Goal: Task Accomplishment & Management: Use online tool/utility

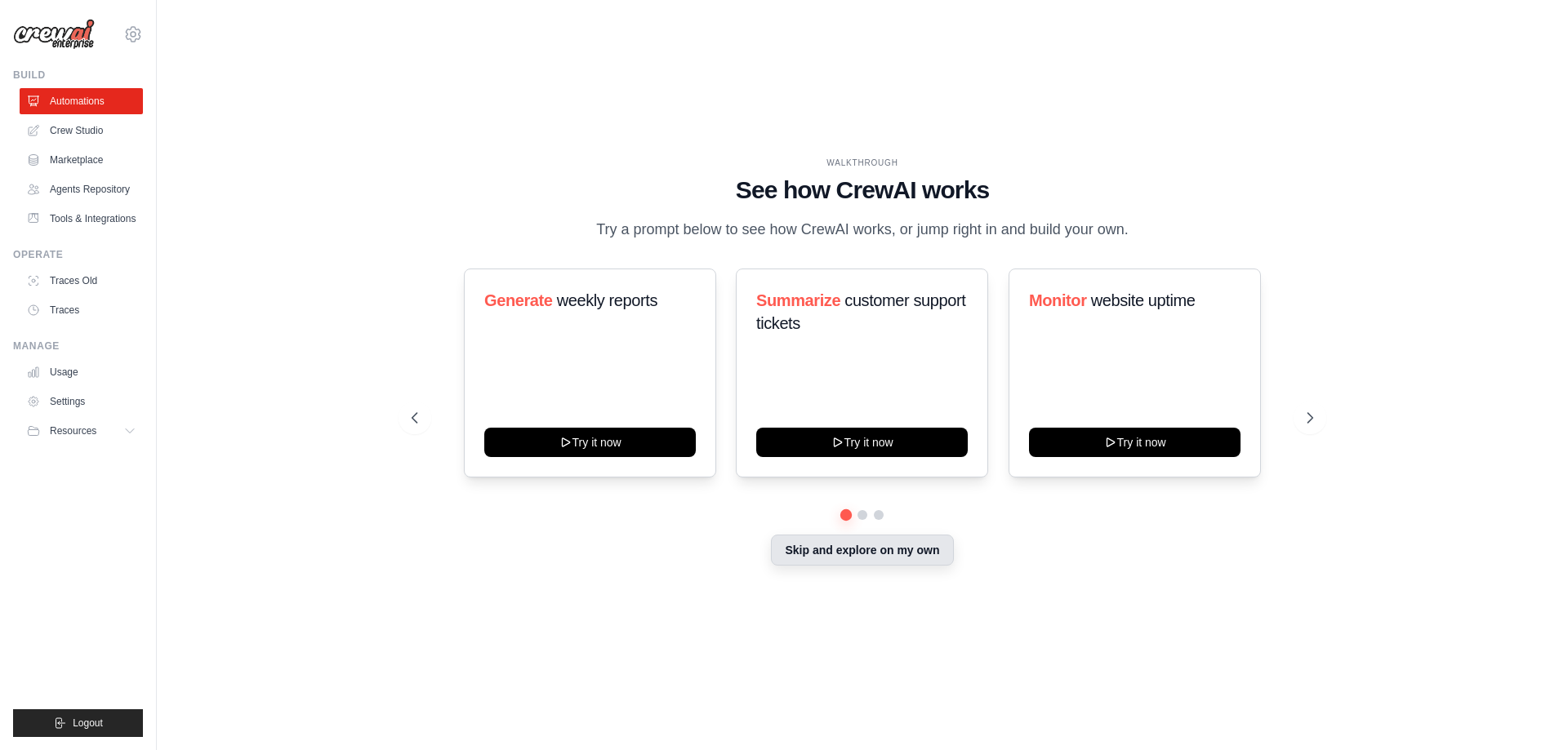
click at [872, 562] on button "Skip and explore on my own" at bounding box center [862, 550] width 182 height 31
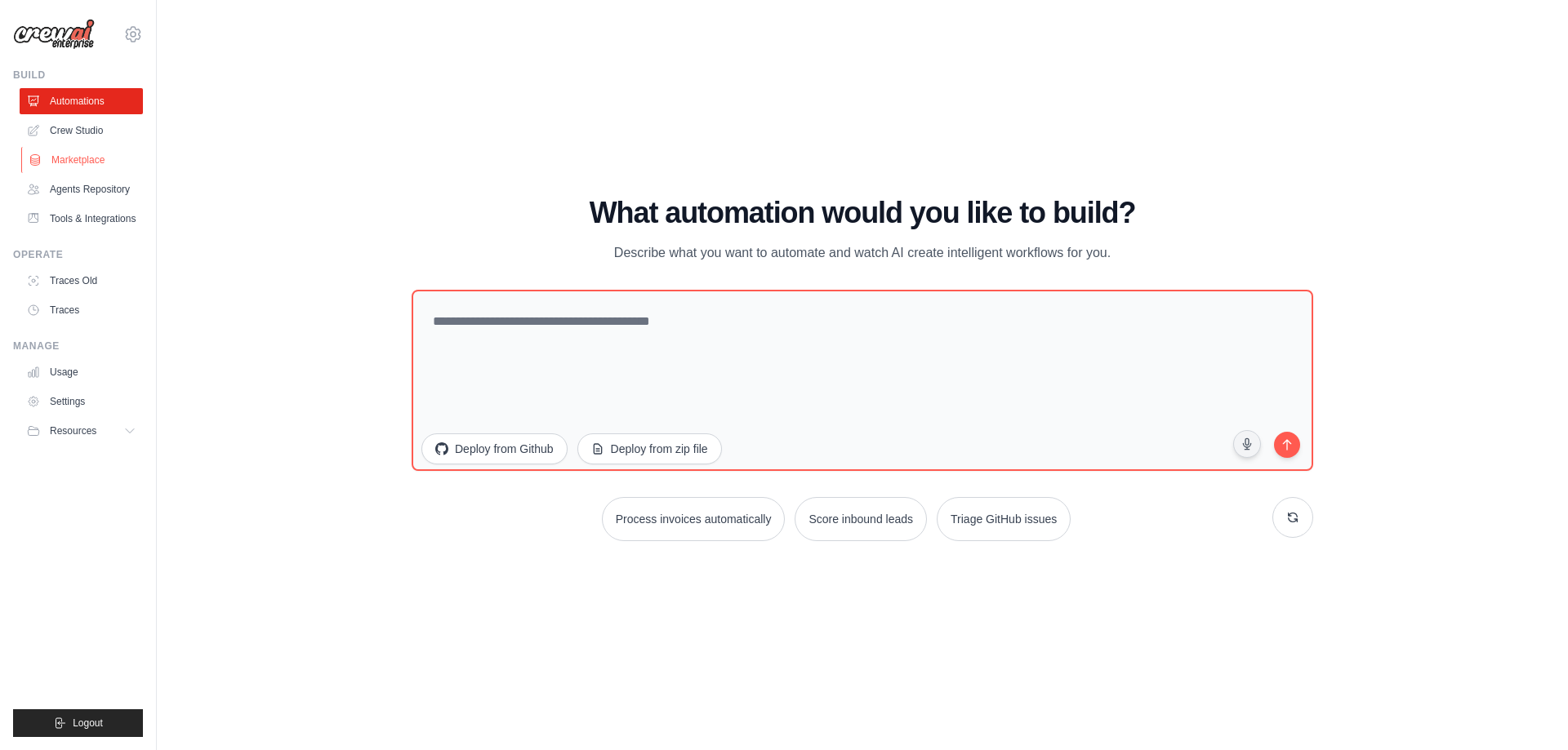
click at [90, 158] on link "Marketplace" at bounding box center [83, 159] width 124 height 26
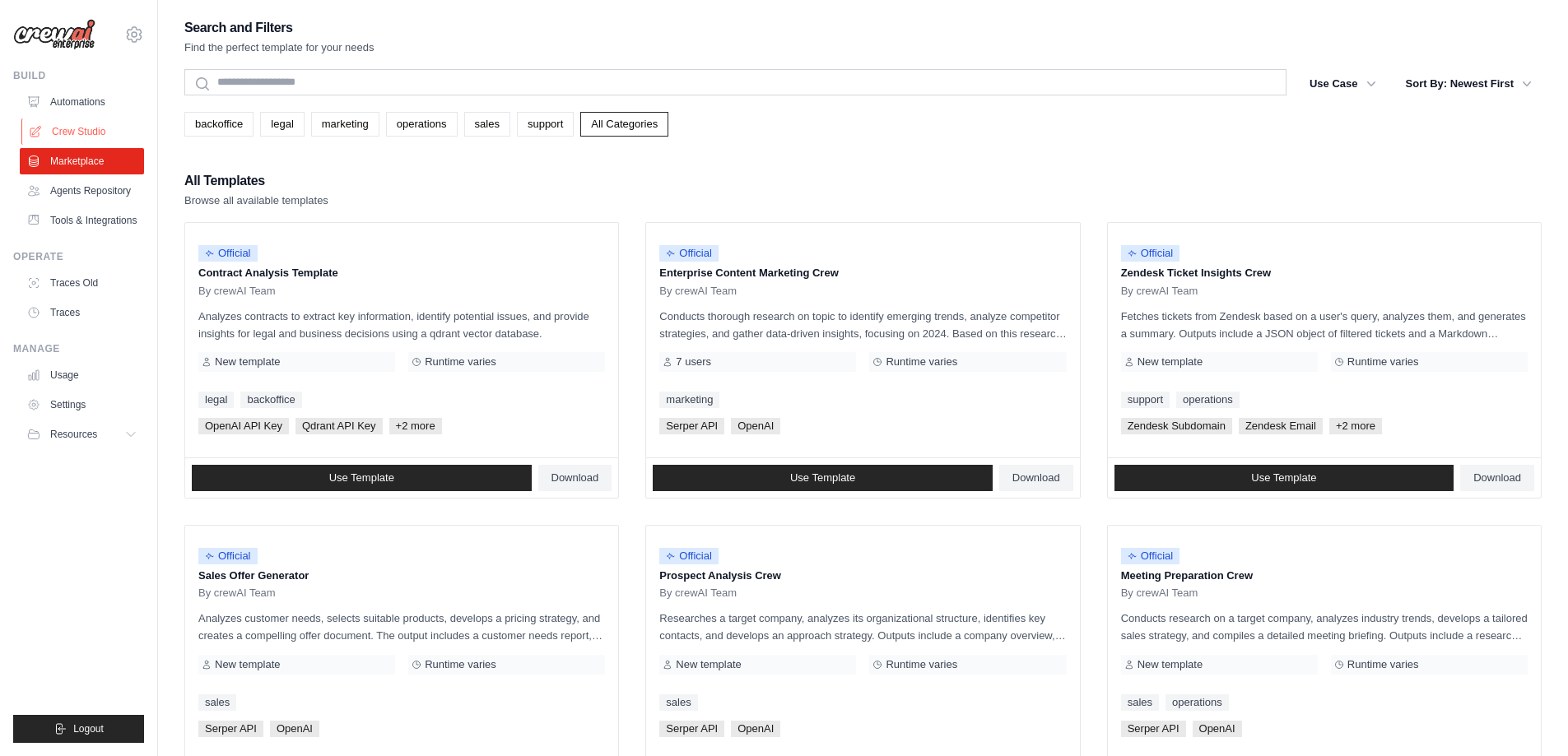
click at [94, 134] on link "Crew Studio" at bounding box center [83, 131] width 125 height 27
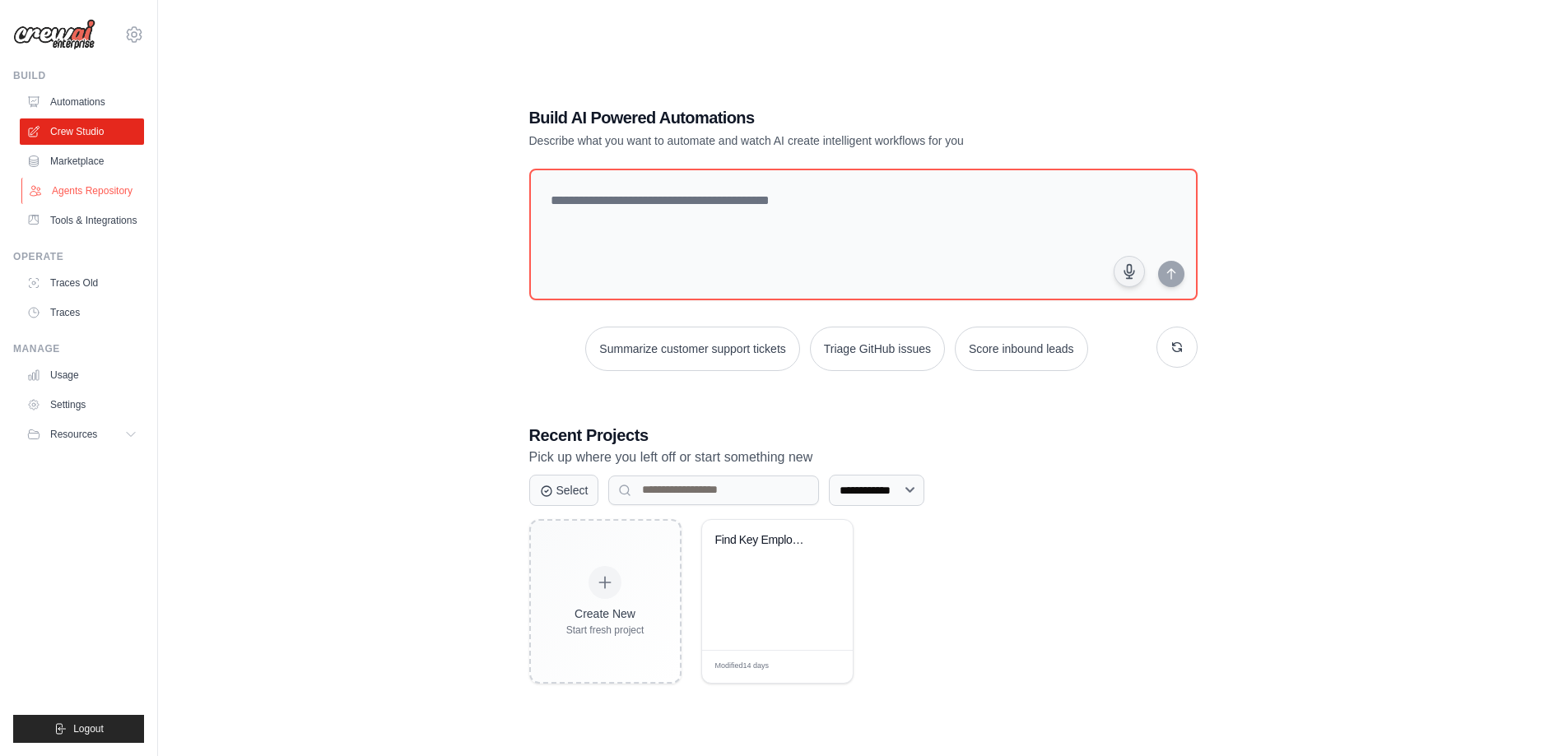
click at [111, 201] on link "Agents Repository" at bounding box center [83, 191] width 125 height 27
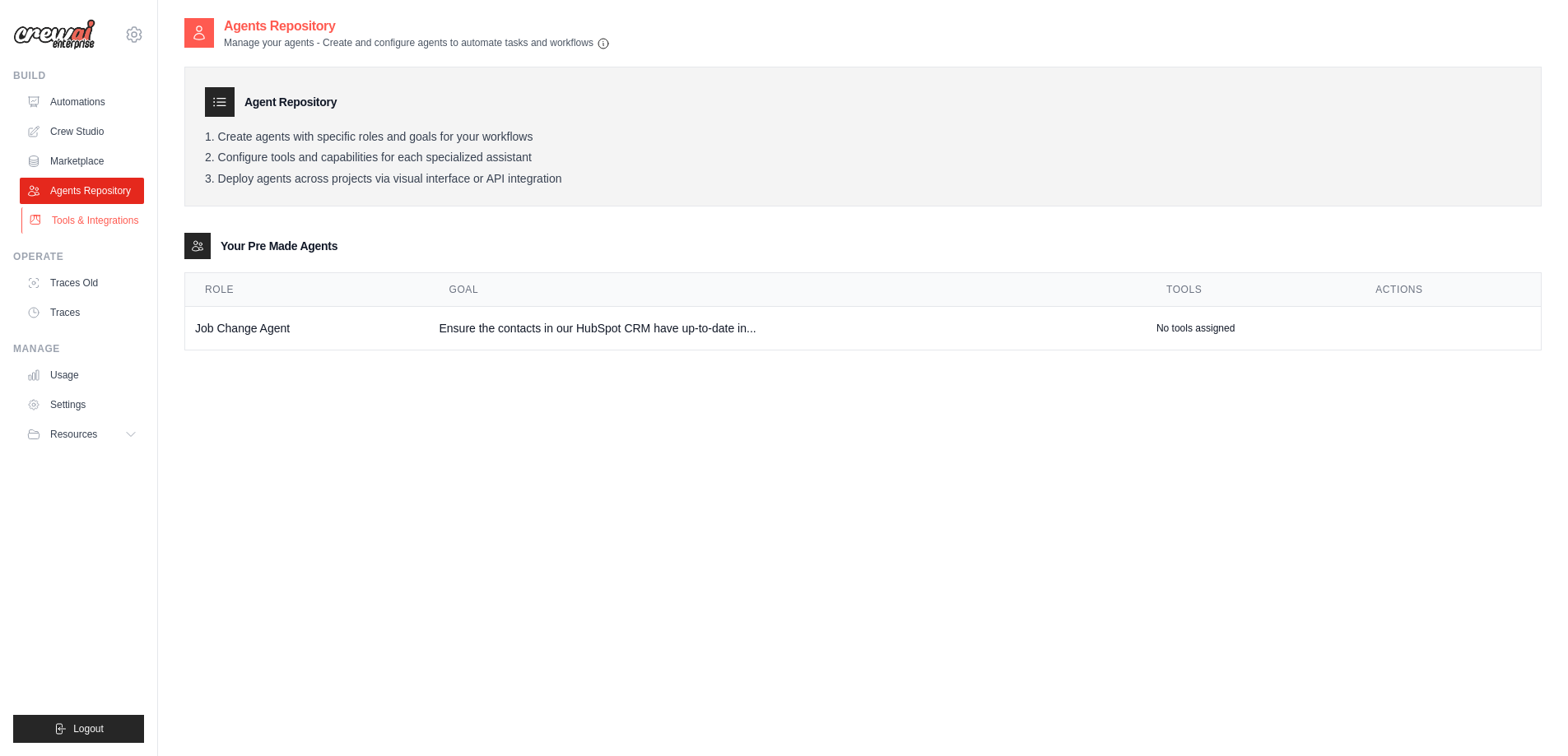
click at [114, 213] on link "Tools & Integrations" at bounding box center [83, 220] width 125 height 27
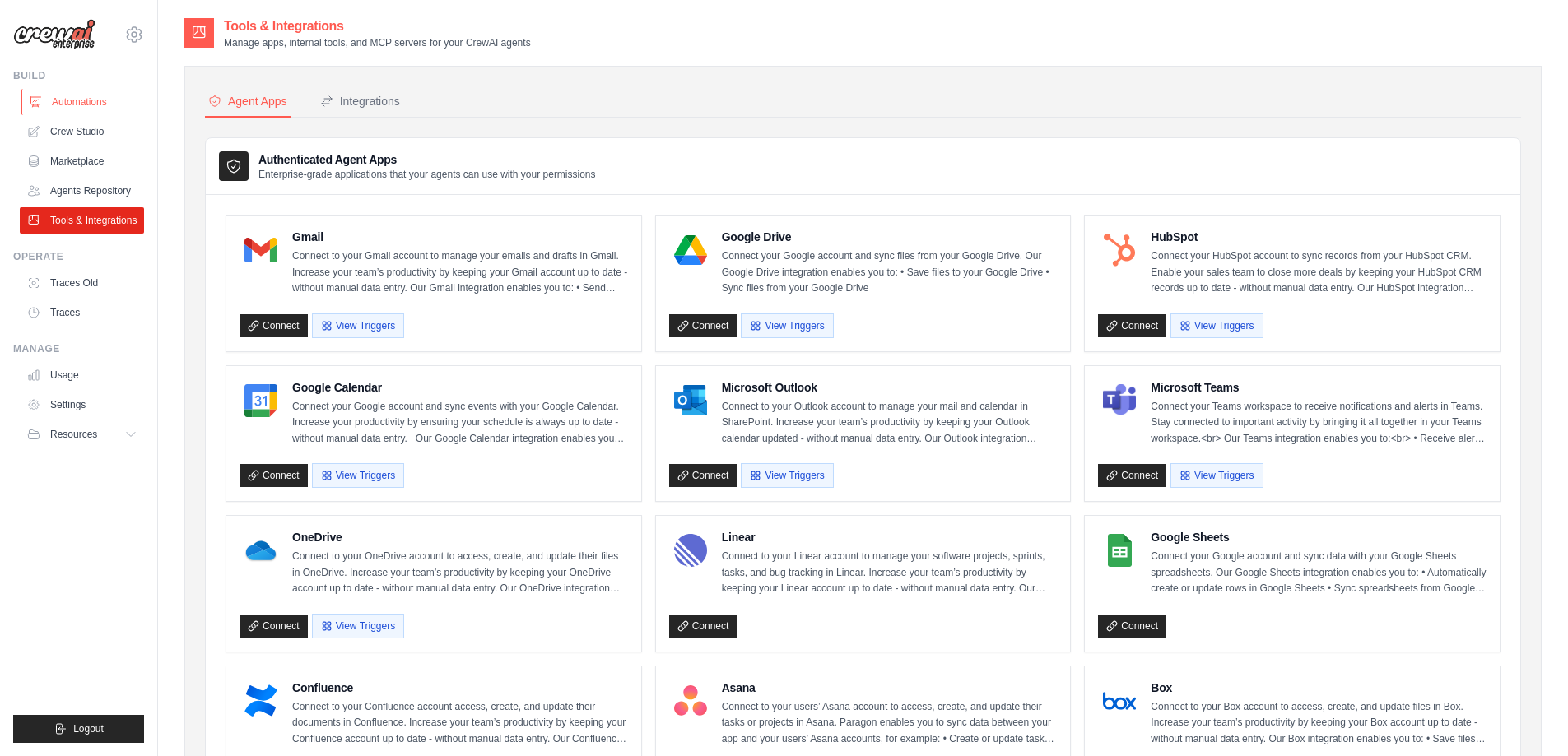
click at [88, 109] on link "Automations" at bounding box center [83, 101] width 125 height 27
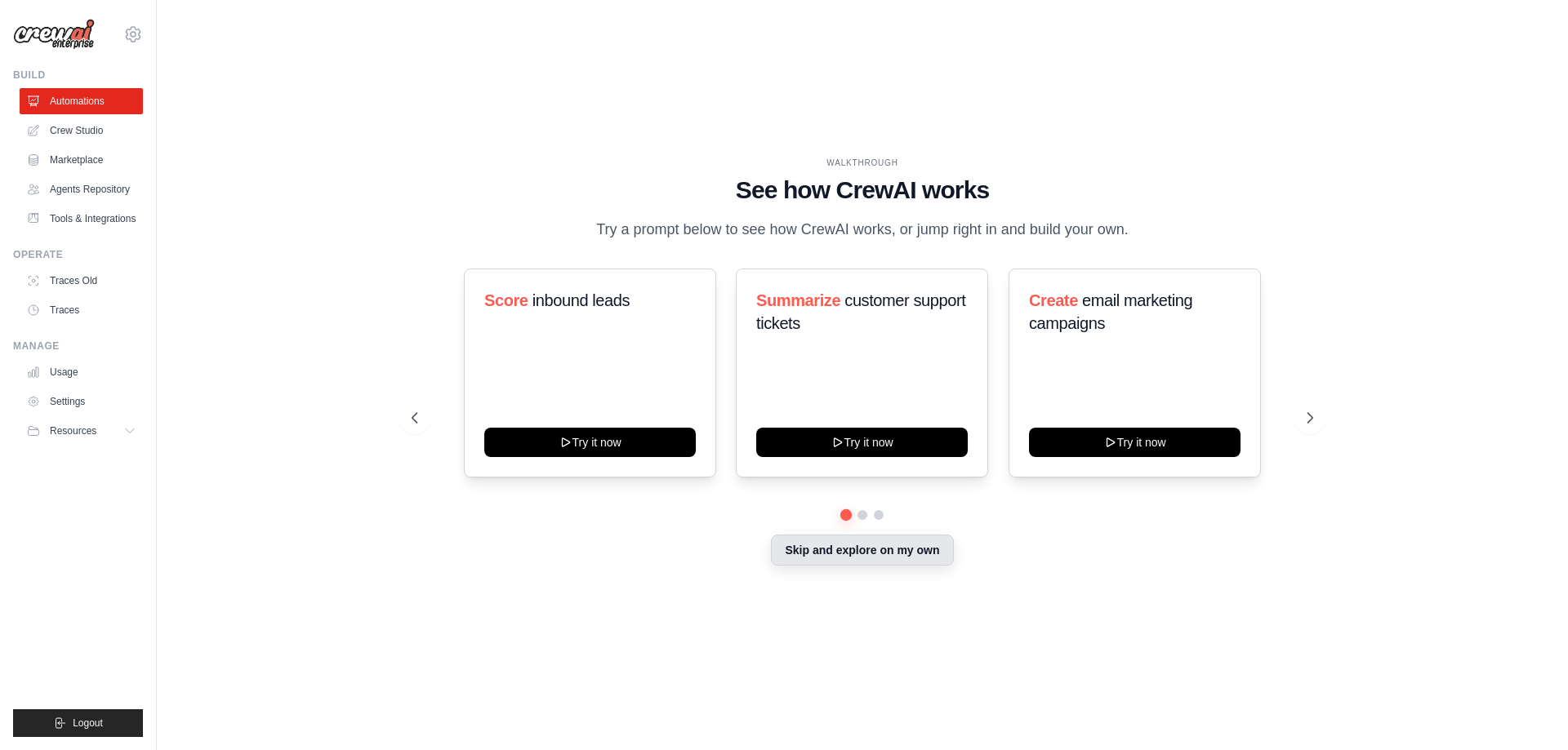
click at [873, 553] on button "Skip and explore on my own" at bounding box center [862, 550] width 182 height 31
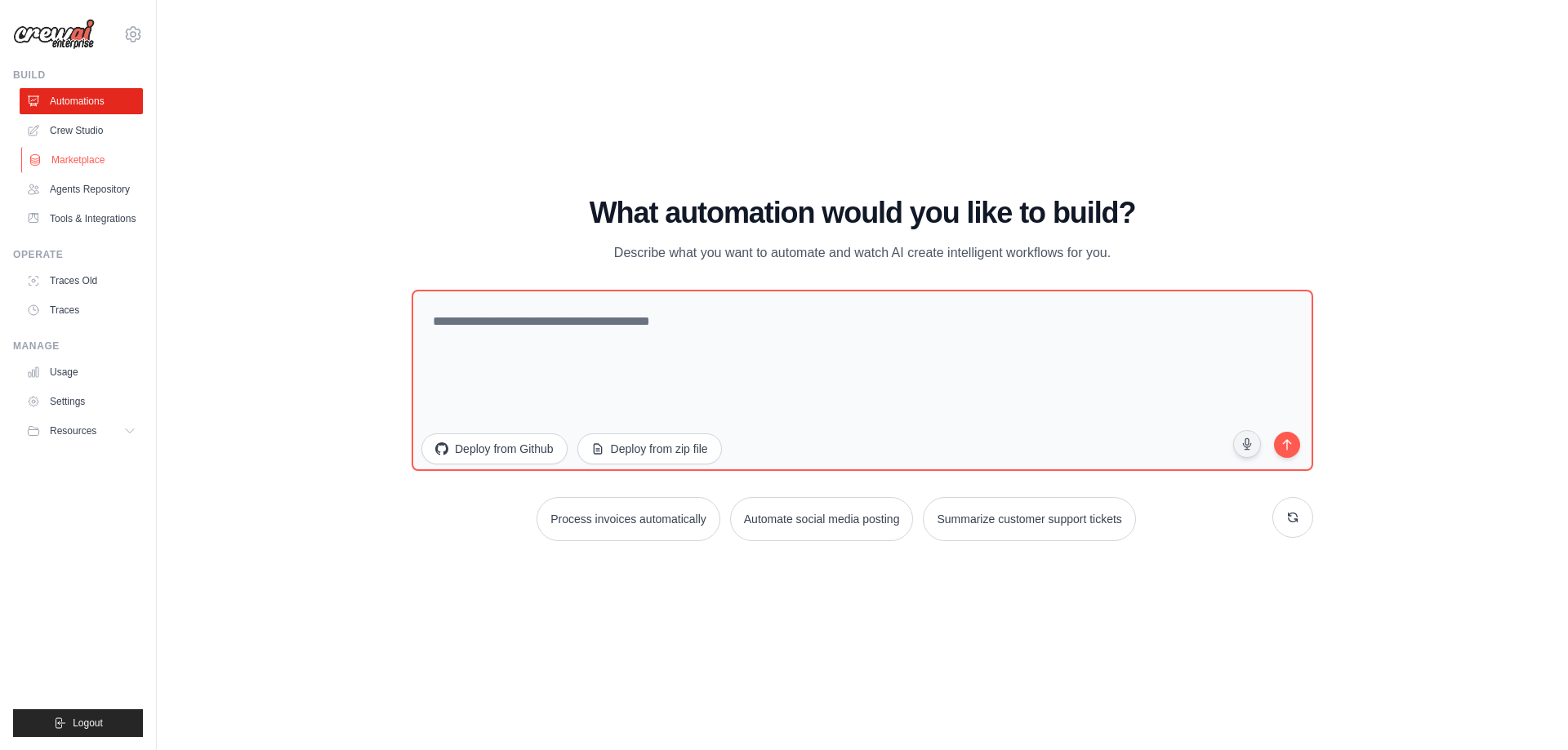
click at [79, 155] on link "Marketplace" at bounding box center [83, 159] width 124 height 26
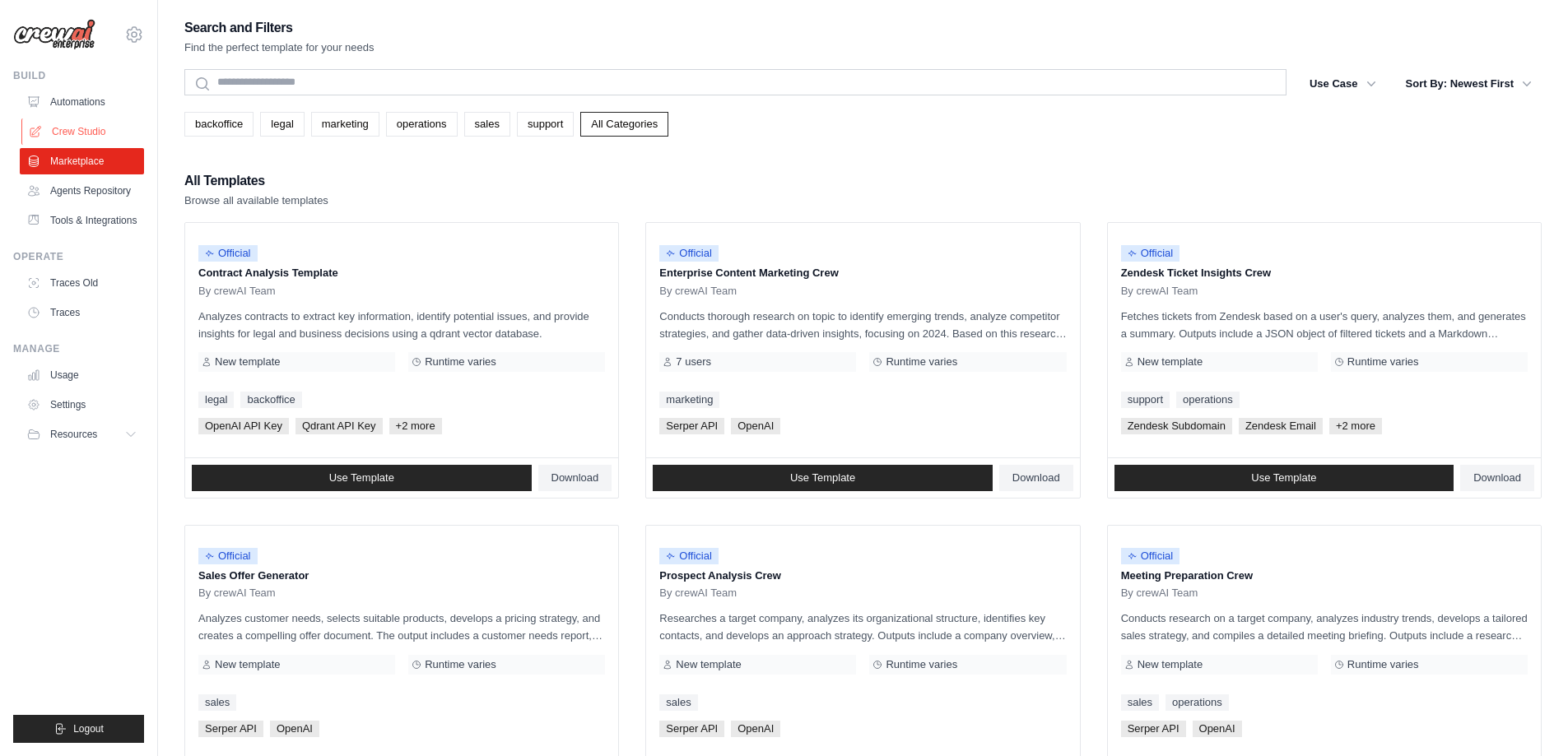
click at [113, 129] on link "Crew Studio" at bounding box center [83, 131] width 125 height 27
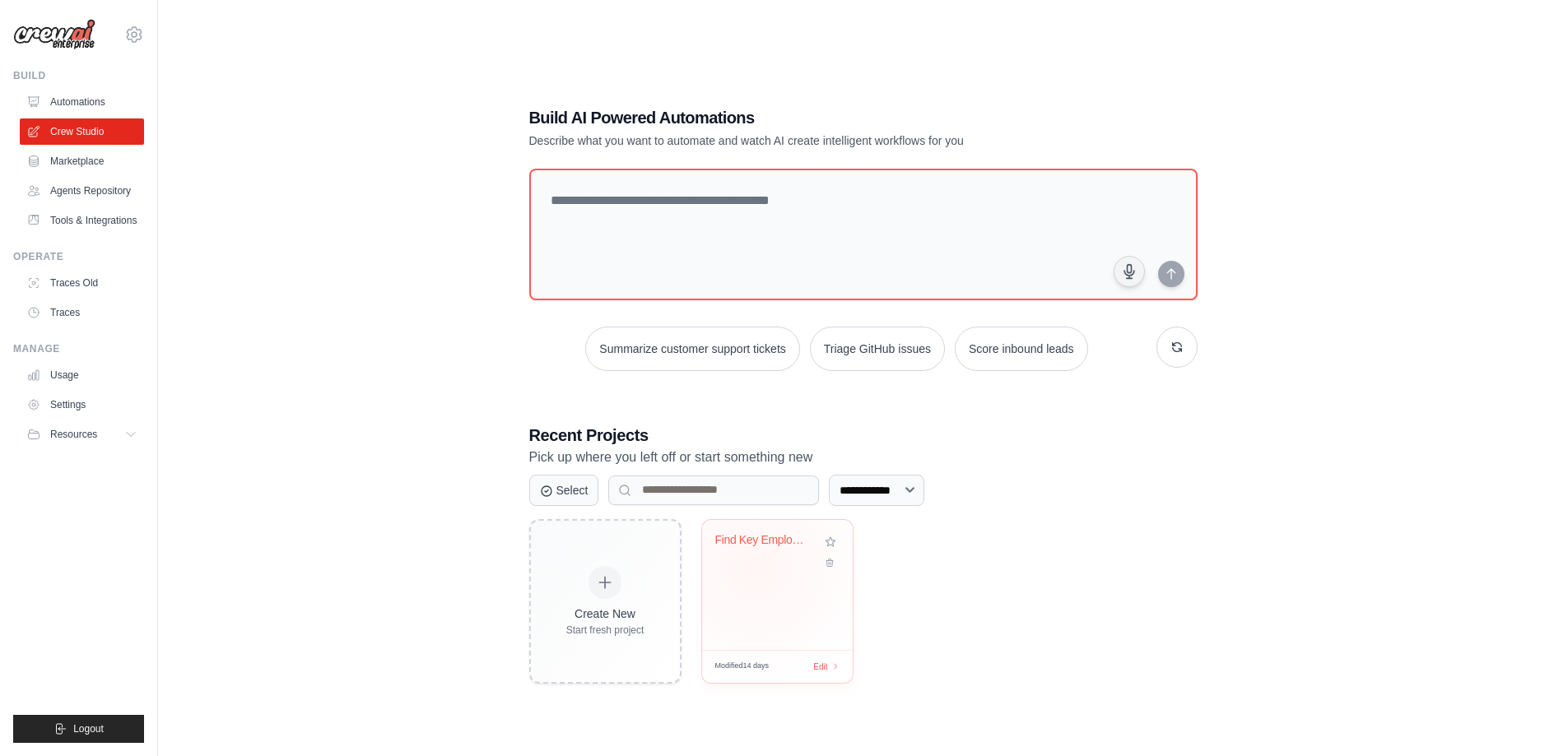
click at [769, 599] on div "Find Key Employees from Sheet" at bounding box center [777, 584] width 150 height 130
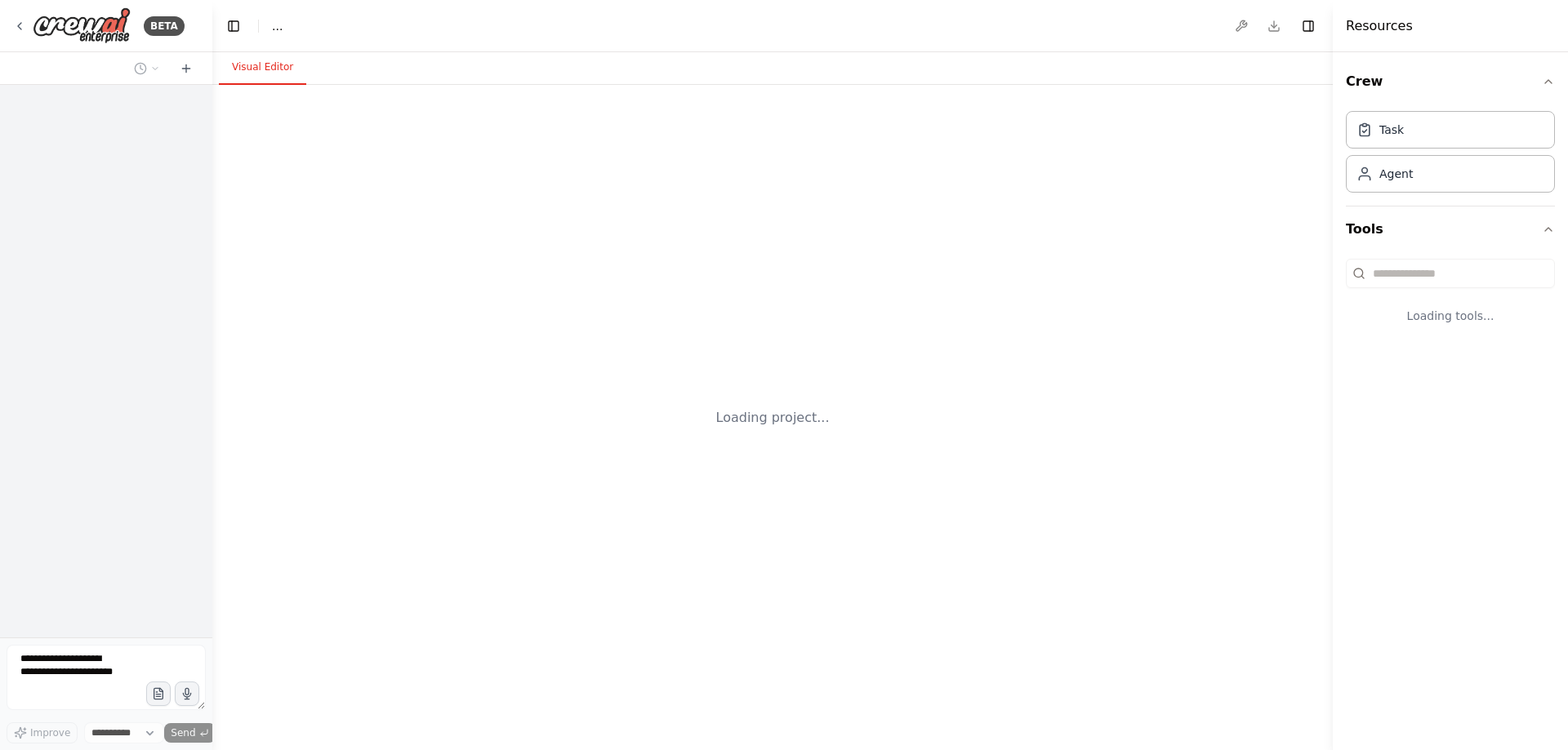
select select "****"
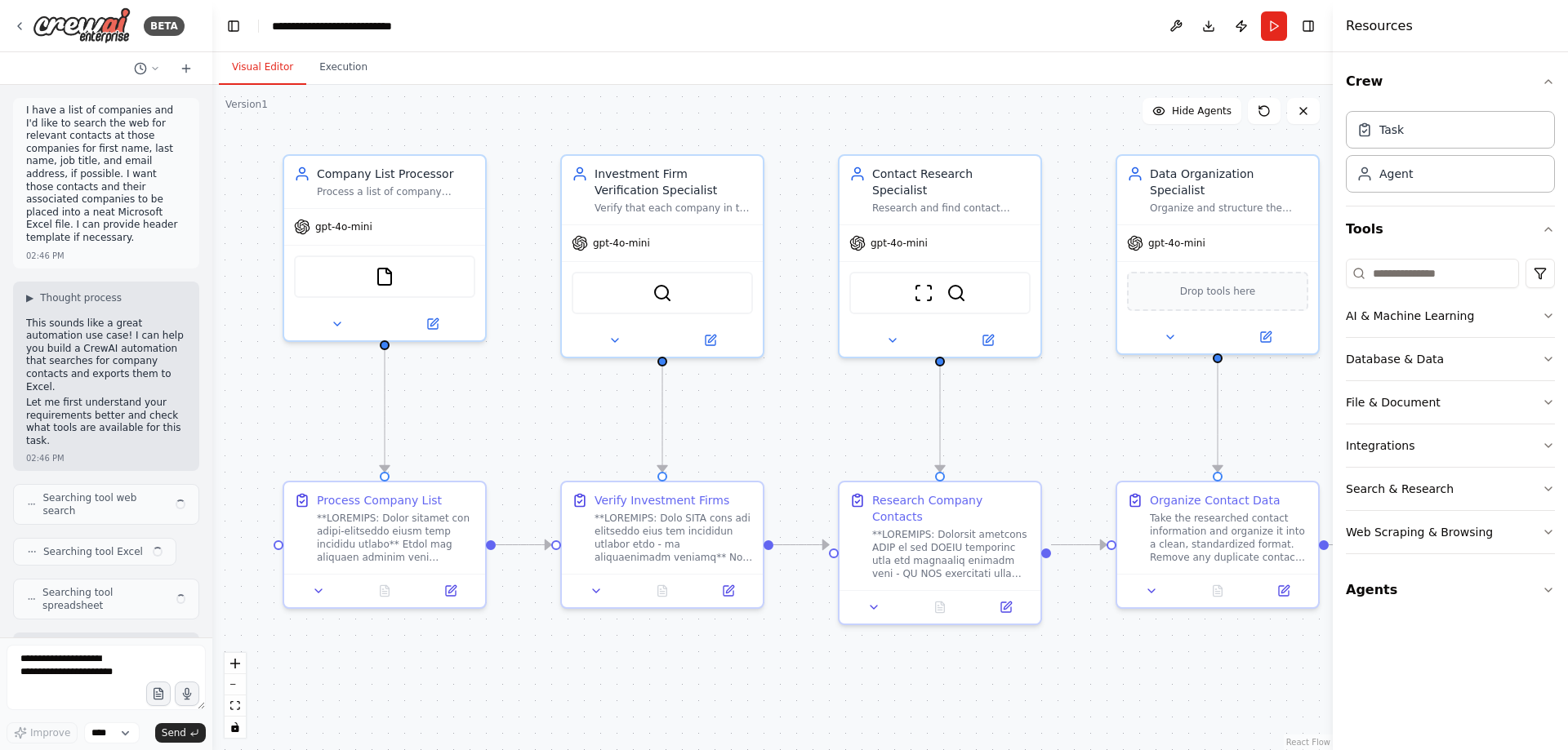
click at [822, 452] on div ".deletable-edge-delete-btn { width: 20px; height: 20px; border: 0px solid #ffff…" at bounding box center [772, 418] width 1120 height 666
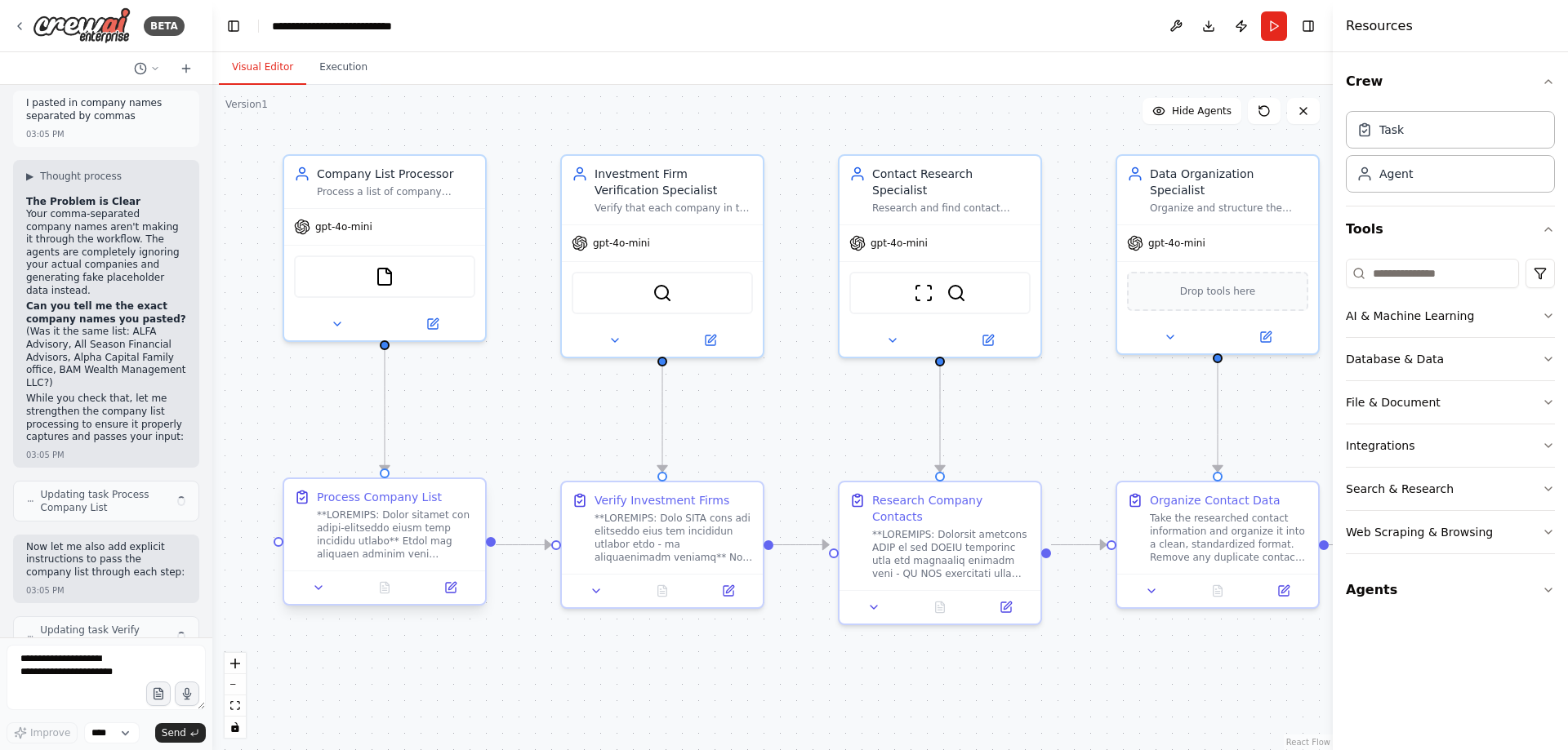
click at [396, 528] on div at bounding box center [396, 534] width 159 height 52
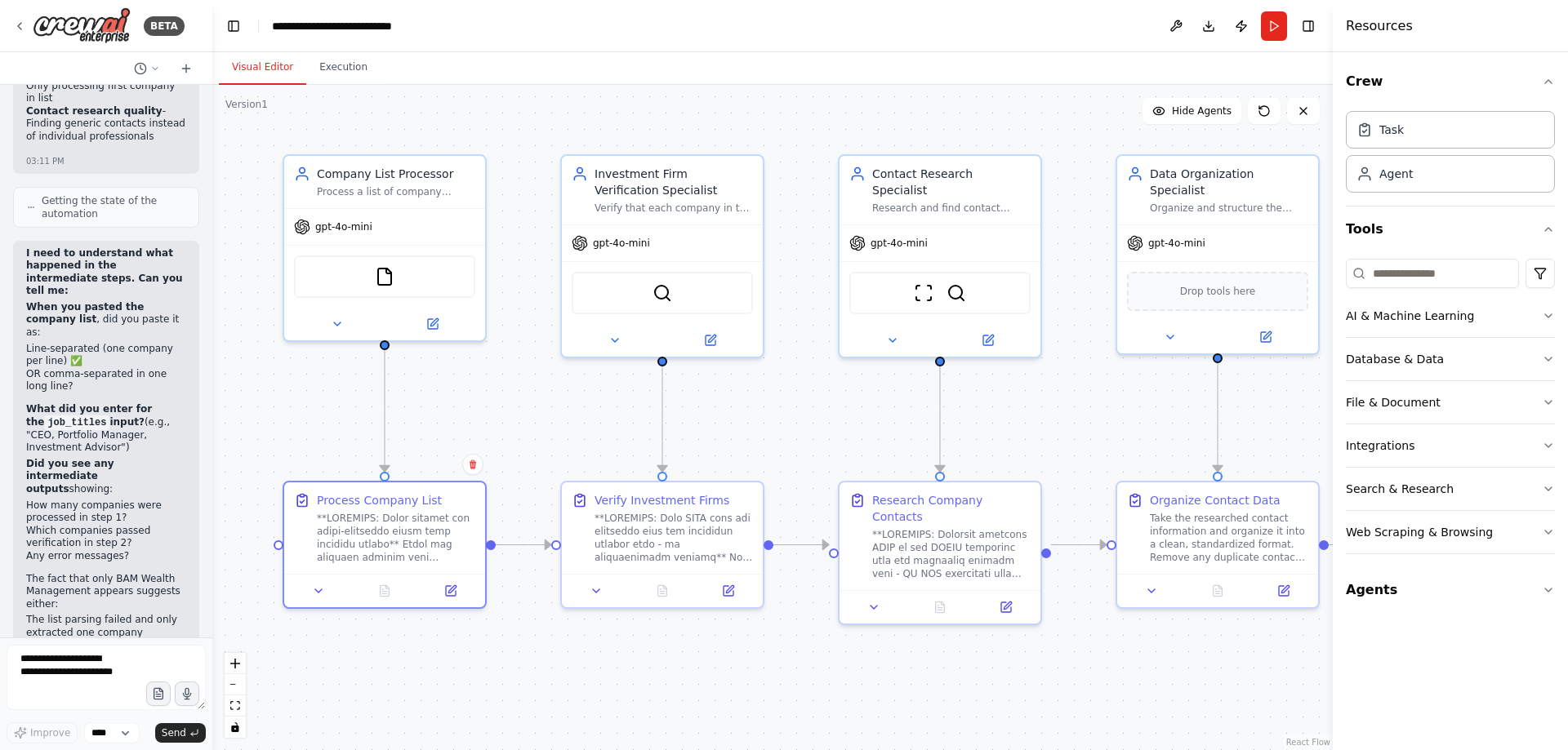
scroll to position [34806, 0]
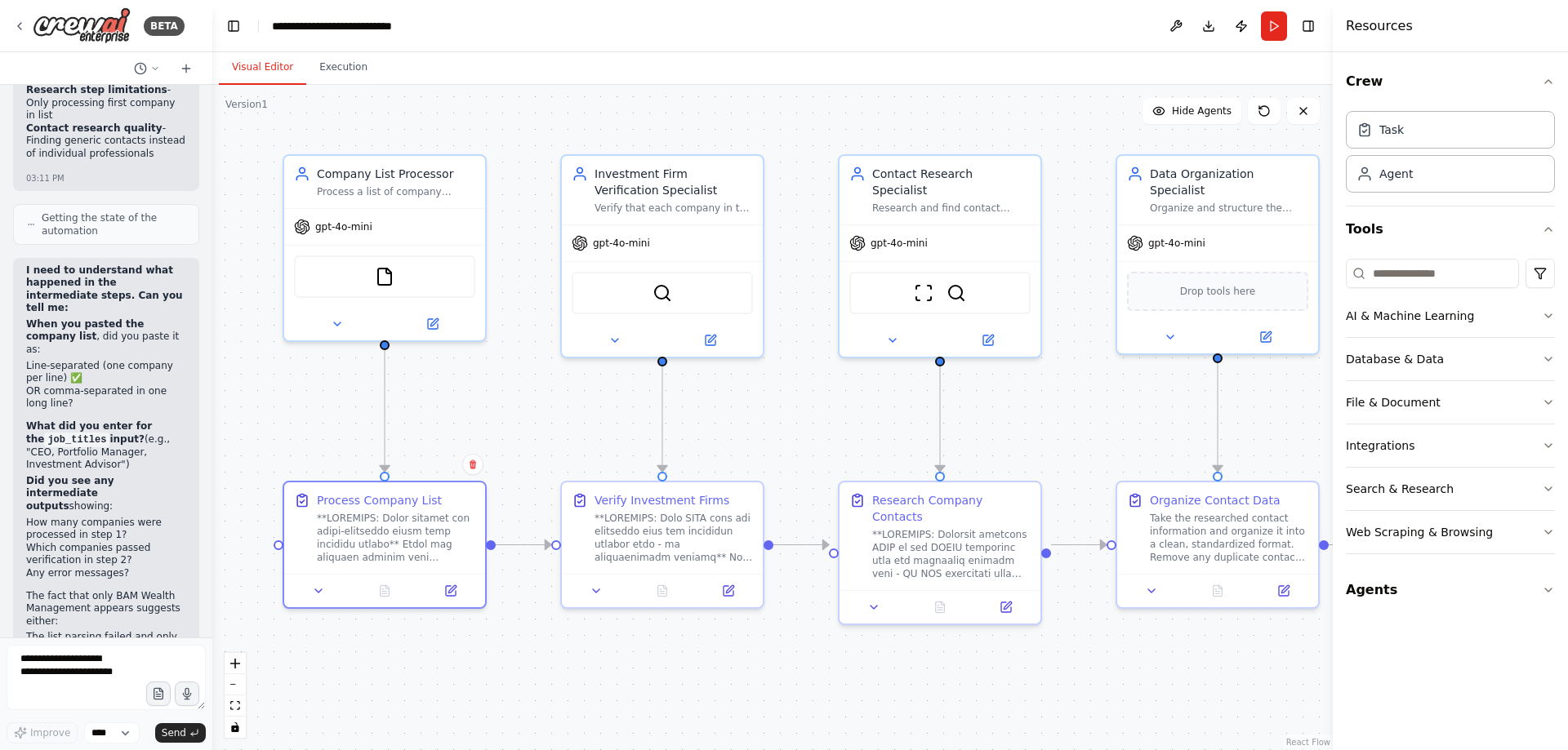
drag, startPoint x: 154, startPoint y: 569, endPoint x: 153, endPoint y: 533, distance: 36.0
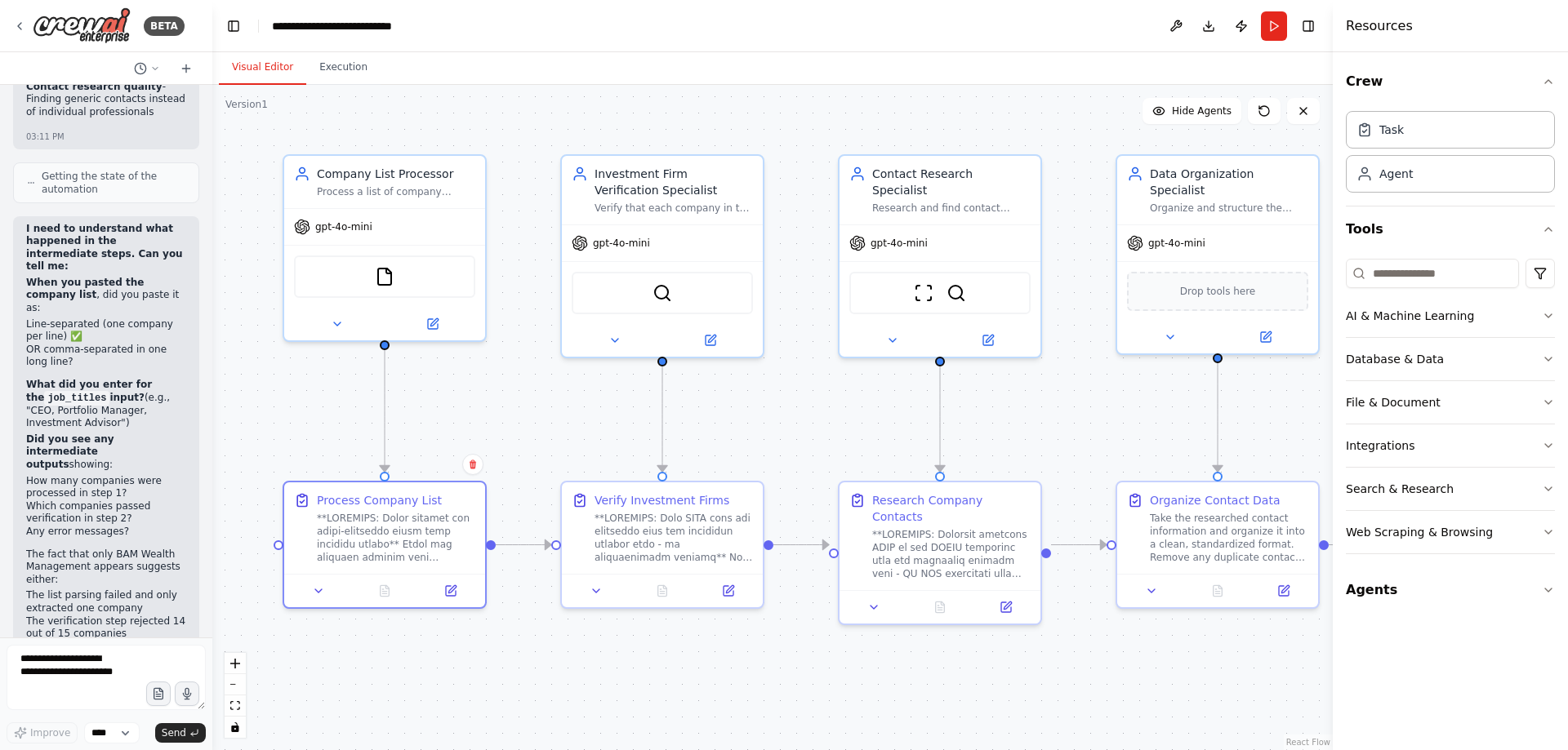
scroll to position [34856, 0]
drag, startPoint x: 158, startPoint y: 545, endPoint x: 153, endPoint y: 580, distance: 35.4
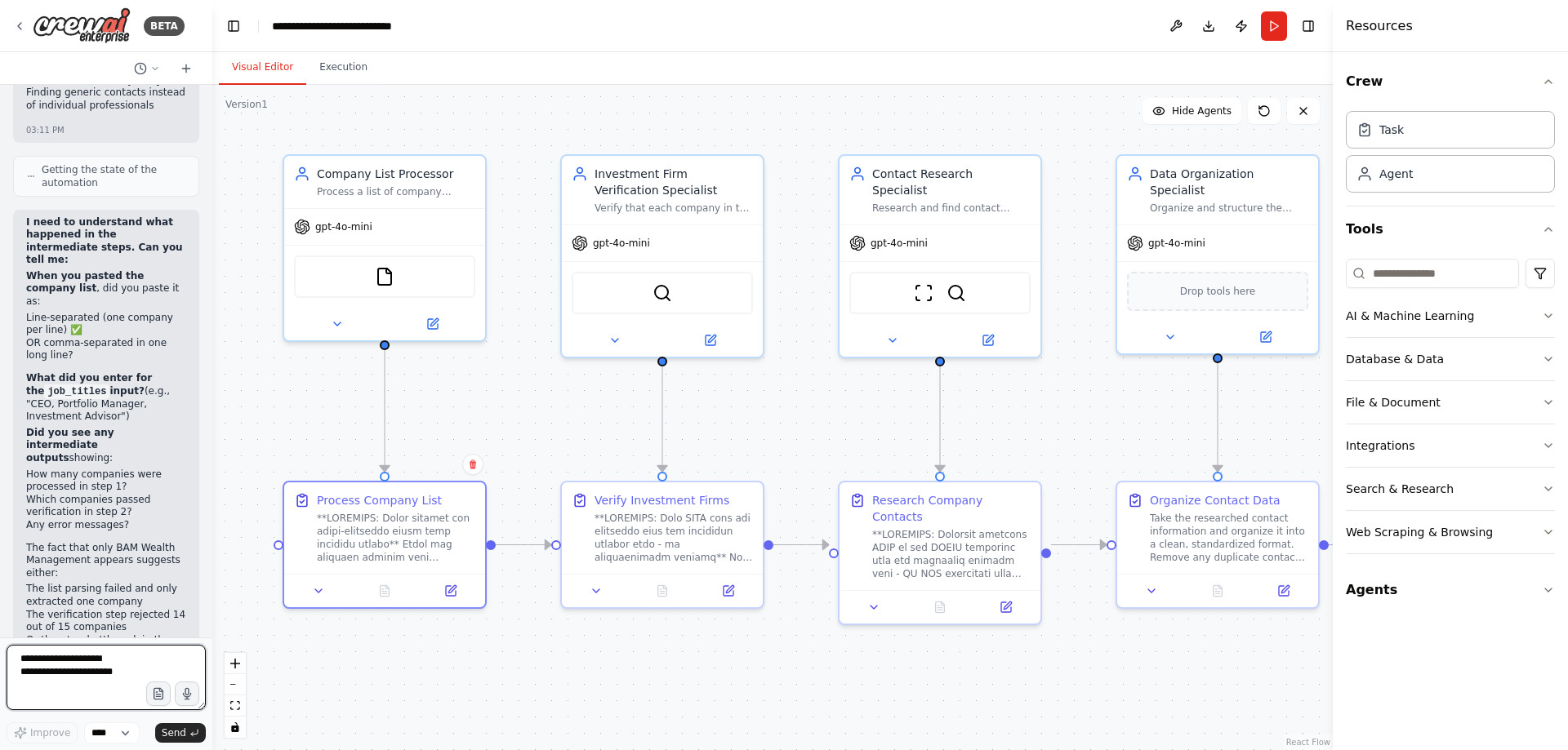
click at [126, 652] on textarea at bounding box center [107, 678] width 200 height 66
type textarea "***"
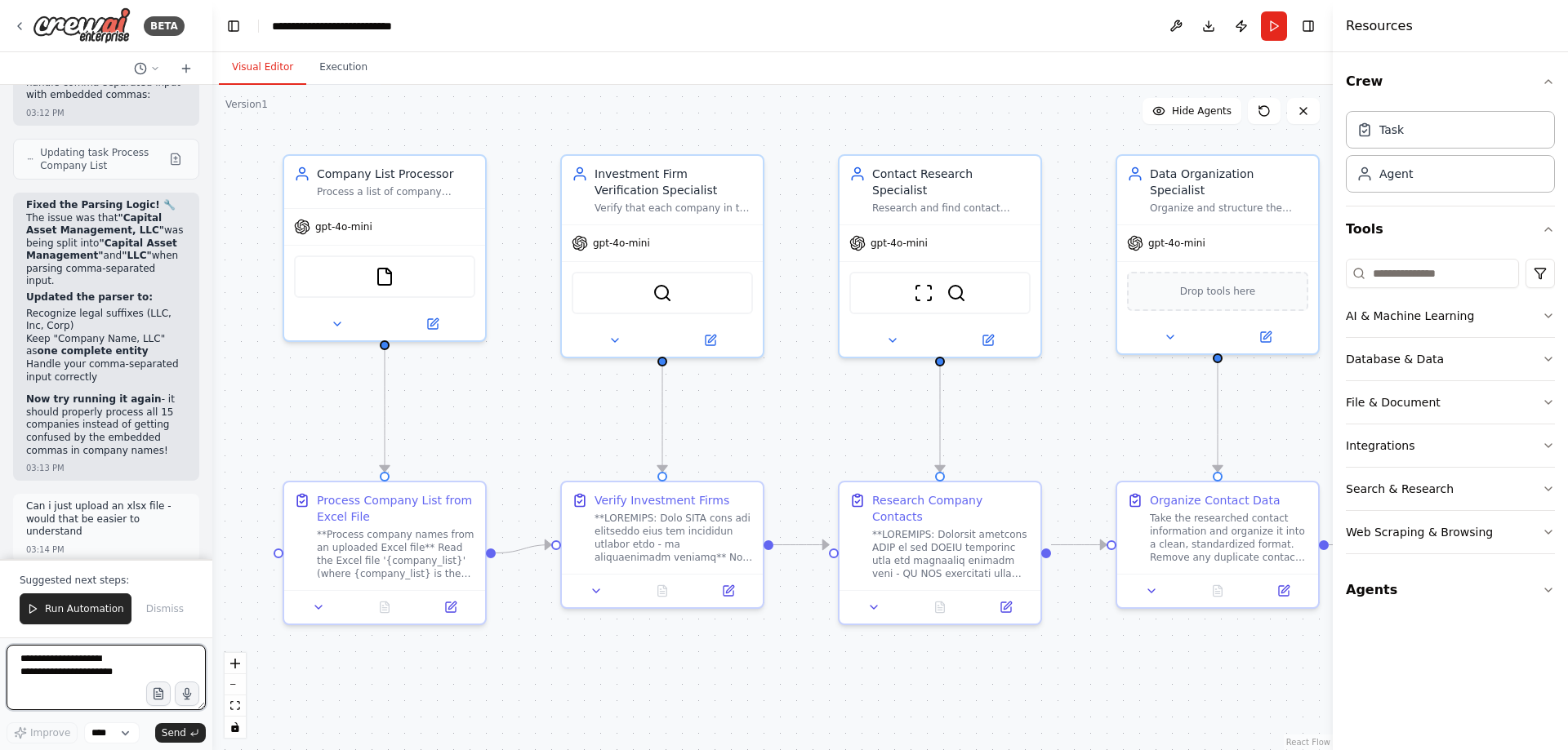
scroll to position [35990, 0]
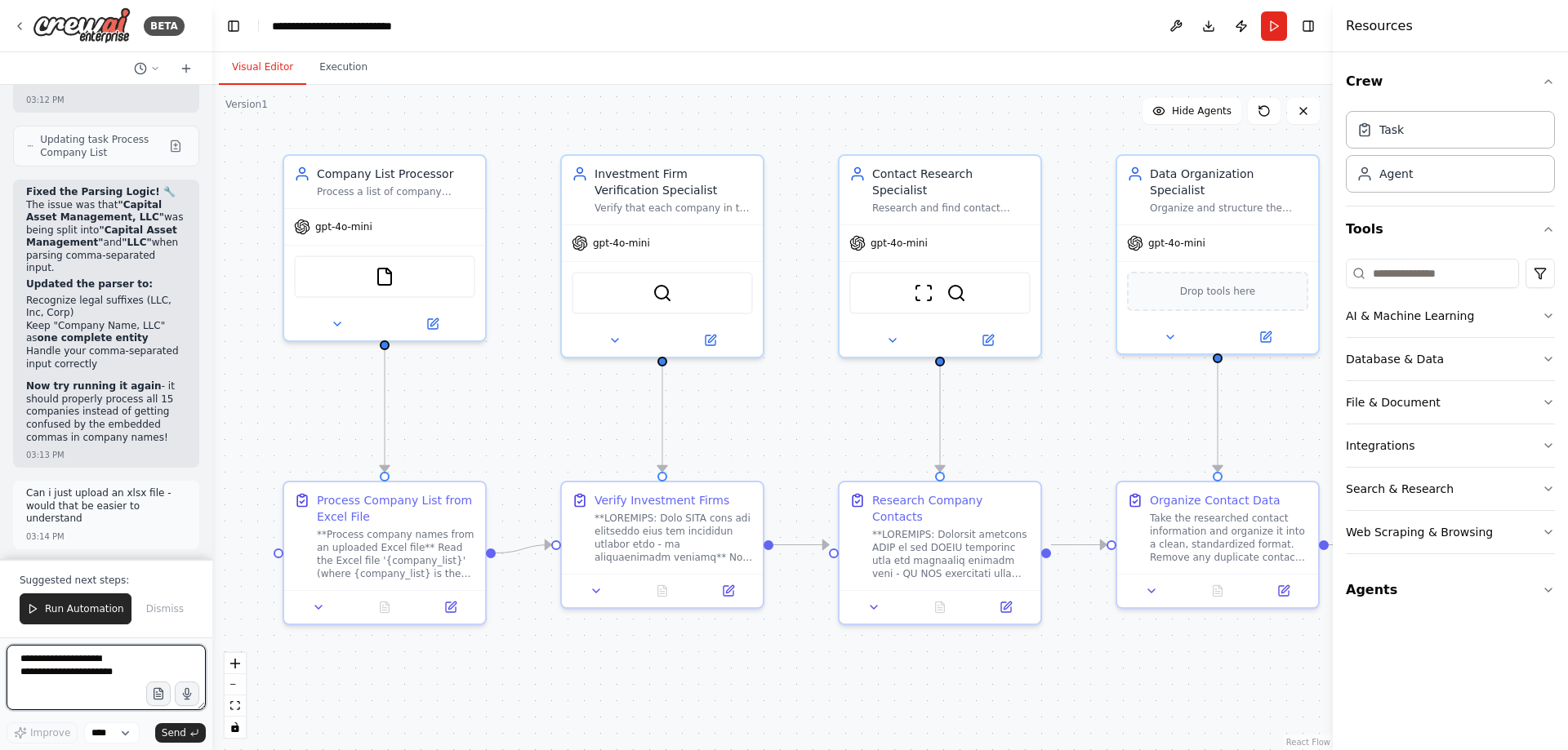
click at [119, 655] on textarea at bounding box center [107, 678] width 200 height 66
type textarea "**********"
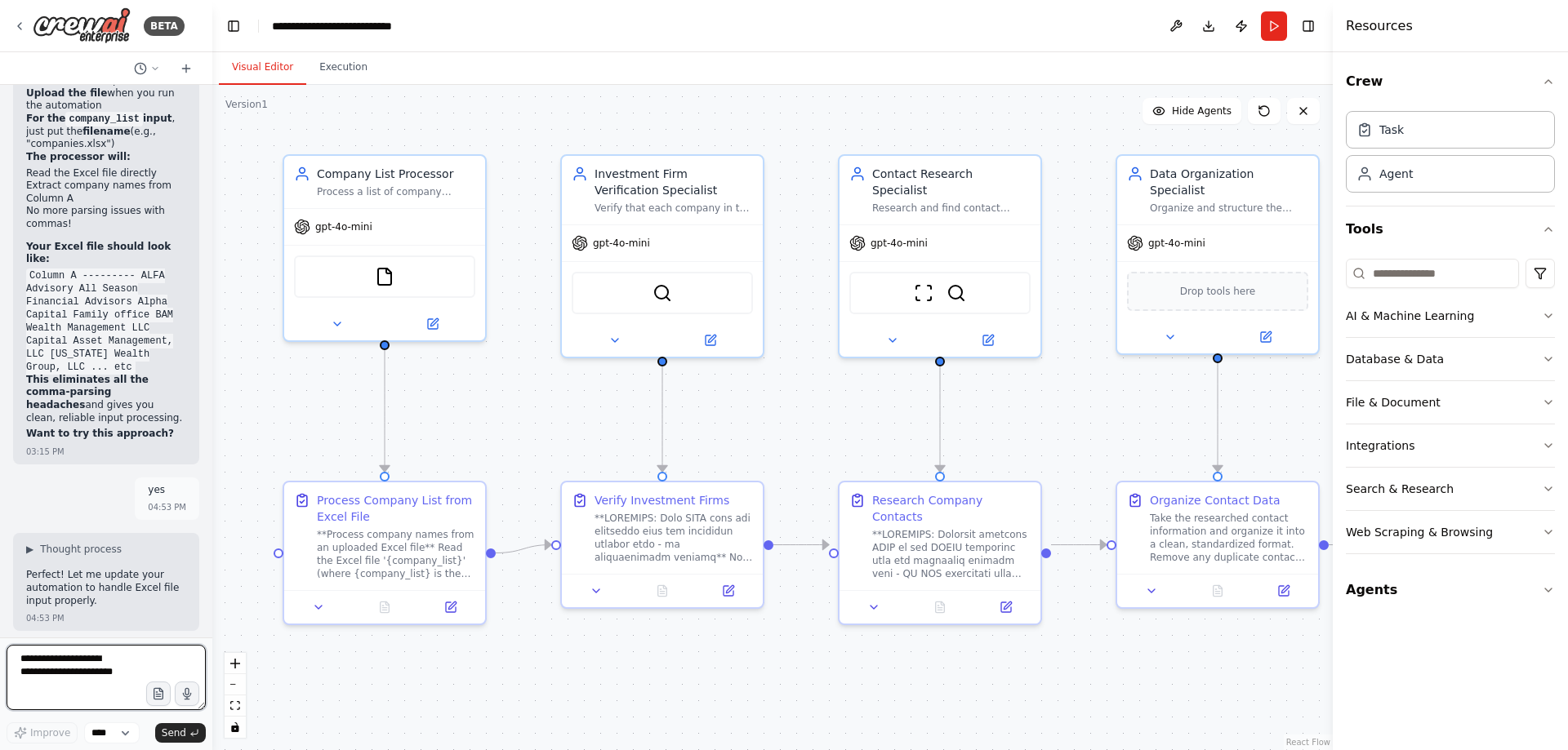
scroll to position [36728, 0]
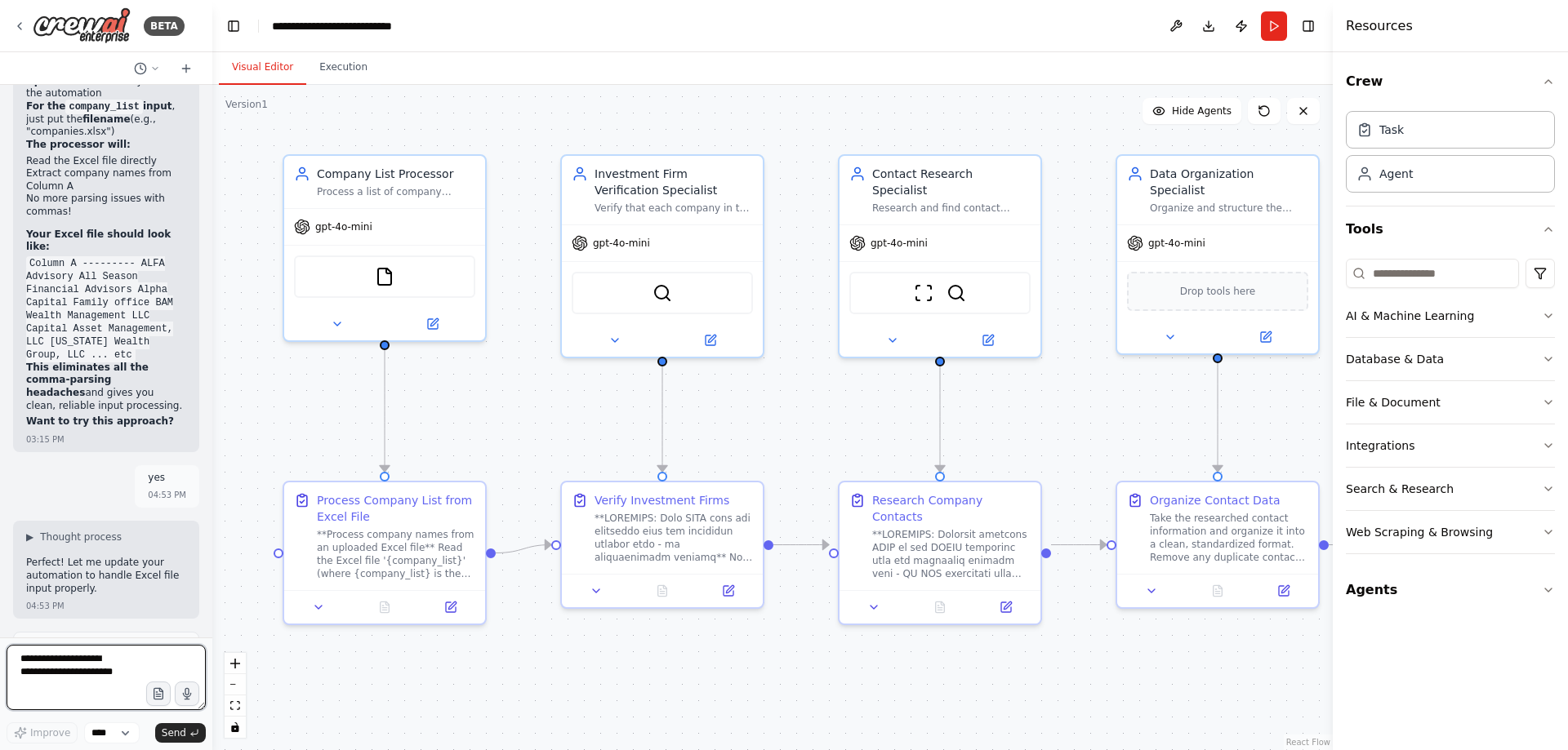
click at [117, 672] on textarea at bounding box center [107, 678] width 200 height 66
type textarea "**********"
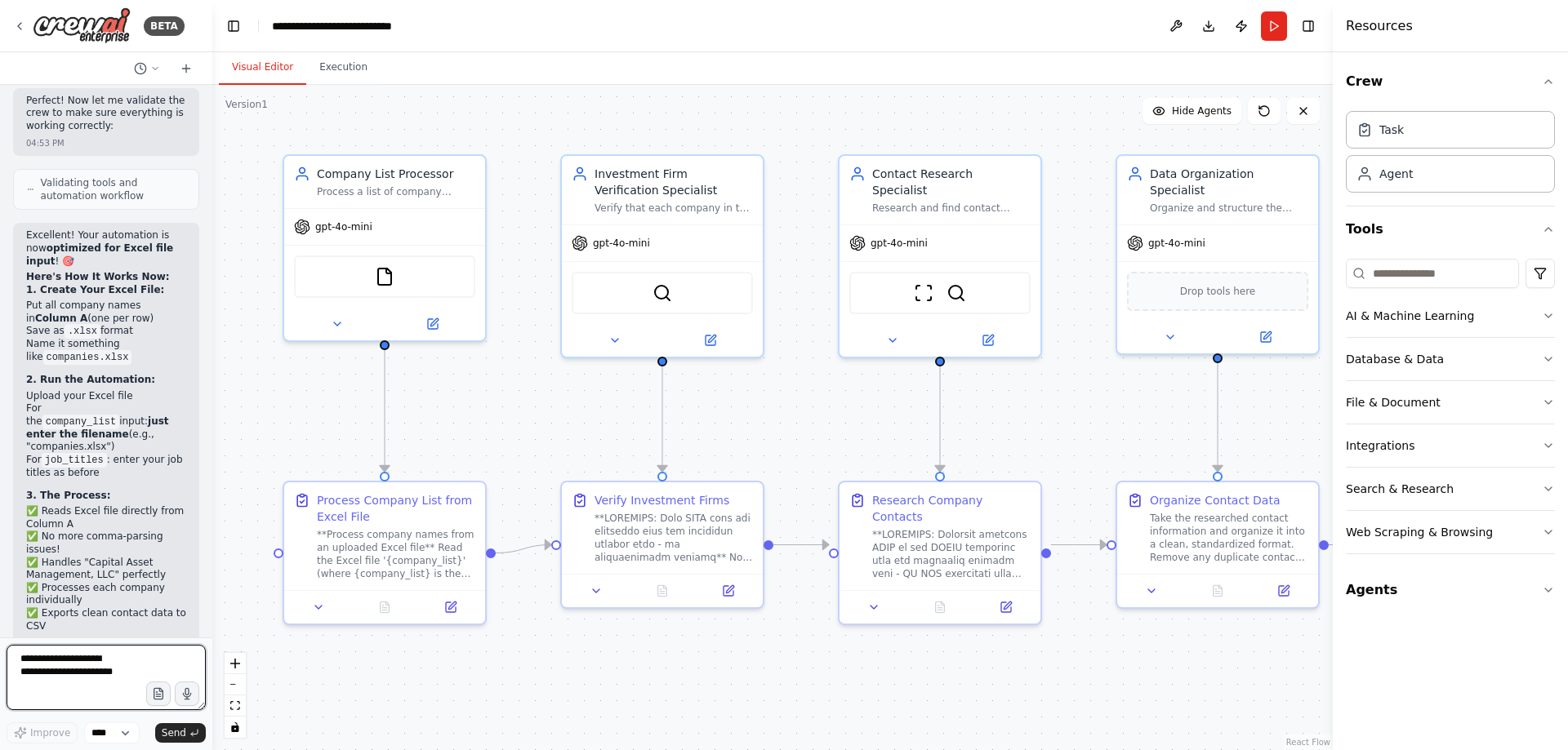
scroll to position [37528, 0]
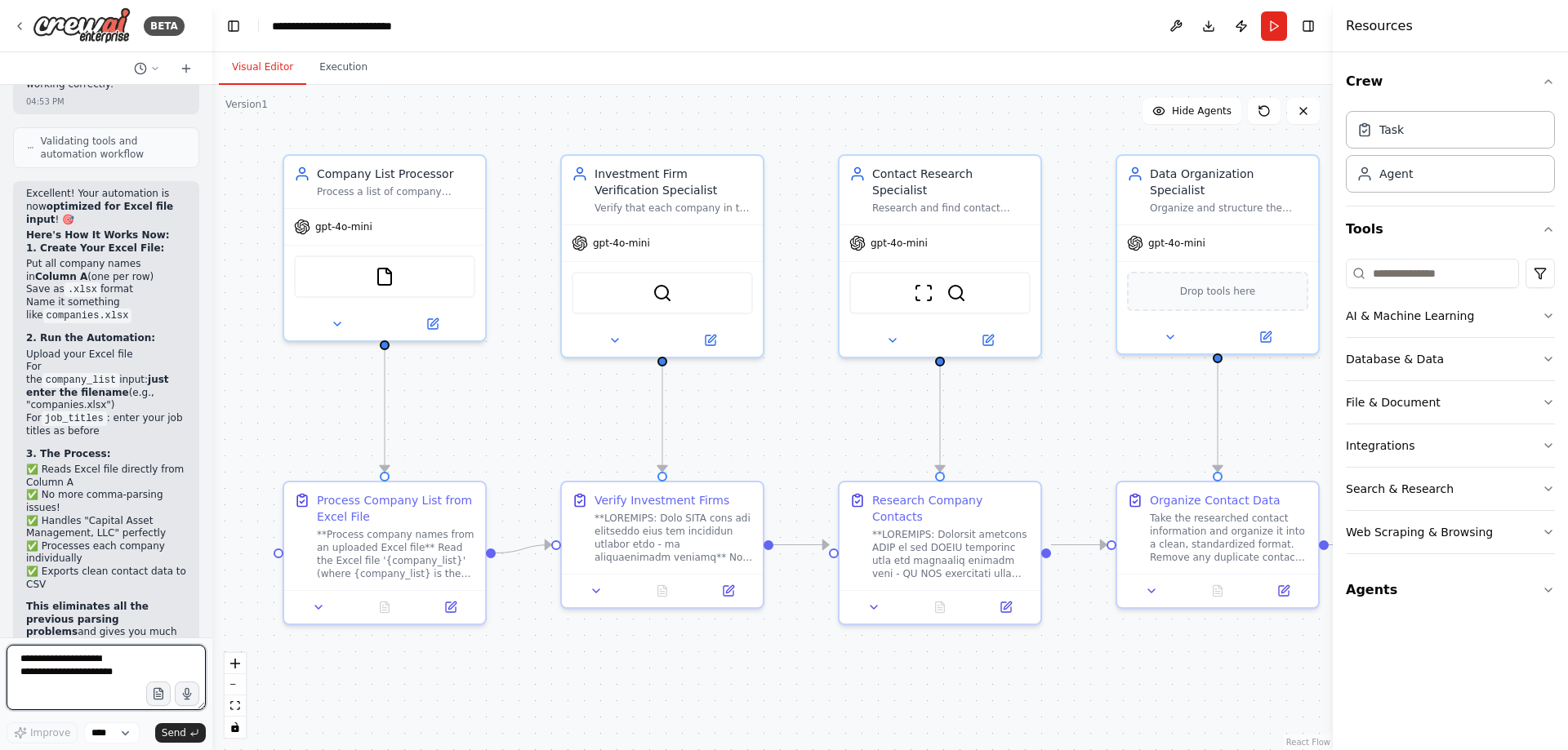
click at [116, 651] on textarea at bounding box center [107, 678] width 200 height 66
click at [394, 529] on div "**Process company names from an uploaded Excel file** Read the Excel file '{com…" at bounding box center [396, 551] width 159 height 52
click at [1270, 32] on button "Run" at bounding box center [1274, 26] width 26 height 29
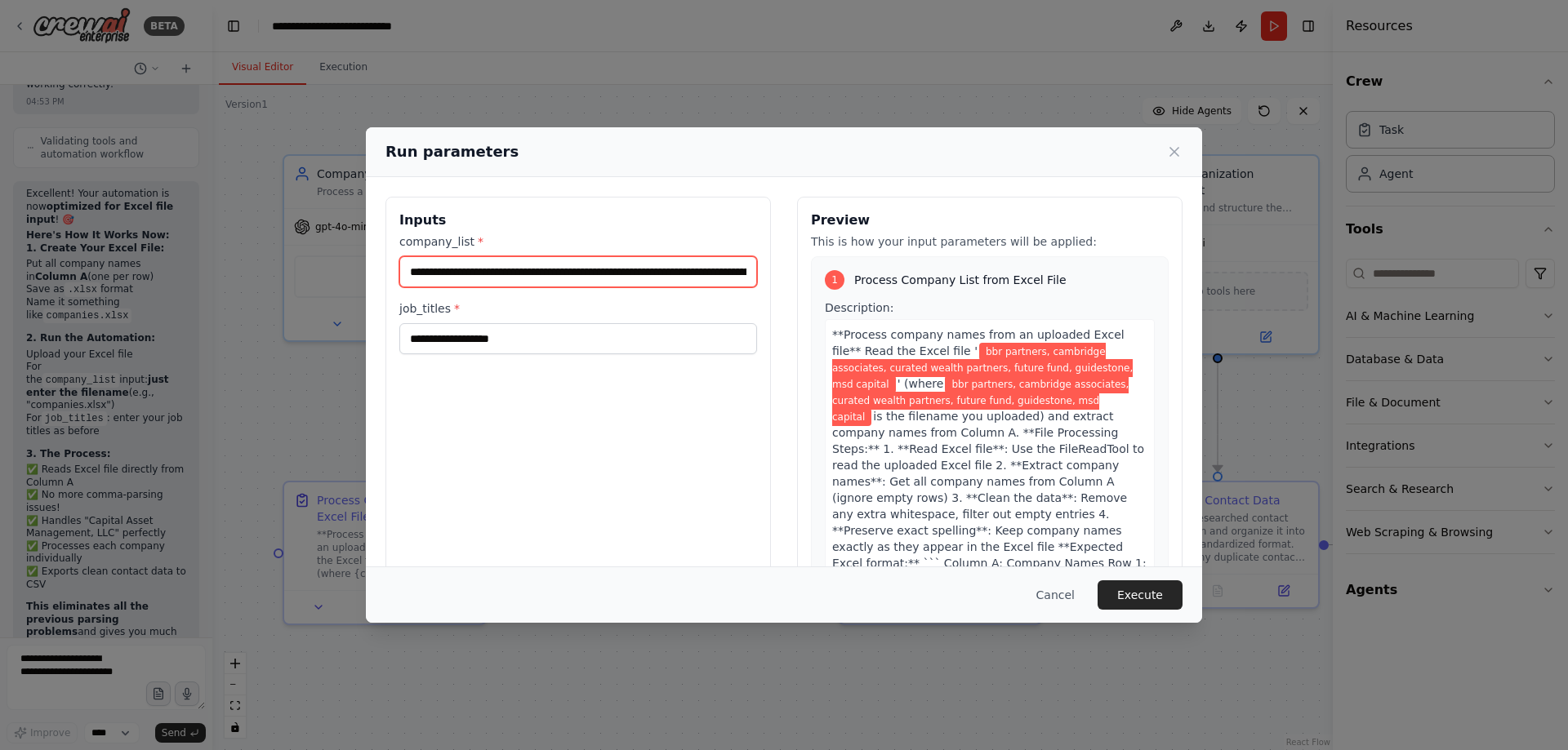
click at [585, 275] on input "**********" at bounding box center [578, 272] width 358 height 31
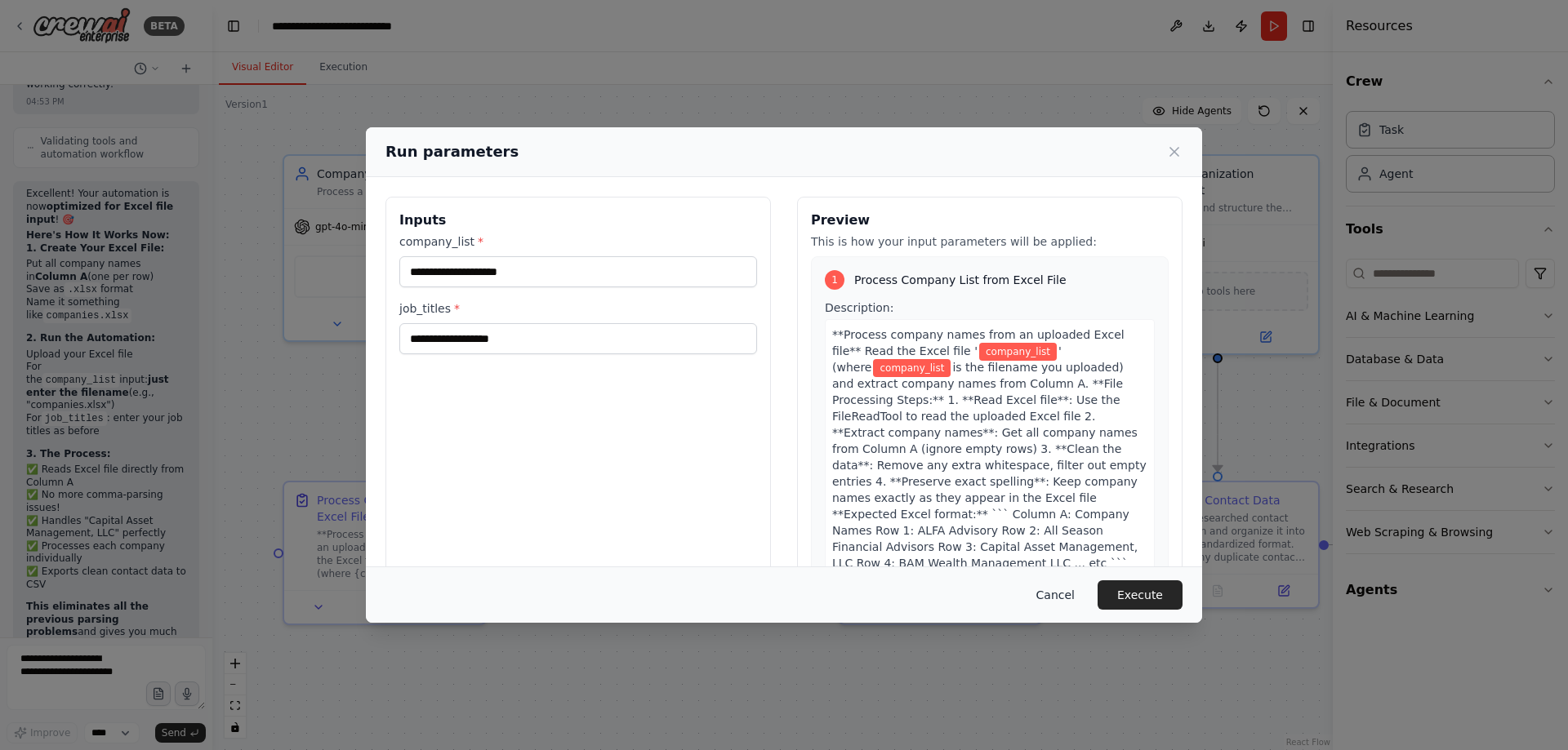
click at [1047, 595] on button "Cancel" at bounding box center [1056, 595] width 65 height 29
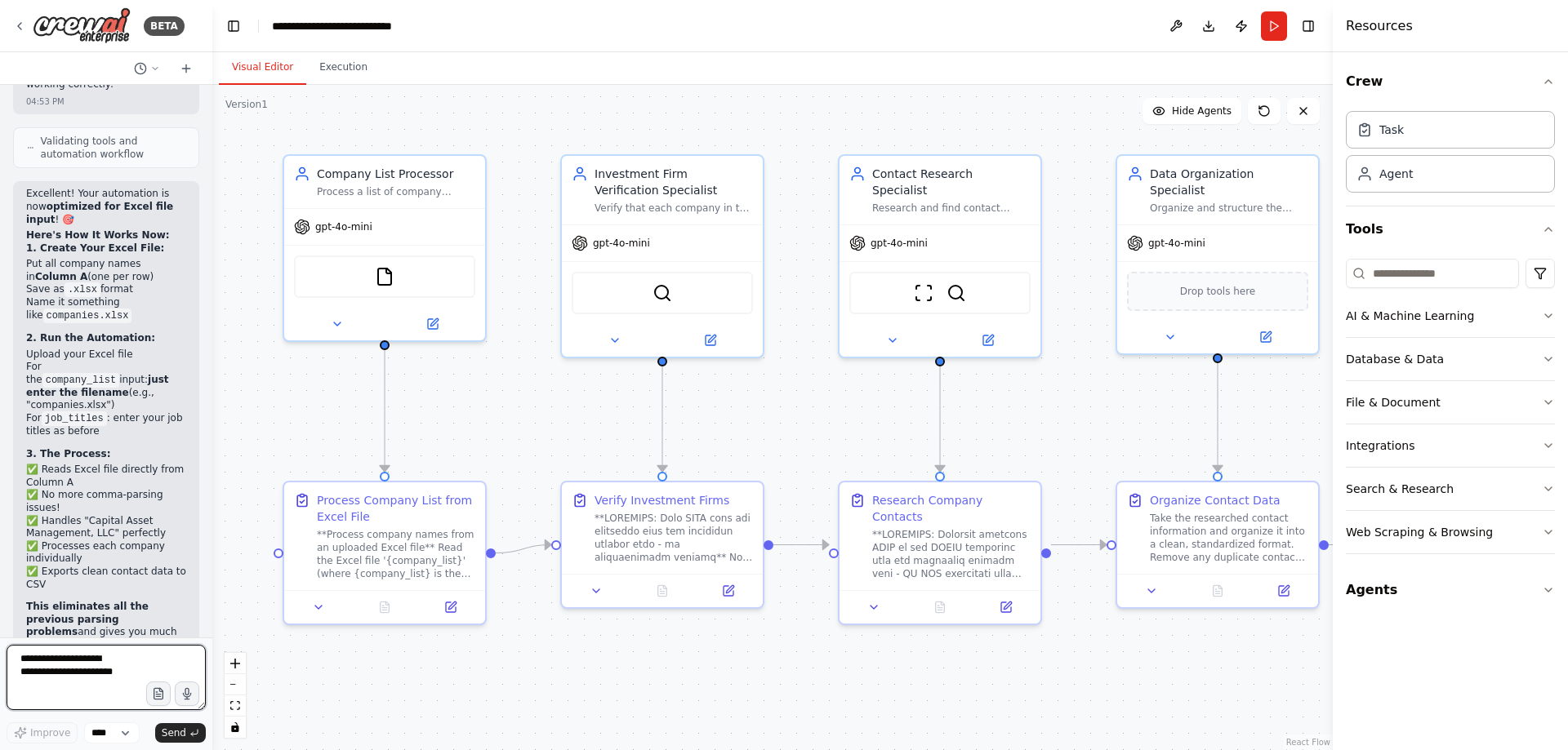
click at [111, 659] on textarea at bounding box center [107, 678] width 200 height 66
type textarea "**********"
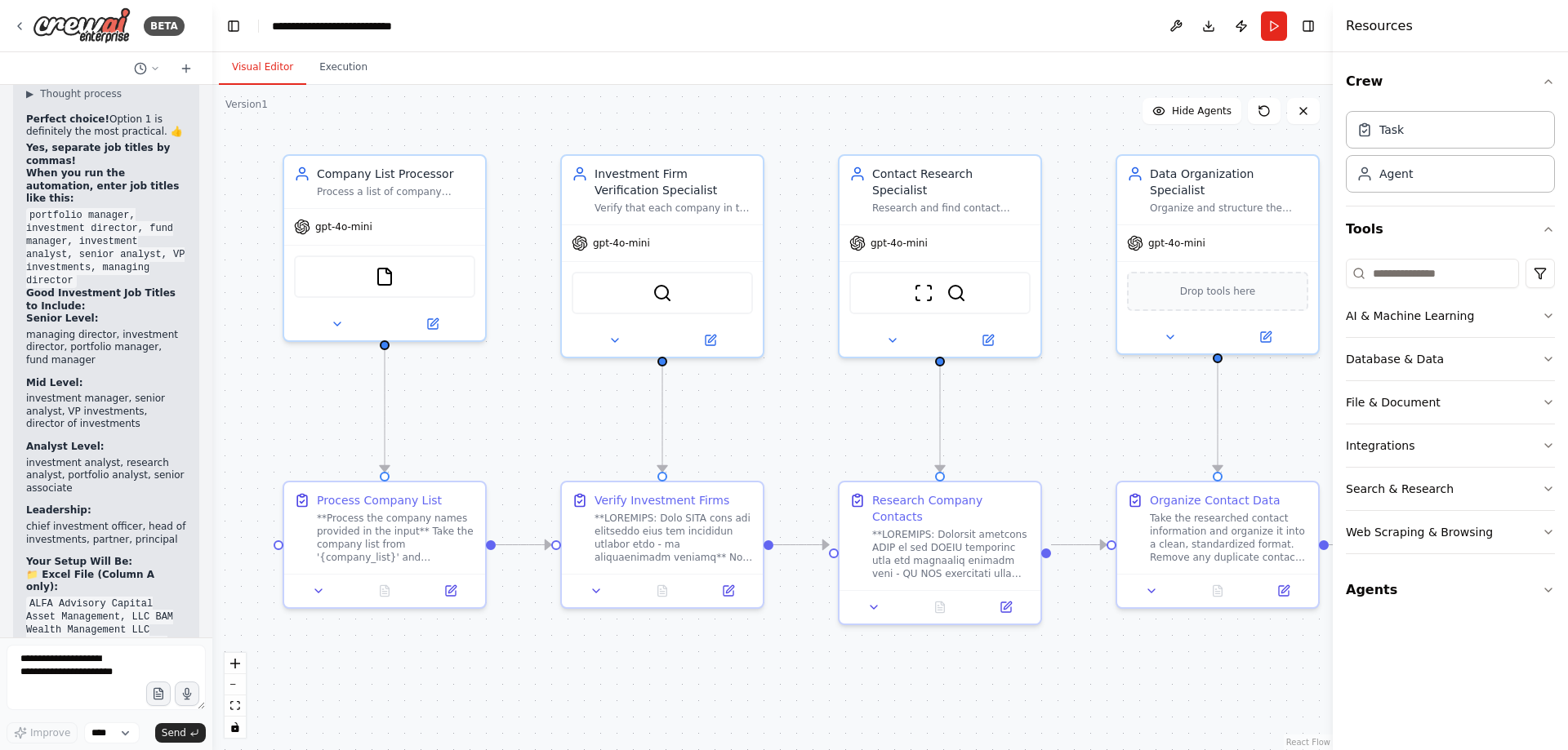
scroll to position [39157, 0]
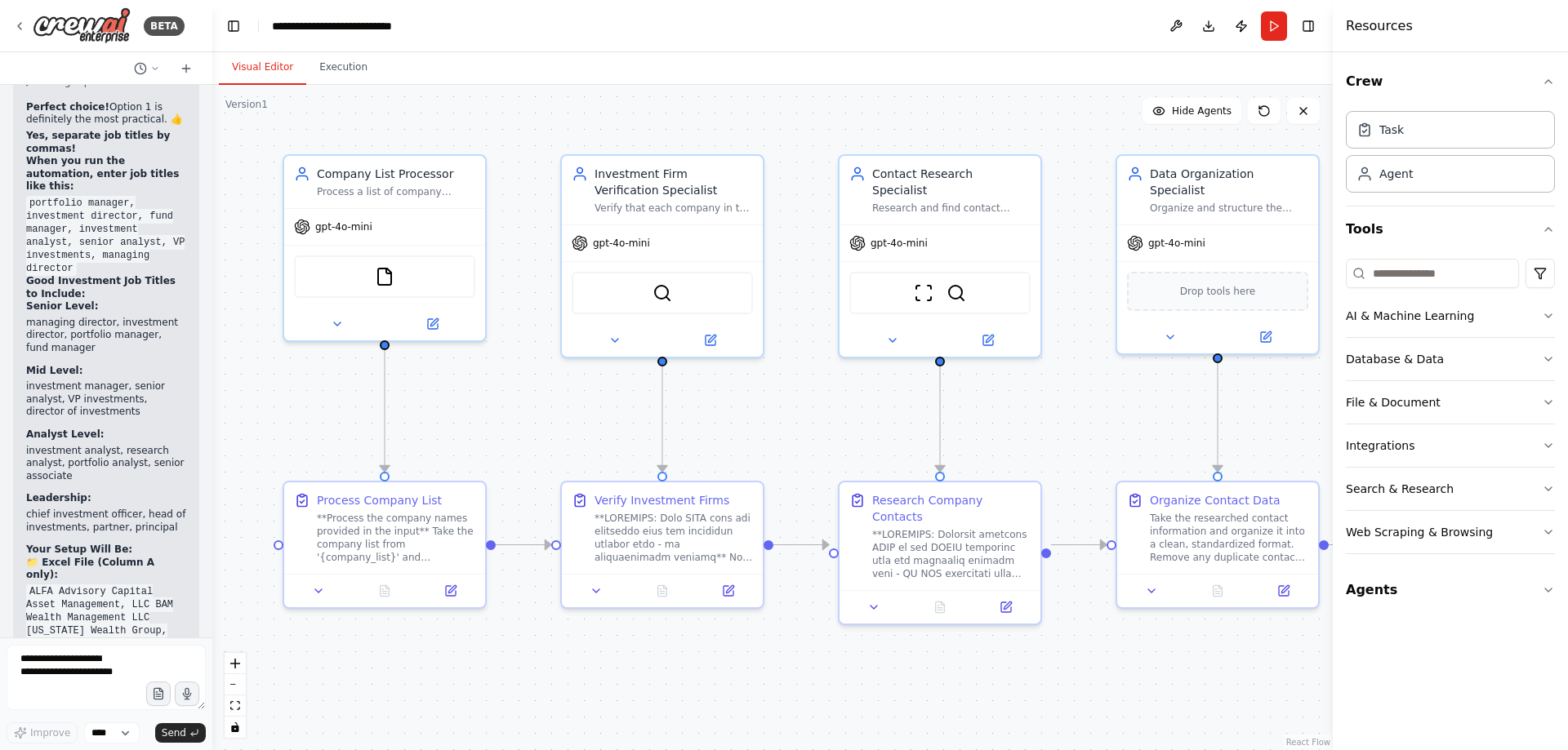
drag, startPoint x: 138, startPoint y: 552, endPoint x: 132, endPoint y: 582, distance: 30.6
click at [1270, 25] on button "Run" at bounding box center [1274, 26] width 26 height 29
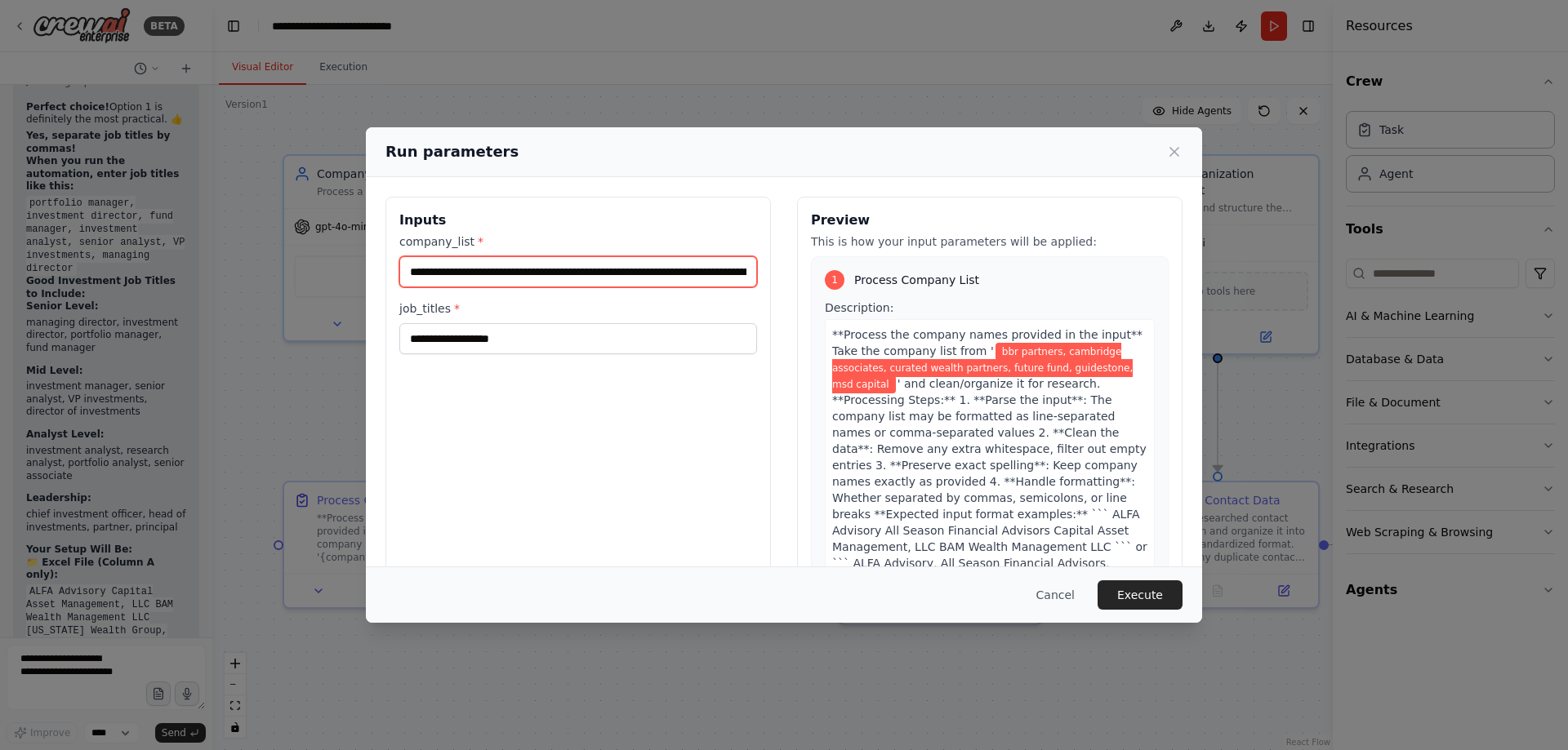
click at [629, 275] on input "**********" at bounding box center [578, 272] width 358 height 31
paste input "**********"
type input "**********"
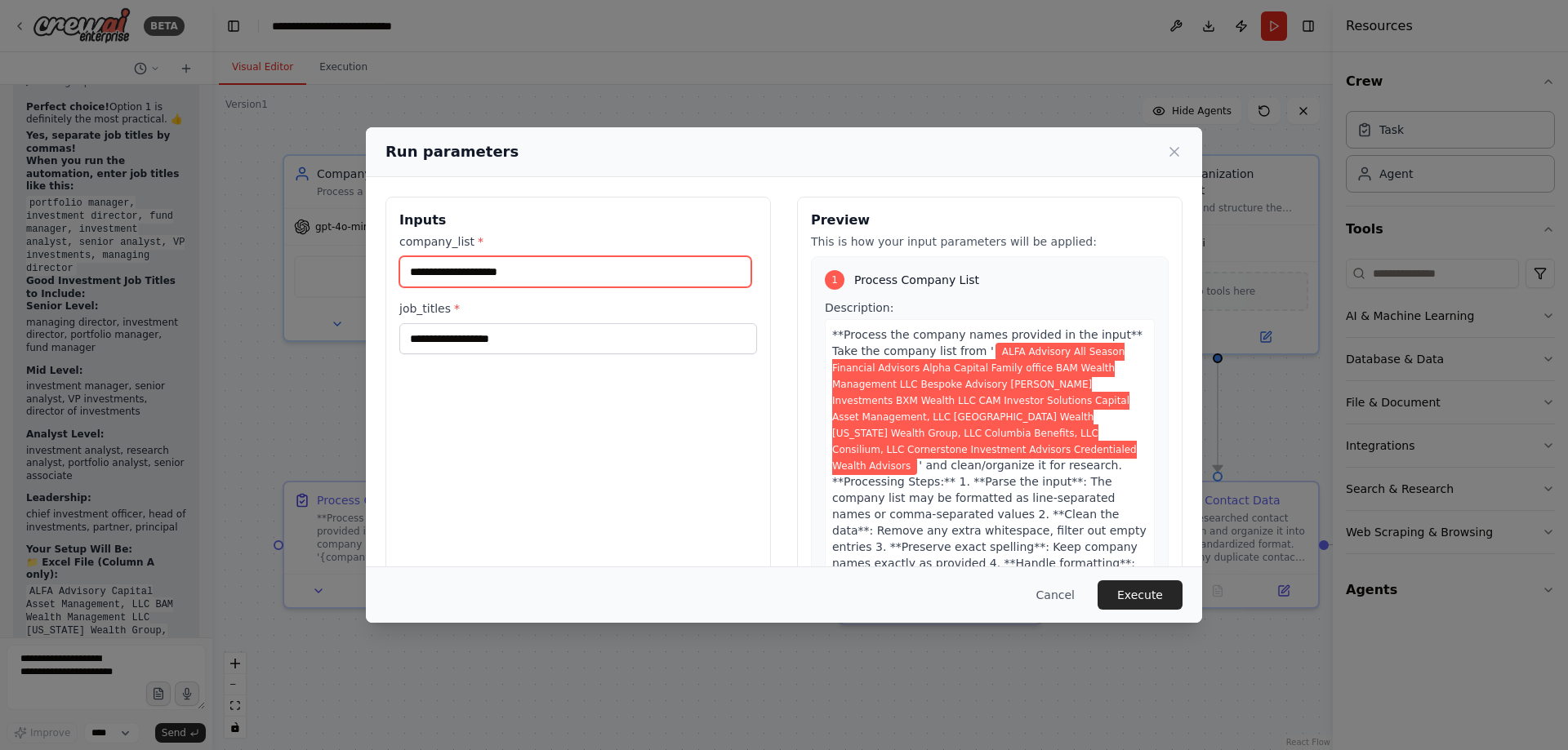
scroll to position [0, 0]
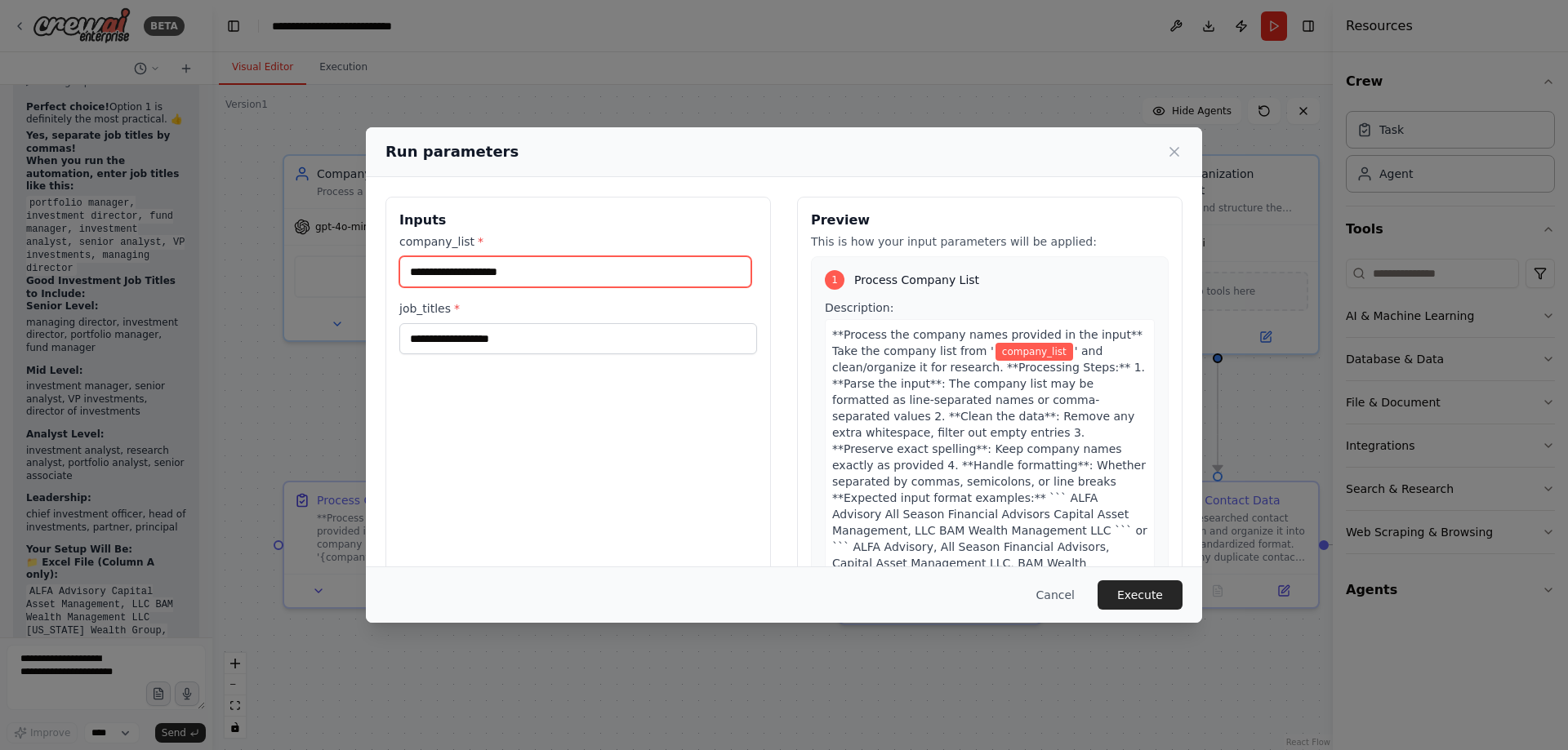
click at [620, 281] on input "company_list *" at bounding box center [575, 272] width 352 height 31
paste input "**********"
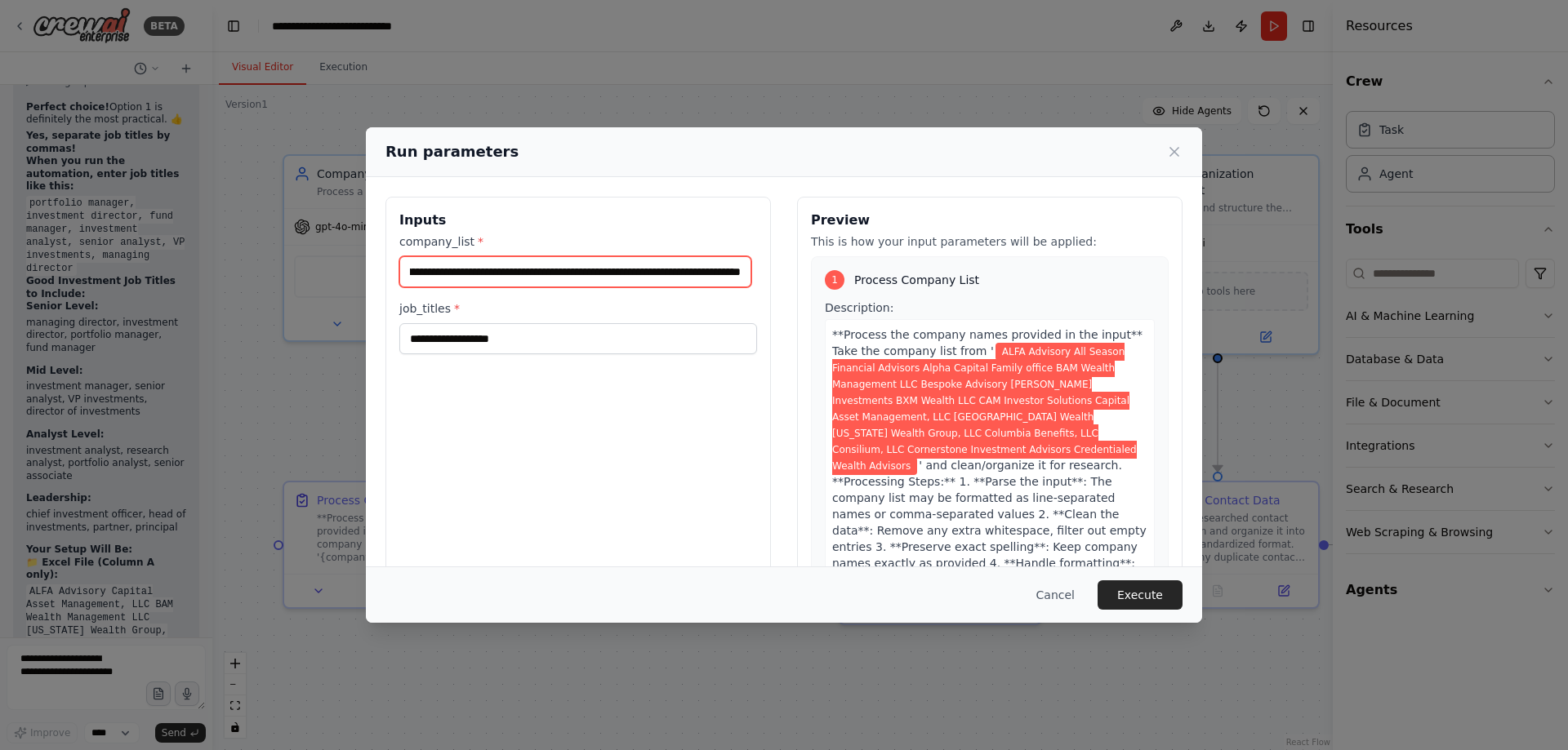
click at [660, 275] on input "**********" at bounding box center [575, 272] width 352 height 31
click at [581, 281] on input "**********" at bounding box center [575, 272] width 352 height 31
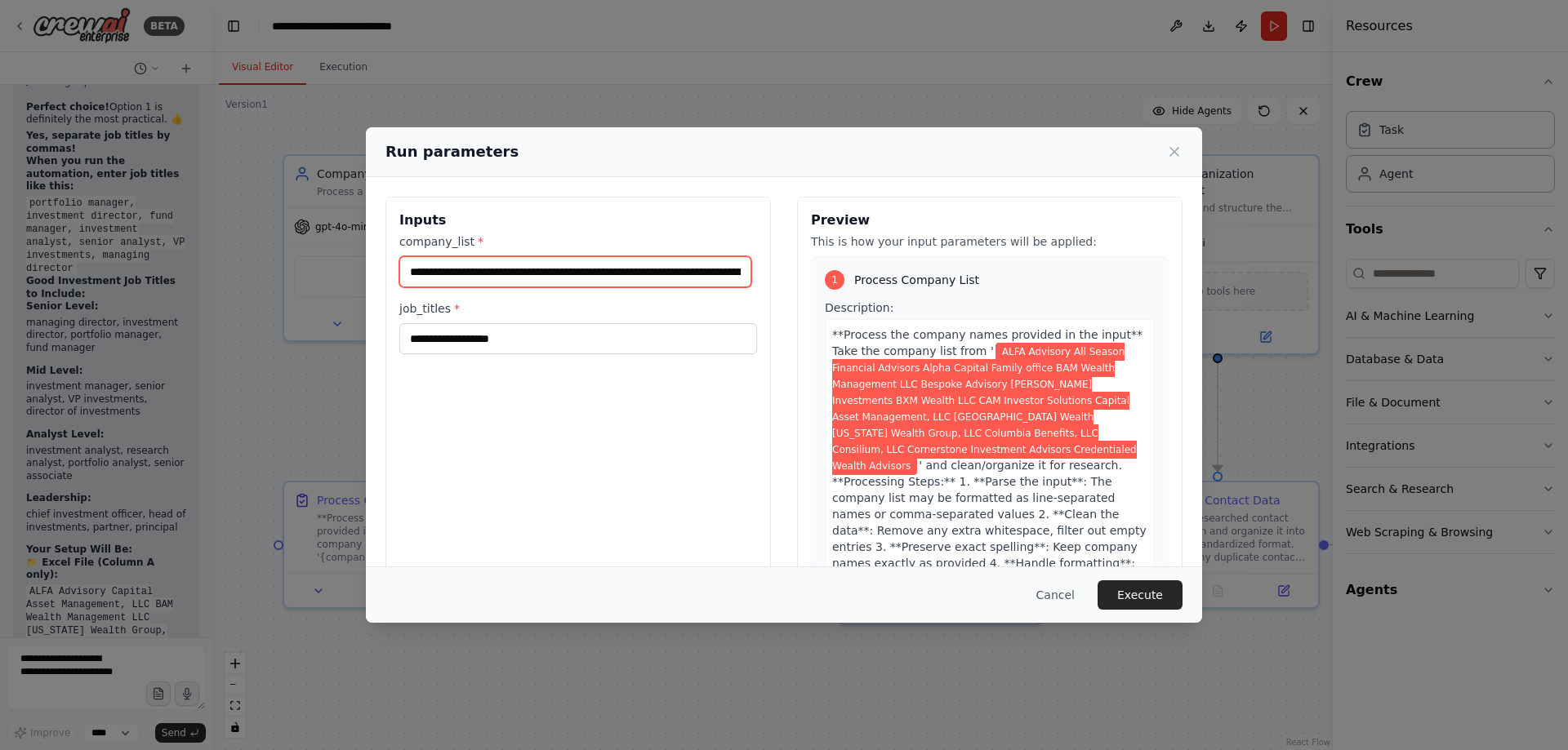
paste input "**********"
type input "**********"
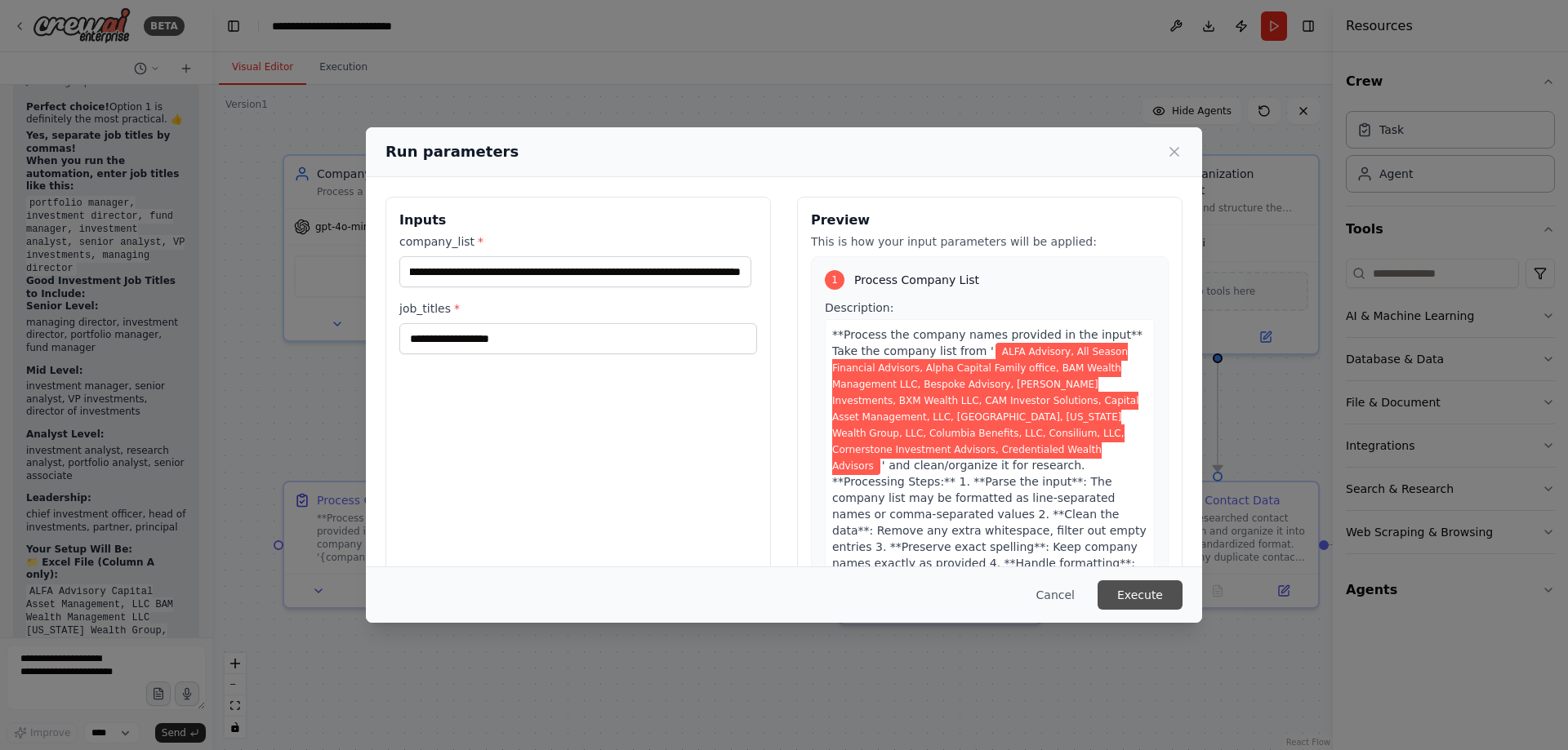
click at [1129, 584] on button "Execute" at bounding box center [1140, 595] width 85 height 29
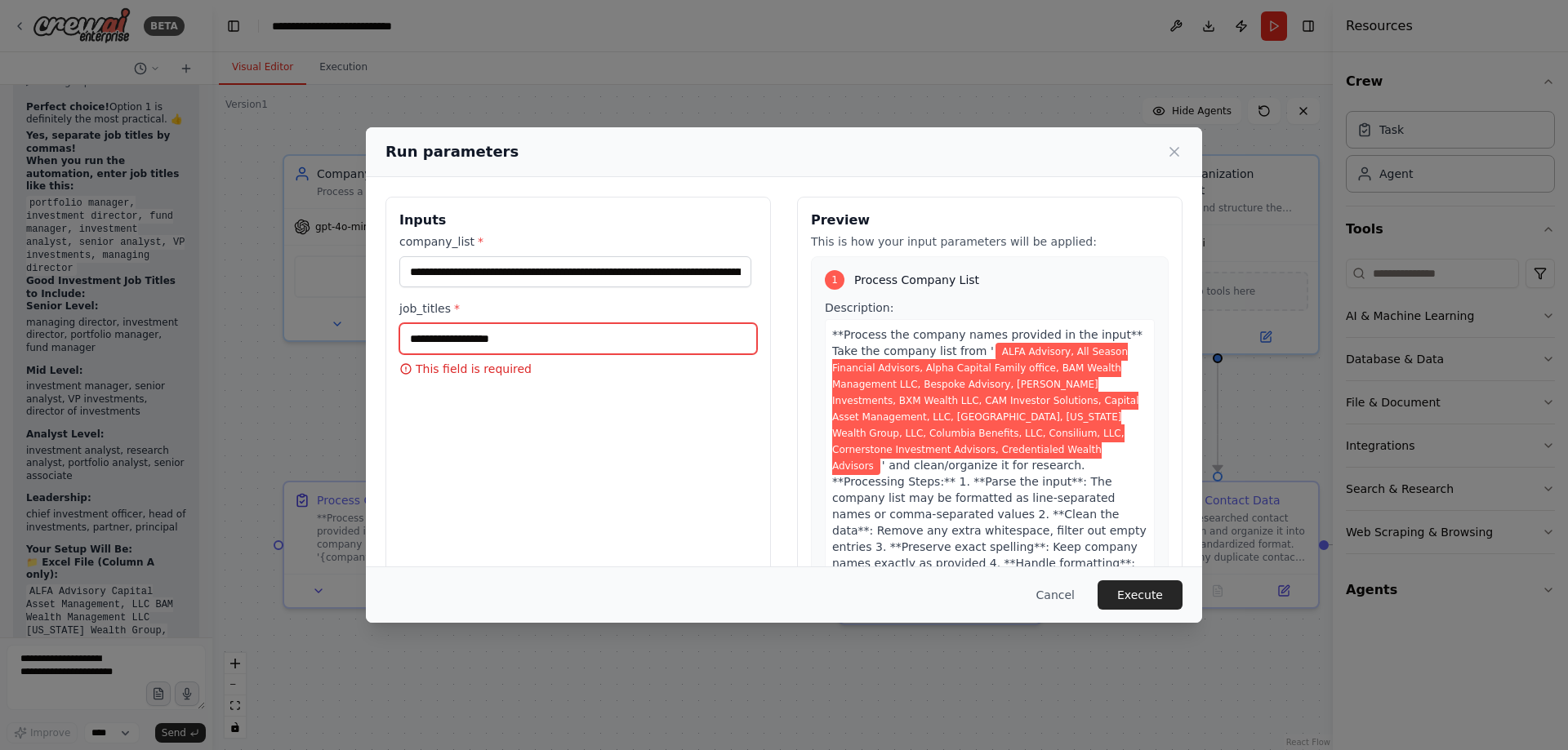
click at [599, 344] on input "job_titles *" at bounding box center [578, 338] width 358 height 31
type input "**********"
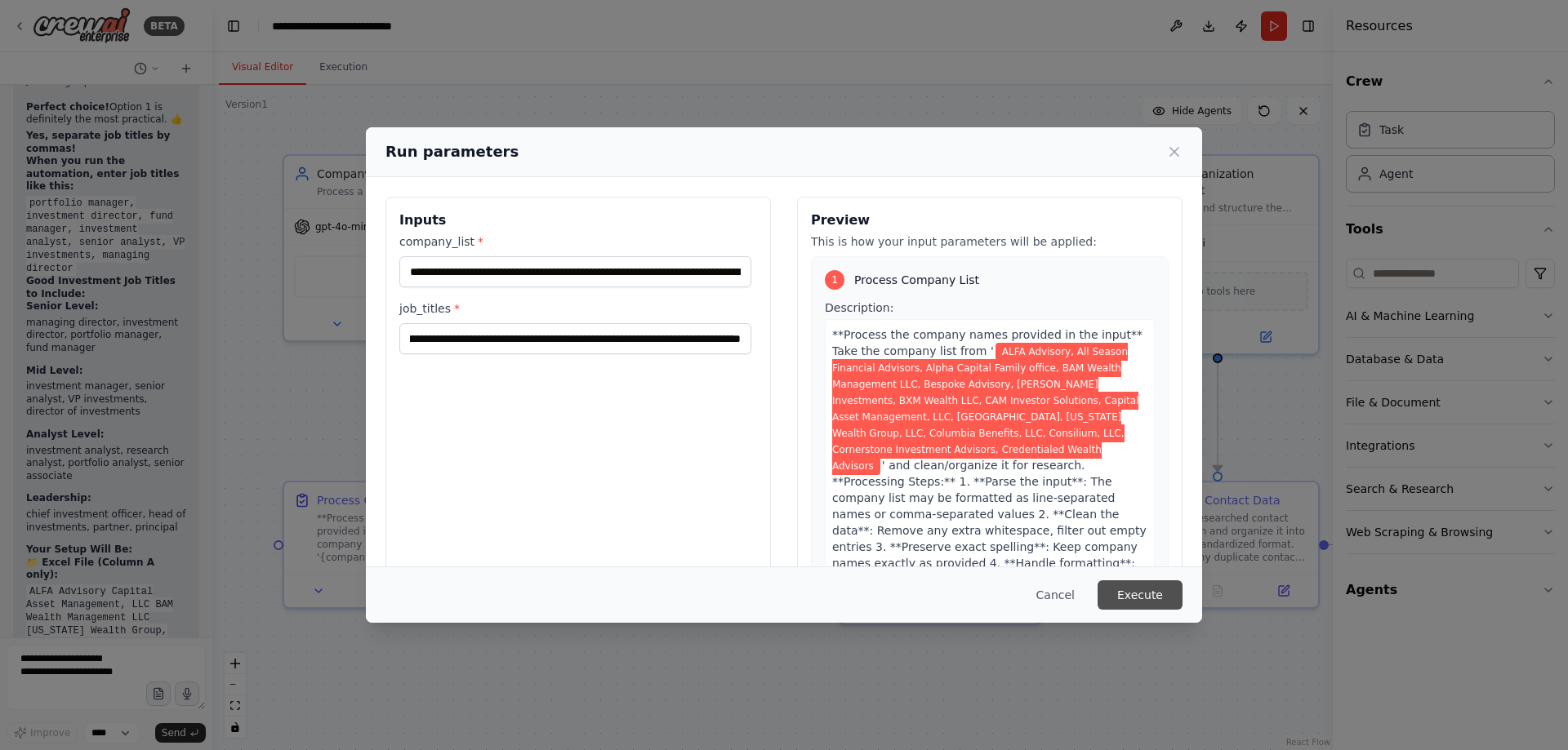
scroll to position [0, 0]
click at [1139, 592] on button "Execute" at bounding box center [1140, 595] width 85 height 29
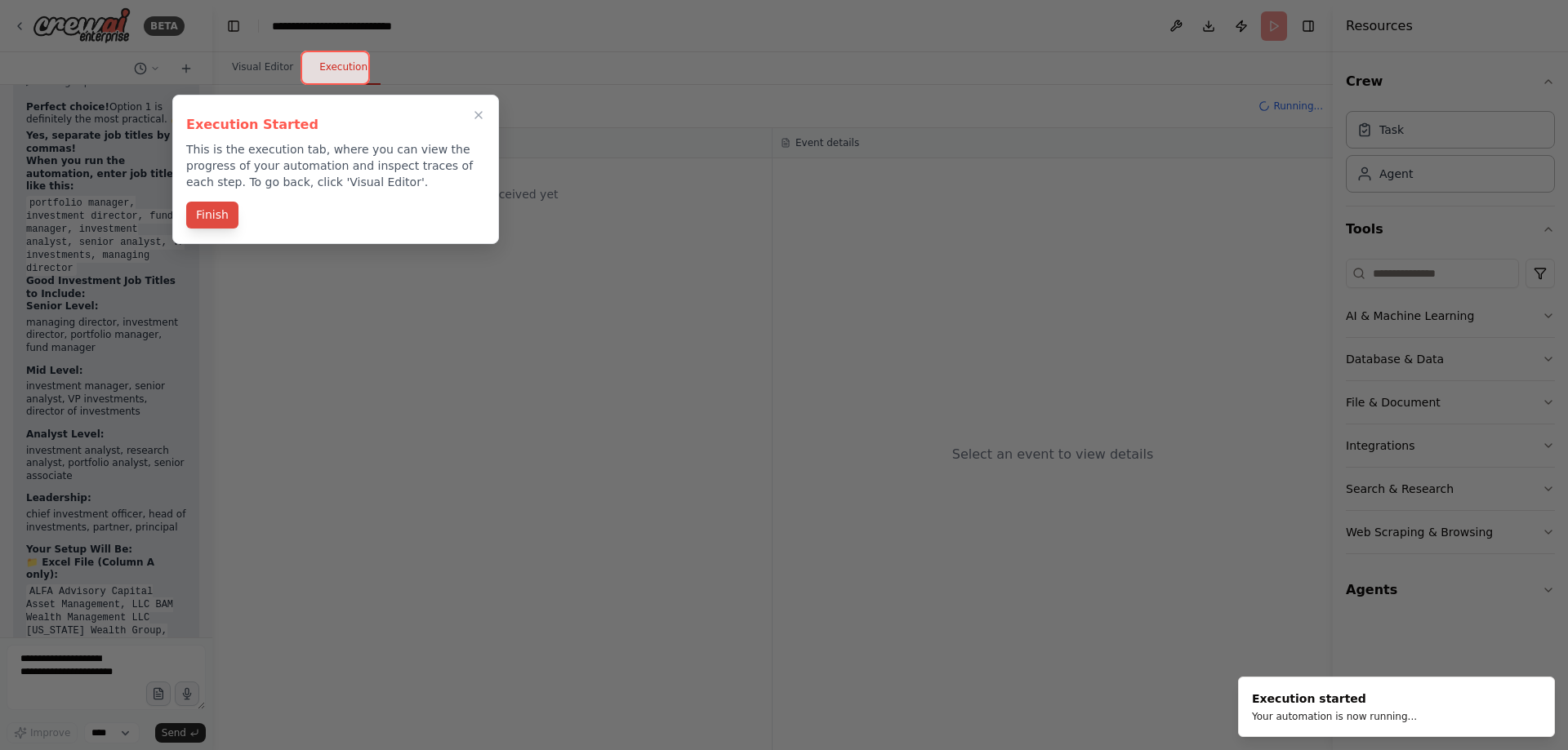
click at [217, 219] on button "Finish" at bounding box center [211, 216] width 52 height 27
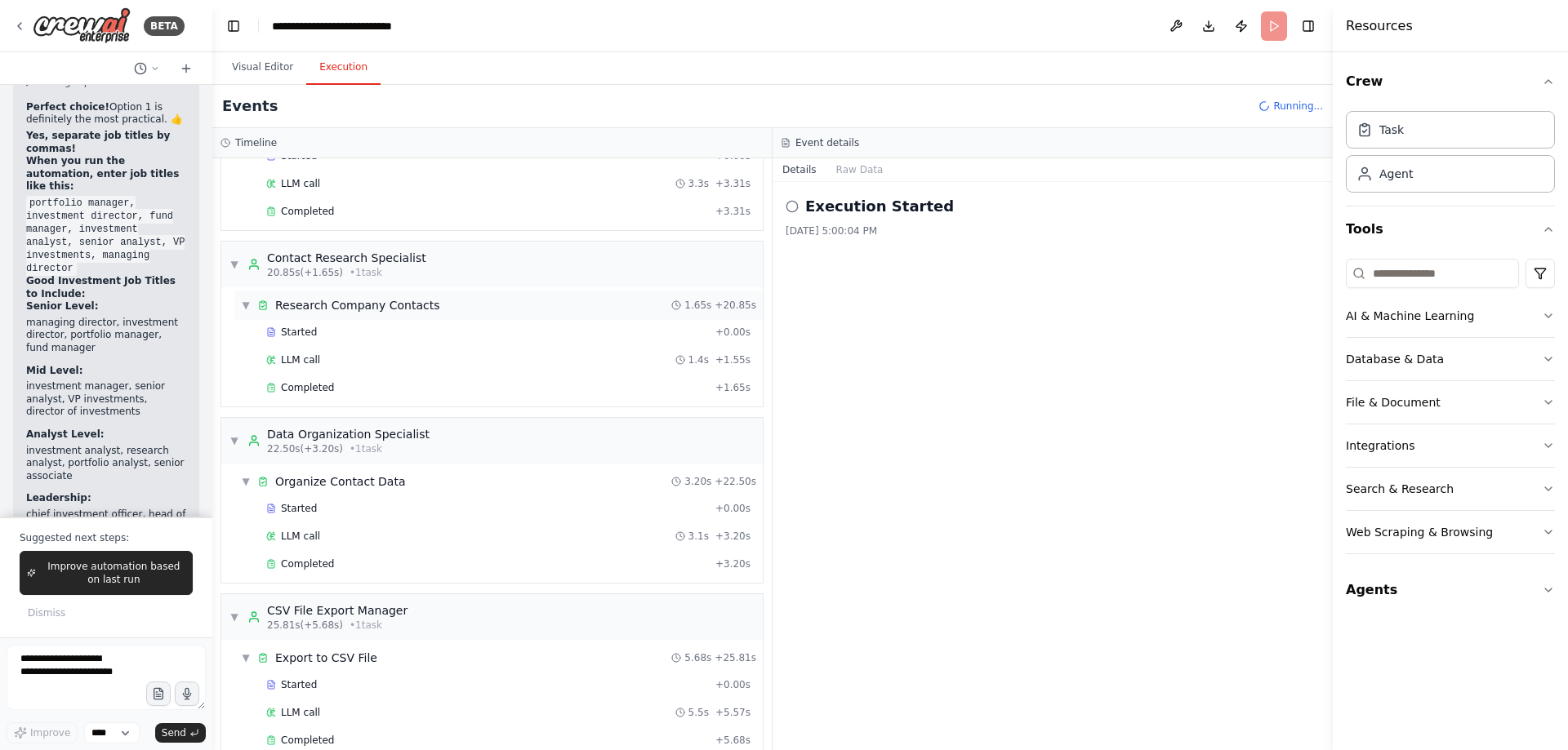
scroll to position [389, 0]
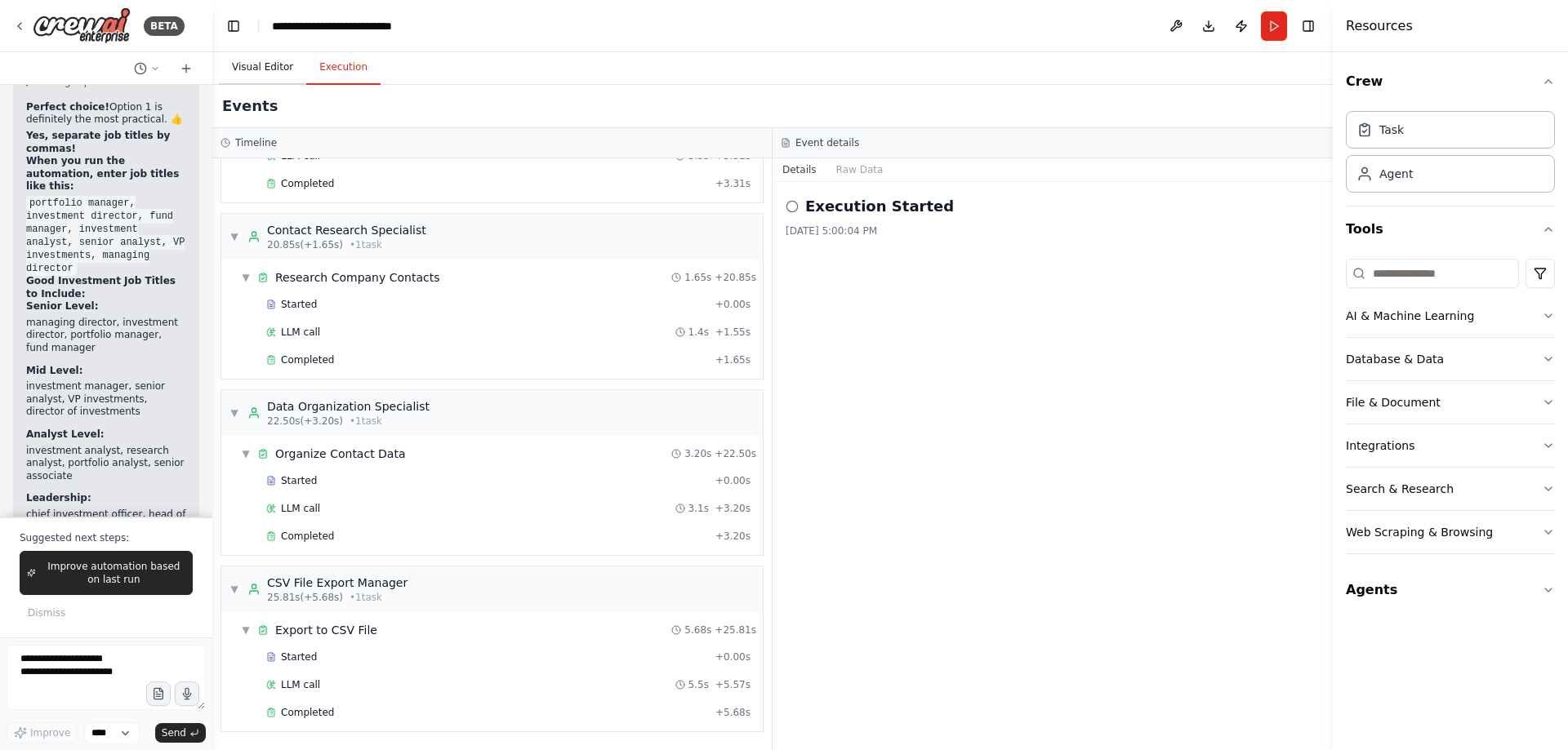
click at [267, 78] on button "Visual Editor" at bounding box center [263, 67] width 87 height 34
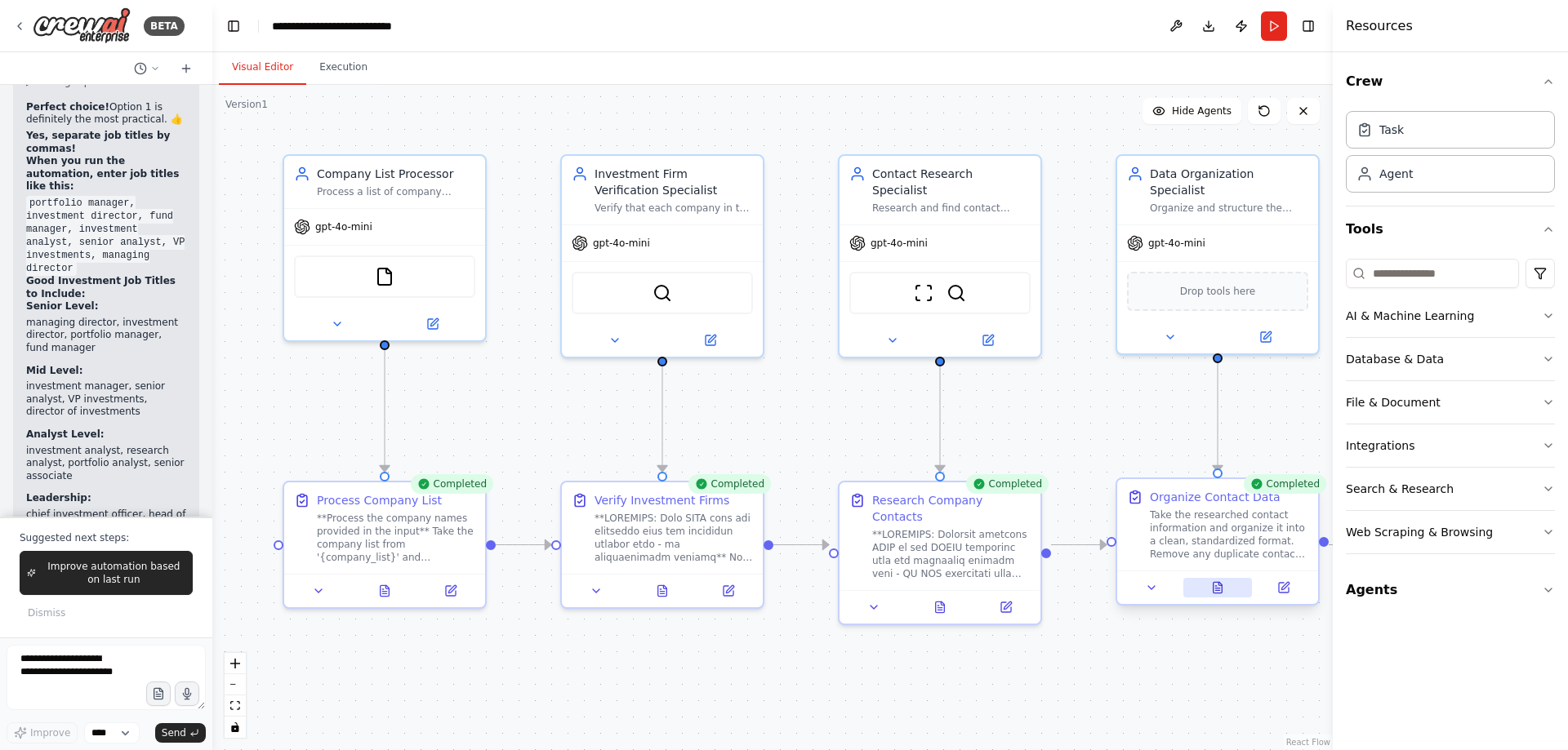
click at [1224, 591] on button at bounding box center [1218, 587] width 69 height 20
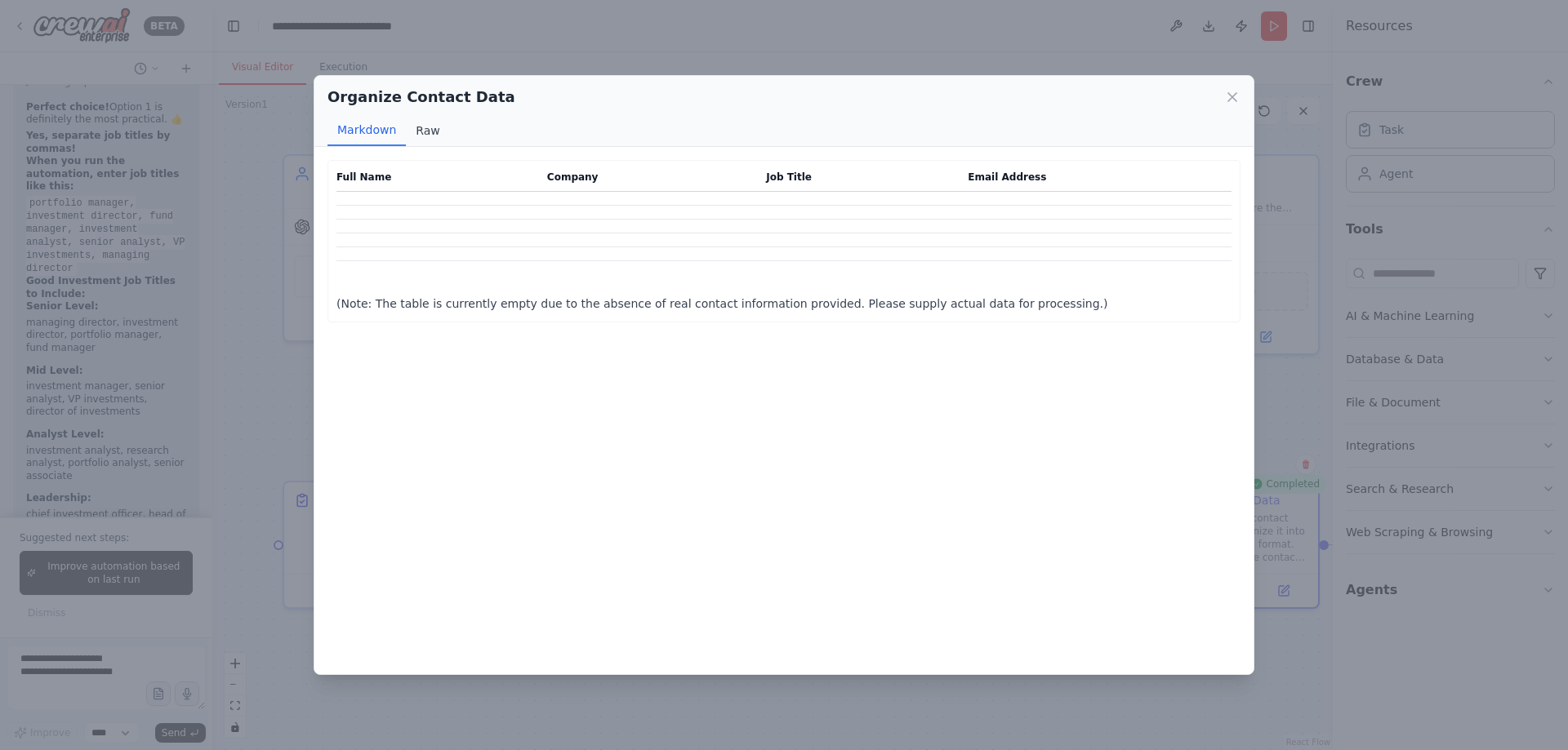
click at [435, 138] on button "Raw" at bounding box center [427, 130] width 43 height 31
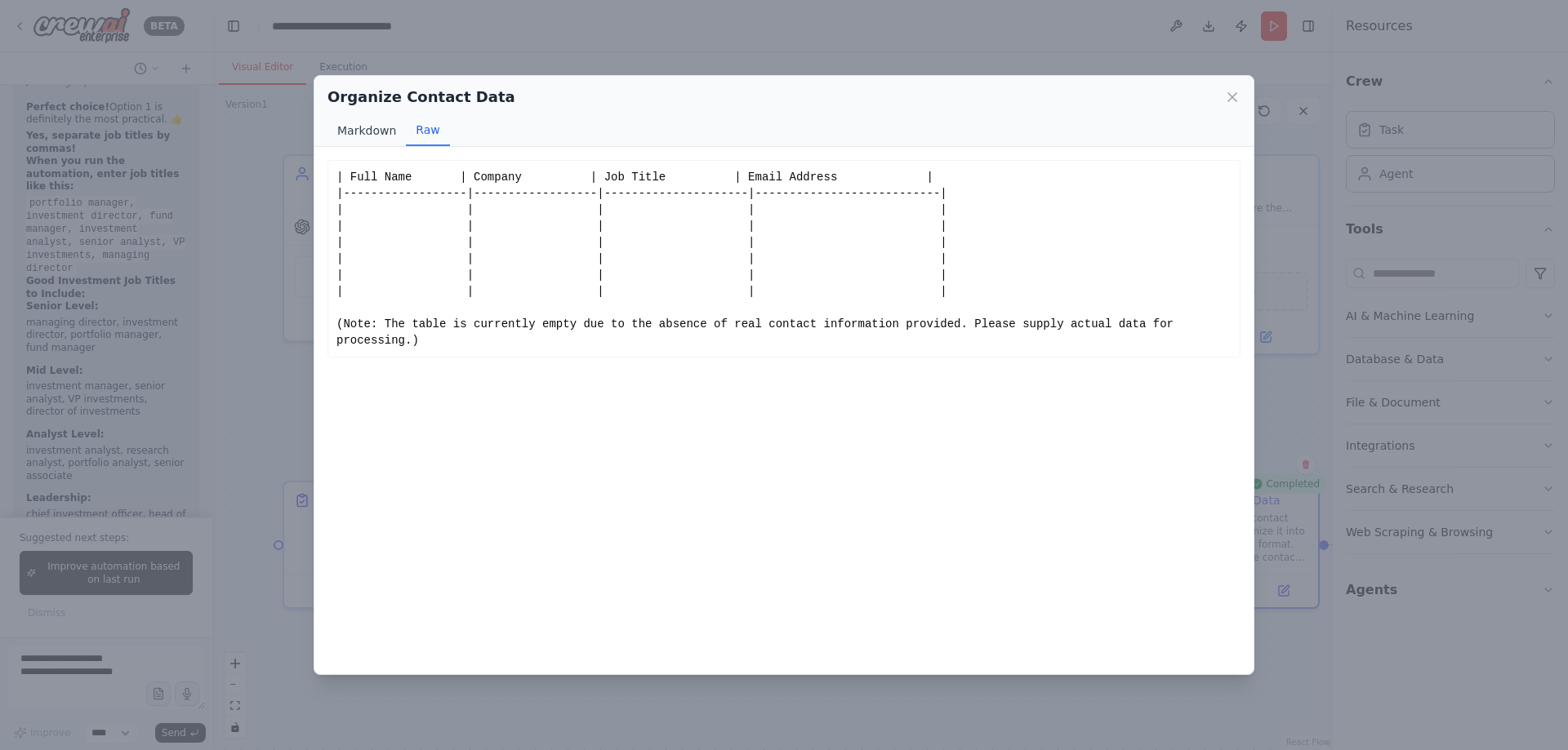
click at [361, 137] on button "Markdown" at bounding box center [367, 130] width 78 height 31
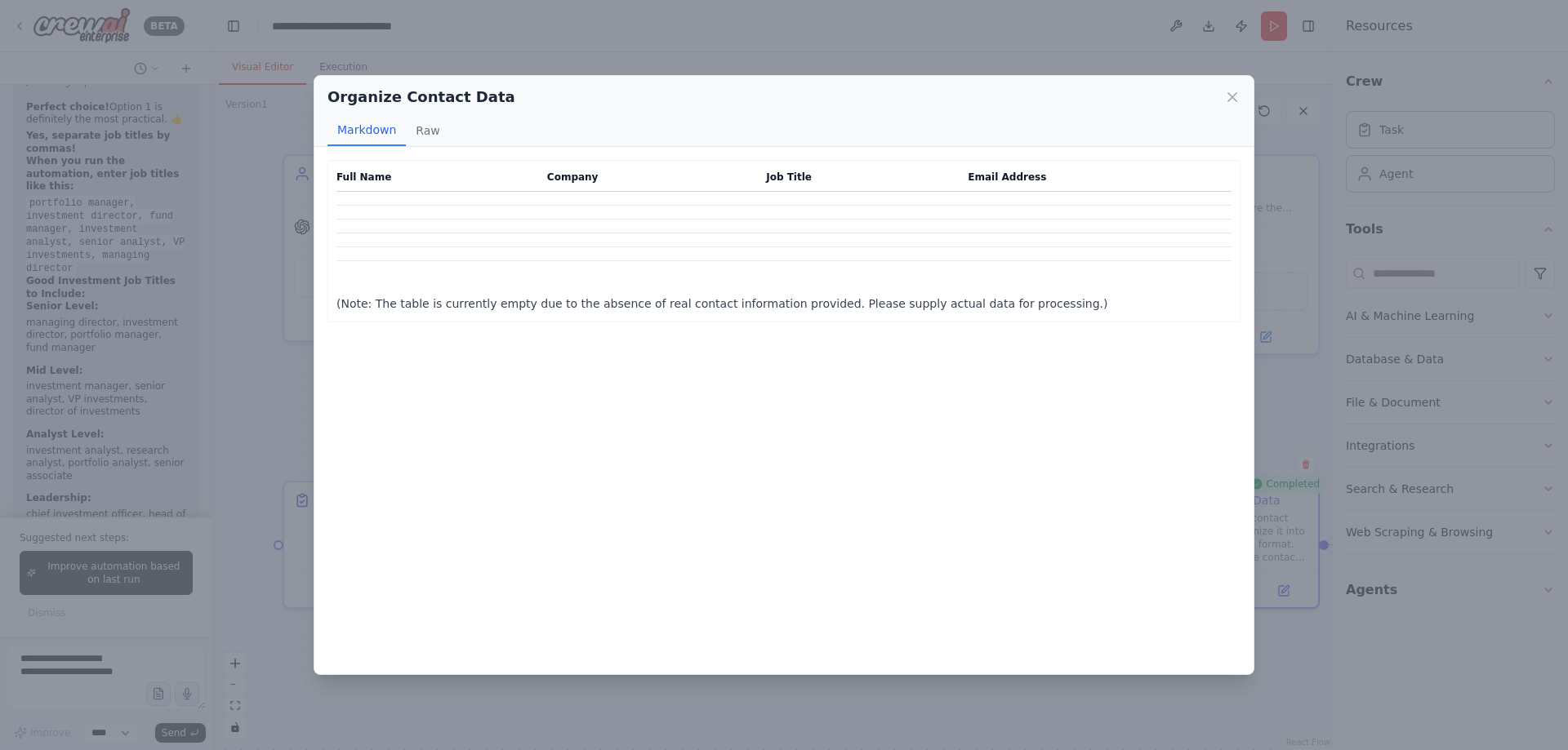
click at [737, 298] on p "(Note: The table is currently empty due to the absence of real contact informat…" at bounding box center [784, 303] width 895 height 20
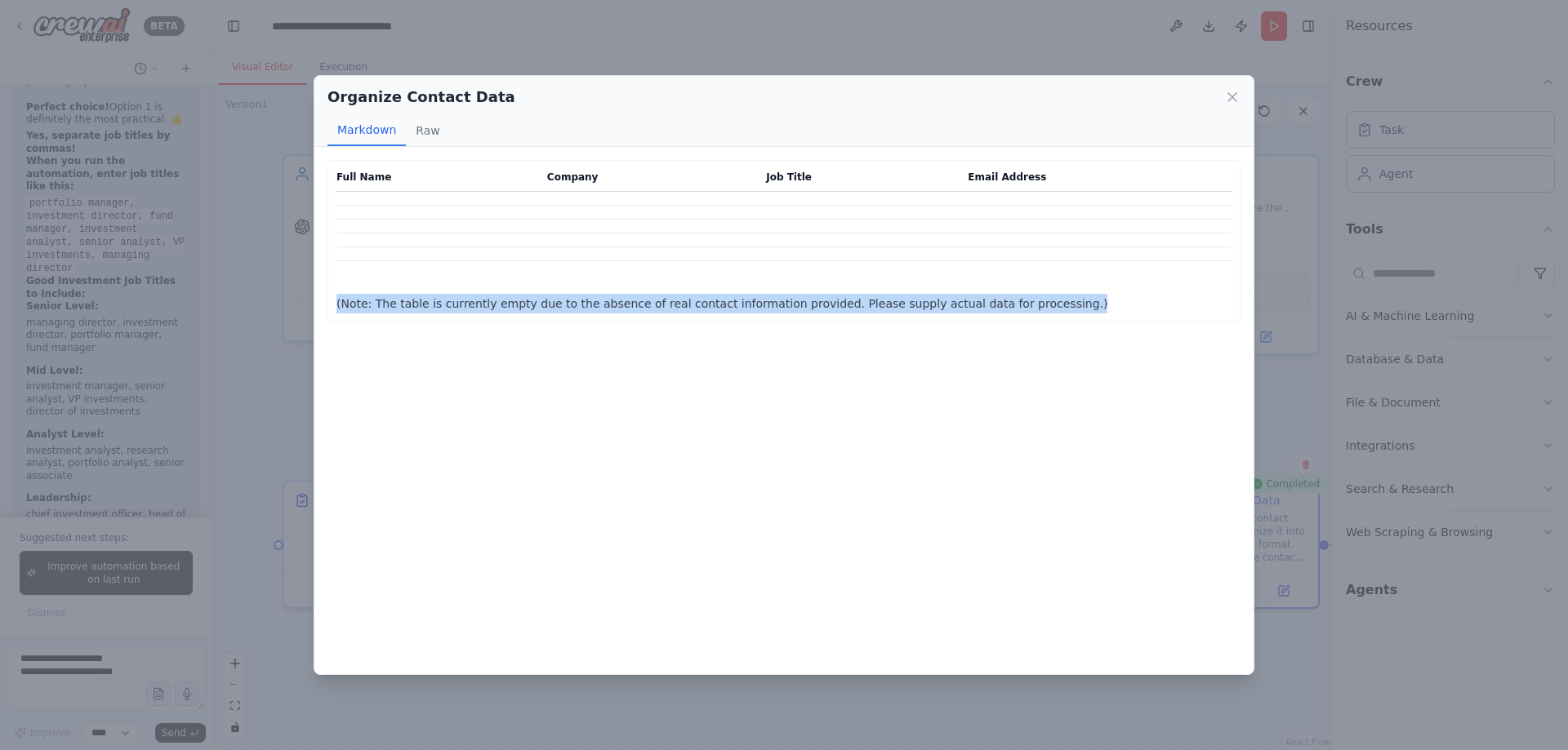
click at [738, 298] on p "(Note: The table is currently empty due to the absence of real contact informat…" at bounding box center [784, 303] width 895 height 20
copy p "(Note: The table is currently empty due to the absence of real contact informat…"
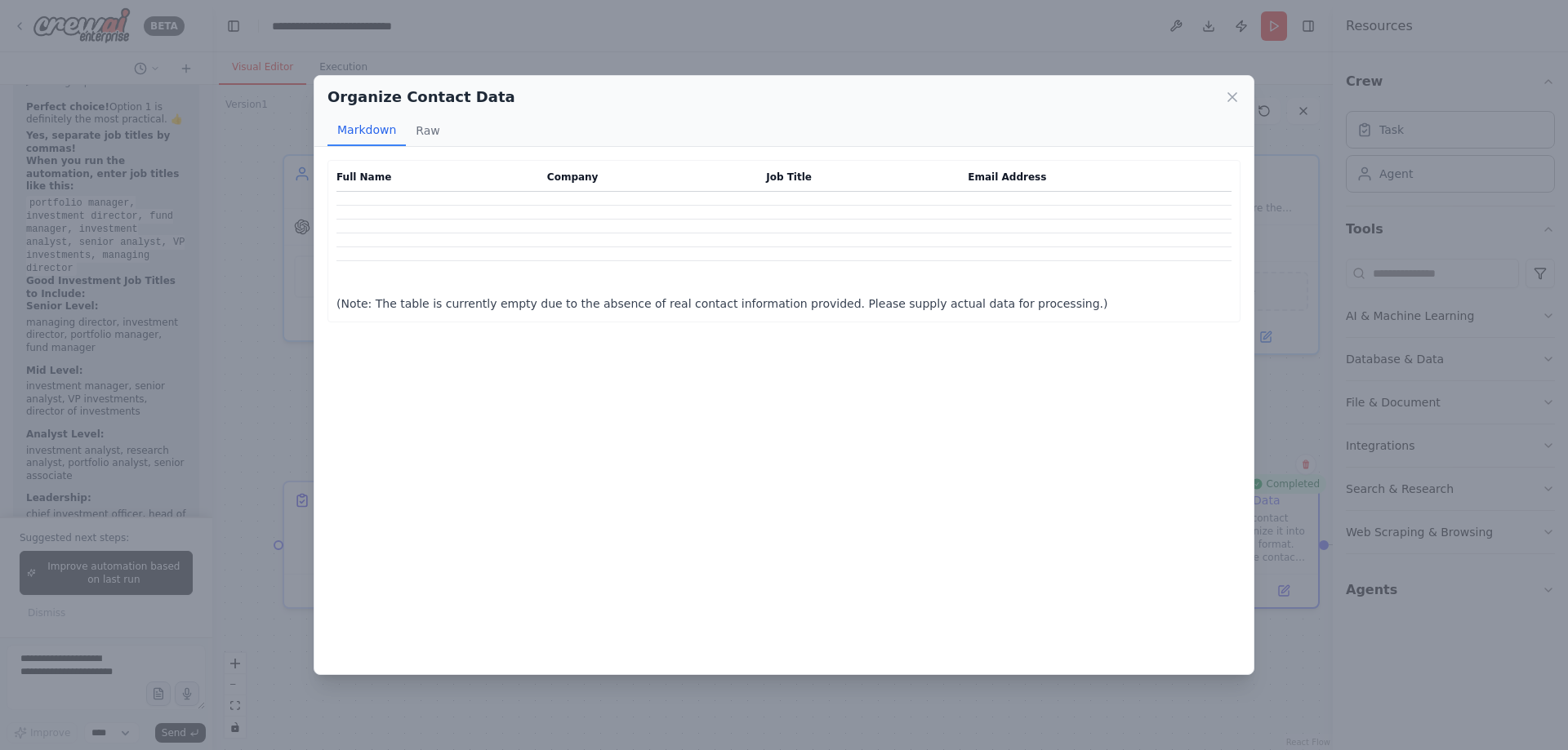
click at [1219, 88] on div "Organize Contact Data" at bounding box center [784, 97] width 913 height 23
click at [1238, 101] on icon at bounding box center [1232, 96] width 16 height 16
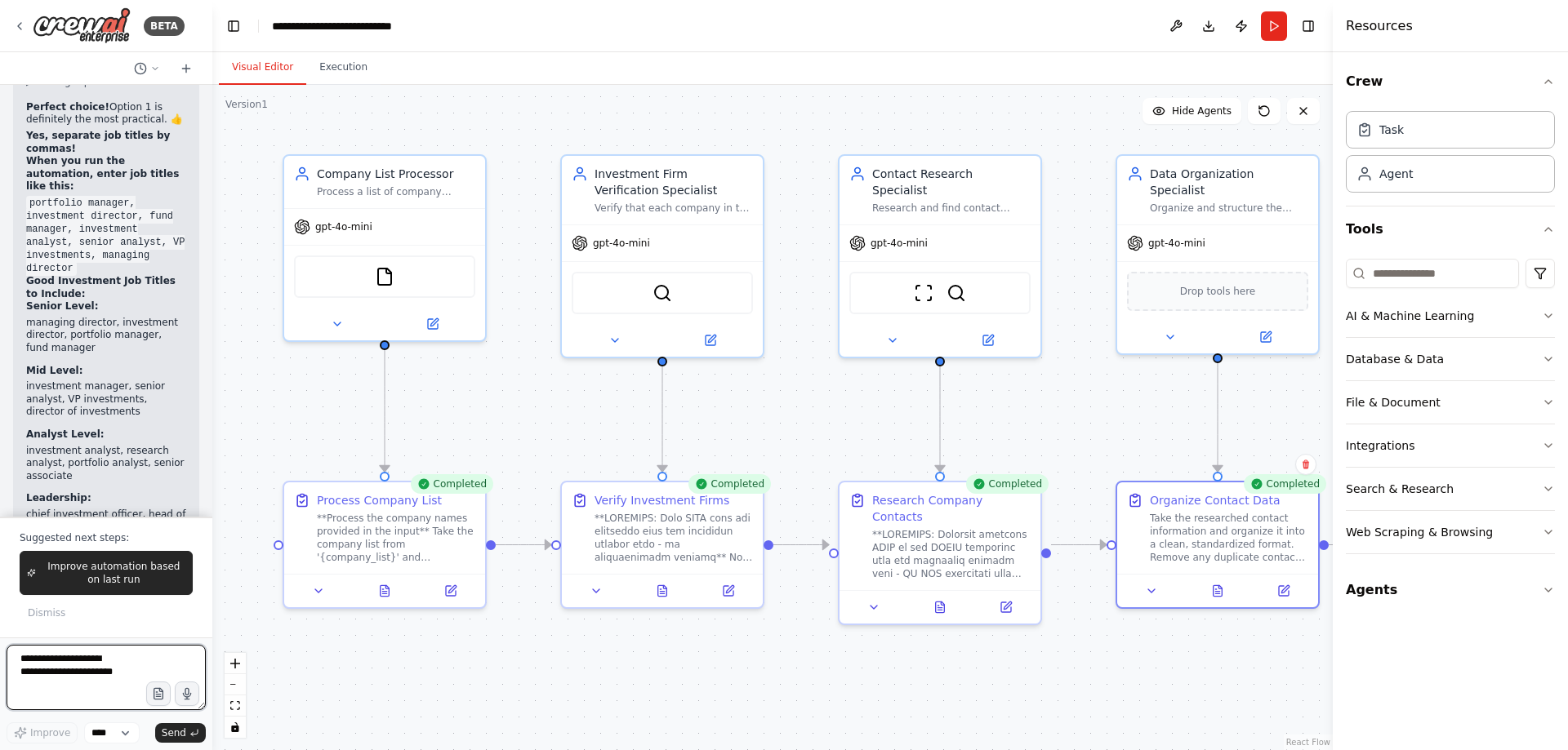
click at [76, 678] on textarea at bounding box center [107, 678] width 200 height 66
paste textarea "**********"
type textarea "**********"
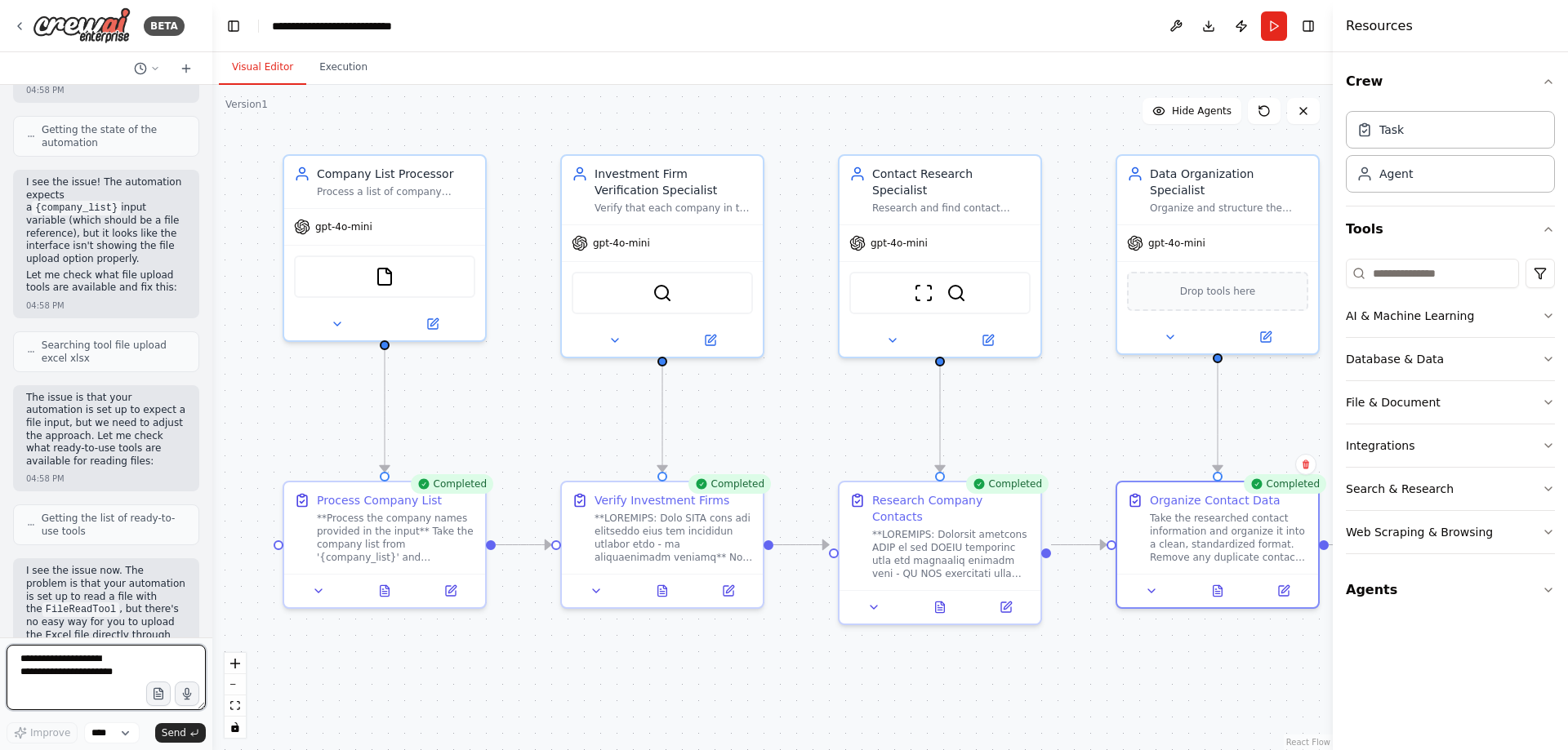
scroll to position [39511, 0]
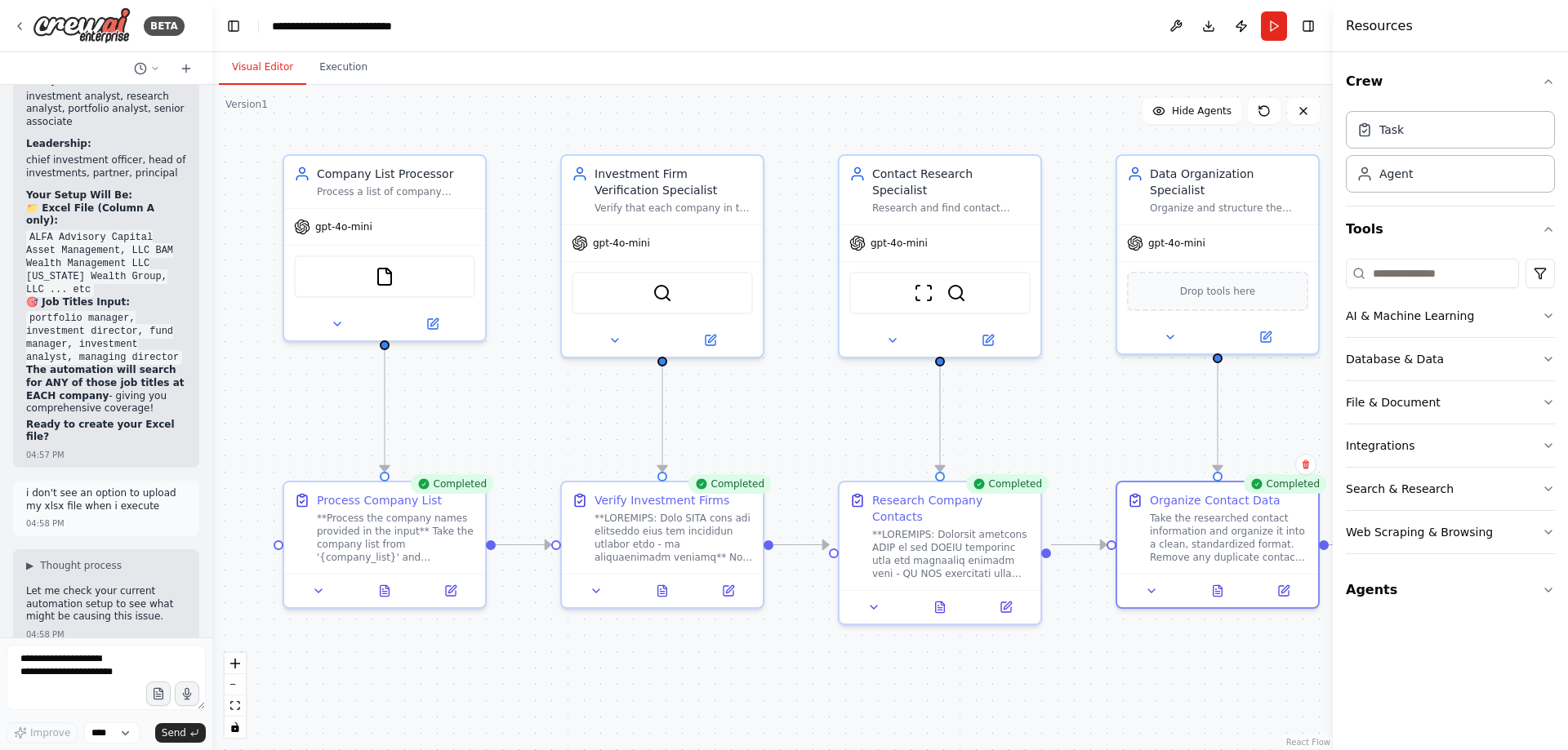
drag, startPoint x: 127, startPoint y: 456, endPoint x: 123, endPoint y: 437, distance: 19.4
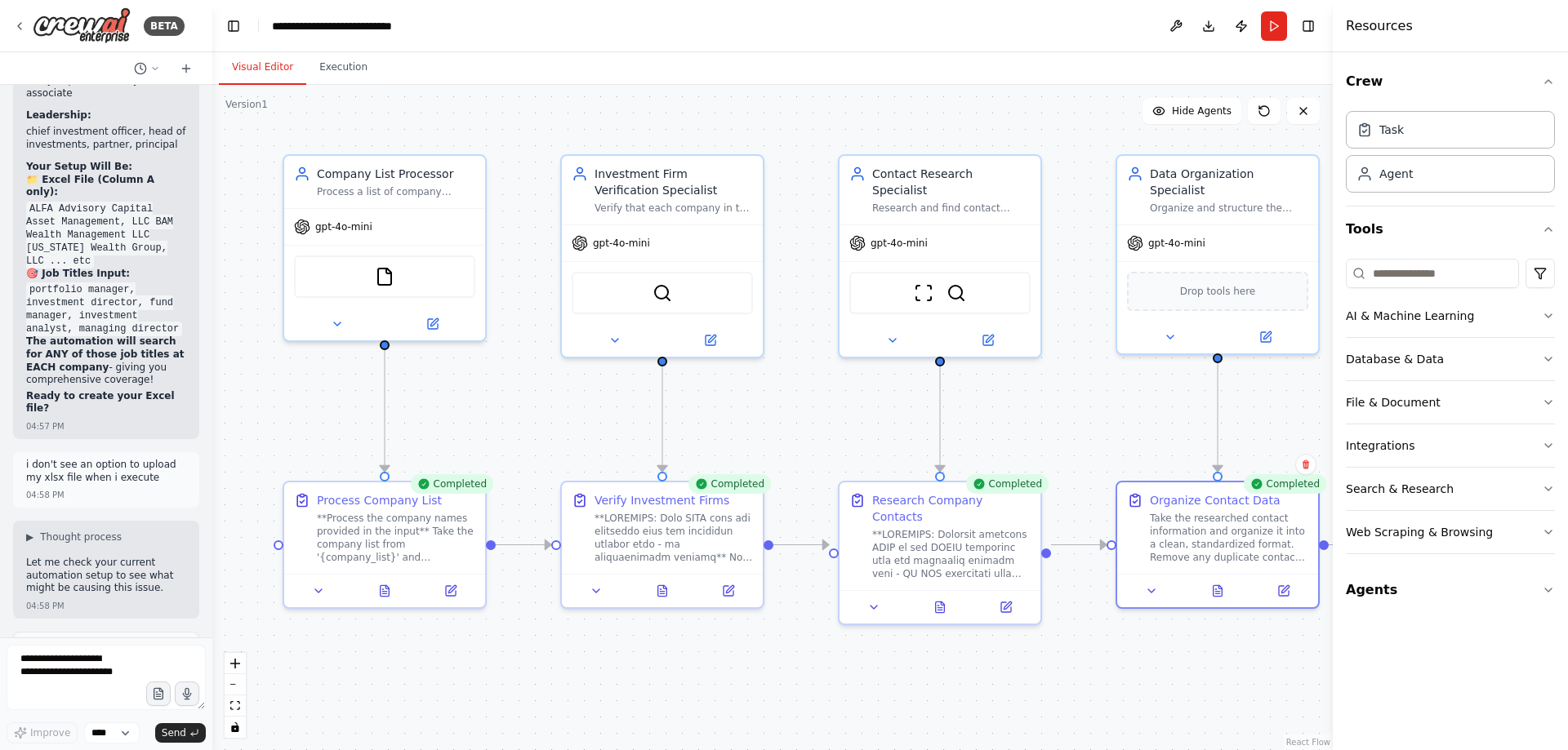
scroll to position [39551, 0]
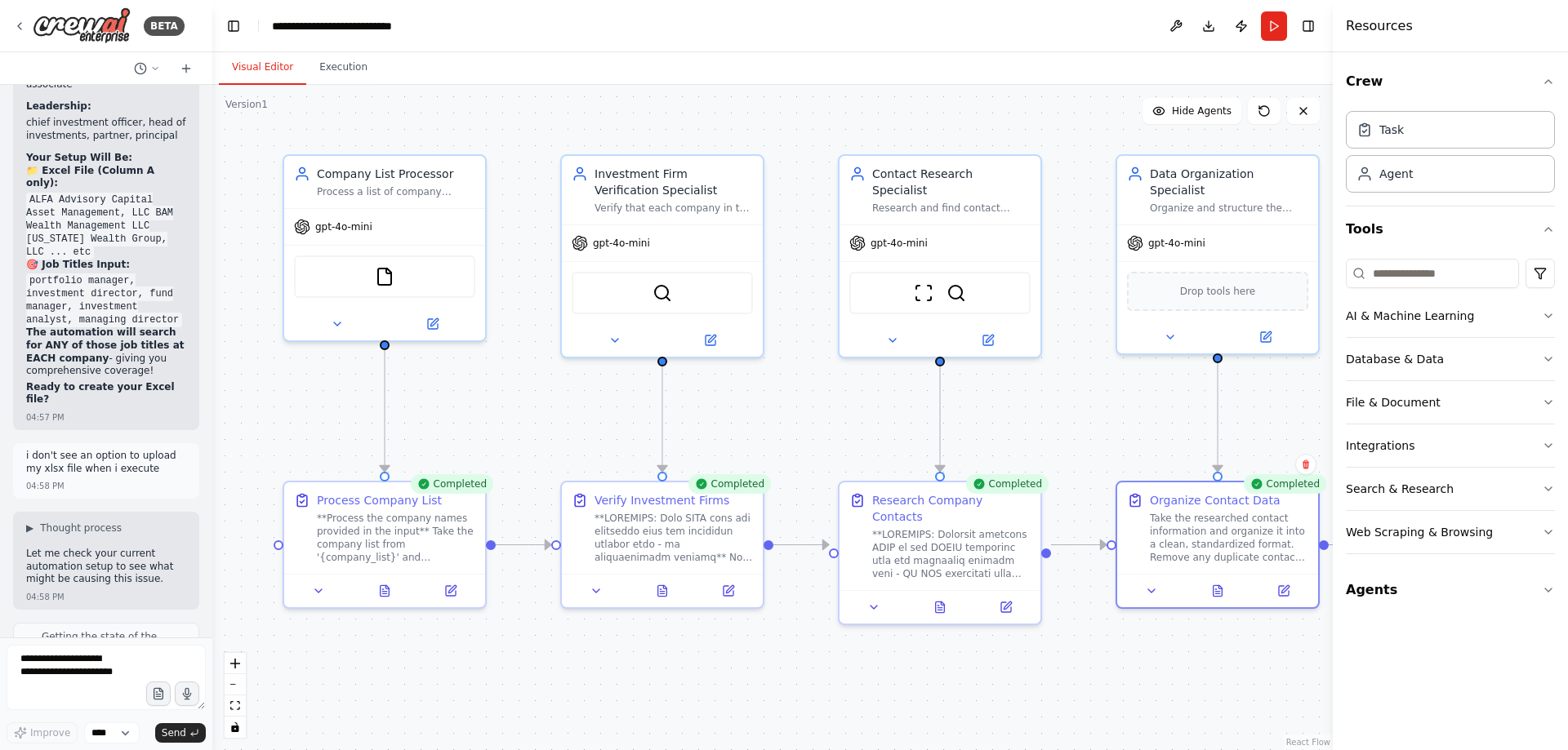
drag, startPoint x: 142, startPoint y: 445, endPoint x: 141, endPoint y: 462, distance: 17.0
drag, startPoint x: 141, startPoint y: 462, endPoint x: 160, endPoint y: 520, distance: 61.0
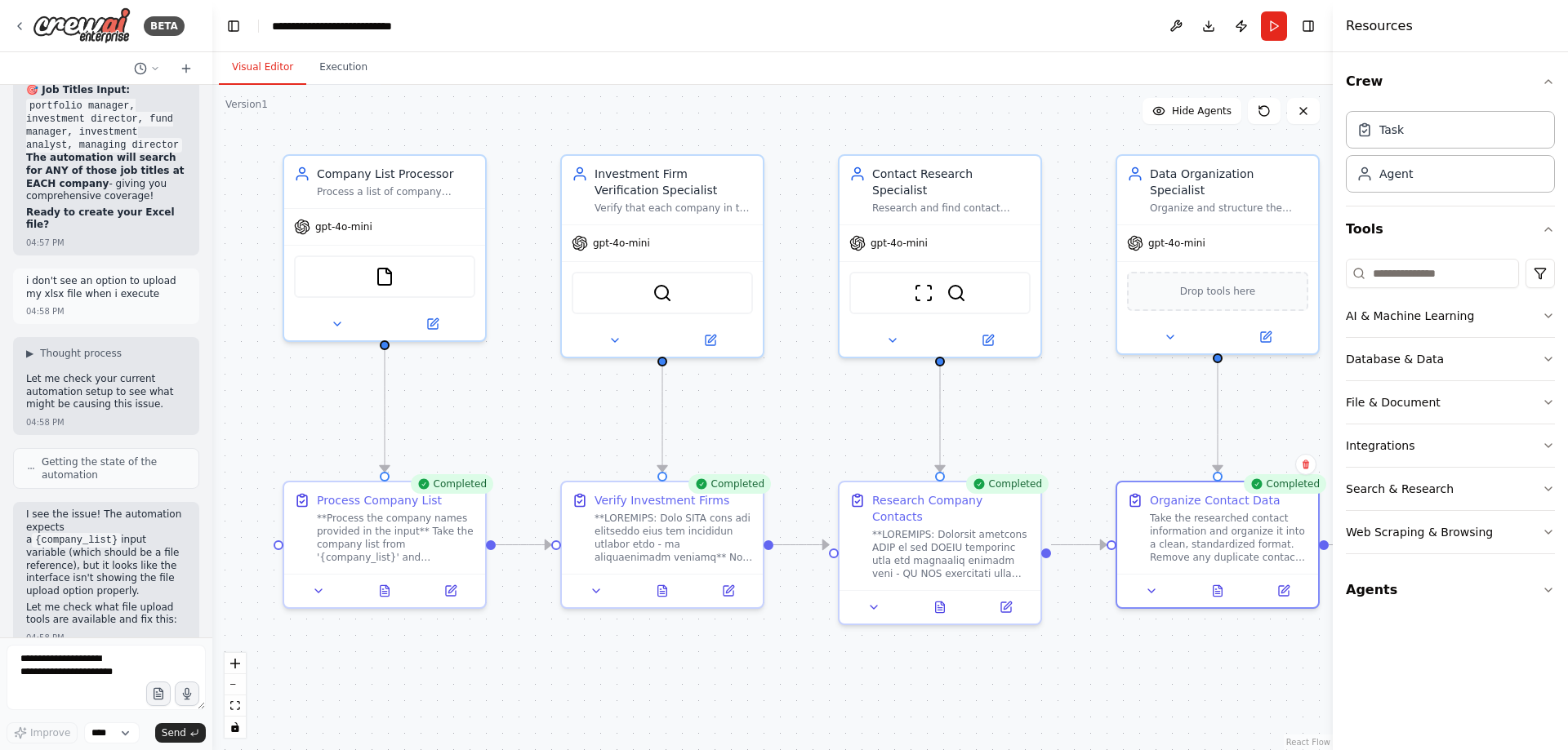
drag, startPoint x: 148, startPoint y: 523, endPoint x: 149, endPoint y: 534, distance: 11.0
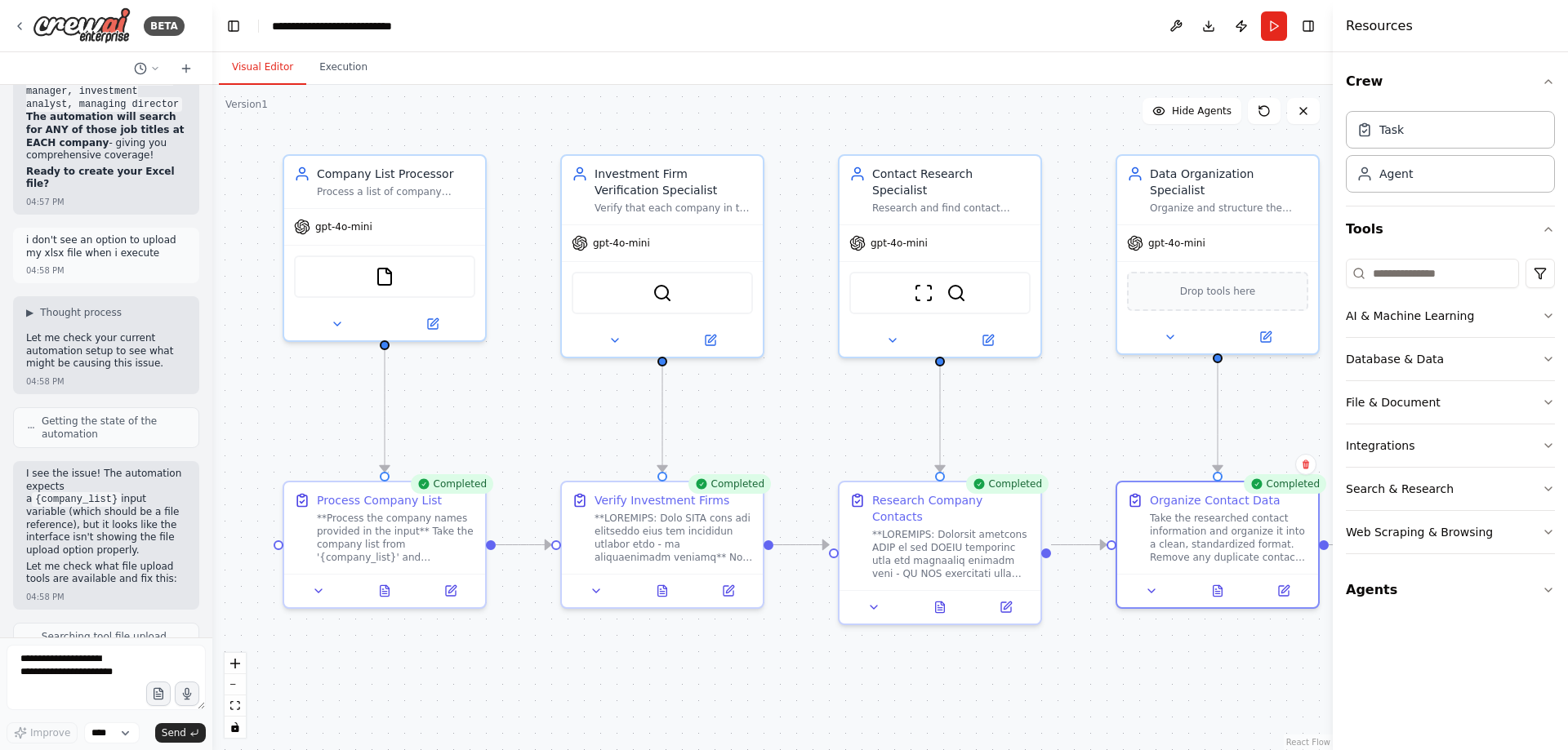
scroll to position [39773, 0]
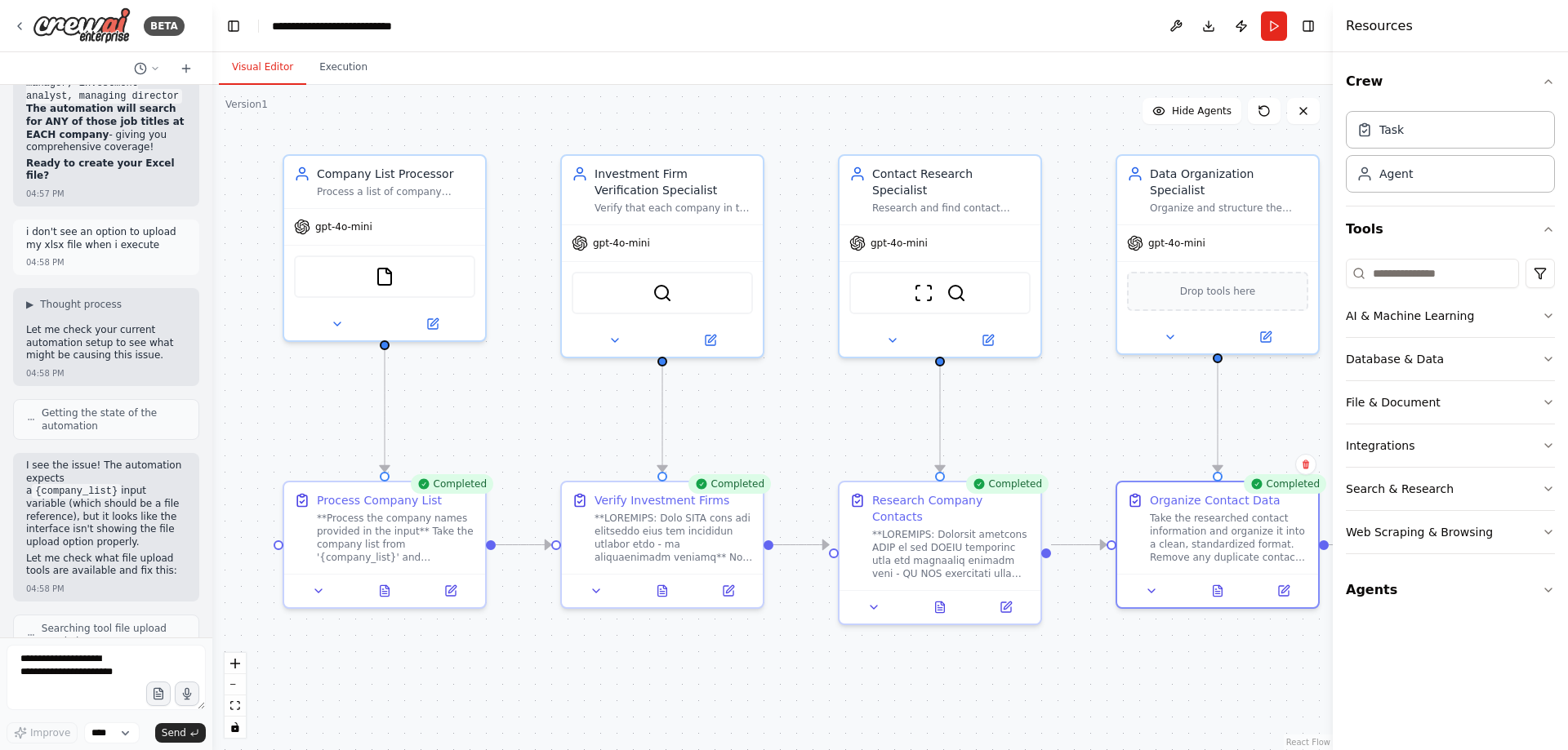
drag, startPoint x: 130, startPoint y: 424, endPoint x: 136, endPoint y: 447, distance: 23.8
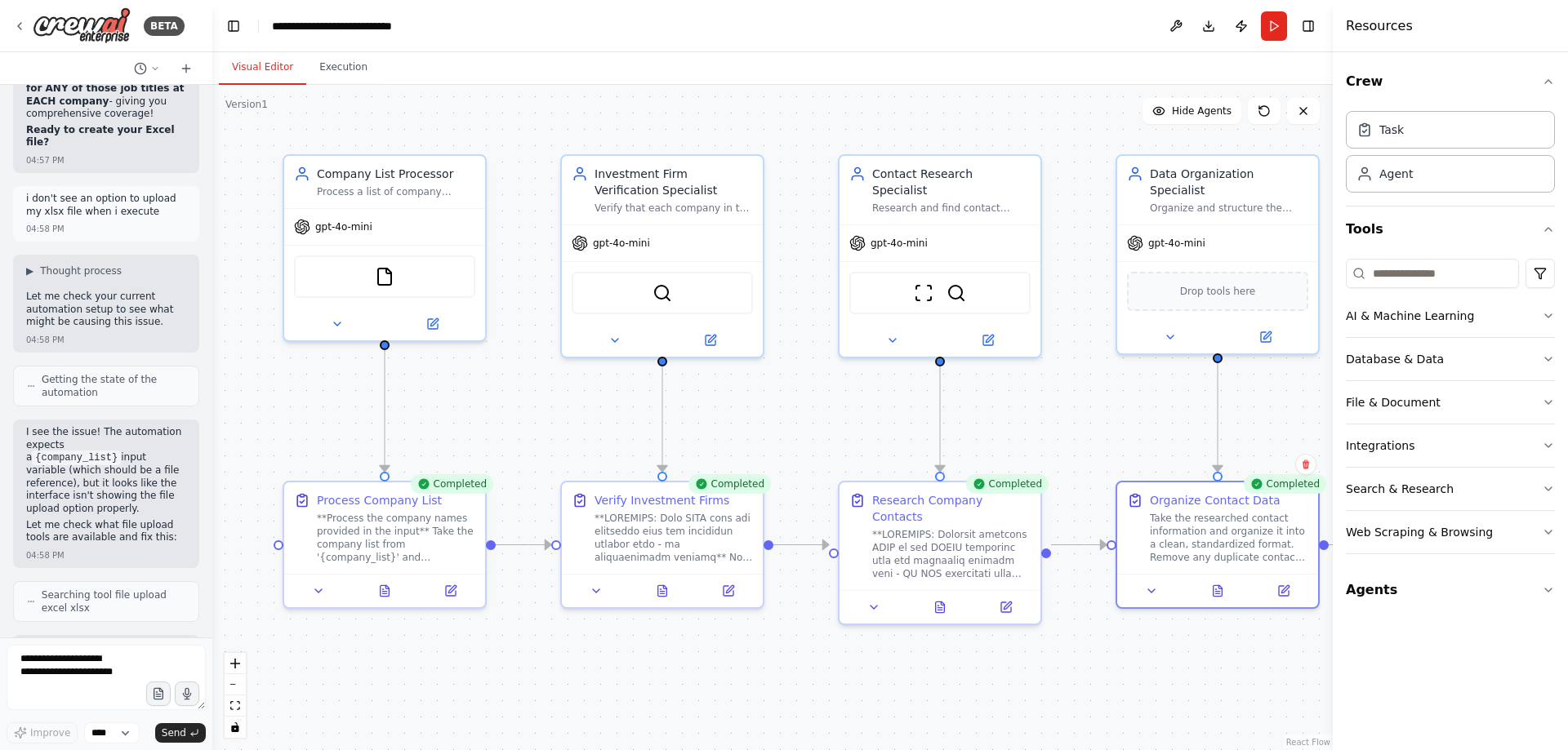
scroll to position [39839, 0]
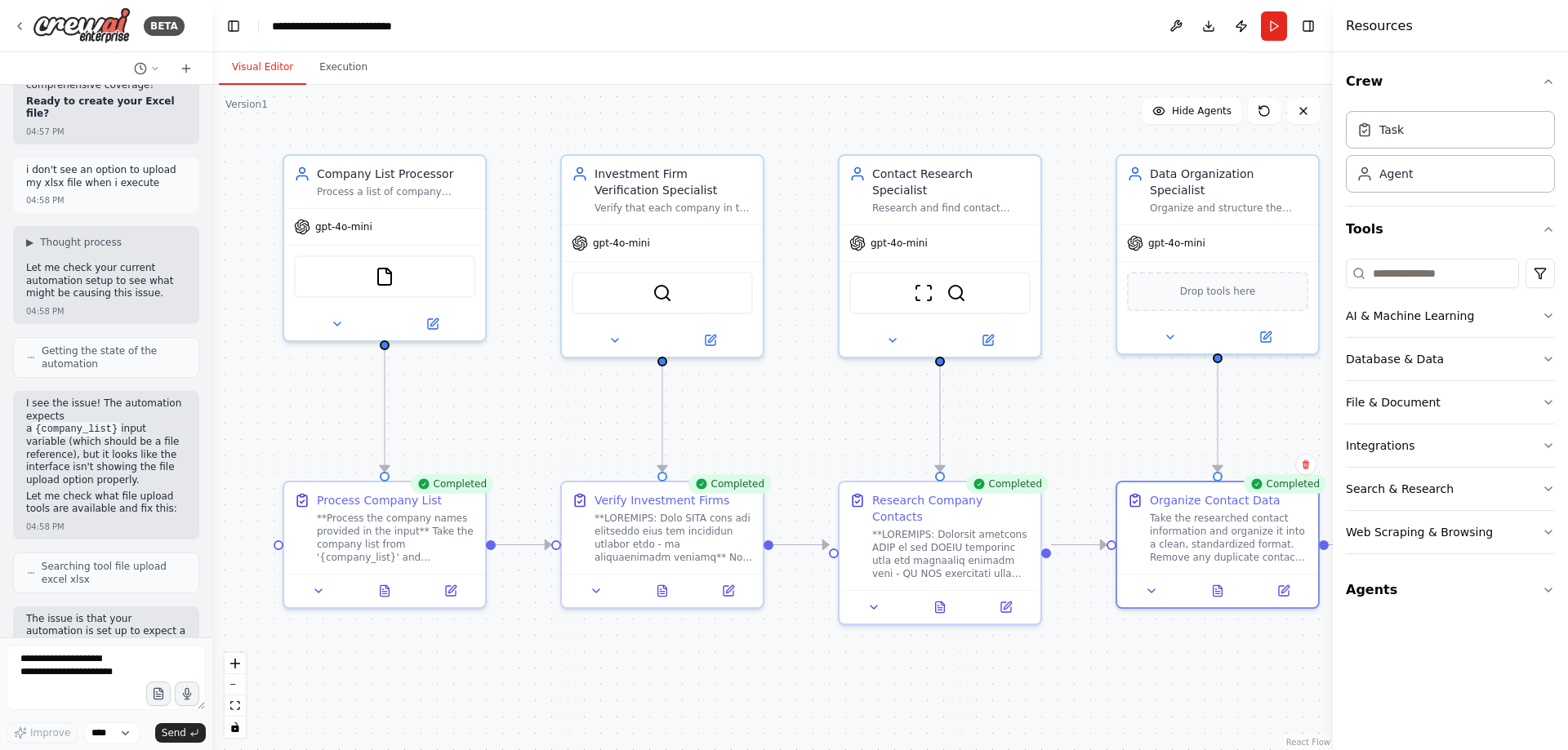
drag, startPoint x: 136, startPoint y: 471, endPoint x: 133, endPoint y: 507, distance: 36.1
drag, startPoint x: 123, startPoint y: 392, endPoint x: 147, endPoint y: 534, distance: 144.0
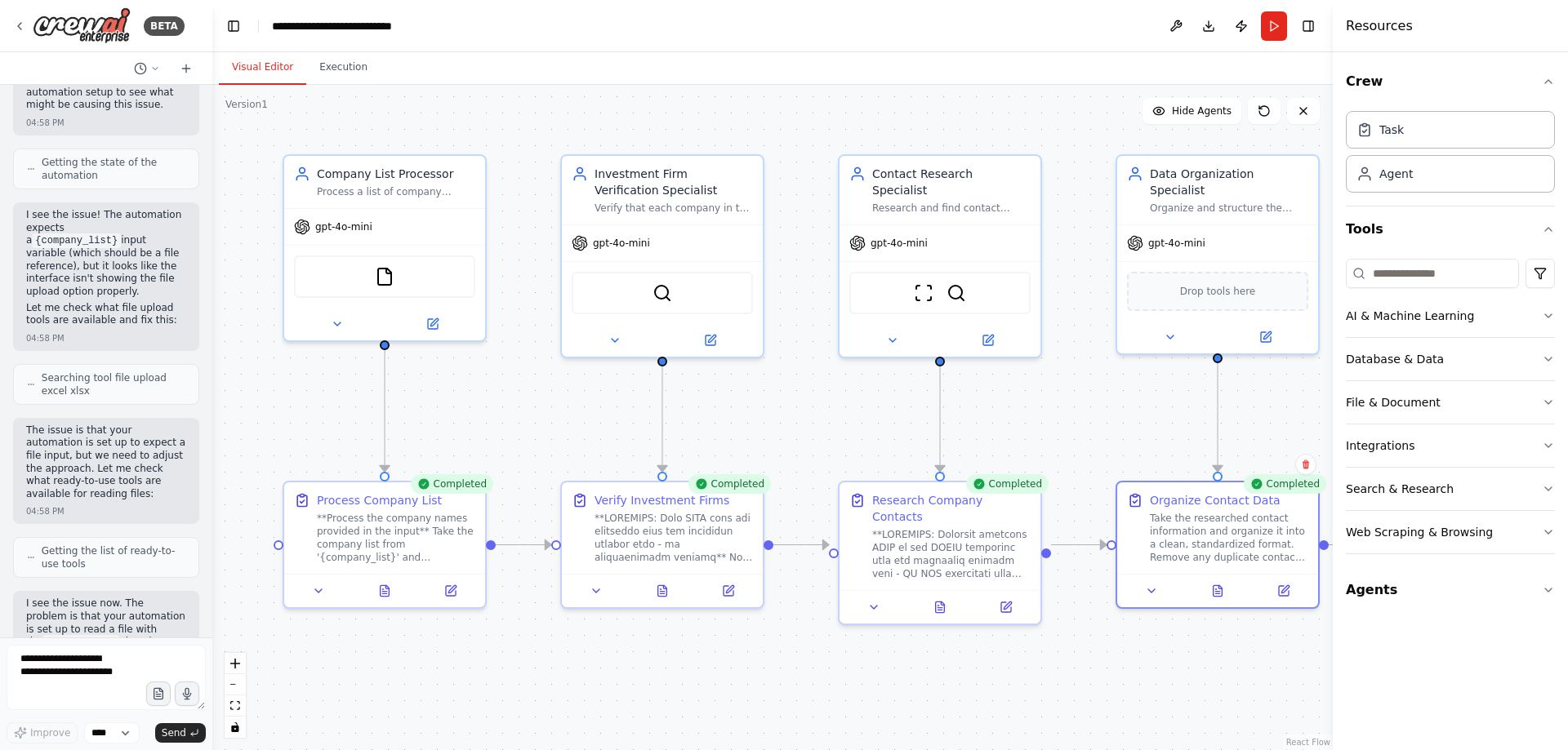
scroll to position [40056, 0]
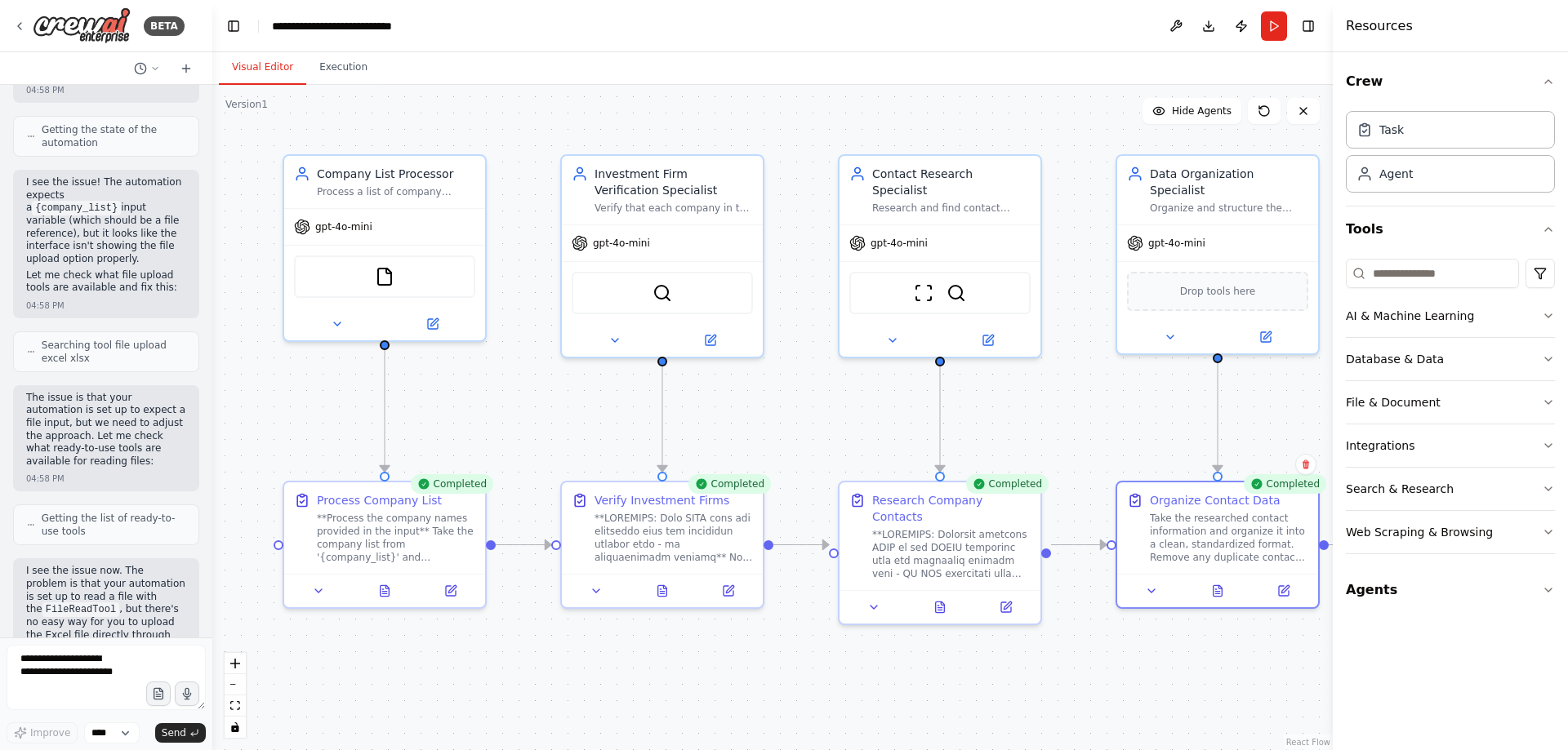
drag, startPoint x: 148, startPoint y: 467, endPoint x: 142, endPoint y: 591, distance: 124.1
click at [142, 665] on textarea at bounding box center [107, 678] width 200 height 66
click at [339, 531] on div "**Process the company names provided in the input** Take the company list from …" at bounding box center [396, 534] width 159 height 52
click at [336, 68] on button "Execution" at bounding box center [343, 67] width 74 height 34
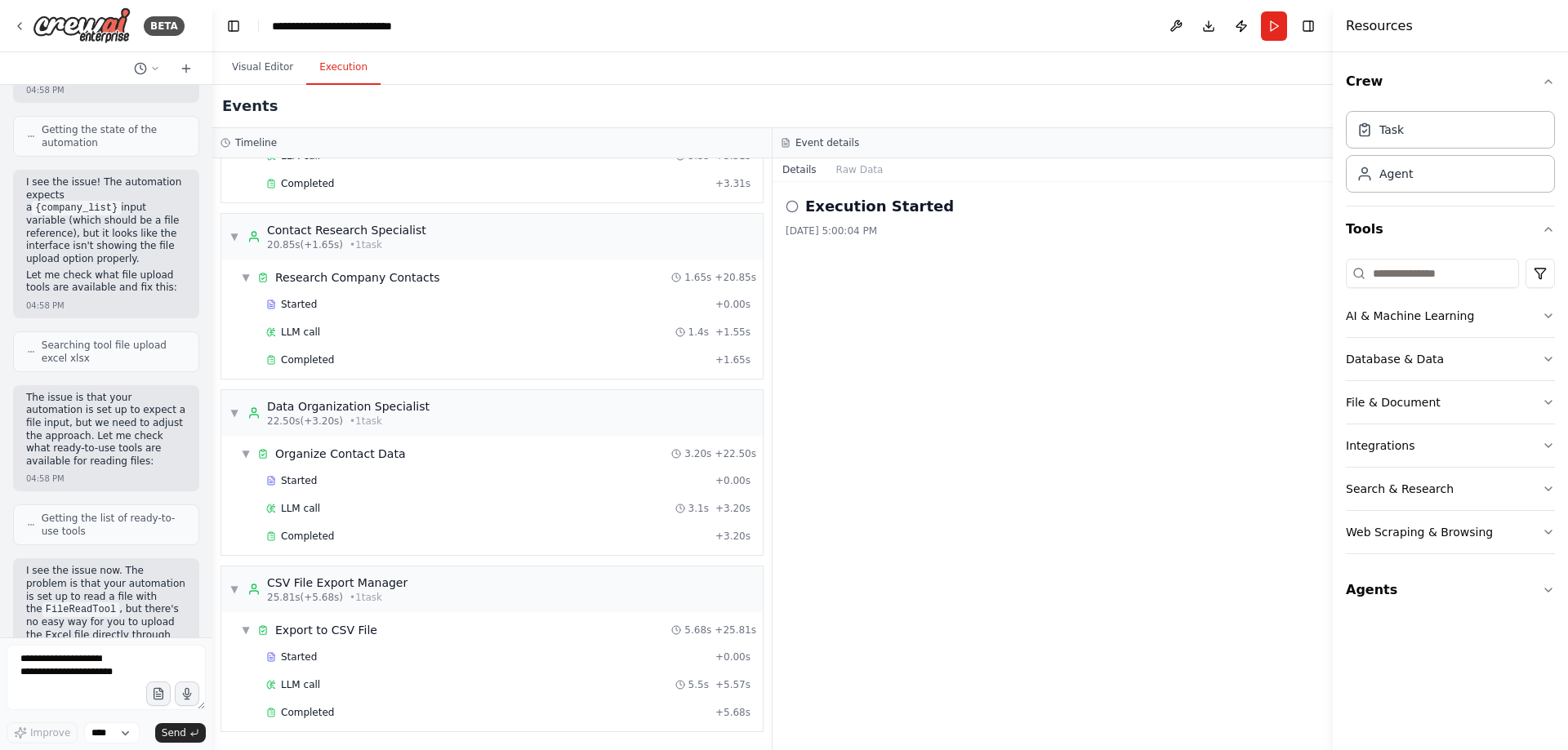
click at [430, 318] on div "Started + 0.00s LLM call 1.4s + 1.55s Completed + 1.65s" at bounding box center [499, 334] width 529 height 84
click at [402, 335] on div "LLM call 1.4s + 1.55s" at bounding box center [508, 332] width 484 height 13
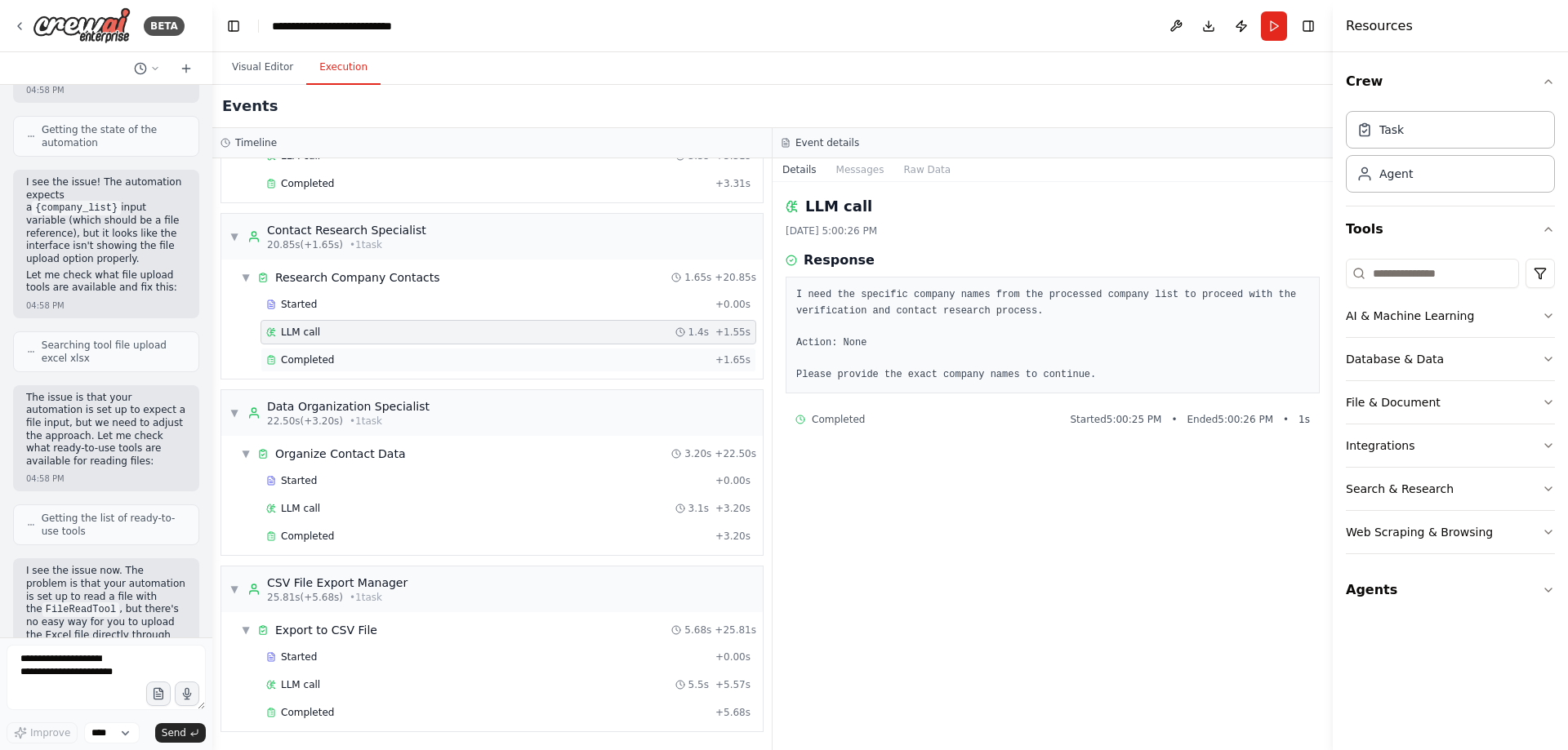
click at [418, 361] on div "Completed" at bounding box center [487, 360] width 443 height 13
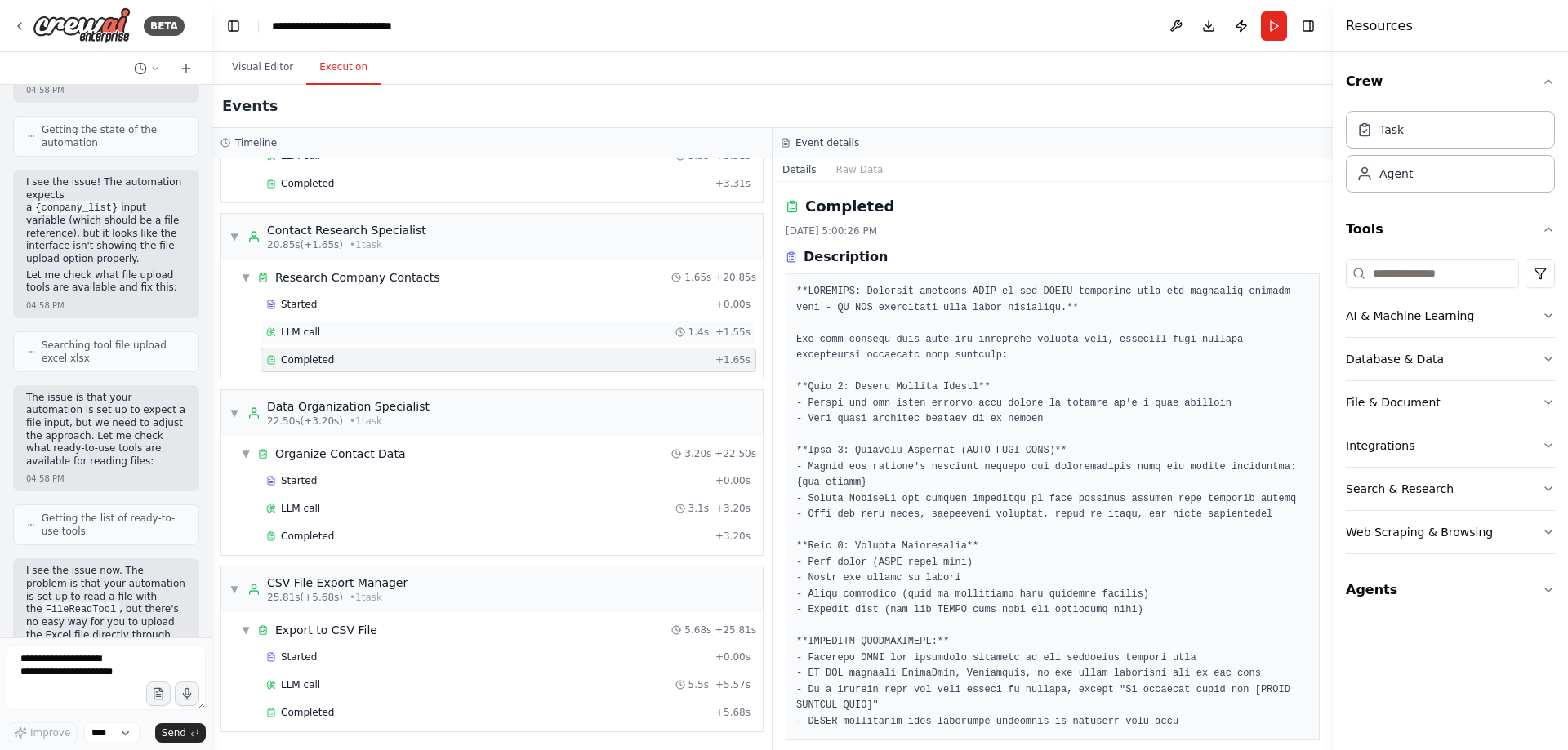
click at [537, 331] on div "LLM call 1.4s + 1.55s" at bounding box center [508, 332] width 484 height 13
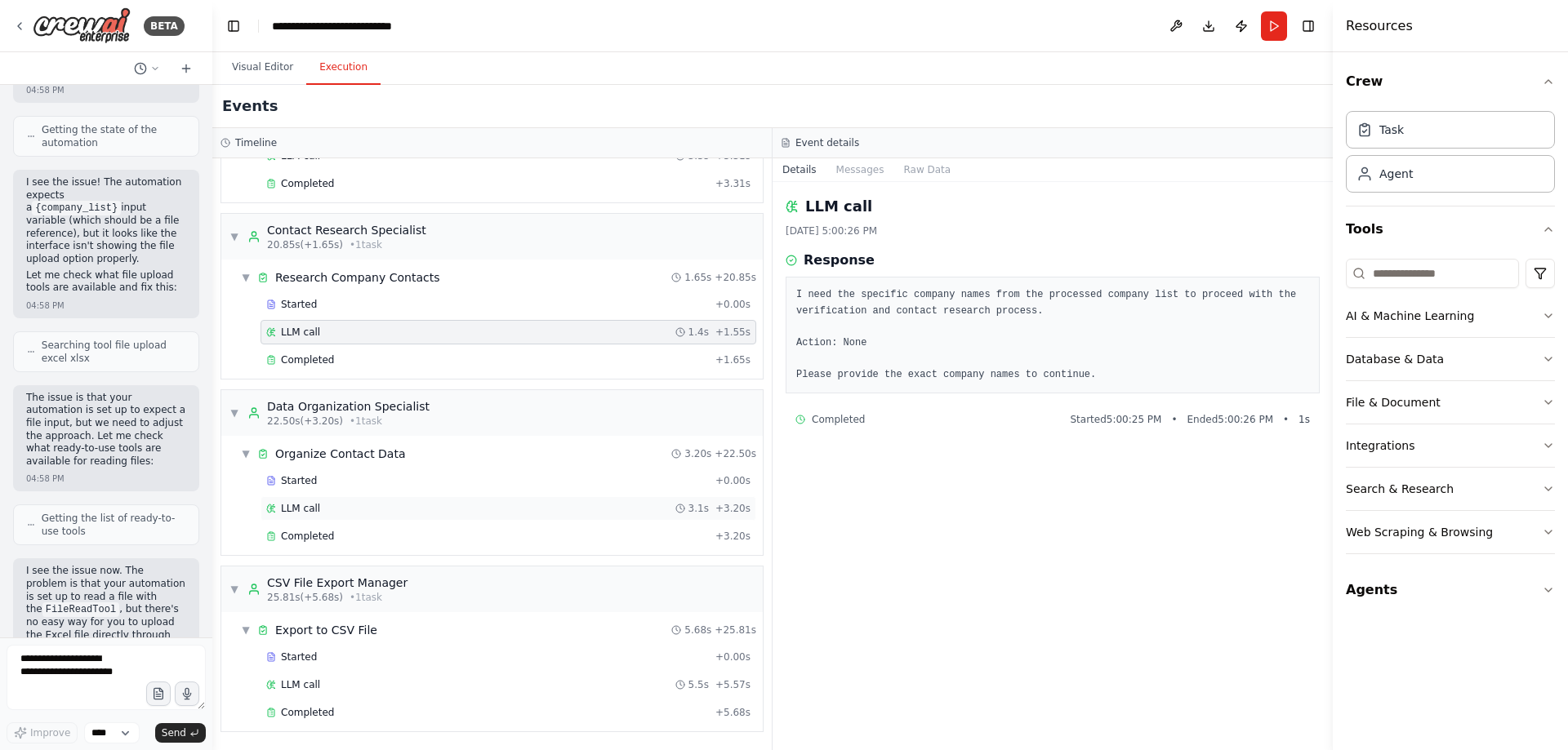
click at [501, 510] on div "LLM call 3.1s + 3.20s" at bounding box center [508, 508] width 484 height 13
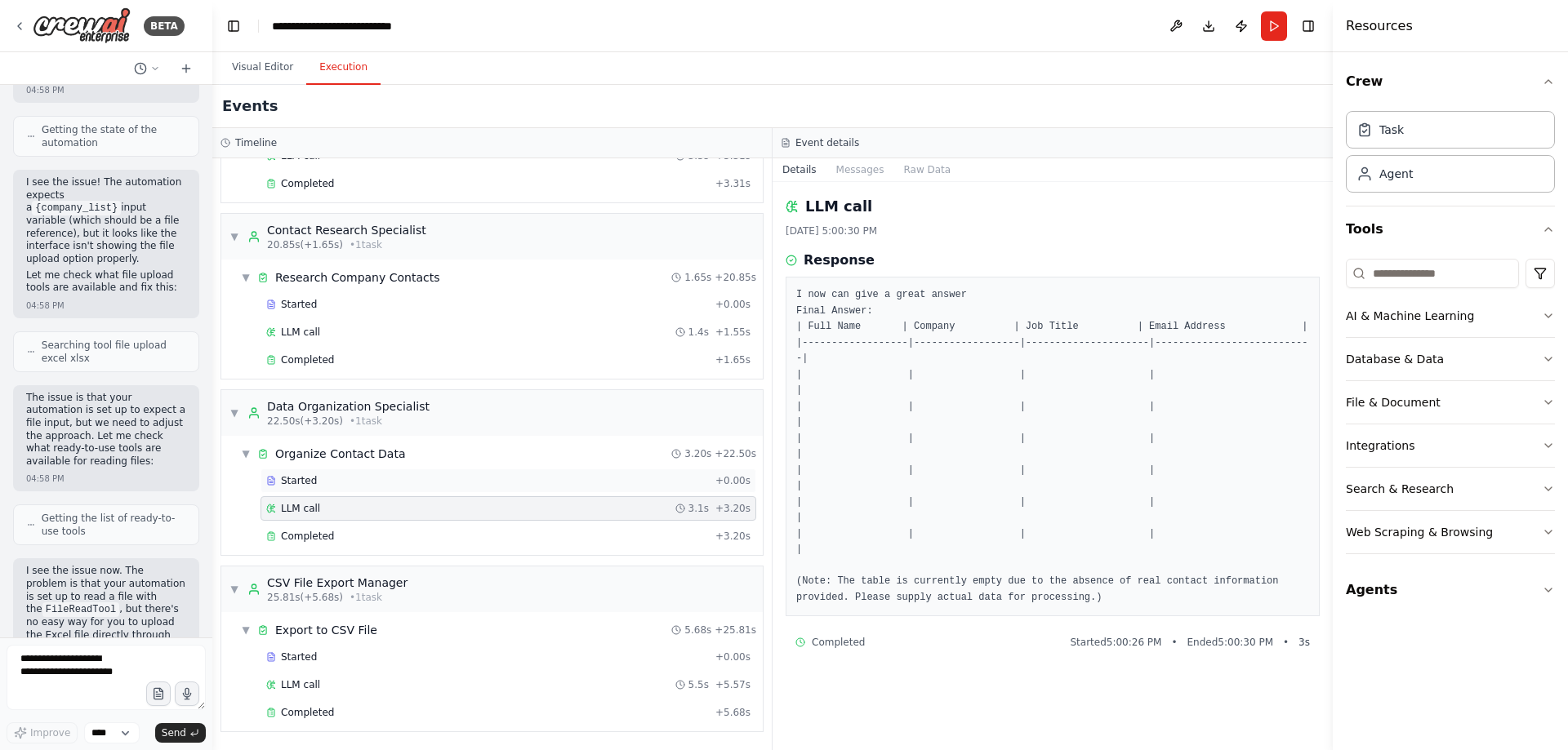
click at [529, 483] on div "Started" at bounding box center [487, 481] width 443 height 13
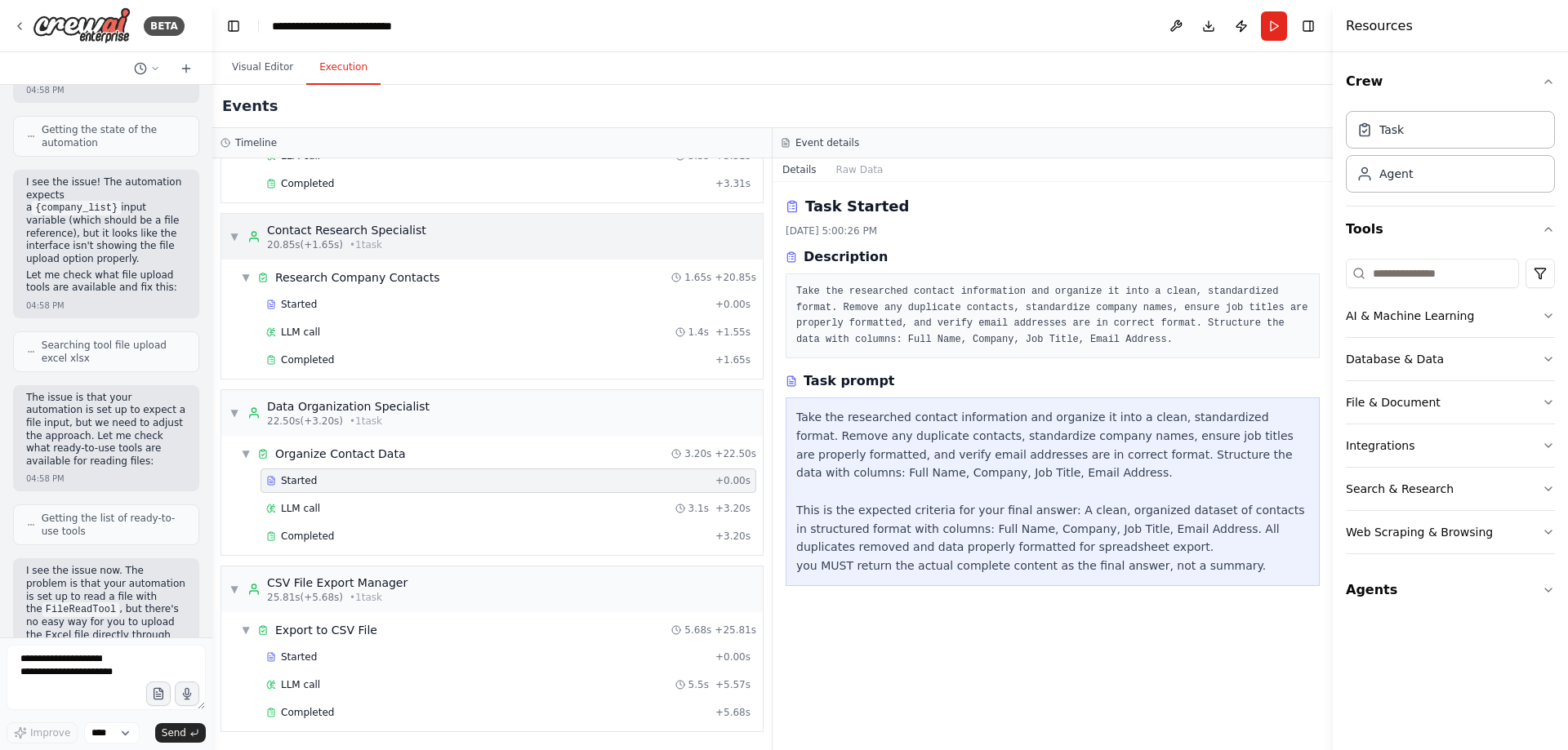
click at [532, 240] on div "▼ Contact Research Specialist 20.85s (+1.65s) • 1 task" at bounding box center [492, 237] width 541 height 46
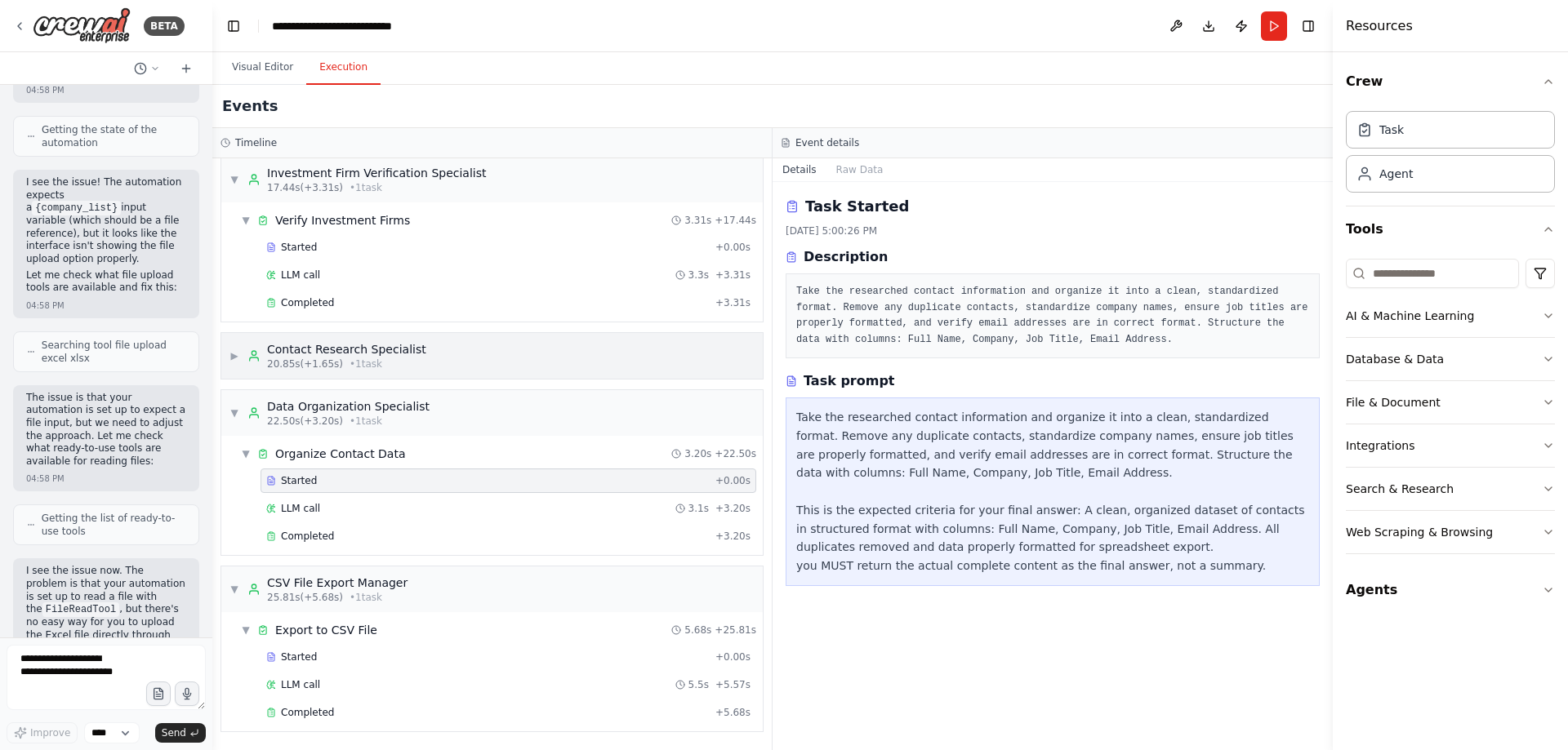
scroll to position [0, 0]
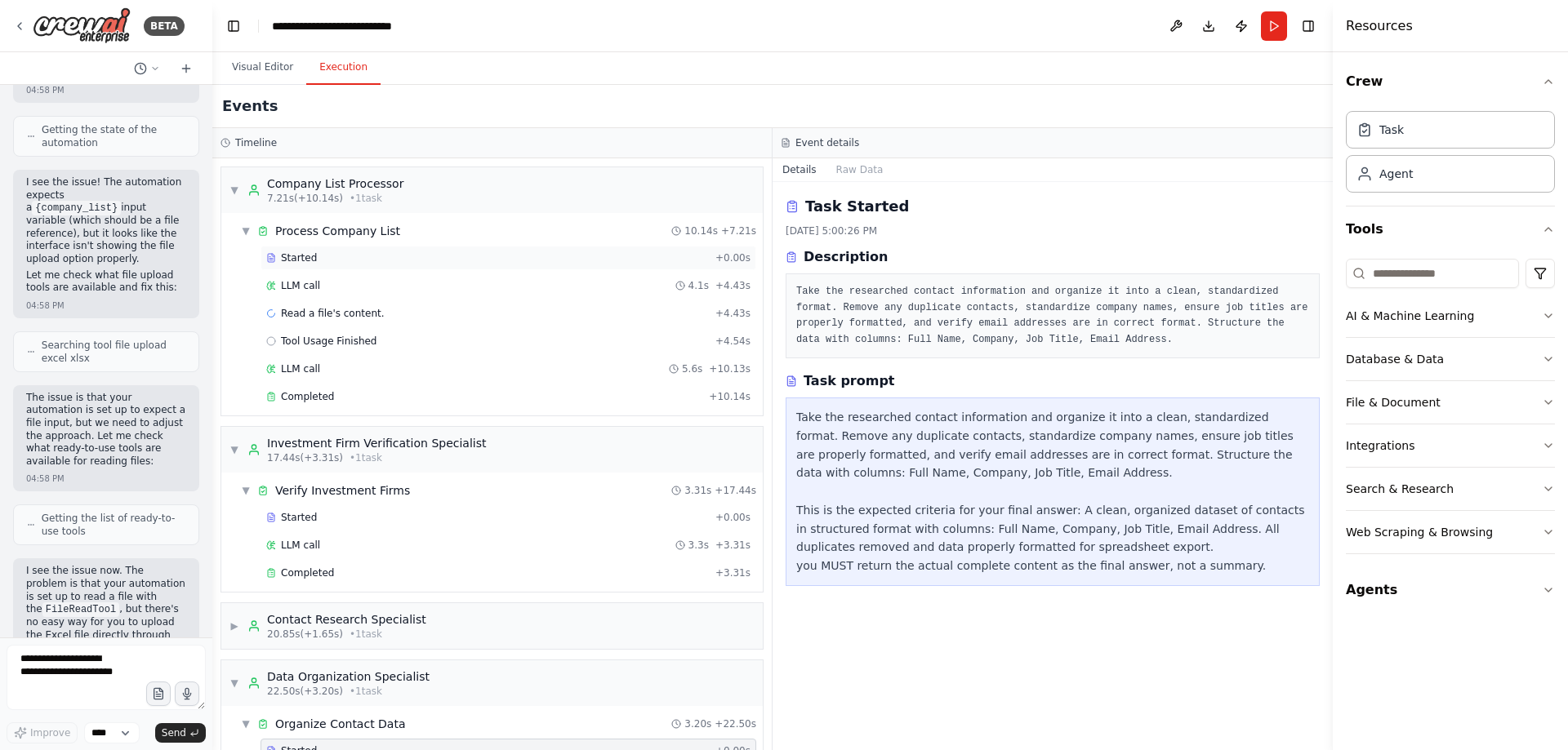
click at [489, 264] on div "Started + 0.00s" at bounding box center [508, 257] width 495 height 25
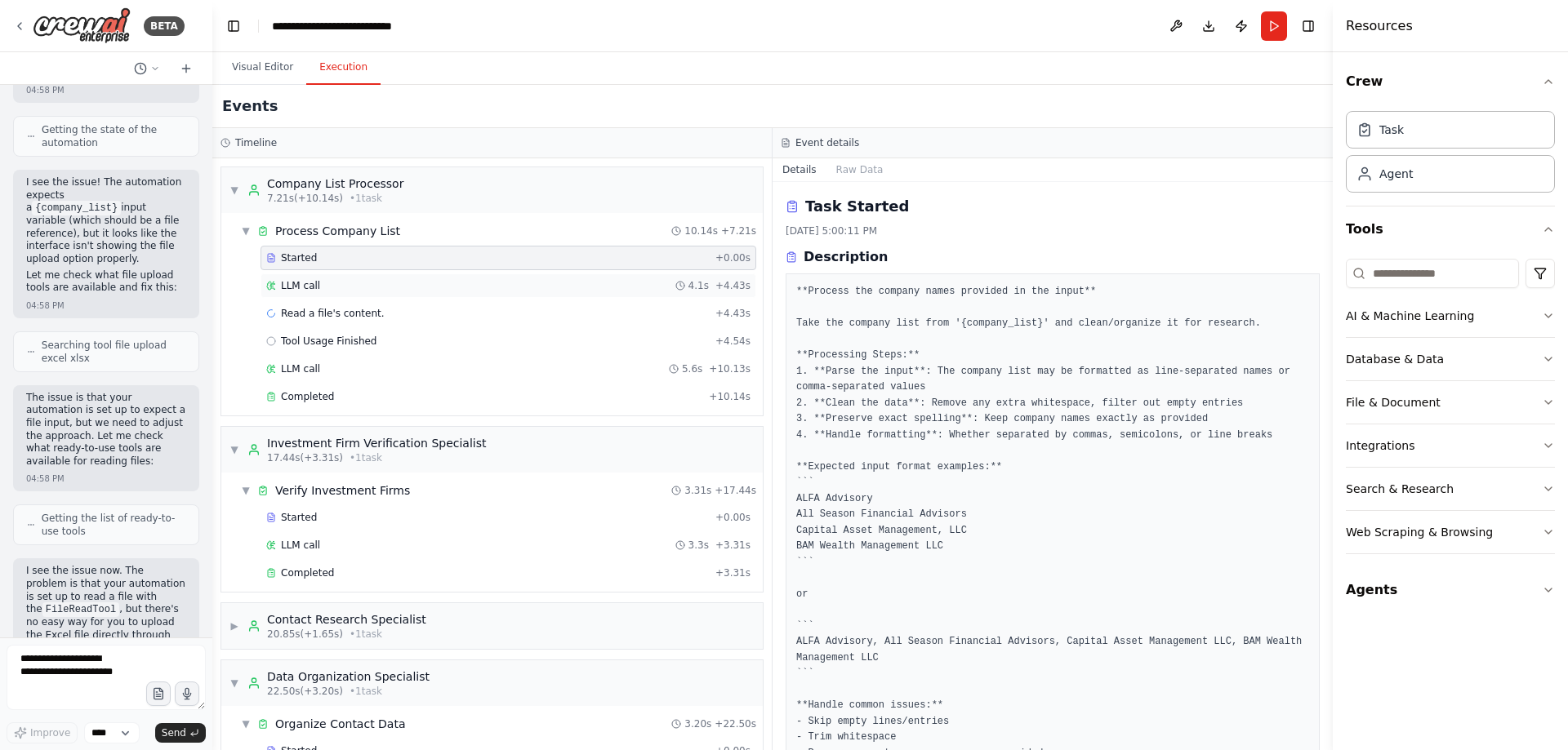
click at [431, 286] on div "LLM call 4.1s + 4.43s" at bounding box center [508, 286] width 484 height 13
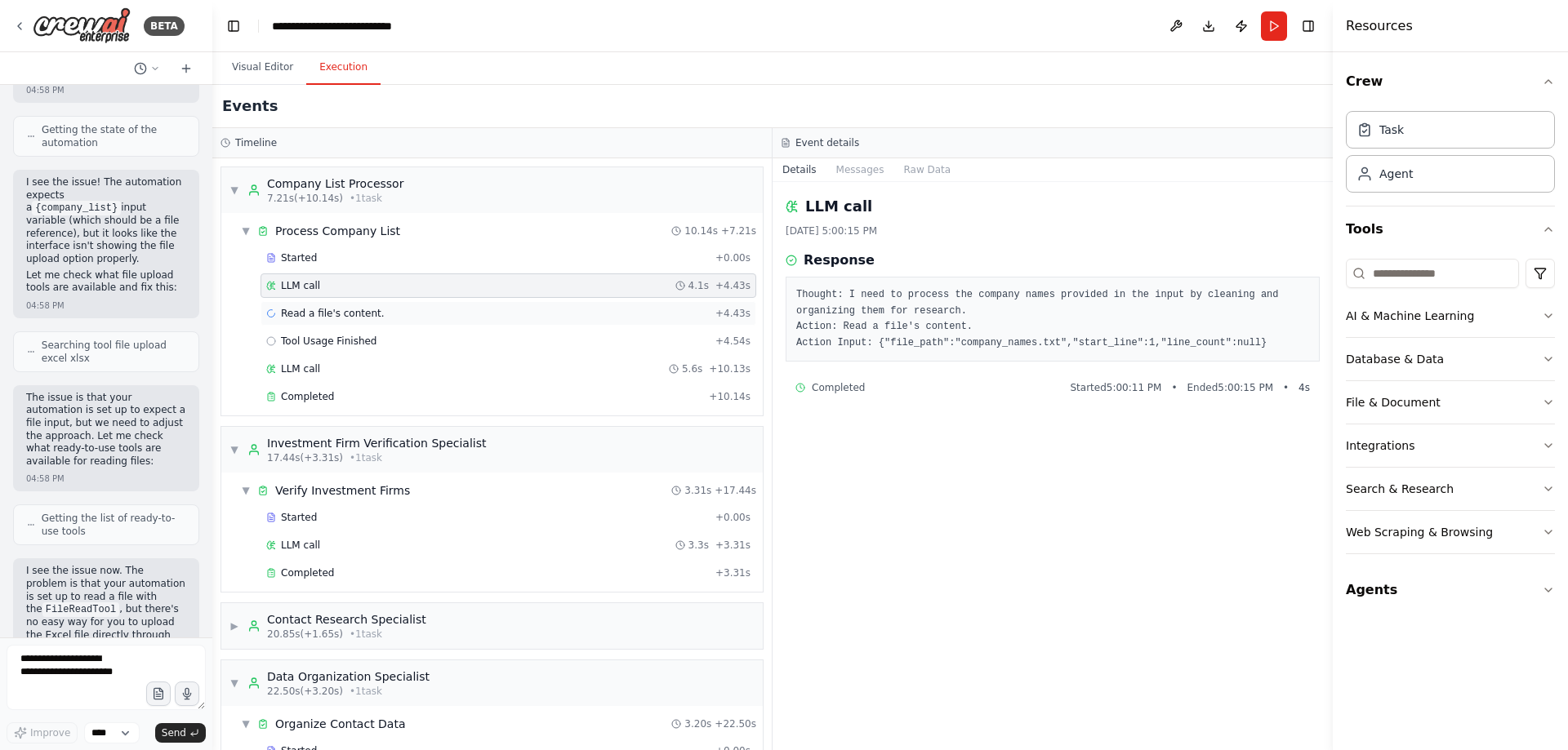
click at [469, 317] on div "Read a file's content. + 4.43s" at bounding box center [508, 313] width 484 height 13
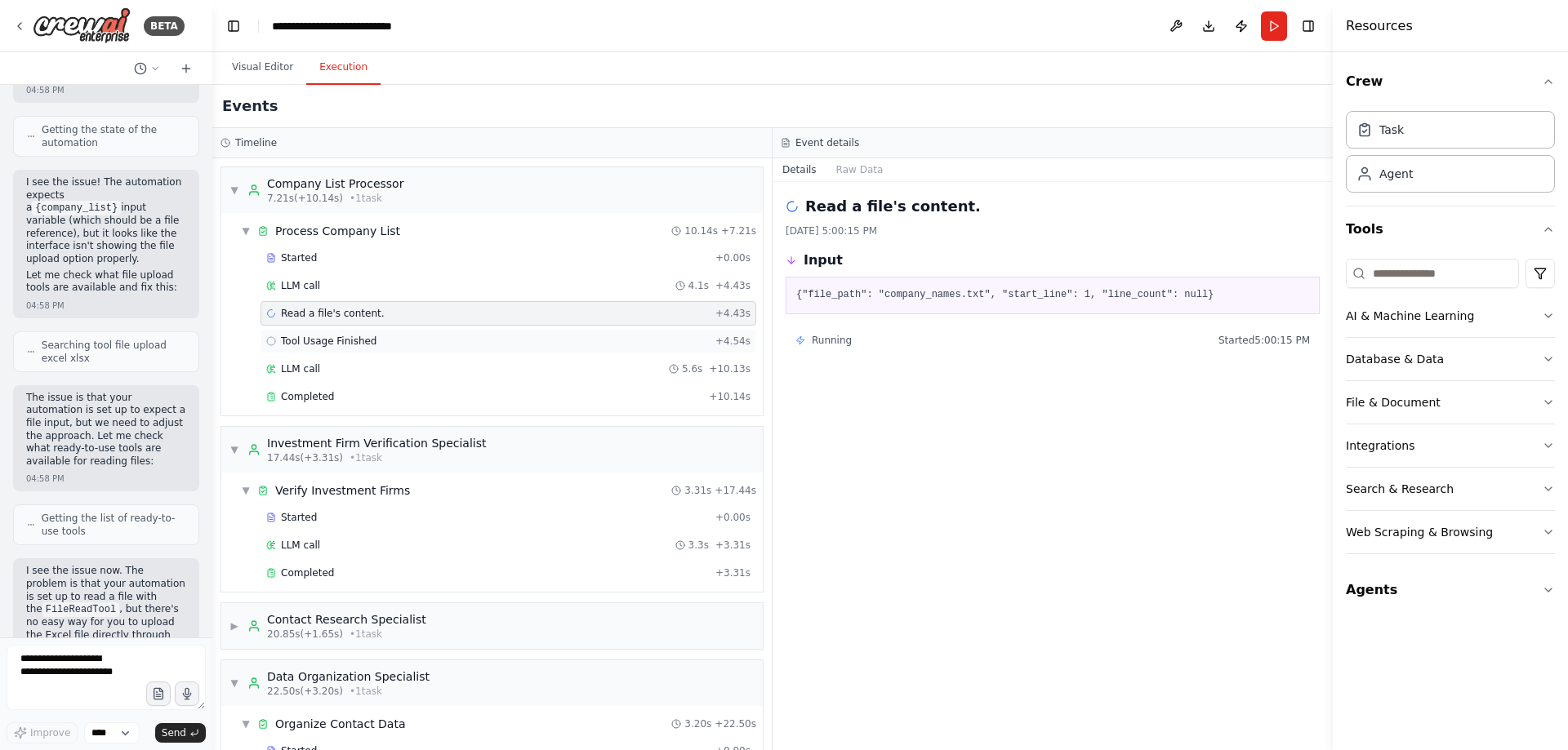
click at [446, 347] on div "Tool Usage Finished + 4.54s" at bounding box center [508, 341] width 484 height 13
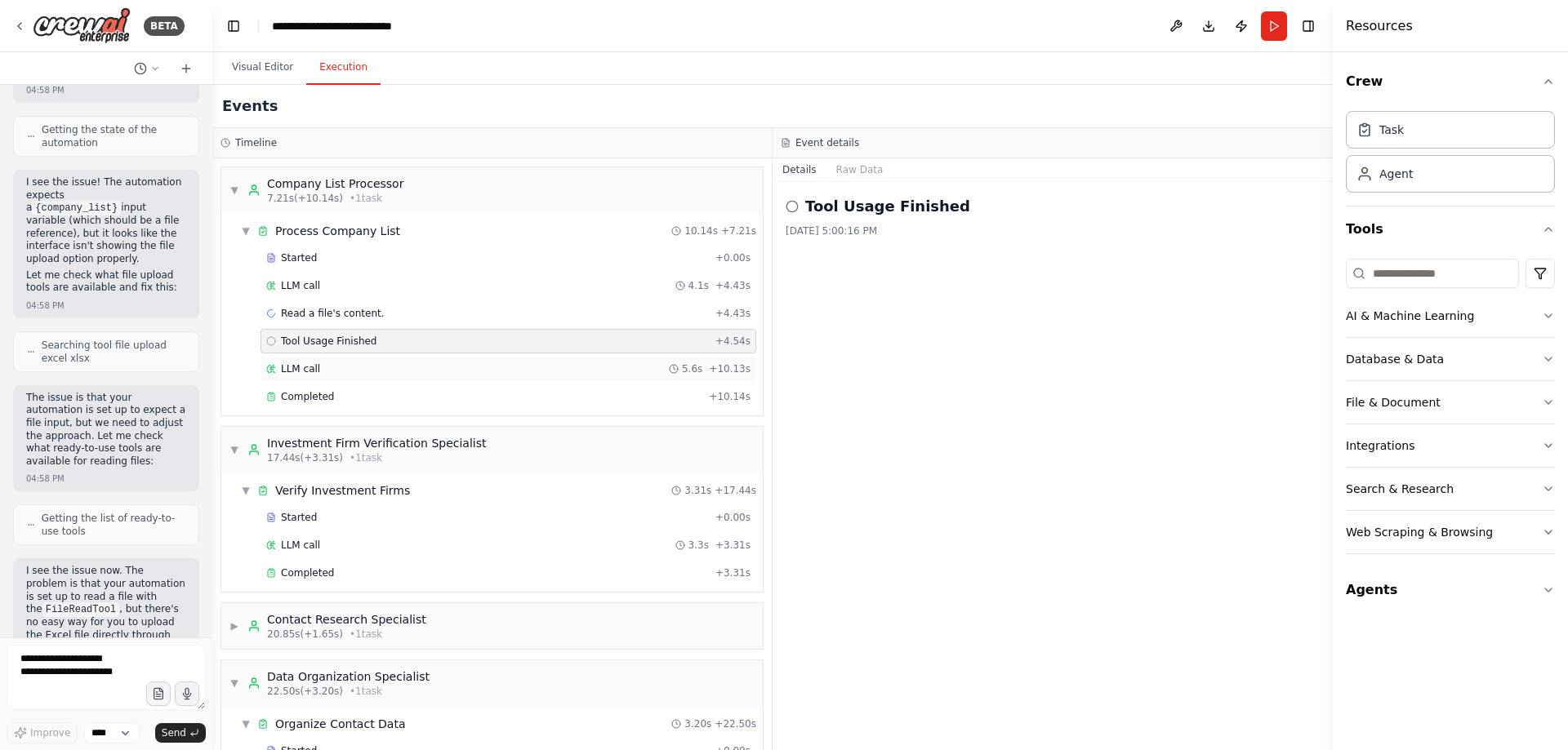
click at [454, 361] on div "LLM call 5.6s + 10.13s" at bounding box center [508, 369] width 495 height 25
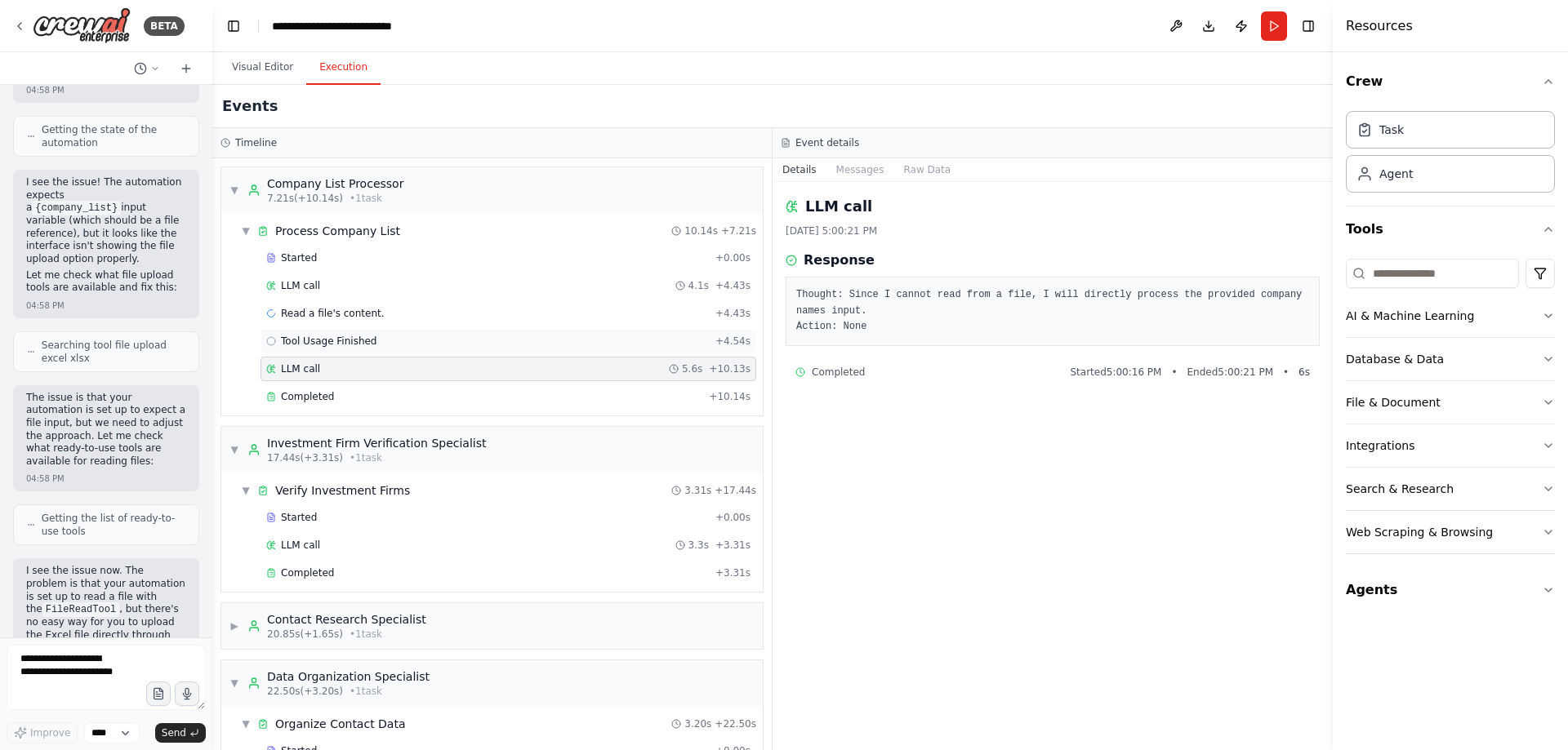
click at [465, 346] on div "Tool Usage Finished + 4.54s" at bounding box center [508, 341] width 484 height 13
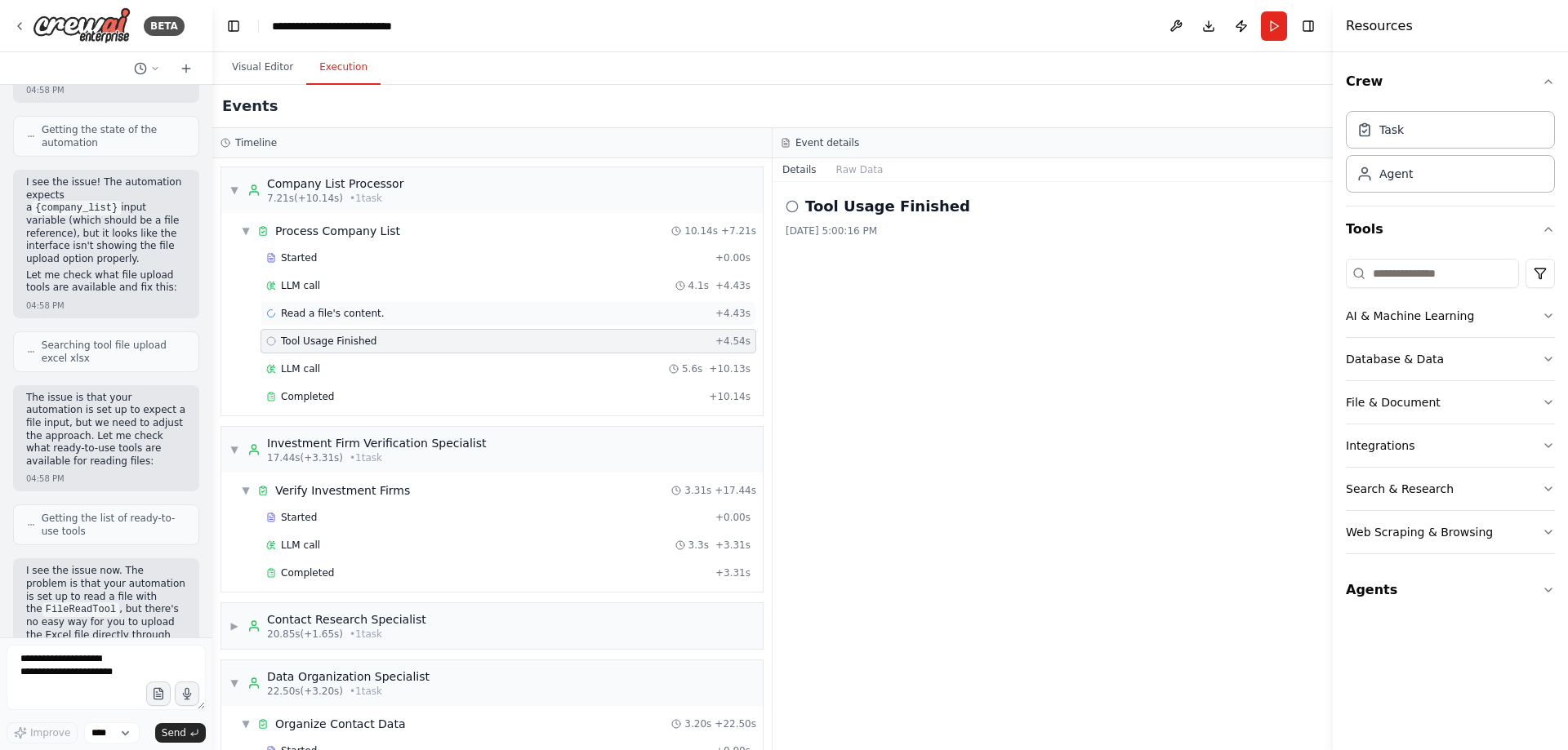
click at [477, 320] on div "Read a file's content. + 4.43s" at bounding box center [508, 313] width 484 height 13
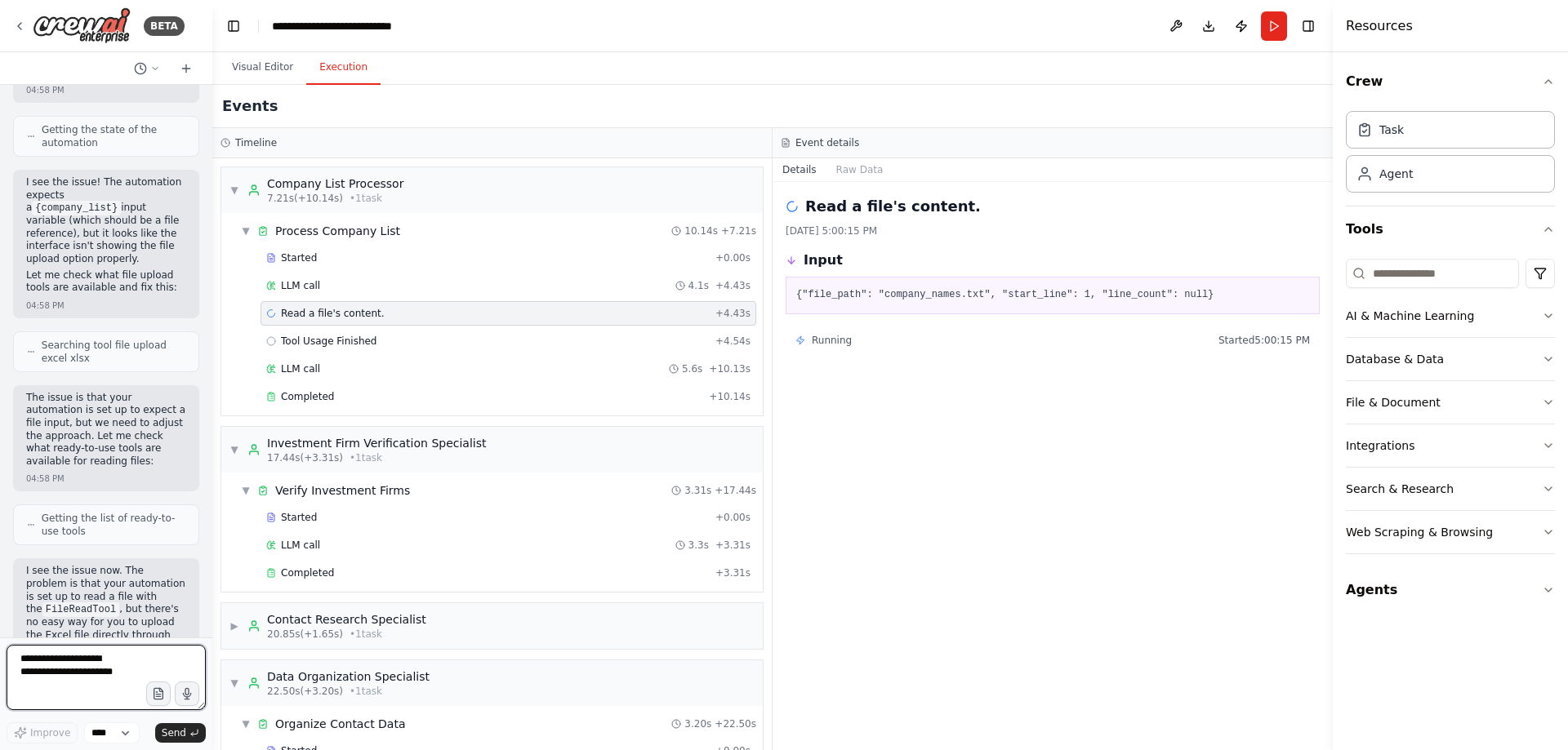
click at [61, 669] on textarea at bounding box center [107, 678] width 200 height 66
type textarea "**********"
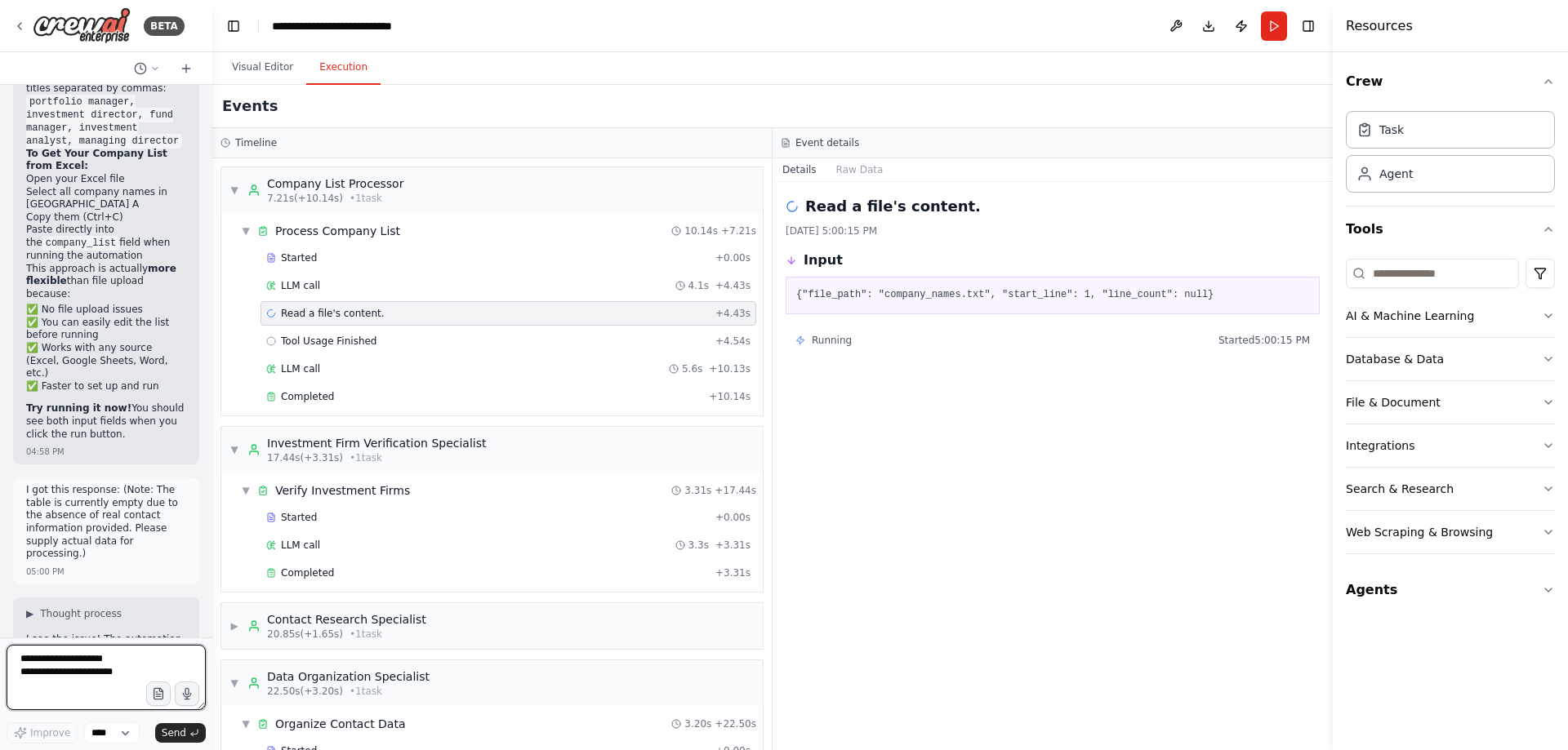
scroll to position [41208, 0]
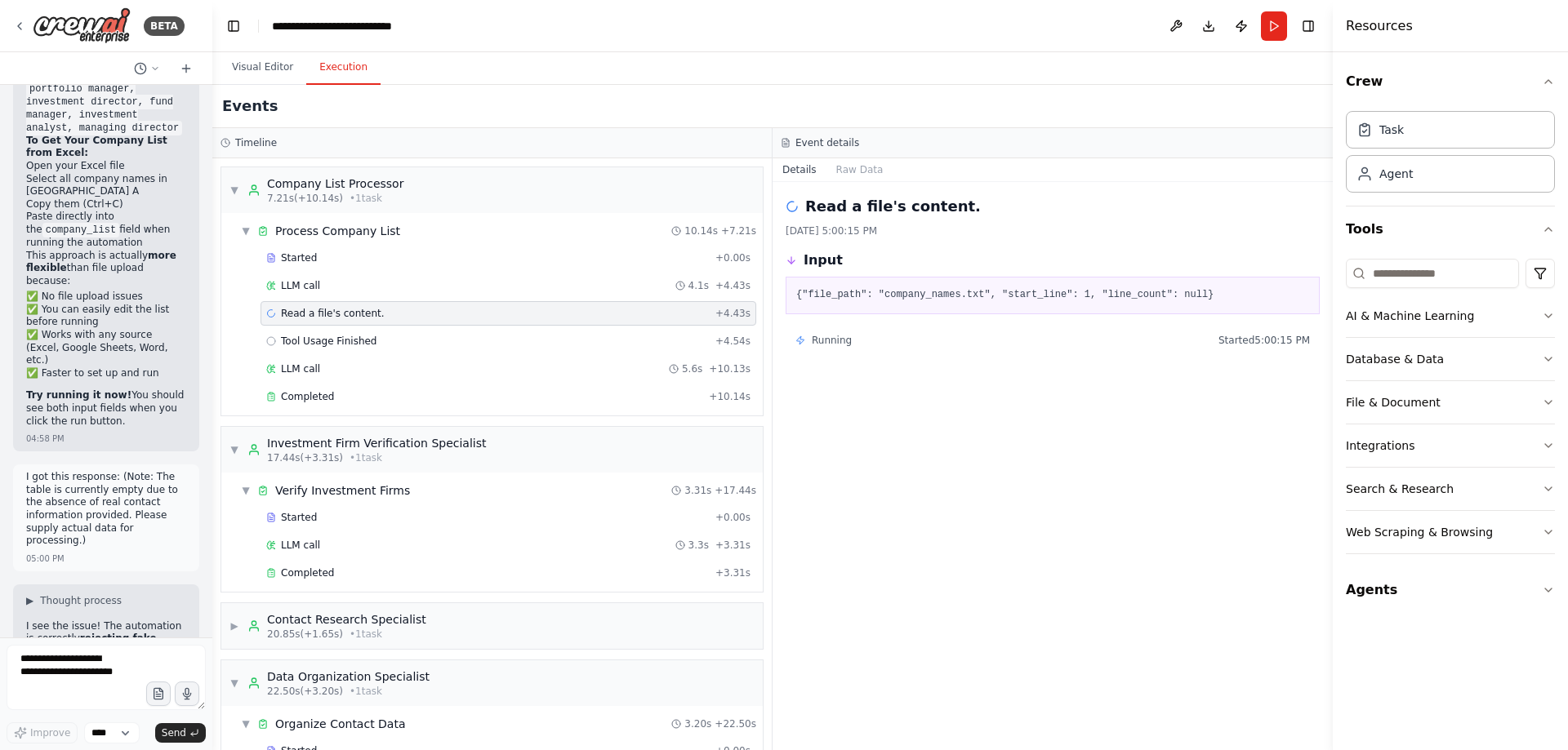
click at [286, 67] on button "Visual Editor" at bounding box center [263, 67] width 87 height 34
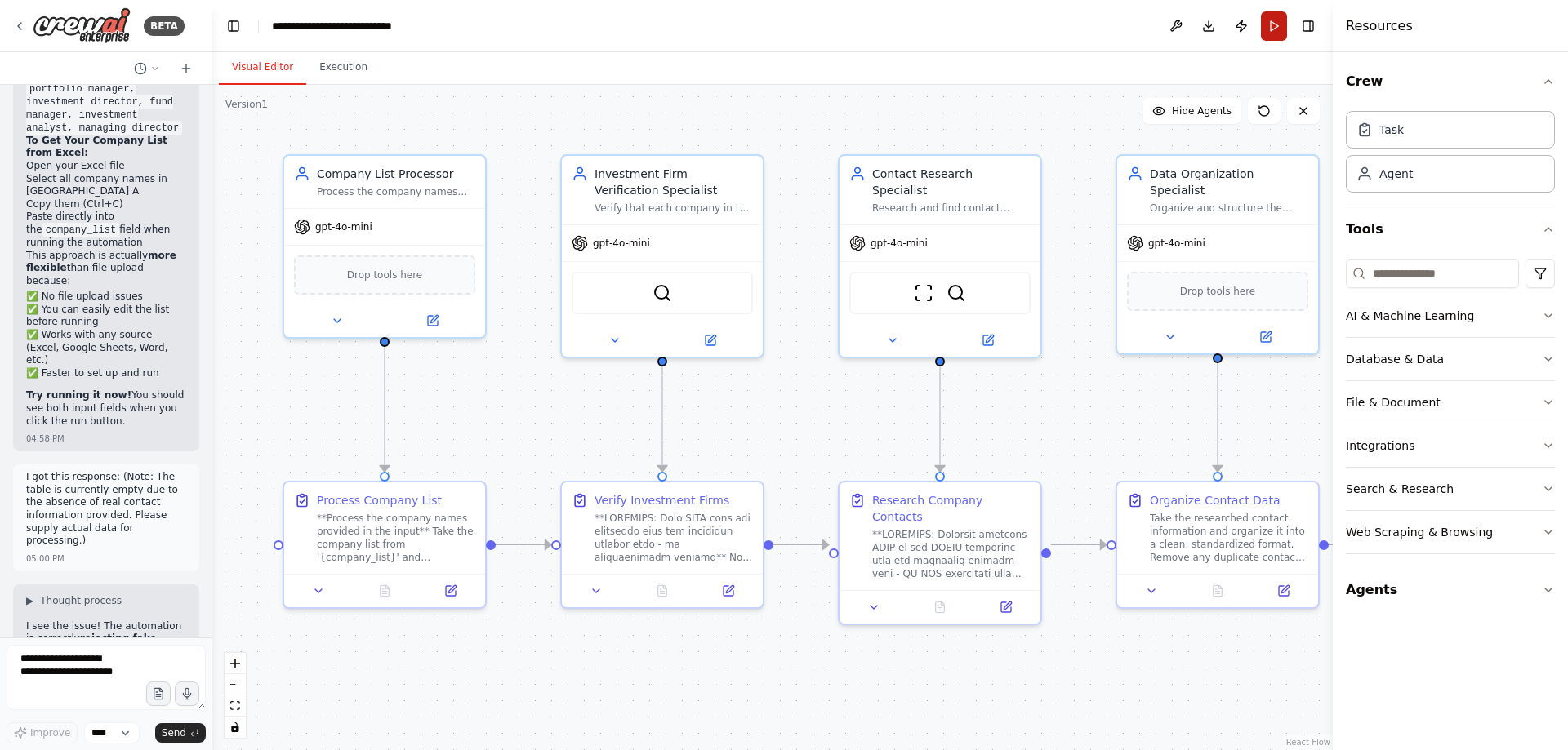
click at [1273, 21] on button "Run" at bounding box center [1274, 26] width 26 height 29
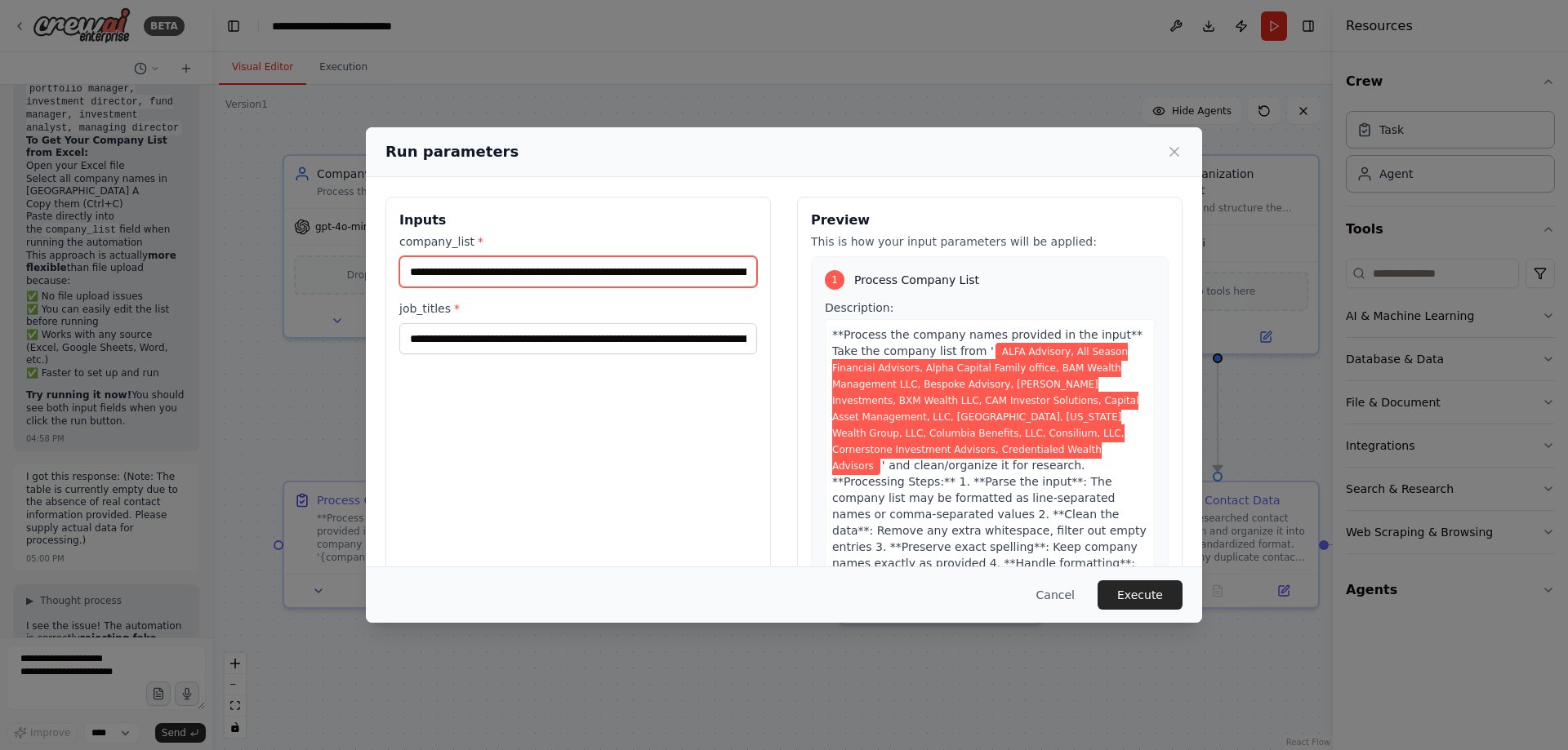
click at [623, 270] on input "**********" at bounding box center [578, 272] width 358 height 31
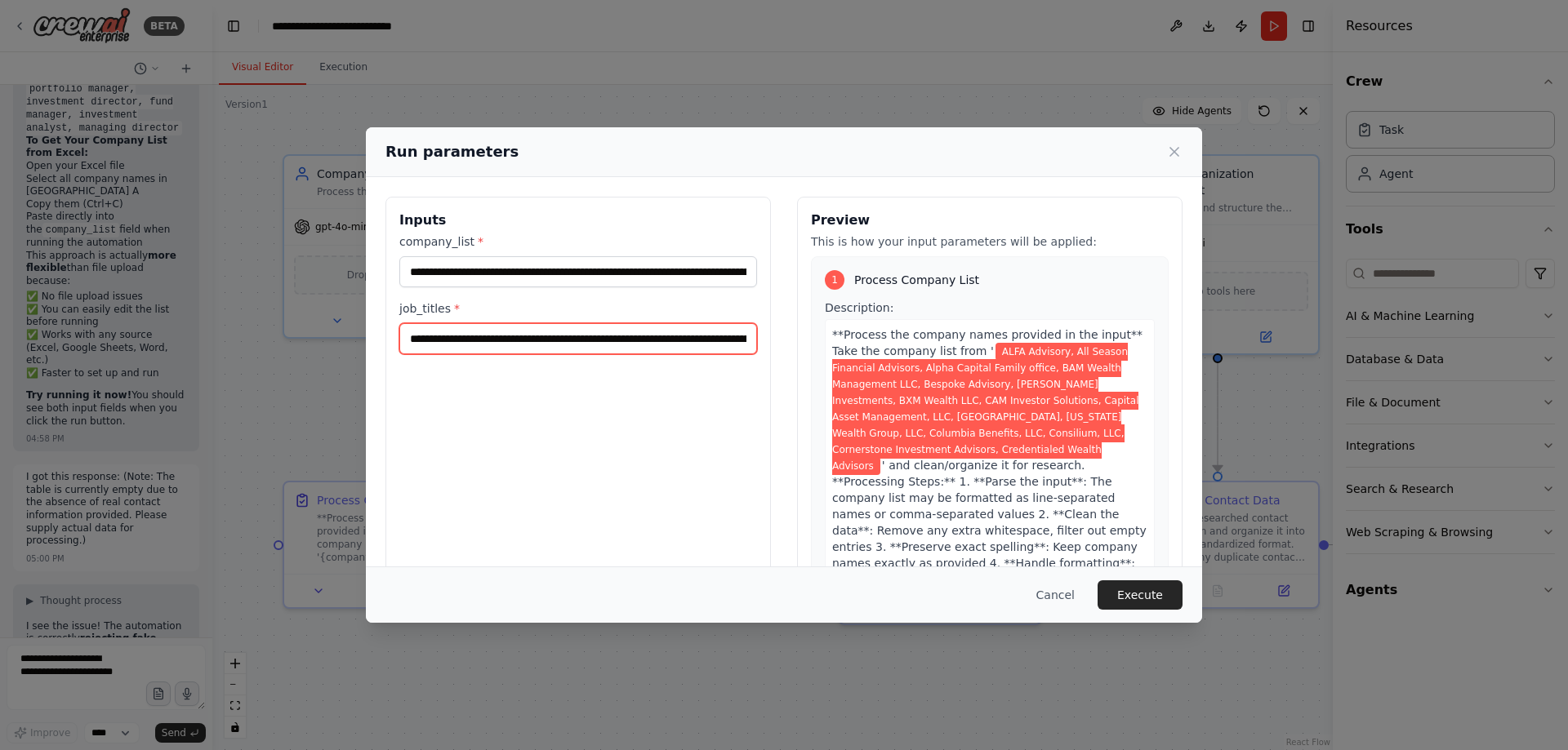
click at [613, 344] on input "**********" at bounding box center [578, 338] width 358 height 31
click at [619, 429] on div "**********" at bounding box center [578, 390] width 385 height 387
click at [1158, 602] on button "Execute" at bounding box center [1140, 595] width 85 height 29
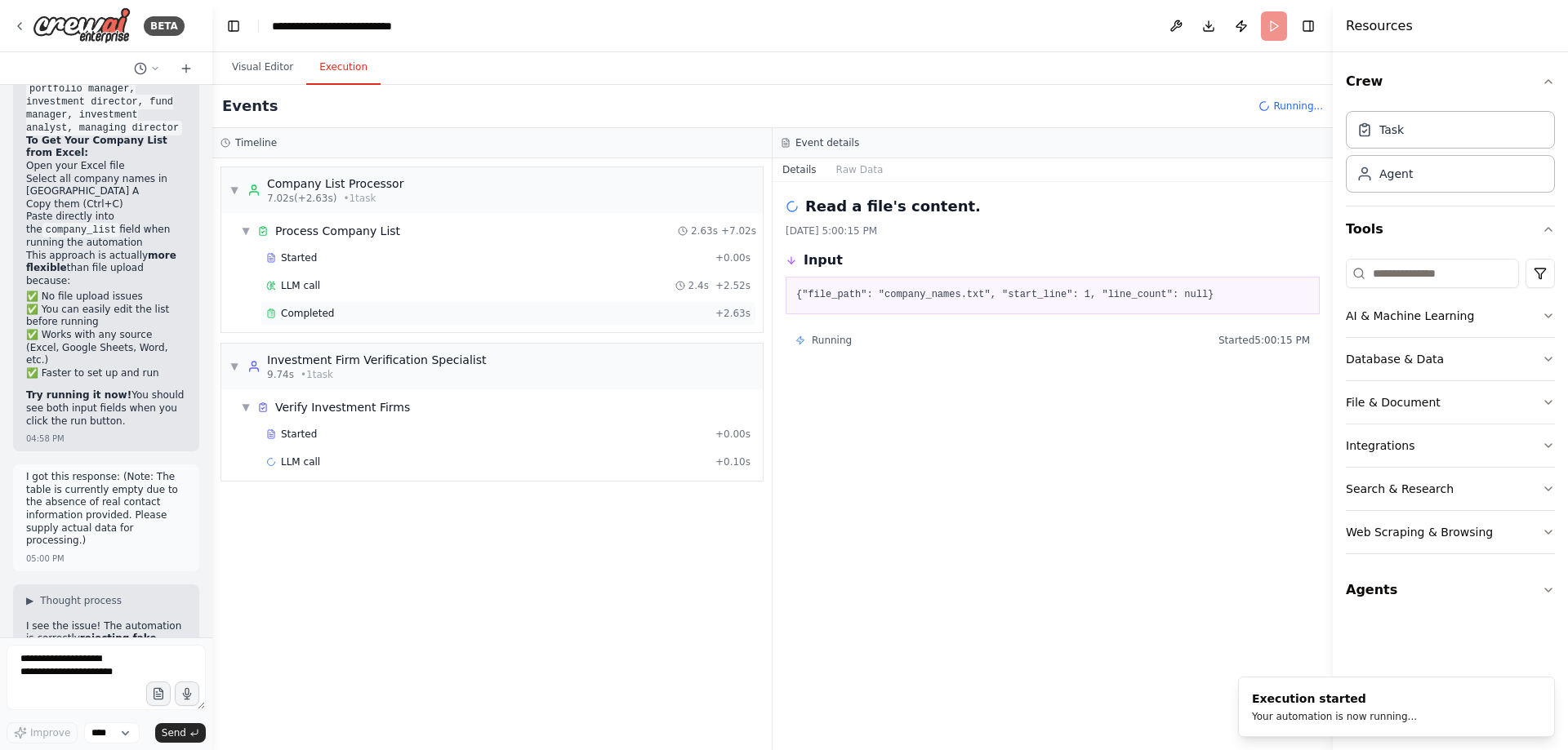
click at [480, 303] on div "Completed + 2.63s" at bounding box center [508, 313] width 495 height 25
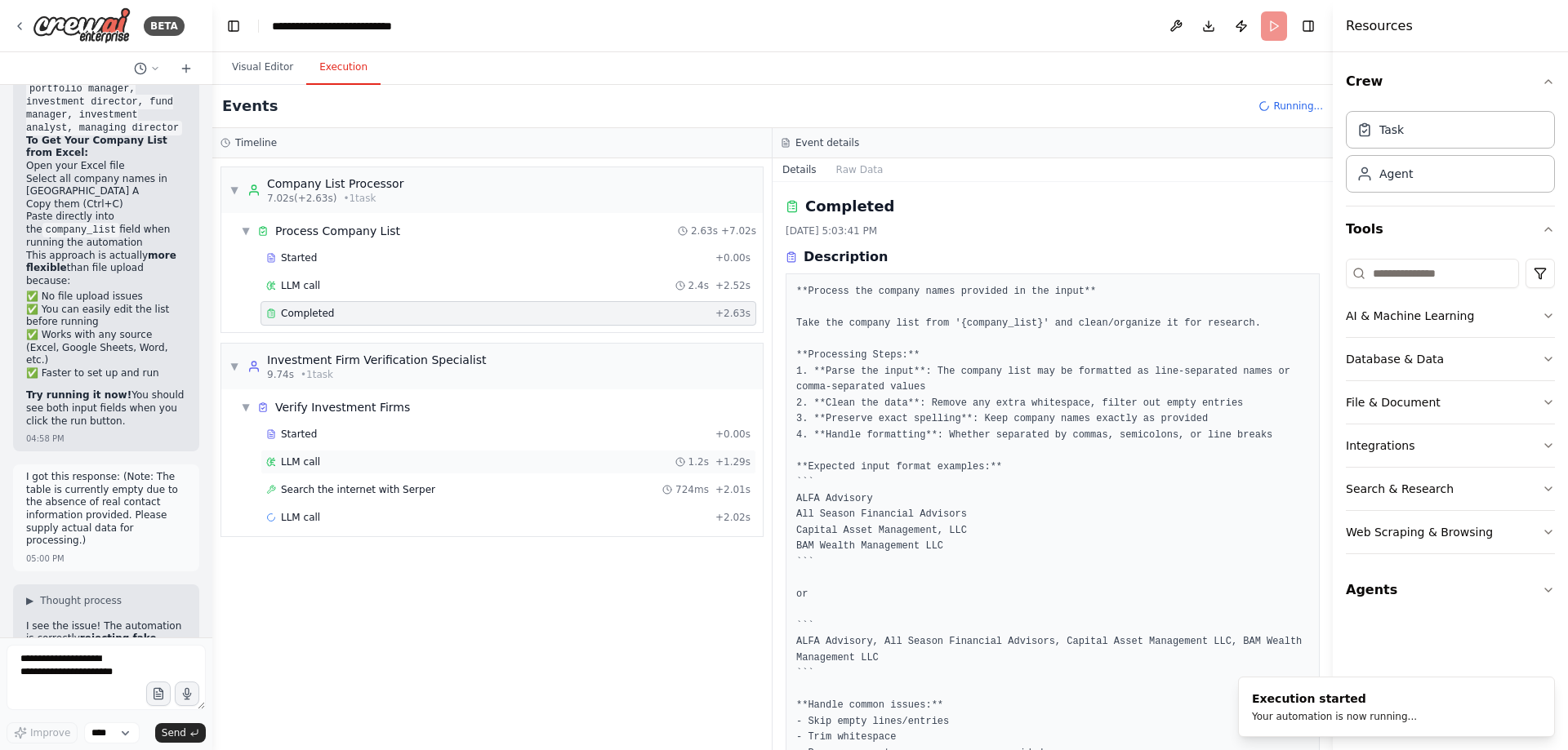
click at [634, 461] on div "LLM call 1.2s + 1.29s" at bounding box center [508, 462] width 484 height 13
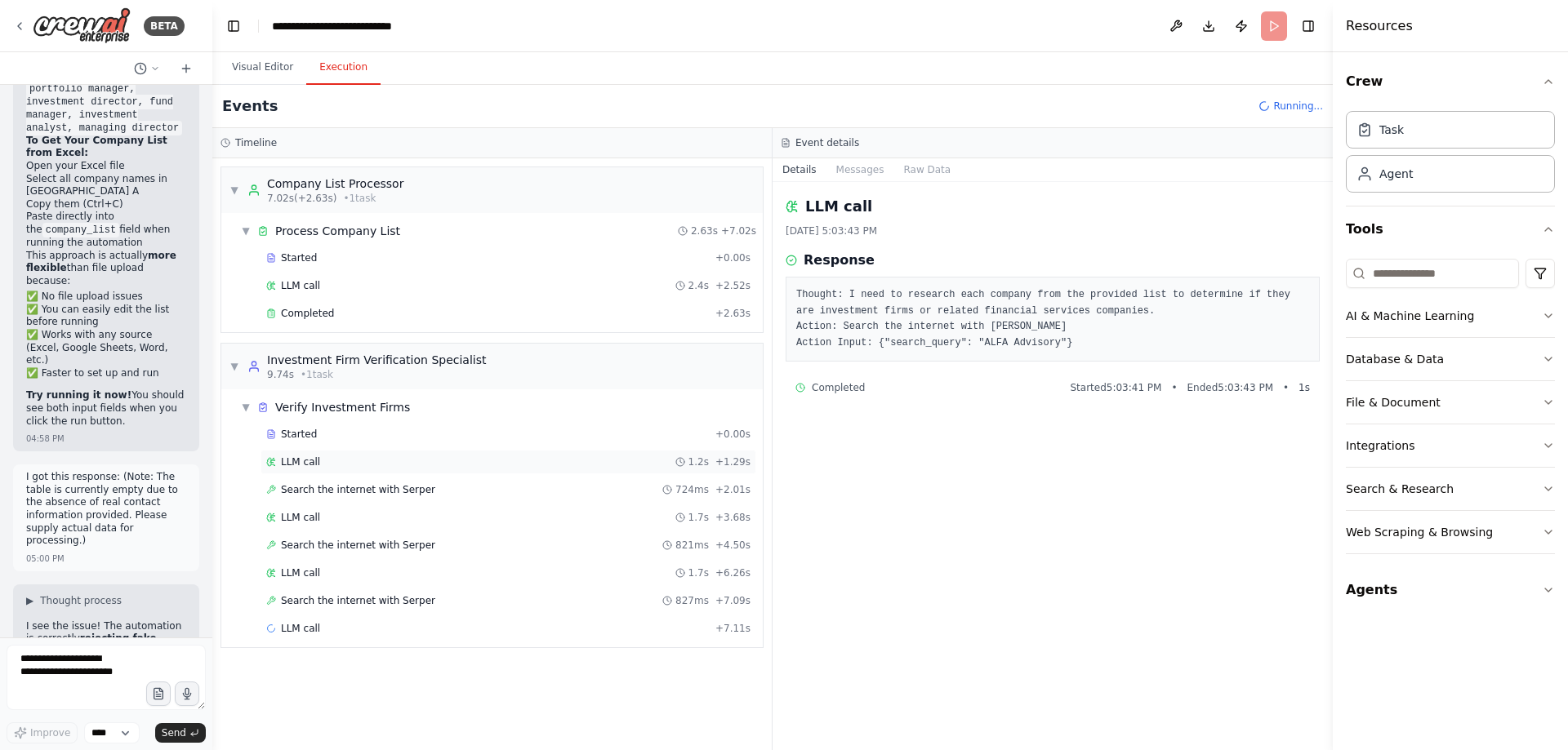
click at [543, 464] on div "LLM call 1.2s + 1.29s" at bounding box center [508, 462] width 484 height 13
click at [518, 522] on div "LLM call 1.7s + 3.68s" at bounding box center [508, 517] width 484 height 13
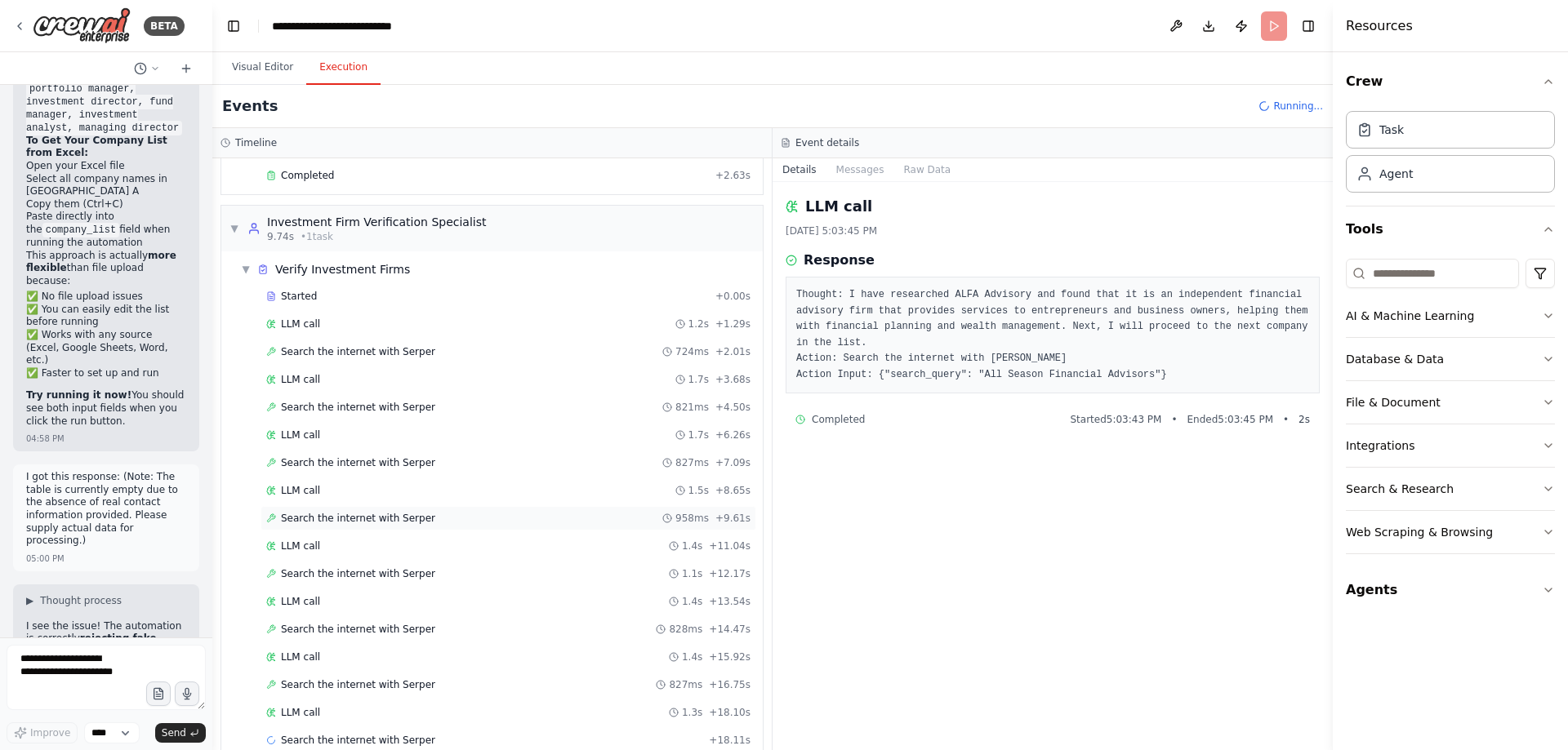
scroll to position [165, 0]
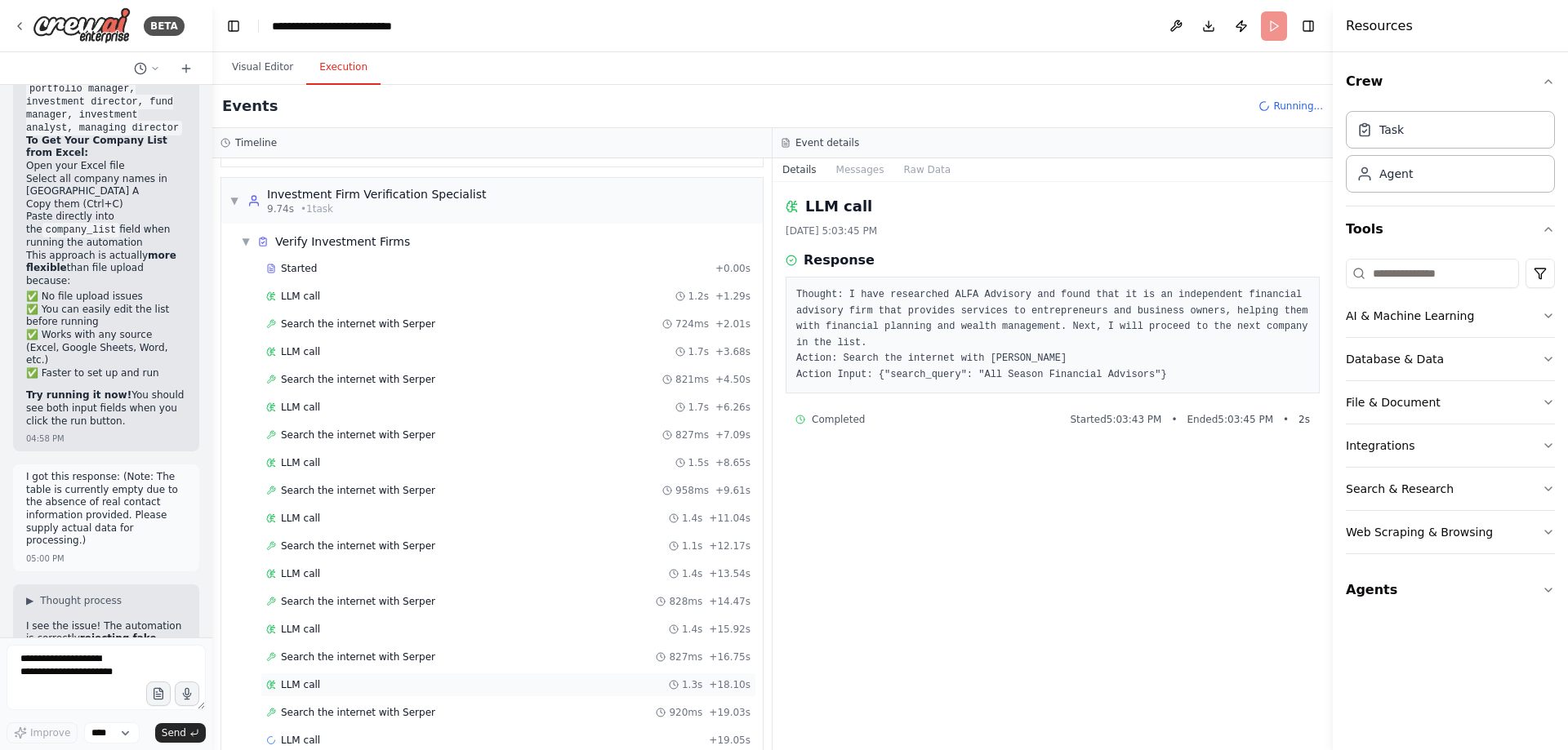
click at [524, 689] on div "LLM call 1.3s + 18.10s" at bounding box center [508, 684] width 484 height 13
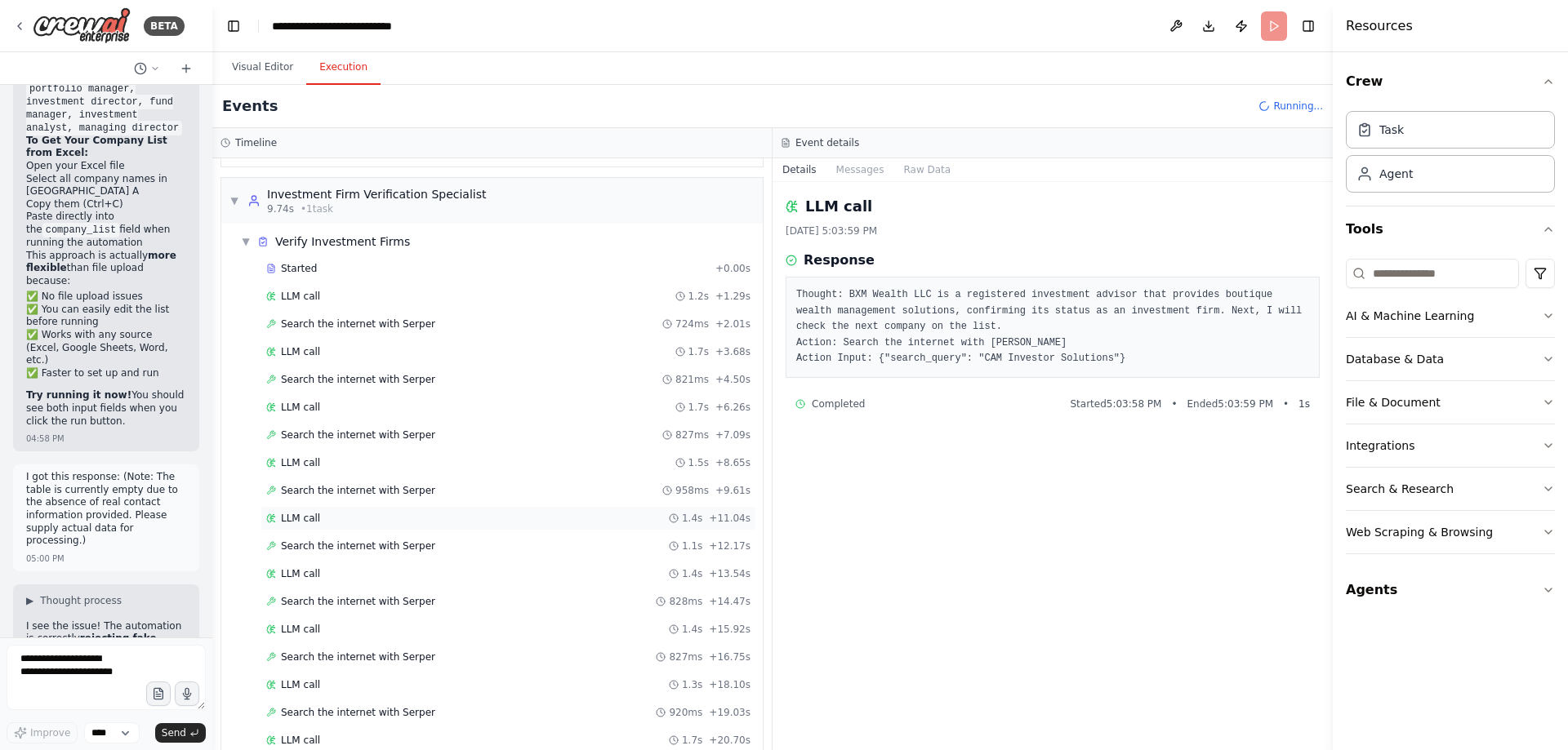
scroll to position [222, 0]
click at [440, 412] on div "LLM call 1.5s + 8.65s" at bounding box center [508, 407] width 484 height 13
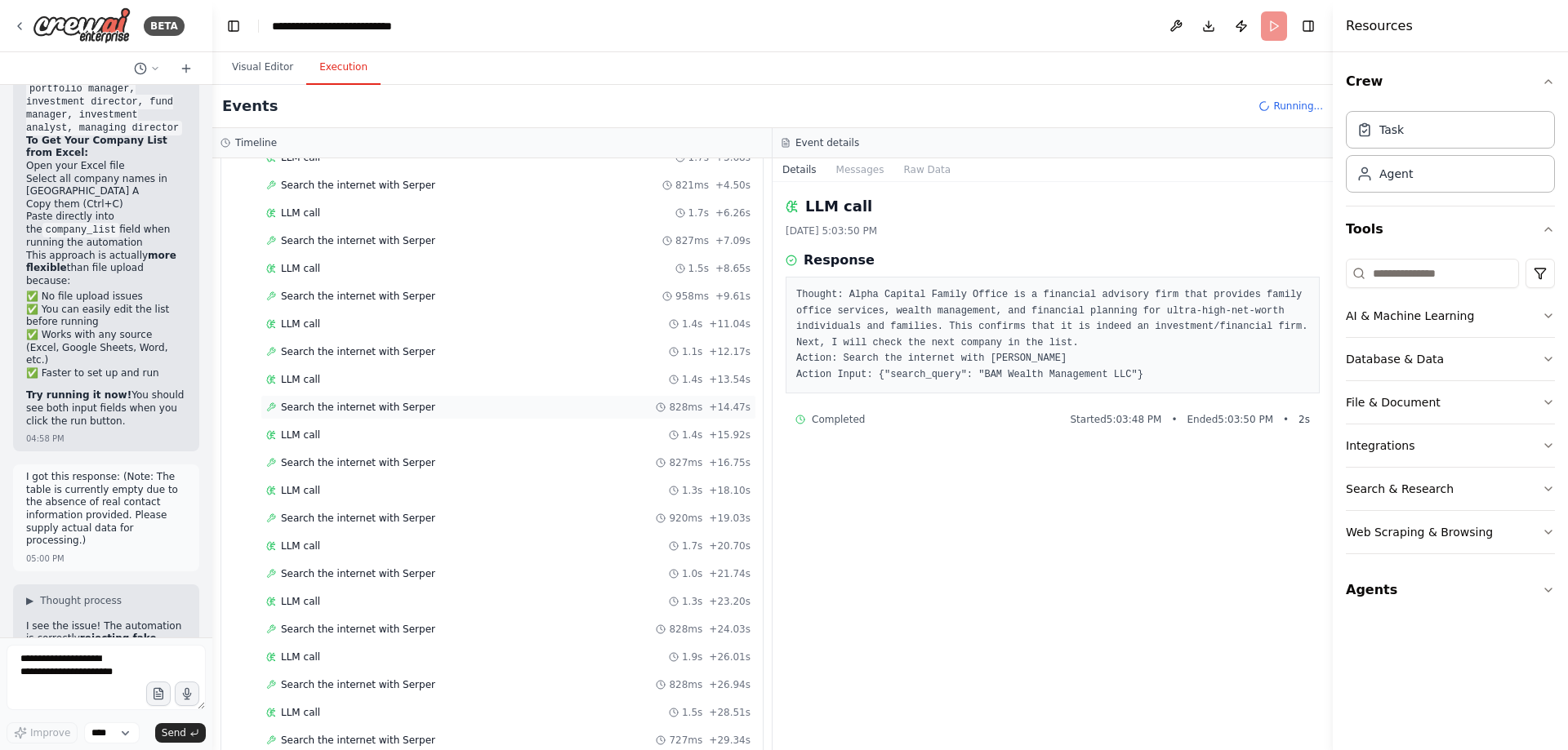
scroll to position [499, 0]
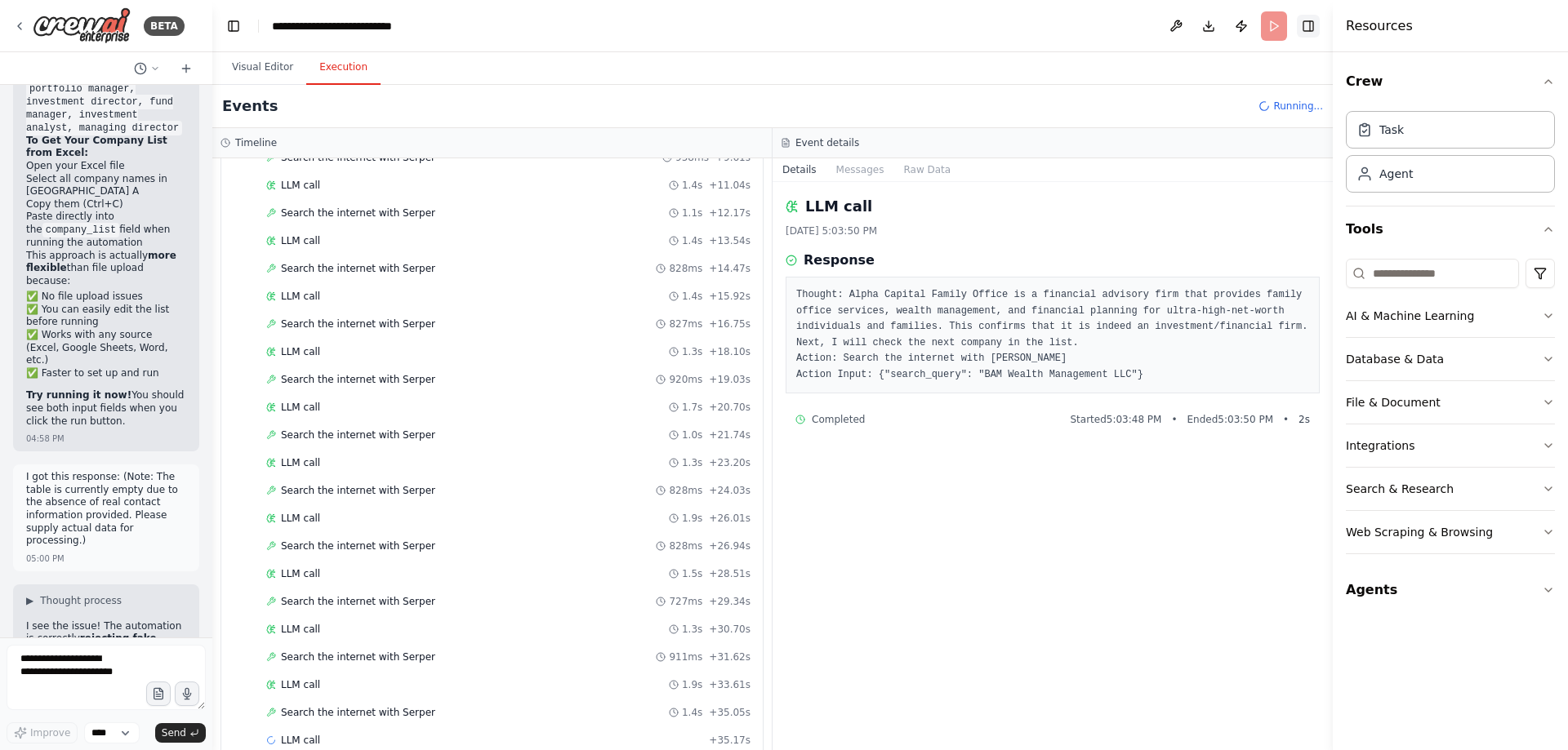
click at [1307, 20] on button "Toggle Right Sidebar" at bounding box center [1308, 26] width 23 height 23
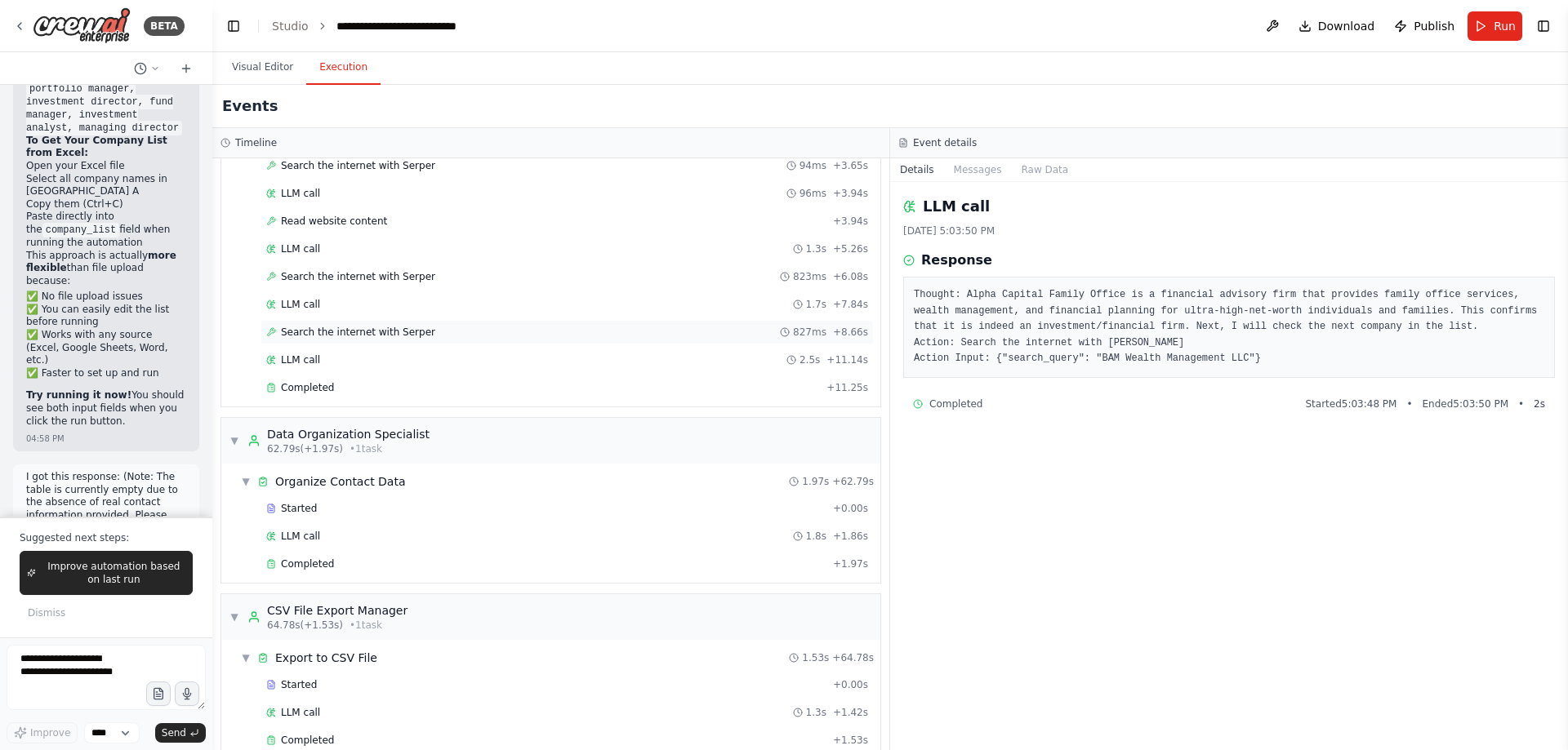
scroll to position [1306, 0]
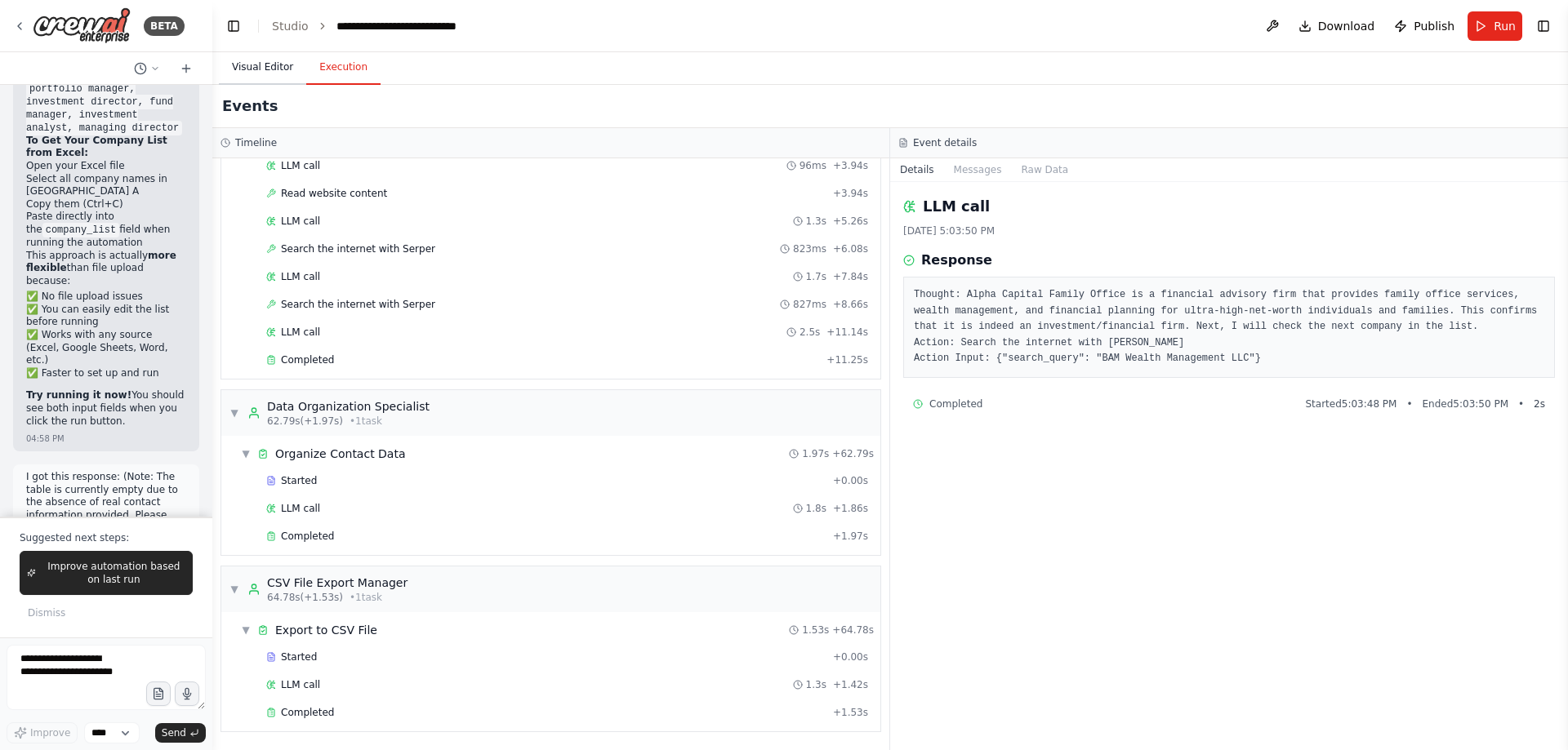
click at [263, 71] on button "Visual Editor" at bounding box center [263, 67] width 87 height 34
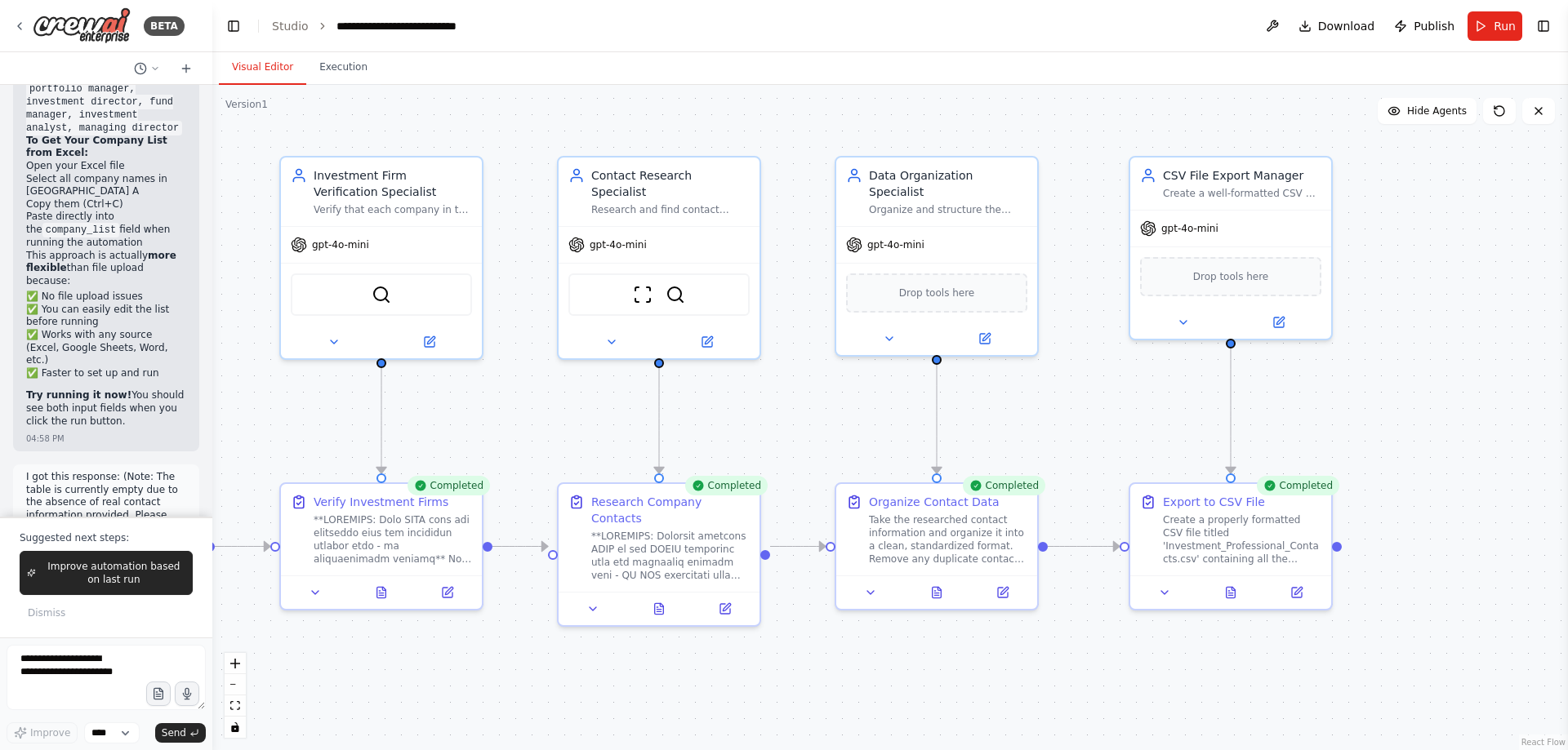
drag, startPoint x: 1357, startPoint y: 658, endPoint x: 1078, endPoint y: 658, distance: 279.0
click at [1078, 658] on div ".deletable-edge-delete-btn { width: 20px; height: 20px; border: 0px solid #ffff…" at bounding box center [890, 418] width 1356 height 666
click at [1241, 591] on button at bounding box center [1230, 589] width 69 height 20
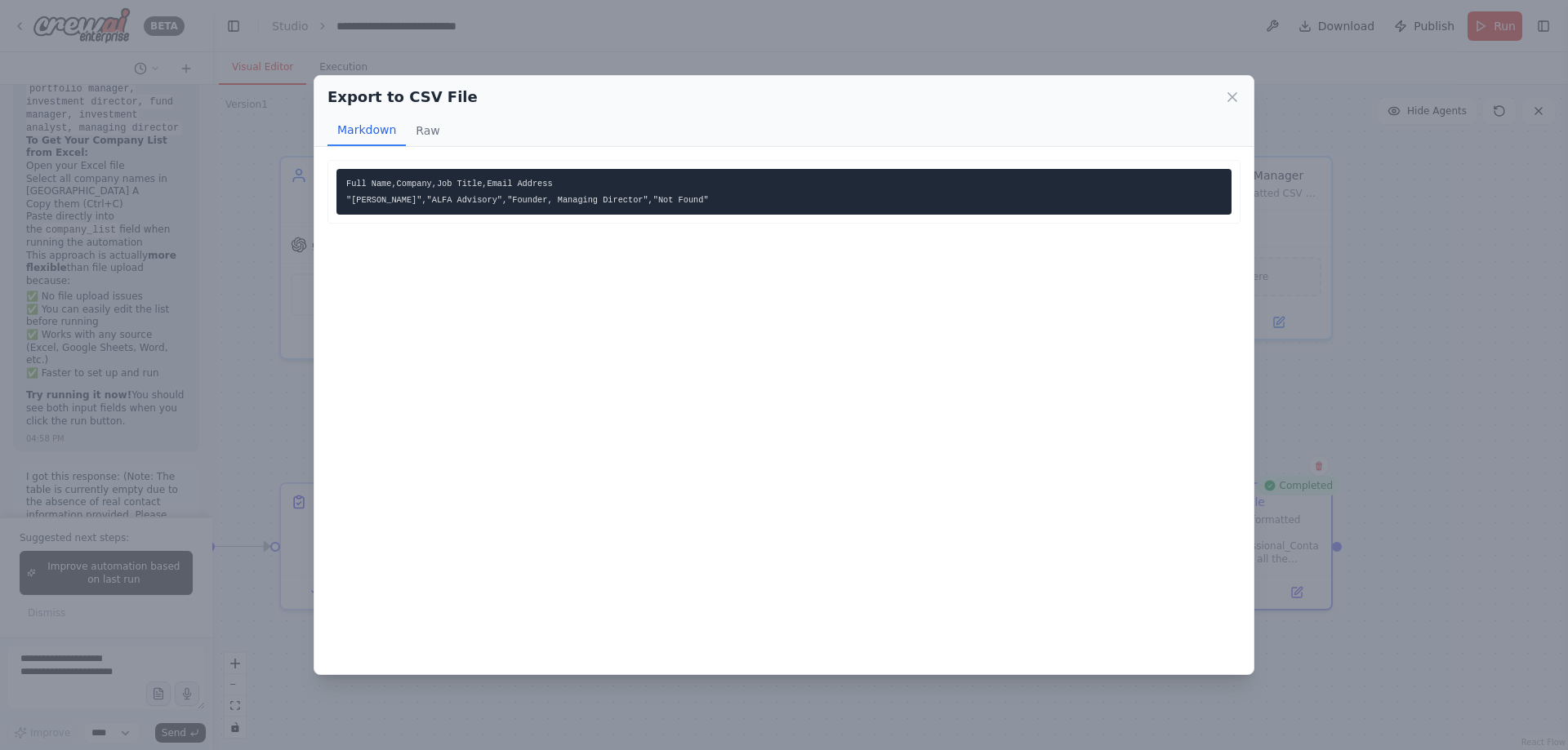
drag, startPoint x: 718, startPoint y: 208, endPoint x: 461, endPoint y: 157, distance: 262.0
click at [418, 149] on div "Full Name,Company,Job Title,Email Address "Anthony Englert","ALFA Advisory","Fo…" at bounding box center [784, 410] width 940 height 528
click at [743, 193] on pre "Full Name,Company,Job Title,Email Address "Anthony Englert","ALFA Advisory","Fo…" at bounding box center [784, 192] width 895 height 46
drag, startPoint x: 729, startPoint y: 201, endPoint x: 412, endPoint y: 170, distance: 318.5
click at [413, 170] on pre "Full Name,Company,Job Title,Email Address "Anthony Englert","ALFA Advisory","Fo…" at bounding box center [784, 192] width 895 height 46
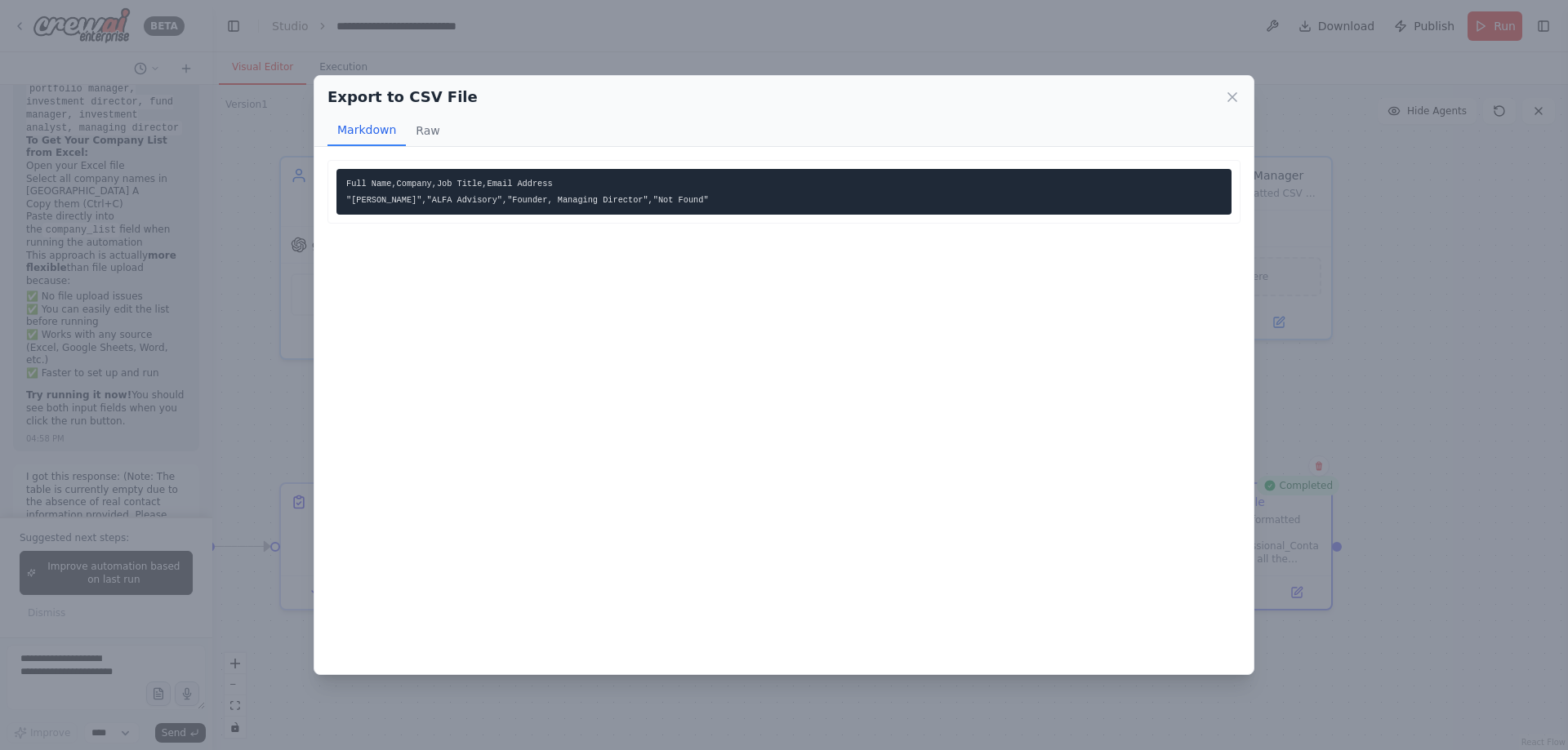
click at [580, 195] on pre "Full Name,Company,Job Title,Email Address "Anthony Englert","ALFA Advisory","Fo…" at bounding box center [784, 192] width 895 height 46
click at [1232, 95] on icon at bounding box center [1232, 96] width 16 height 16
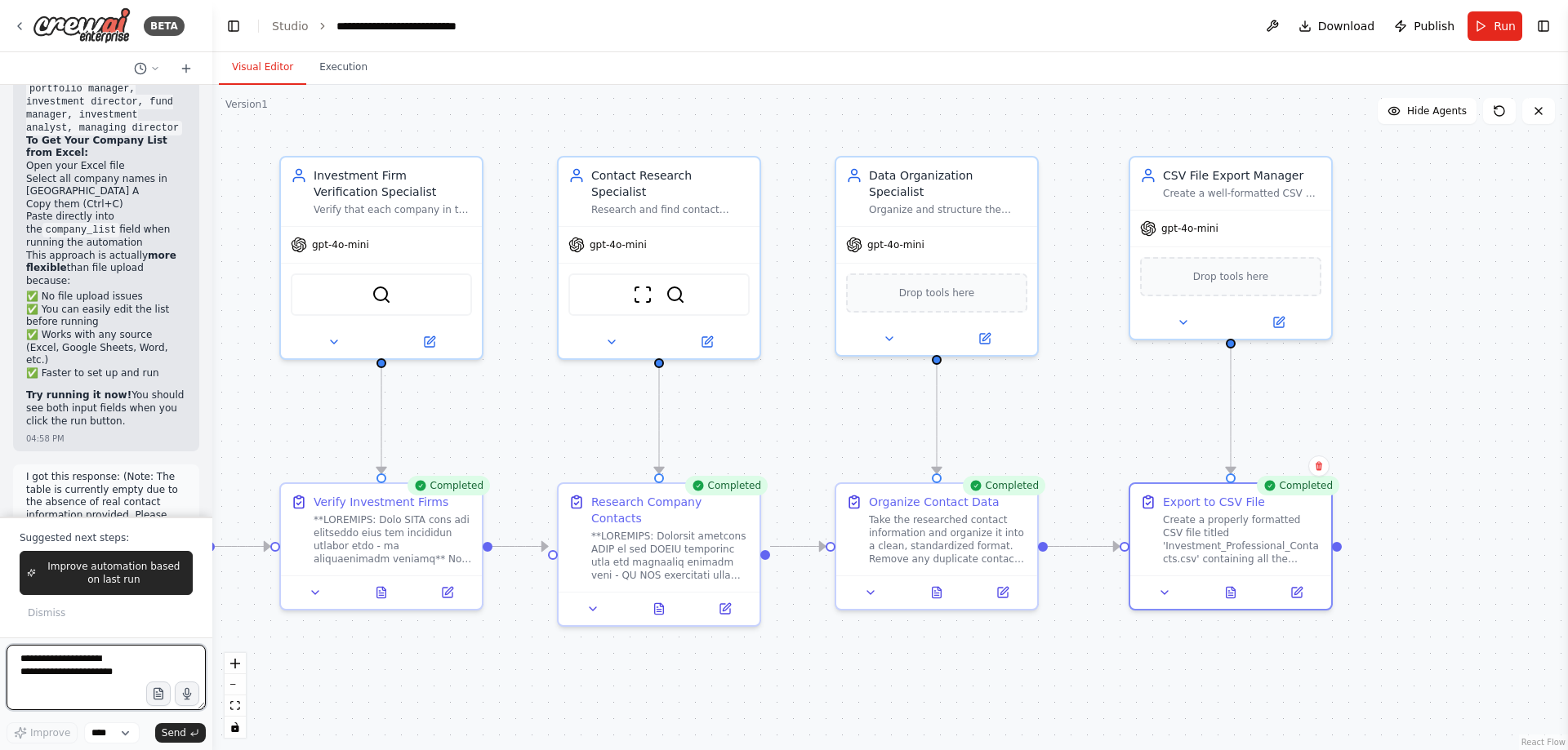
click at [101, 681] on textarea at bounding box center [107, 678] width 200 height 66
type textarea "**********"
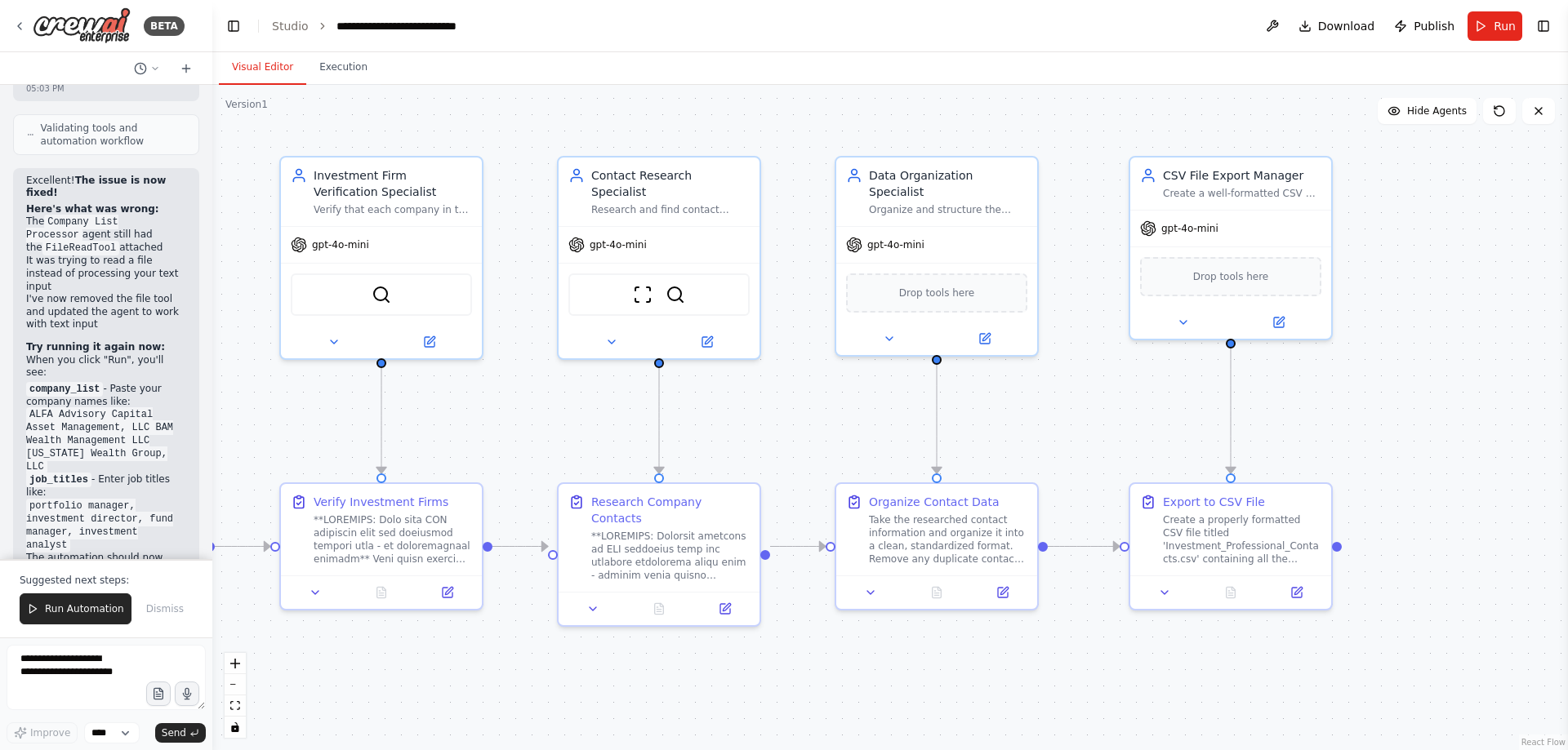
scroll to position [43238, 0]
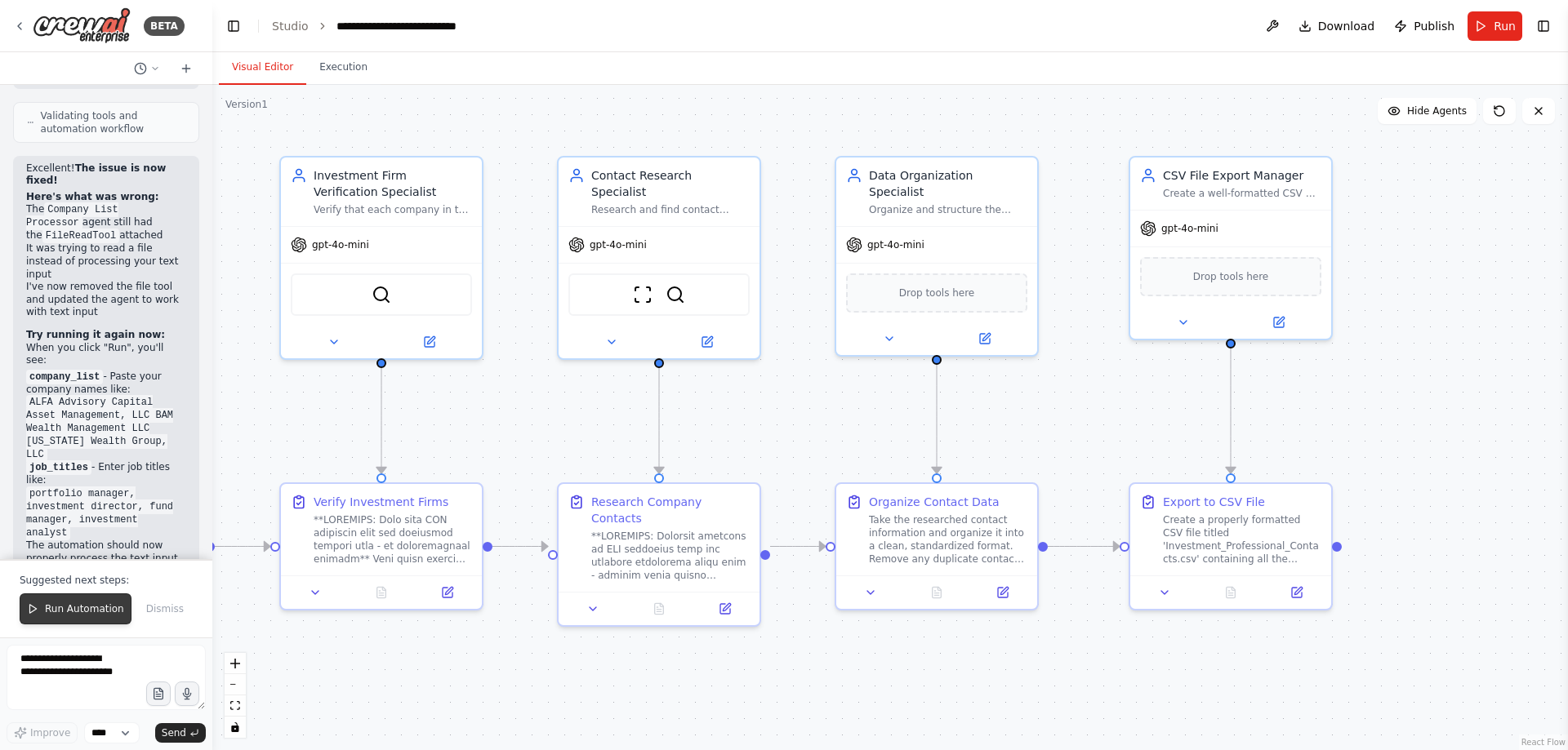
click at [87, 611] on span "Run Automation" at bounding box center [84, 609] width 79 height 13
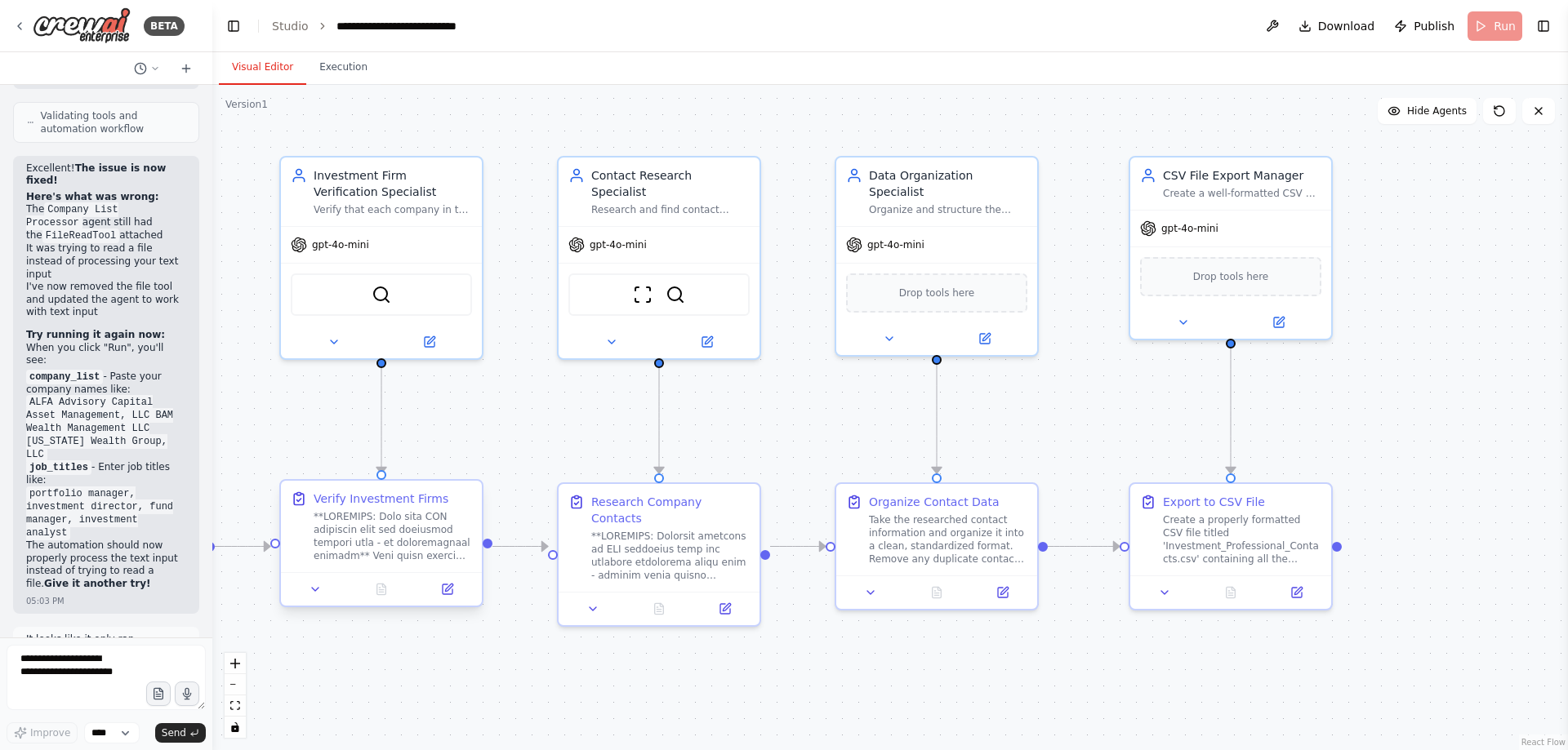
scroll to position [43159, 0]
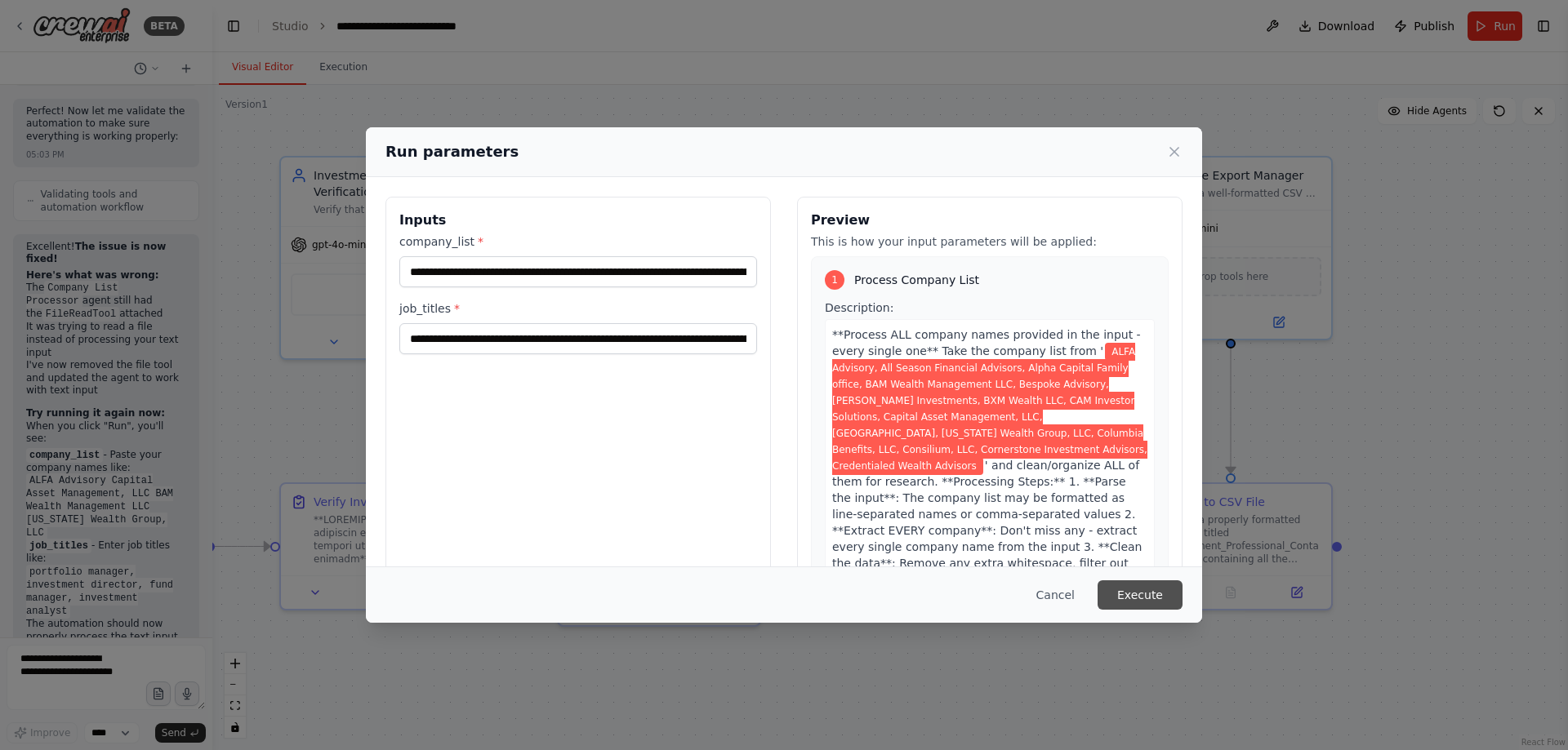
click at [1149, 597] on button "Execute" at bounding box center [1140, 595] width 85 height 29
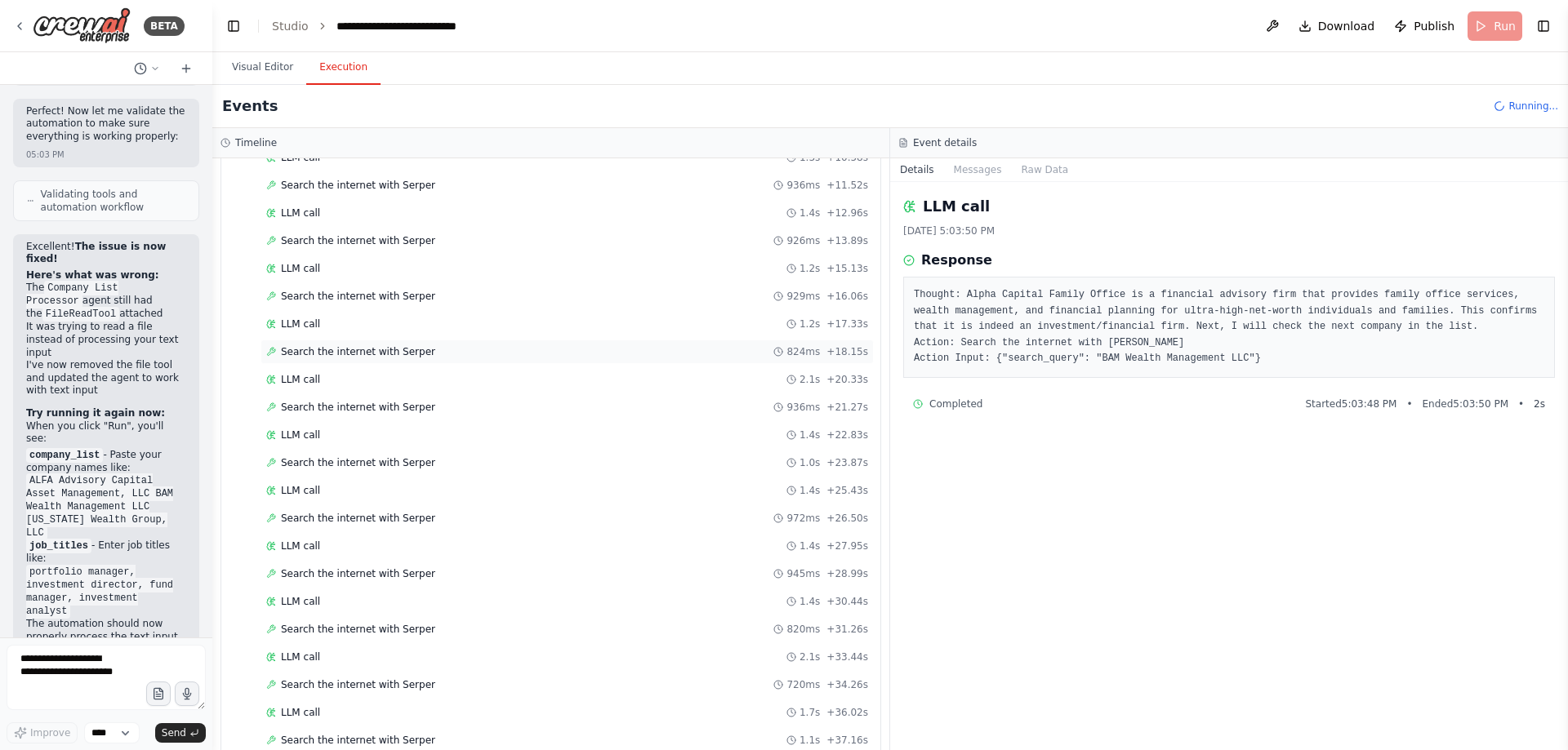
scroll to position [582, 0]
click at [404, 326] on div "LLM call 2.1s + 20.33s" at bounding box center [567, 324] width 602 height 13
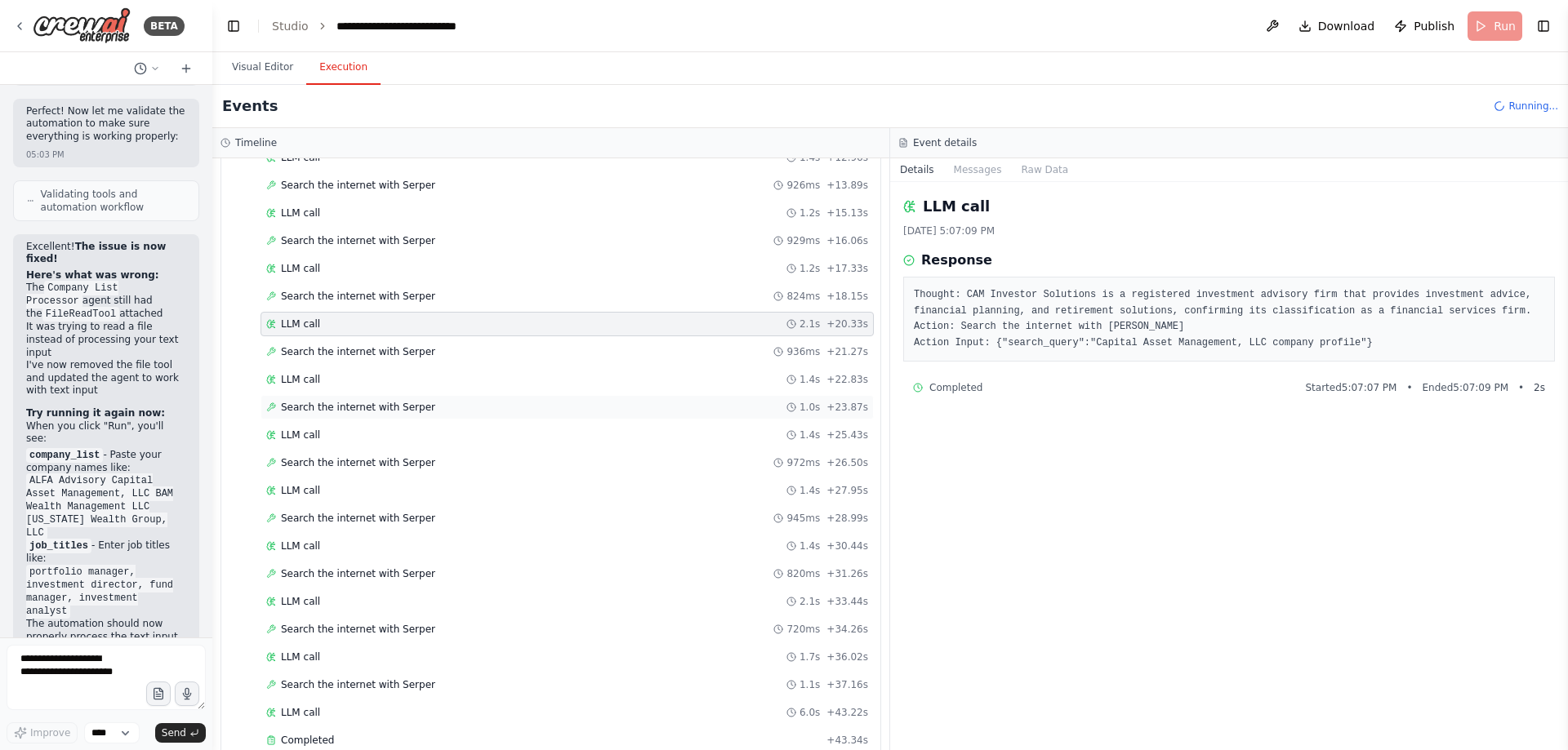
click at [396, 399] on div "Search the internet with Serper 1.0s + 23.87s" at bounding box center [567, 407] width 613 height 25
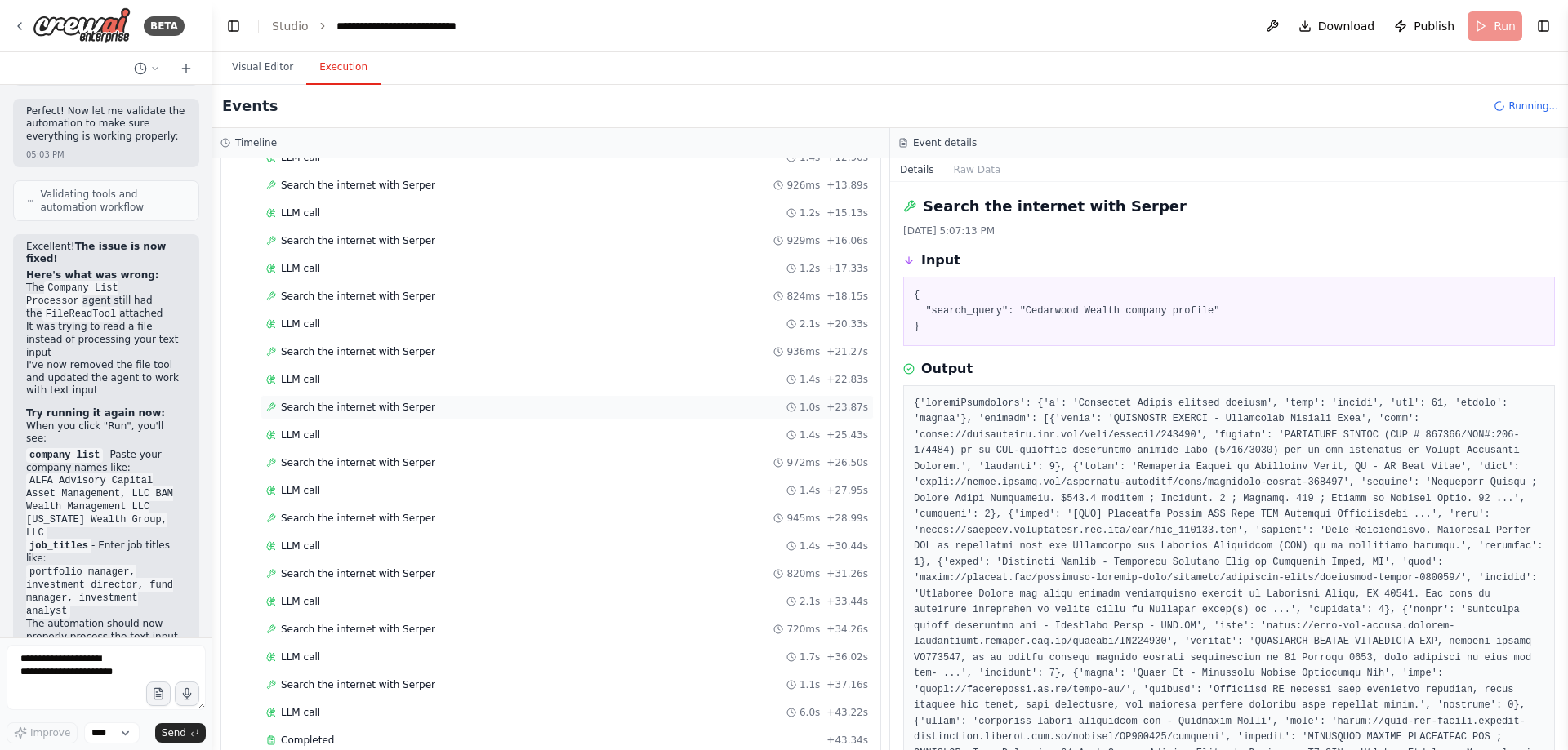
click at [455, 413] on div "Search the internet with Serper 1.0s + 23.87s" at bounding box center [567, 407] width 602 height 13
click at [465, 383] on div "LLM call 1.4s + 22.83s" at bounding box center [567, 379] width 602 height 13
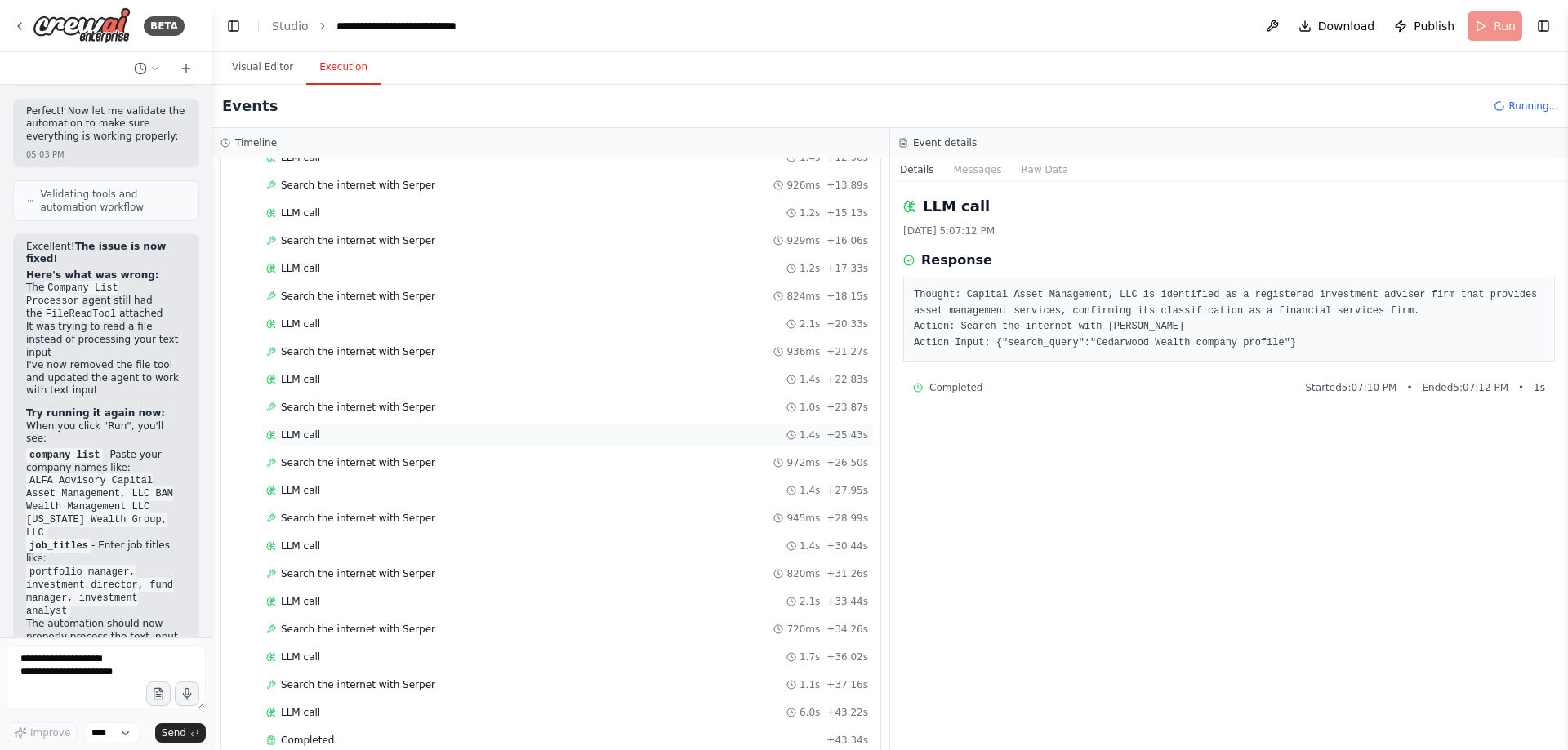
click at [456, 436] on div "LLM call 1.4s + 25.43s" at bounding box center [567, 435] width 602 height 13
click at [466, 502] on div "LLM call 1.4s + 27.95s" at bounding box center [567, 490] width 613 height 25
click at [477, 578] on div "Search the internet with Serper 820ms + 31.26s" at bounding box center [567, 574] width 602 height 13
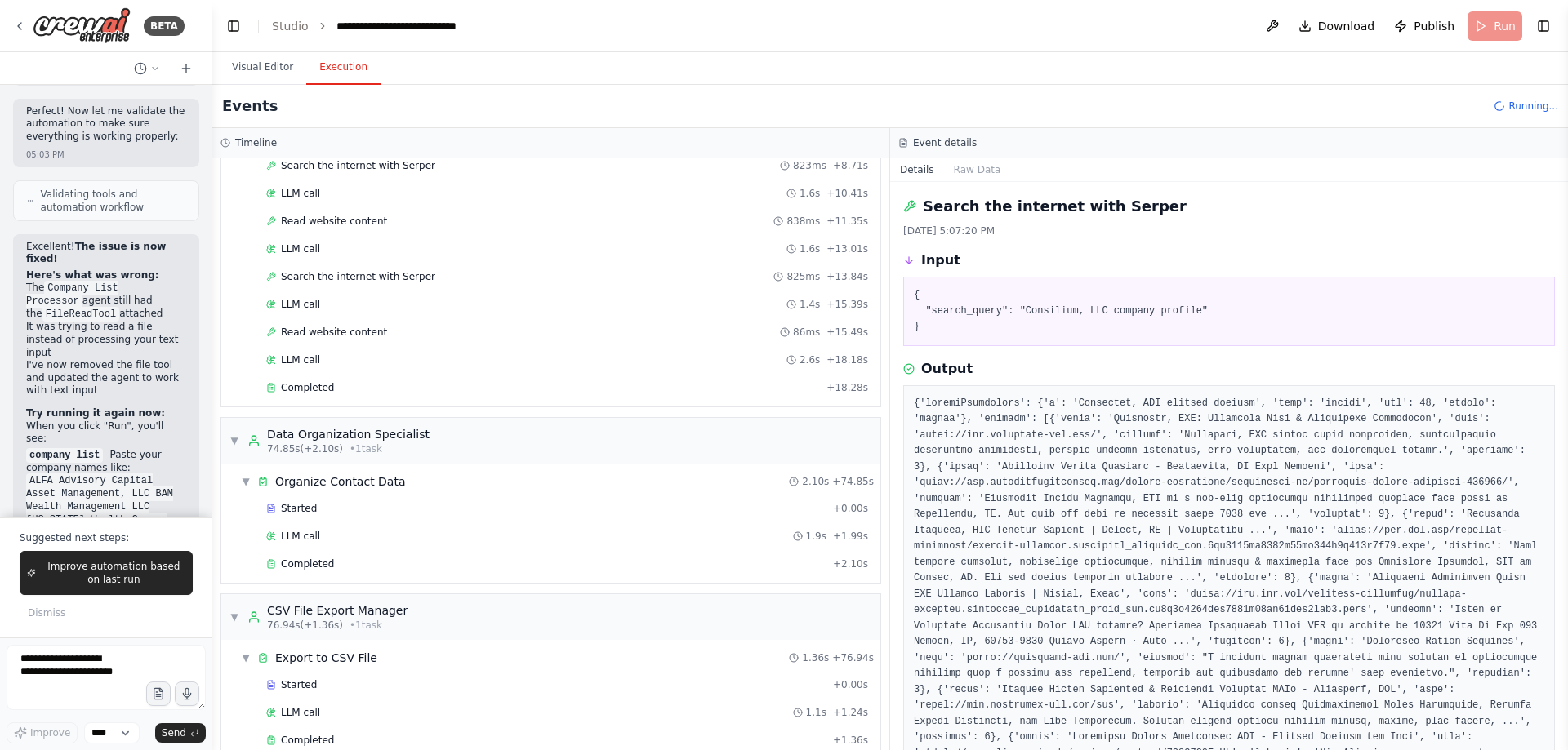
scroll to position [43238, 0]
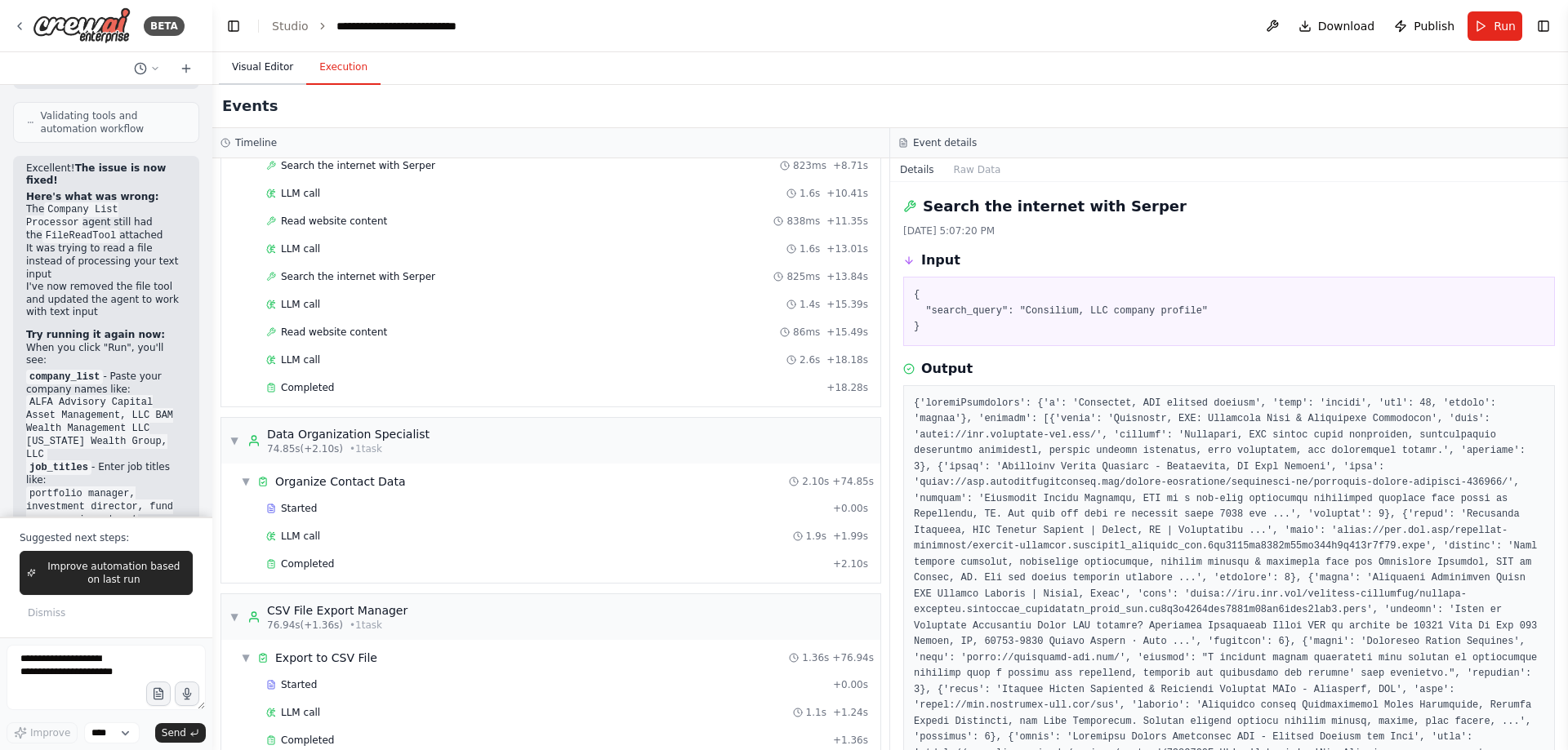
click at [252, 67] on button "Visual Editor" at bounding box center [263, 67] width 87 height 34
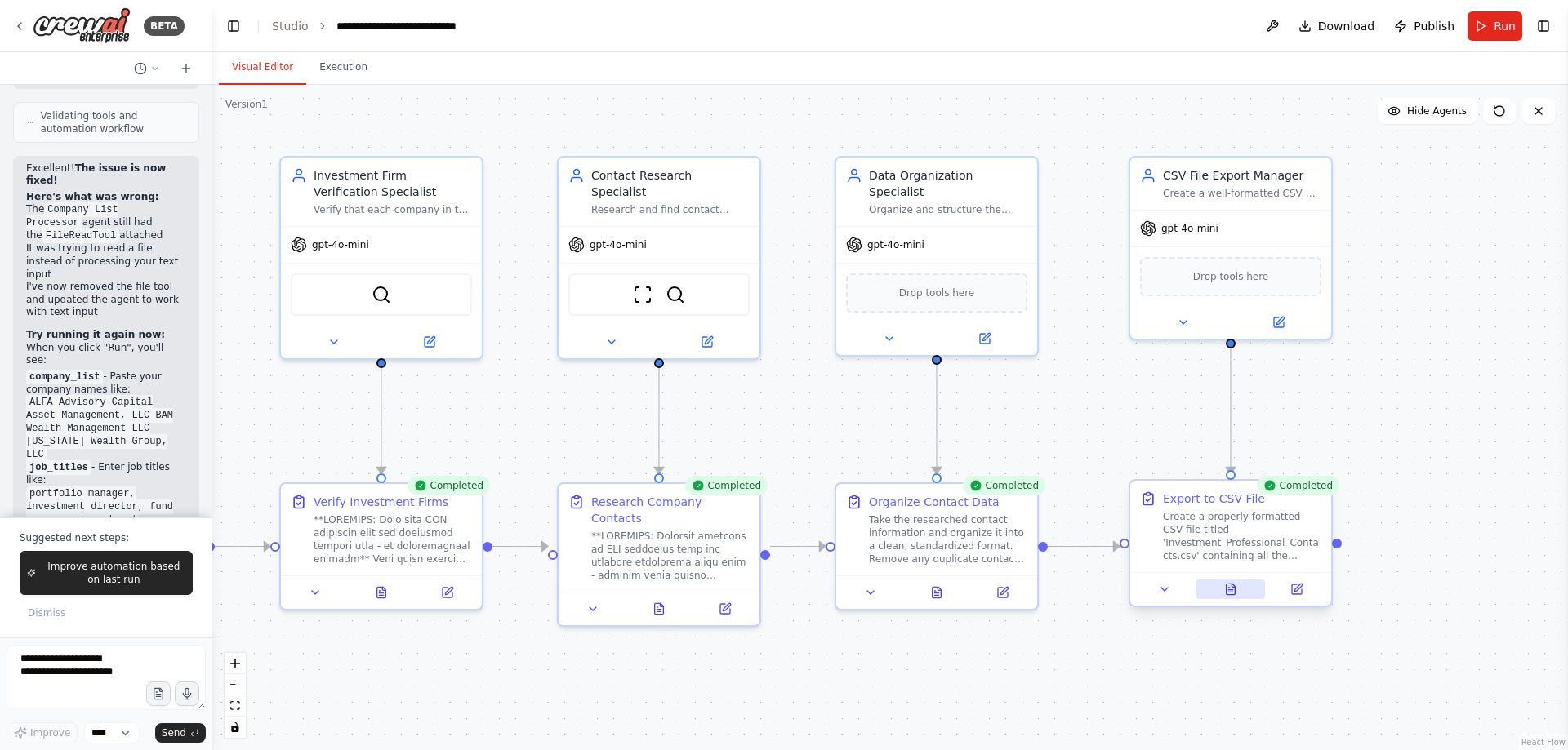
click at [1231, 591] on icon at bounding box center [1231, 589] width 9 height 10
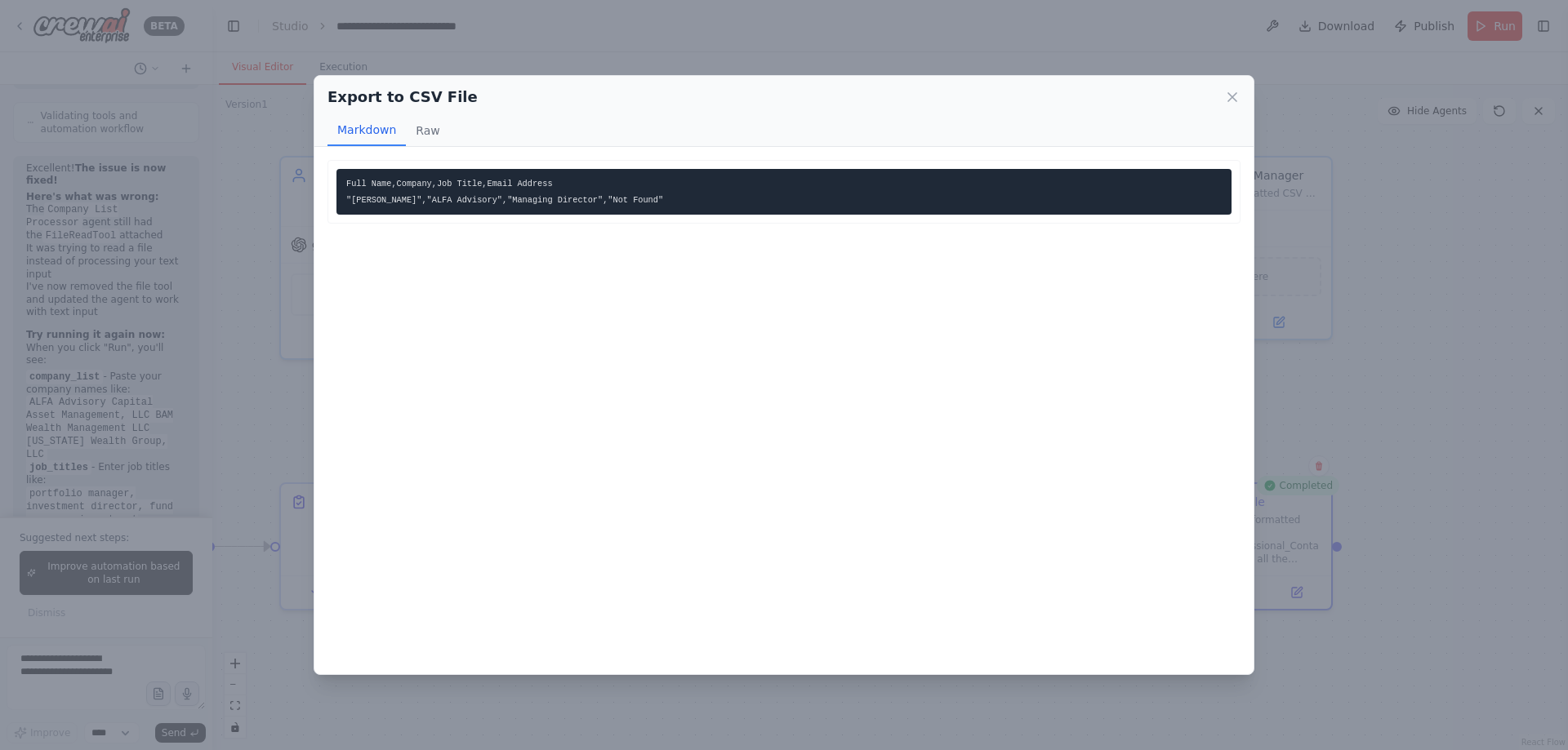
drag, startPoint x: 557, startPoint y: 206, endPoint x: 759, endPoint y: 210, distance: 202.0
click at [759, 210] on pre "Full Name,Company,Job Title,Email Address "Anthony Englert","ALFA Advisory","Ma…" at bounding box center [784, 192] width 895 height 46
drag, startPoint x: 562, startPoint y: 204, endPoint x: 343, endPoint y: 186, distance: 219.7
click at [343, 186] on pre "Full Name,Company,Job Title,Email Address "Anthony Englert","ALFA Advisory","Ma…" at bounding box center [784, 192] width 895 height 46
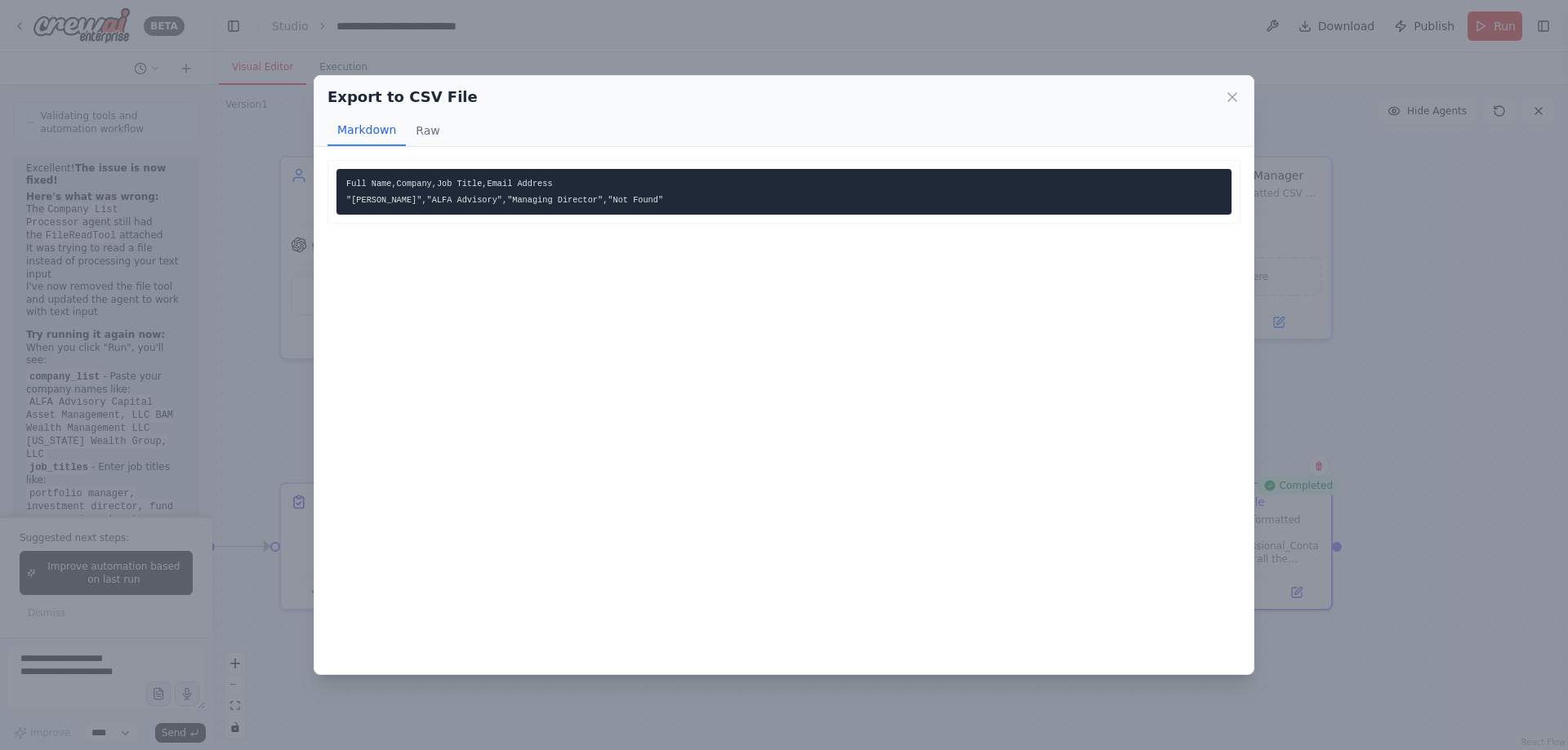
copy code "Full Name,Company,Job Title,Email Address "Anthony Englert","ALFA Advisory","Ma…"
click at [582, 272] on div "Full Name,Company,Job Title,Email Address "Anthony Englert","ALFA Advisory","Ma…" at bounding box center [784, 410] width 940 height 528
click at [411, 131] on button "Raw" at bounding box center [427, 130] width 43 height 31
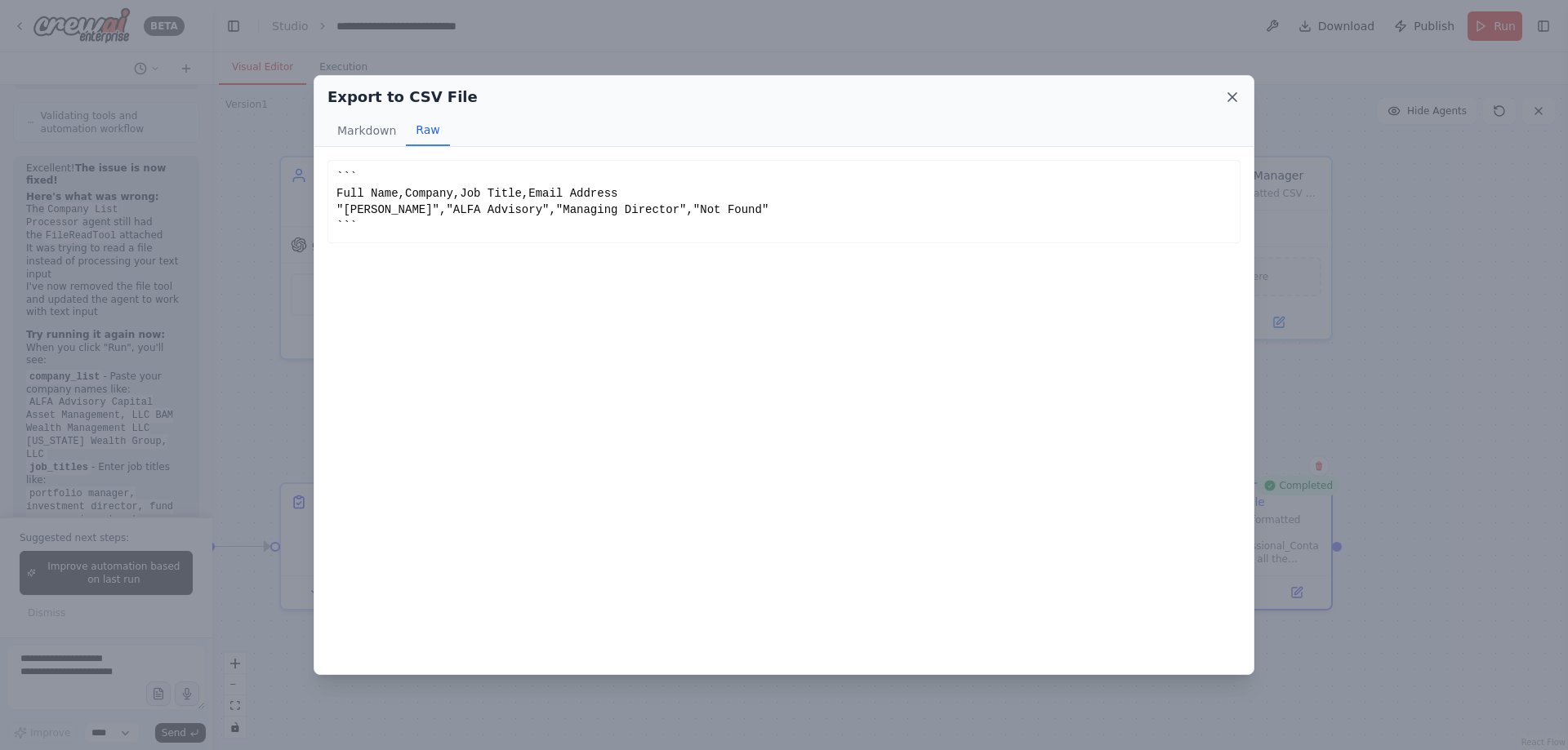
click at [1235, 93] on icon at bounding box center [1233, 97] width 9 height 9
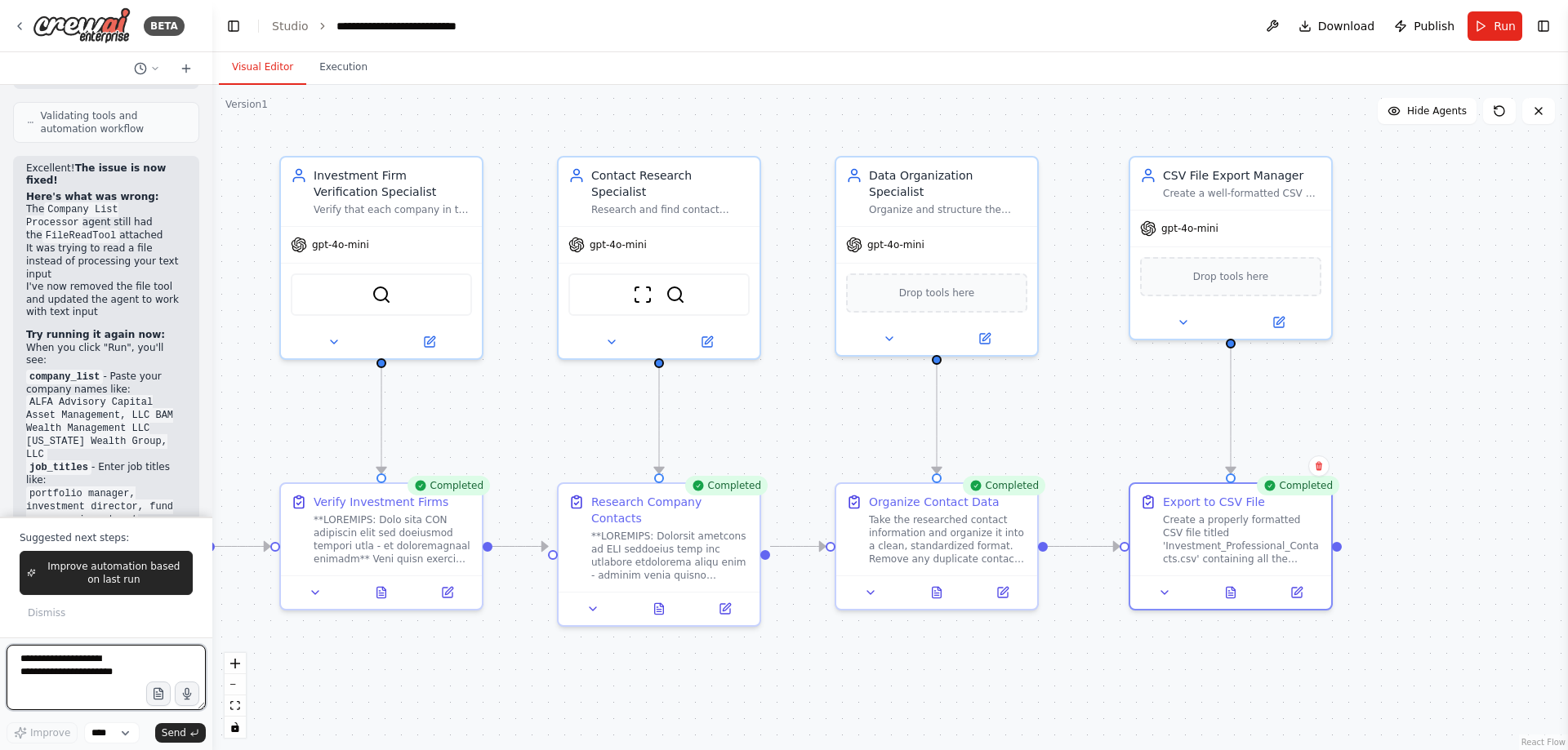
click at [169, 662] on textarea at bounding box center [107, 678] width 200 height 66
click at [137, 595] on button "Improve automation based on last run" at bounding box center [106, 574] width 173 height 44
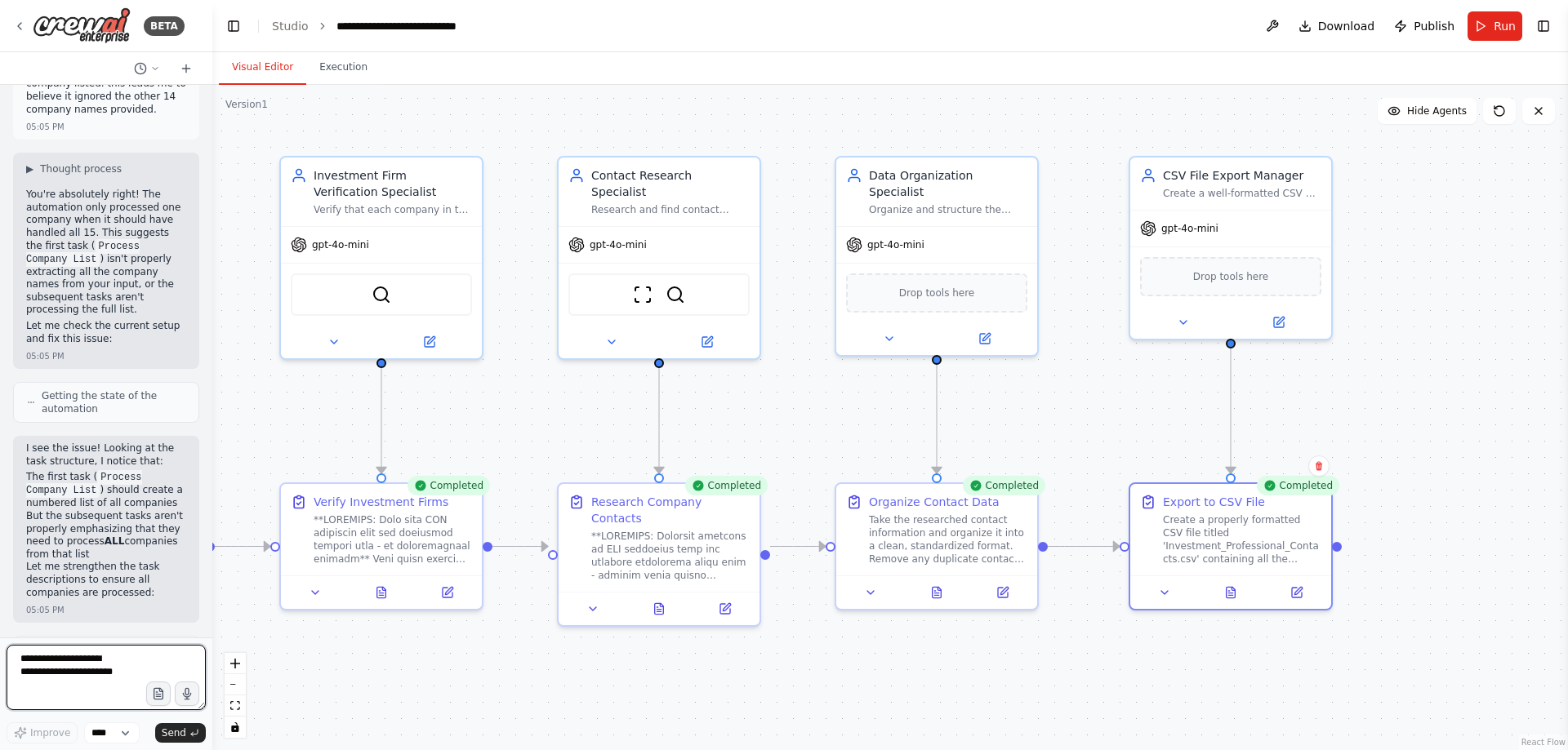
scroll to position [43274, 0]
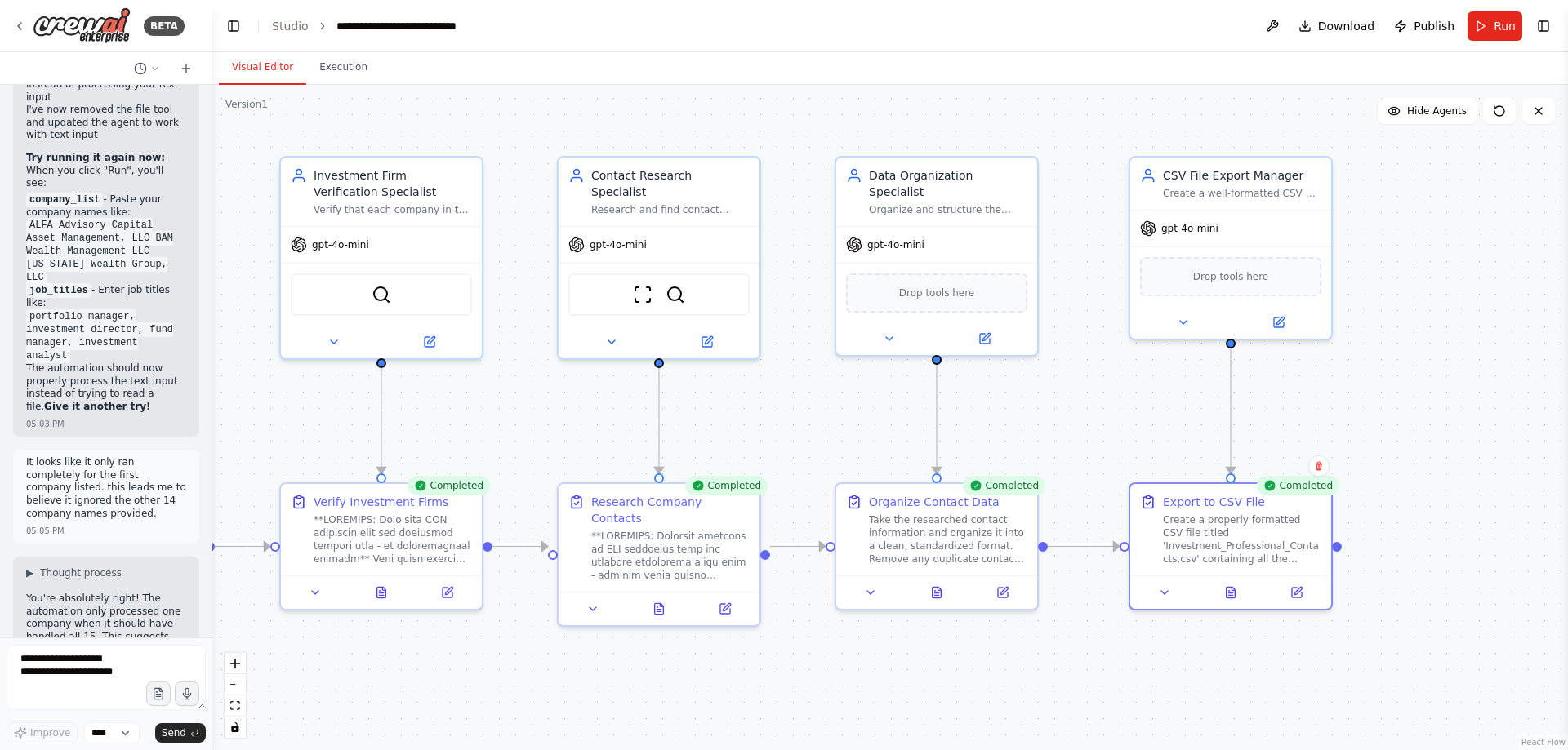
drag, startPoint x: 137, startPoint y: 354, endPoint x: 134, endPoint y: 391, distance: 37.1
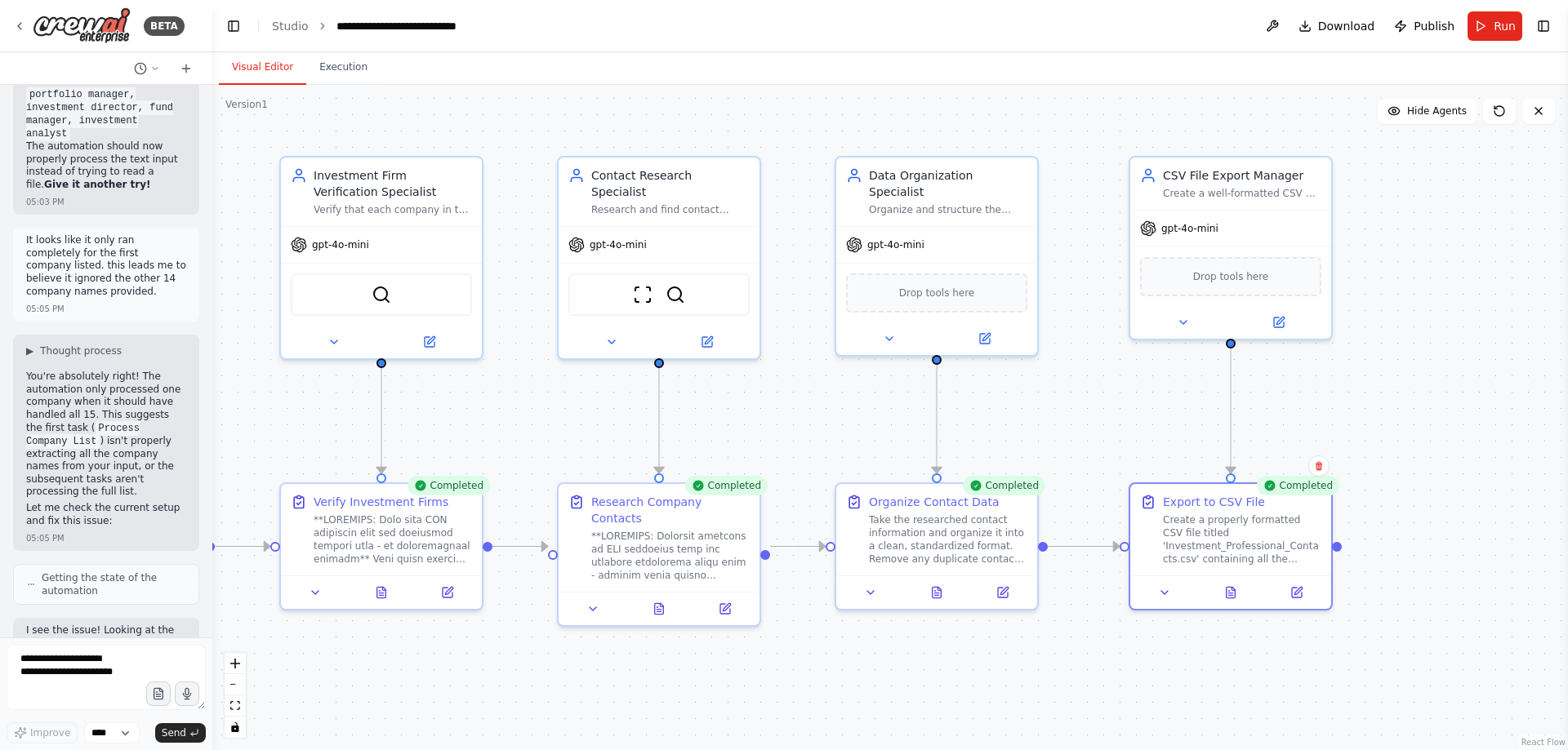
scroll to position [43642, 0]
drag, startPoint x: 137, startPoint y: 366, endPoint x: 136, endPoint y: 389, distance: 23.0
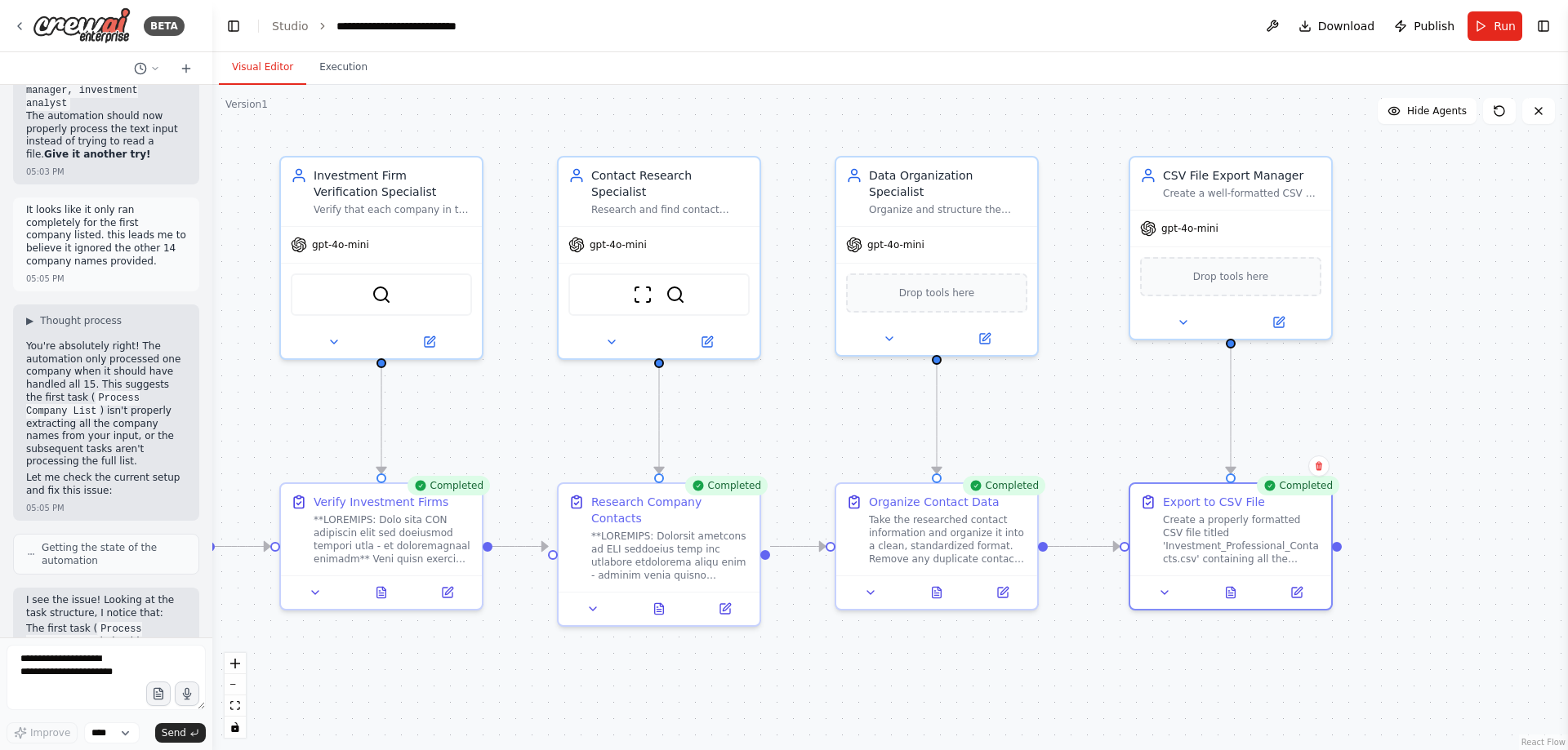
scroll to position [43677, 0]
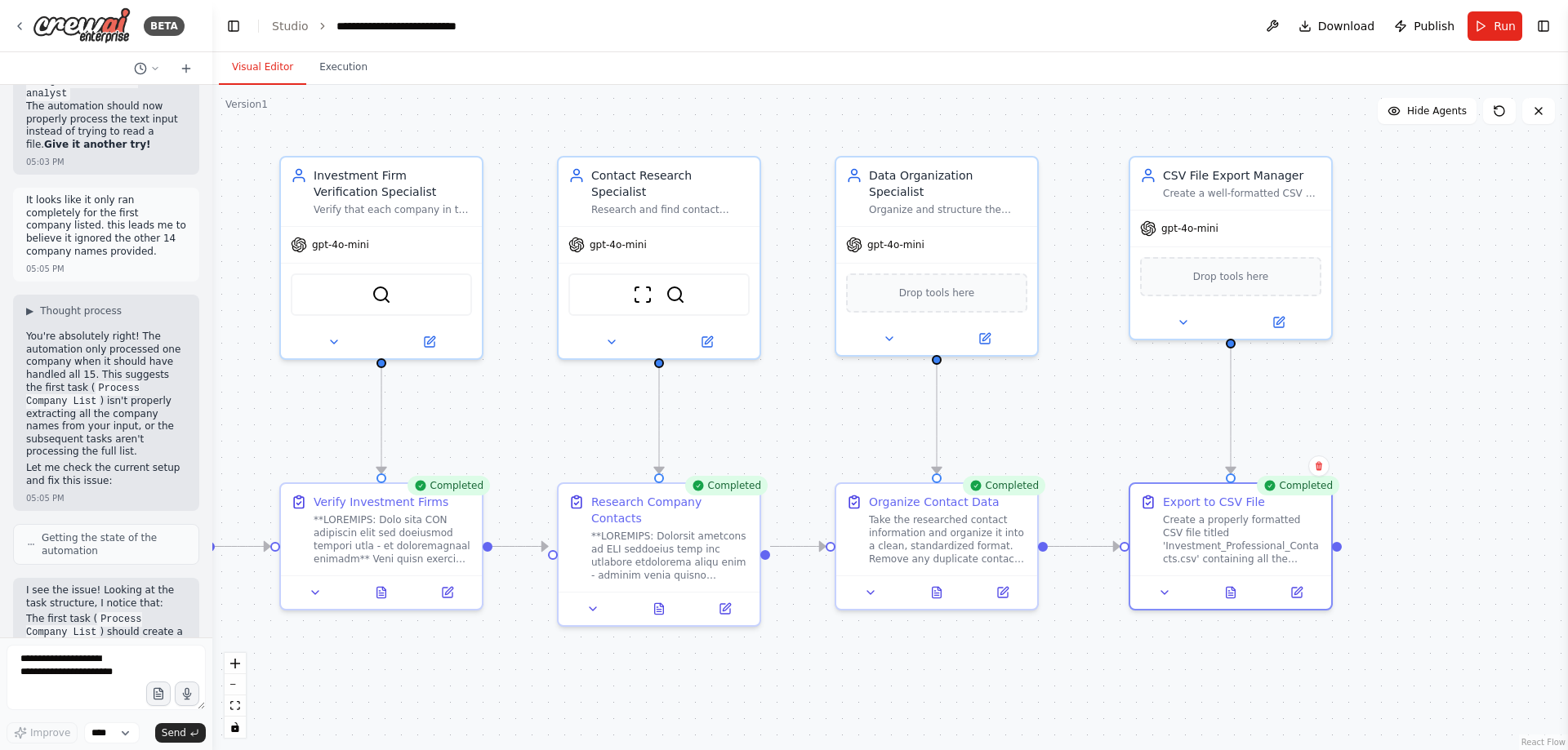
drag, startPoint x: 124, startPoint y: 353, endPoint x: 119, endPoint y: 373, distance: 20.6
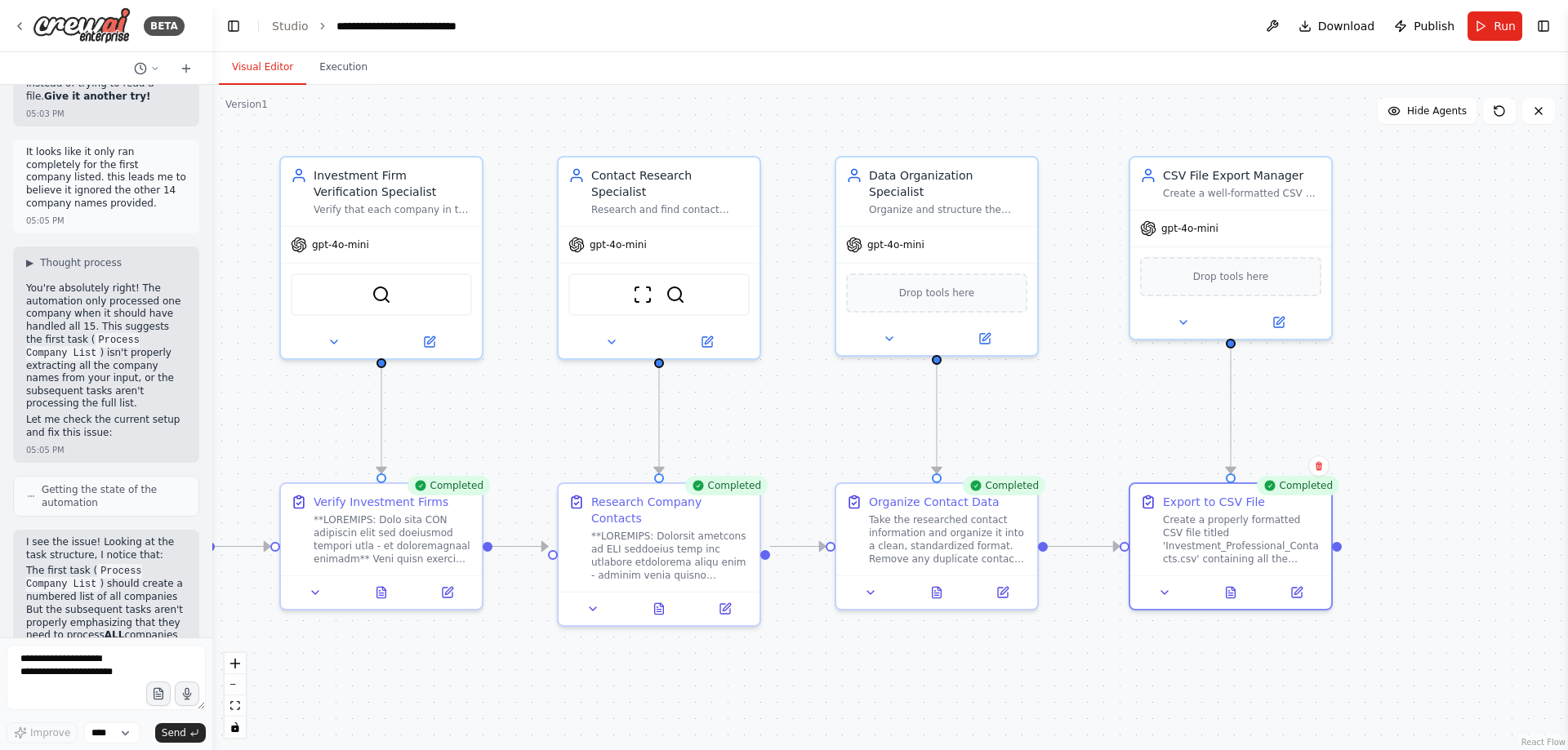
scroll to position [43734, 0]
drag, startPoint x: 121, startPoint y: 332, endPoint x: 119, endPoint y: 343, distance: 11.2
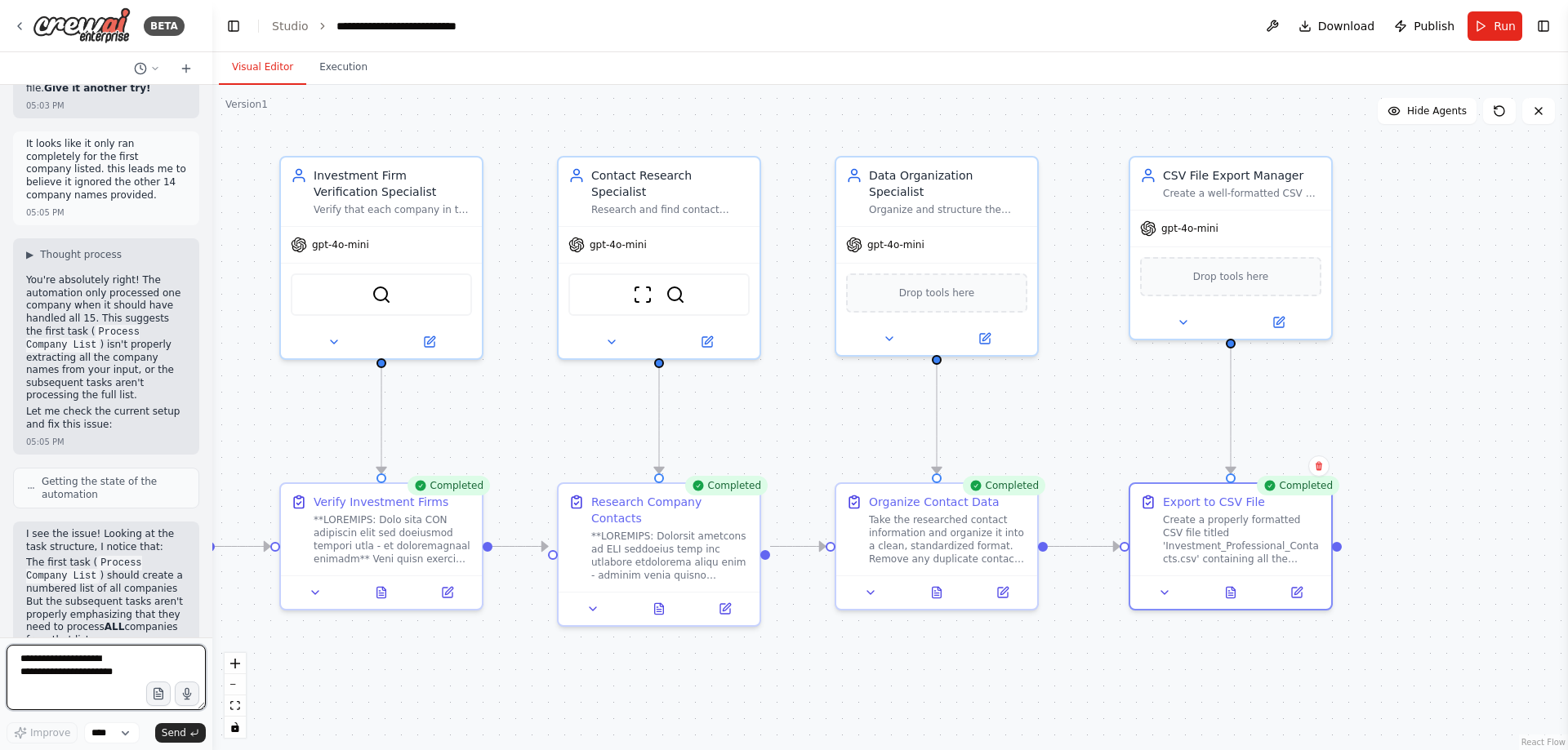
click at [103, 661] on textarea at bounding box center [107, 678] width 200 height 66
paste textarea "**********"
type textarea "**********"
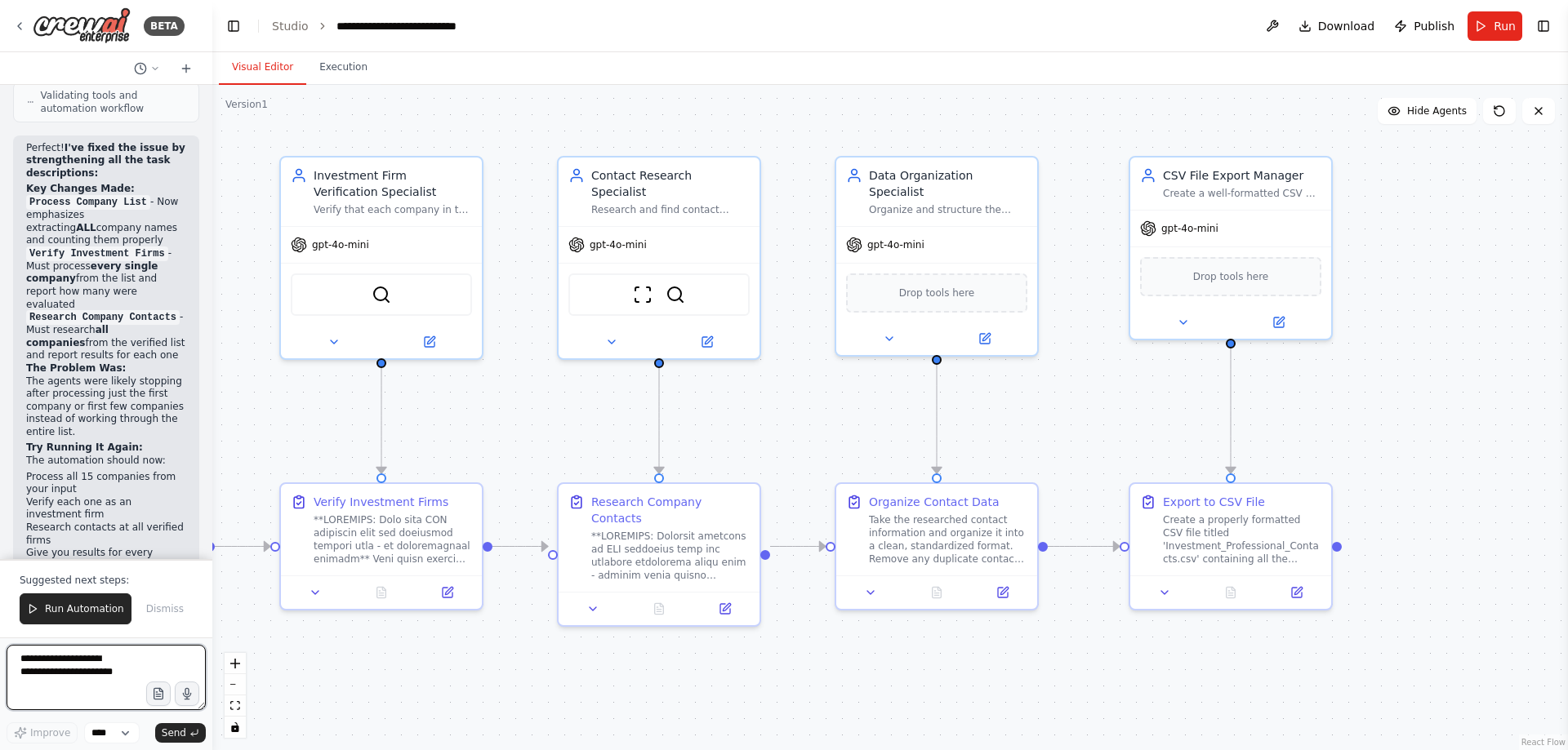
scroll to position [45169, 0]
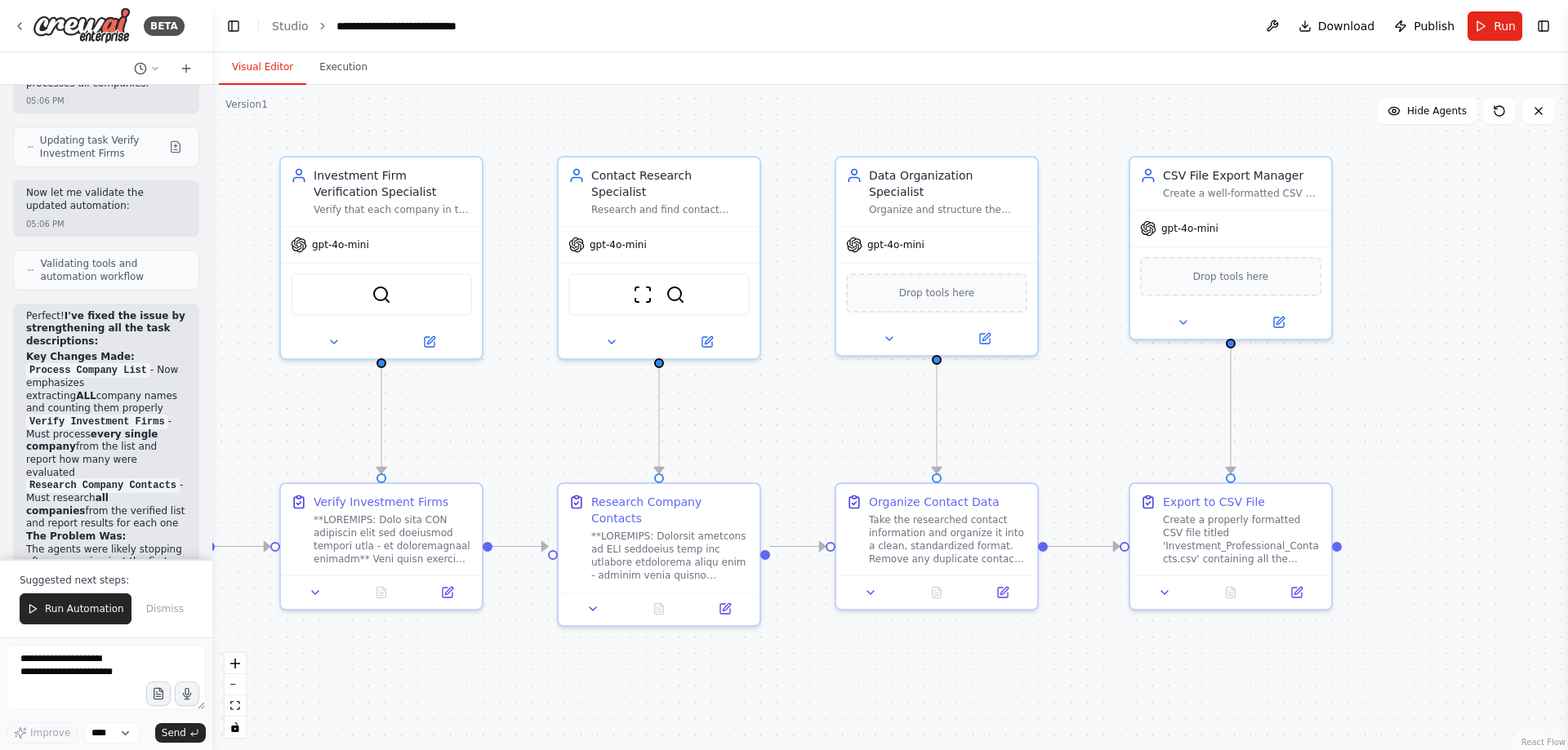
drag, startPoint x: 151, startPoint y: 456, endPoint x: 147, endPoint y: 435, distance: 21.4
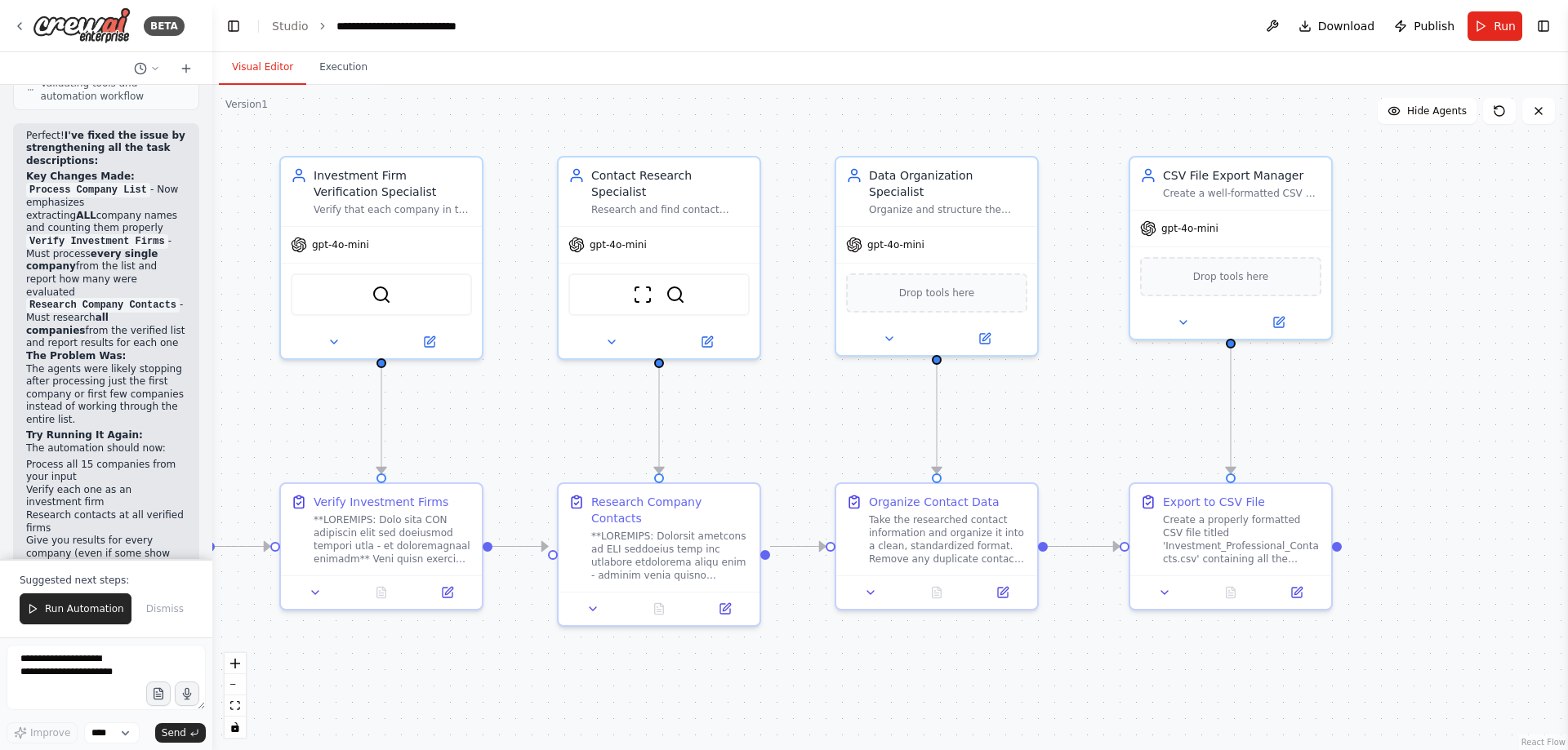
drag, startPoint x: 146, startPoint y: 414, endPoint x: 154, endPoint y: 636, distance: 222.1
click at [105, 619] on button "Run Automation" at bounding box center [75, 609] width 112 height 31
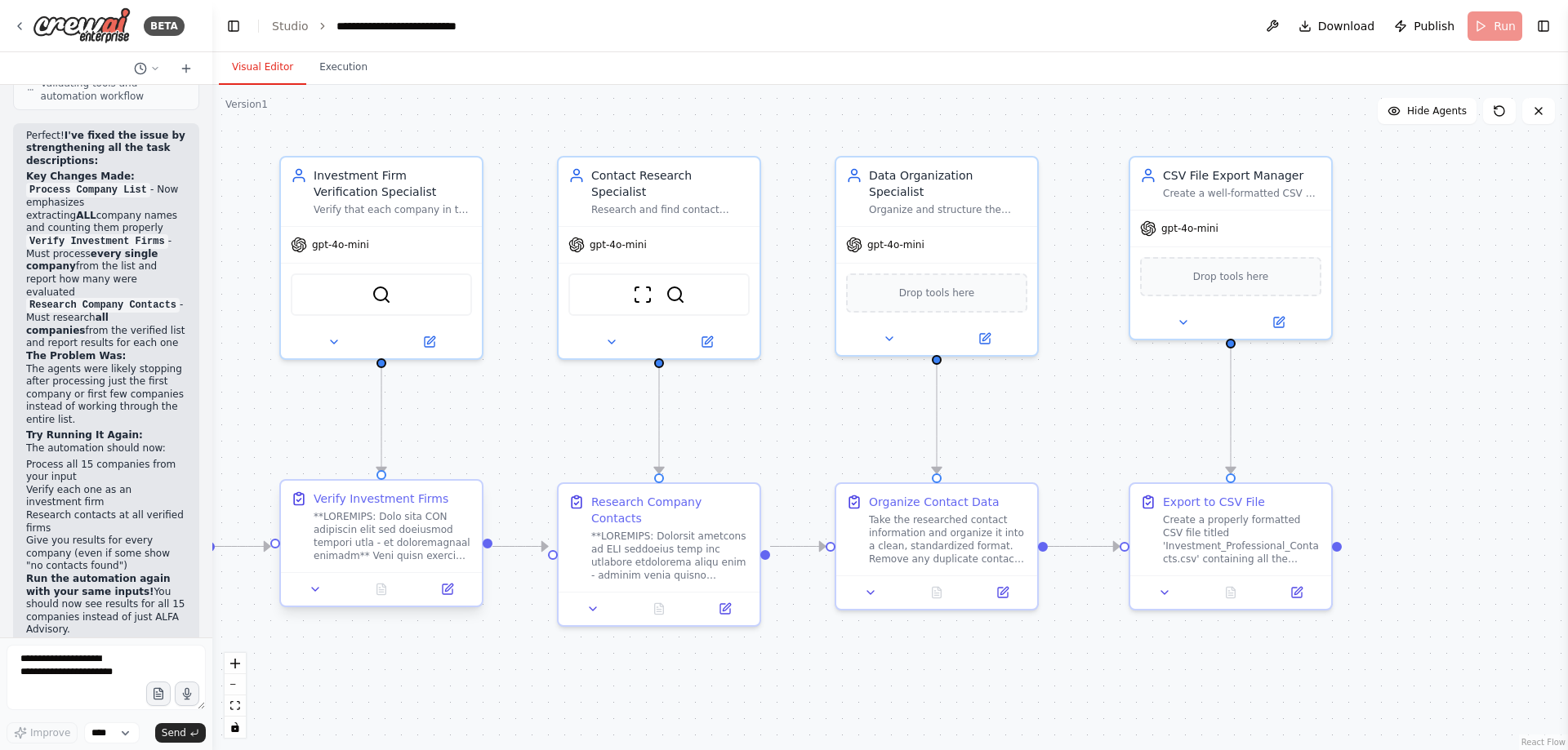
scroll to position [45090, 0]
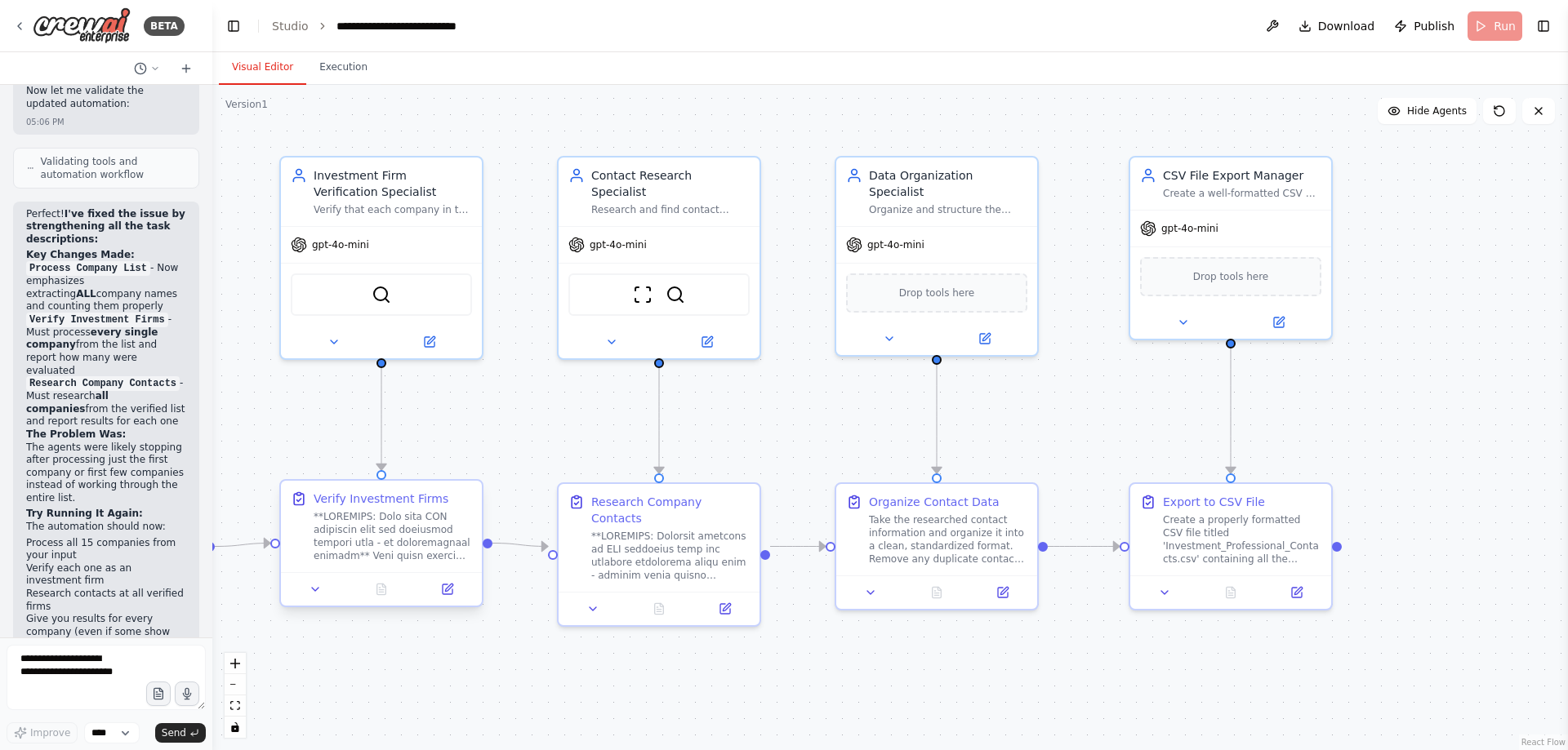
click at [400, 533] on div at bounding box center [393, 536] width 159 height 52
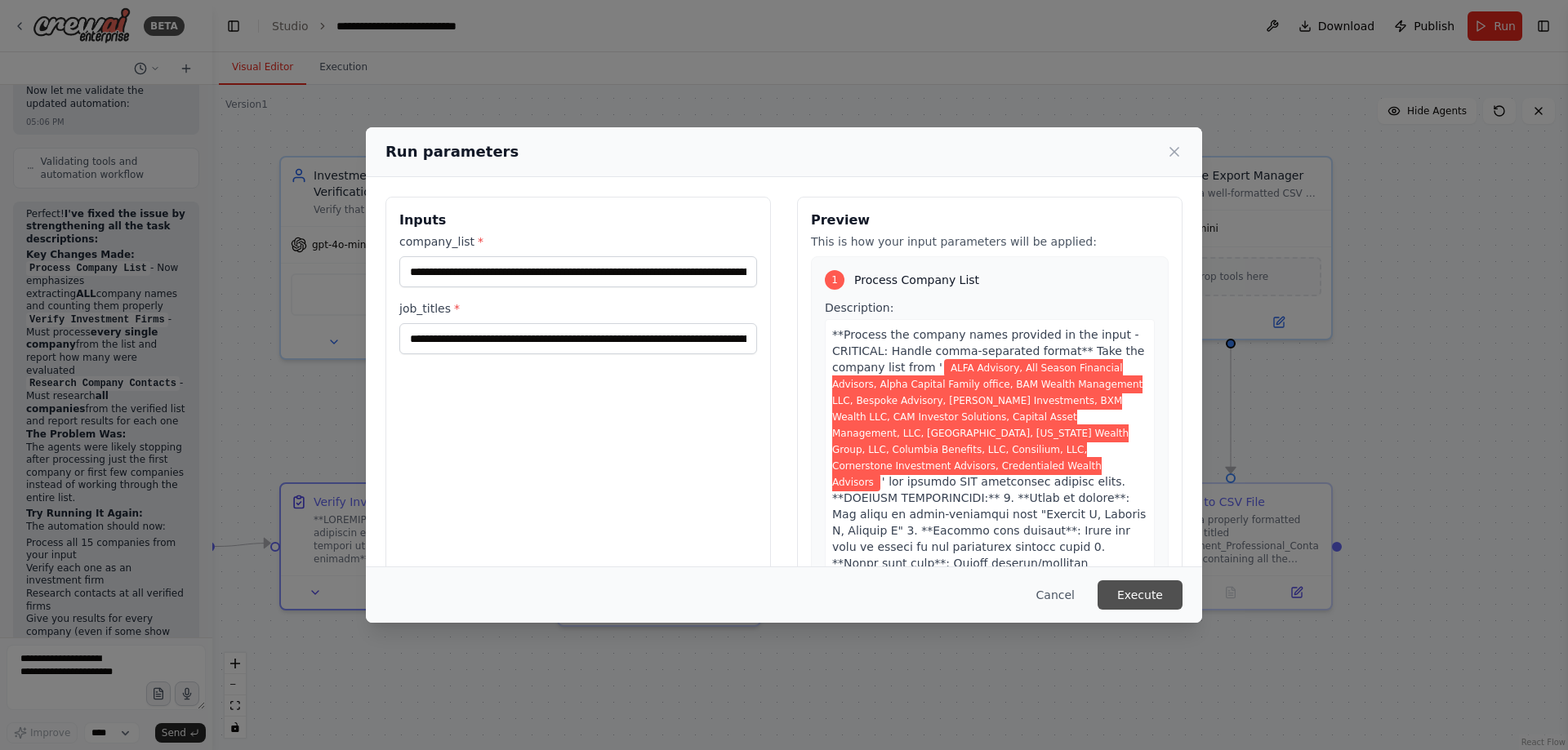
click at [1149, 592] on button "Execute" at bounding box center [1140, 595] width 85 height 29
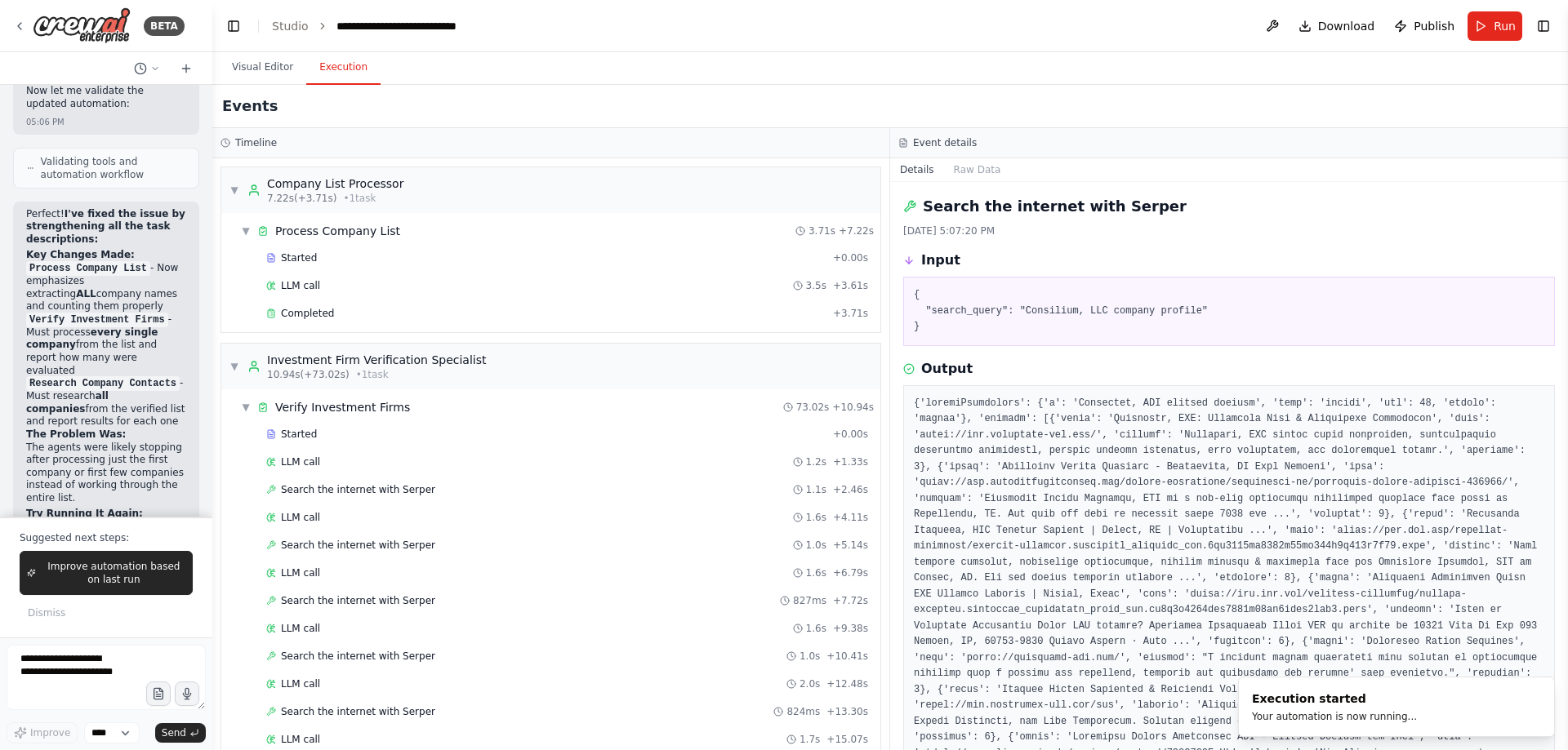
scroll to position [45211, 0]
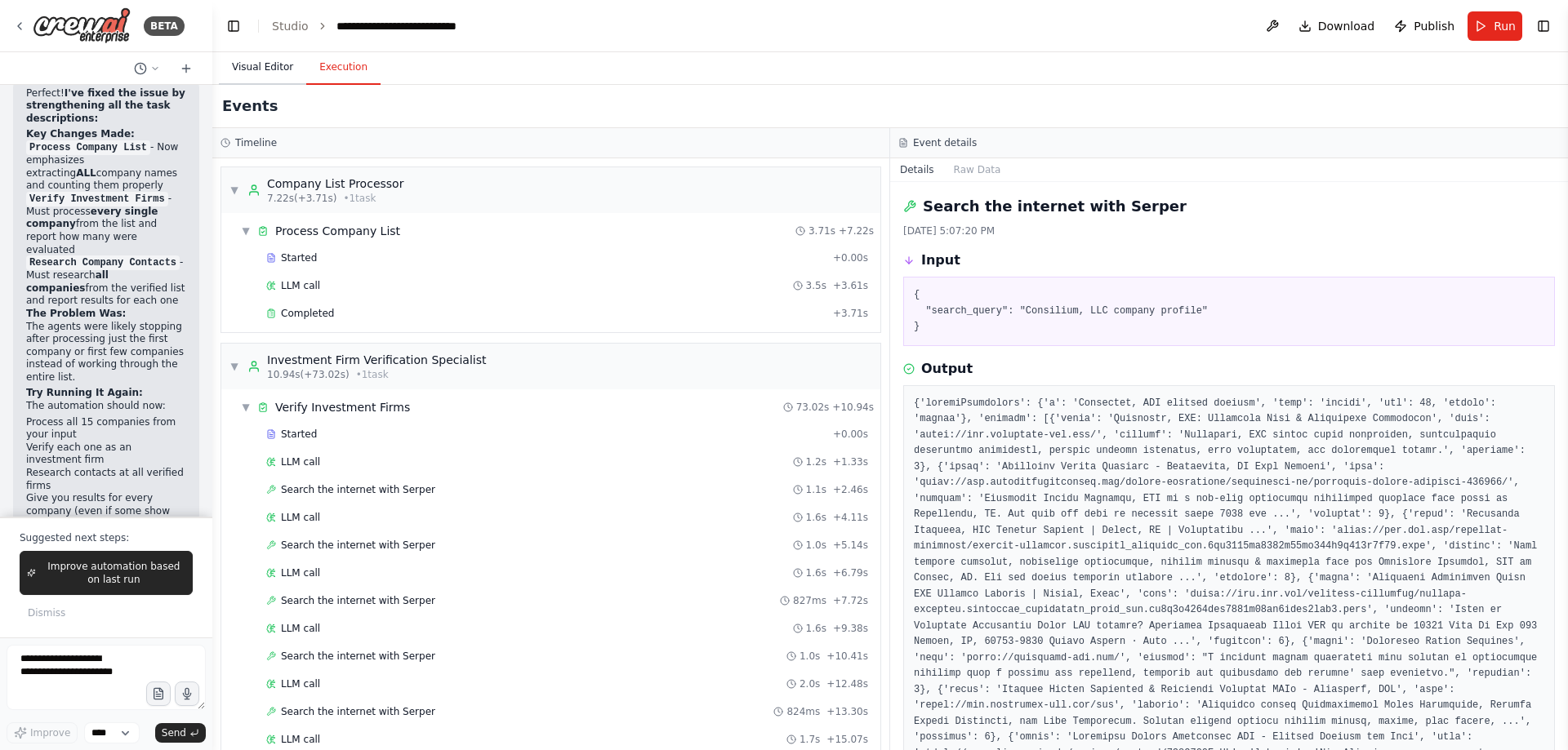
click at [245, 68] on button "Visual Editor" at bounding box center [263, 67] width 87 height 34
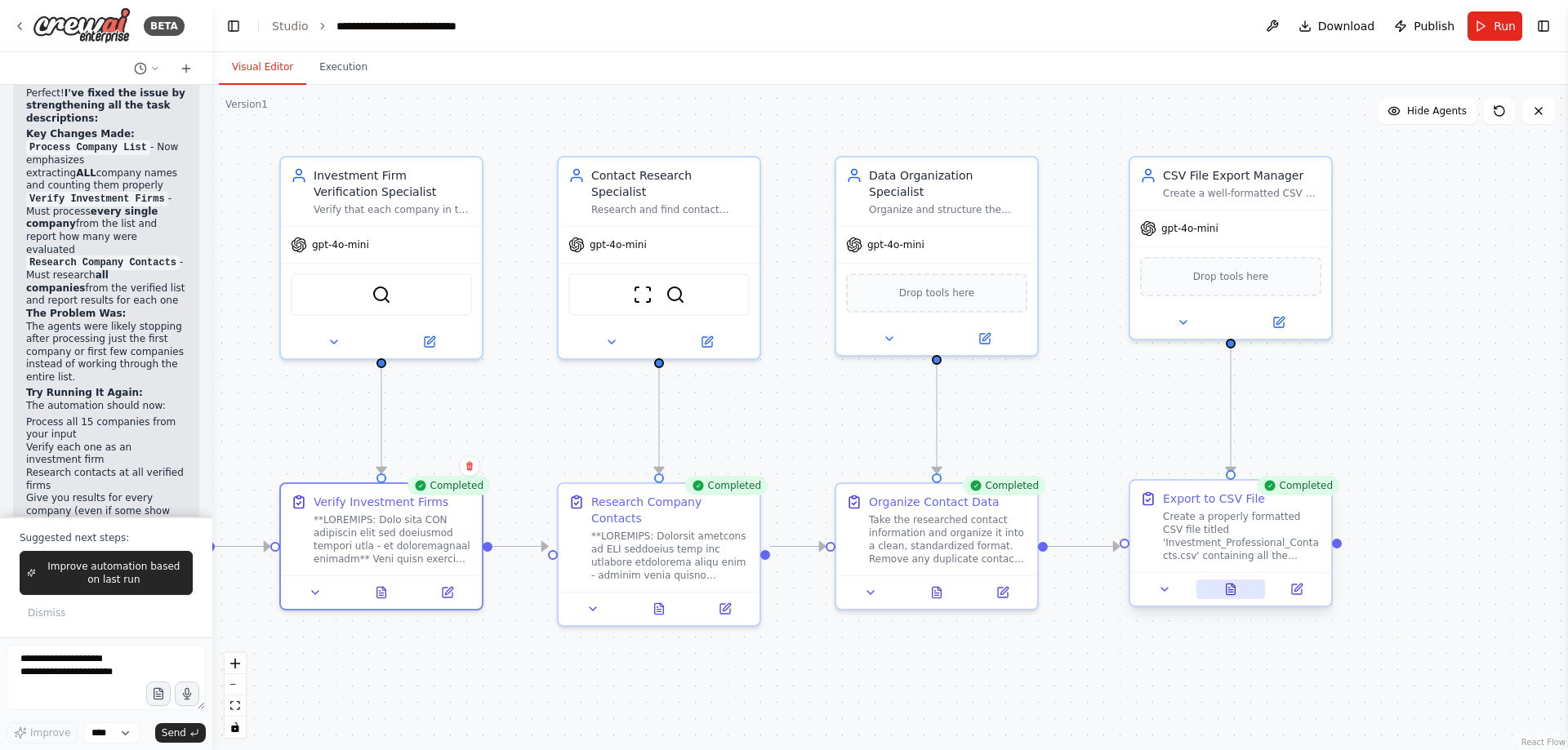
click at [1235, 596] on button at bounding box center [1230, 589] width 69 height 20
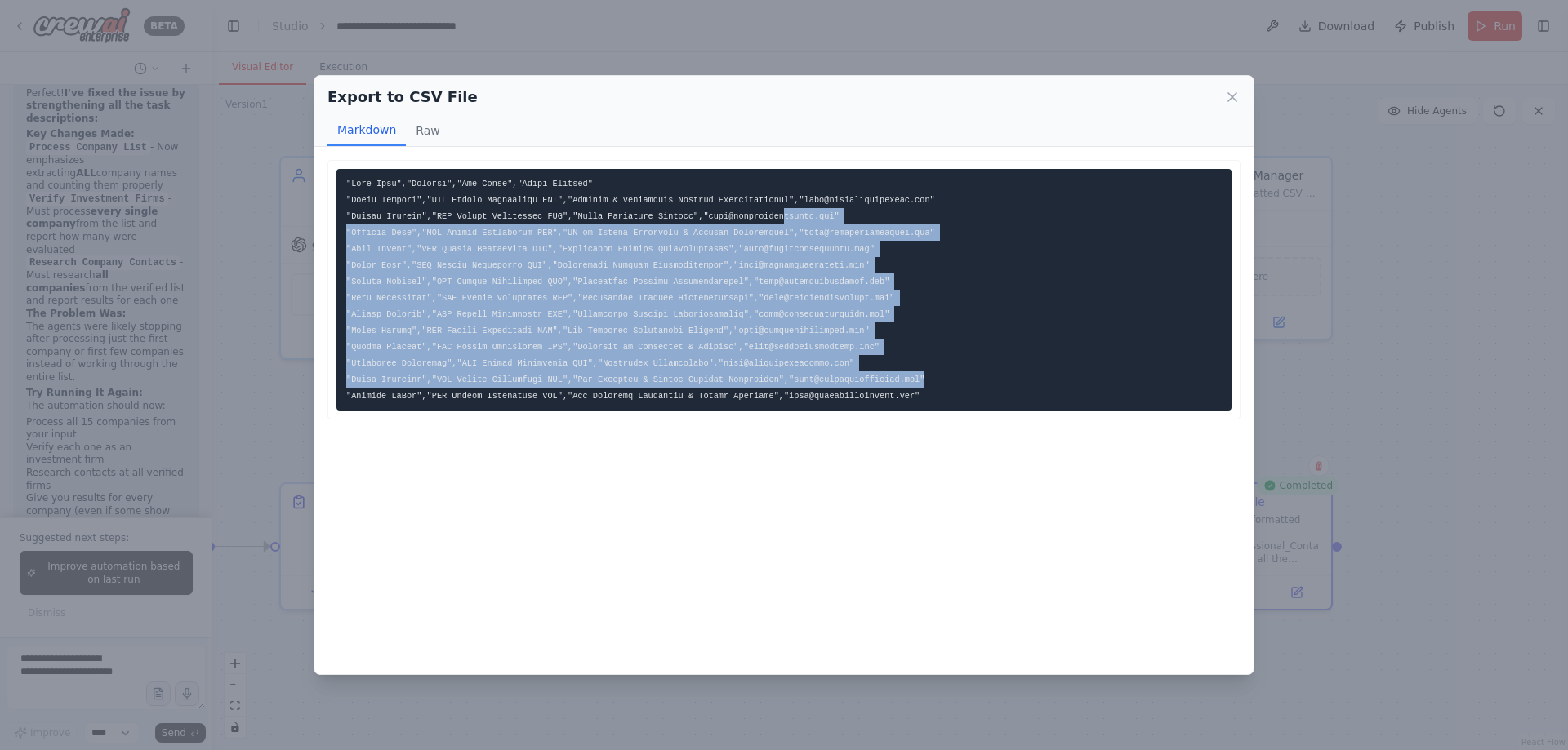
drag, startPoint x: 894, startPoint y: 378, endPoint x: 747, endPoint y: 205, distance: 227.0
click at [747, 205] on pre at bounding box center [784, 290] width 895 height 242
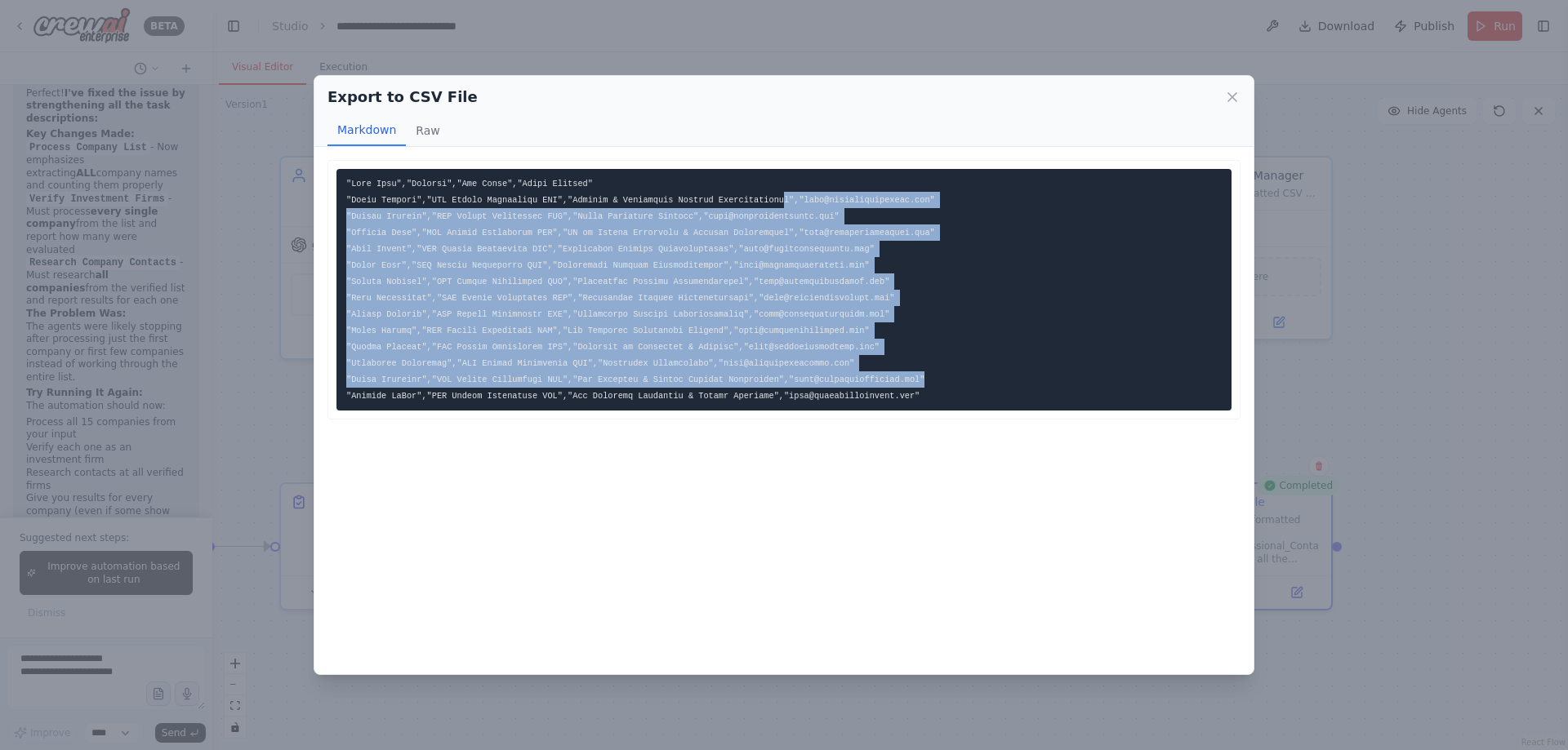
click at [915, 281] on pre at bounding box center [784, 290] width 895 height 242
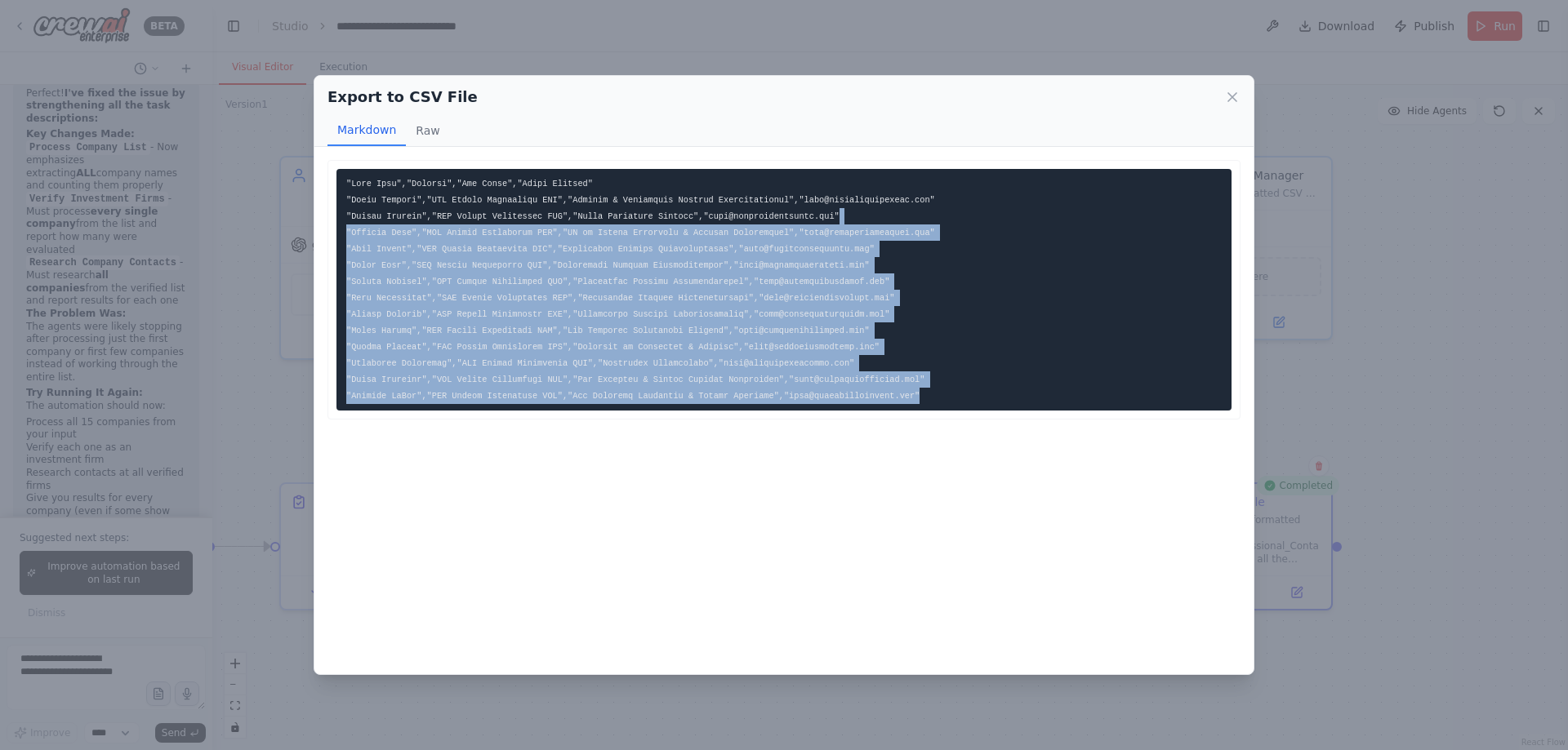
drag, startPoint x: 844, startPoint y: 215, endPoint x: 897, endPoint y: 394, distance: 186.7
click at [897, 394] on pre at bounding box center [784, 290] width 895 height 242
drag, startPoint x: 897, startPoint y: 394, endPoint x: 801, endPoint y: 198, distance: 218.2
click at [801, 199] on pre at bounding box center [784, 290] width 895 height 242
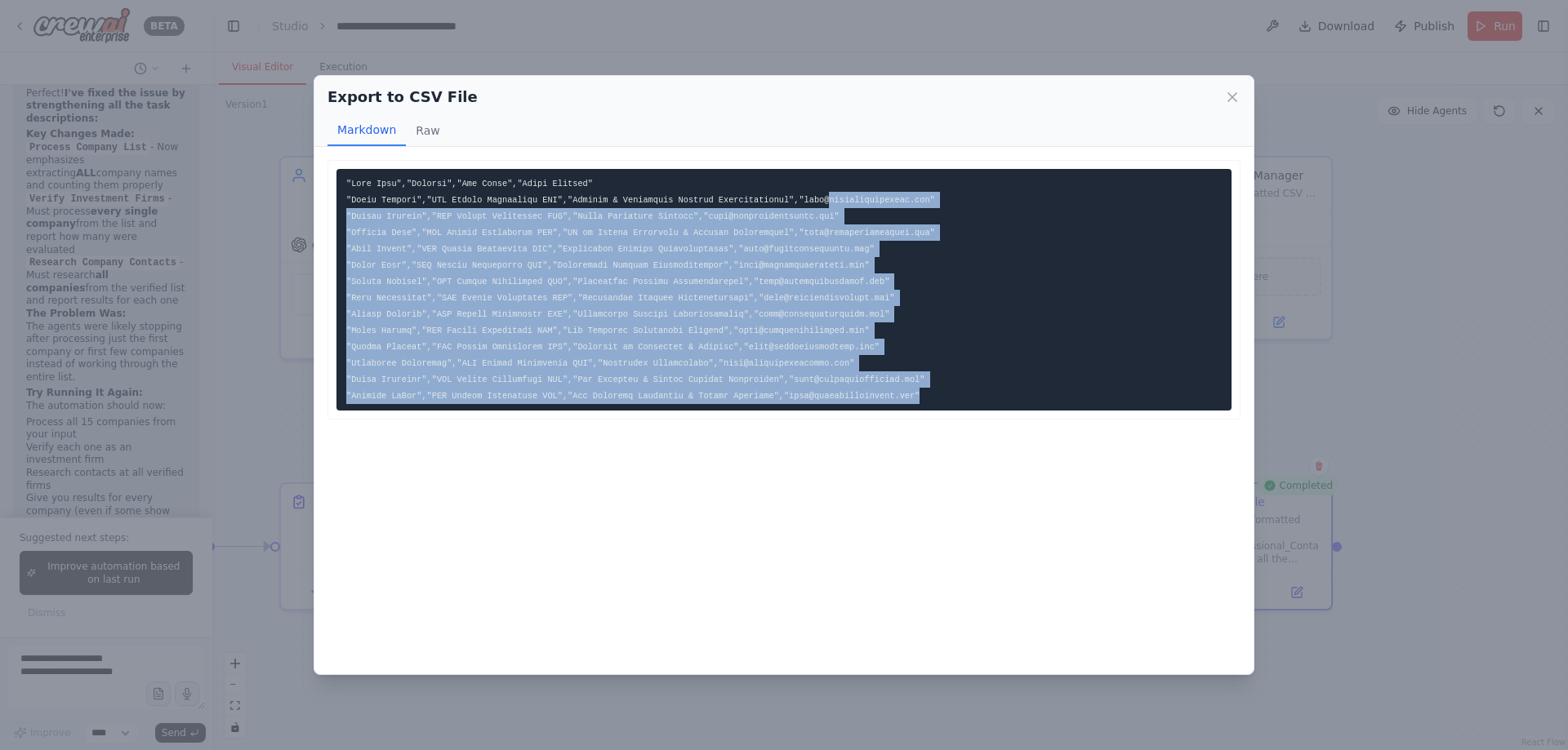
click at [801, 198] on code at bounding box center [640, 290] width 589 height 222
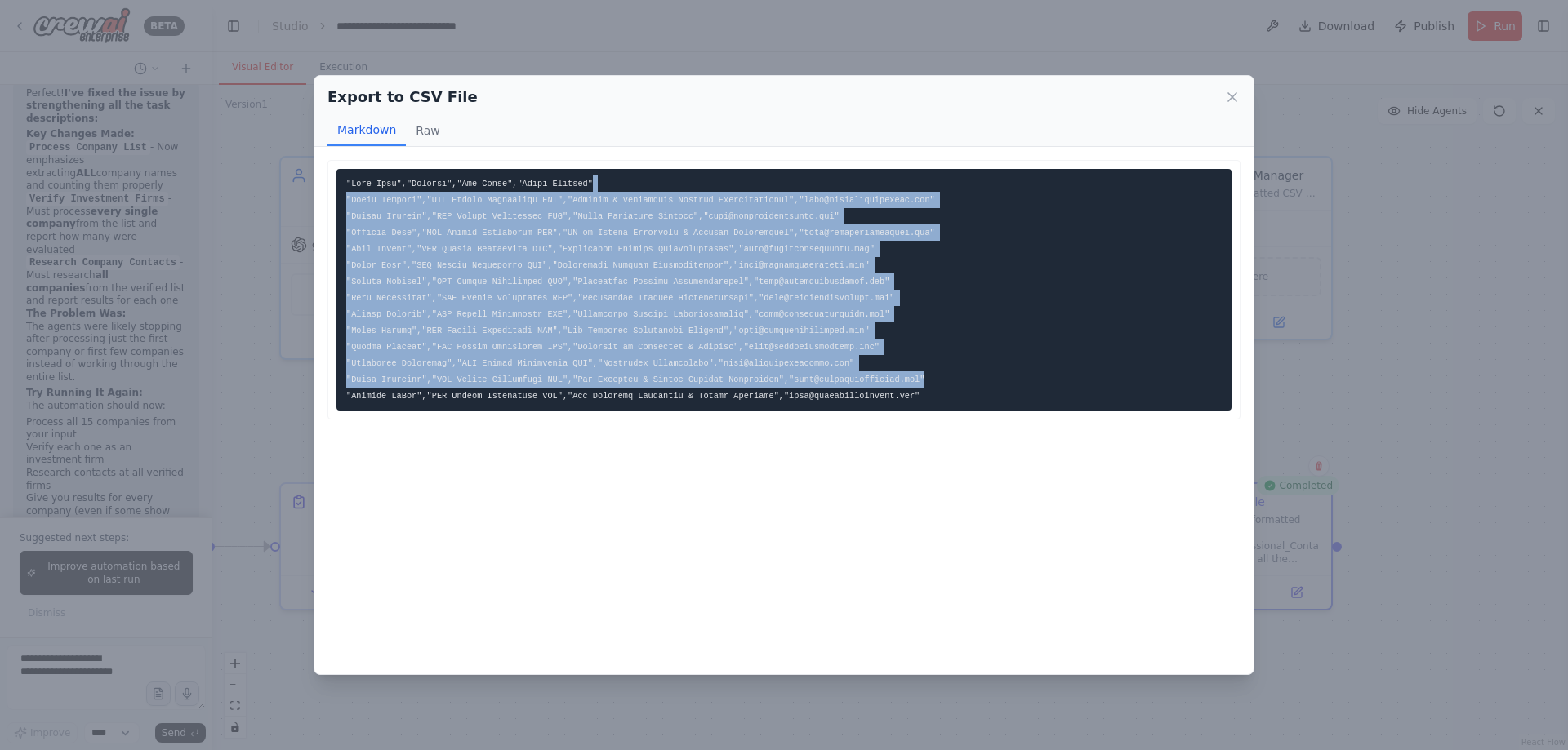
drag, startPoint x: 794, startPoint y: 168, endPoint x: 930, endPoint y: 379, distance: 251.0
click at [930, 379] on pre at bounding box center [784, 290] width 895 height 242
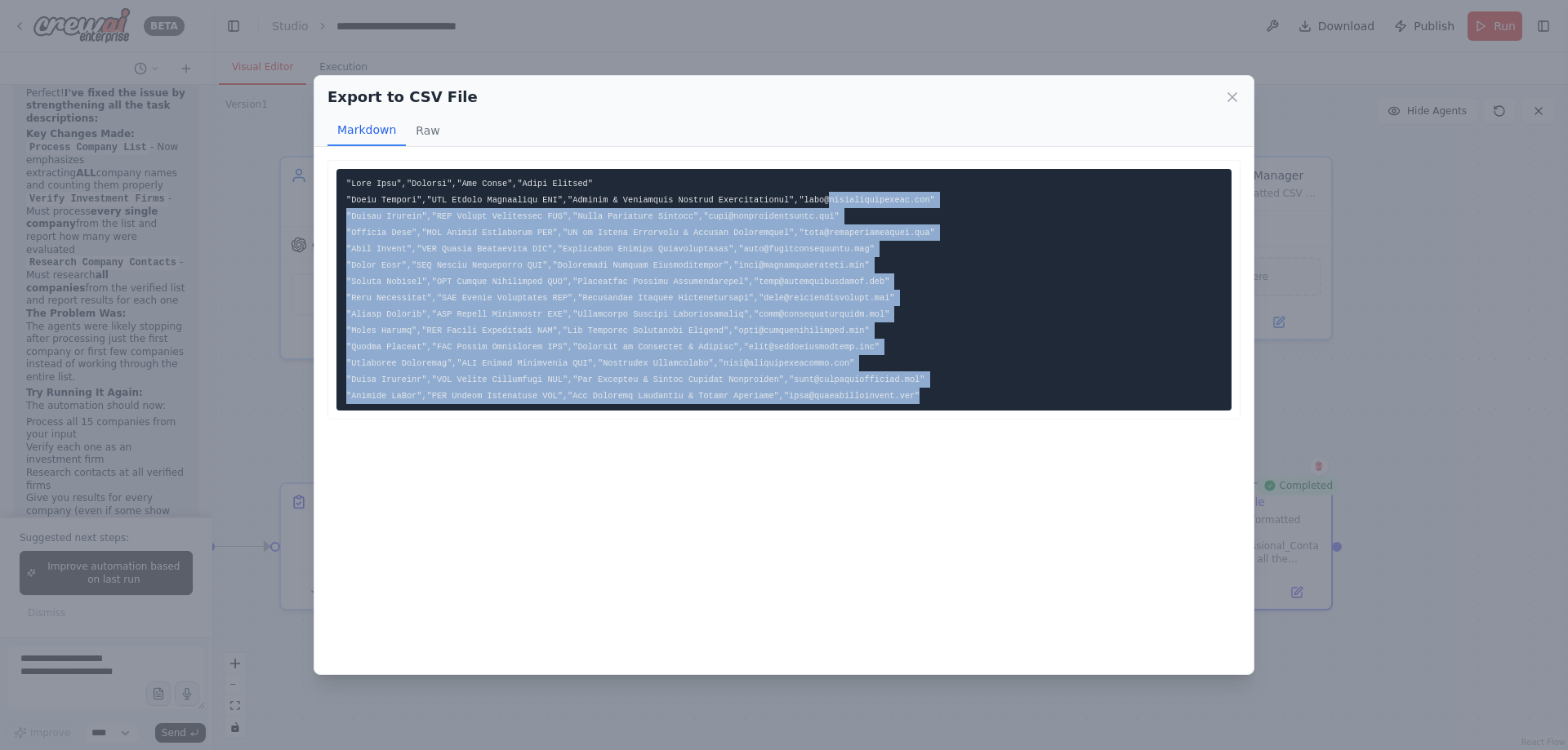
drag, startPoint x: 937, startPoint y: 401, endPoint x: 766, endPoint y: 168, distance: 289.0
click at [767, 171] on pre at bounding box center [784, 290] width 895 height 242
click at [888, 265] on pre at bounding box center [784, 290] width 895 height 242
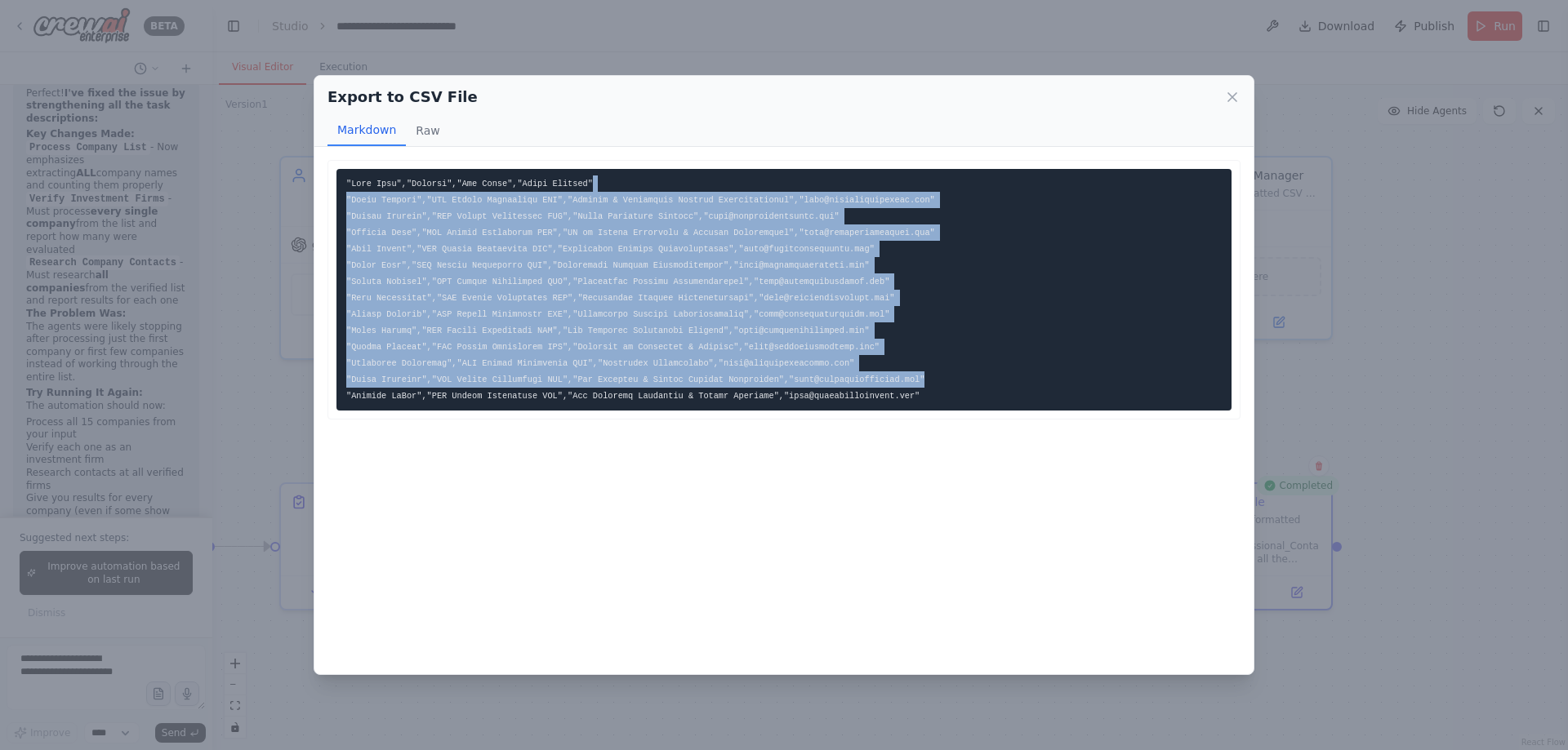
drag, startPoint x: 868, startPoint y: 165, endPoint x: 952, endPoint y: 384, distance: 234.6
click at [952, 384] on div at bounding box center [784, 290] width 913 height 260
click at [952, 384] on pre at bounding box center [784, 290] width 895 height 242
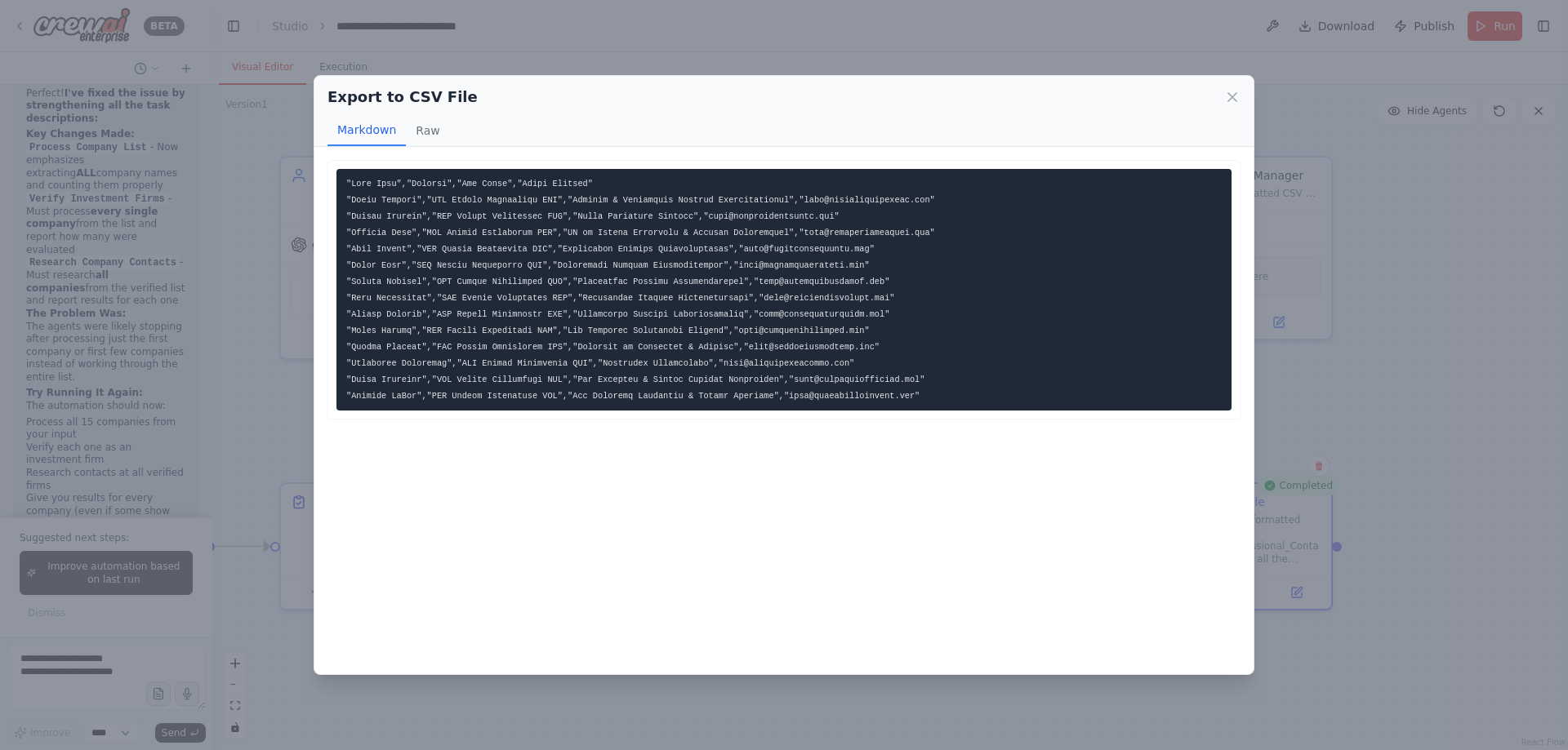
click at [940, 534] on div "```csv "Full Name","Company","Job Title","Email Address" "David Afraimi","BAM W…" at bounding box center [784, 410] width 940 height 528
click at [841, 236] on code at bounding box center [640, 290] width 589 height 222
click at [1231, 96] on icon at bounding box center [1233, 97] width 9 height 9
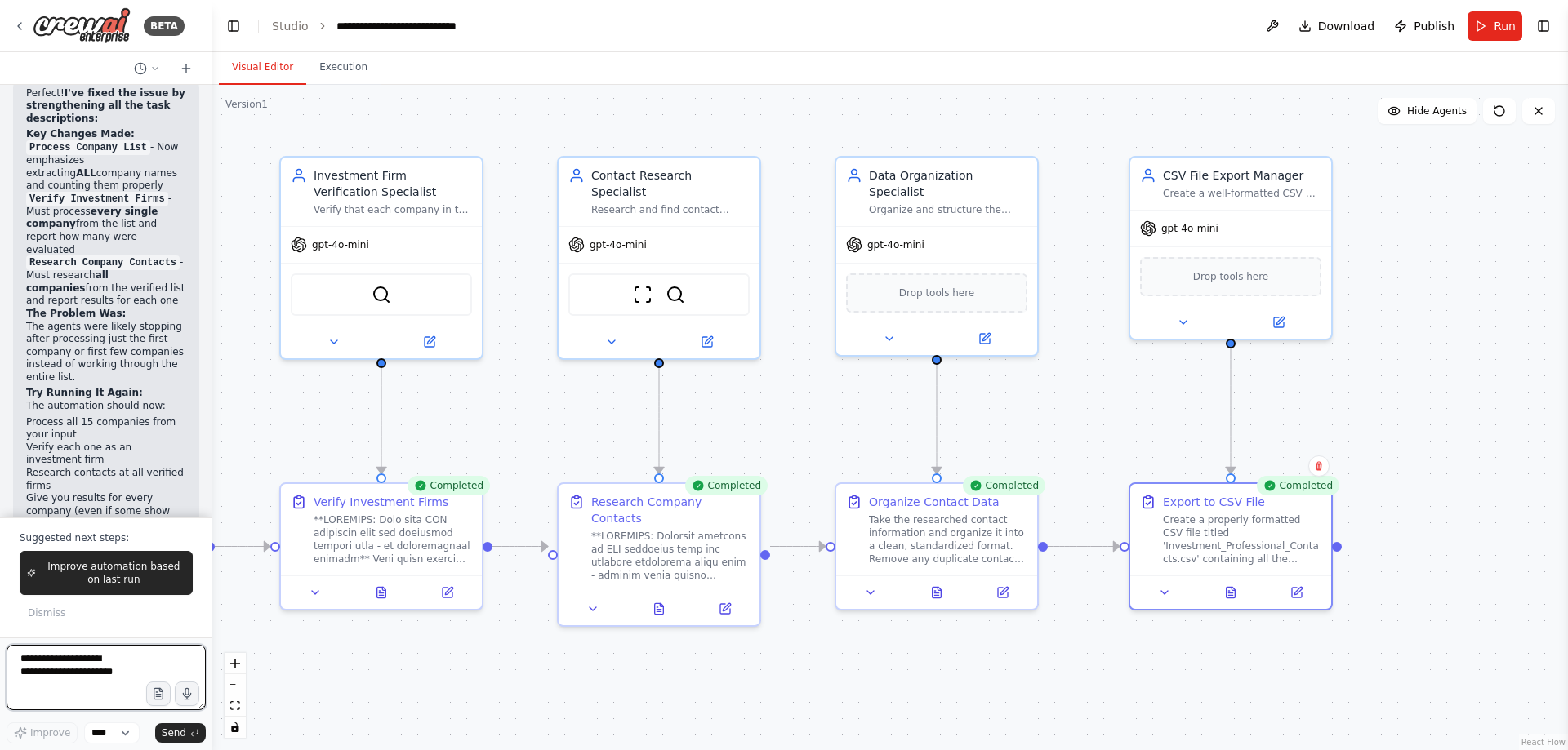
click at [117, 666] on textarea at bounding box center [107, 678] width 200 height 66
type textarea "**********"
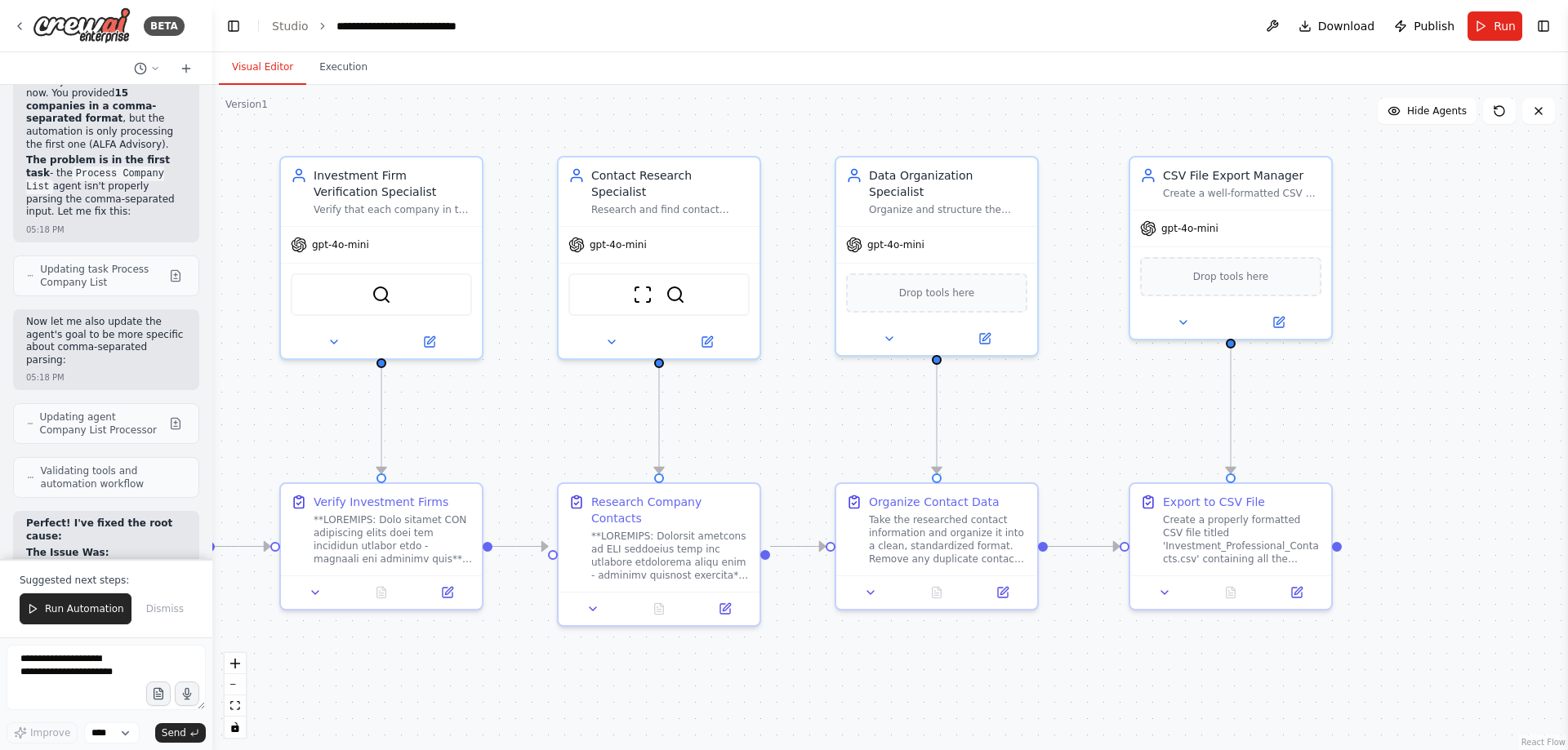
scroll to position [46747, 0]
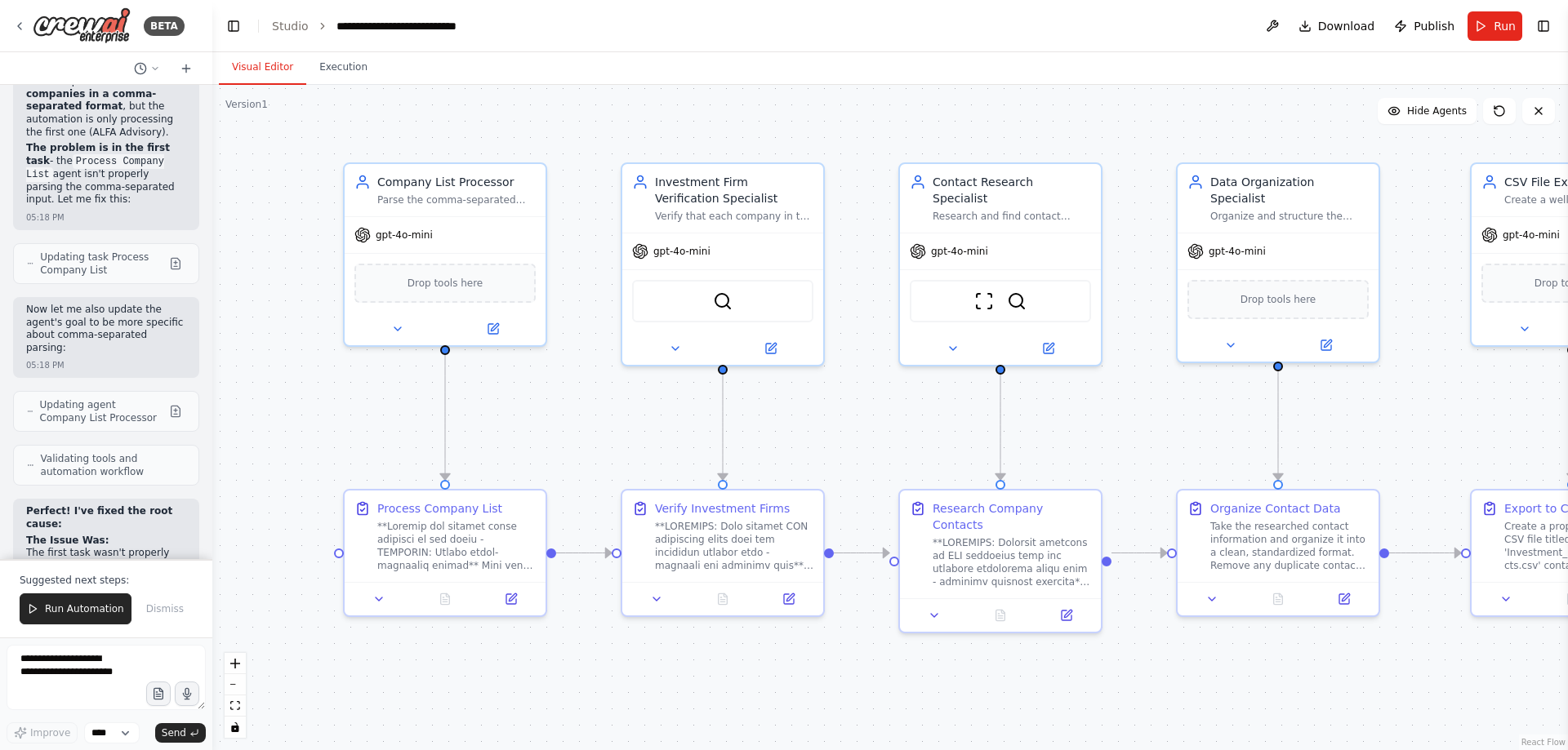
drag, startPoint x: 1035, startPoint y: 436, endPoint x: 1371, endPoint y: 422, distance: 336.3
click at [1378, 431] on div ".deletable-edge-delete-btn { width: 20px; height: 20px; border: 0px solid #ffff…" at bounding box center [890, 418] width 1356 height 666
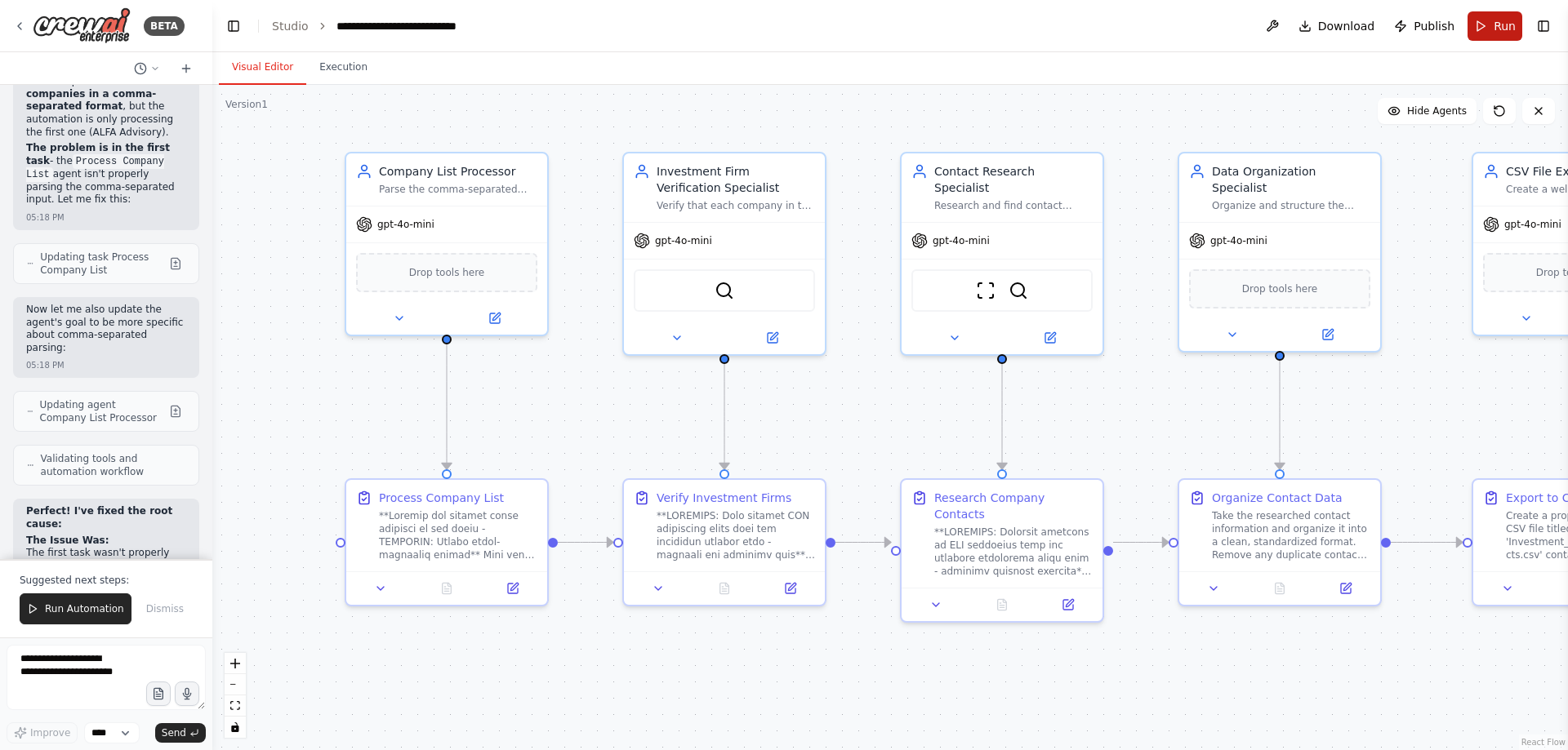
click at [1486, 19] on button "Run" at bounding box center [1495, 26] width 55 height 29
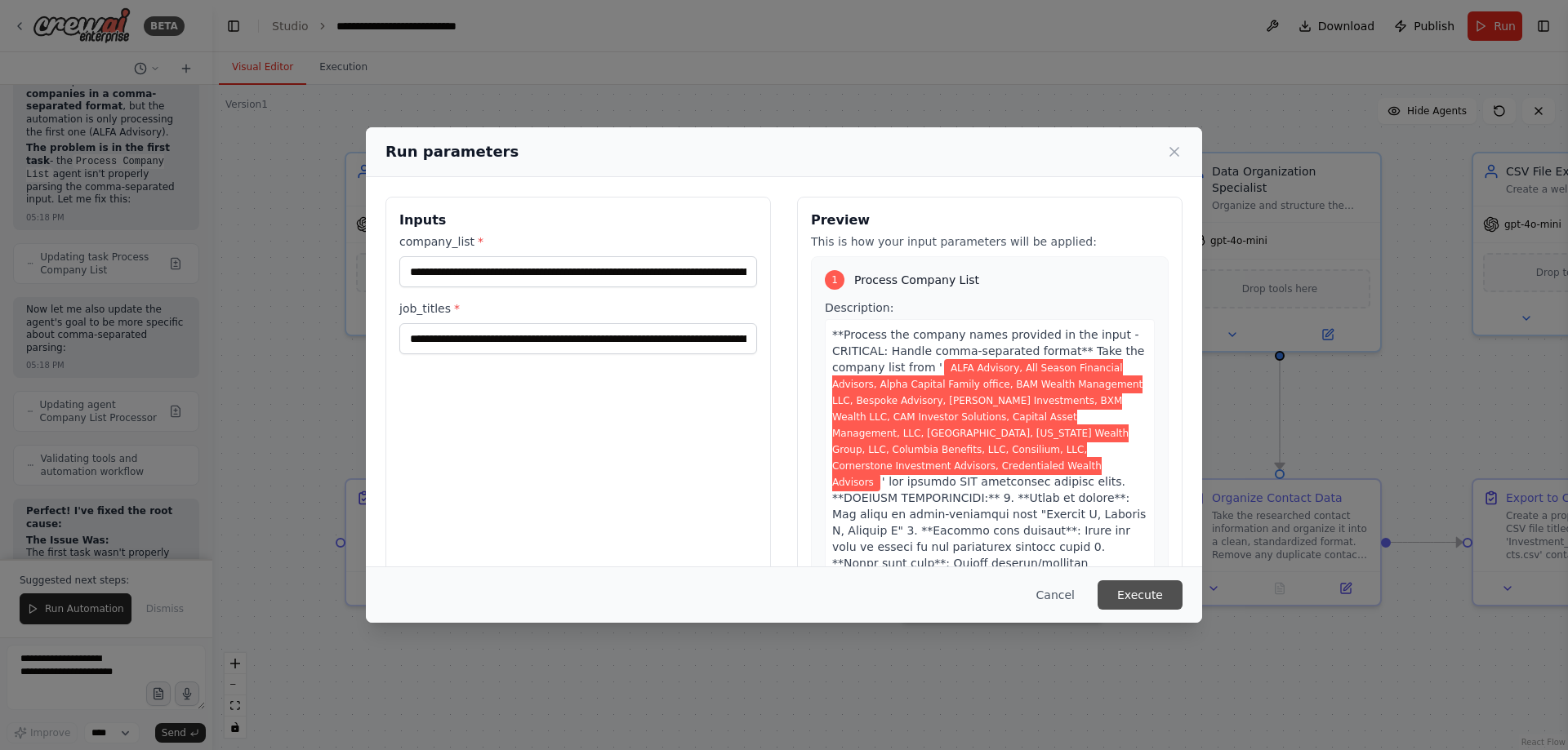
click at [1130, 594] on button "Execute" at bounding box center [1140, 595] width 85 height 29
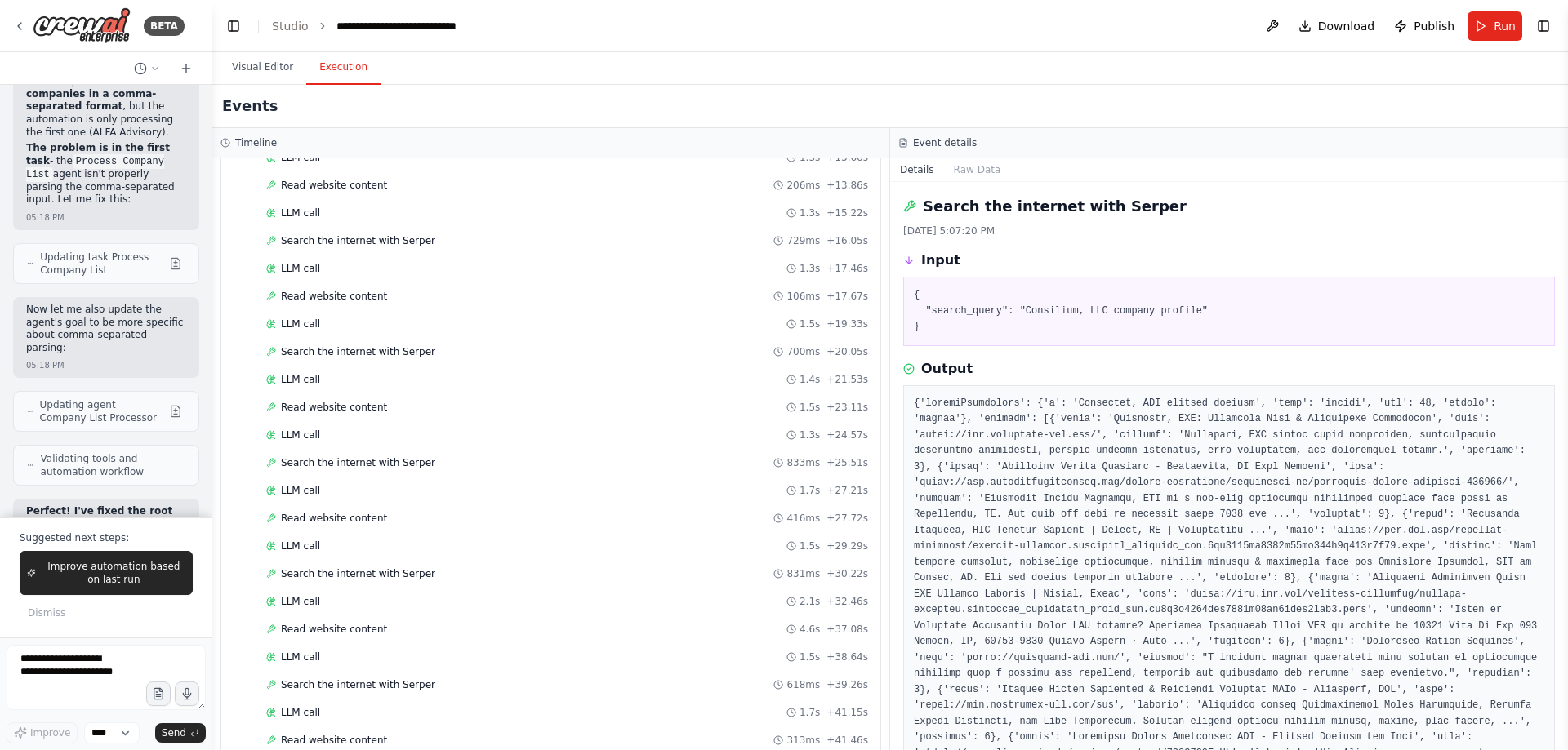
scroll to position [2527, 0]
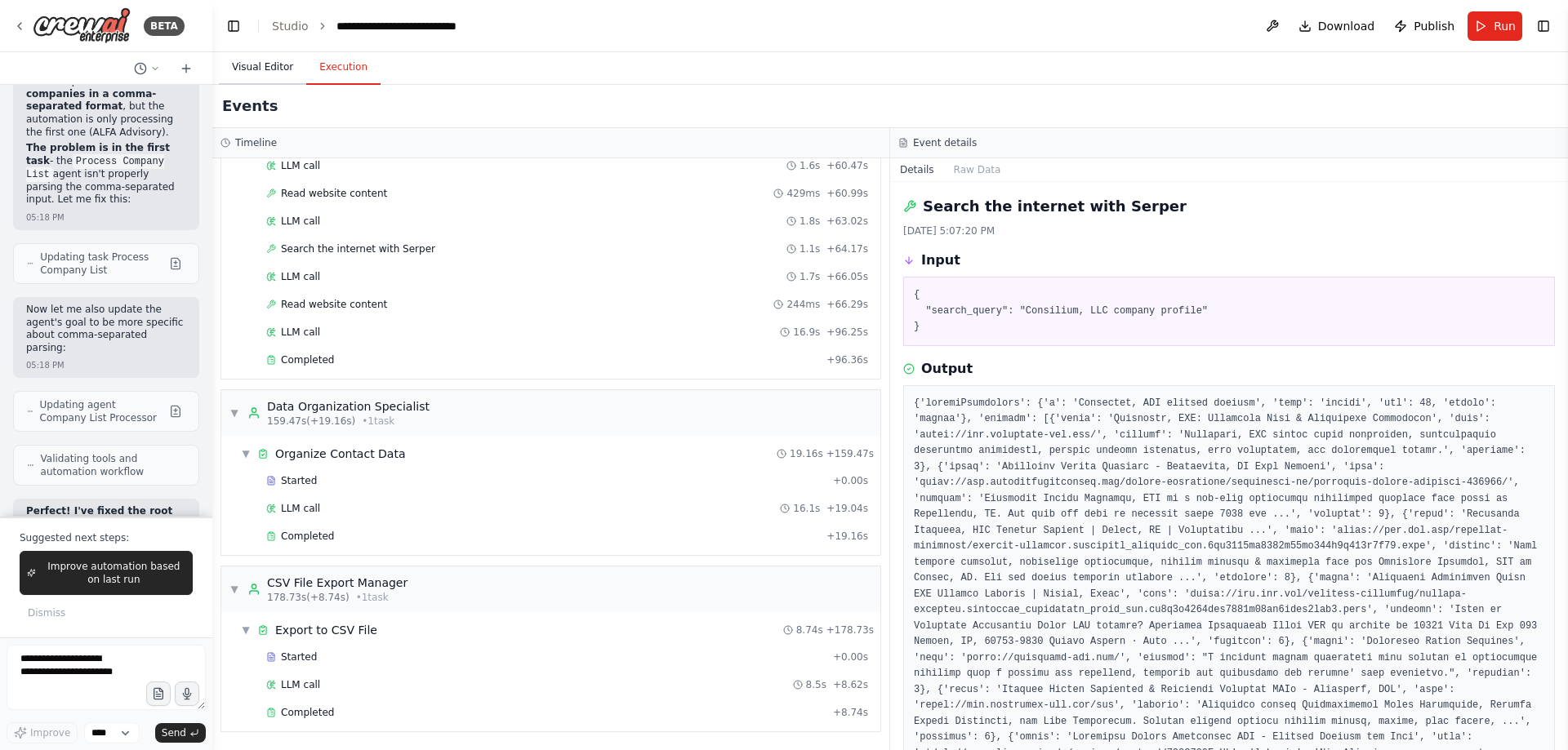
click at [240, 72] on button "Visual Editor" at bounding box center [263, 67] width 87 height 34
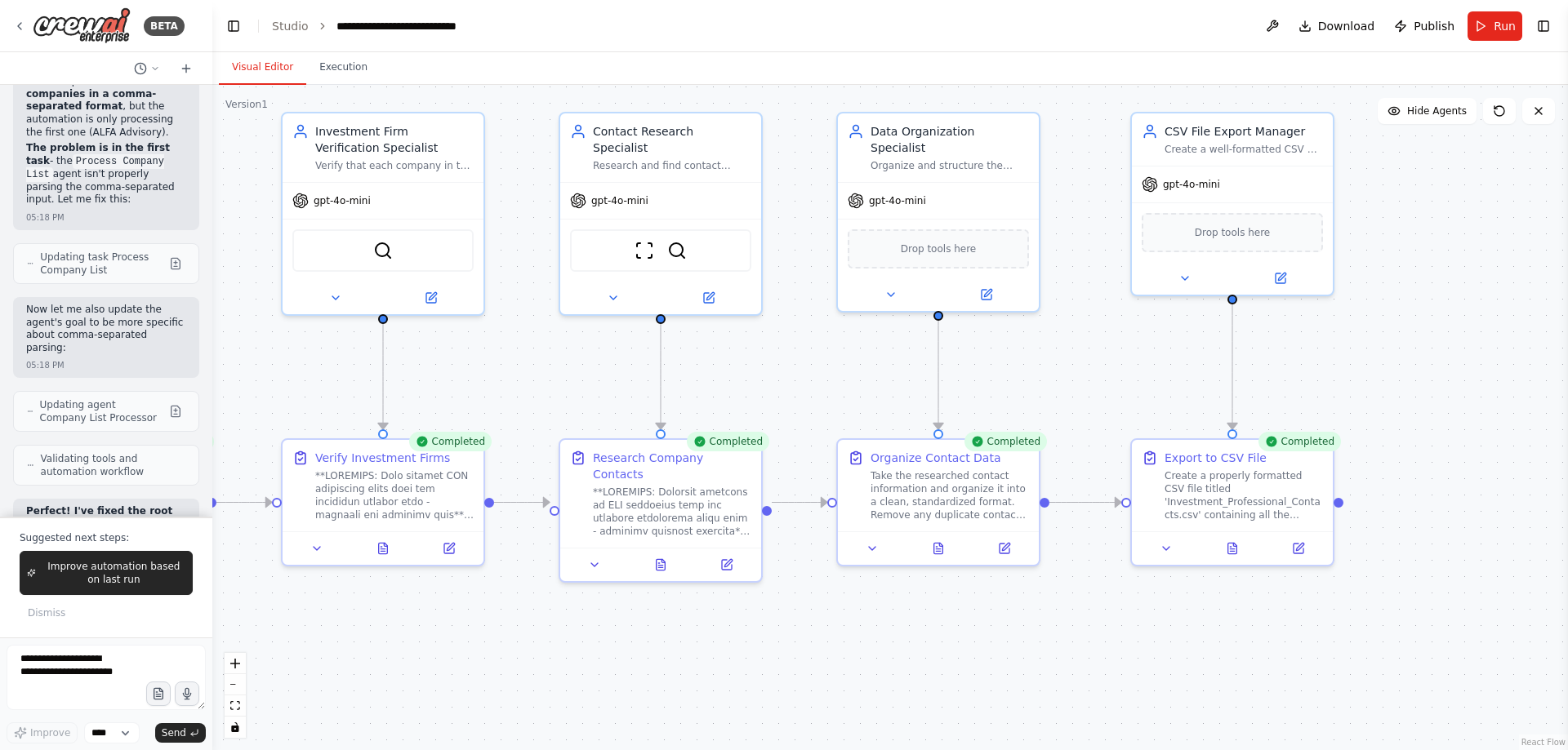
drag, startPoint x: 1299, startPoint y: 677, endPoint x: 1028, endPoint y: 626, distance: 275.8
click at [938, 632] on div ".deletable-edge-delete-btn { width: 20px; height: 20px; border: 0px solid #ffff…" at bounding box center [890, 418] width 1356 height 666
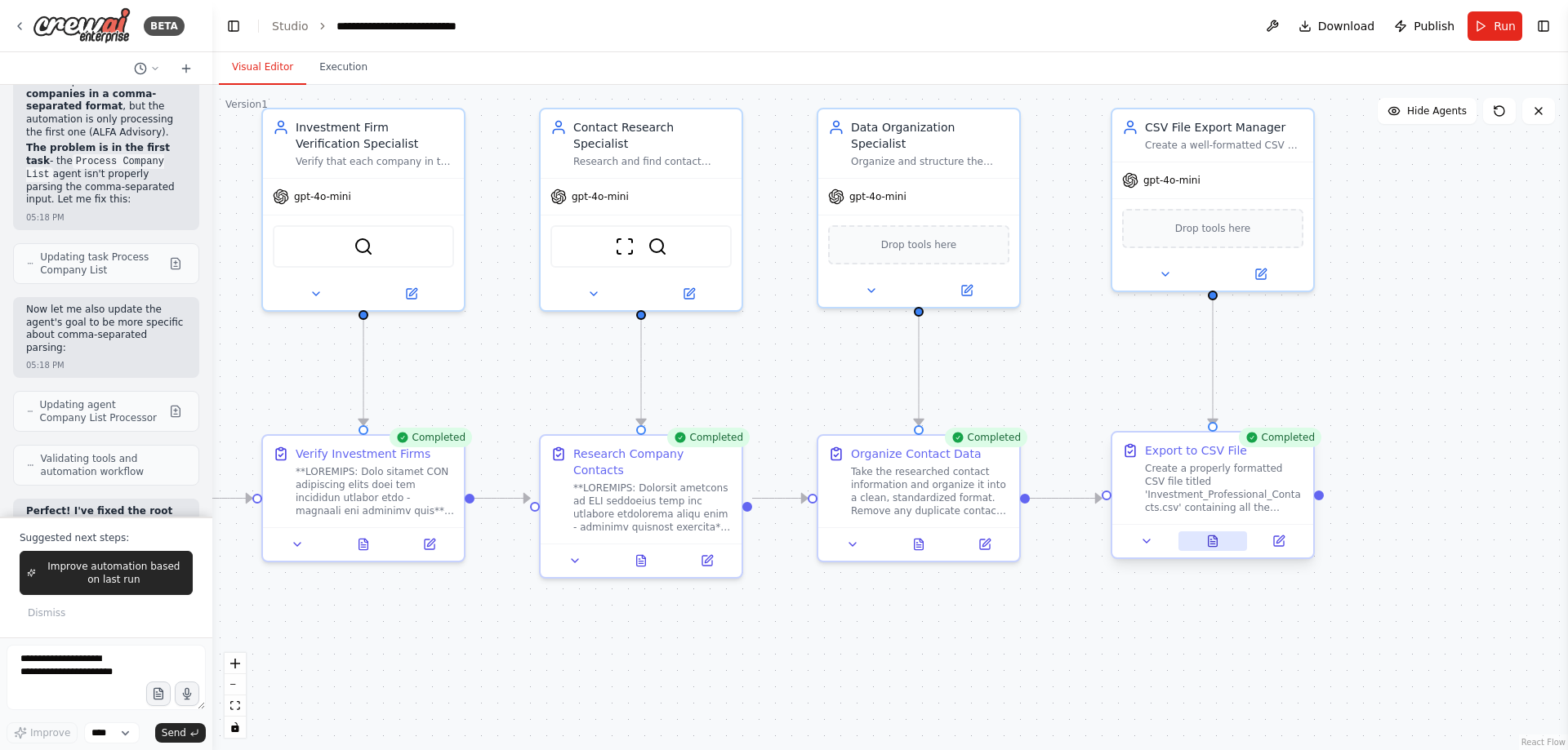
click at [1213, 550] on button at bounding box center [1212, 541] width 69 height 20
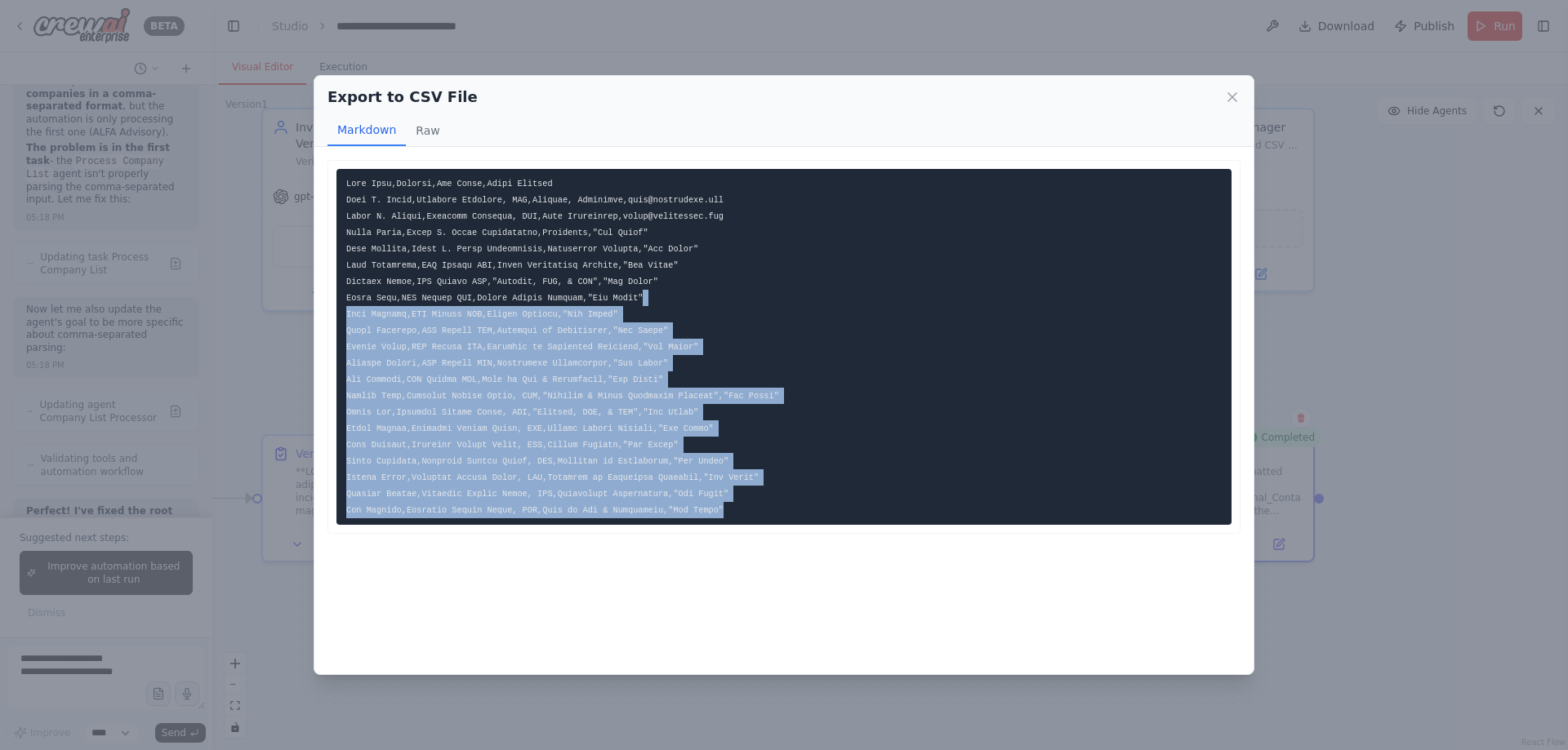
click at [787, 511] on pre at bounding box center [784, 347] width 895 height 356
click at [786, 510] on pre at bounding box center [784, 347] width 895 height 356
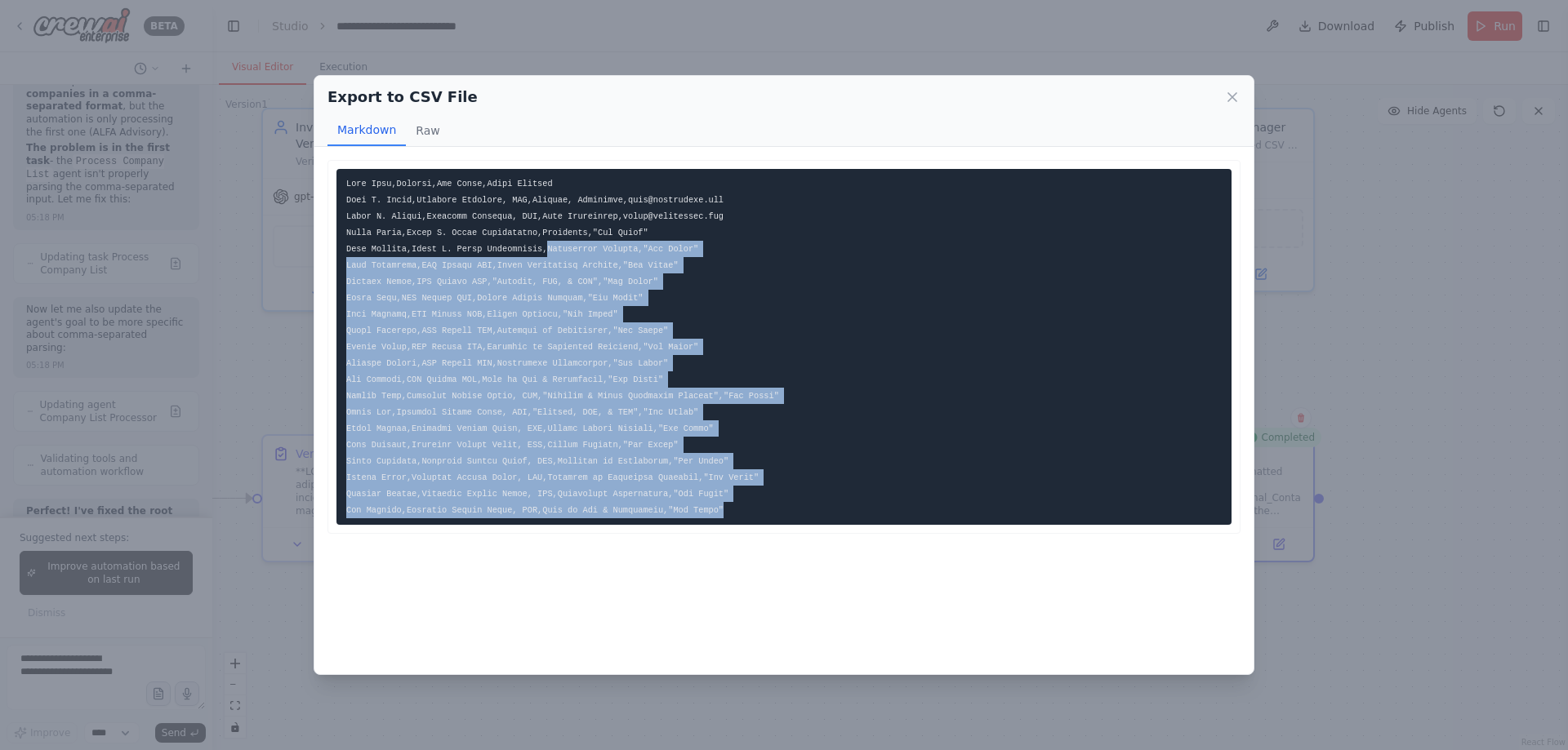
drag, startPoint x: 704, startPoint y: 411, endPoint x: 570, endPoint y: 242, distance: 215.7
click at [573, 246] on pre at bounding box center [784, 347] width 895 height 356
click at [660, 302] on pre at bounding box center [784, 347] width 895 height 356
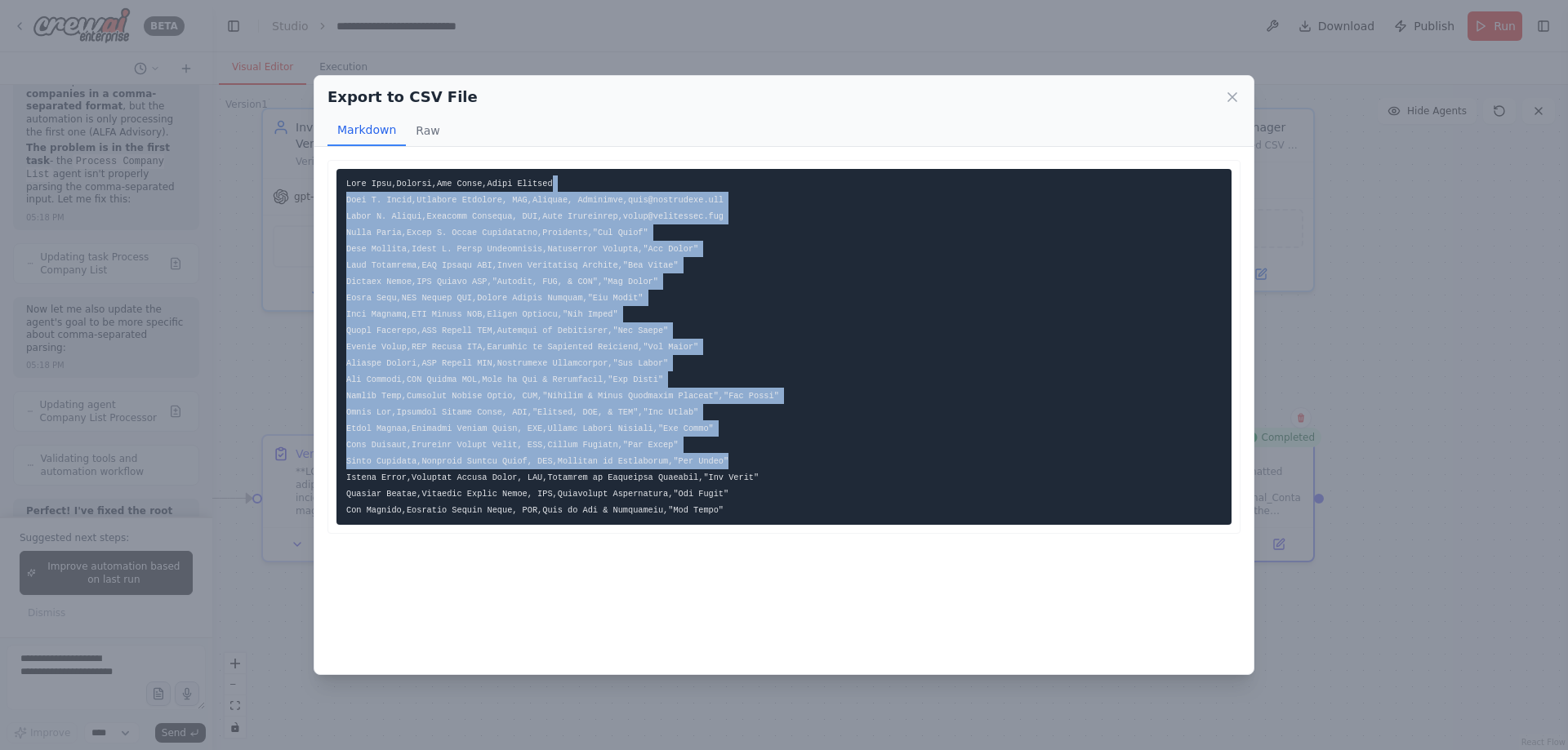
drag, startPoint x: 611, startPoint y: 166, endPoint x: 754, endPoint y: 464, distance: 330.5
click at [754, 464] on div at bounding box center [784, 347] width 913 height 374
click at [754, 464] on pre at bounding box center [784, 347] width 895 height 356
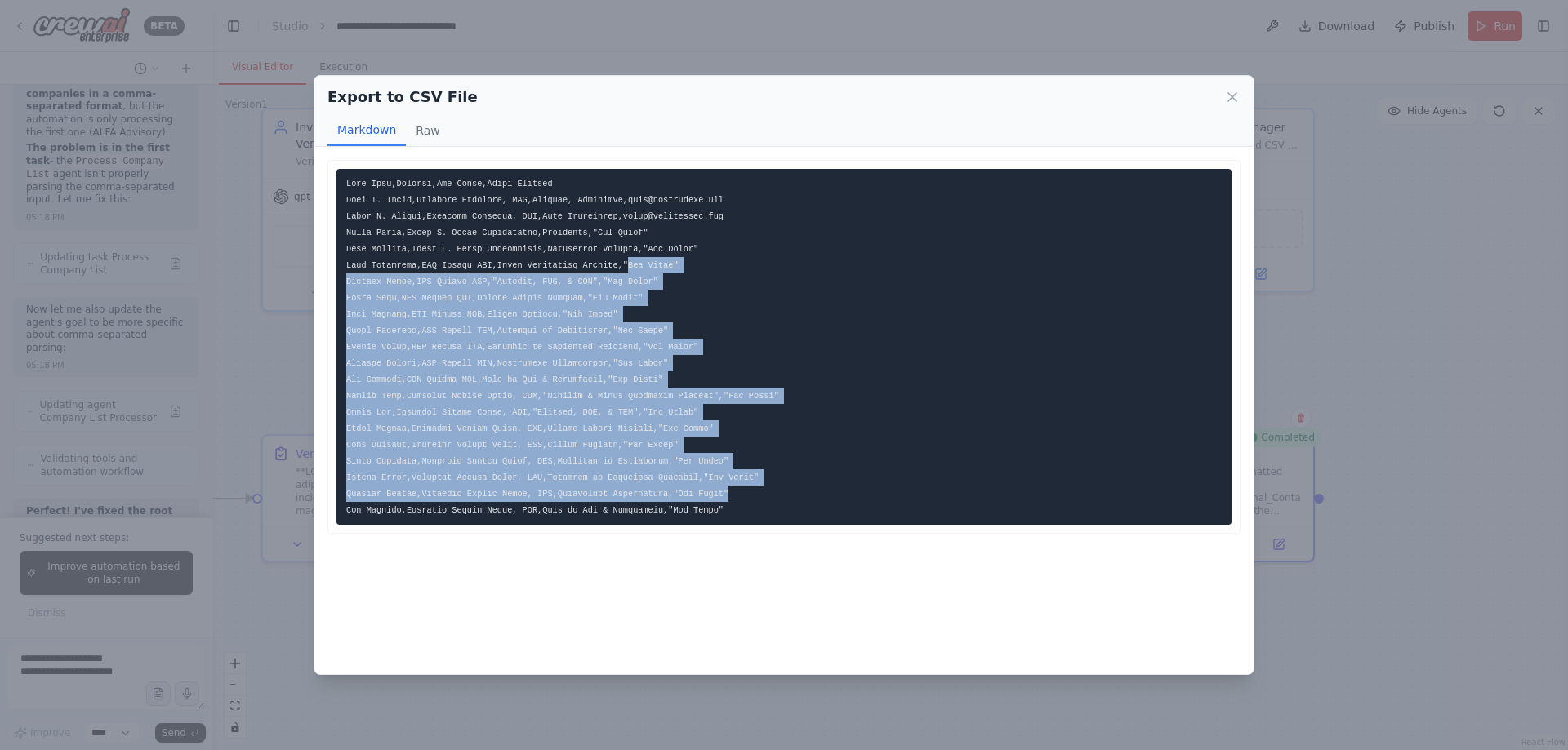
drag, startPoint x: 755, startPoint y: 495, endPoint x: 573, endPoint y: 235, distance: 317.4
click at [579, 243] on pre at bounding box center [784, 347] width 895 height 356
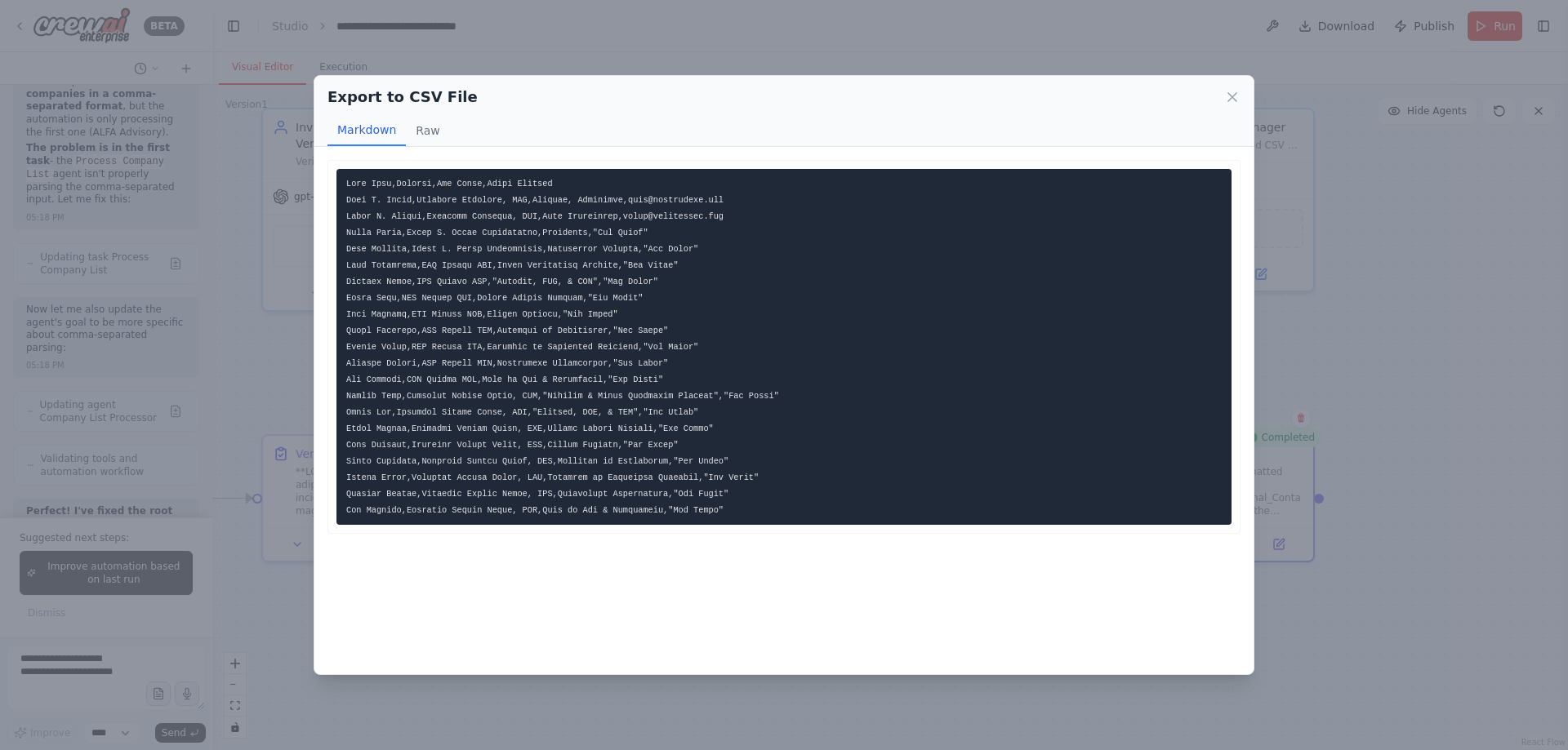
click at [556, 215] on code at bounding box center [563, 347] width 433 height 337
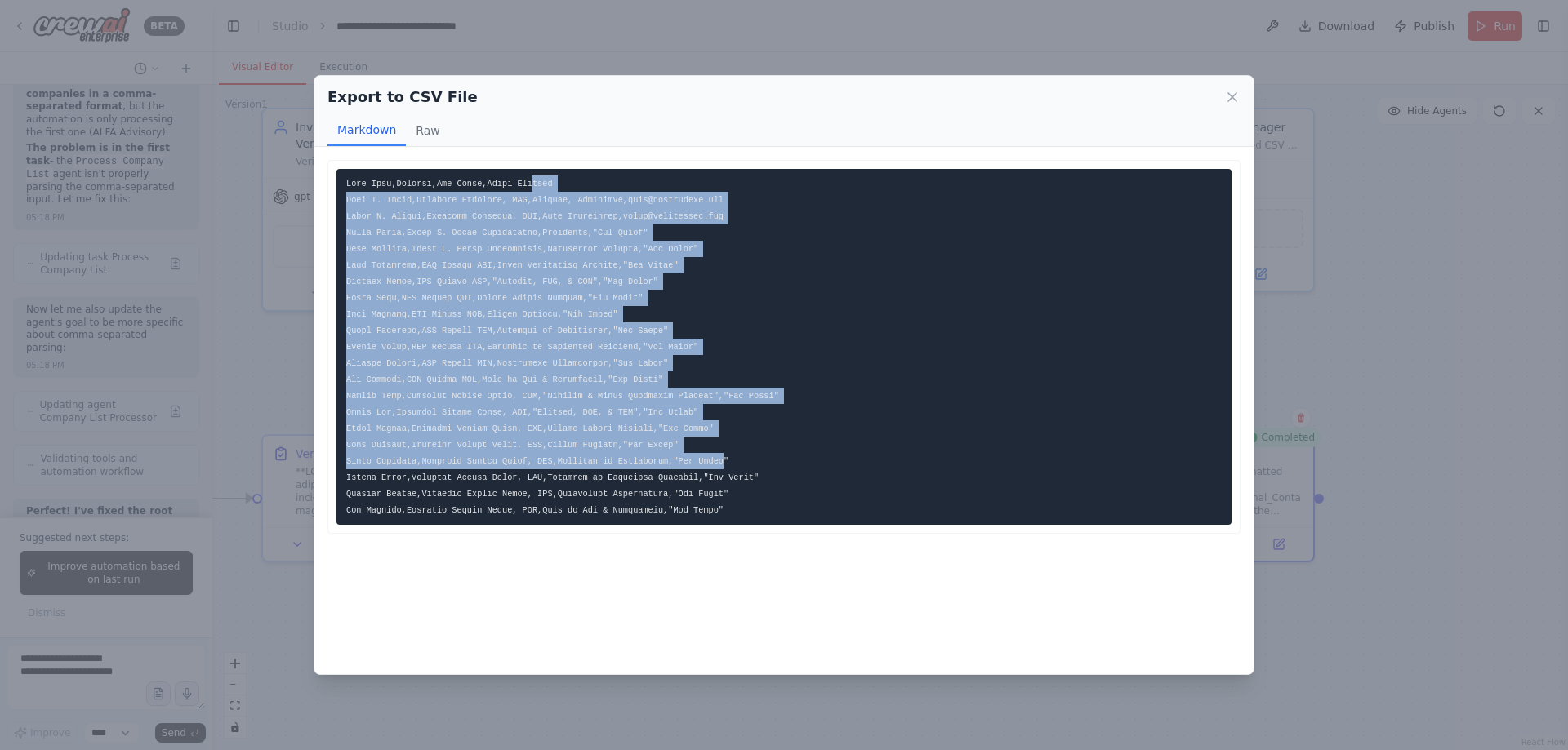
drag, startPoint x: 518, startPoint y: 151, endPoint x: 695, endPoint y: 469, distance: 363.9
click at [695, 469] on div "```csv Full Name,Company,Job Title,Email Address Gary P. Davis,Columbia Benefit…" at bounding box center [784, 410] width 940 height 528
click at [695, 469] on code at bounding box center [563, 347] width 433 height 337
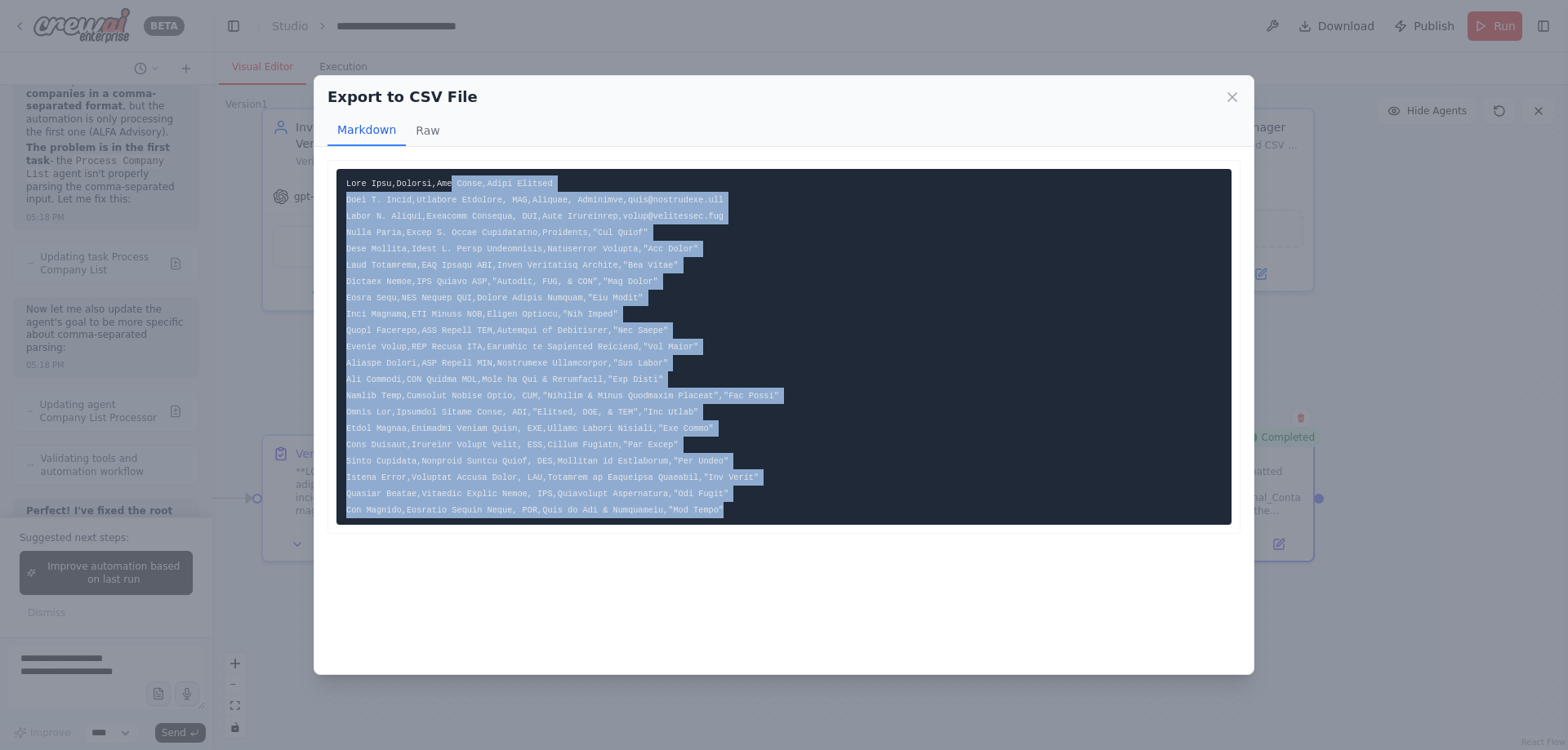
drag, startPoint x: 731, startPoint y: 527, endPoint x: 431, endPoint y: 163, distance: 471.7
click at [431, 164] on div at bounding box center [784, 347] width 913 height 374
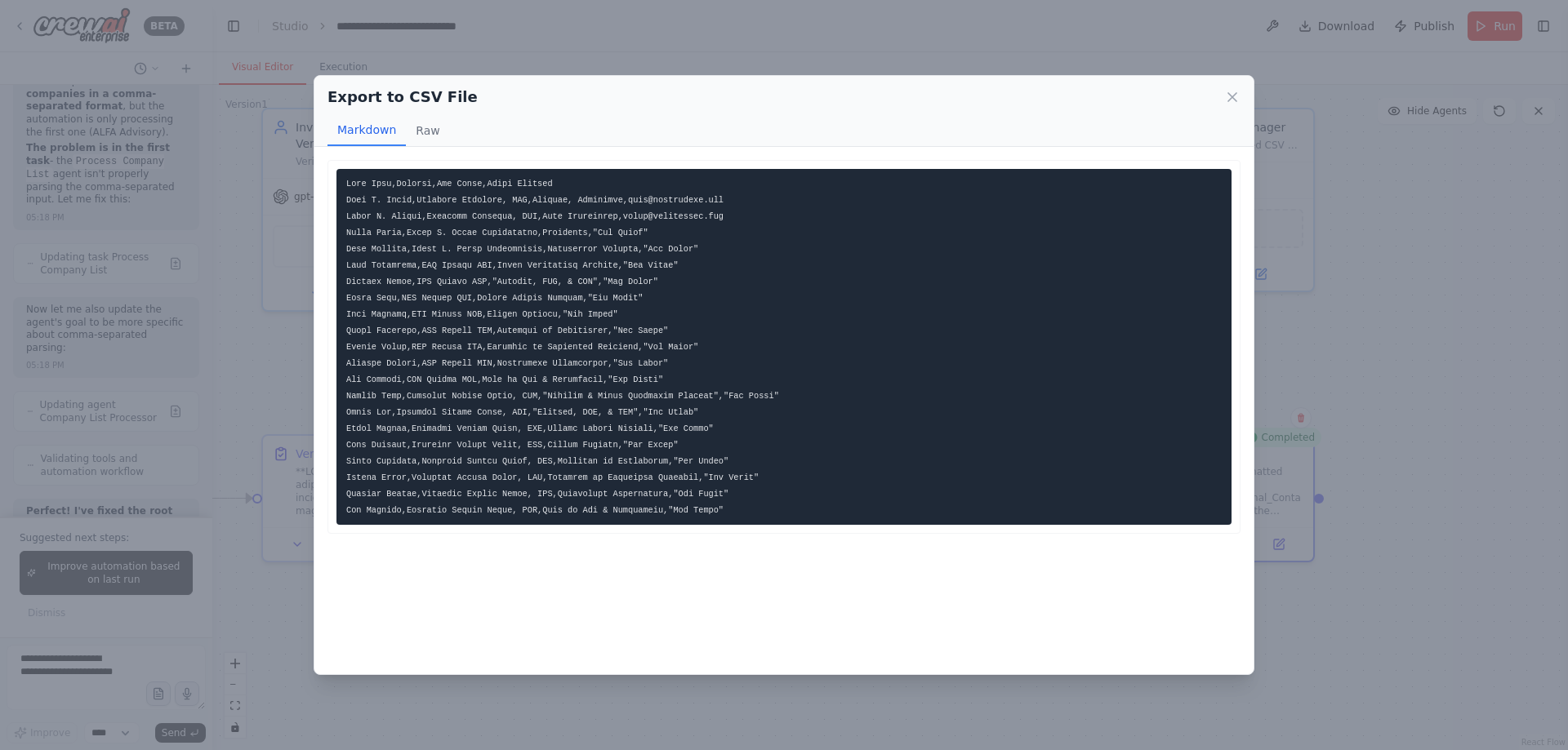
click at [413, 169] on pre at bounding box center [784, 347] width 895 height 356
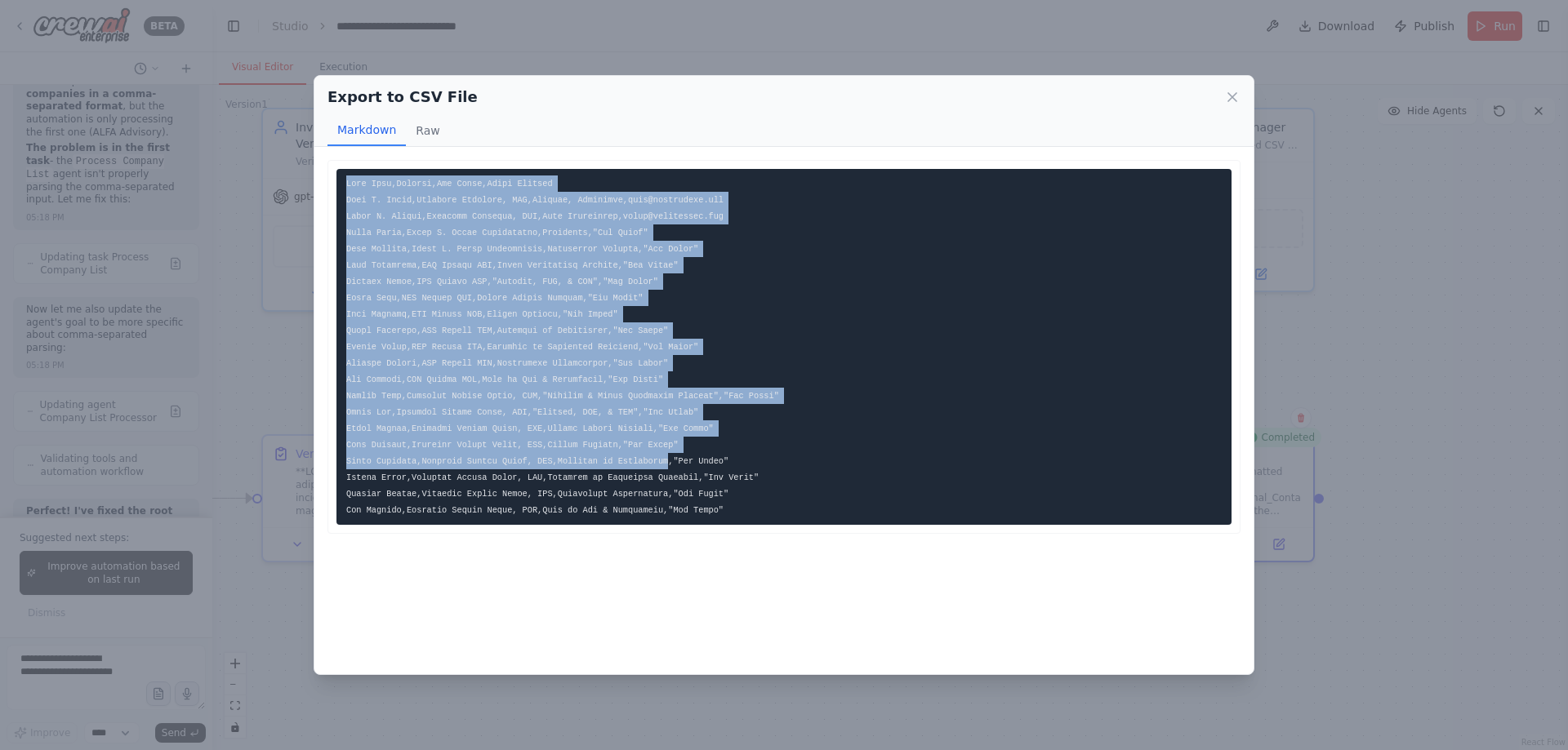
drag, startPoint x: 346, startPoint y: 171, endPoint x: 650, endPoint y: 468, distance: 425.0
click at [650, 468] on pre at bounding box center [784, 347] width 895 height 356
click at [651, 470] on pre at bounding box center [784, 347] width 895 height 356
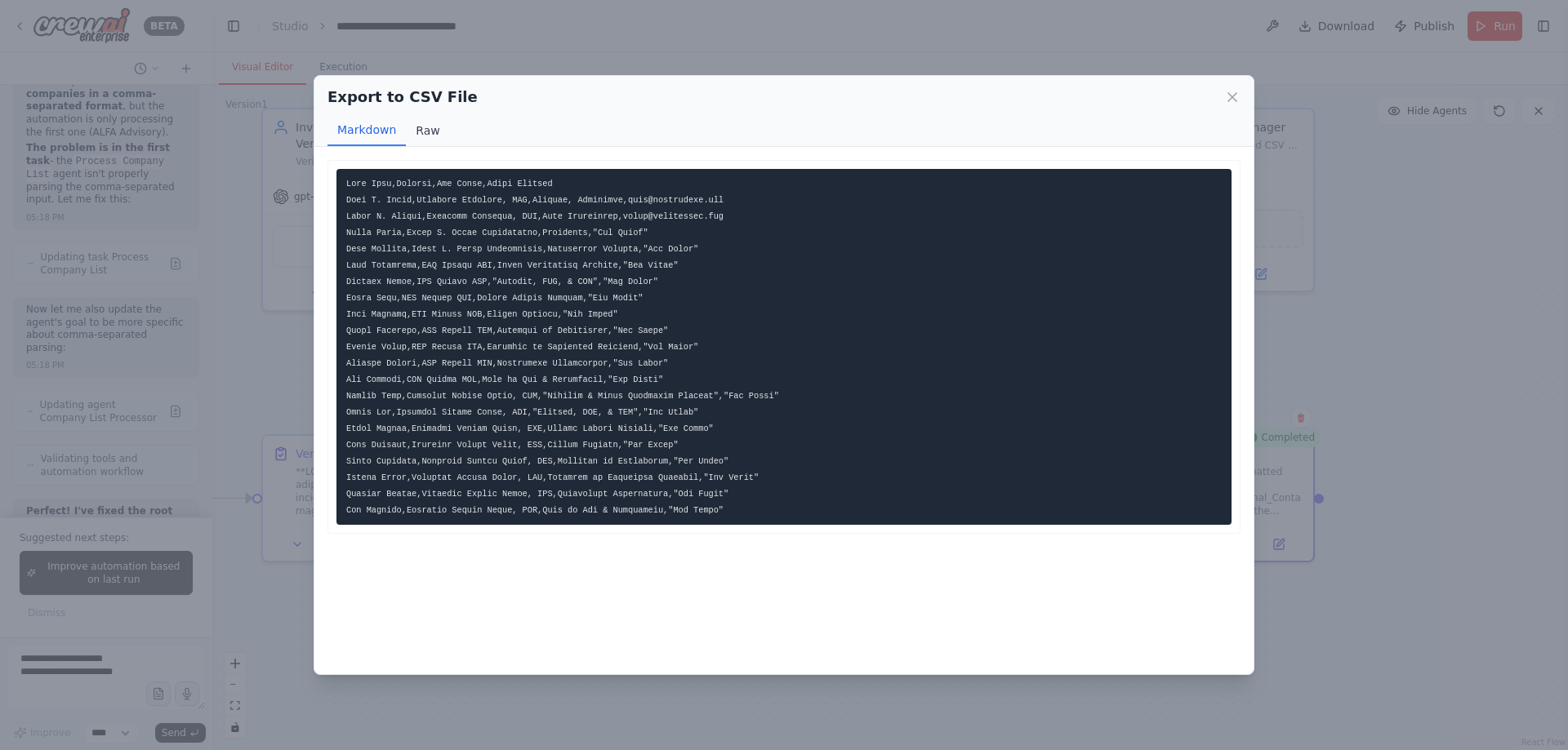
click at [431, 126] on button "Raw" at bounding box center [427, 130] width 43 height 31
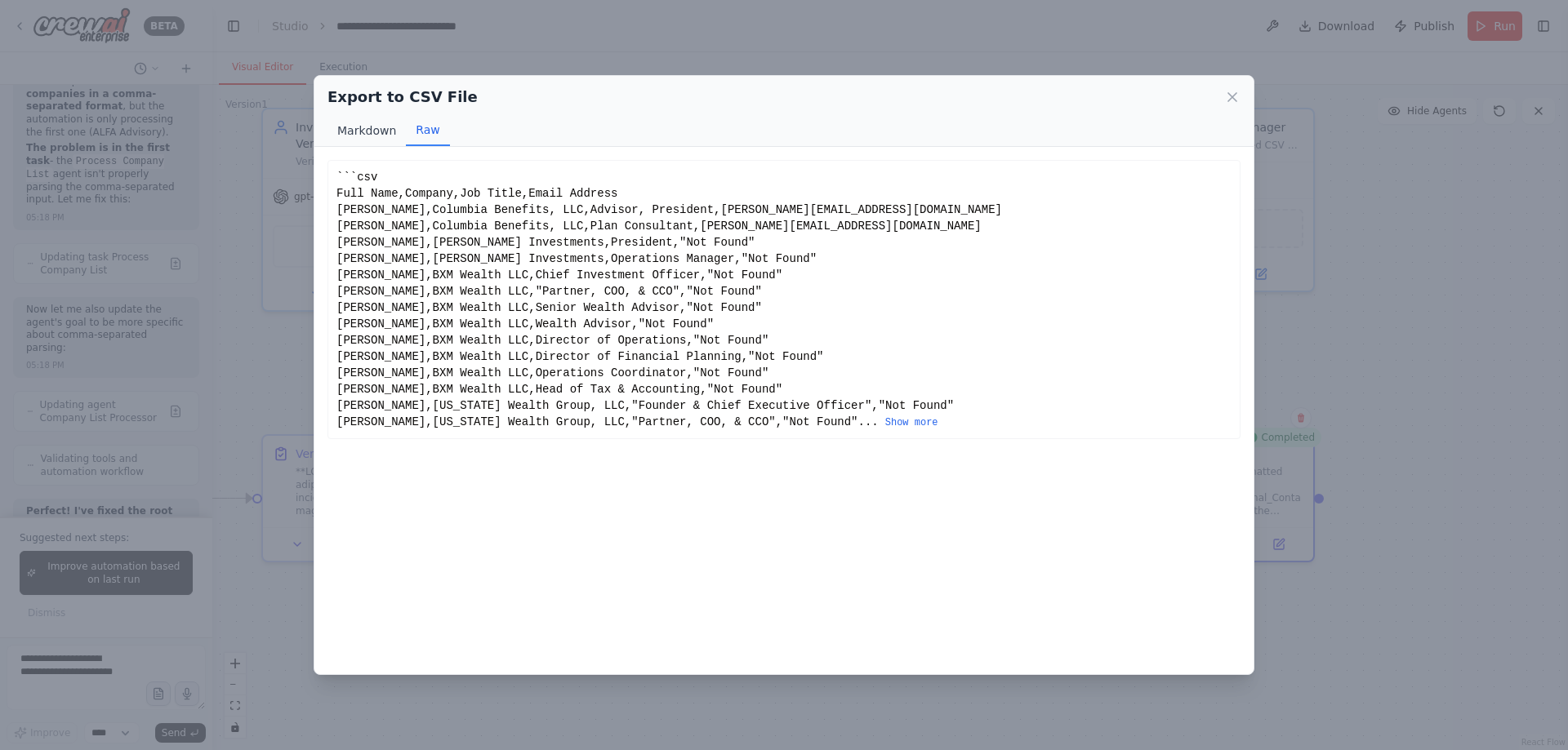
click at [376, 133] on button "Markdown" at bounding box center [367, 130] width 78 height 31
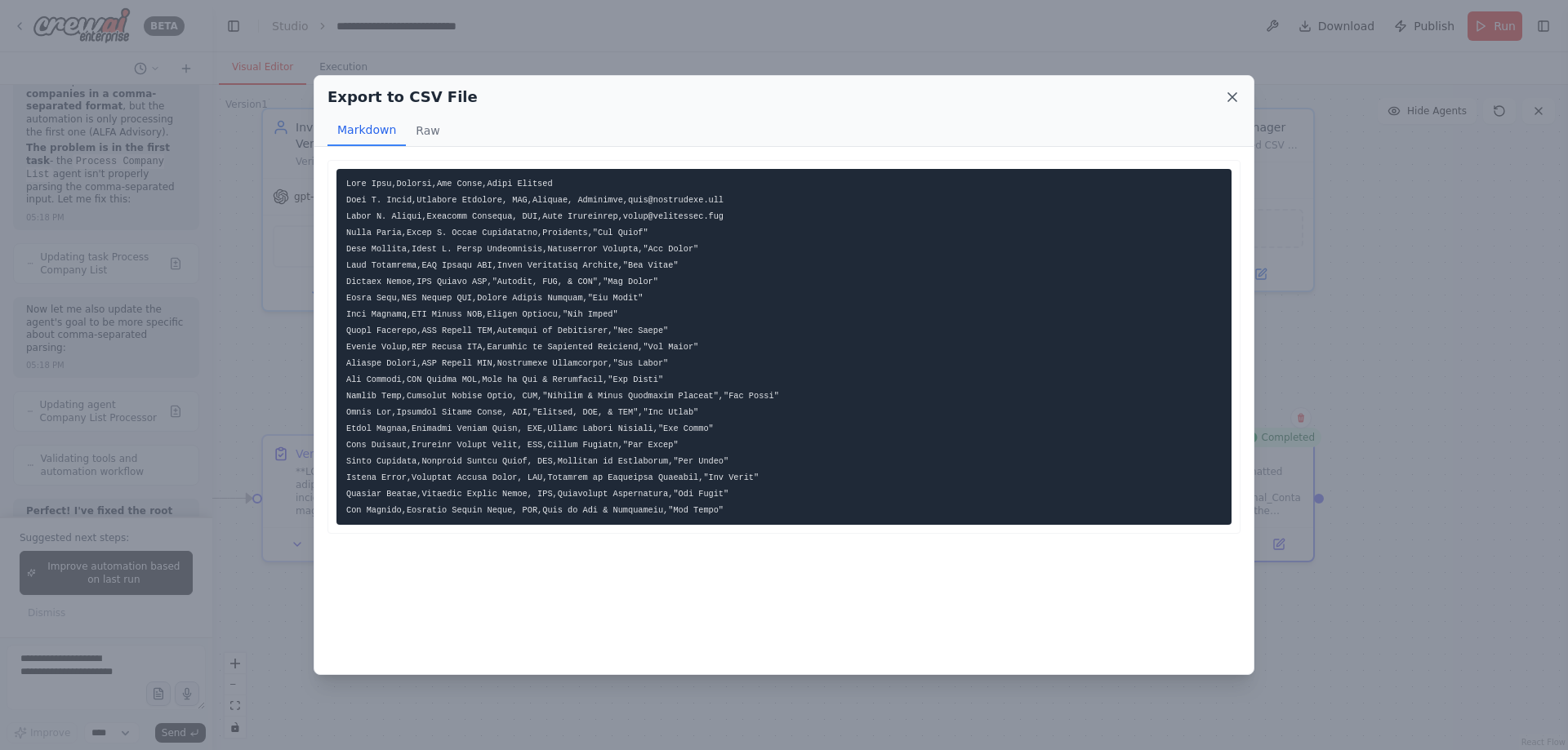
click at [1234, 98] on icon at bounding box center [1233, 97] width 9 height 9
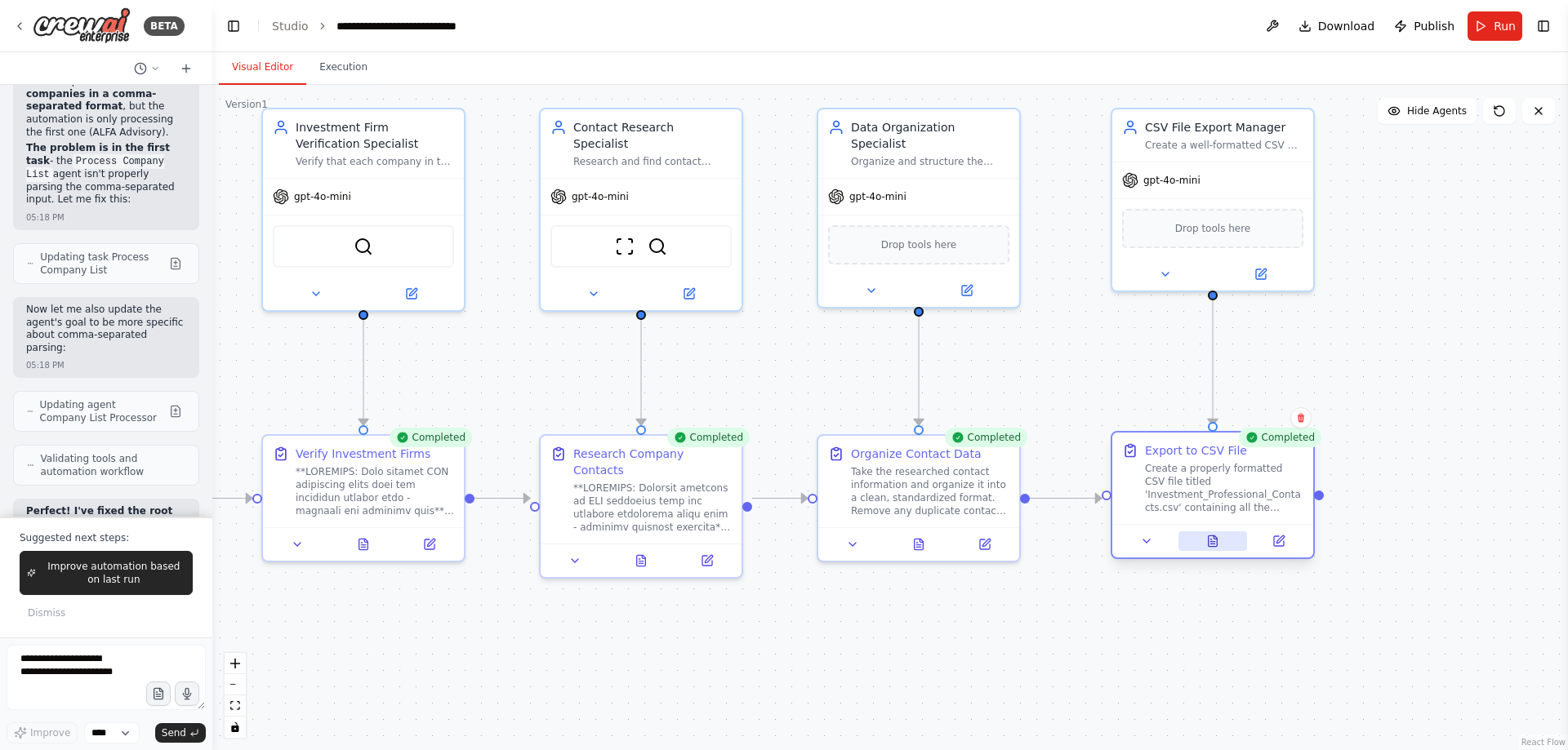
click at [1206, 547] on button at bounding box center [1212, 541] width 69 height 20
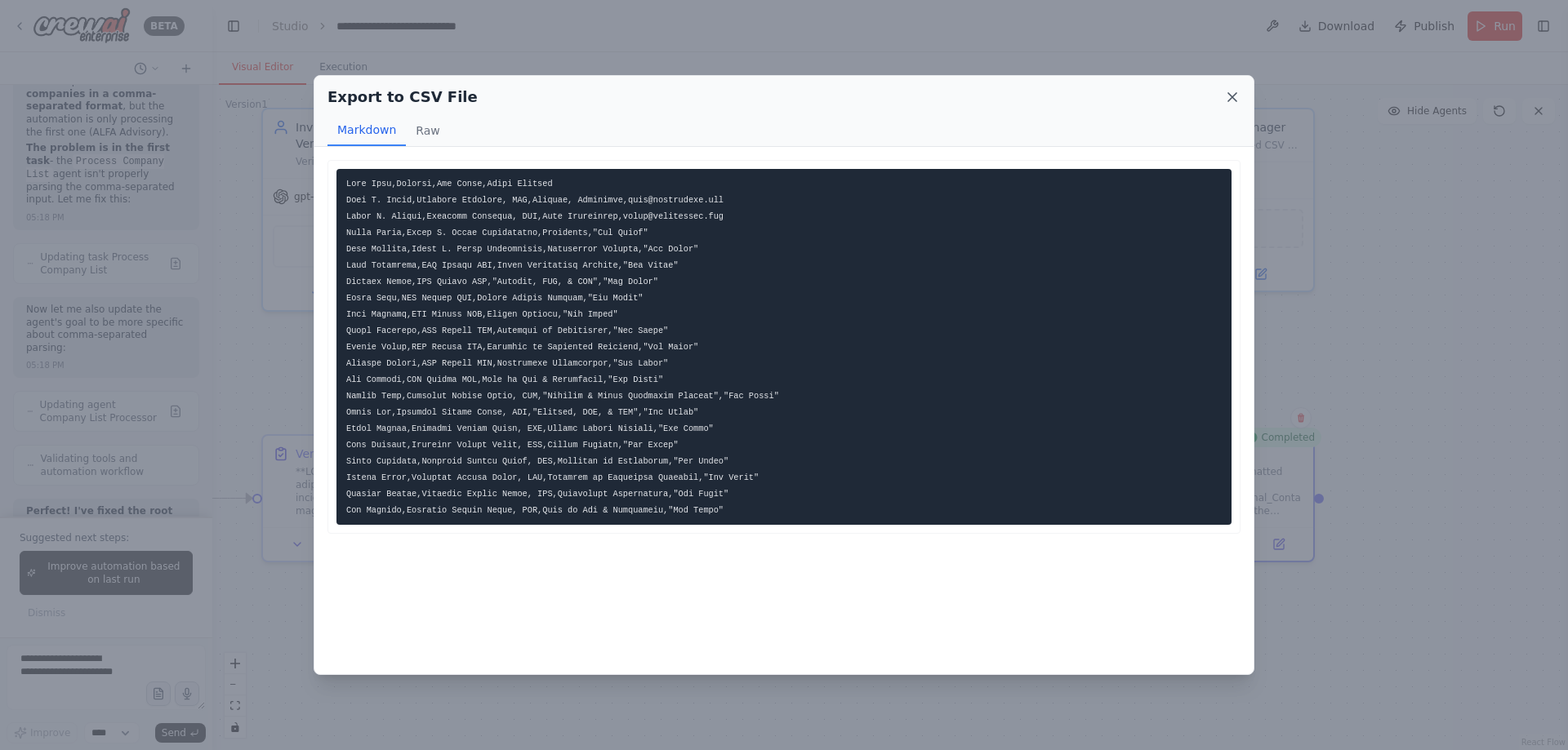
click at [1228, 99] on icon at bounding box center [1232, 96] width 16 height 16
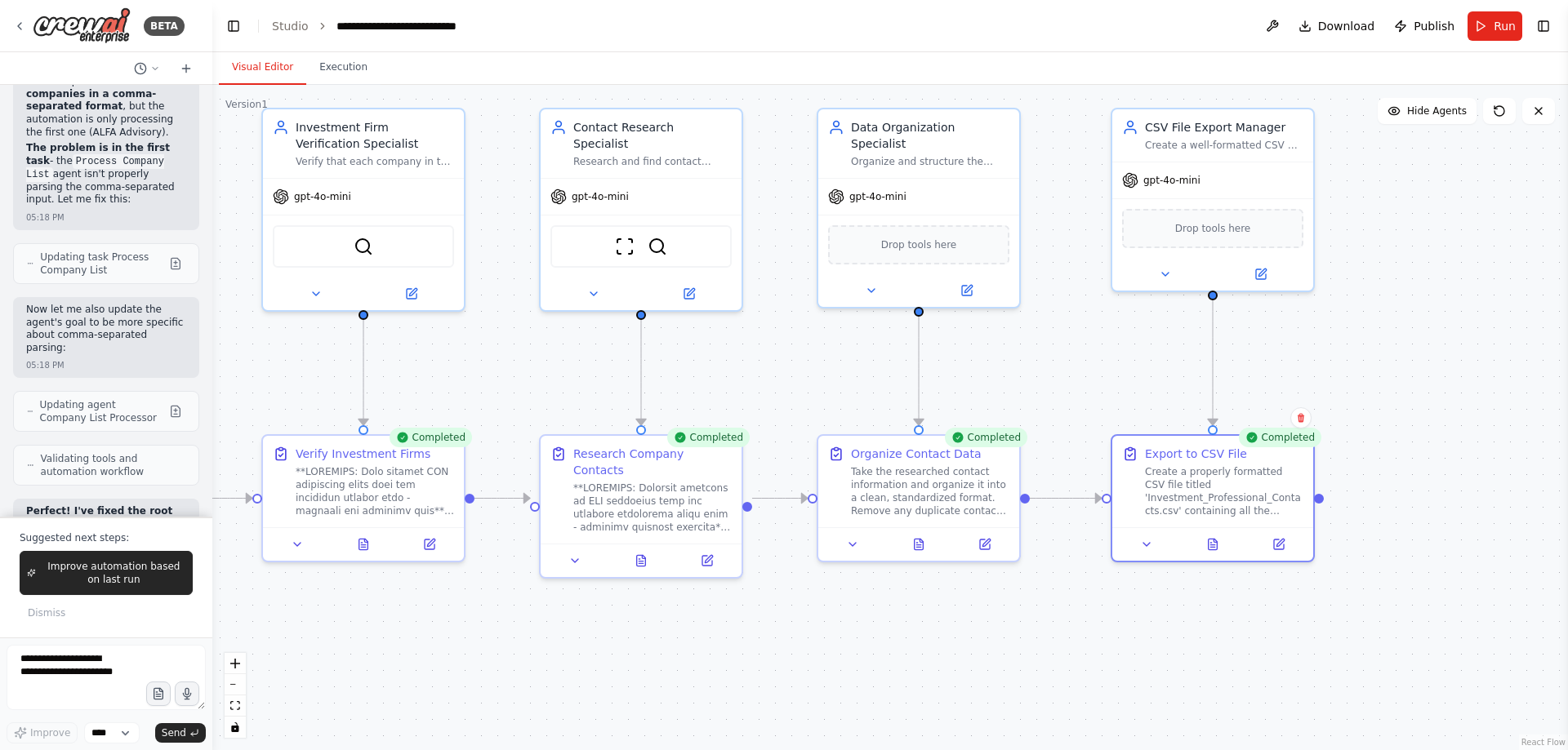
scroll to position [46790, 0]
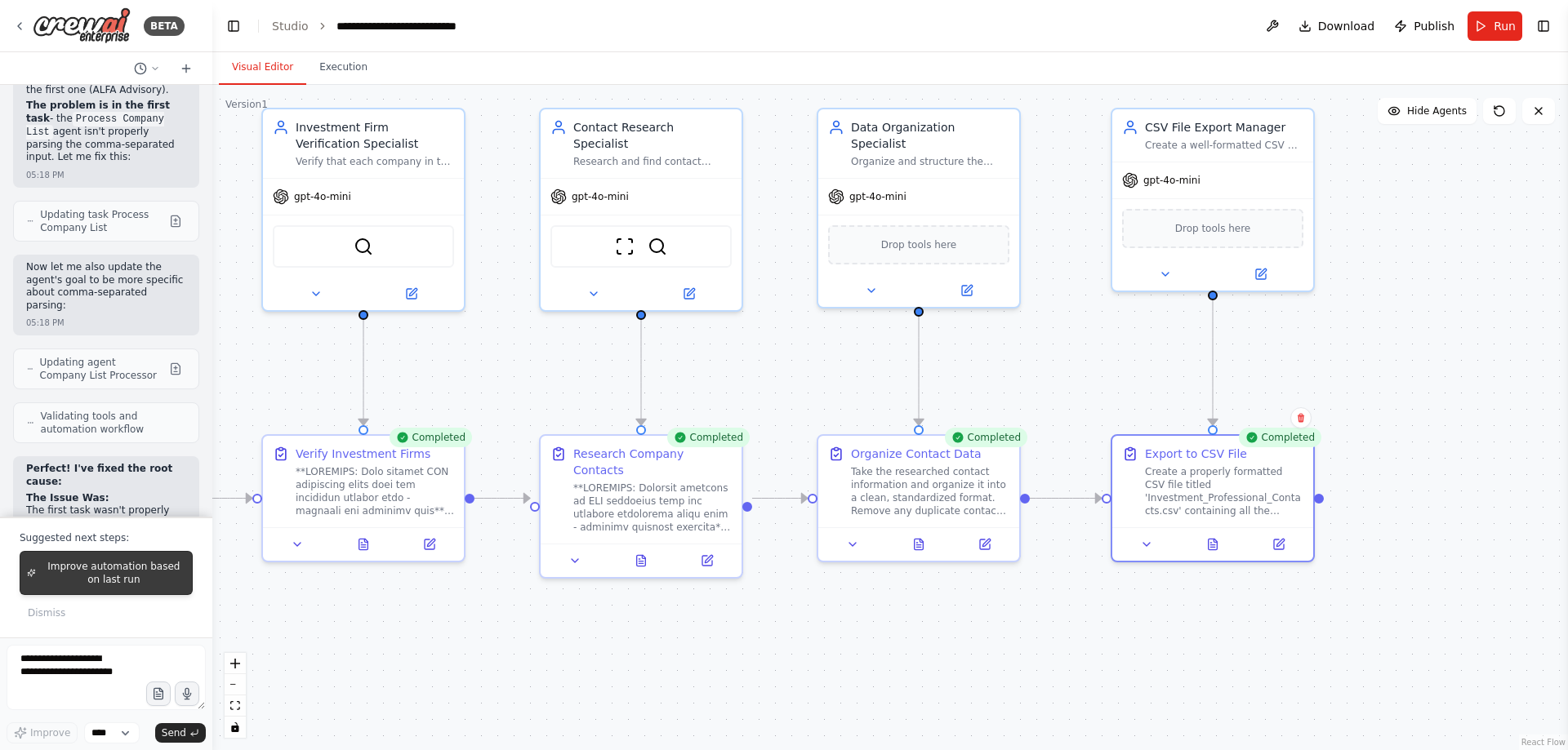
click at [61, 567] on span "Improve automation based on last run" at bounding box center [114, 573] width 143 height 26
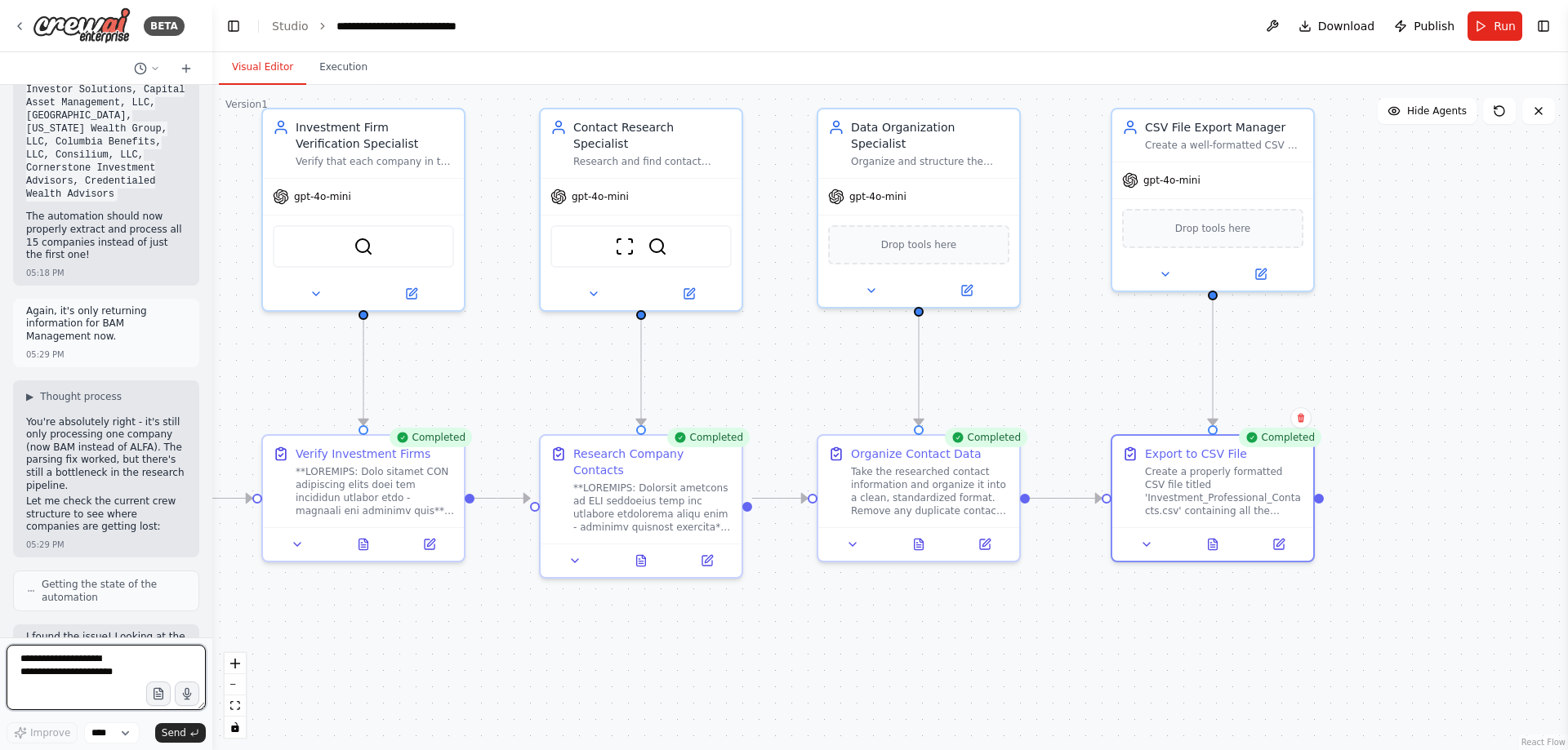
scroll to position [47576, 0]
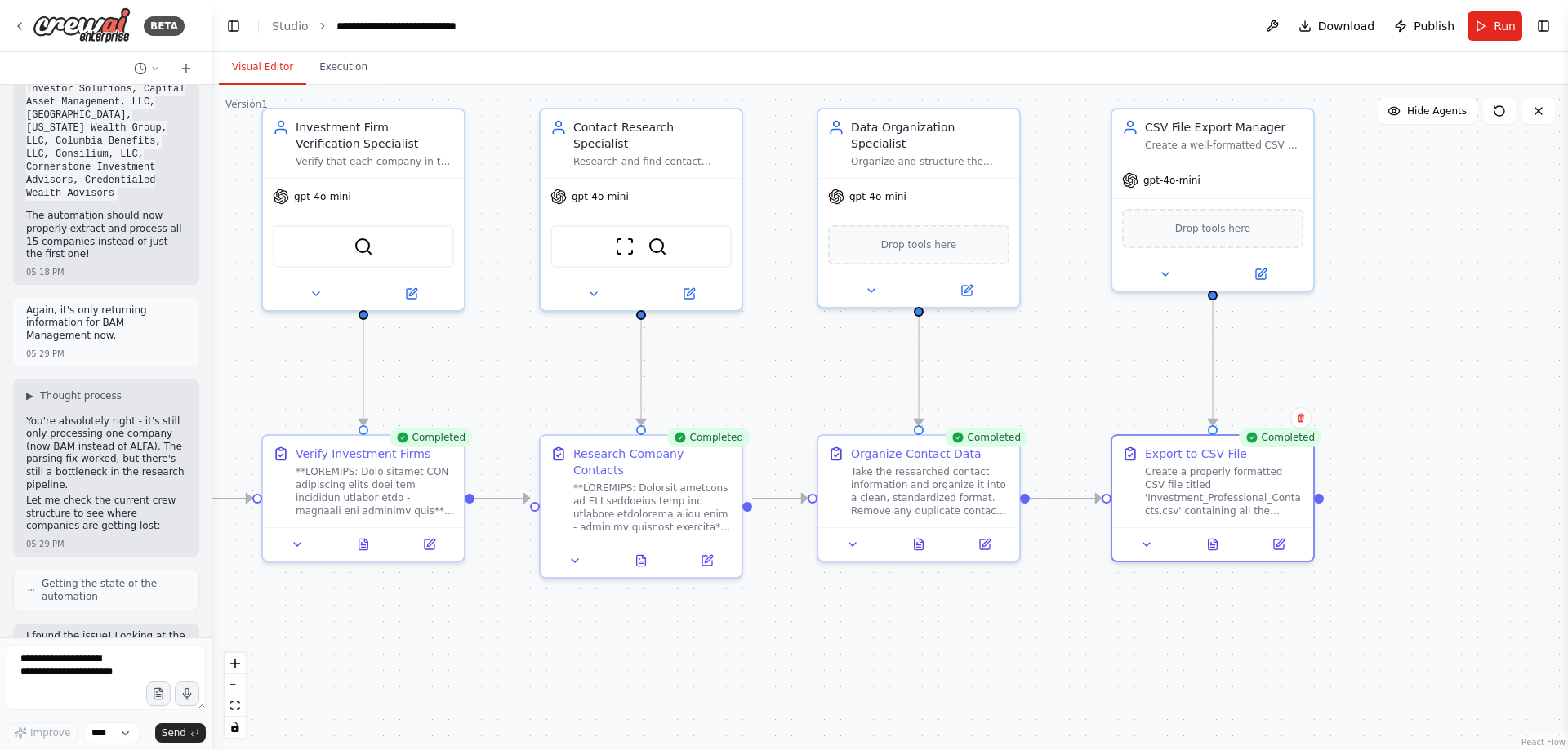
drag, startPoint x: 129, startPoint y: 283, endPoint x: 142, endPoint y: 264, distance: 23.0
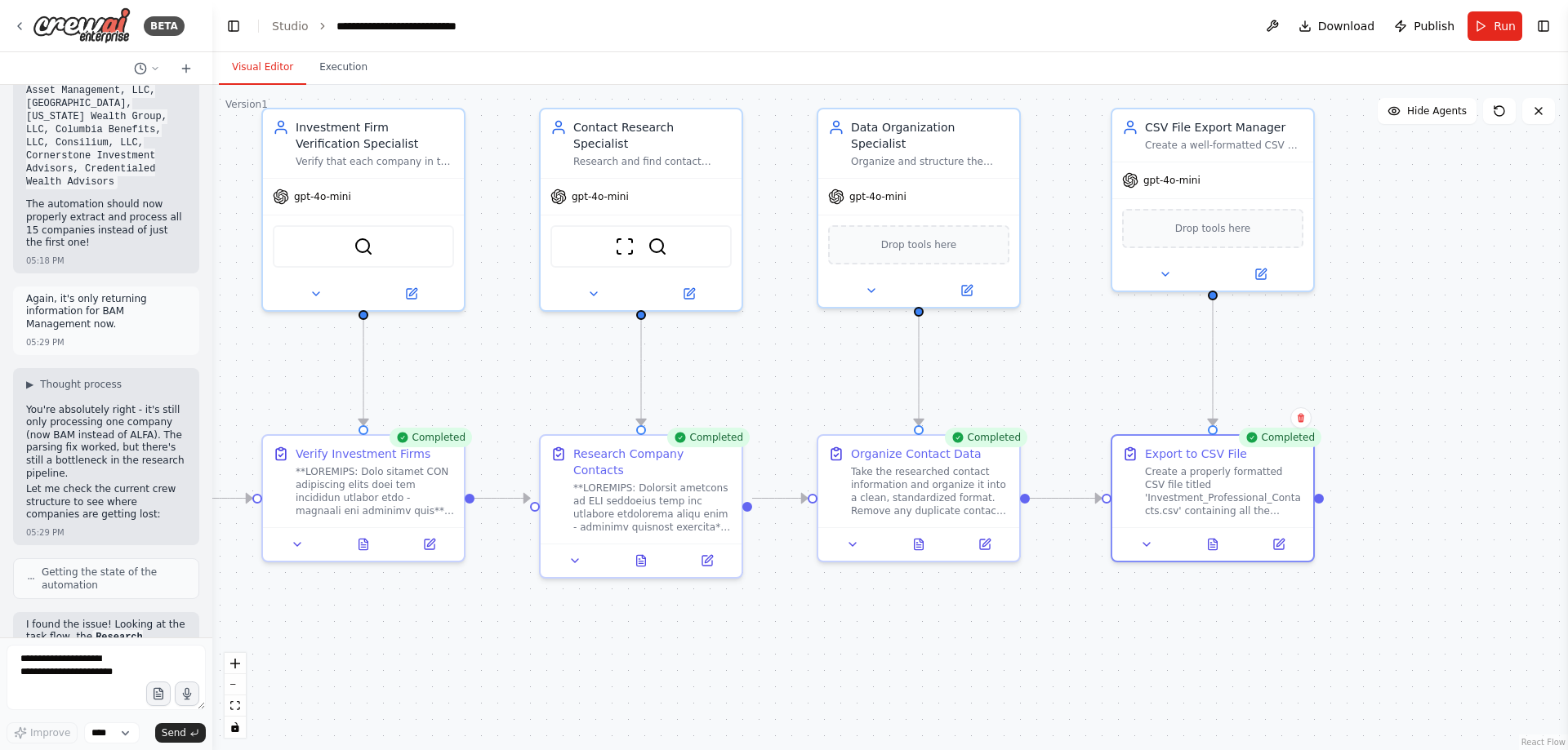
drag, startPoint x: 134, startPoint y: 286, endPoint x: 132, endPoint y: 339, distance: 53.0
click at [394, 493] on div at bounding box center [375, 488] width 159 height 52
click at [369, 545] on icon at bounding box center [363, 540] width 13 height 13
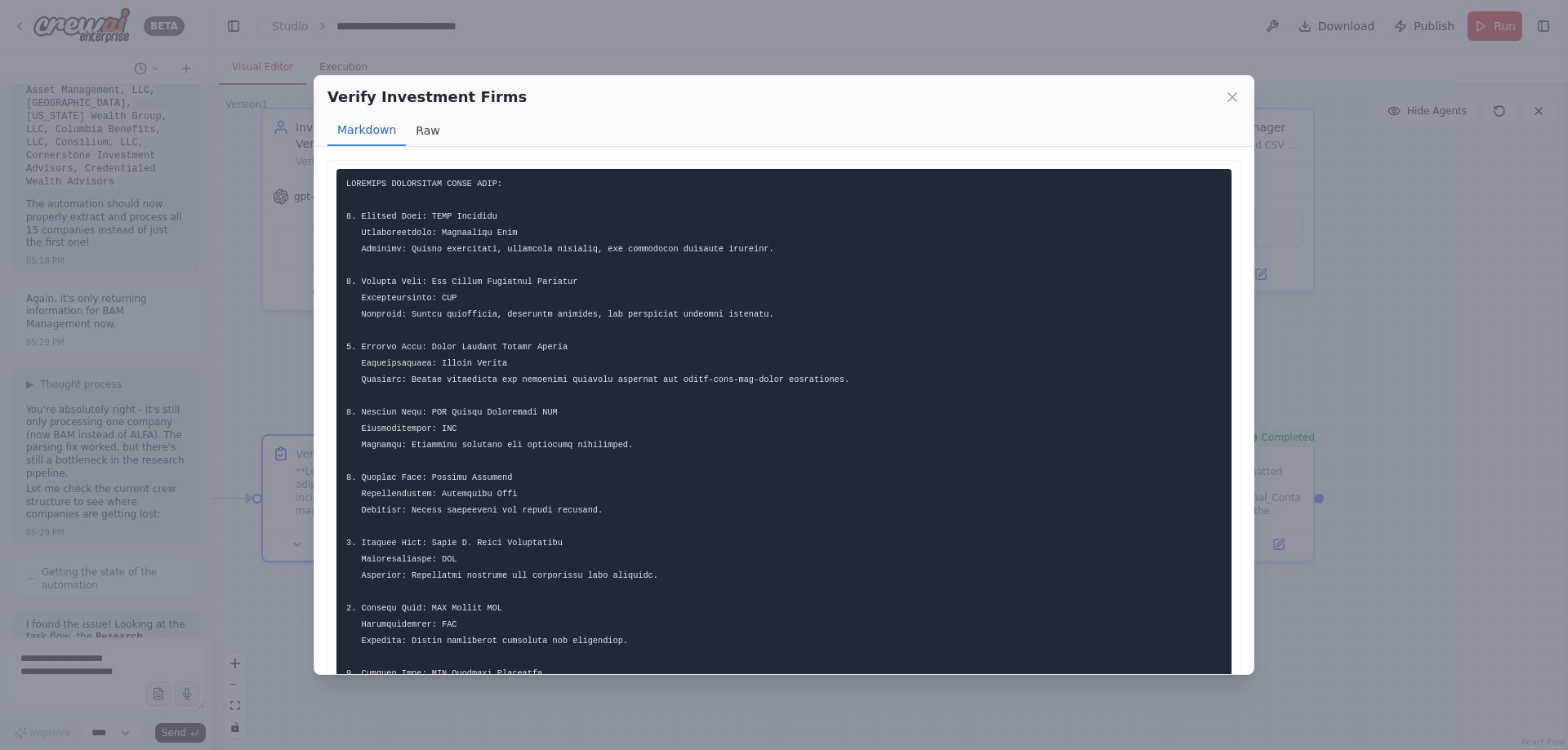
click at [421, 133] on button "Raw" at bounding box center [427, 130] width 43 height 31
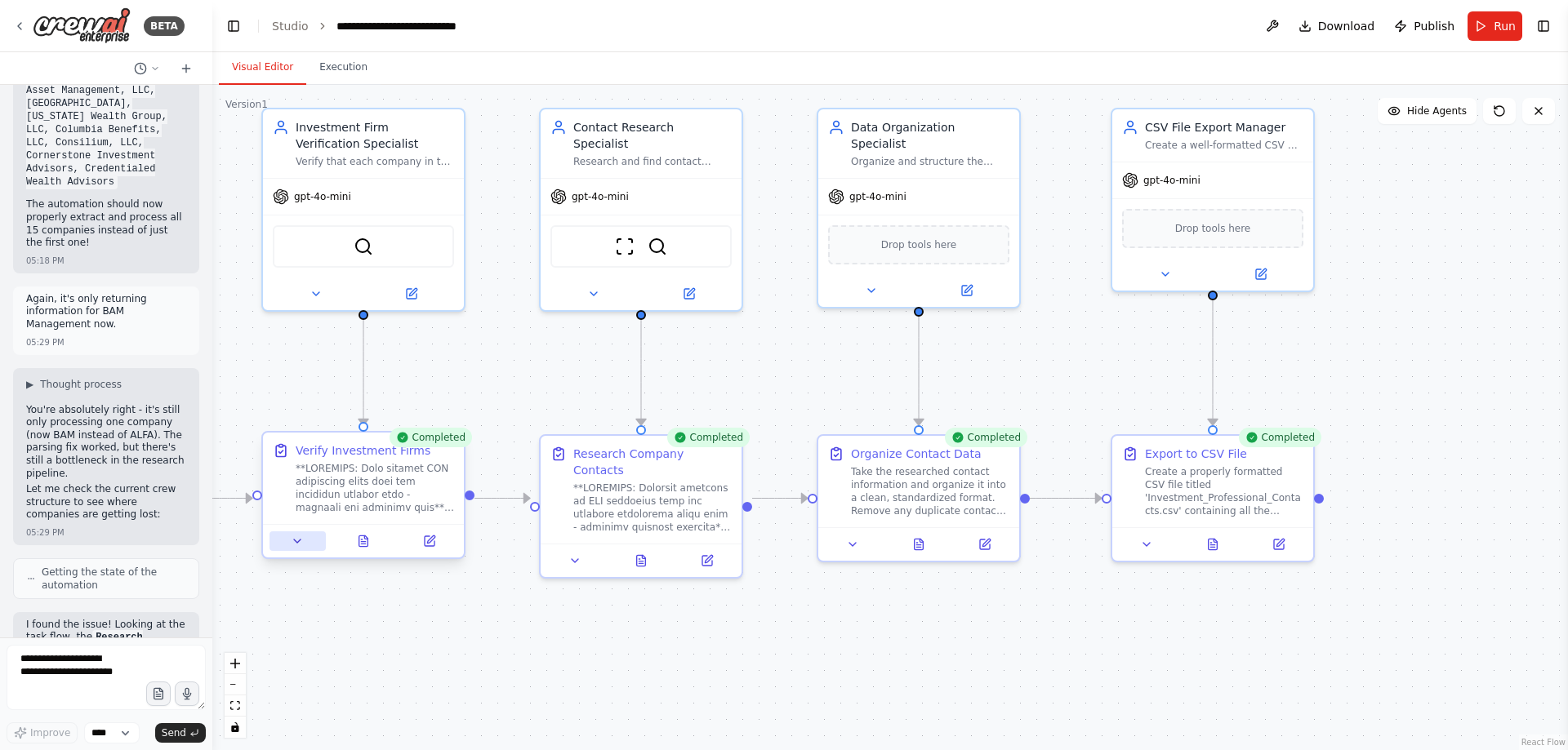
click at [292, 545] on icon at bounding box center [297, 540] width 13 height 13
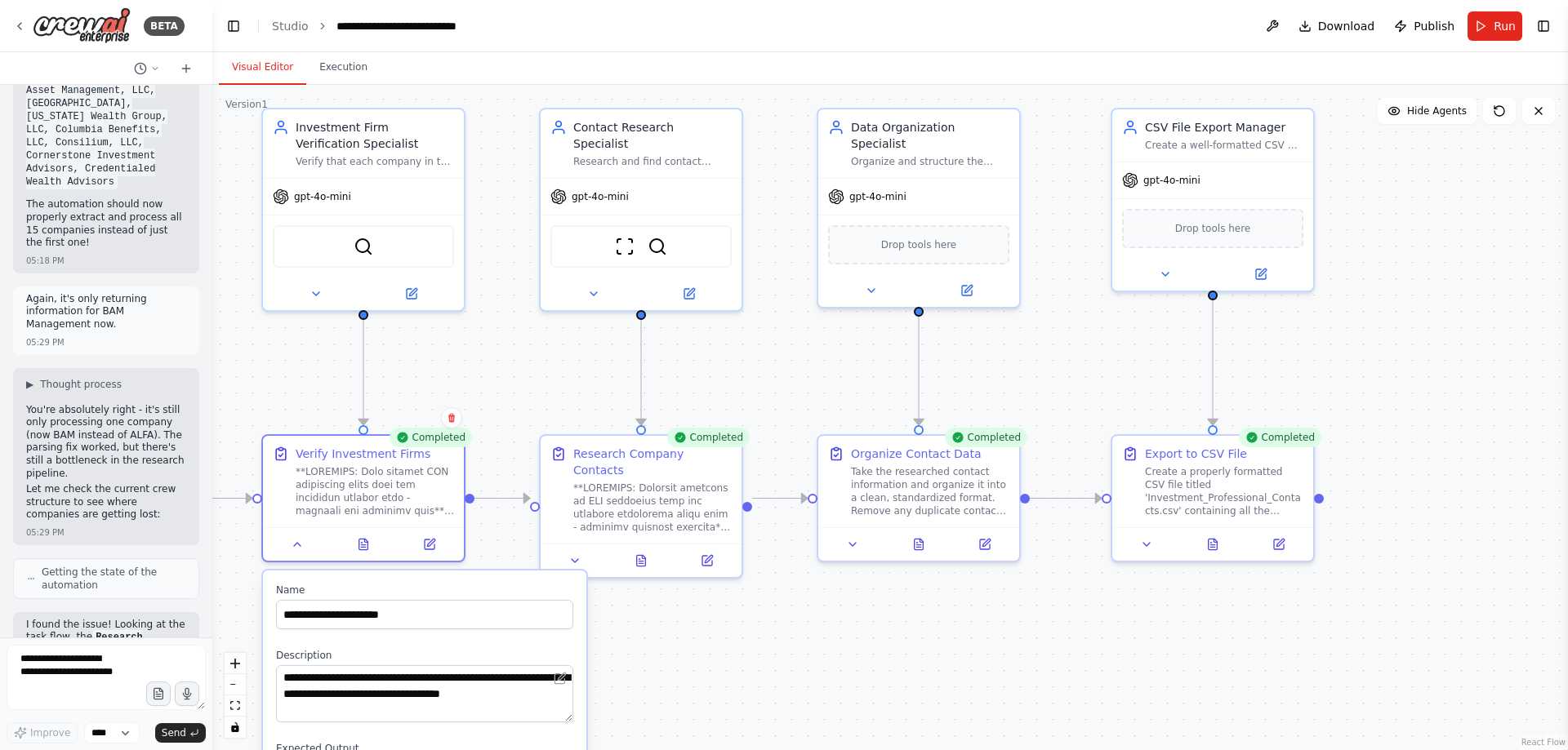
click at [1463, 335] on div ".deletable-edge-delete-btn { width: 20px; height: 20px; border: 0px solid #ffff…" at bounding box center [890, 418] width 1356 height 666
click at [1513, 29] on span "Run" at bounding box center [1505, 26] width 22 height 16
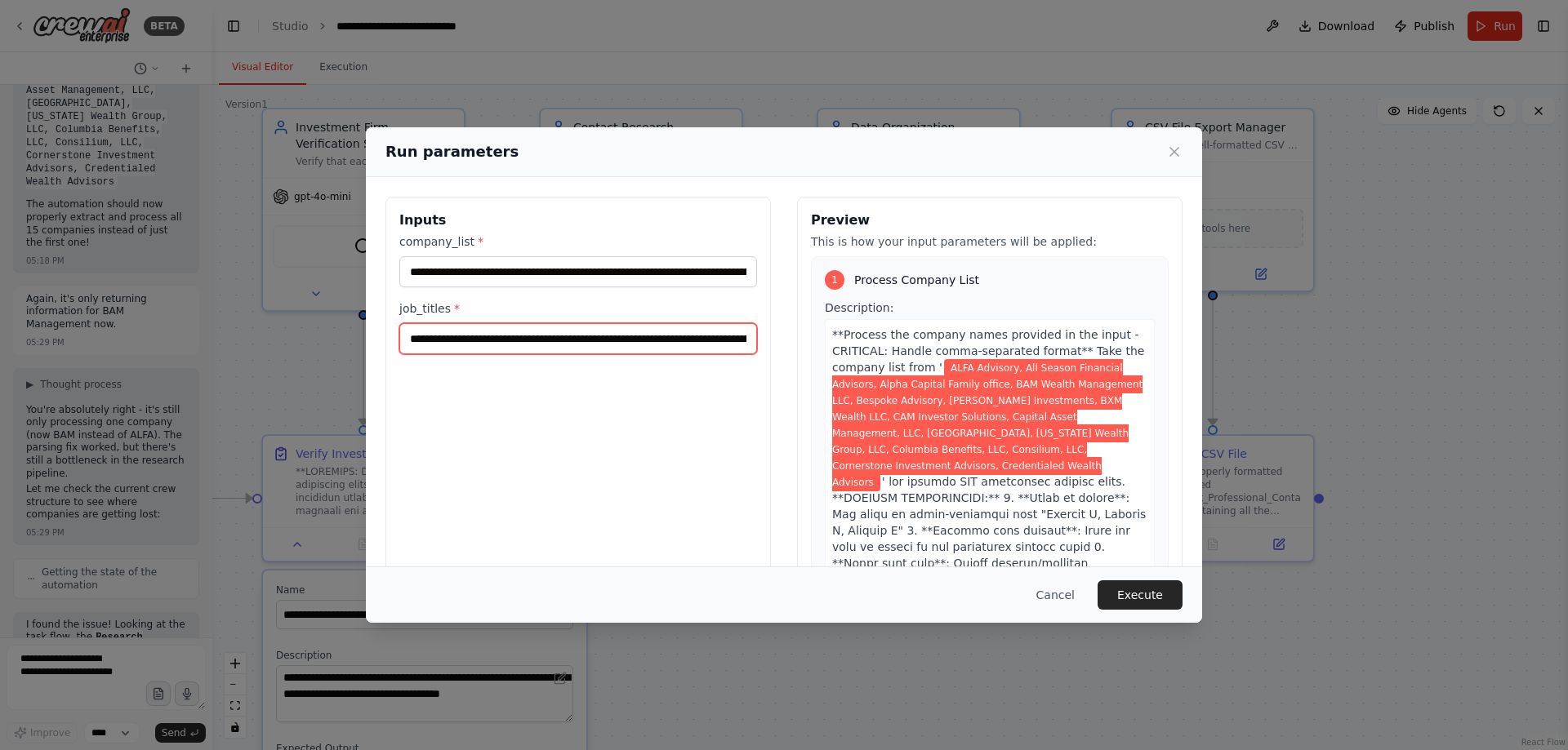
click at [581, 347] on input "**********" at bounding box center [578, 338] width 358 height 31
click at [1056, 598] on button "Cancel" at bounding box center [1056, 595] width 65 height 29
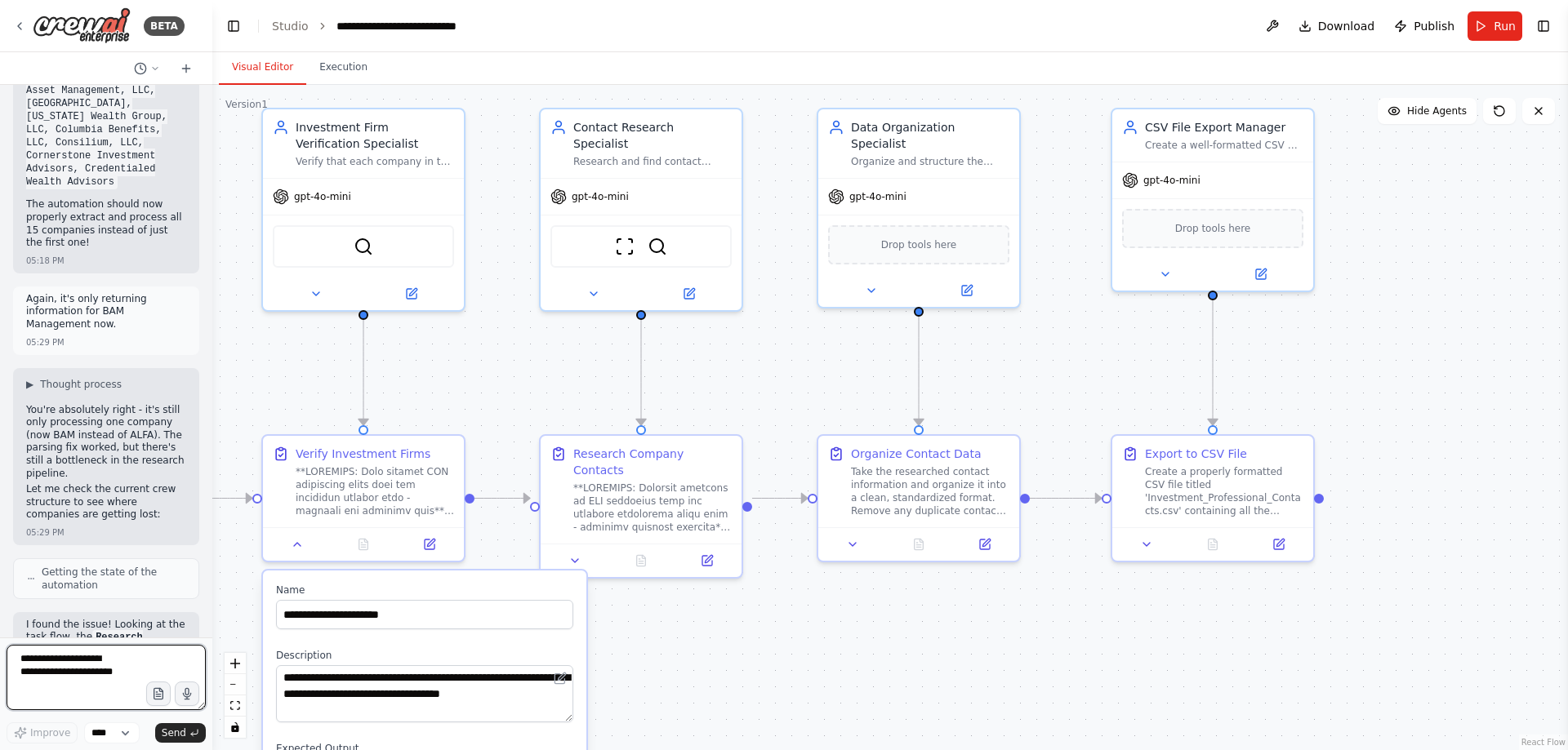
click at [80, 670] on textarea at bounding box center [107, 678] width 200 height 66
paste textarea "**********"
type textarea "**********"
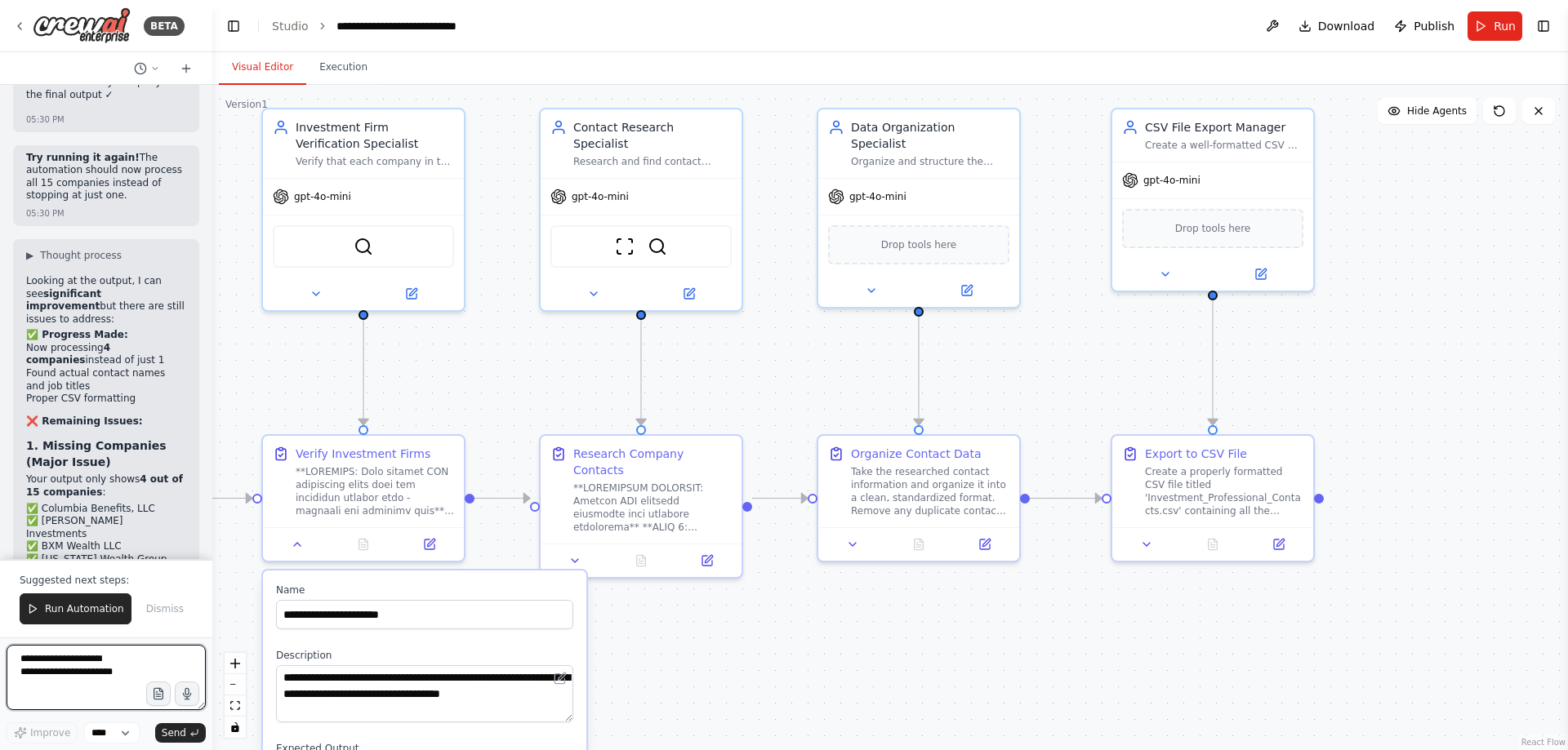
scroll to position [49253, 0]
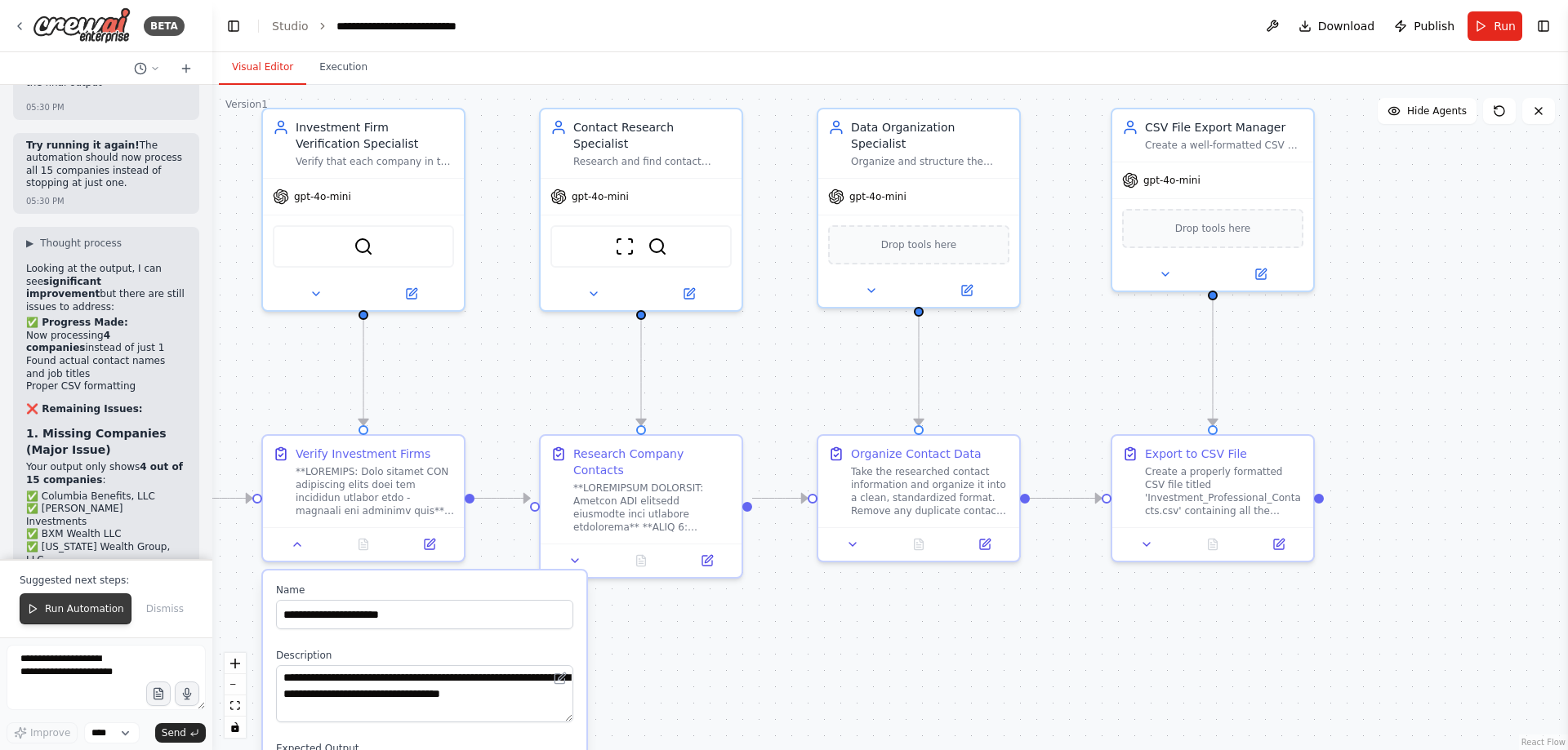
click at [91, 605] on span "Run Automation" at bounding box center [84, 609] width 79 height 13
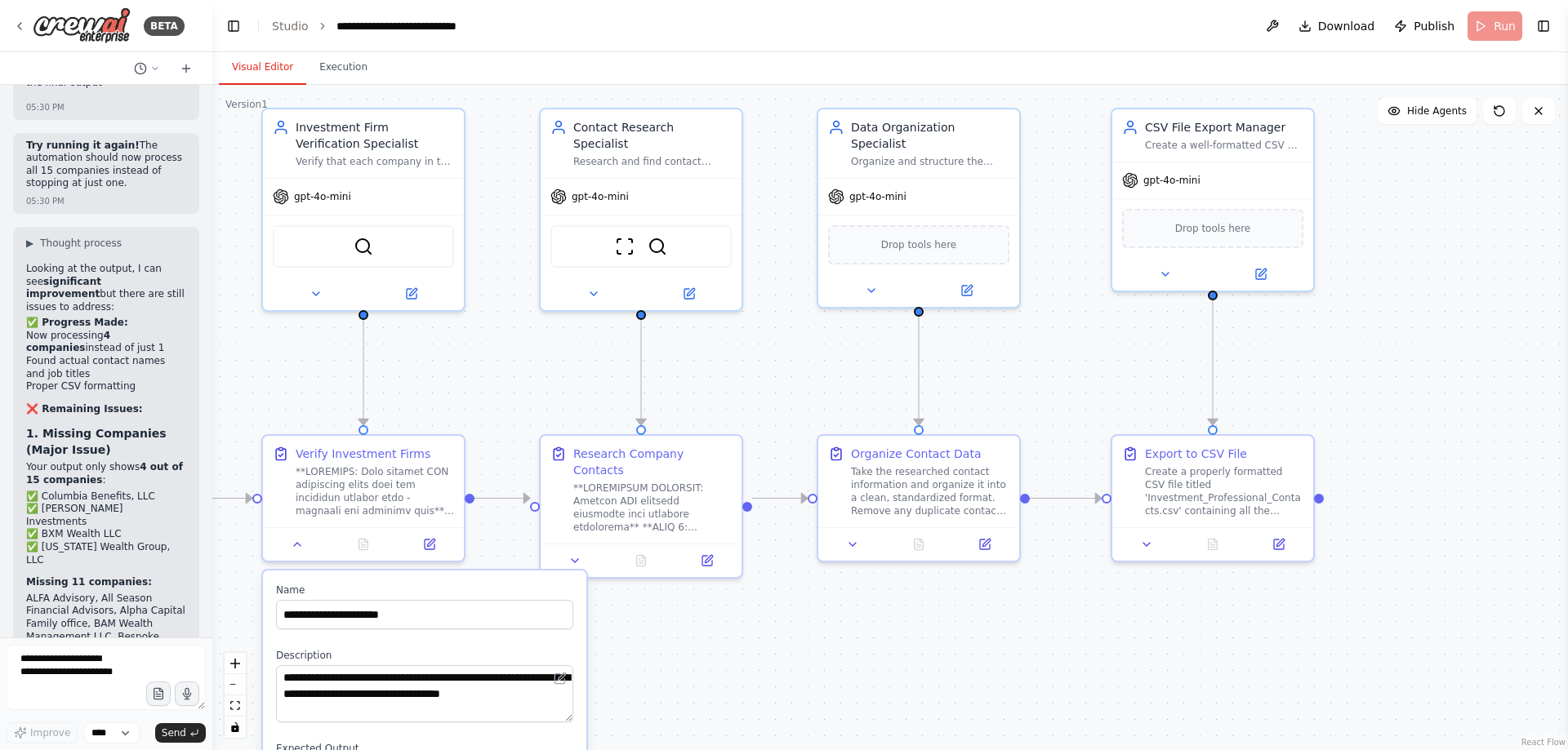
scroll to position [49174, 0]
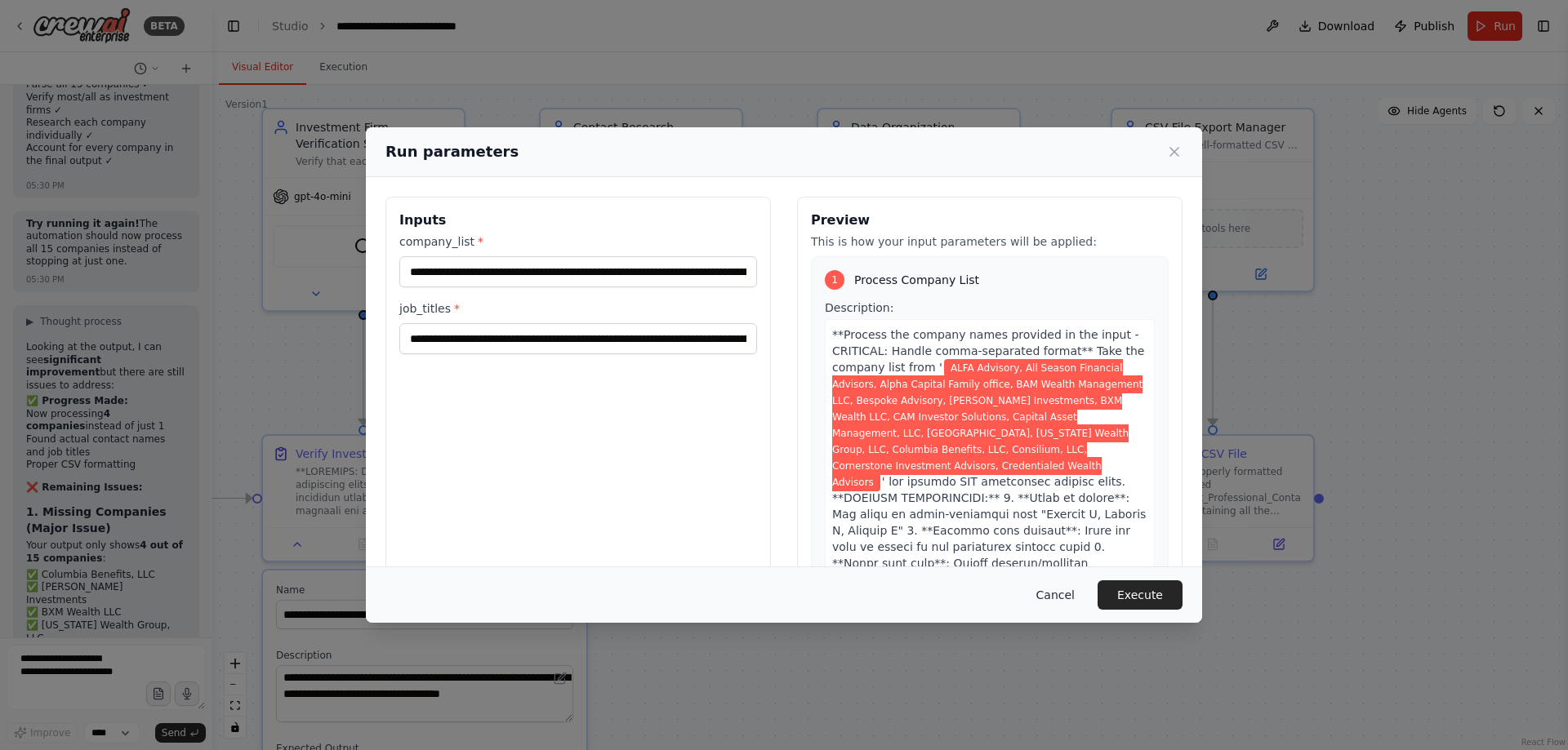
click at [1073, 597] on button "Cancel" at bounding box center [1056, 595] width 65 height 29
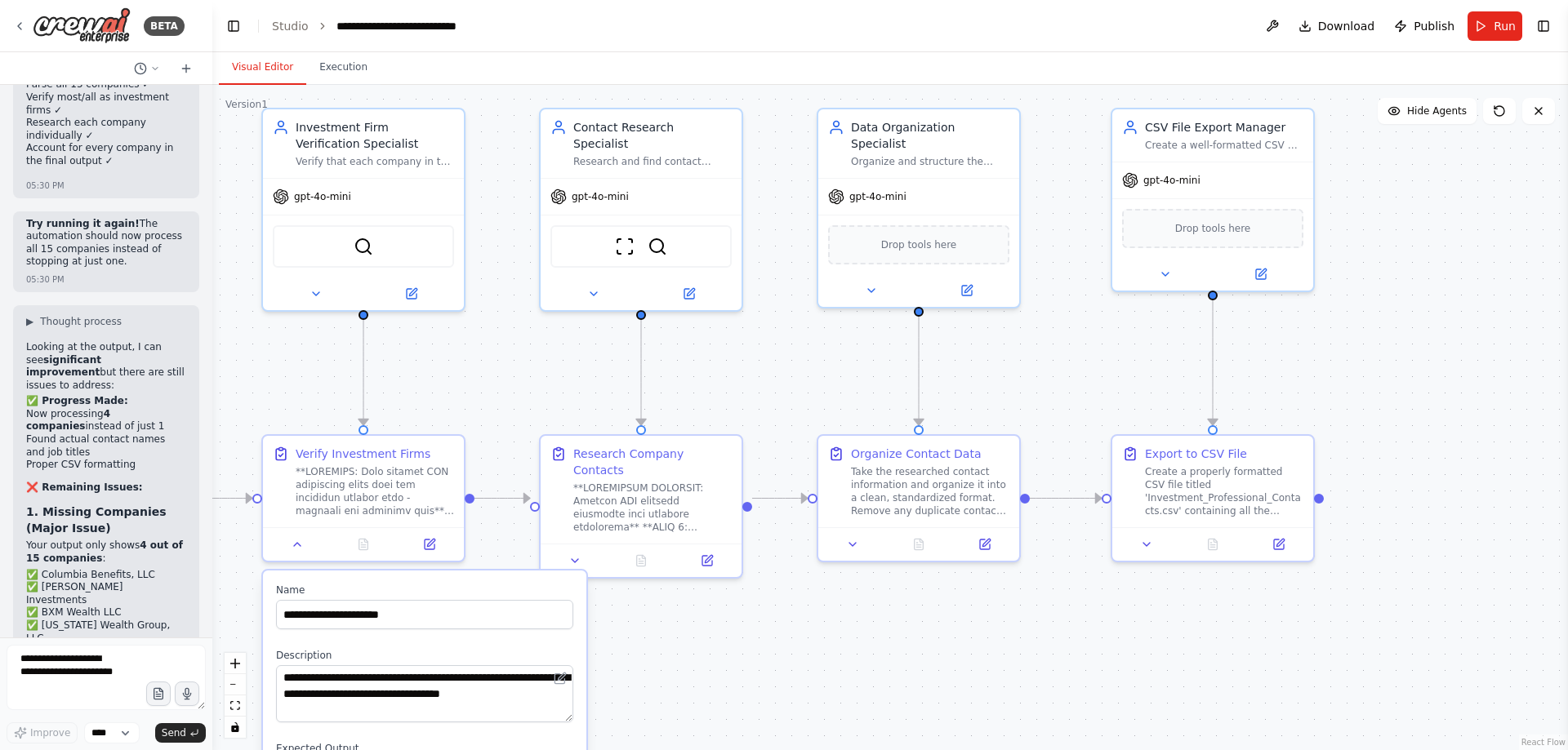
click at [1082, 679] on div ".deletable-edge-delete-btn { width: 20px; height: 20px; border: 0px solid #ffff…" at bounding box center [890, 418] width 1356 height 666
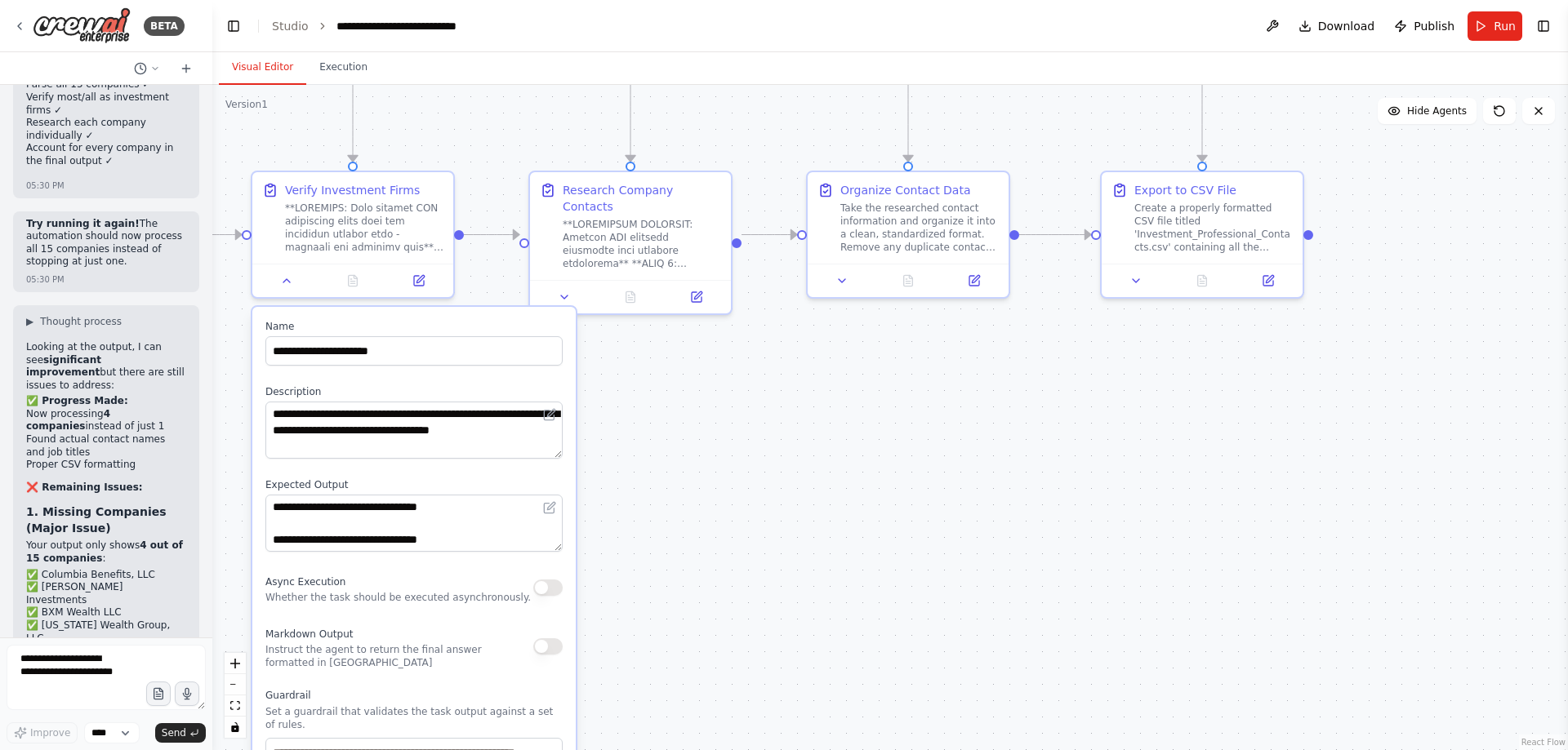
drag, startPoint x: 1058, startPoint y: 661, endPoint x: 1056, endPoint y: 366, distance: 295.0
click at [1056, 377] on div ".deletable-edge-delete-btn { width: 20px; height: 20px; border: 0px solid #ffff…" at bounding box center [890, 418] width 1356 height 666
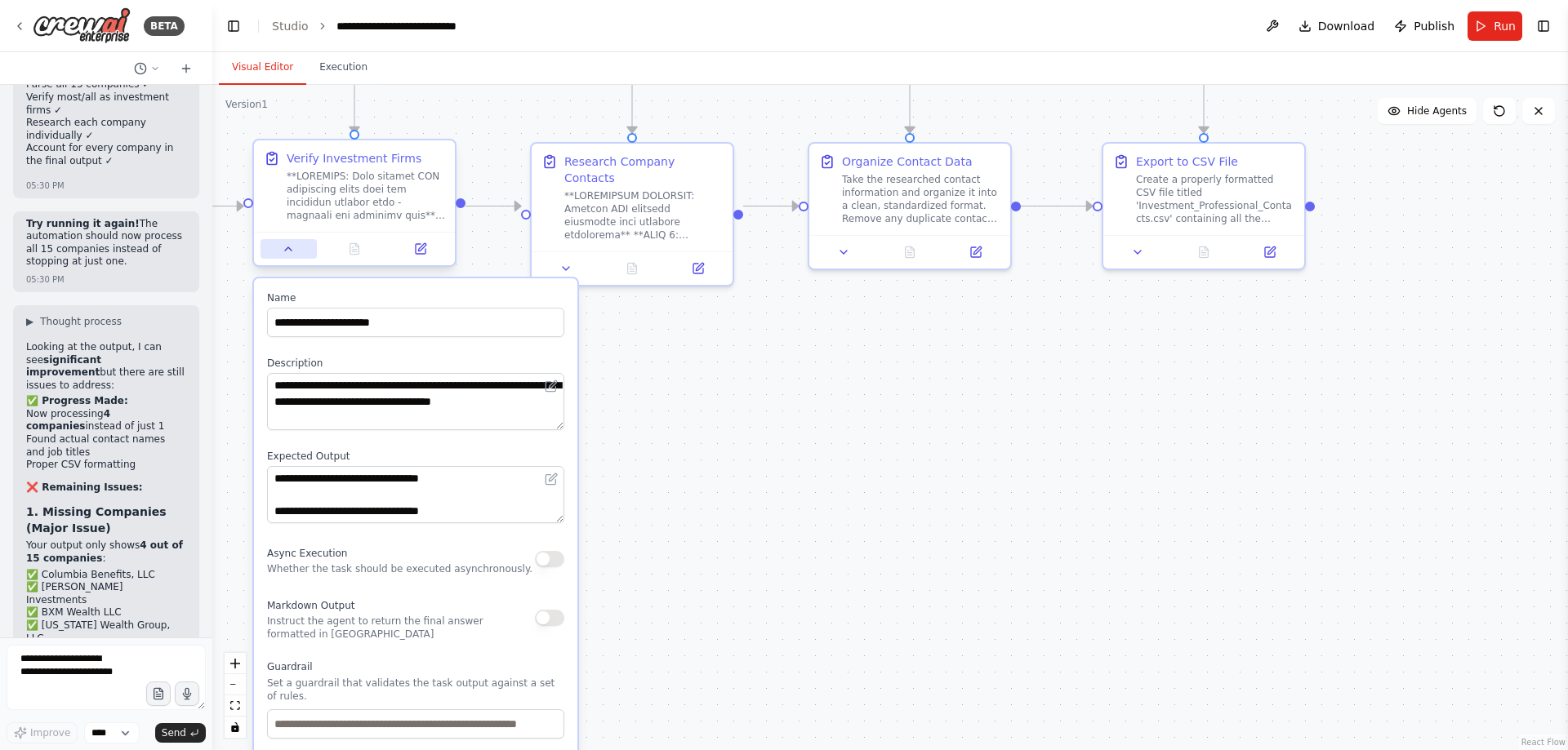
click at [298, 257] on button at bounding box center [289, 249] width 56 height 20
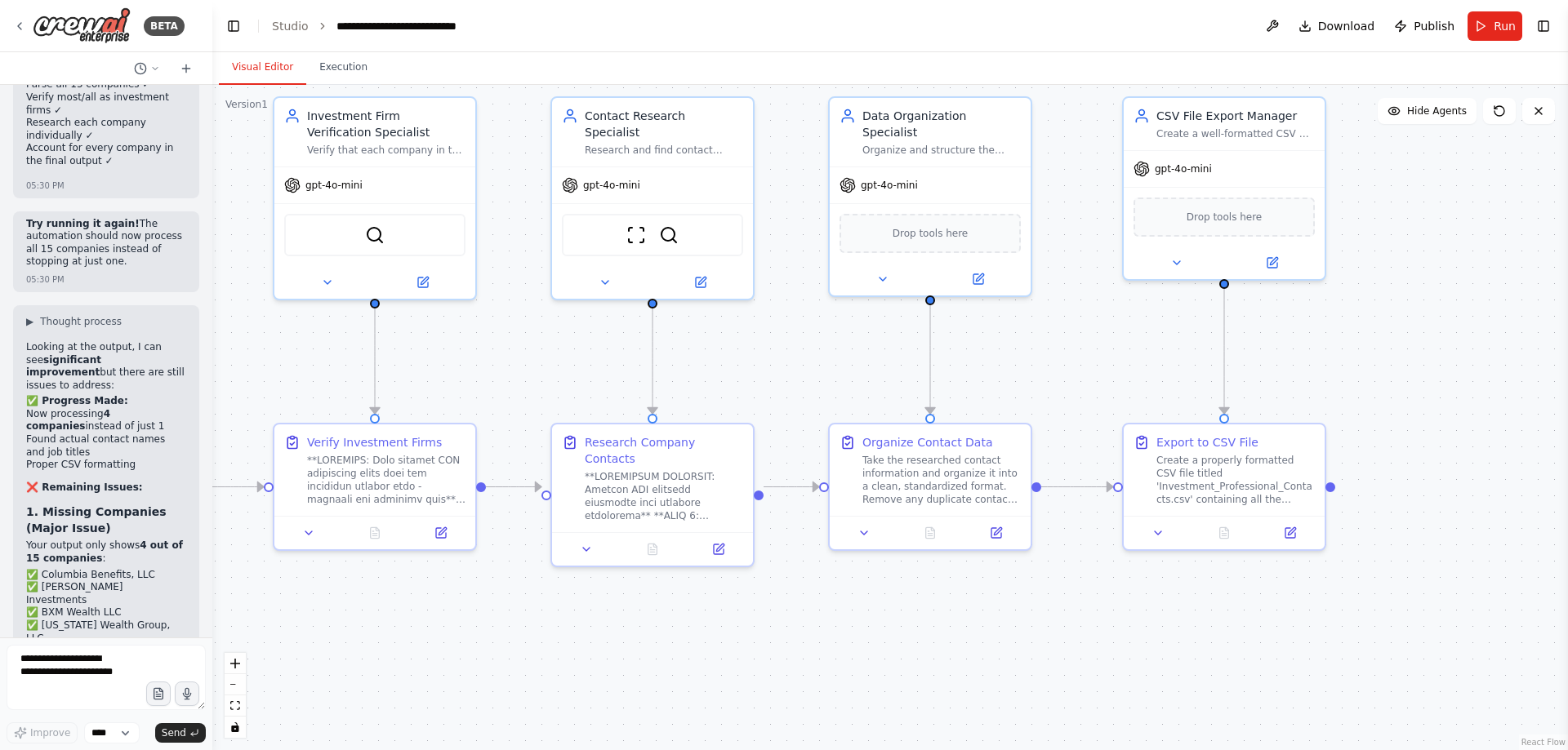
drag, startPoint x: 1038, startPoint y: 447, endPoint x: 1033, endPoint y: 650, distance: 203.1
click at [1036, 659] on div ".deletable-edge-delete-btn { width: 20px; height: 20px; border: 0px solid #ffff…" at bounding box center [890, 418] width 1356 height 666
click at [1542, 22] on button "Toggle Right Sidebar" at bounding box center [1543, 26] width 23 height 23
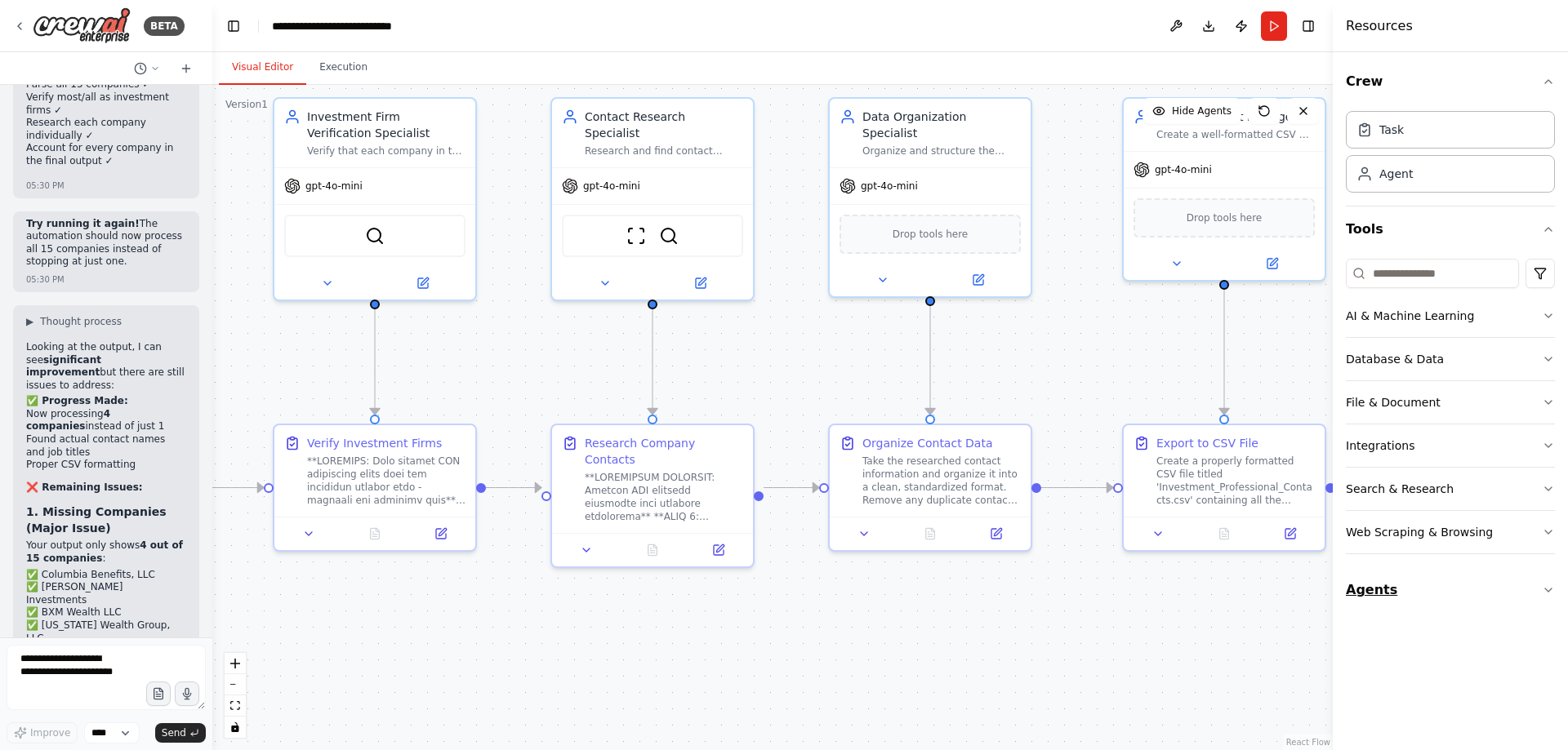
click at [1502, 592] on button "Agents" at bounding box center [1450, 591] width 209 height 46
click at [1499, 596] on button "Agents" at bounding box center [1450, 591] width 209 height 46
click at [1312, 27] on button "Toggle Right Sidebar" at bounding box center [1308, 26] width 23 height 23
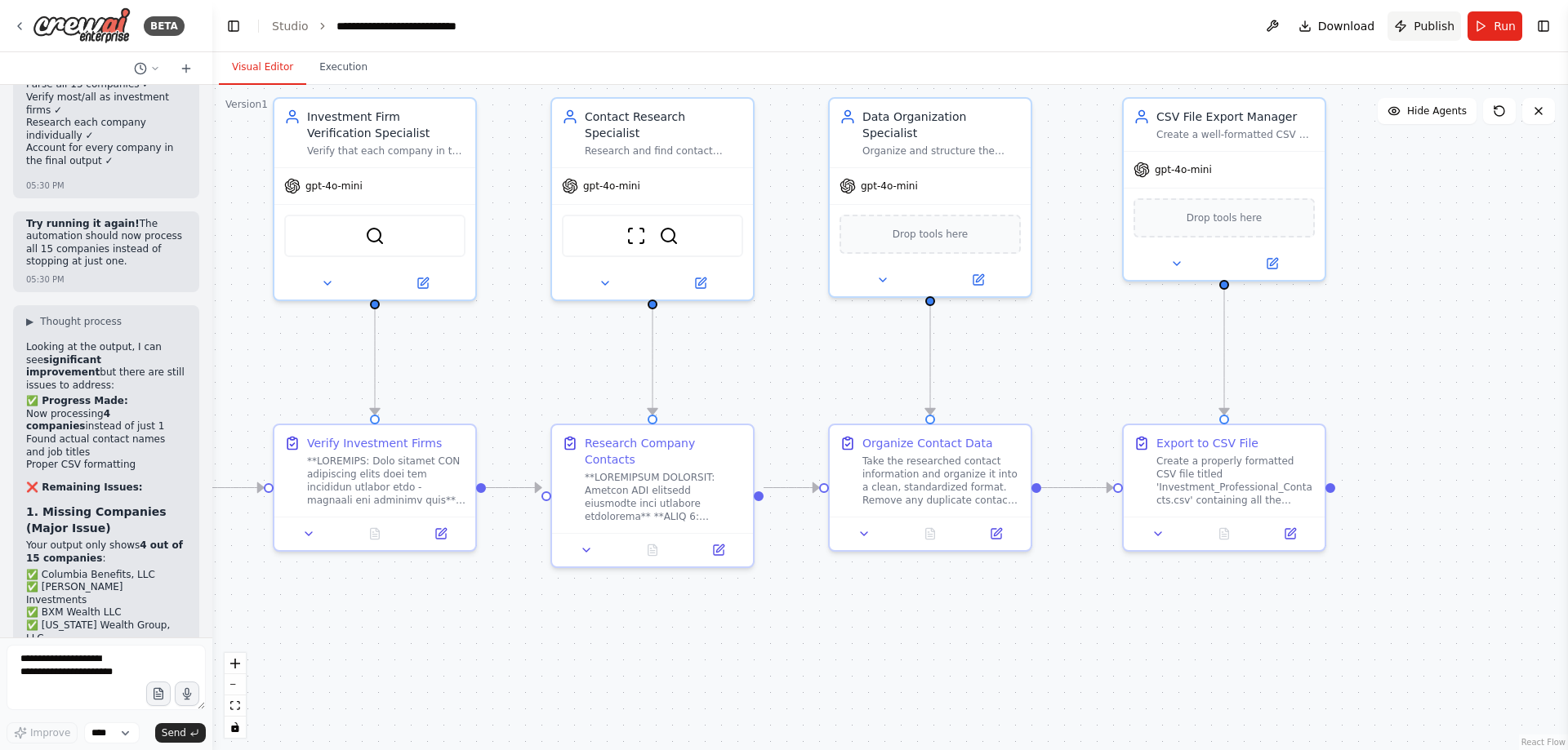
click at [1444, 24] on span "Publish" at bounding box center [1434, 26] width 41 height 16
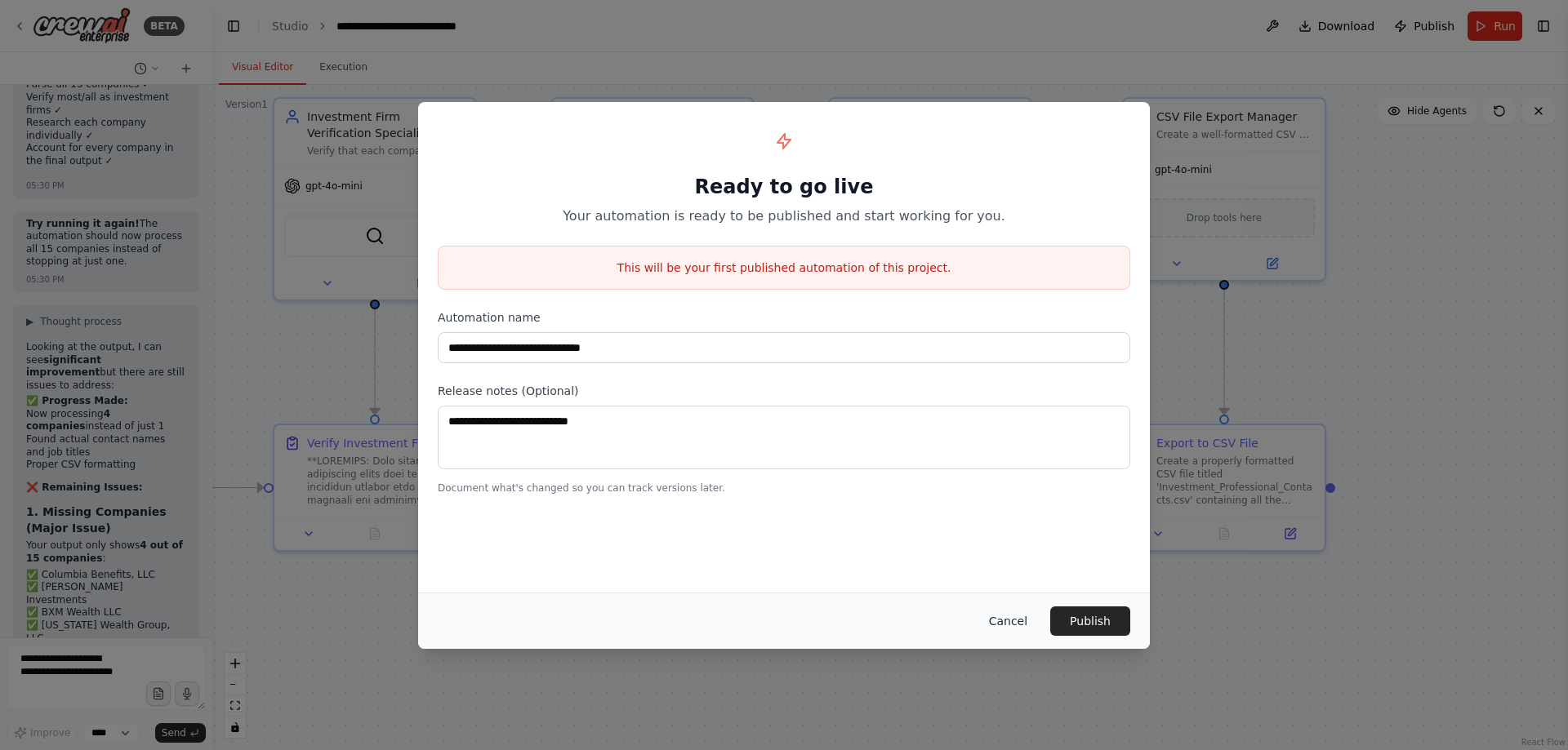
click at [1000, 621] on button "Cancel" at bounding box center [1009, 621] width 65 height 29
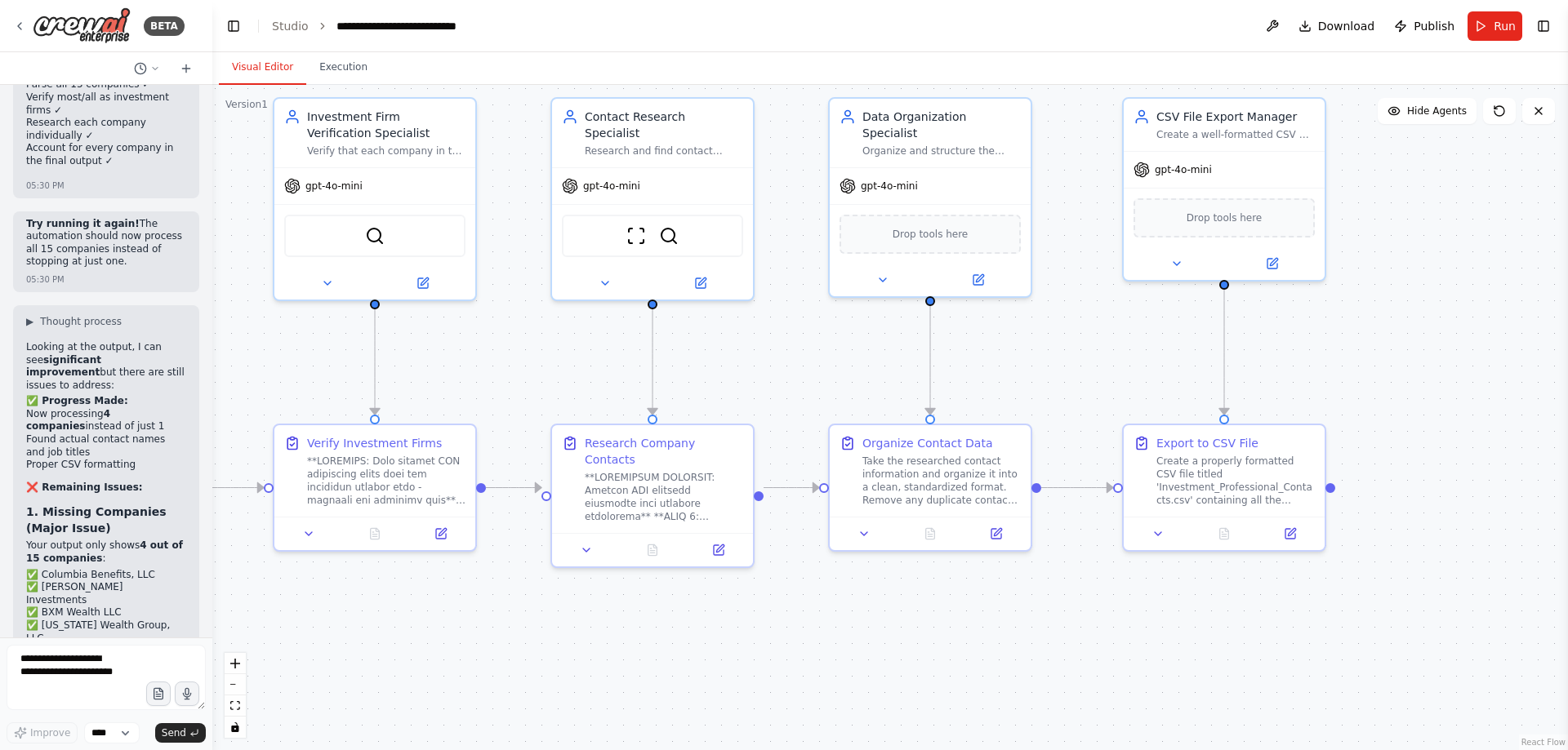
click at [354, 70] on button "Execution" at bounding box center [343, 67] width 74 height 34
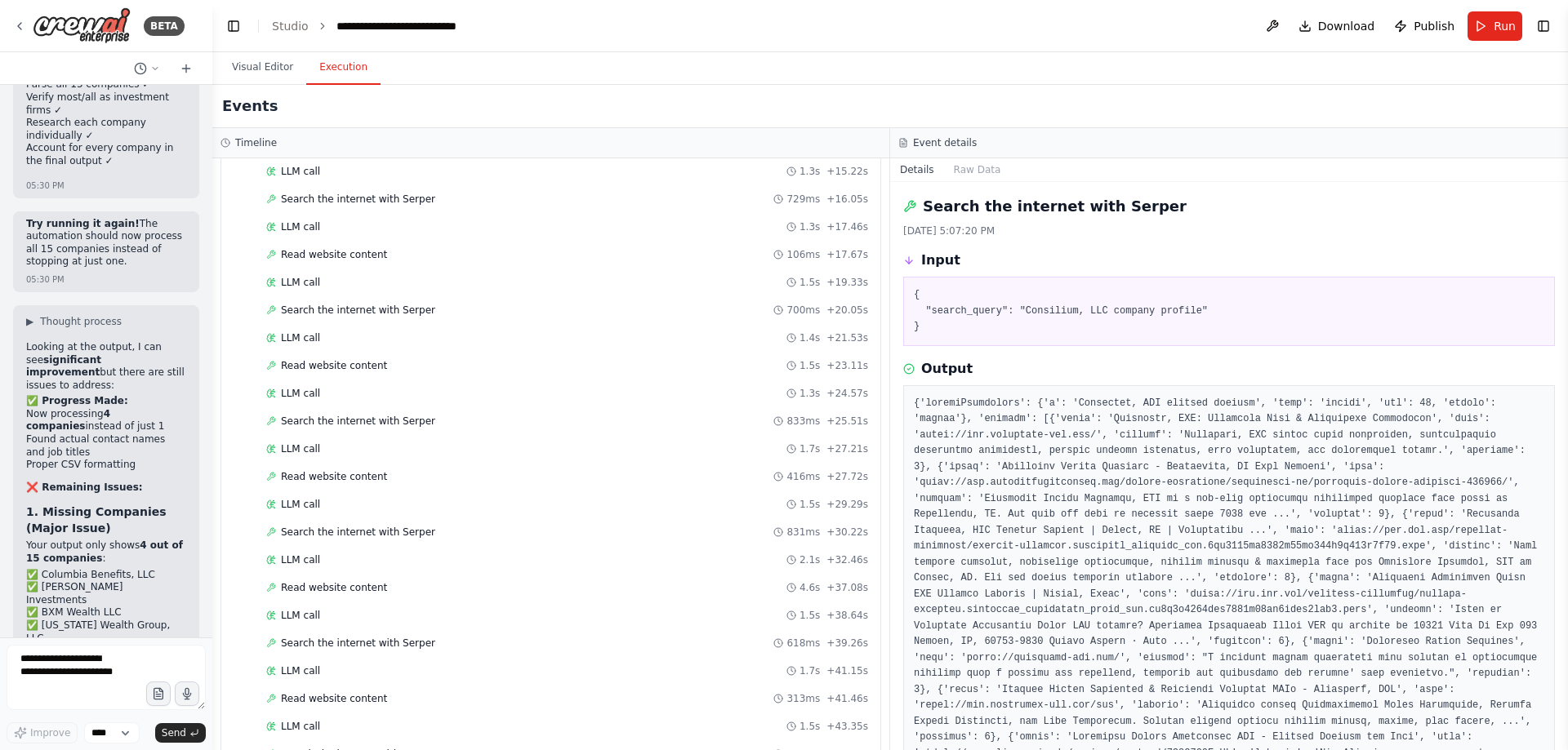
scroll to position [2527, 0]
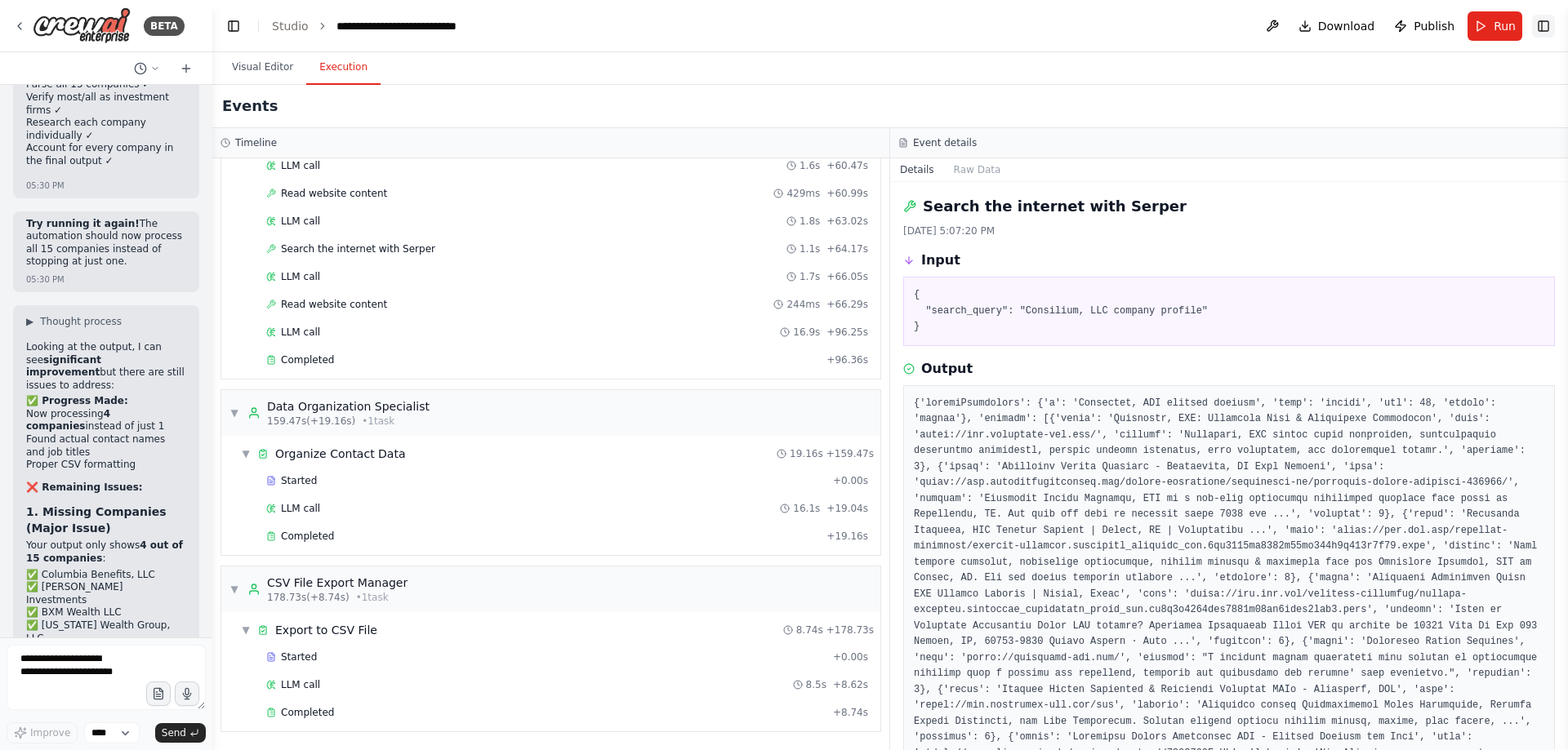
click at [1551, 26] on button "Toggle Right Sidebar" at bounding box center [1543, 26] width 23 height 23
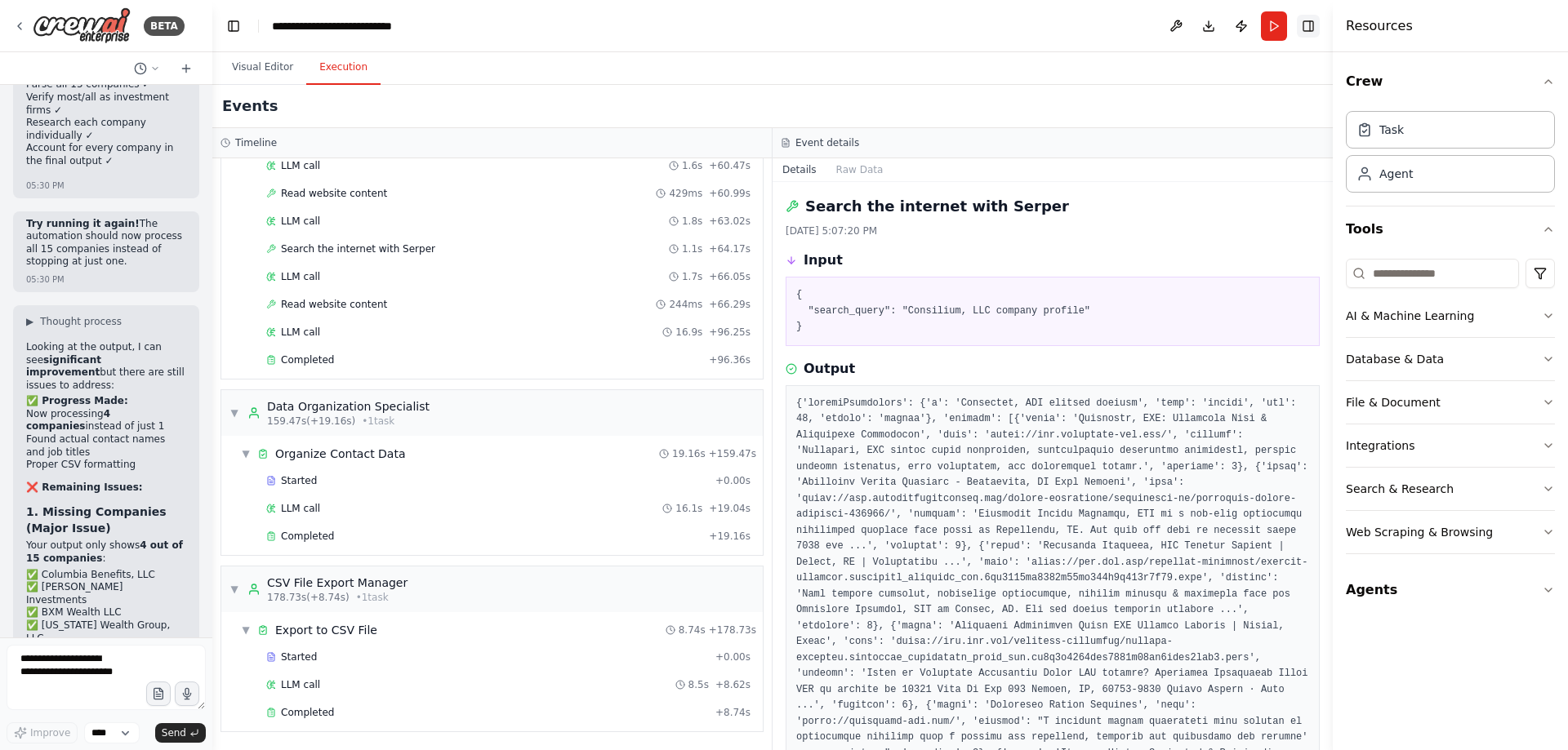
click at [1311, 27] on button "Toggle Right Sidebar" at bounding box center [1308, 26] width 23 height 23
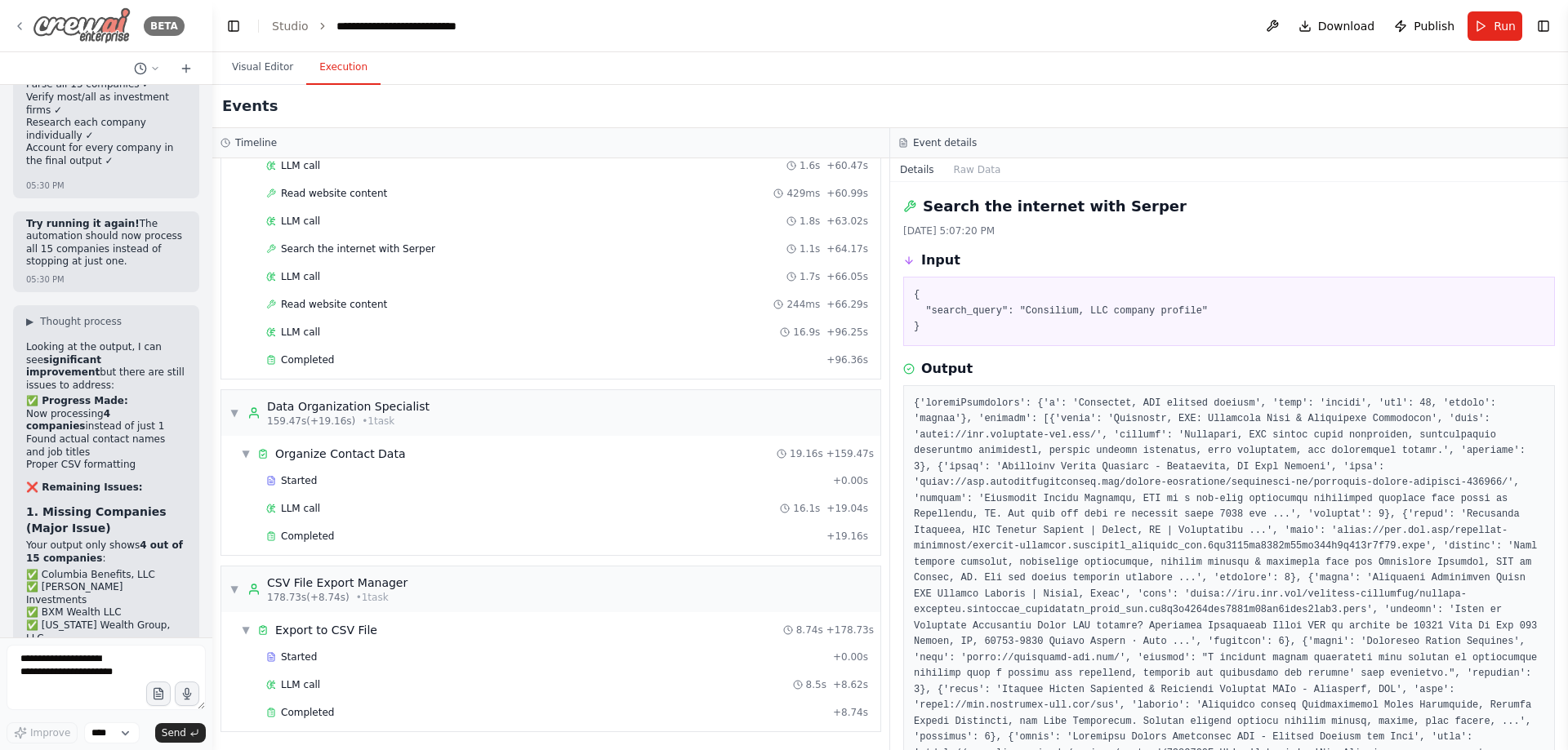
click at [19, 20] on icon at bounding box center [19, 26] width 13 height 13
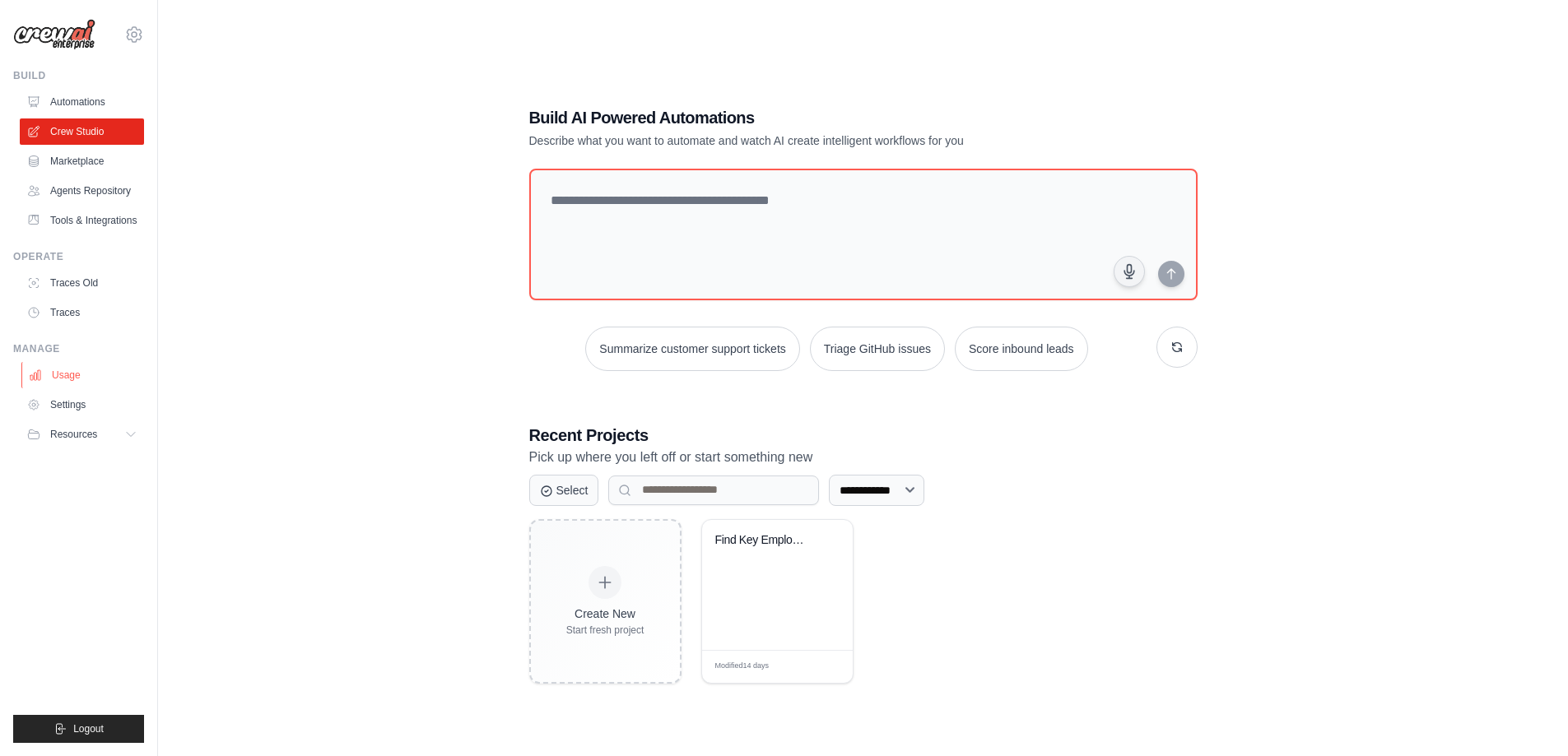
click at [101, 375] on link "Usage" at bounding box center [83, 375] width 125 height 27
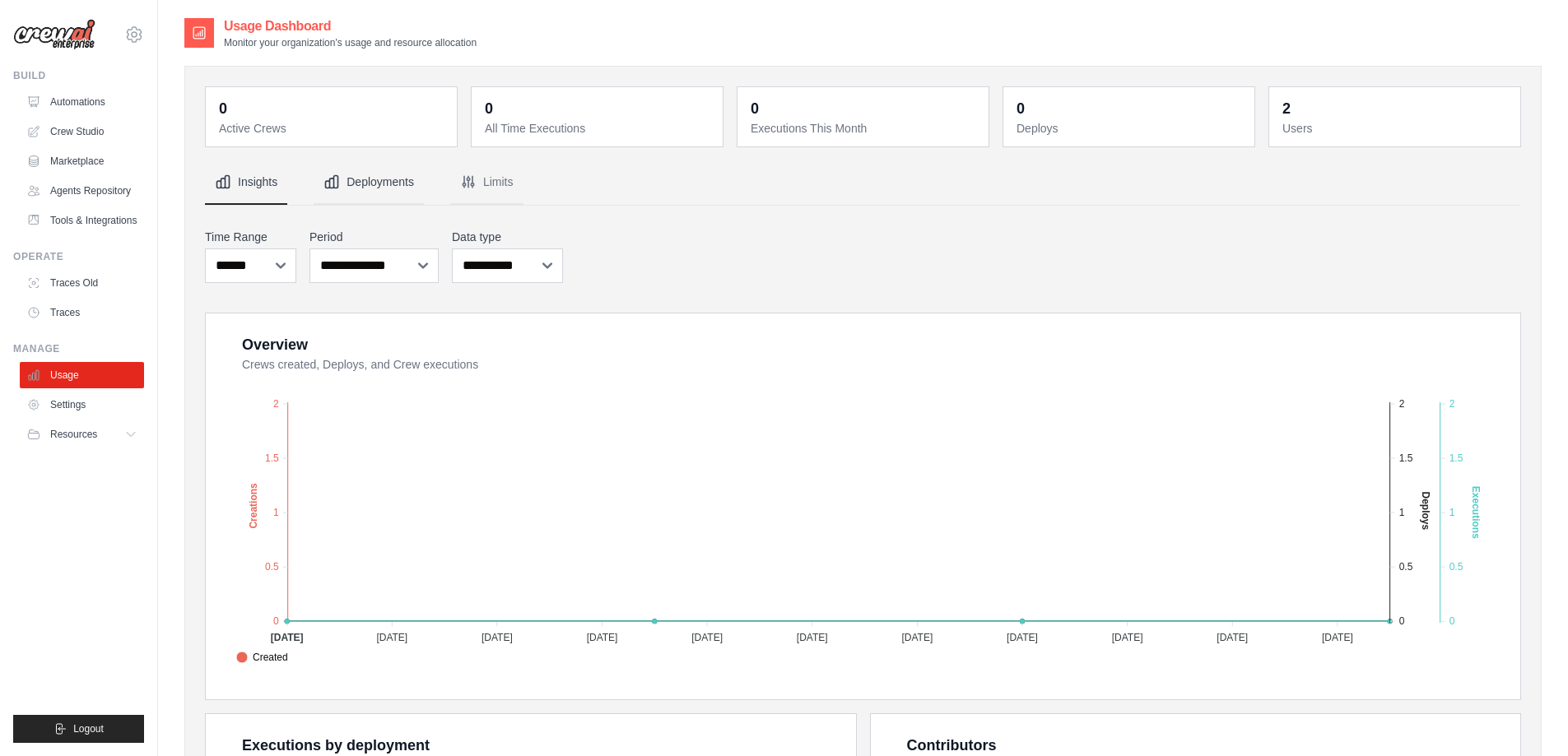
click at [375, 179] on button "Deployments" at bounding box center [369, 183] width 110 height 45
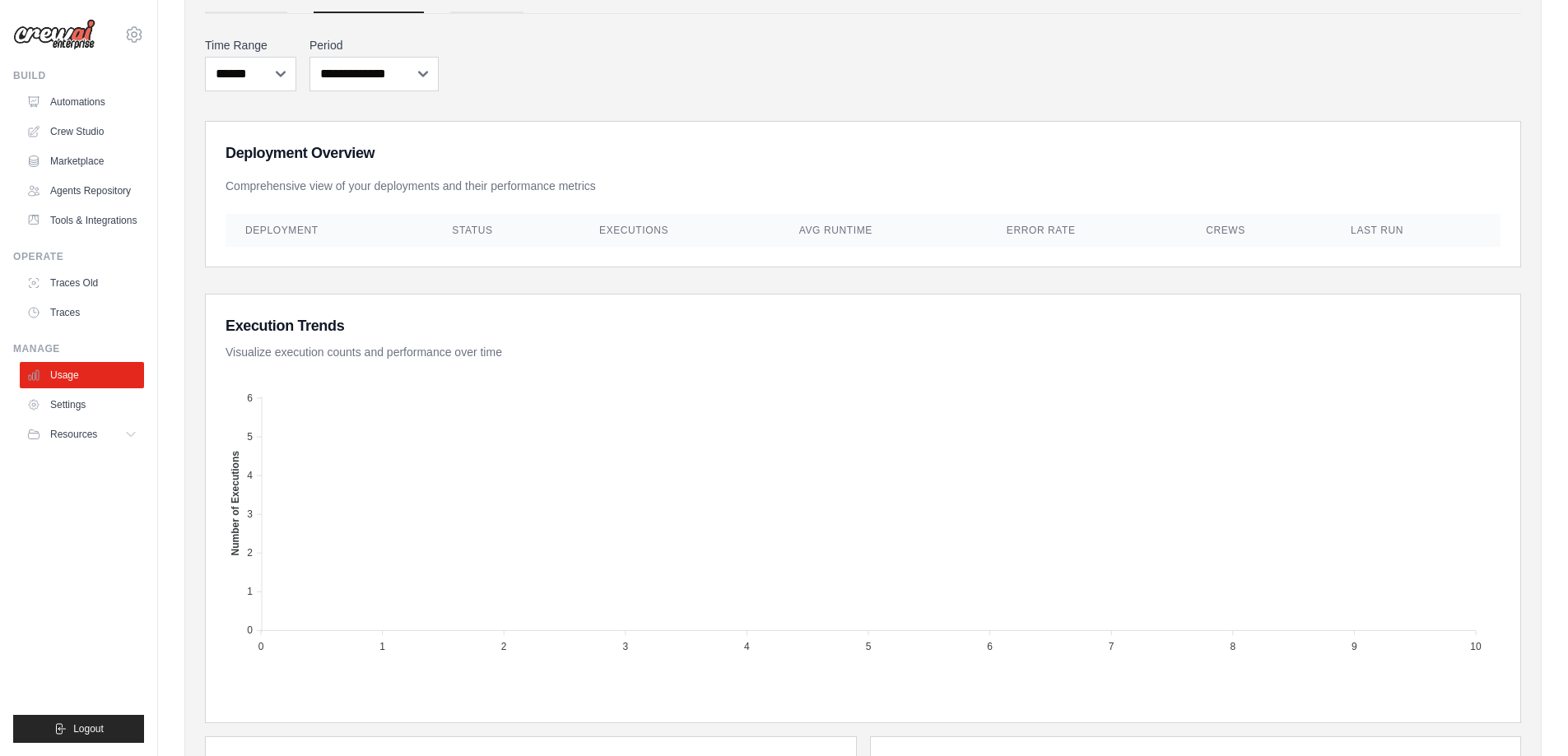
drag, startPoint x: 750, startPoint y: 332, endPoint x: 734, endPoint y: 386, distance: 56.3
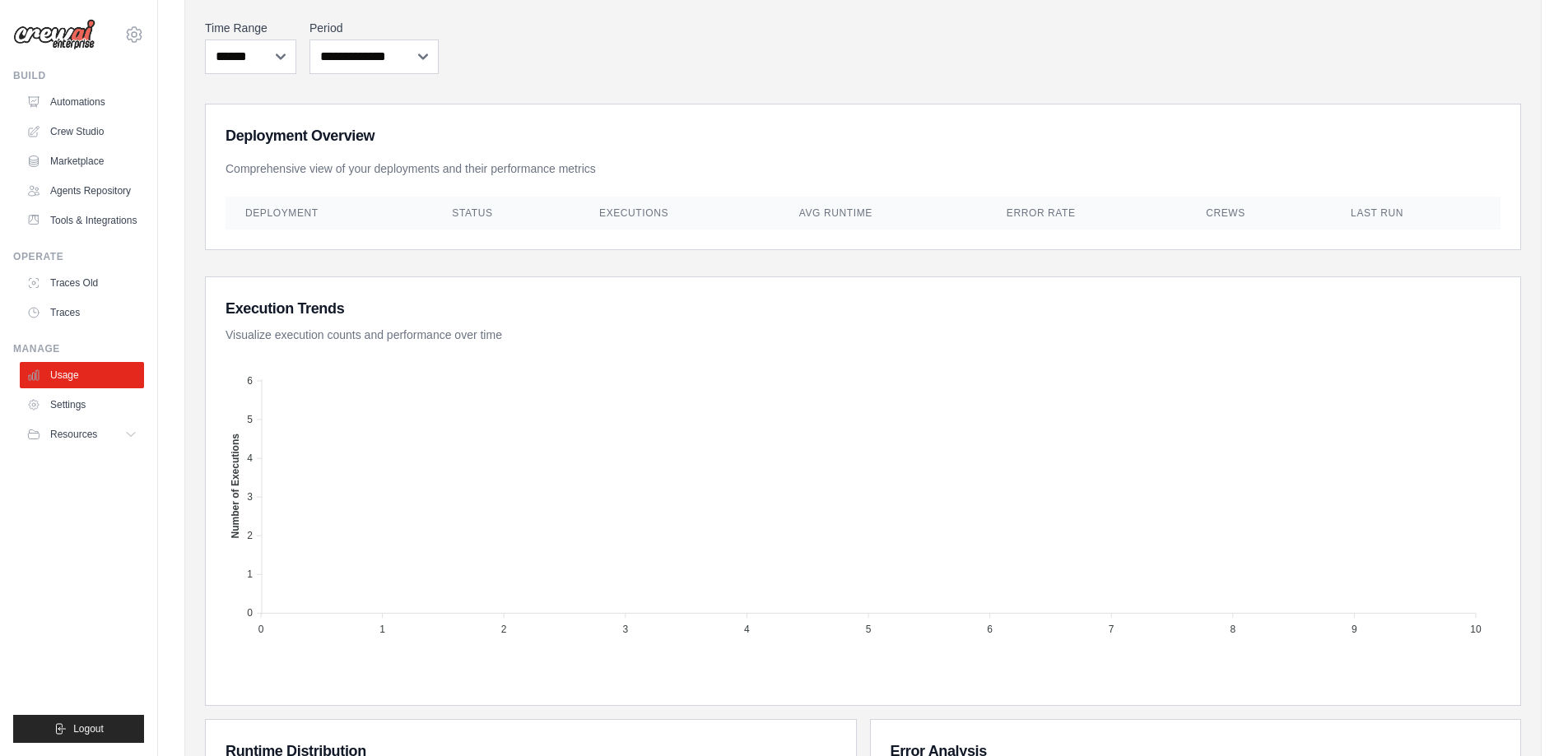
scroll to position [582, 0]
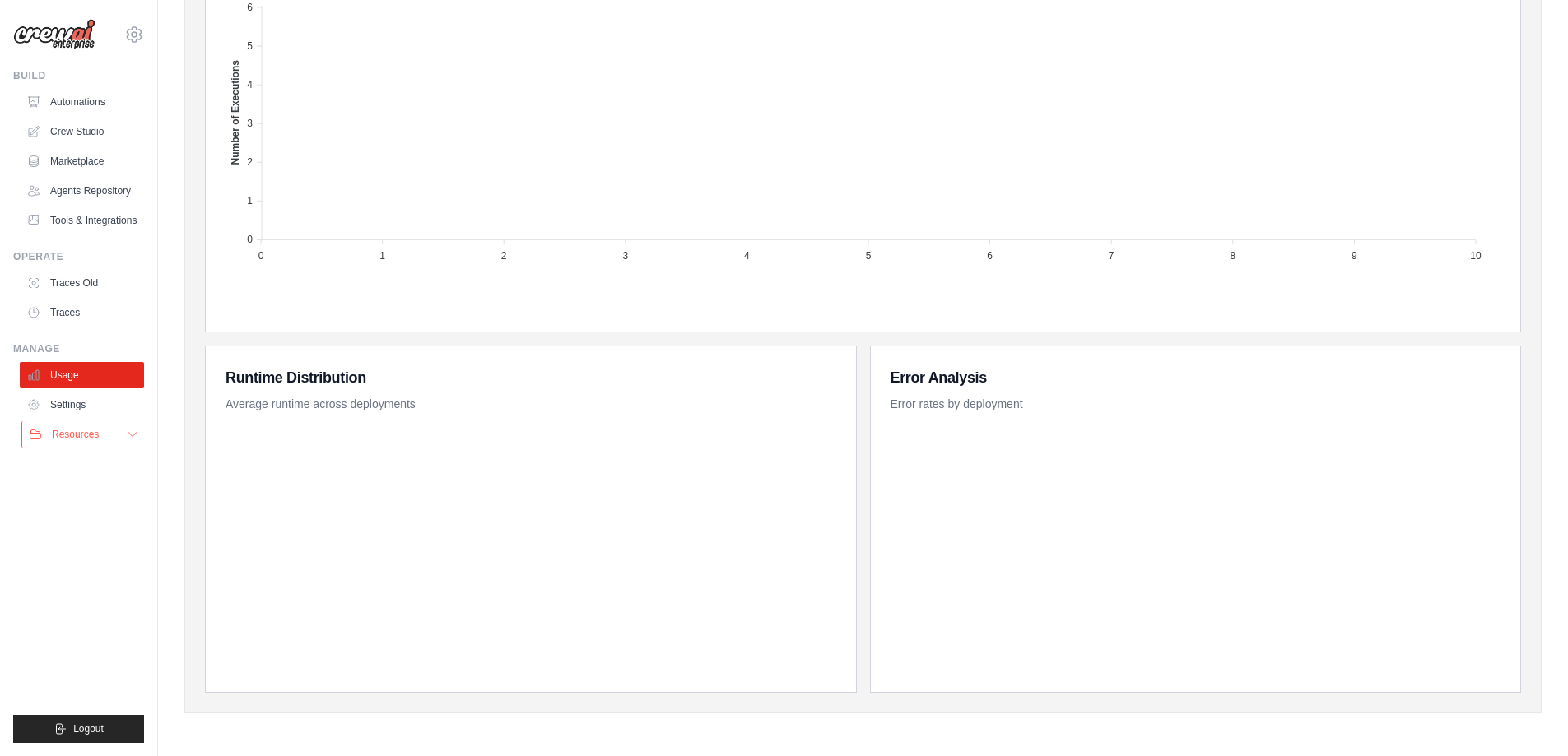
click at [116, 430] on button "Resources" at bounding box center [83, 434] width 125 height 27
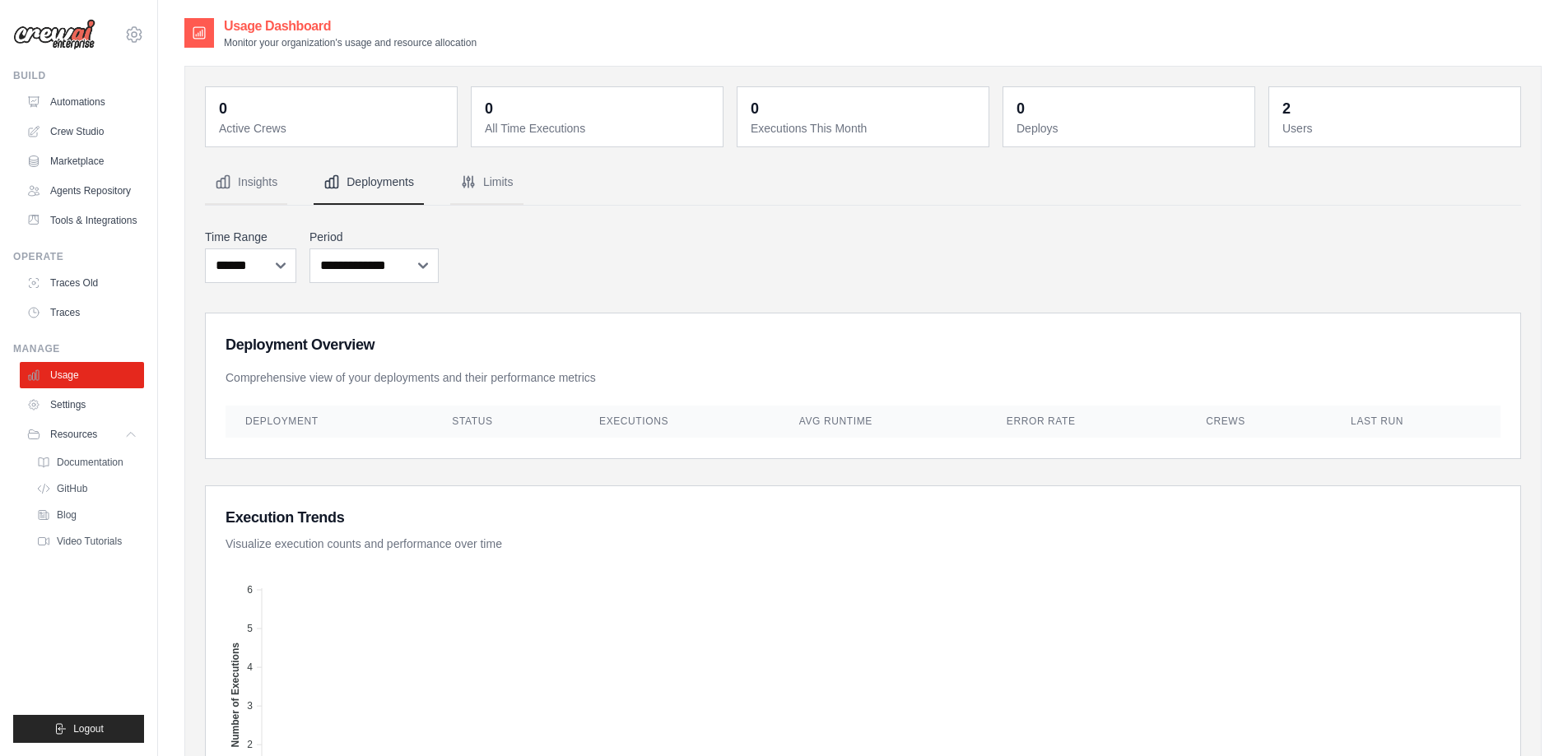
scroll to position [549, 0]
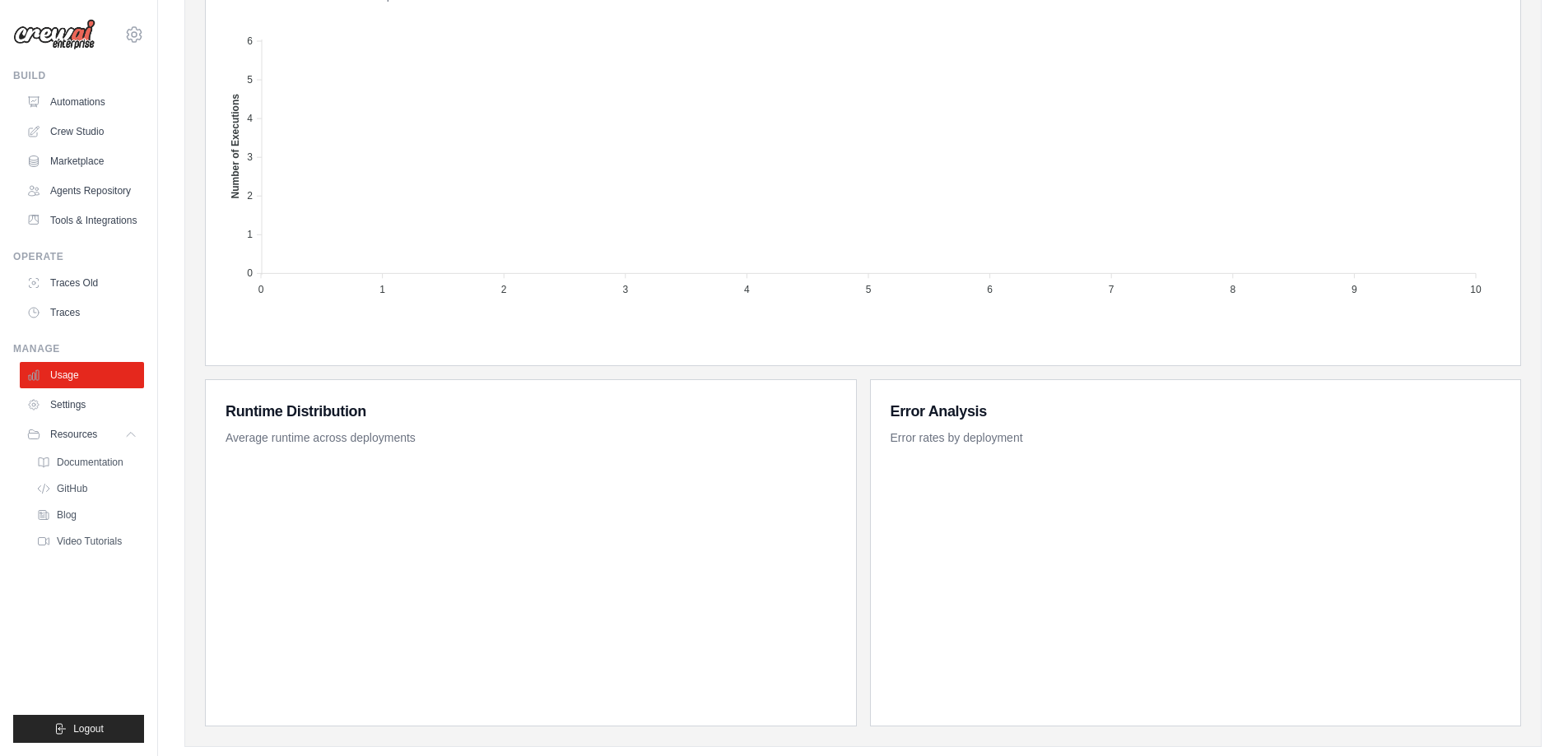
click at [3, 430] on div "adesimone@millburn.com Settings Build Automations" at bounding box center [79, 378] width 158 height 756
click at [95, 441] on button "Resources" at bounding box center [83, 434] width 125 height 27
click at [95, 405] on link "Settings" at bounding box center [83, 405] width 125 height 27
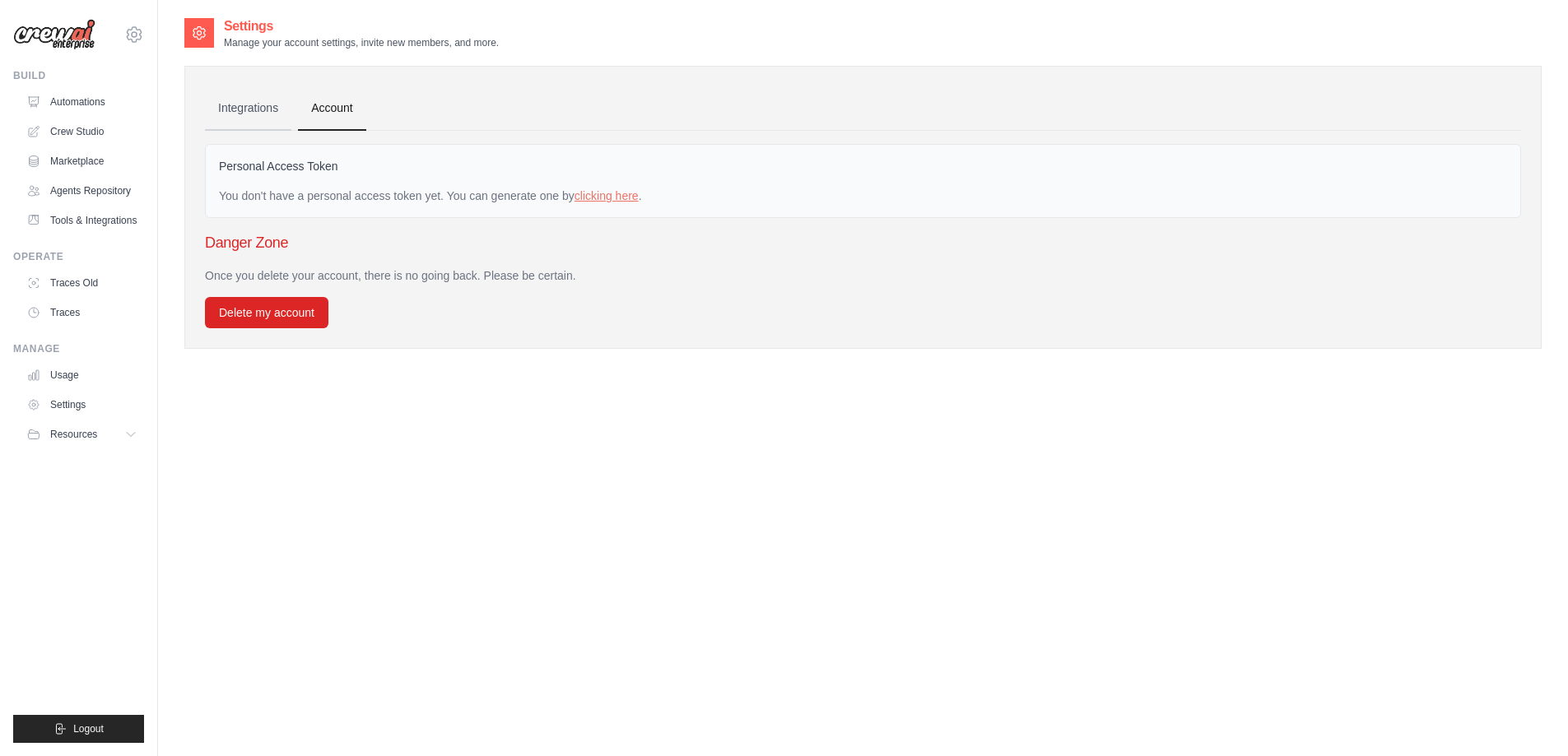
click at [264, 121] on link "Integrations" at bounding box center [248, 109] width 87 height 45
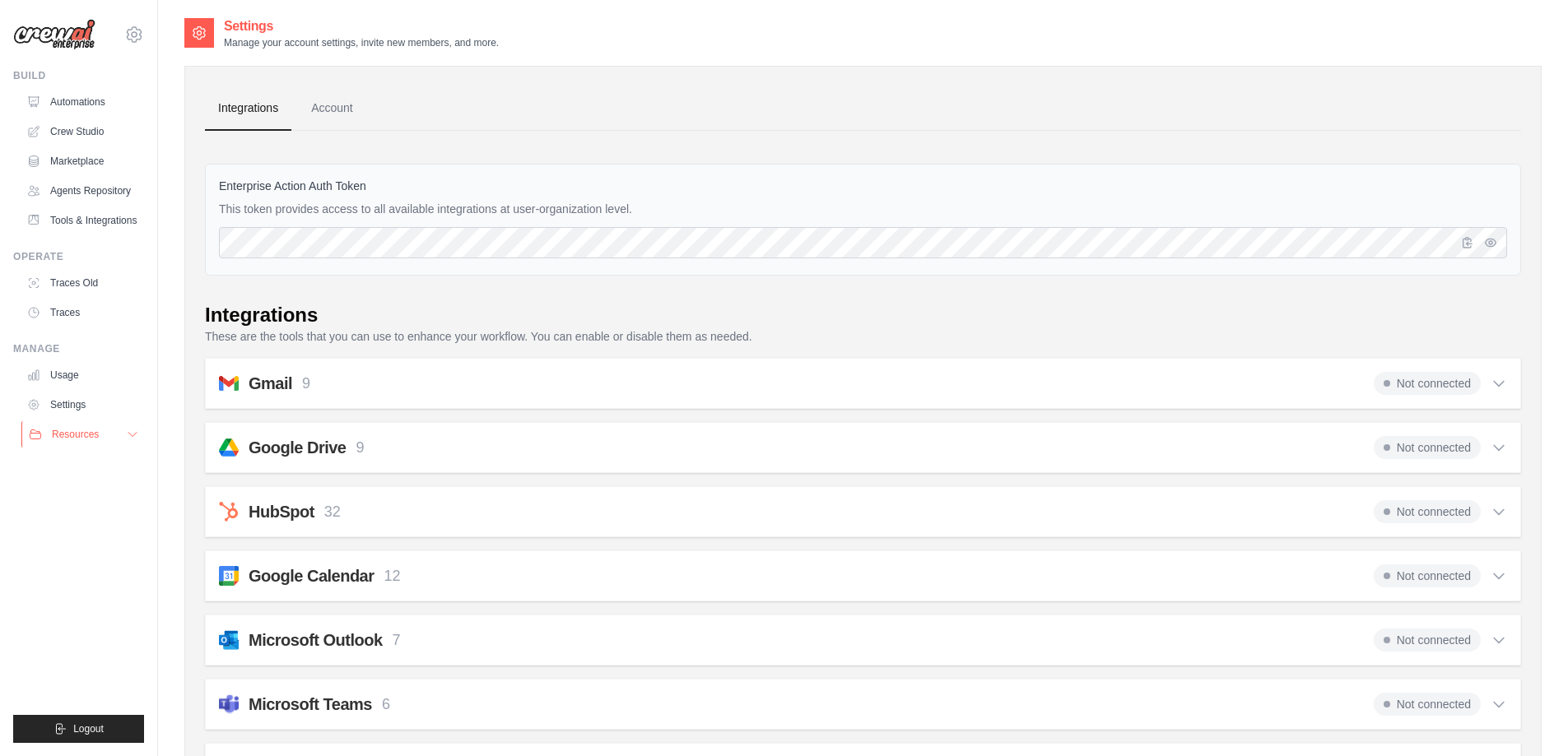
click at [104, 424] on button "Resources" at bounding box center [83, 434] width 125 height 27
click at [93, 272] on link "Traces Old" at bounding box center [83, 283] width 125 height 27
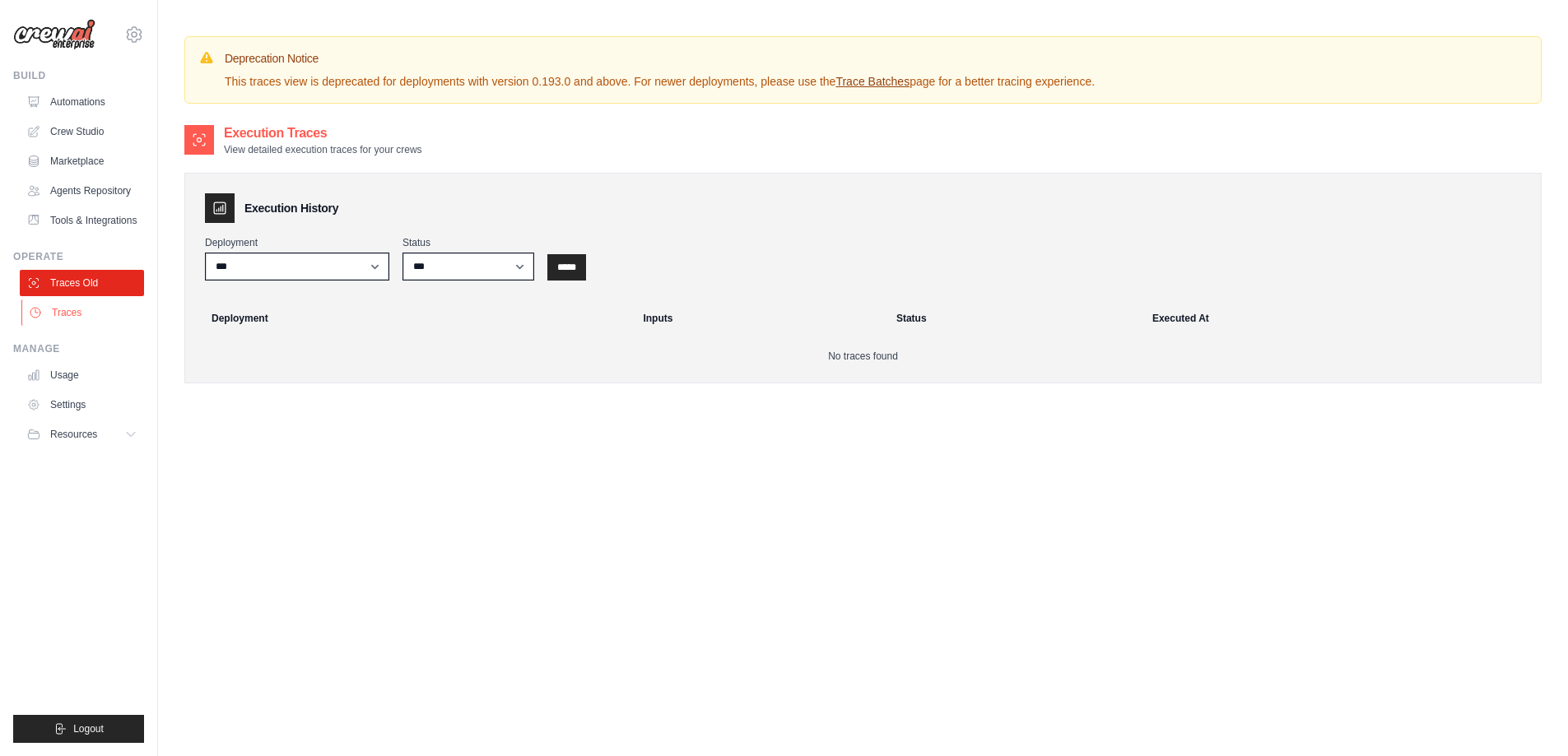
click at [96, 323] on link "Traces" at bounding box center [83, 313] width 125 height 27
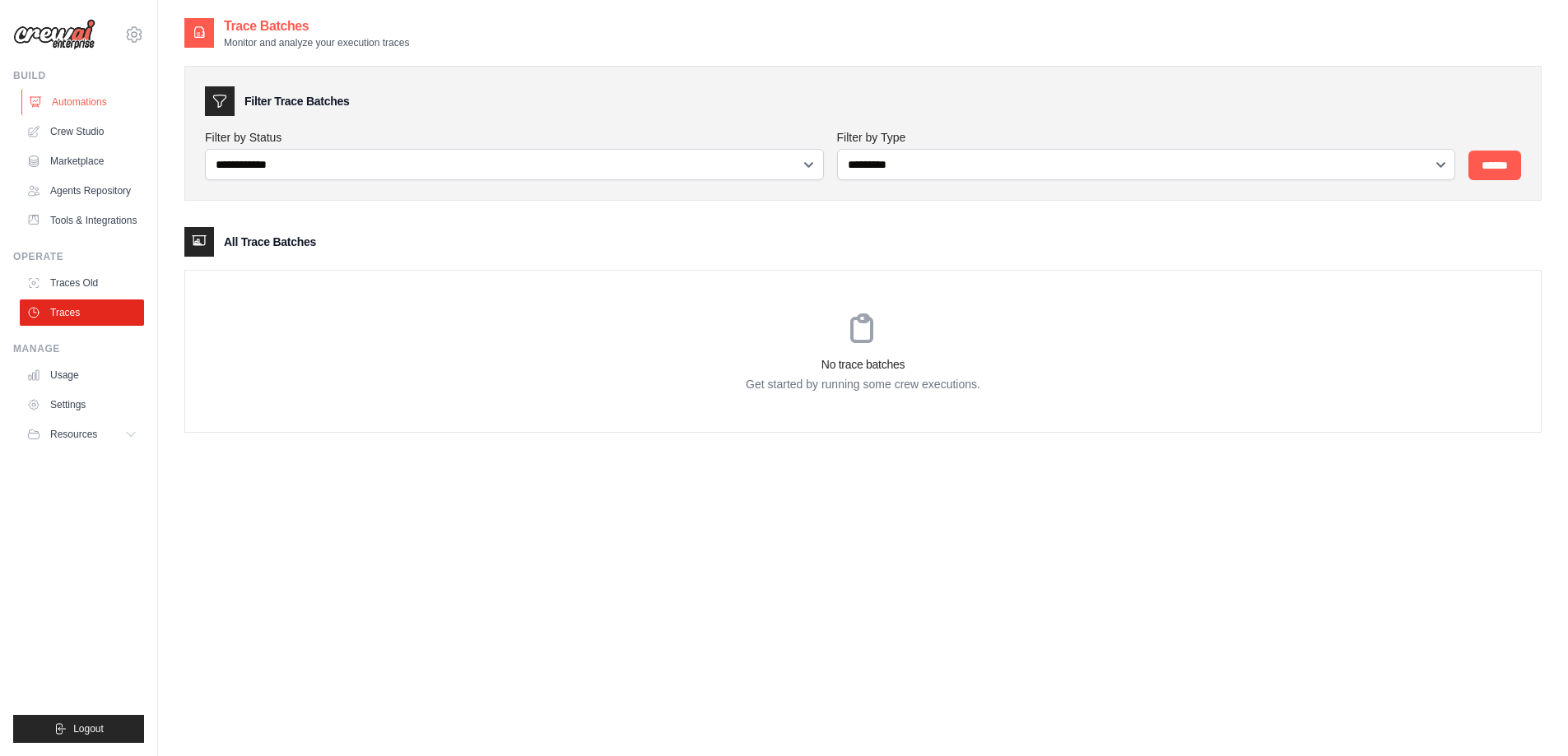
click at [118, 101] on link "Automations" at bounding box center [83, 101] width 125 height 27
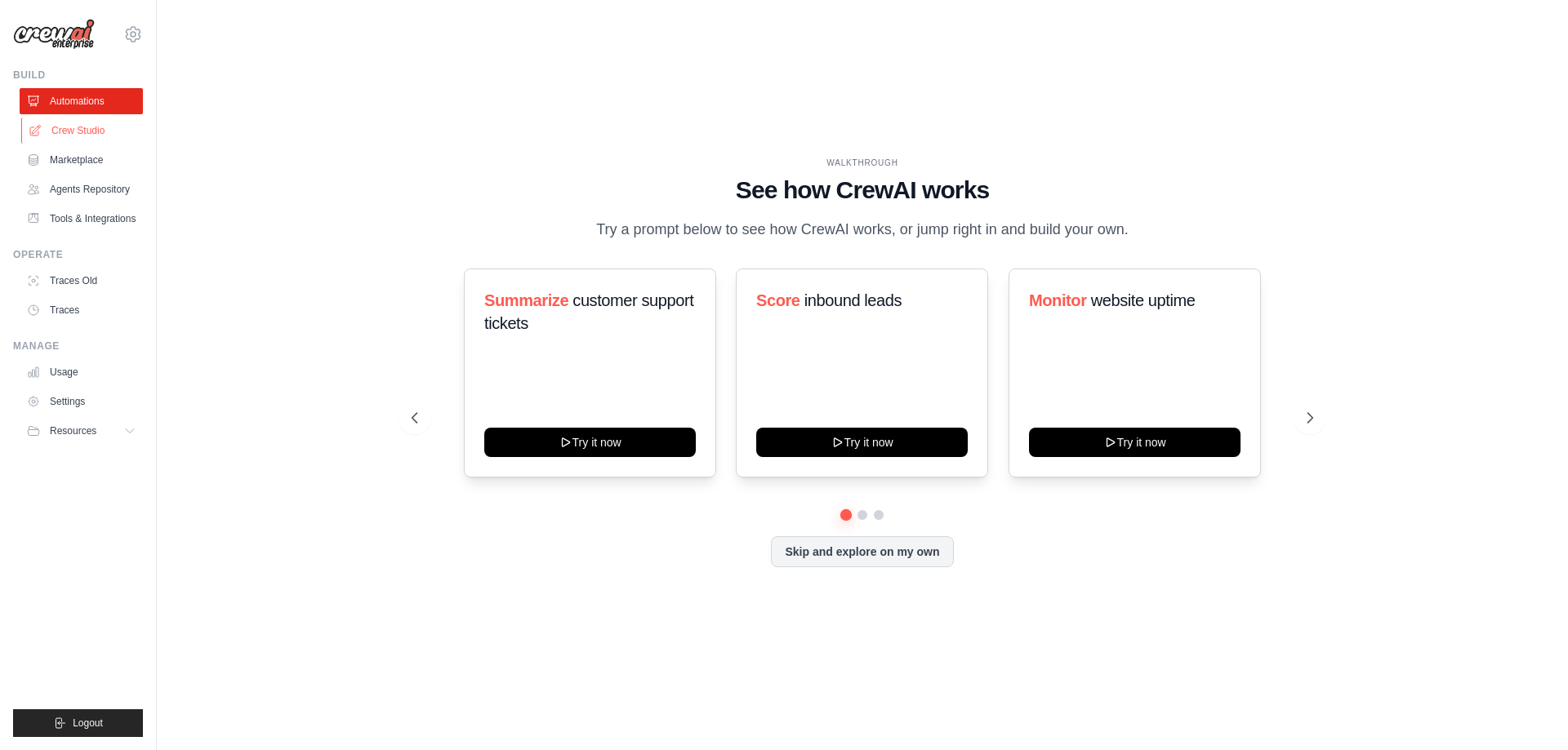
click at [74, 127] on link "Crew Studio" at bounding box center [83, 130] width 124 height 26
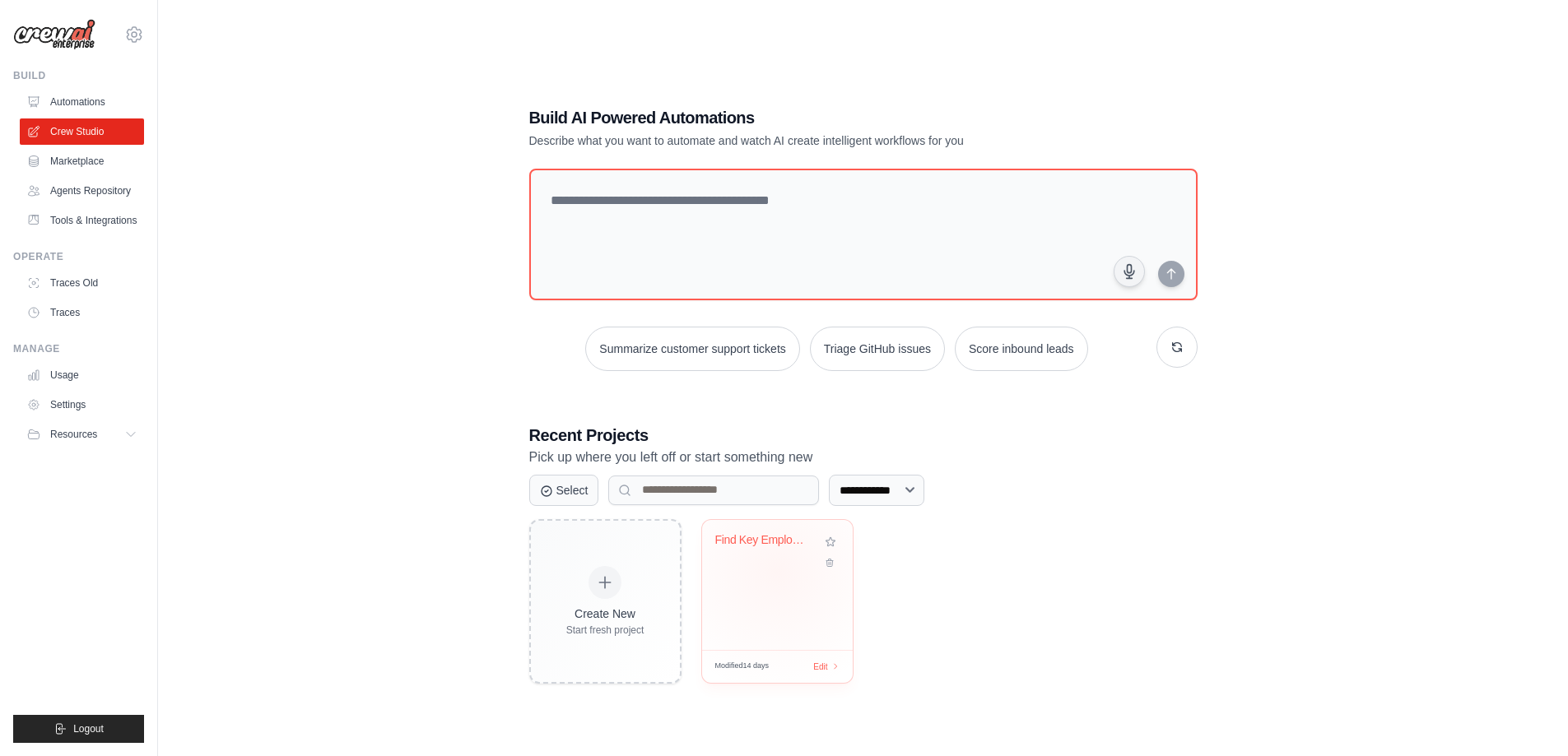
click at [776, 571] on div "Find Key Employees from Sheet" at bounding box center [777, 584] width 150 height 130
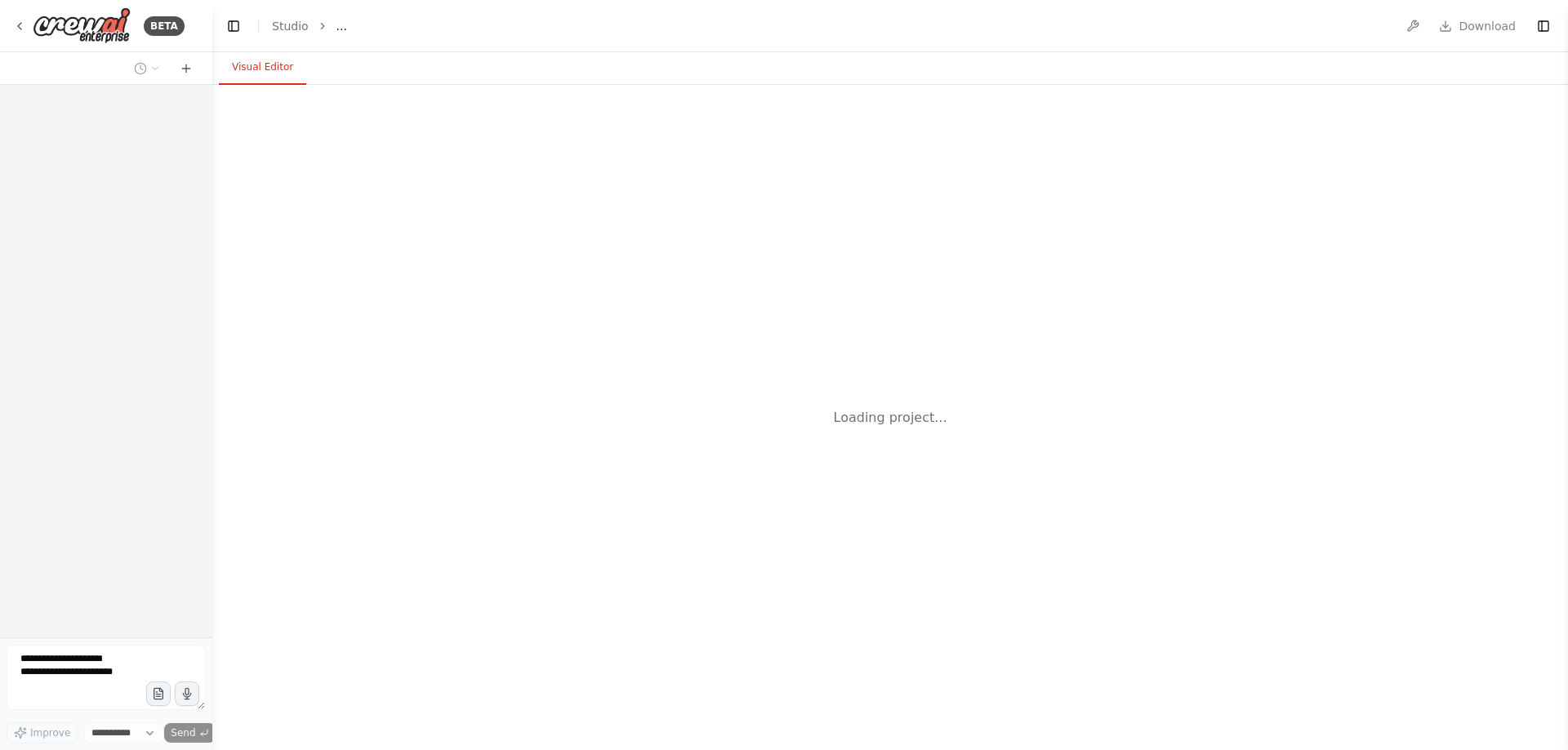
select select "****"
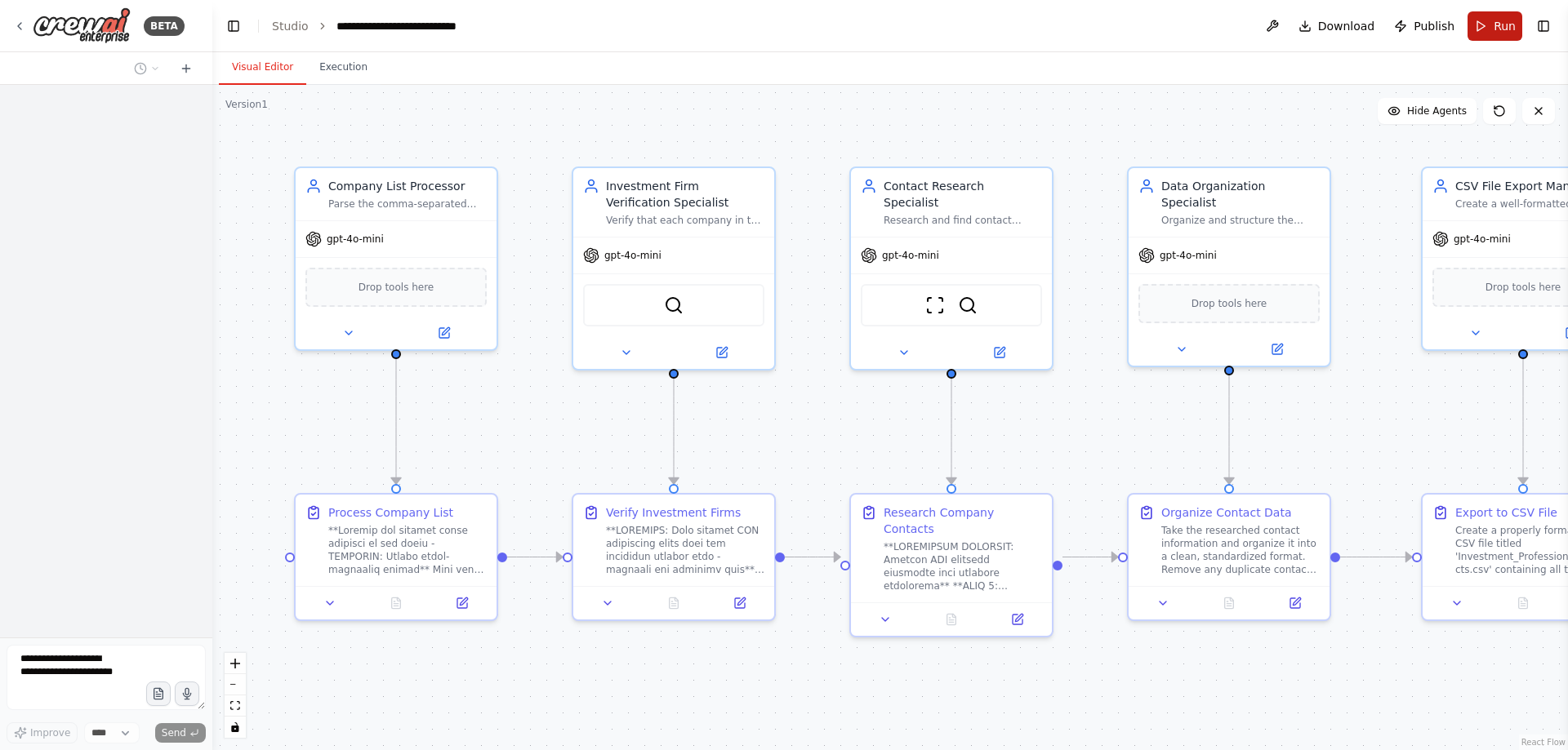
click at [1491, 12] on button "Run" at bounding box center [1495, 26] width 55 height 29
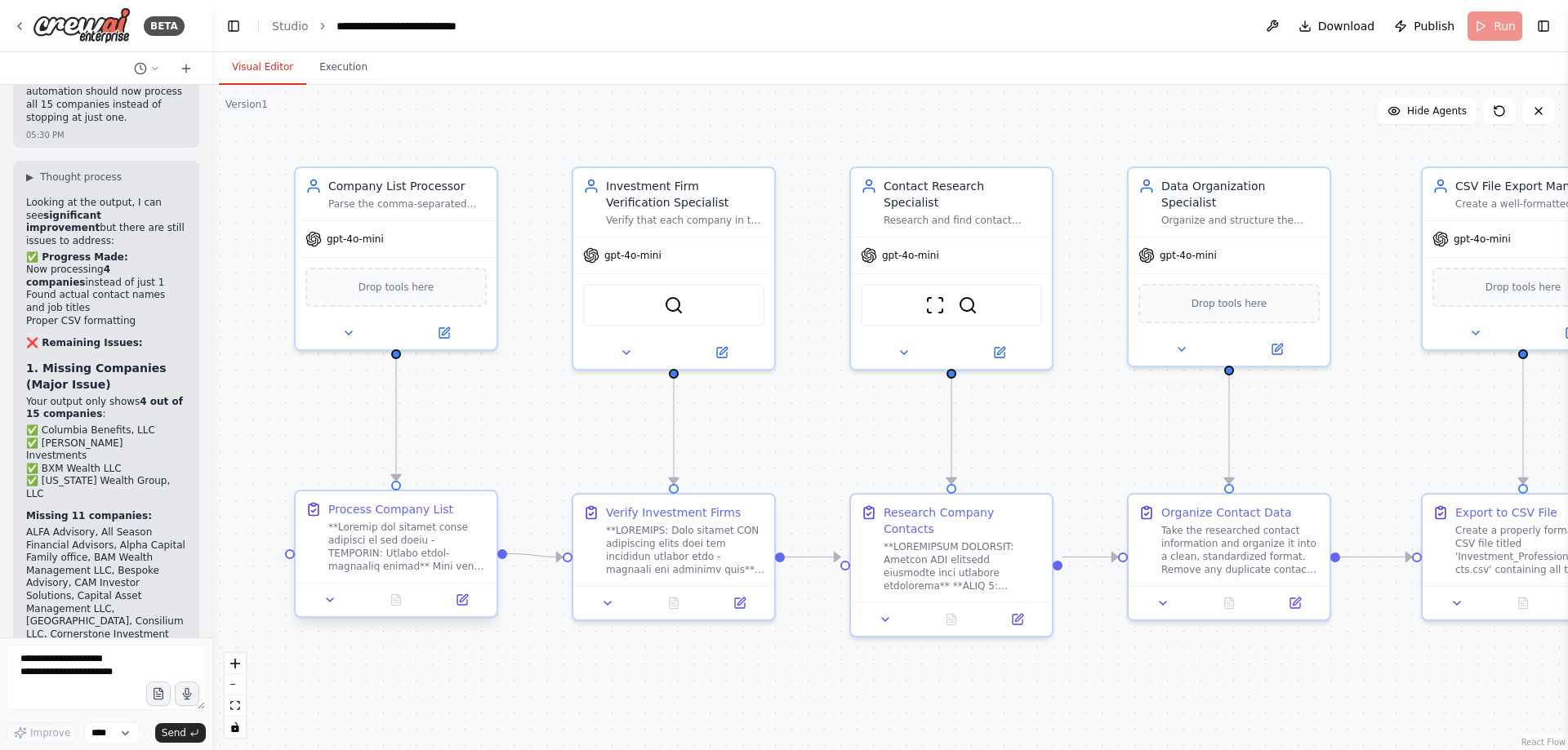
scroll to position [48786, 0]
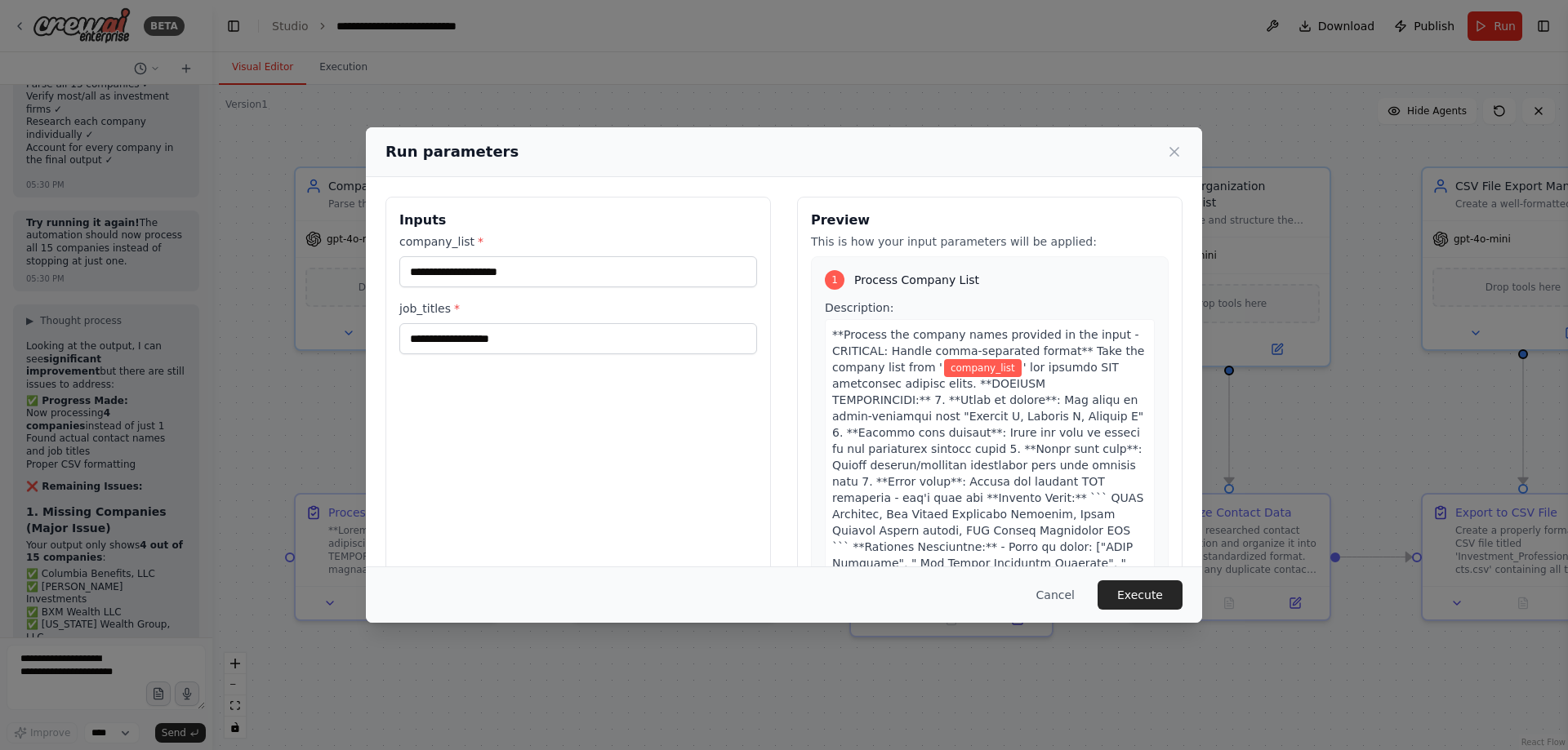
type input "**********"
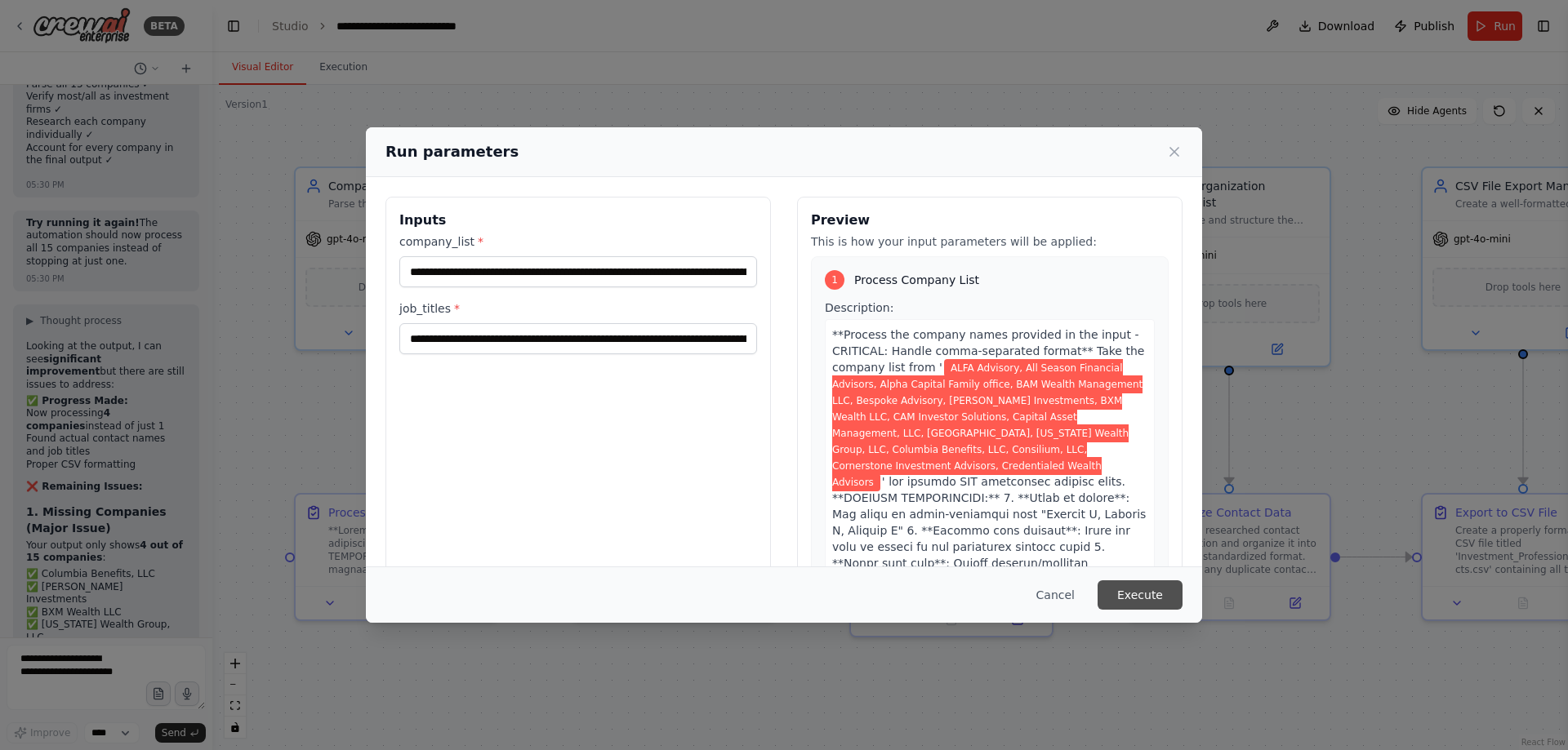
click at [1149, 598] on button "Execute" at bounding box center [1140, 595] width 85 height 29
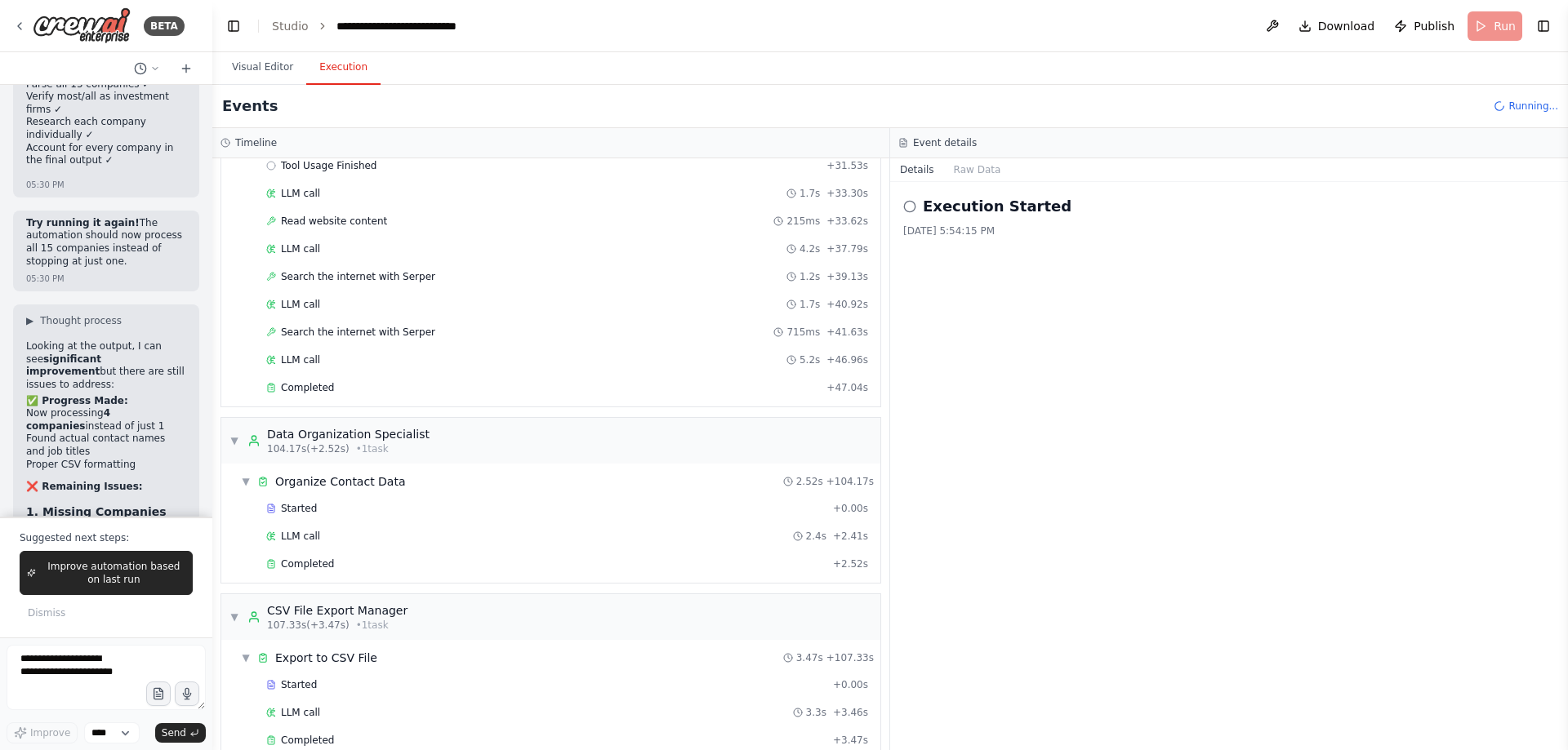
scroll to position [2028, 0]
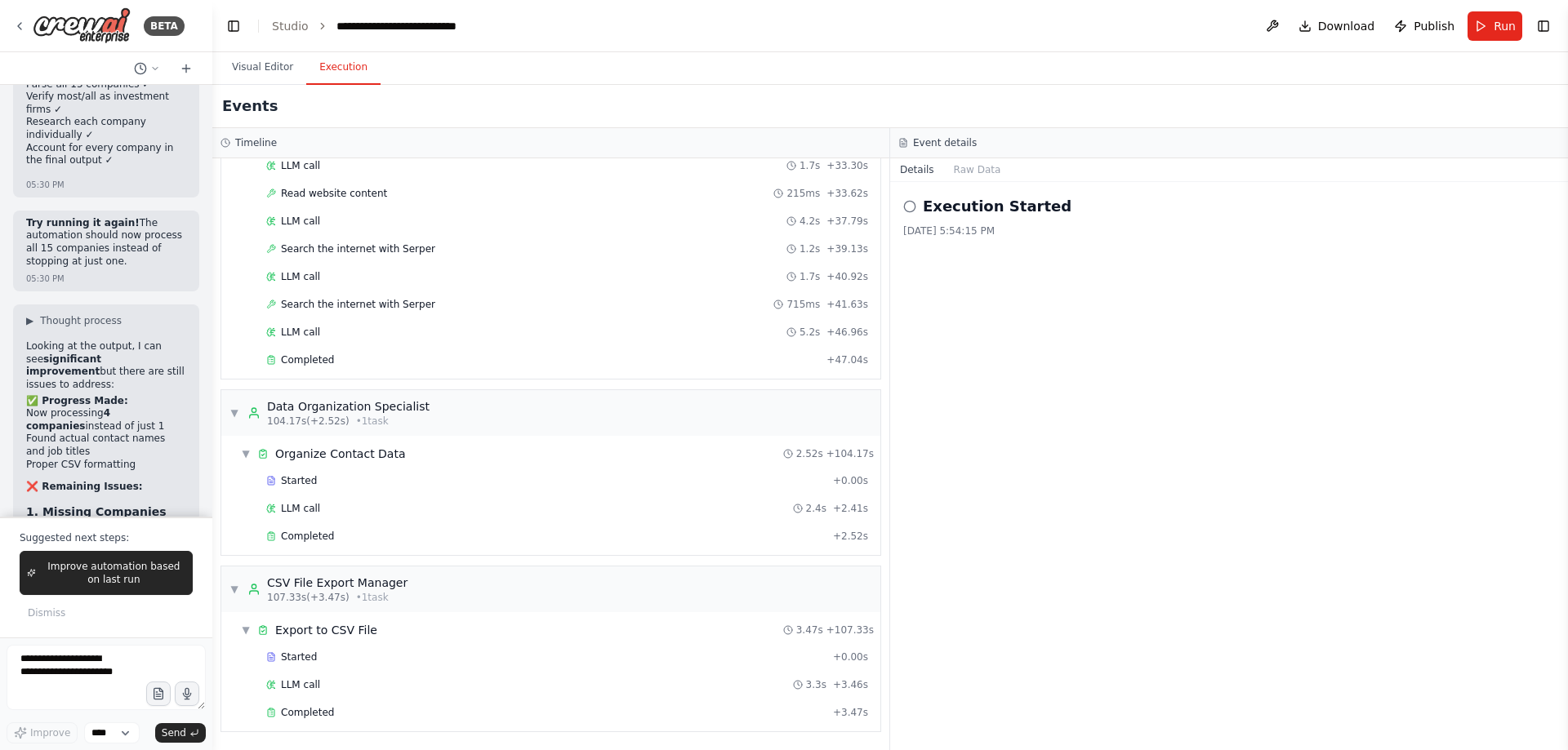
click at [263, 67] on button "Visual Editor" at bounding box center [263, 67] width 87 height 34
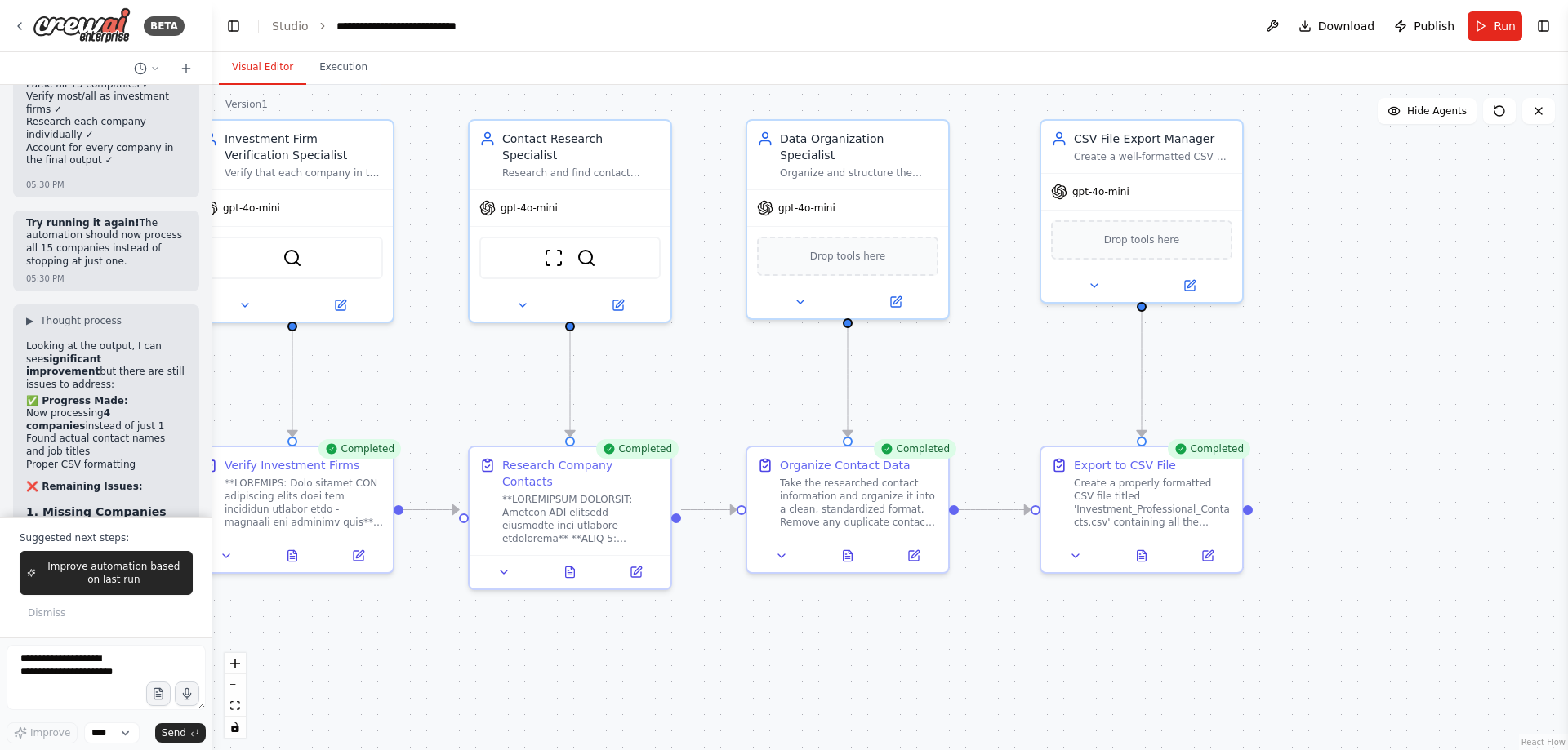
drag, startPoint x: 1365, startPoint y: 654, endPoint x: 982, endPoint y: 607, distance: 385.9
click at [982, 607] on div ".deletable-edge-delete-btn { width: 20px; height: 20px; border: 0px solid #ffff…" at bounding box center [890, 418] width 1356 height 666
click at [1131, 551] on button at bounding box center [1141, 552] width 69 height 20
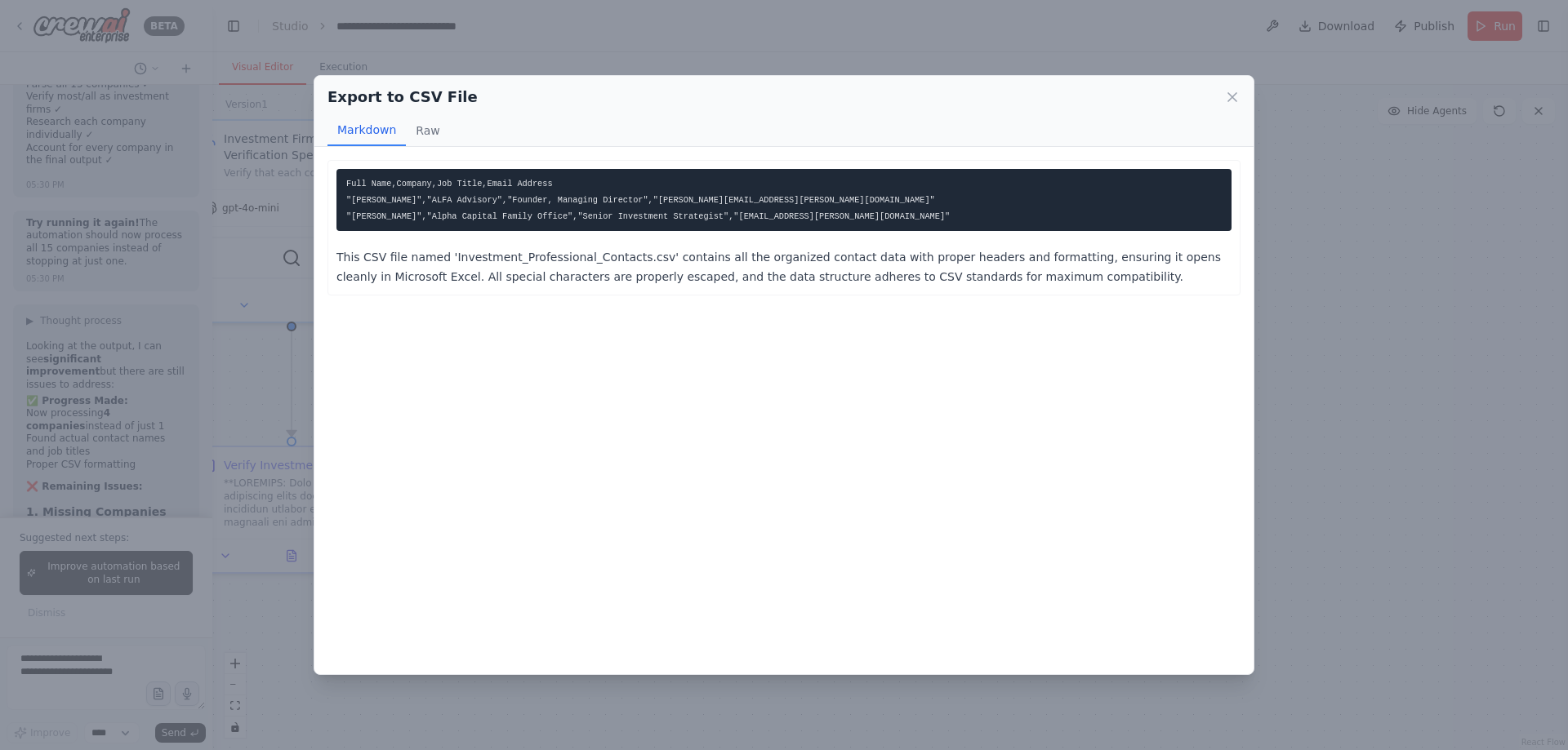
click at [610, 280] on p "This CSV file named 'Investment_Professional_Contacts.csv' contains all the org…" at bounding box center [784, 267] width 895 height 39
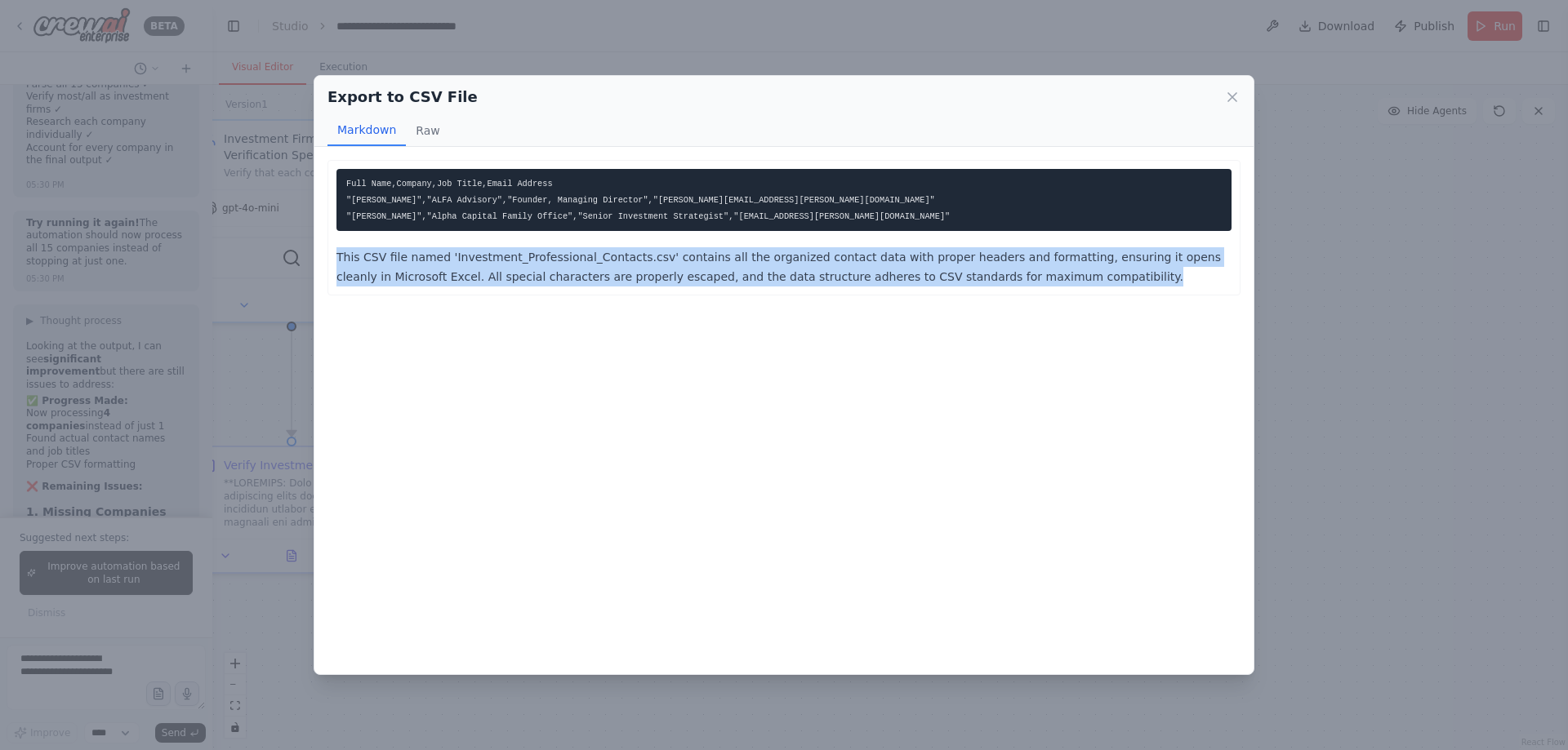
click at [610, 280] on p "This CSV file named 'Investment_Professional_Contacts.csv' contains all the org…" at bounding box center [784, 267] width 895 height 39
click at [888, 283] on p "This CSV file named 'Investment_Professional_Contacts.csv' contains all the org…" at bounding box center [784, 267] width 895 height 39
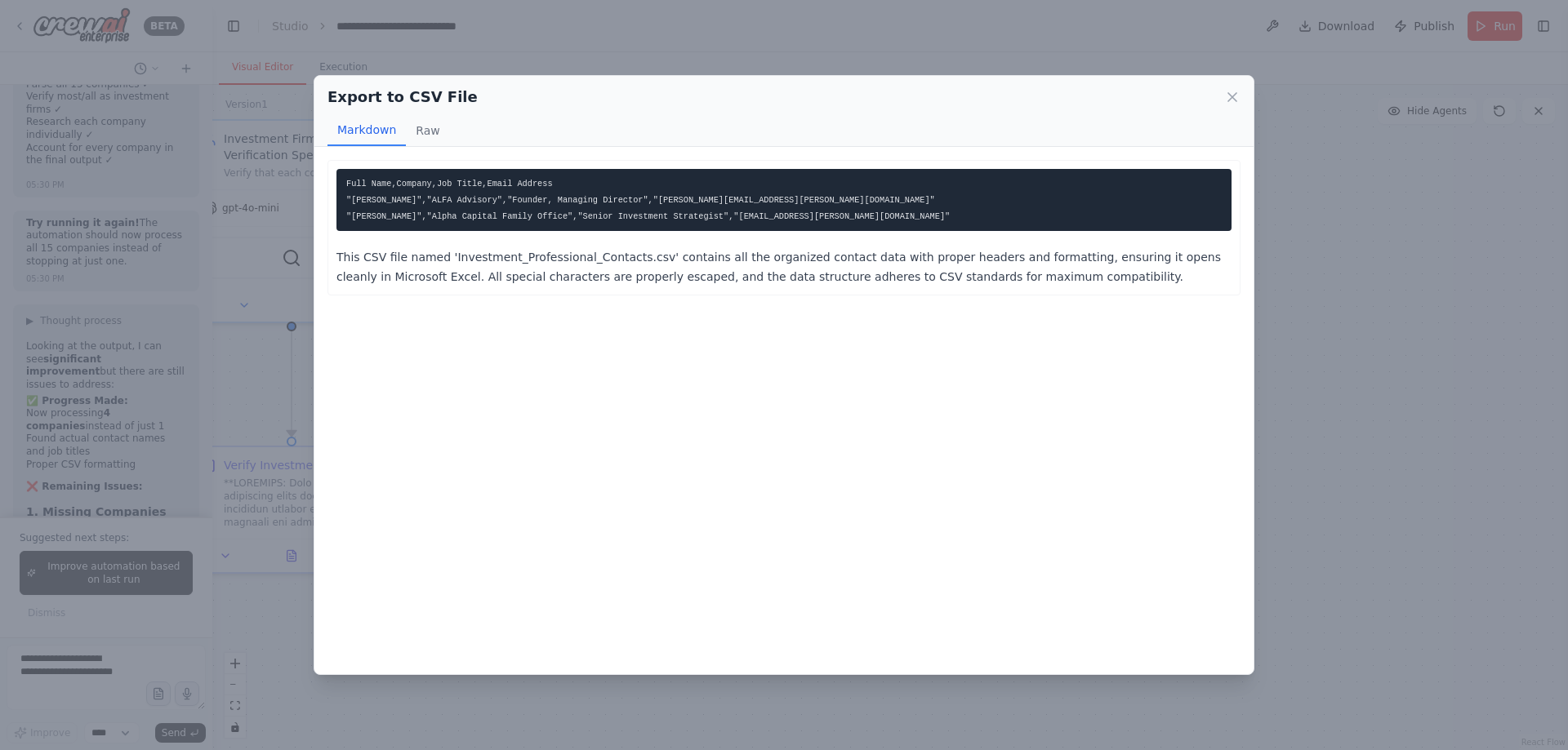
click at [636, 216] on code "Full Name,Company,Job Title,Email Address "[PERSON_NAME]","ALFA Advisory","Foun…" at bounding box center [648, 200] width 604 height 43
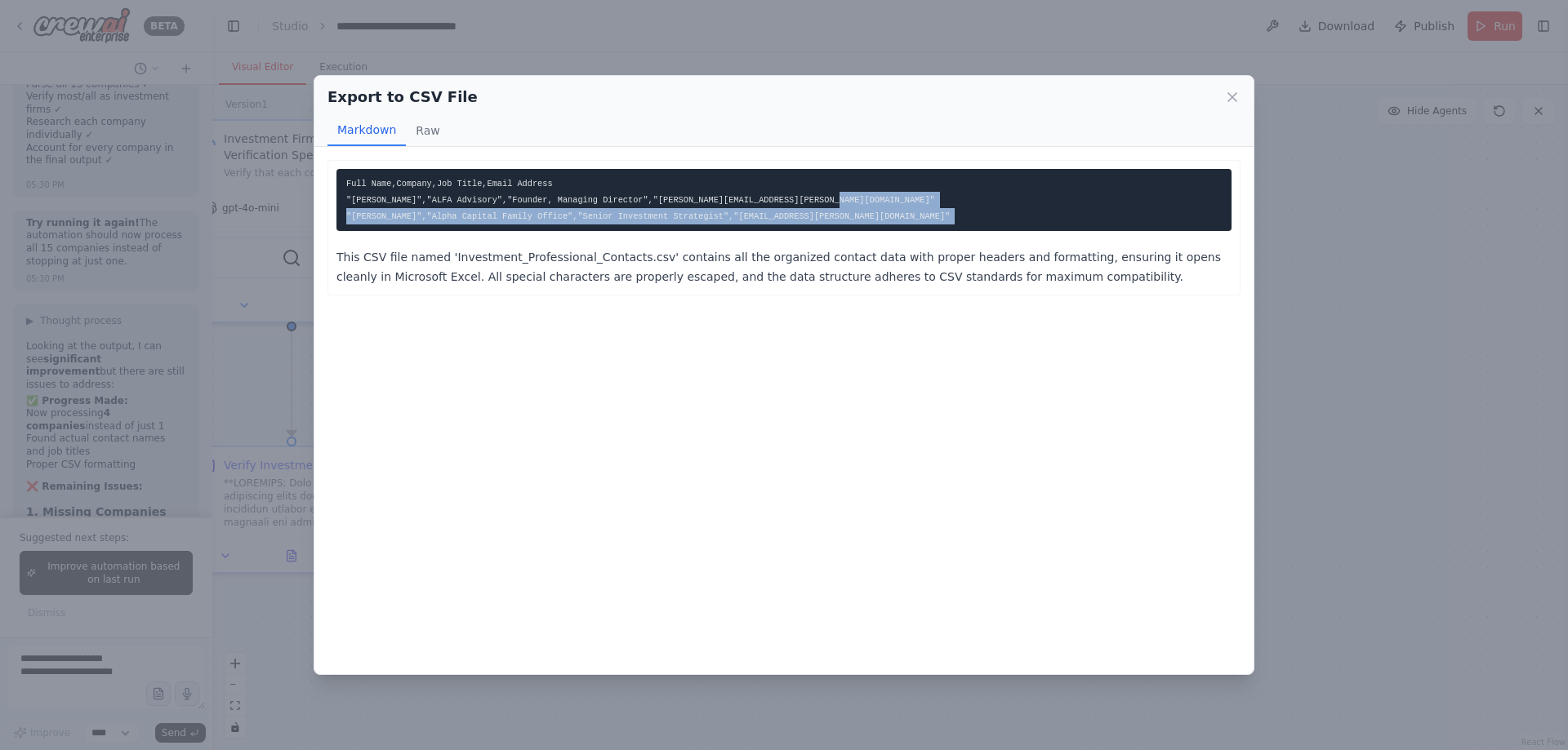
click at [636, 216] on code "Full Name,Company,Job Title,Email Address "[PERSON_NAME]","ALFA Advisory","Foun…" at bounding box center [648, 200] width 604 height 43
click at [865, 226] on pre "Full Name,Company,Job Title,Email Address "[PERSON_NAME]","ALFA Advisory","Foun…" at bounding box center [784, 199] width 895 height 62
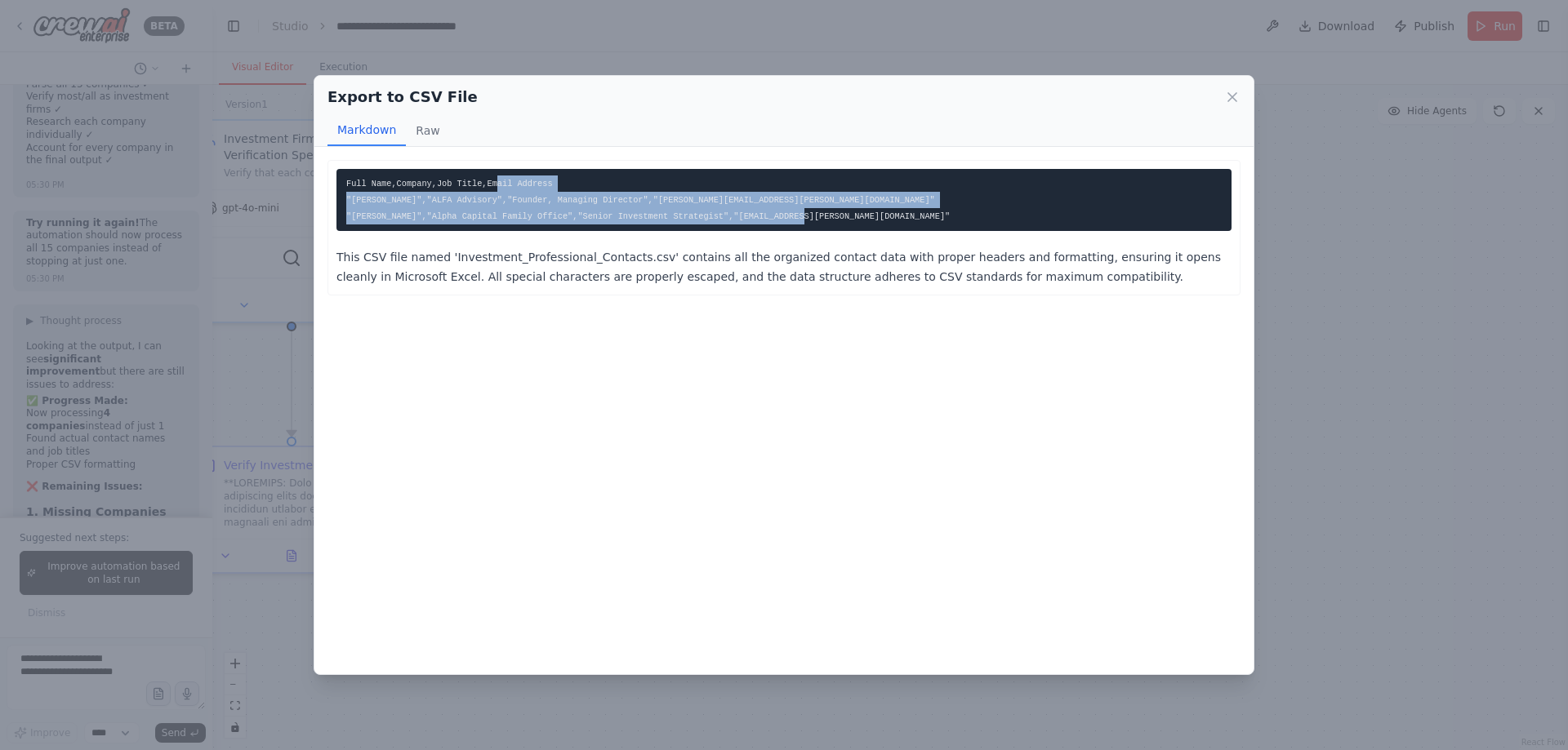
drag, startPoint x: 961, startPoint y: 228, endPoint x: 486, endPoint y: 181, distance: 477.3
click at [486, 181] on pre "Full Name,Company,Job Title,Email Address "[PERSON_NAME]","ALFA Advisory","Foun…" at bounding box center [784, 199] width 895 height 62
click at [749, 223] on pre "Full Name,Company,Job Title,Email Address "[PERSON_NAME]","ALFA Advisory","Foun…" at bounding box center [784, 199] width 895 height 62
drag, startPoint x: 881, startPoint y: 224, endPoint x: 335, endPoint y: 205, distance: 546.3
click at [335, 205] on div "Full Name,Company,Job Title,Email Address "[PERSON_NAME]","ALFA Advisory","Foun…" at bounding box center [784, 228] width 913 height 136
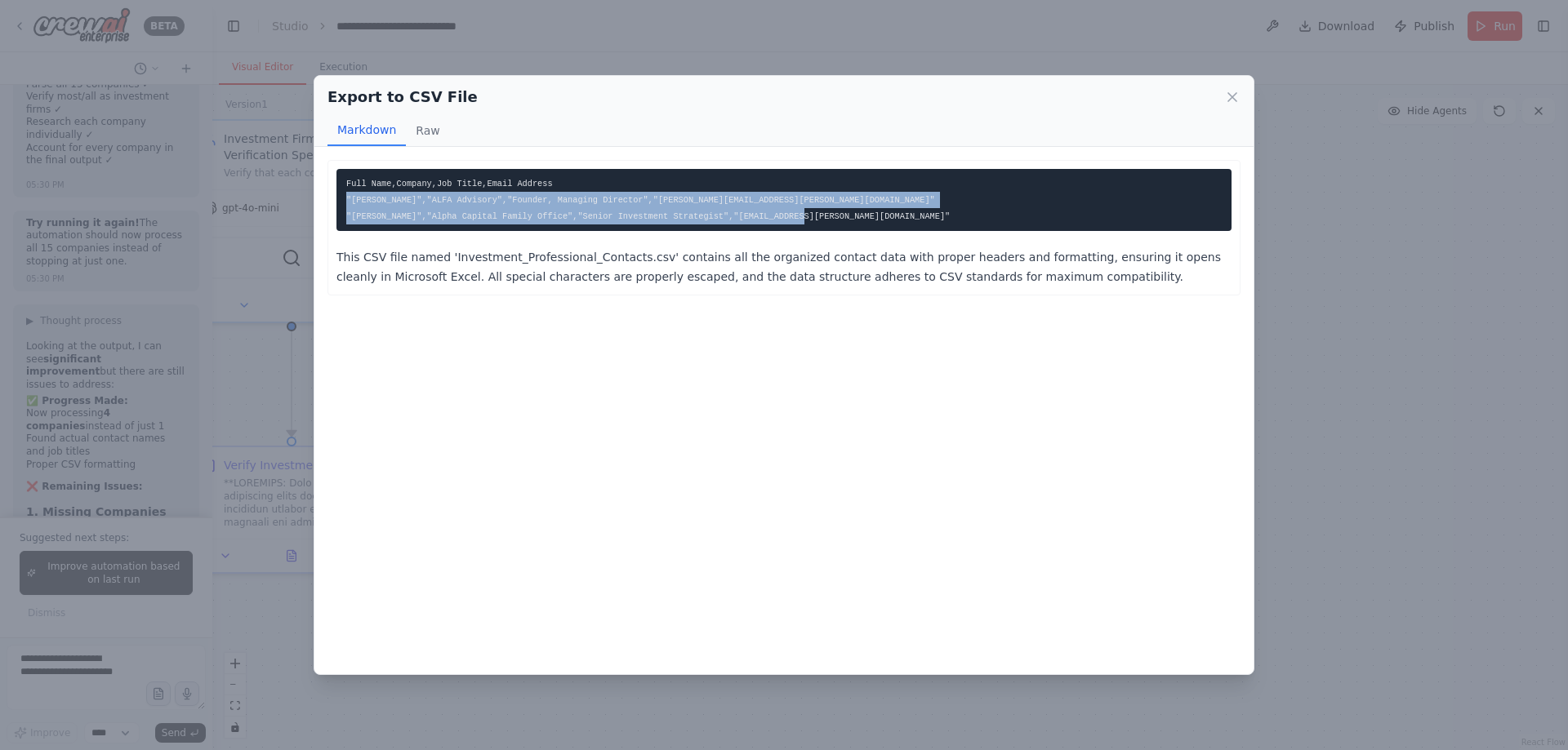
copy code ""[PERSON_NAME]","ALFA Advisory","Founder, Managing Director","[PERSON_NAME][EMA…"
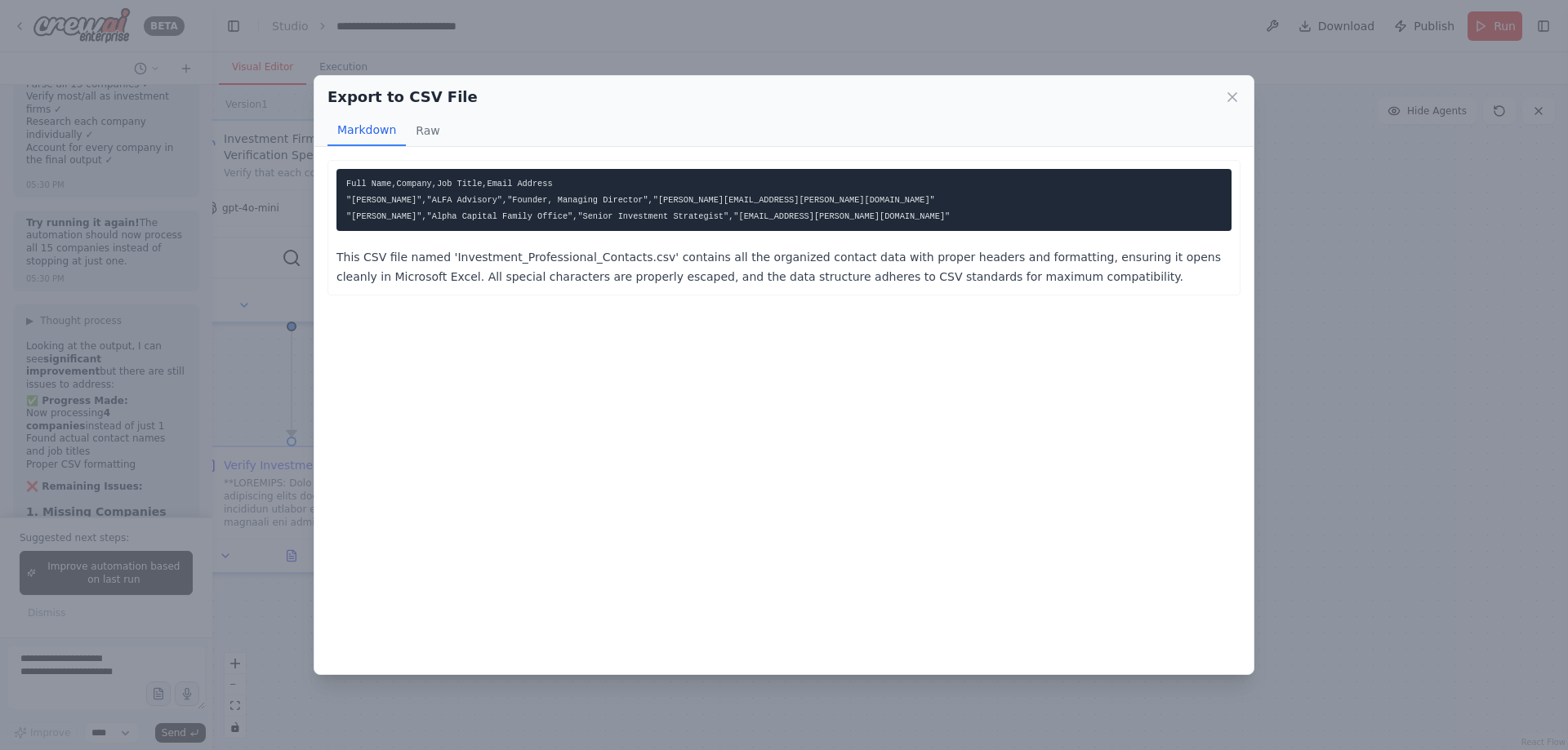
click at [903, 286] on p "This CSV file named 'Investment_Professional_Contacts.csv' contains all the org…" at bounding box center [784, 267] width 895 height 39
click at [1235, 93] on icon at bounding box center [1233, 97] width 9 height 9
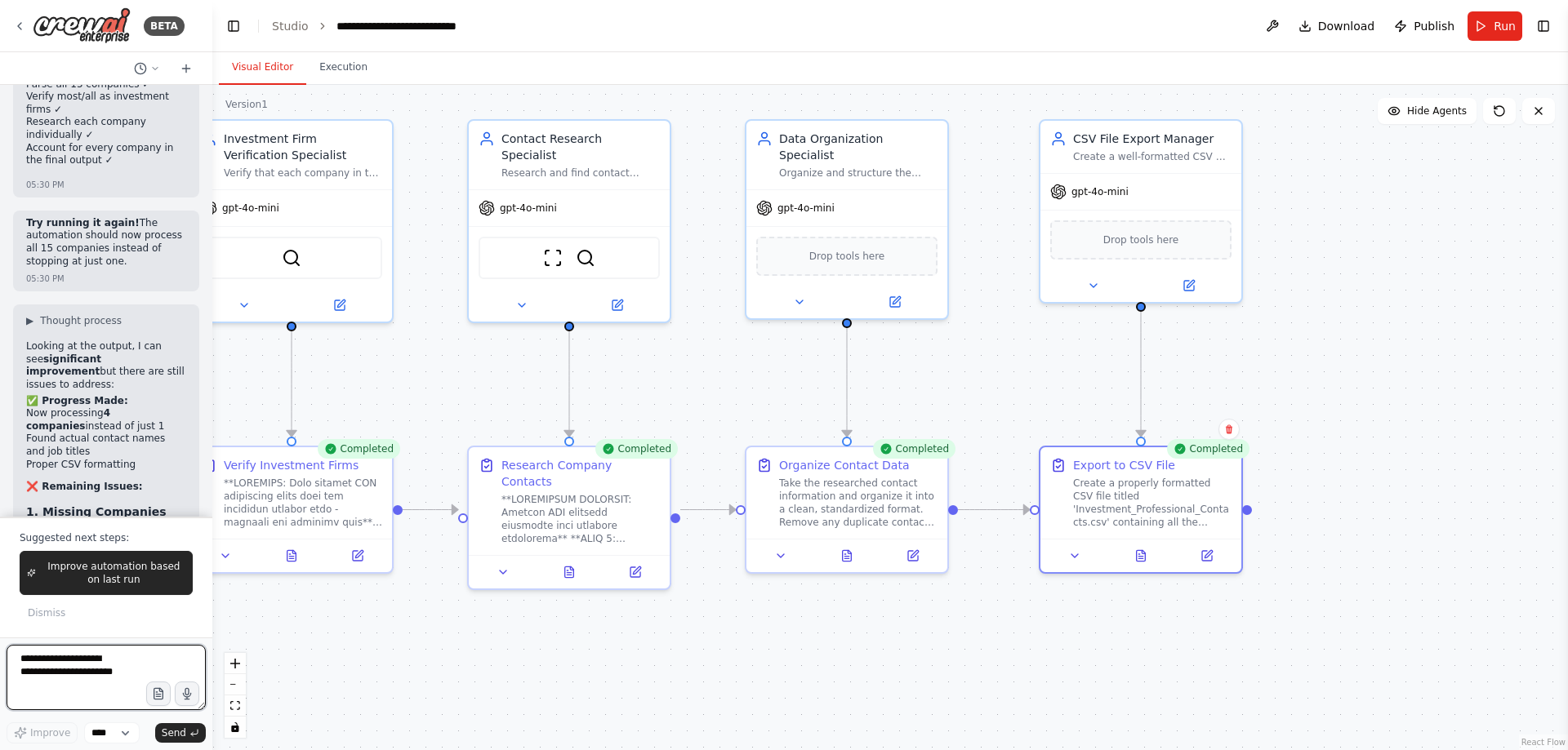
click at [86, 668] on textarea at bounding box center [107, 678] width 200 height 66
paste textarea "**********"
type textarea "**********"
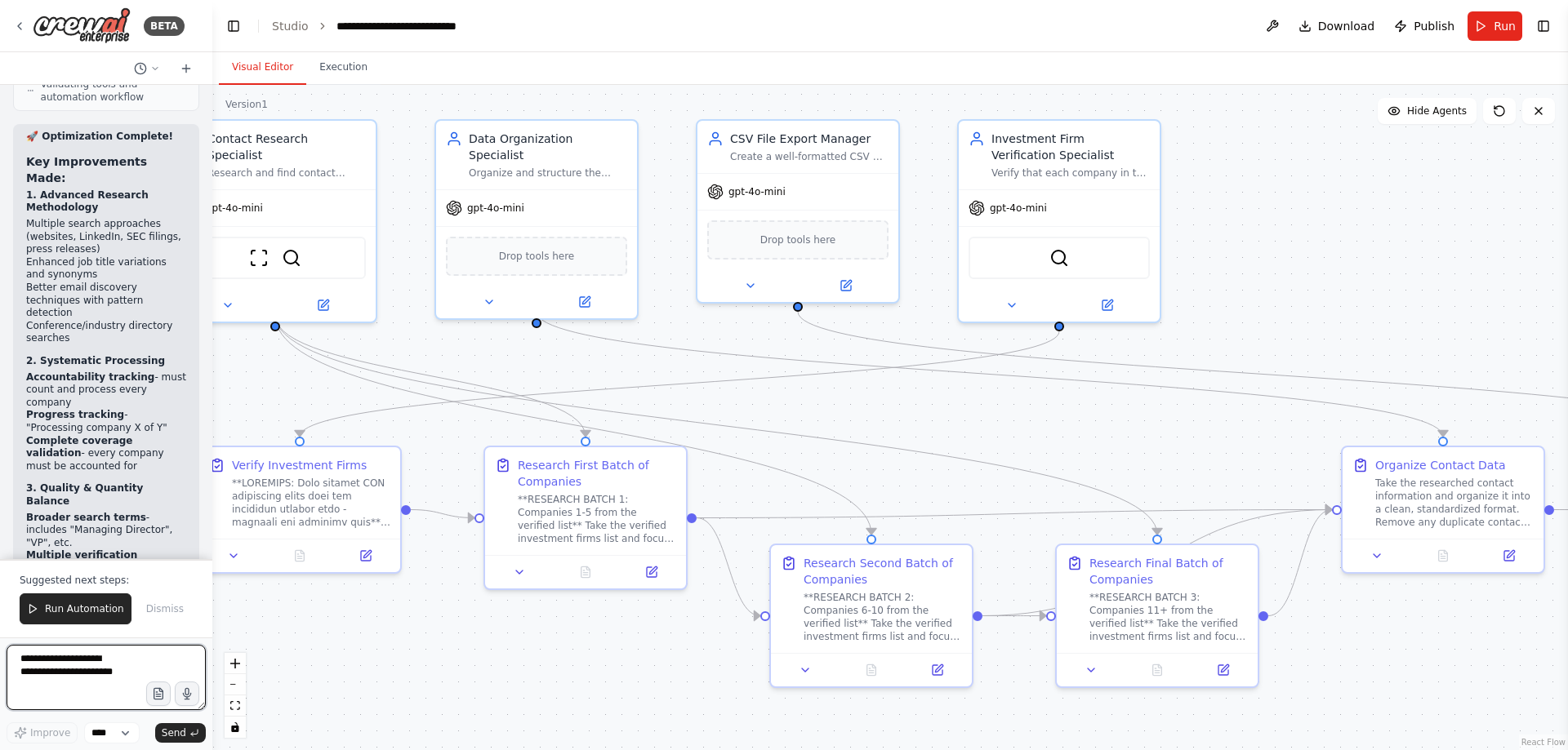
scroll to position [50628, 0]
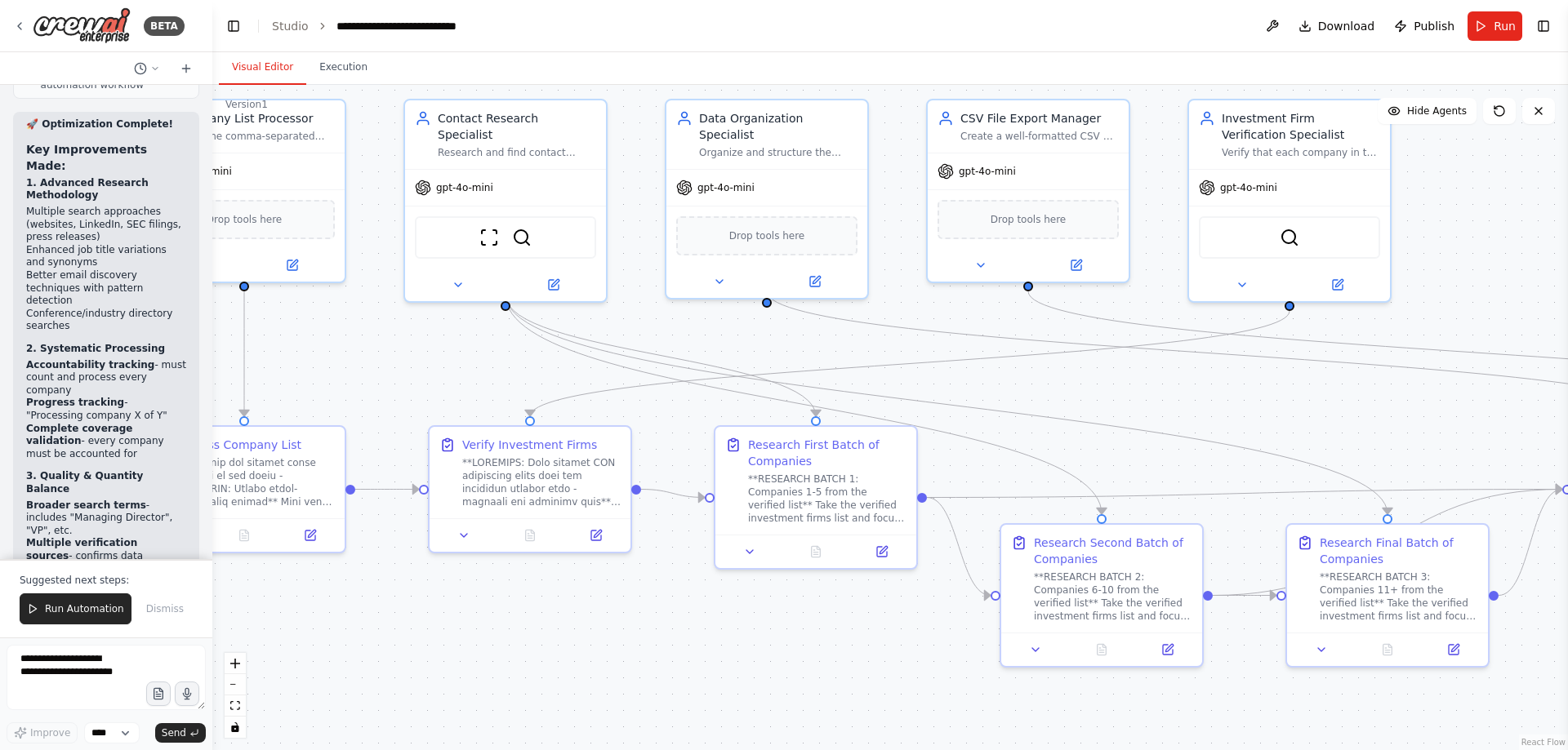
drag, startPoint x: 1250, startPoint y: 423, endPoint x: 1485, endPoint y: 402, distance: 235.9
click at [1485, 402] on div ".deletable-edge-delete-btn { width: 20px; height: 20px; border: 0px solid #ffff…" at bounding box center [890, 418] width 1356 height 666
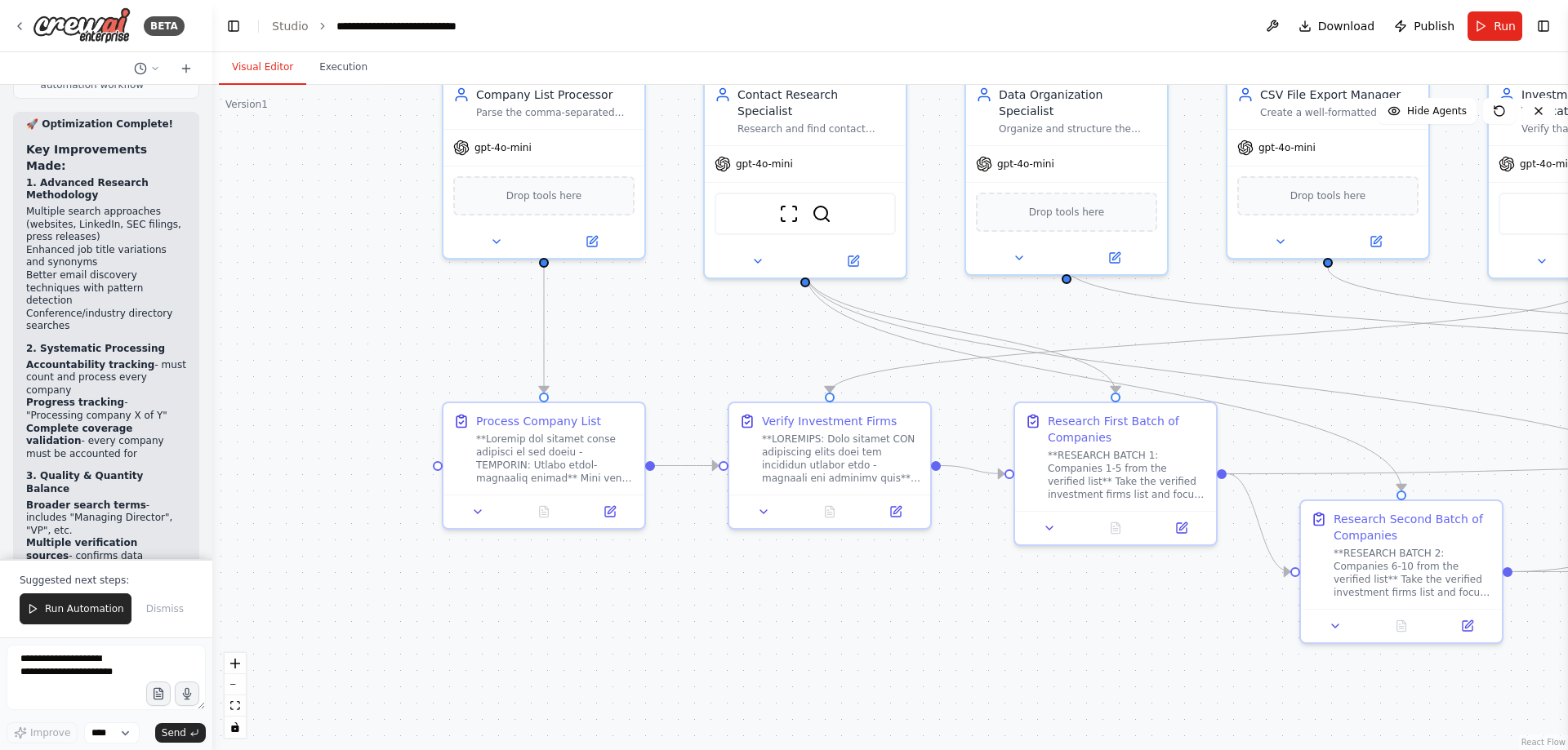
drag, startPoint x: 465, startPoint y: 620, endPoint x: 760, endPoint y: 597, distance: 295.9
click at [760, 597] on div ".deletable-edge-delete-btn { width: 20px; height: 20px; border: 0px solid #ffff…" at bounding box center [890, 418] width 1356 height 666
drag, startPoint x: 131, startPoint y: 444, endPoint x: 146, endPoint y: 460, distance: 21.9
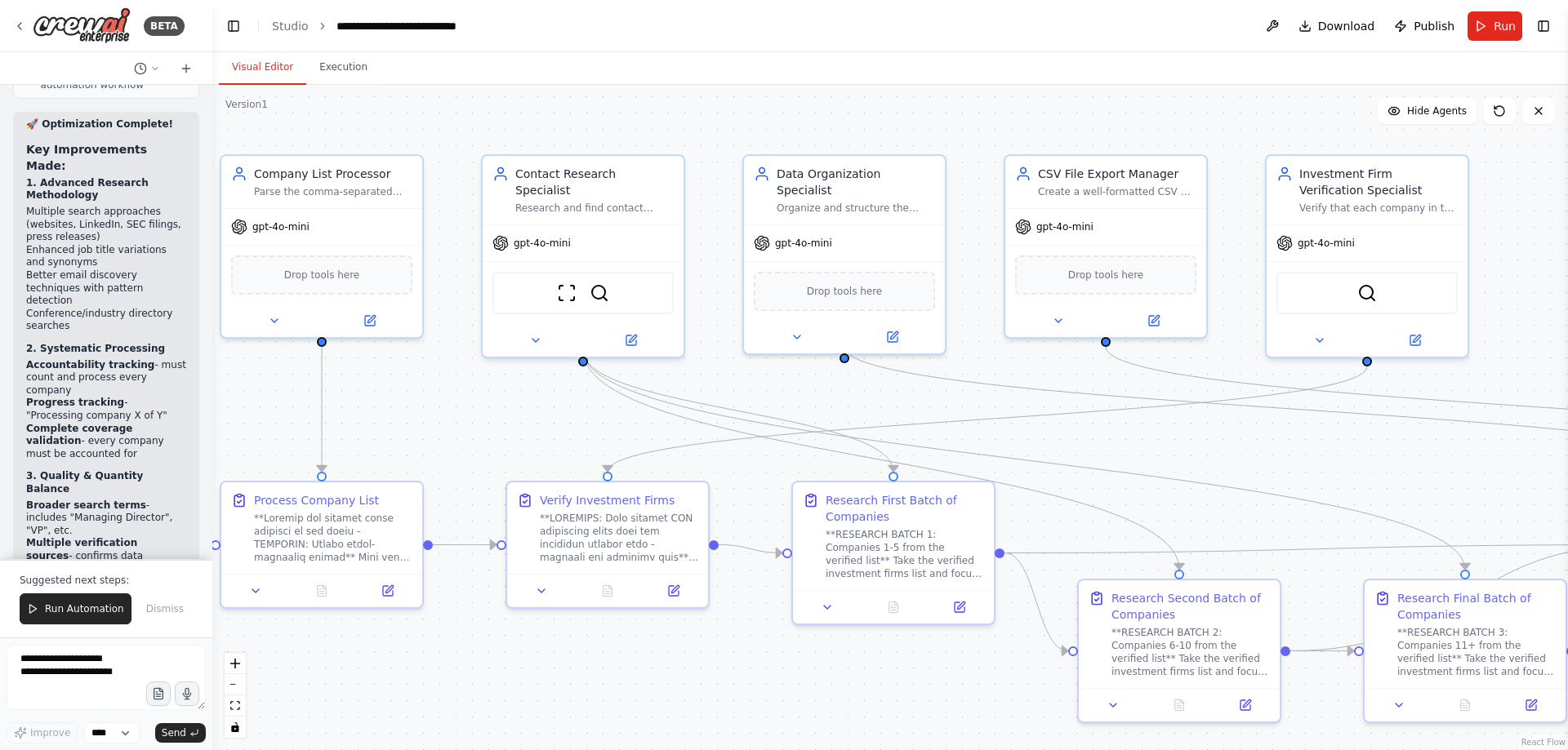
drag, startPoint x: 767, startPoint y: 307, endPoint x: 546, endPoint y: 386, distance: 234.7
click at [546, 386] on div ".deletable-edge-delete-btn { width: 20px; height: 20px; border: 0px solid #ffff…" at bounding box center [890, 418] width 1356 height 666
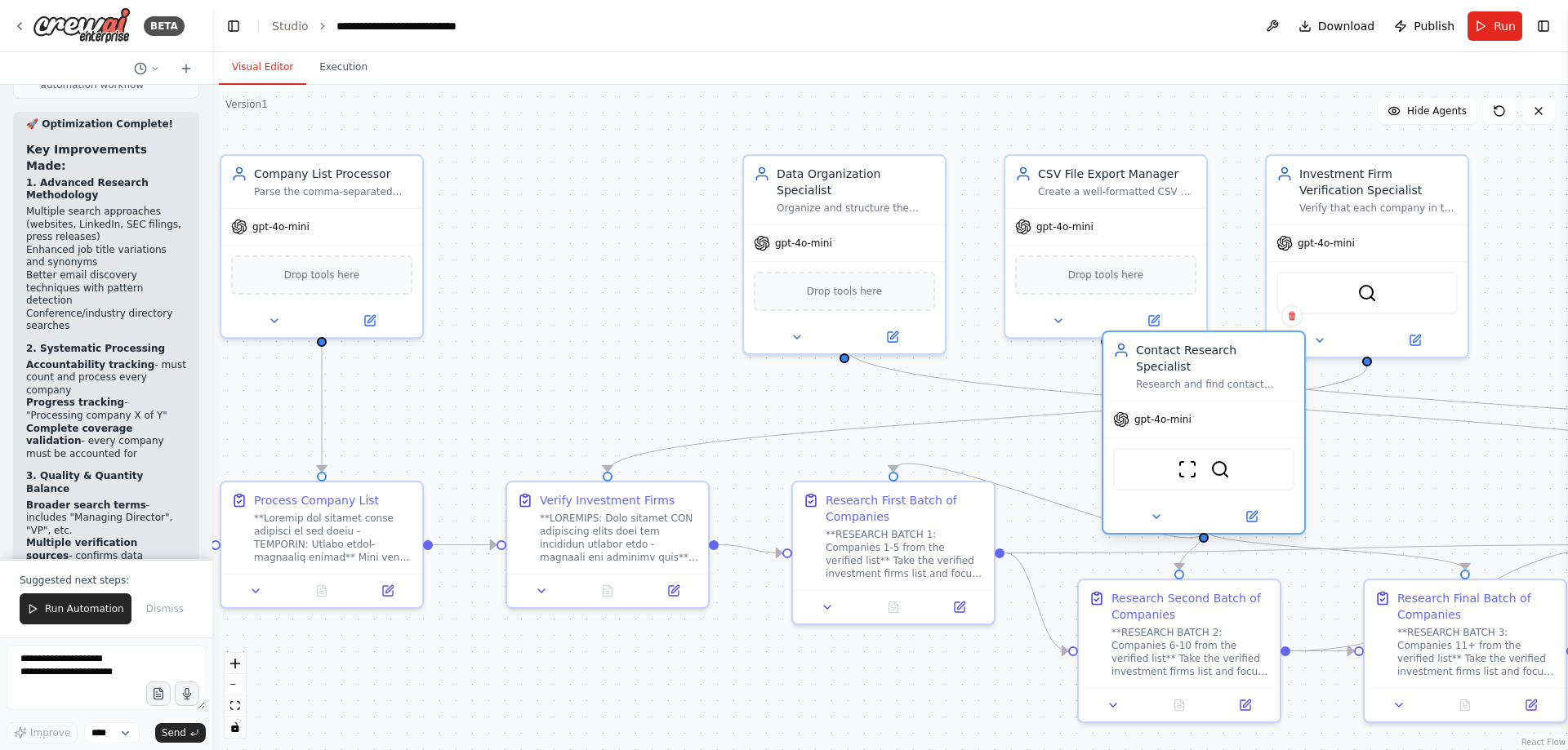
drag, startPoint x: 580, startPoint y: 251, endPoint x: 1214, endPoint y: 432, distance: 659.3
click at [1214, 437] on div "ScrapeWebsiteTool SerperDevTool" at bounding box center [1204, 469] width 201 height 63
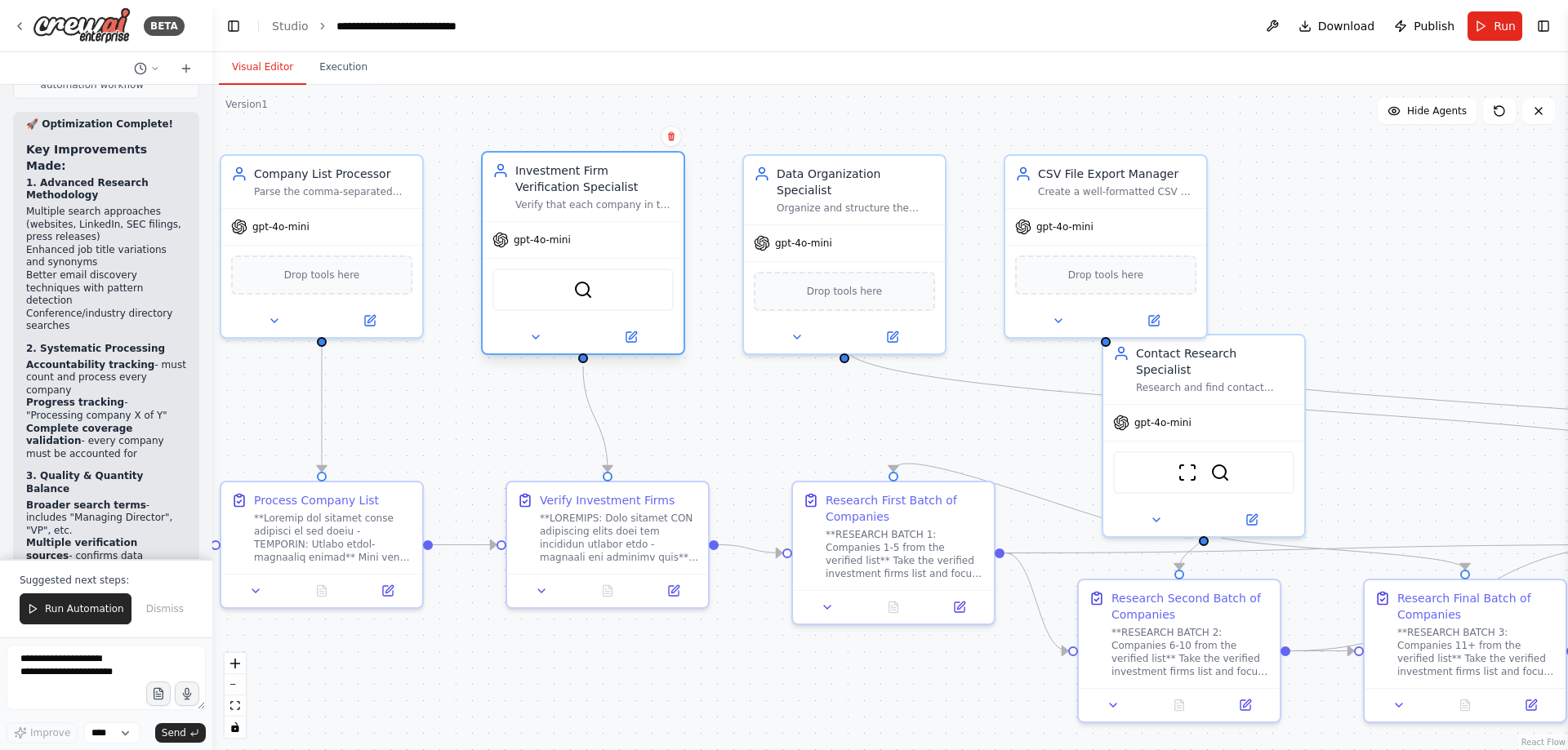
drag, startPoint x: 1339, startPoint y: 251, endPoint x: 555, endPoint y: 247, distance: 784.0
click at [555, 247] on div "gpt-4o-mini" at bounding box center [583, 240] width 201 height 36
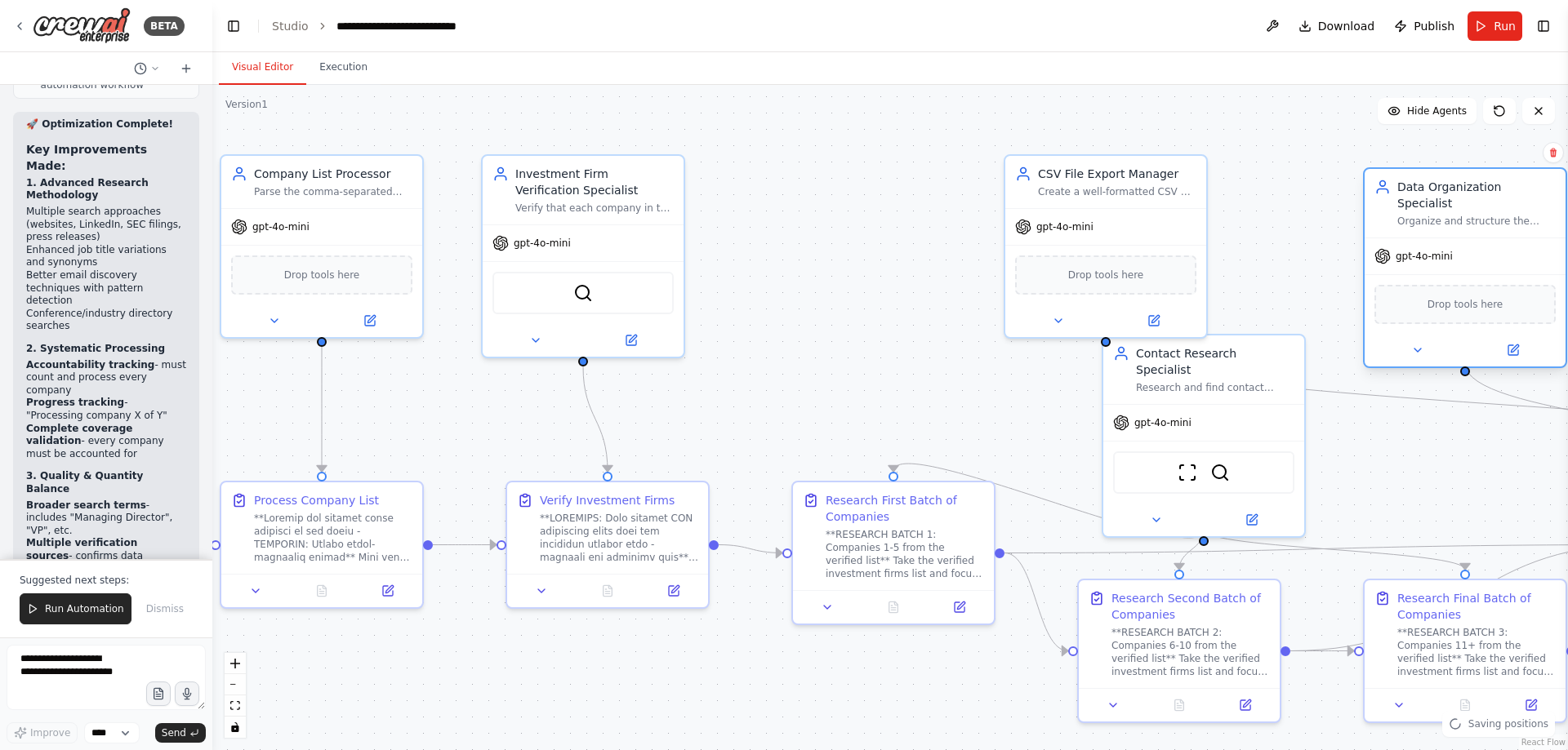
drag, startPoint x: 906, startPoint y: 230, endPoint x: 1472, endPoint y: 246, distance: 566.2
click at [1472, 246] on div "gpt-4o-mini" at bounding box center [1466, 257] width 201 height 36
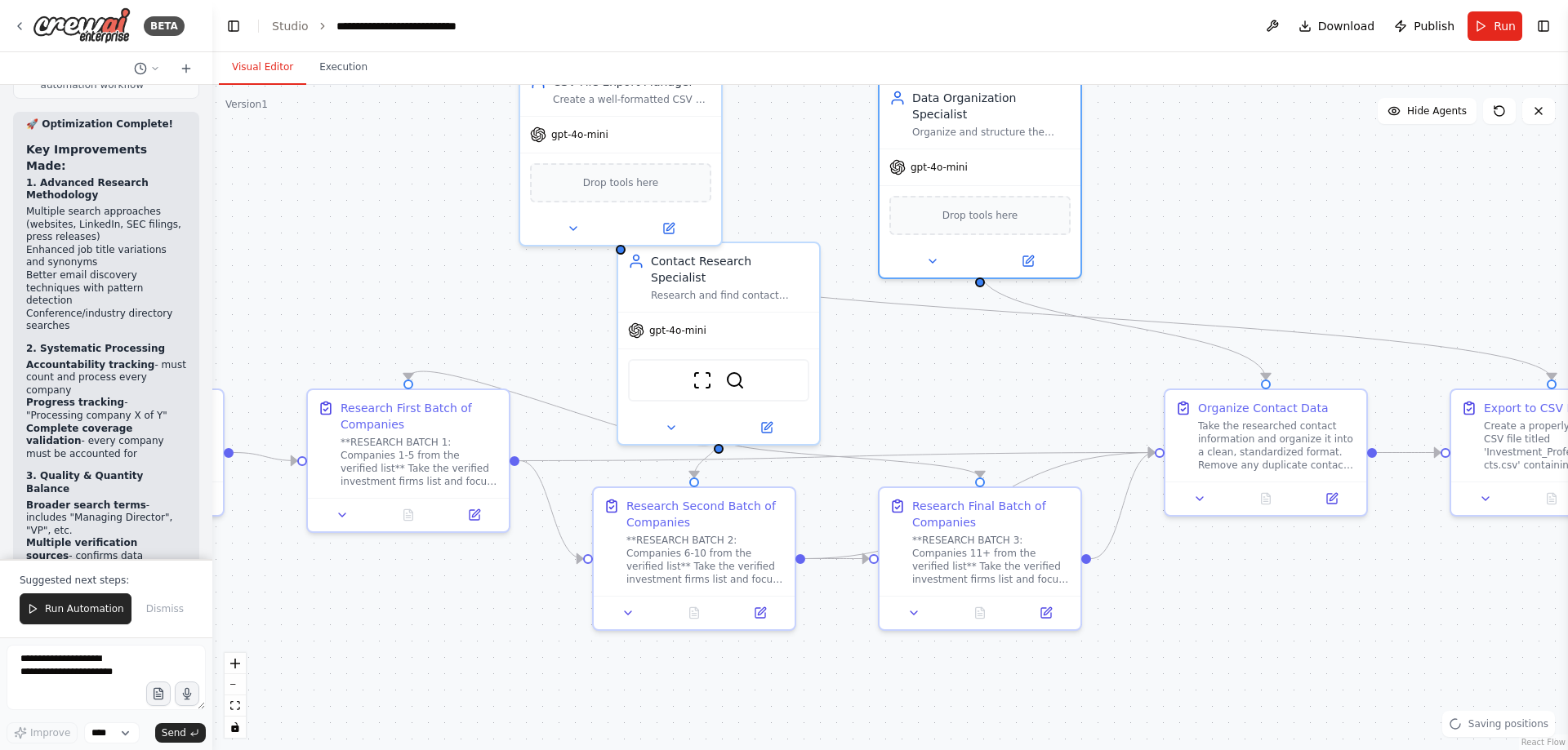
drag, startPoint x: 1233, startPoint y: 452, endPoint x: 932, endPoint y: 412, distance: 303.6
click at [932, 412] on div ".deletable-edge-delete-btn { width: 20px; height: 20px; border: 0px solid #ffff…" at bounding box center [890, 418] width 1356 height 666
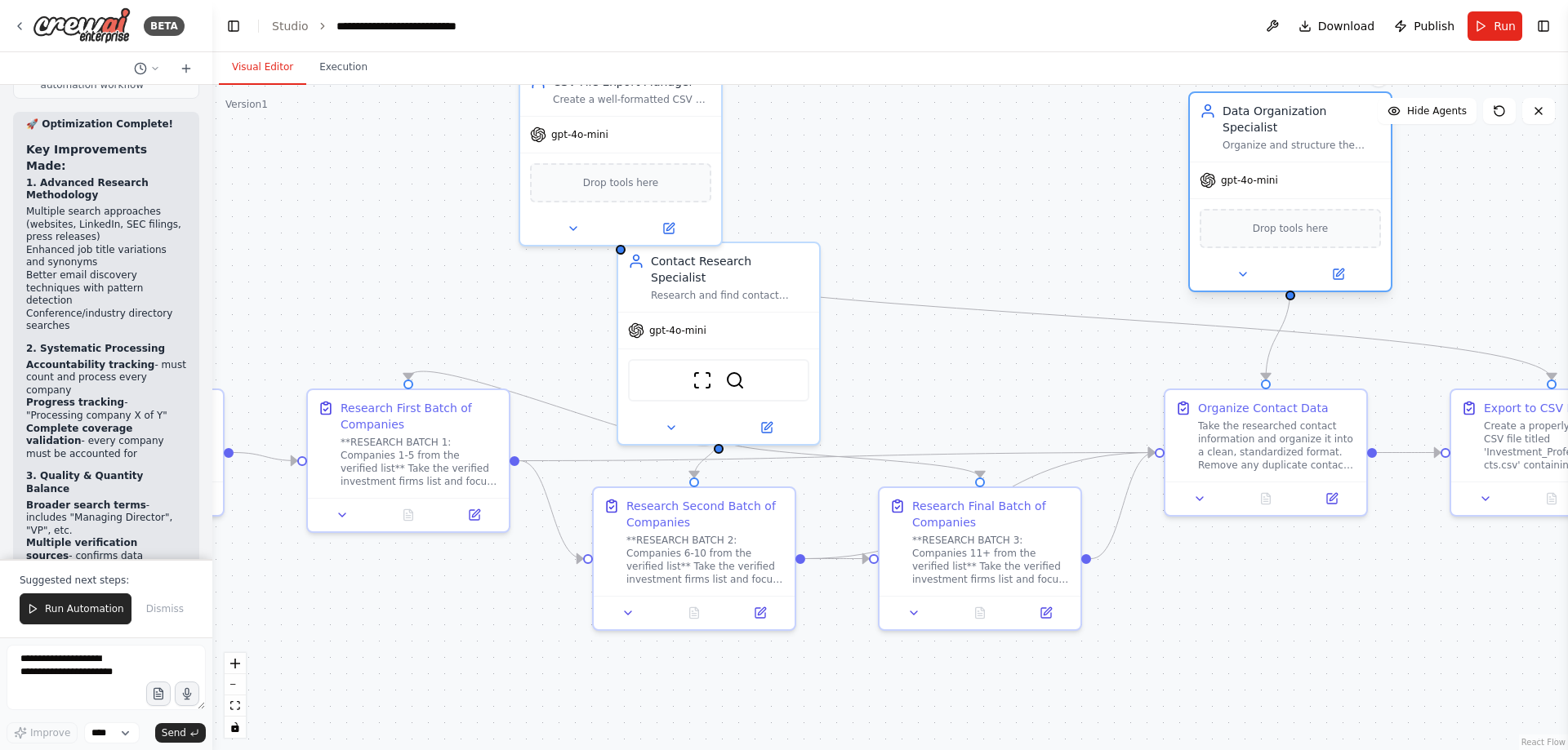
drag, startPoint x: 1020, startPoint y: 182, endPoint x: 1335, endPoint y: 197, distance: 315.4
click at [1335, 209] on div "Drop tools here" at bounding box center [1290, 228] width 182 height 39
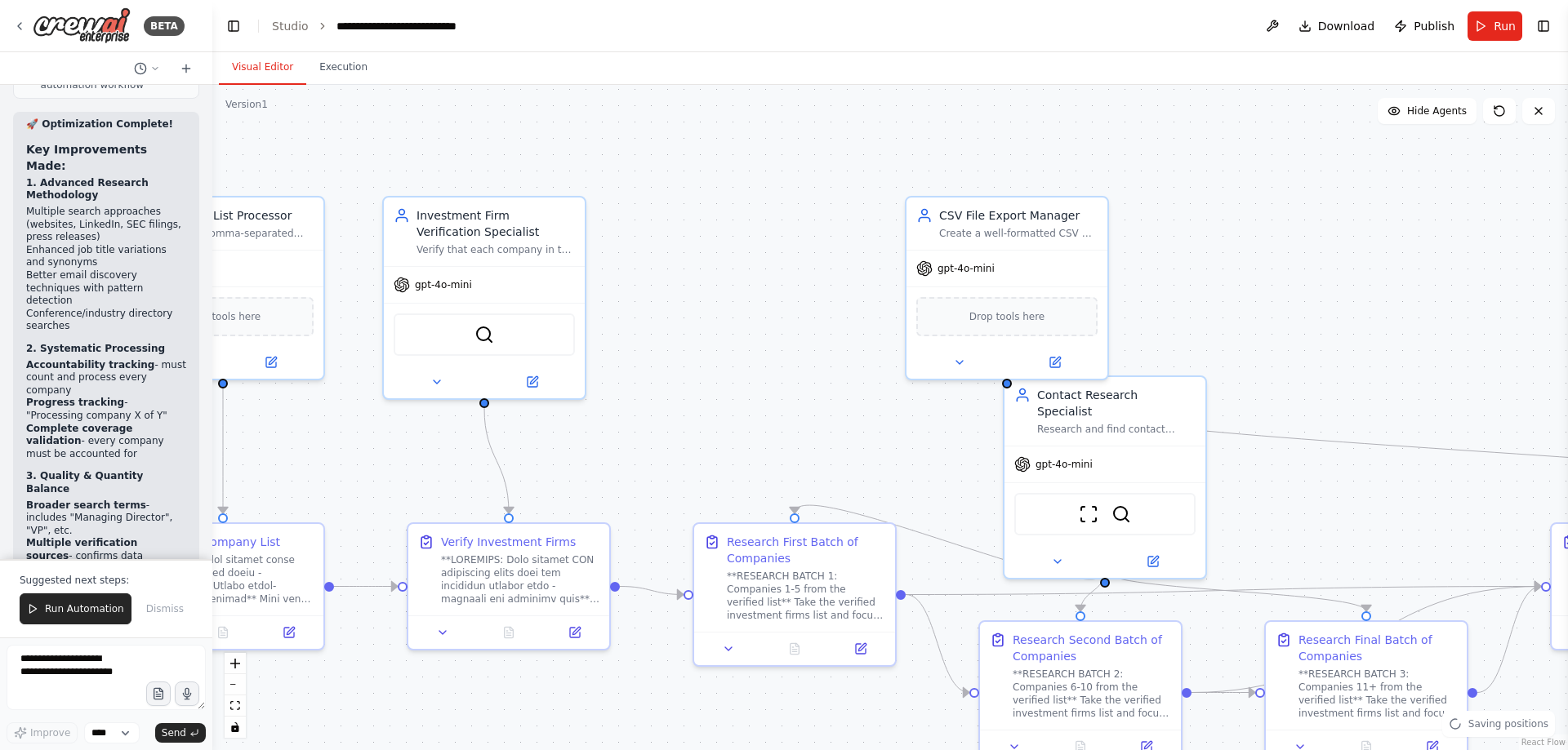
drag, startPoint x: 476, startPoint y: 305, endPoint x: 863, endPoint y: 439, distance: 409.5
click at [863, 439] on div ".deletable-edge-delete-btn { width: 20px; height: 20px; border: 0px solid #ffff…" at bounding box center [890, 418] width 1356 height 666
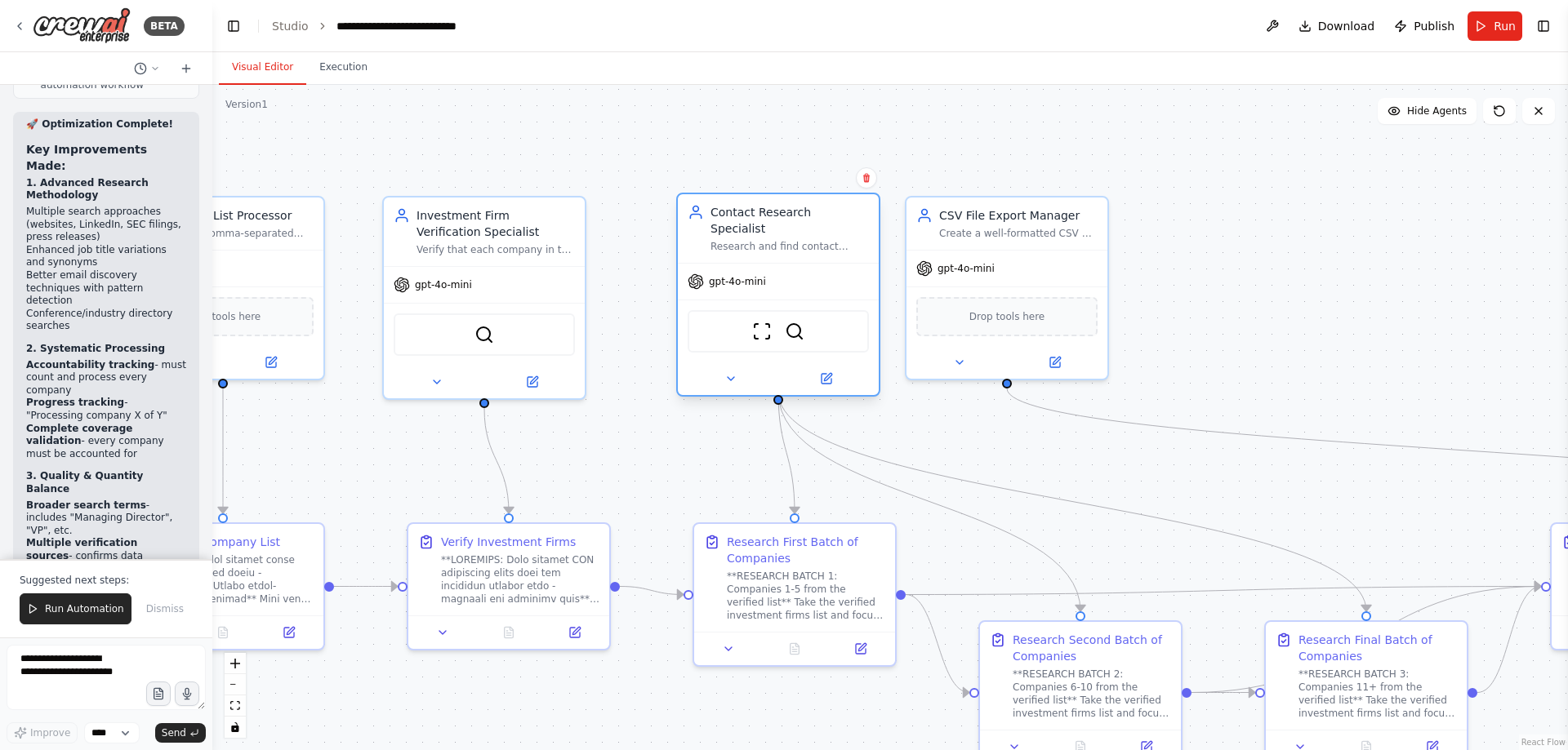
drag, startPoint x: 1131, startPoint y: 472, endPoint x: 812, endPoint y: 289, distance: 367.8
click at [812, 300] on div "ScrapeWebsiteTool SerperDevTool" at bounding box center [778, 332] width 201 height 63
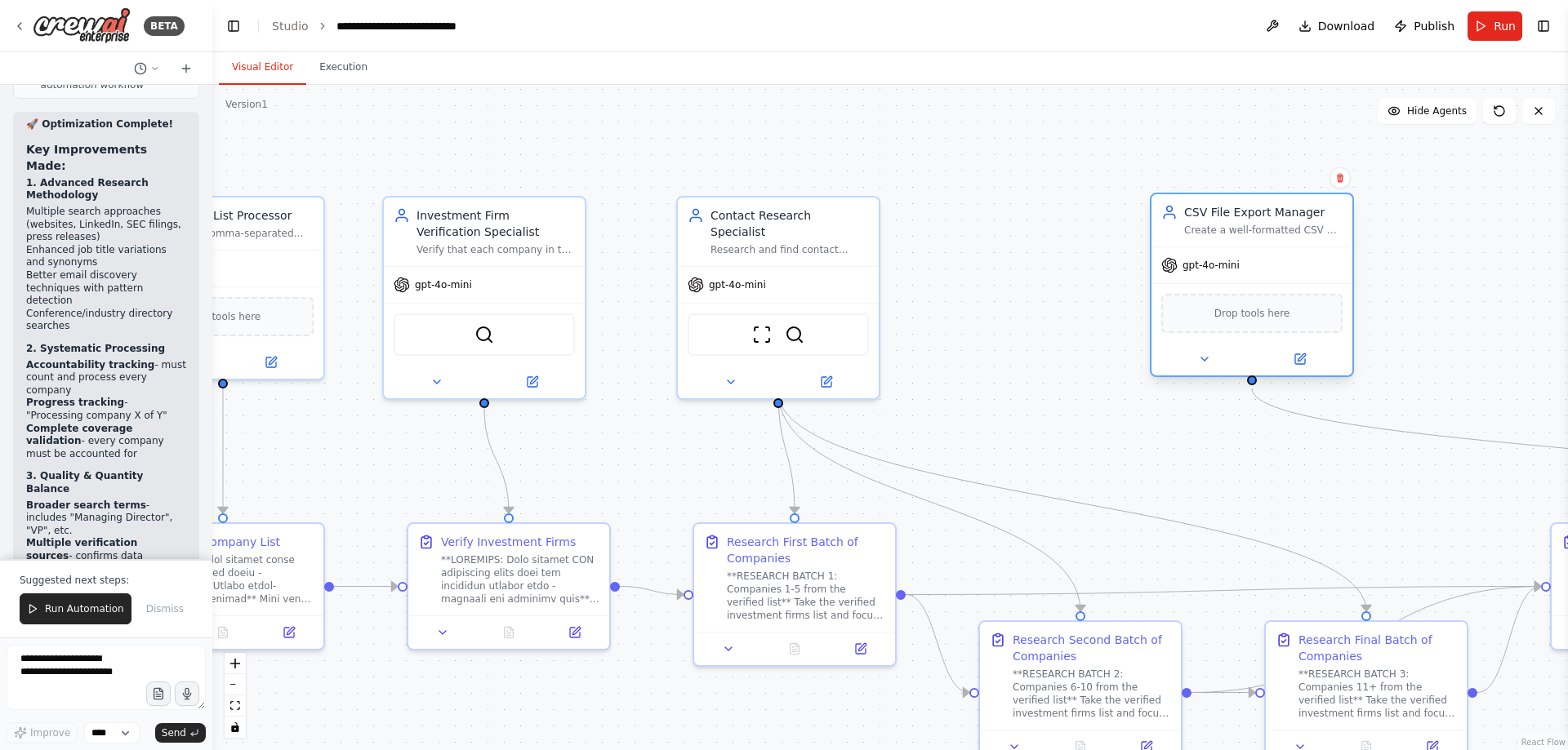
drag, startPoint x: 1010, startPoint y: 274, endPoint x: 1290, endPoint y: 274, distance: 280.0
click at [1290, 274] on div "gpt-4o-mini" at bounding box center [1253, 265] width 201 height 36
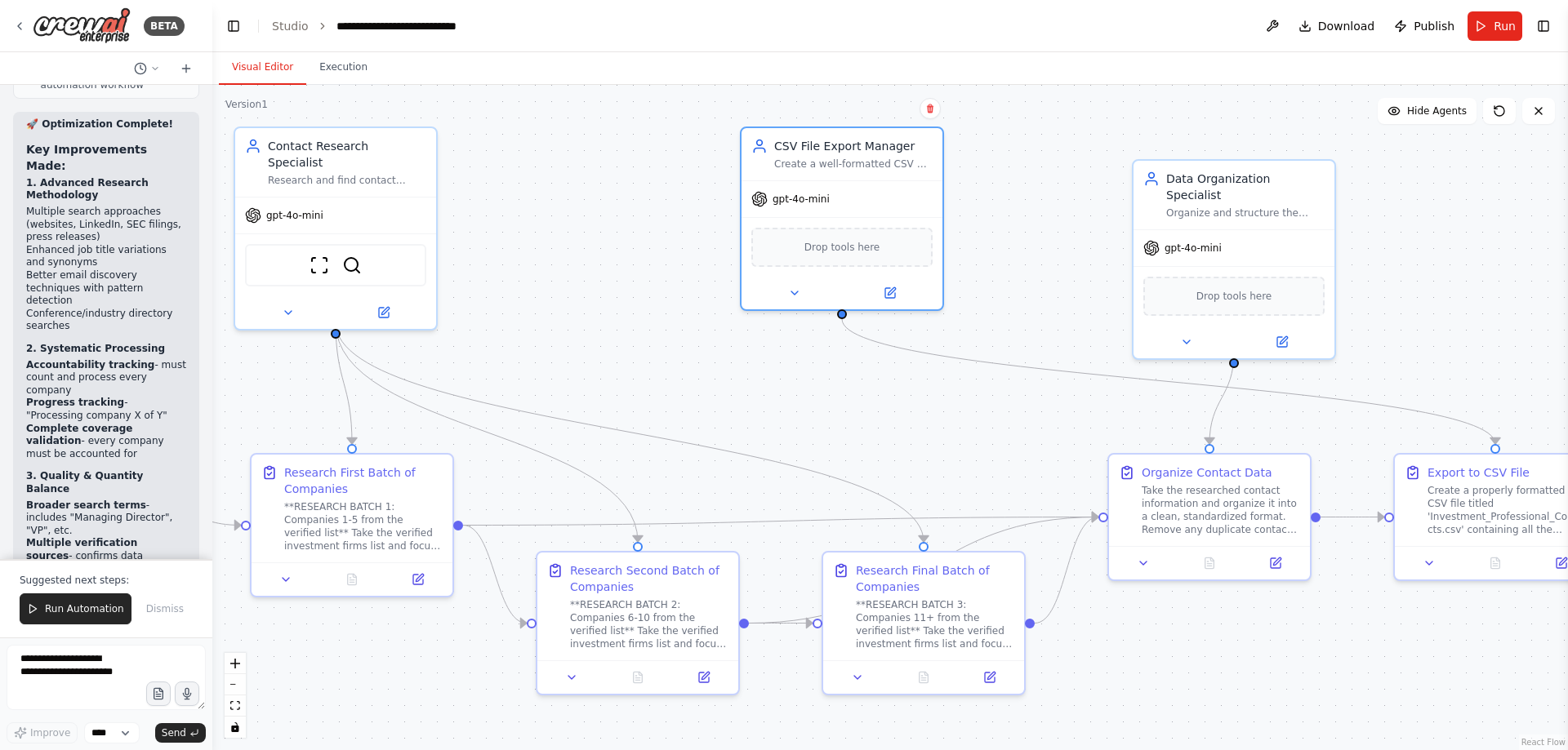
drag, startPoint x: 1253, startPoint y: 475, endPoint x: 811, endPoint y: 405, distance: 447.5
click at [811, 405] on div ".deletable-edge-delete-btn { width: 20px; height: 20px; border: 0px solid #ffff…" at bounding box center [890, 418] width 1356 height 666
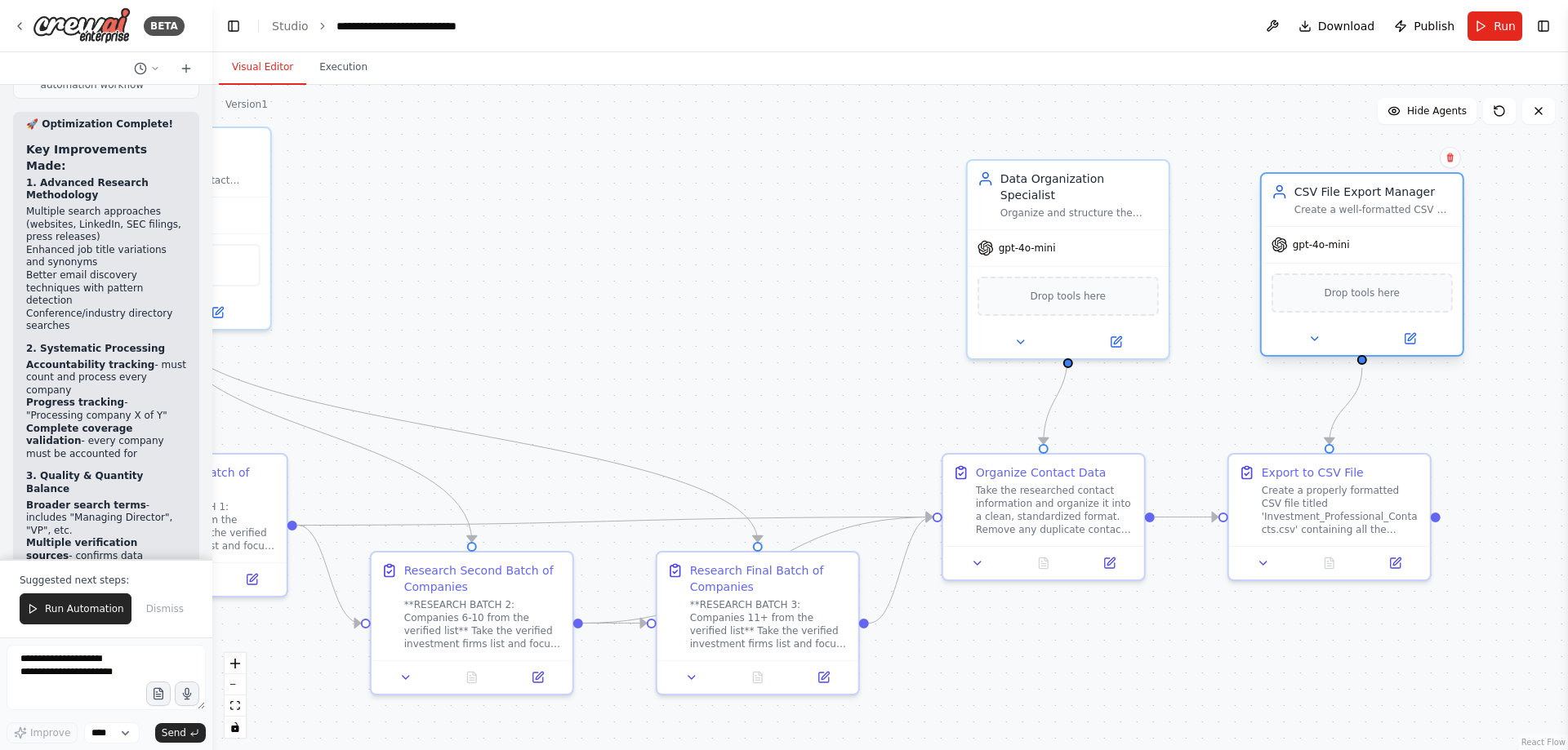
drag, startPoint x: 898, startPoint y: 194, endPoint x: 1438, endPoint y: 235, distance: 541.6
click at [1427, 241] on div "gpt-4o-mini" at bounding box center [1363, 245] width 201 height 36
drag, startPoint x: 1504, startPoint y: 117, endPoint x: 1496, endPoint y: 122, distance: 9.4
click at [1496, 122] on button at bounding box center [1500, 111] width 32 height 26
click at [1496, 121] on button at bounding box center [1500, 111] width 32 height 26
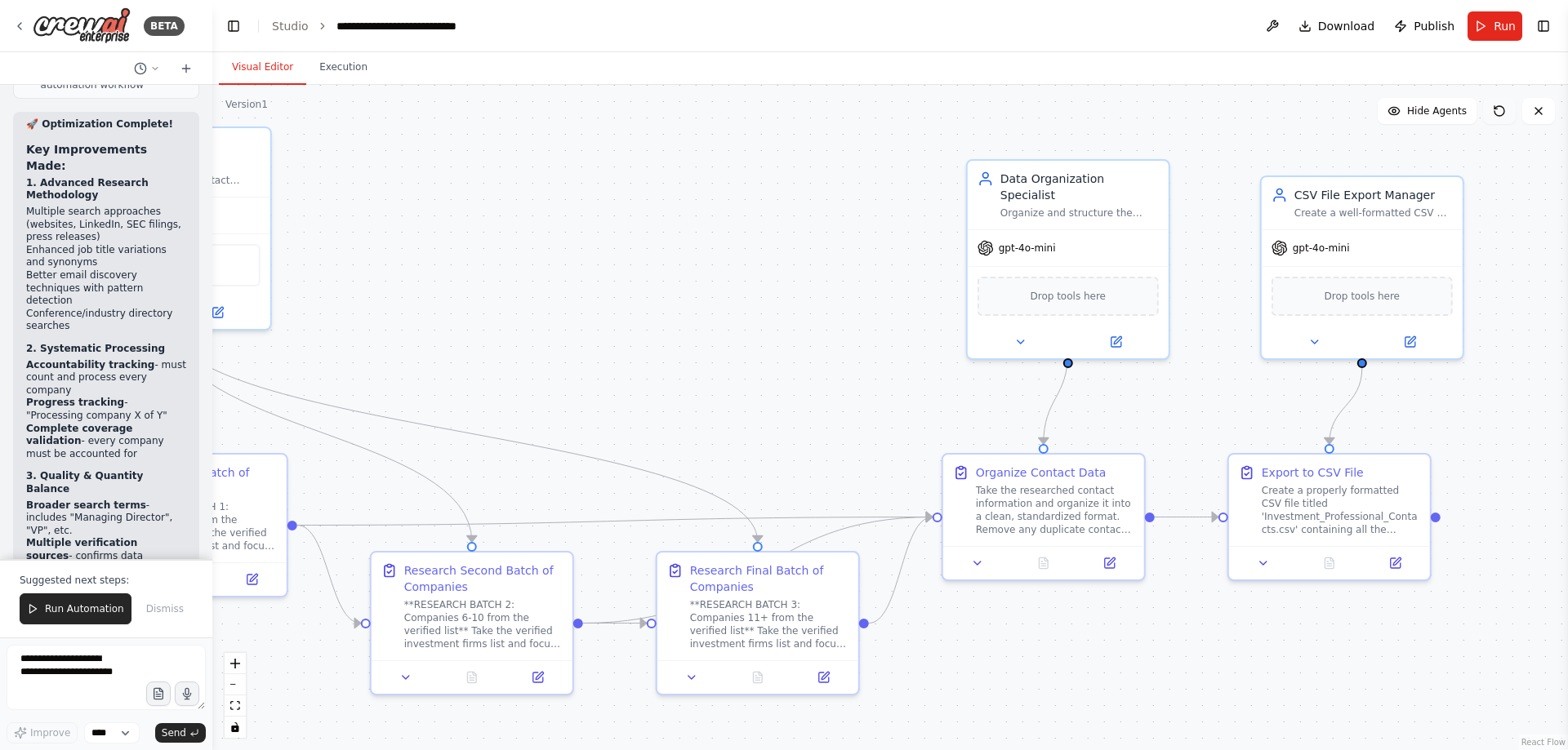
click at [1504, 108] on button at bounding box center [1500, 111] width 32 height 26
click at [1501, 232] on div ".deletable-edge-delete-btn { width: 20px; height: 20px; border: 0px solid #ffff…" at bounding box center [890, 418] width 1356 height 666
click at [1436, 113] on span "Hide Agents" at bounding box center [1438, 111] width 60 height 13
click at [1436, 113] on span "Show Agents" at bounding box center [1435, 111] width 64 height 13
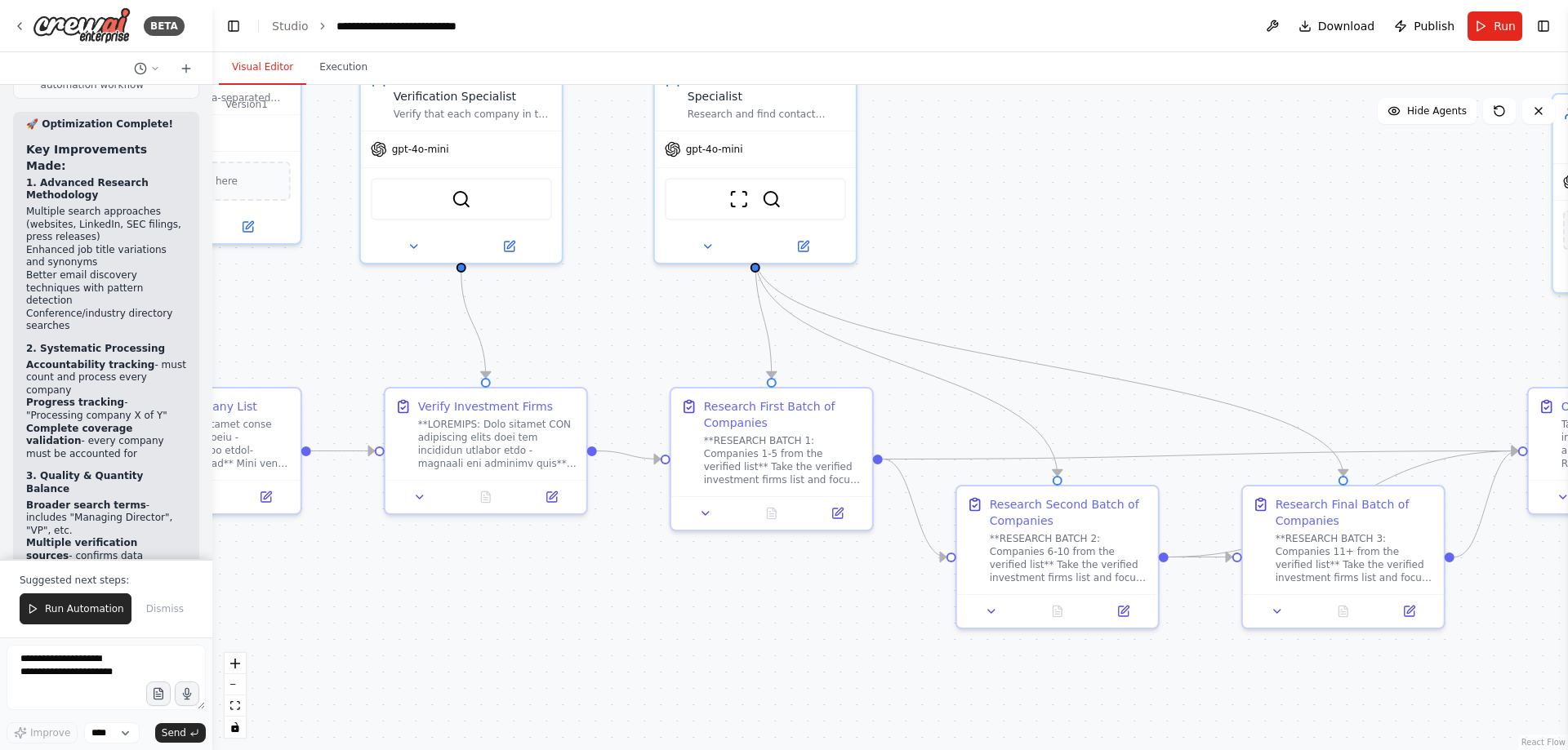
drag, startPoint x: 675, startPoint y: 271, endPoint x: 1254, endPoint y: 204, distance: 582.9
click at [1254, 204] on div ".deletable-edge-delete-btn { width: 20px; height: 20px; border: 0px solid #ffff…" at bounding box center [890, 418] width 1356 height 666
drag, startPoint x: 864, startPoint y: 164, endPoint x: 1144, endPoint y: 159, distance: 280.0
click at [1144, 164] on div "ScrapeWebsiteTool SerperDevTool" at bounding box center [1050, 196] width 201 height 63
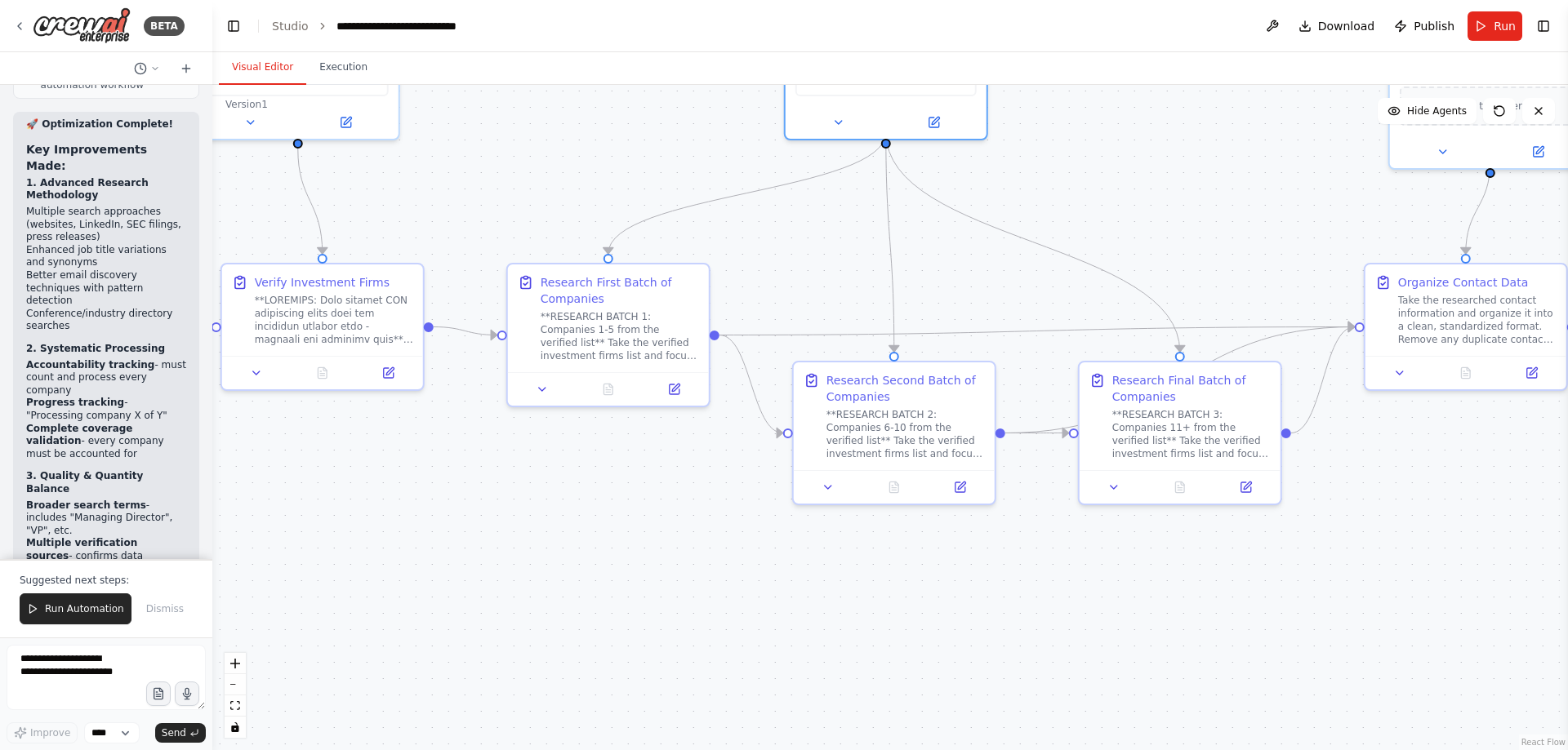
drag, startPoint x: 1369, startPoint y: 337, endPoint x: 1206, endPoint y: 212, distance: 205.4
click at [1206, 212] on div ".deletable-edge-delete-btn { width: 20px; height: 20px; border: 0px solid #ffff…" at bounding box center [890, 418] width 1356 height 666
click at [1006, 369] on div ".deletable-edge-delete-btn { width: 20px; height: 20px; border: 0px solid #ffff…" at bounding box center [890, 418] width 1356 height 666
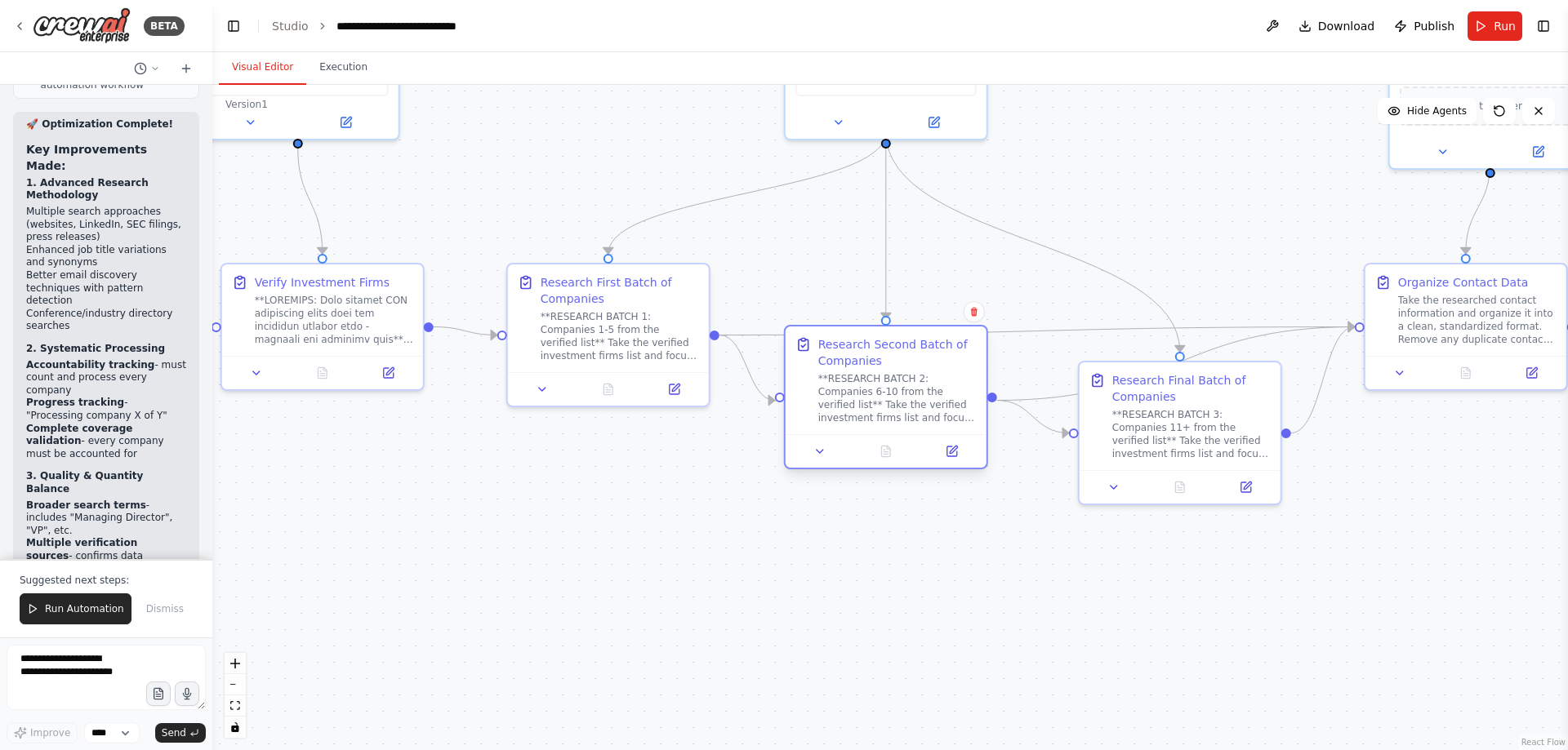
drag, startPoint x: 987, startPoint y: 378, endPoint x: 927, endPoint y: 381, distance: 60.1
click at [927, 381] on div "Research Second Batch of Companies **RESEARCH BATCH 2: Companies 6-10 from the …" at bounding box center [887, 380] width 201 height 107
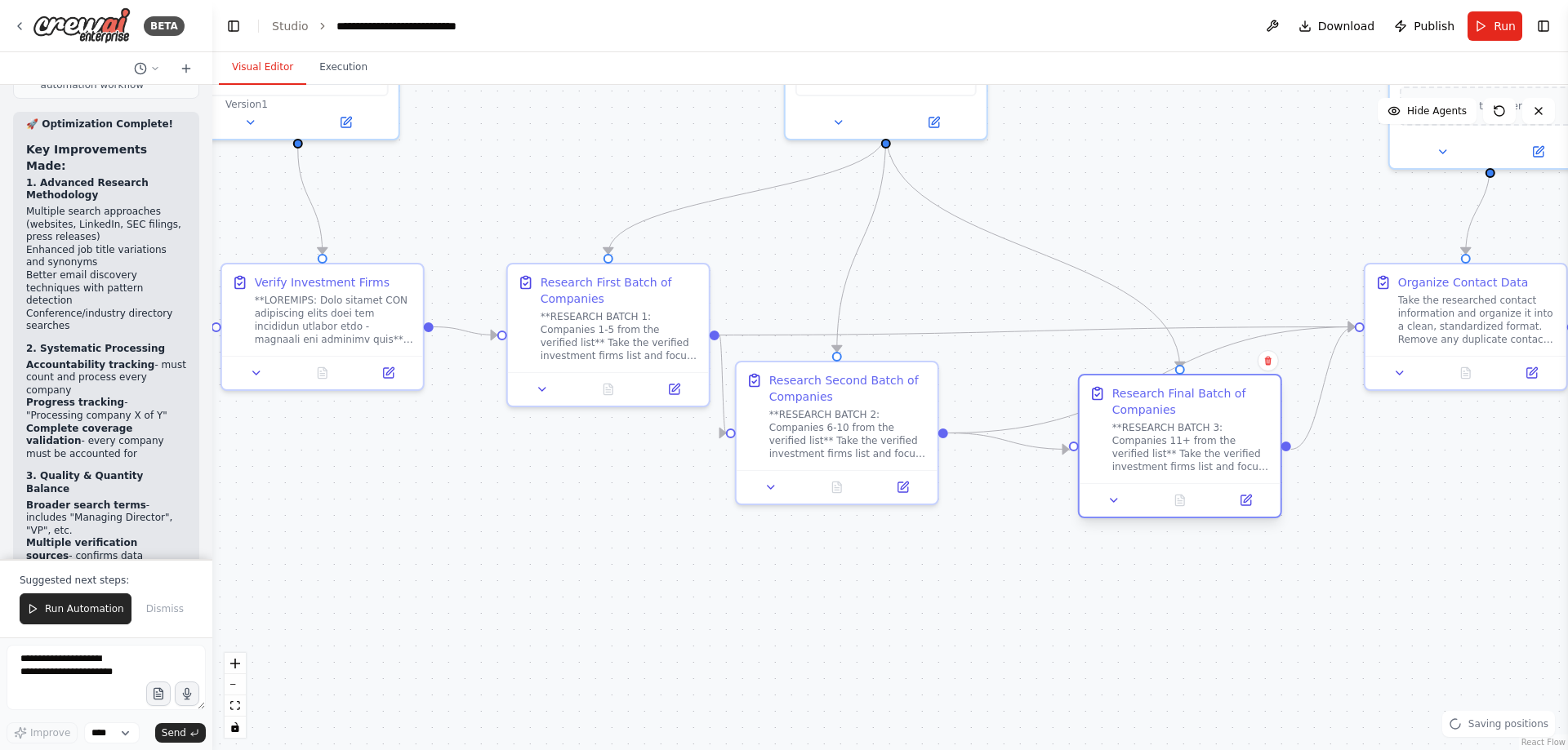
drag, startPoint x: 1232, startPoint y: 378, endPoint x: 1241, endPoint y: 398, distance: 21.9
click at [1241, 398] on div "Research Final Batch of Companies" at bounding box center [1192, 401] width 159 height 32
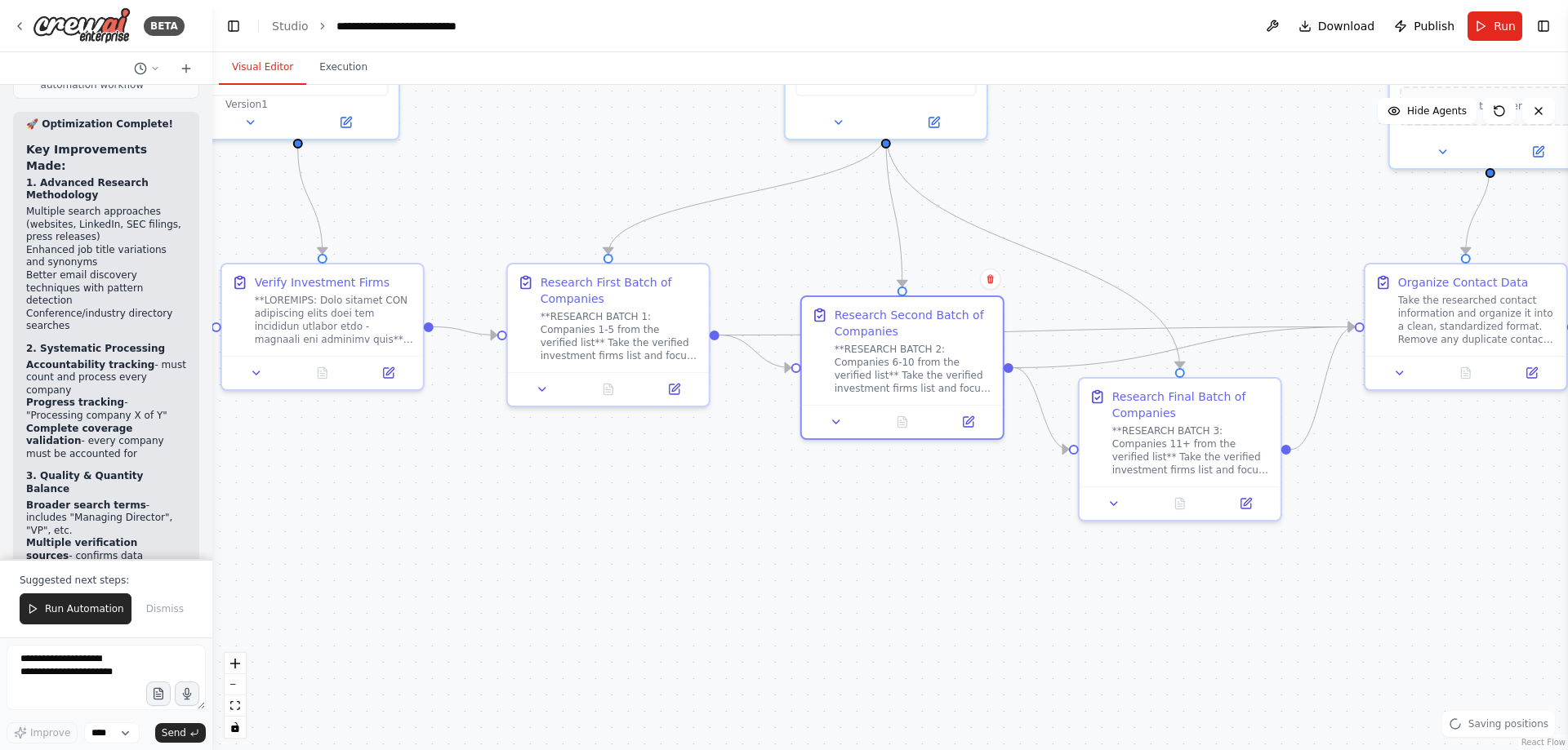
drag, startPoint x: 973, startPoint y: 314, endPoint x: 1039, endPoint y: 249, distance: 92.6
click at [1039, 249] on div ".deletable-edge-delete-btn { width: 20px; height: 20px; border: 0px solid #ffff…" at bounding box center [531, 187] width 1356 height 666
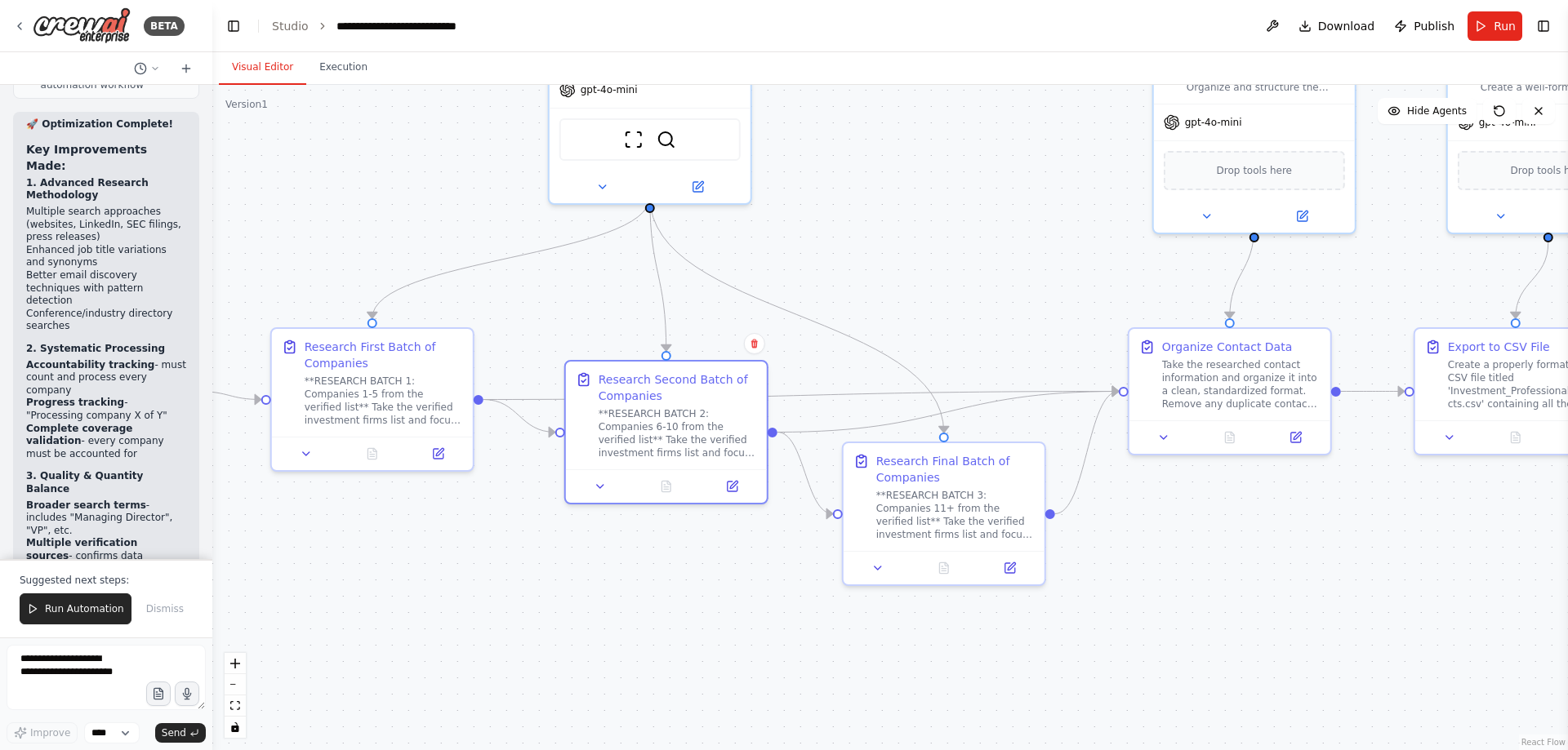
drag, startPoint x: 709, startPoint y: 493, endPoint x: 472, endPoint y: 557, distance: 245.5
click at [472, 557] on div ".deletable-edge-delete-btn { width: 20px; height: 20px; border: 0px solid #ffff…" at bounding box center [890, 418] width 1356 height 666
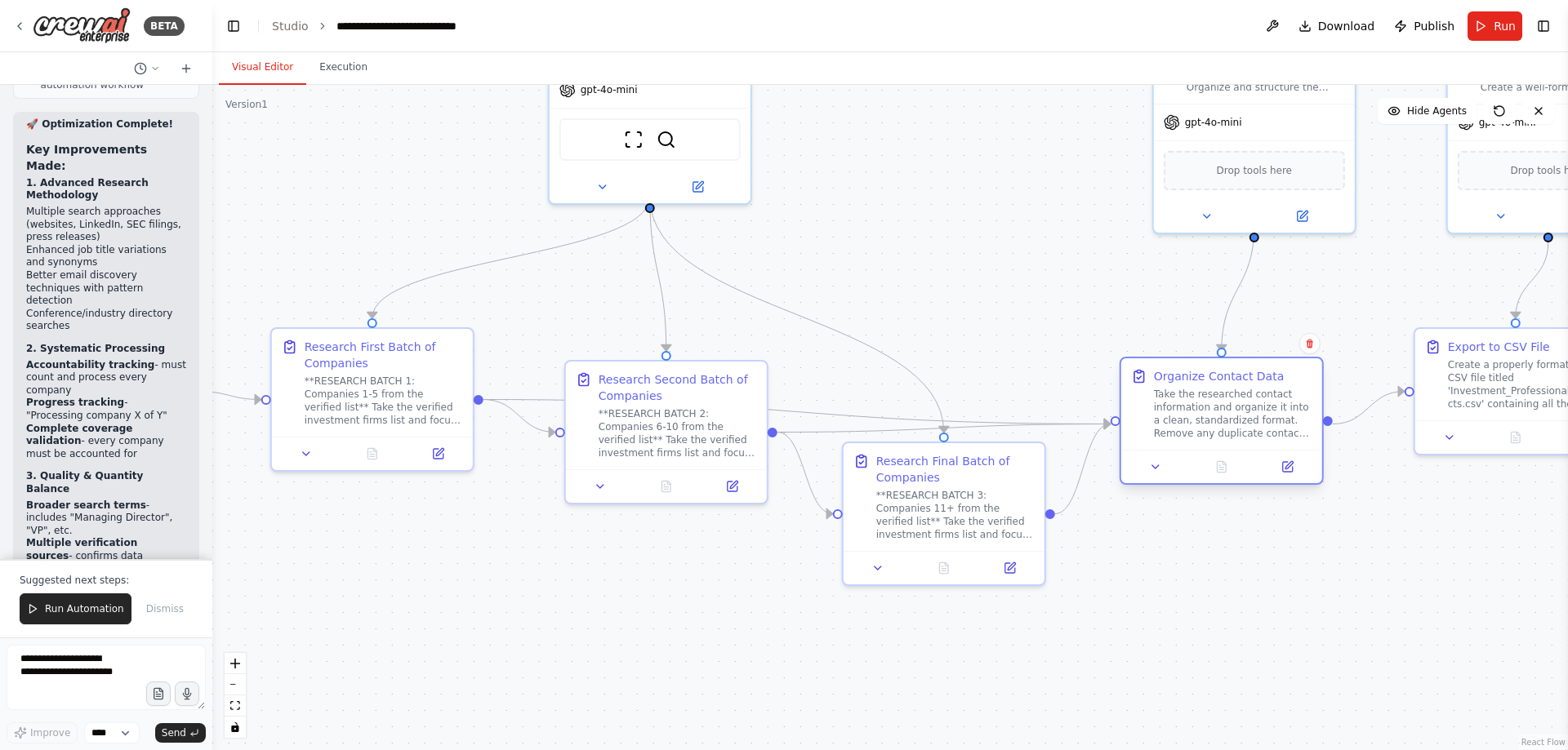
drag, startPoint x: 1214, startPoint y: 348, endPoint x: 1202, endPoint y: 389, distance: 42.7
click at [1202, 387] on div "Organize Contact Data Take the researched contact information and organize it i…" at bounding box center [1234, 404] width 159 height 72
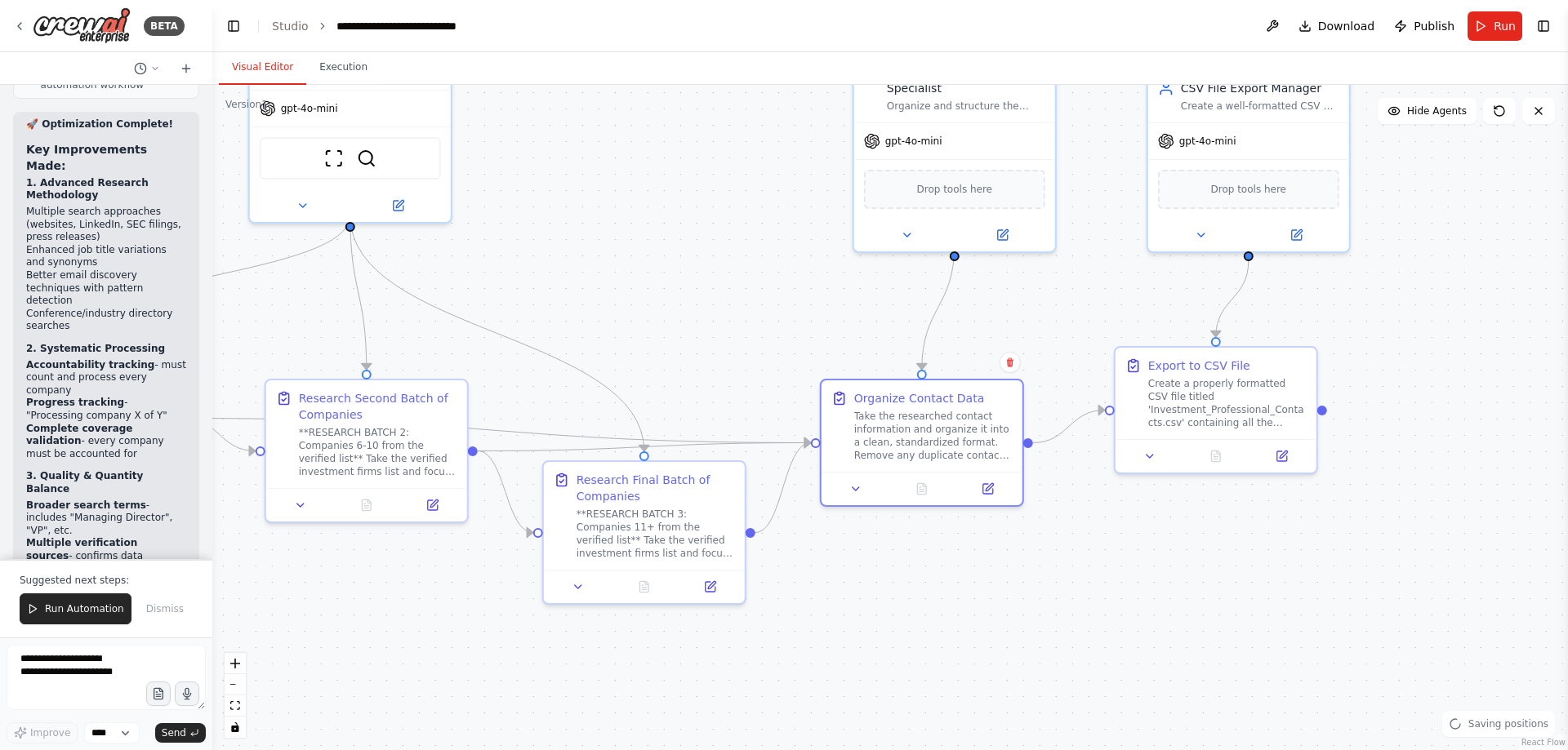
drag, startPoint x: 1239, startPoint y: 596, endPoint x: 647, endPoint y: 321, distance: 652.8
click at [939, 610] on div ".deletable-edge-delete-btn { width: 20px; height: 20px; border: 0px solid #ffff…" at bounding box center [890, 418] width 1356 height 666
click at [340, 64] on button "Execution" at bounding box center [343, 67] width 74 height 34
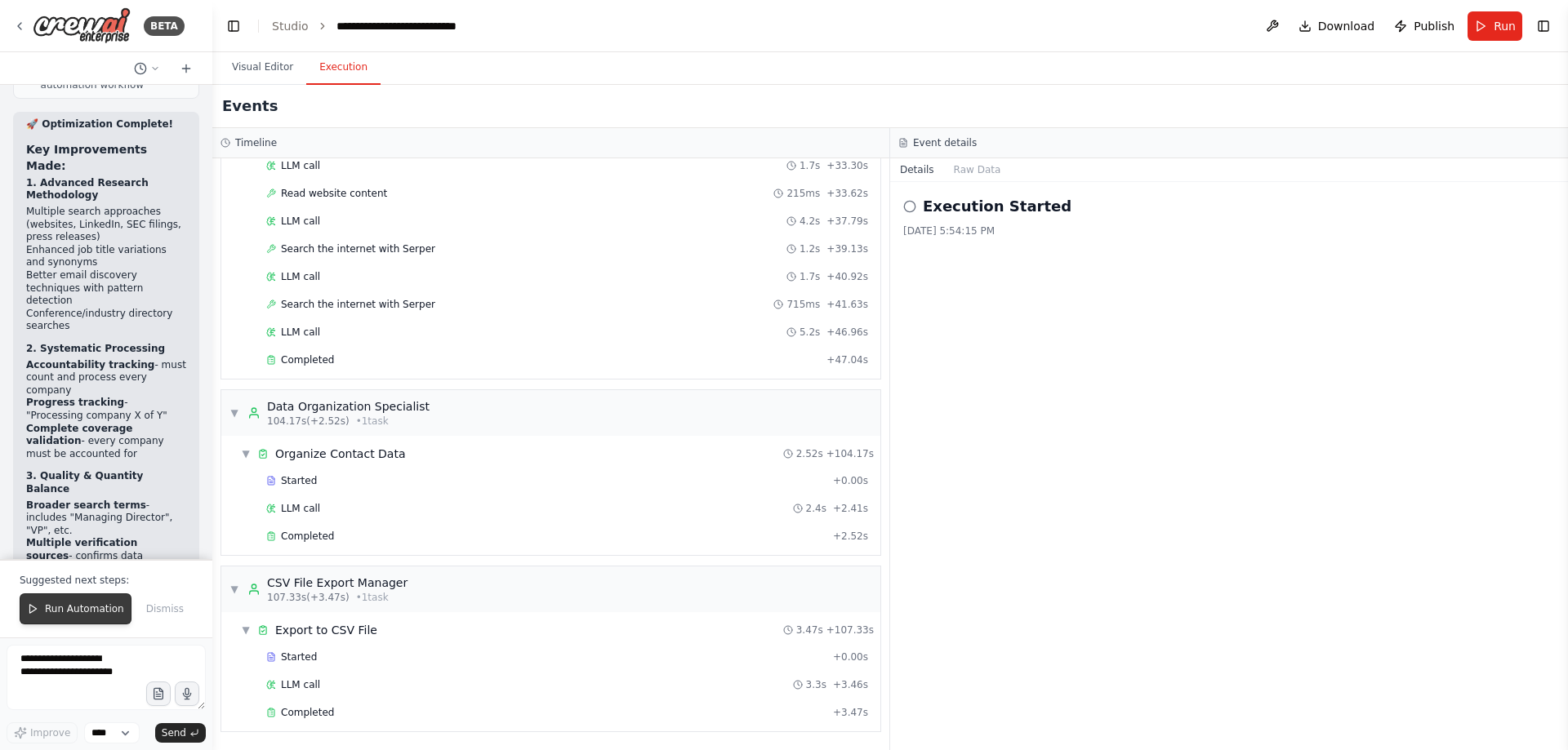
click at [103, 603] on button "Run Automation" at bounding box center [75, 609] width 112 height 31
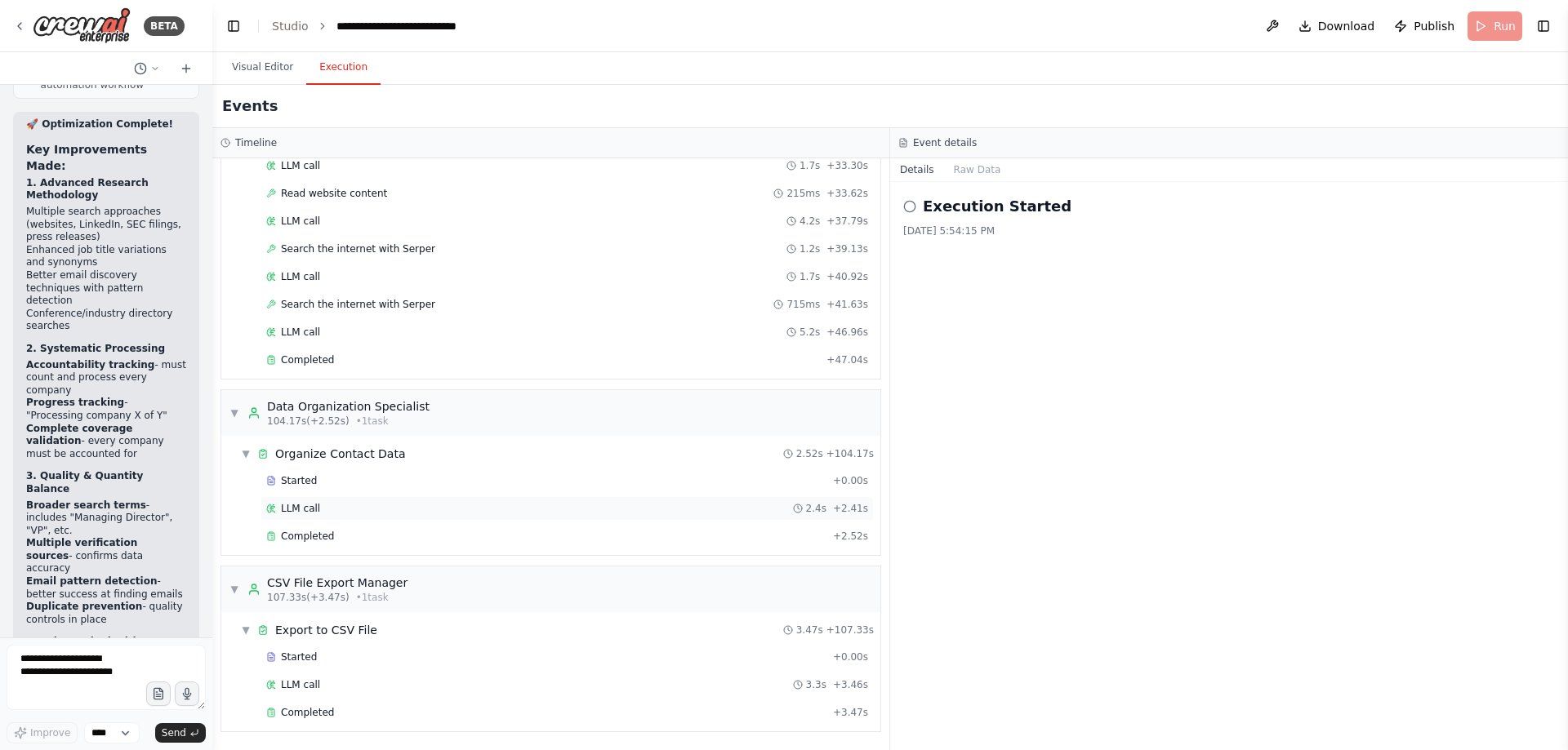
scroll to position [50549, 0]
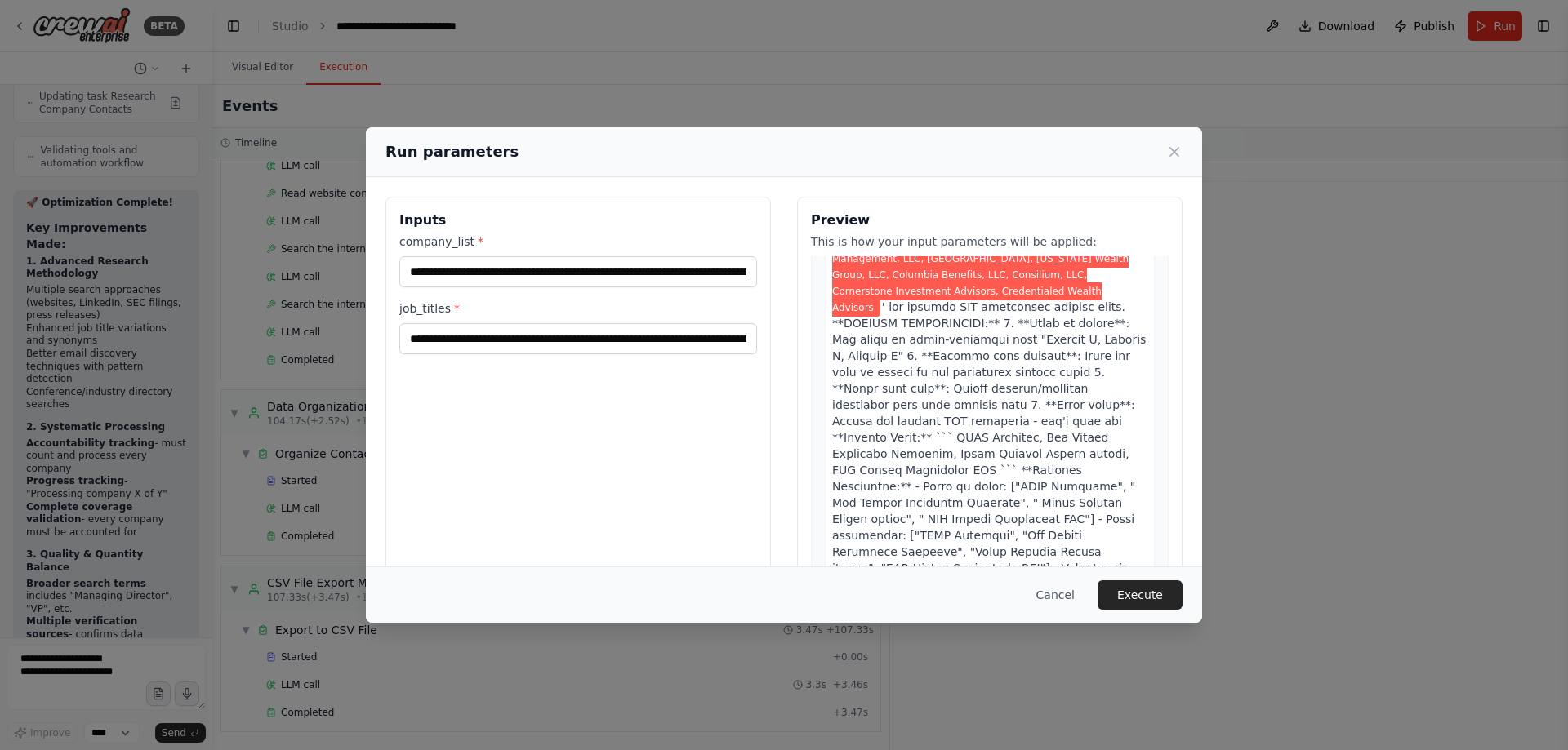
drag, startPoint x: 1095, startPoint y: 449, endPoint x: 1094, endPoint y: 476, distance: 27.0
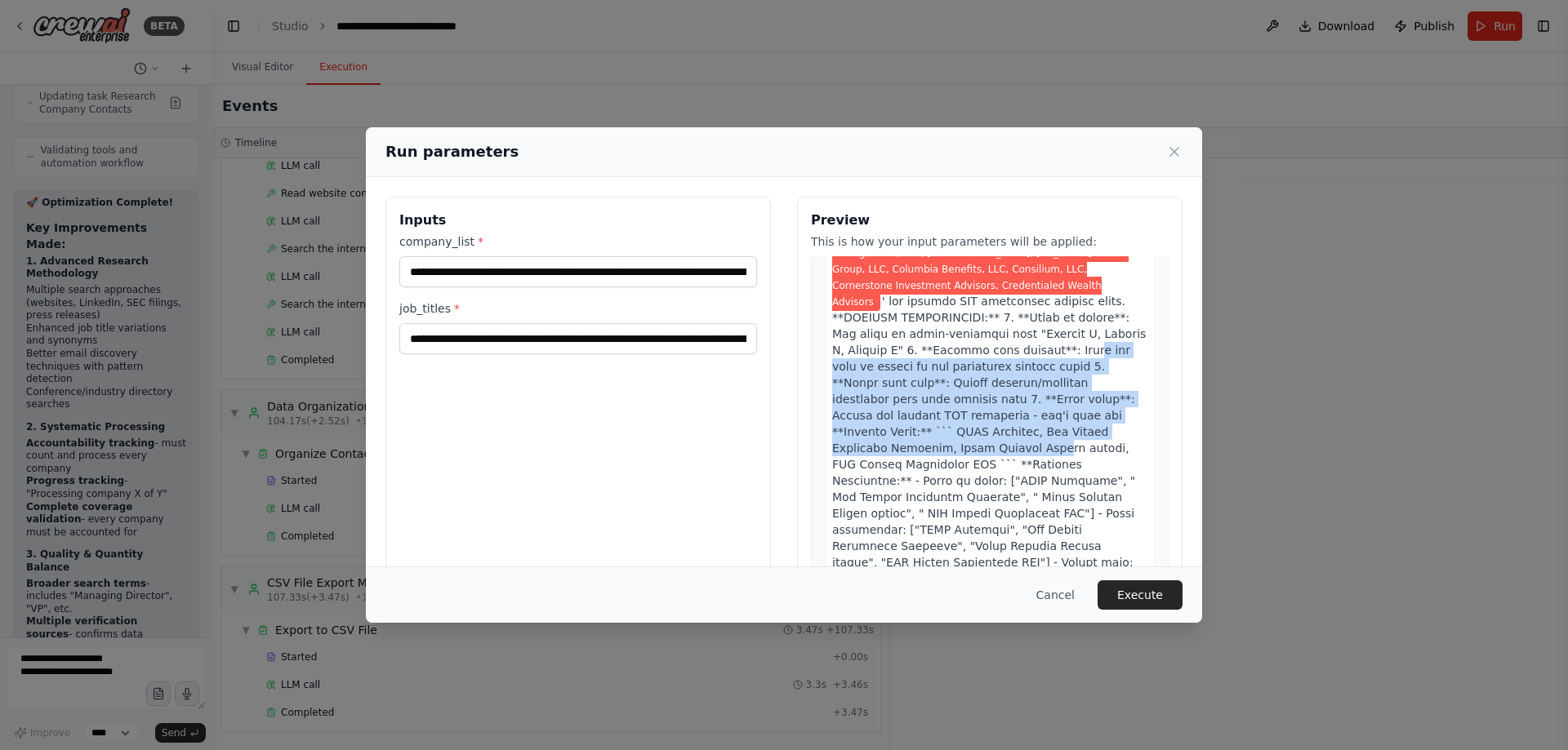
drag, startPoint x: 906, startPoint y: 346, endPoint x: 1017, endPoint y: 429, distance: 138.6
click at [1017, 429] on span at bounding box center [989, 464] width 314 height 340
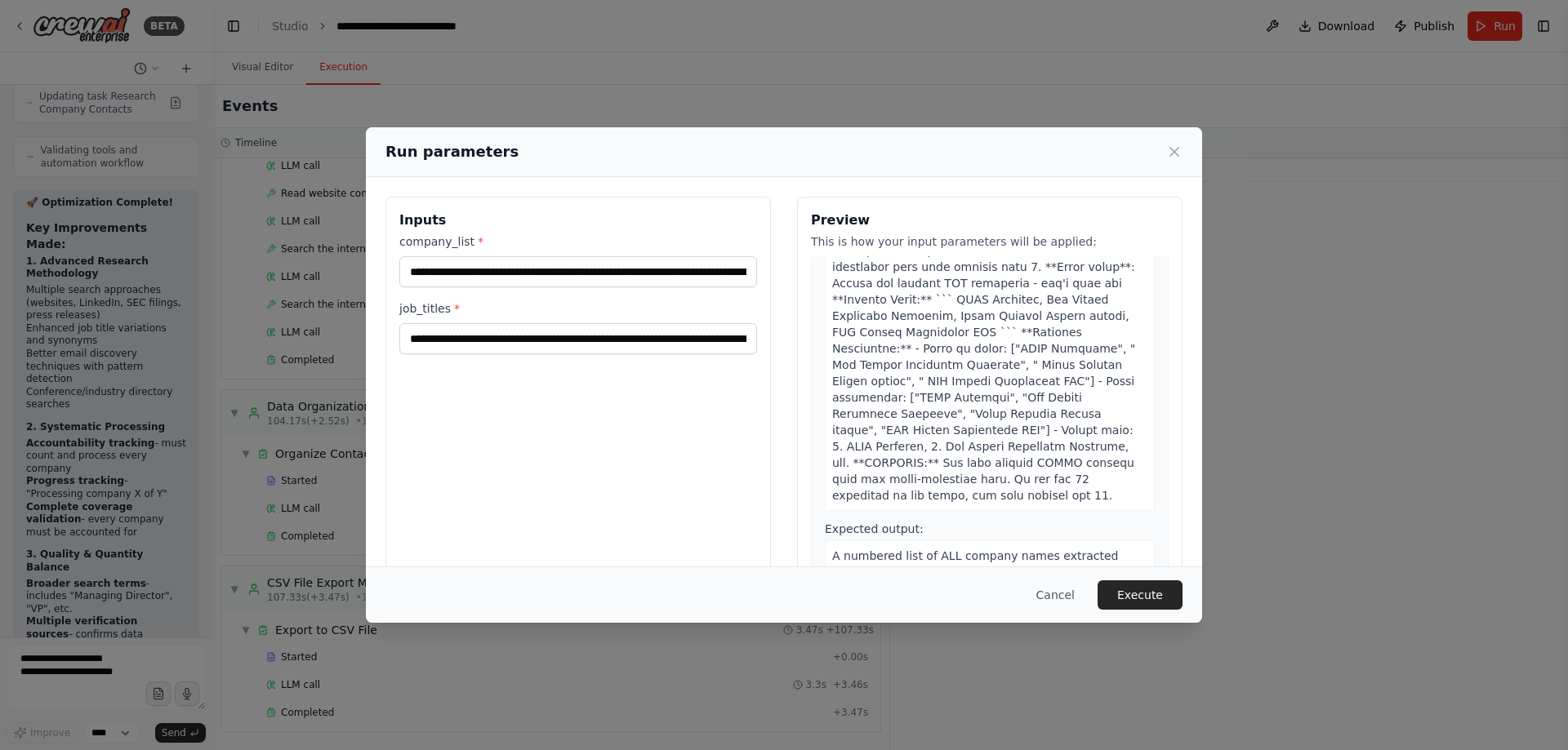
scroll to position [510, 0]
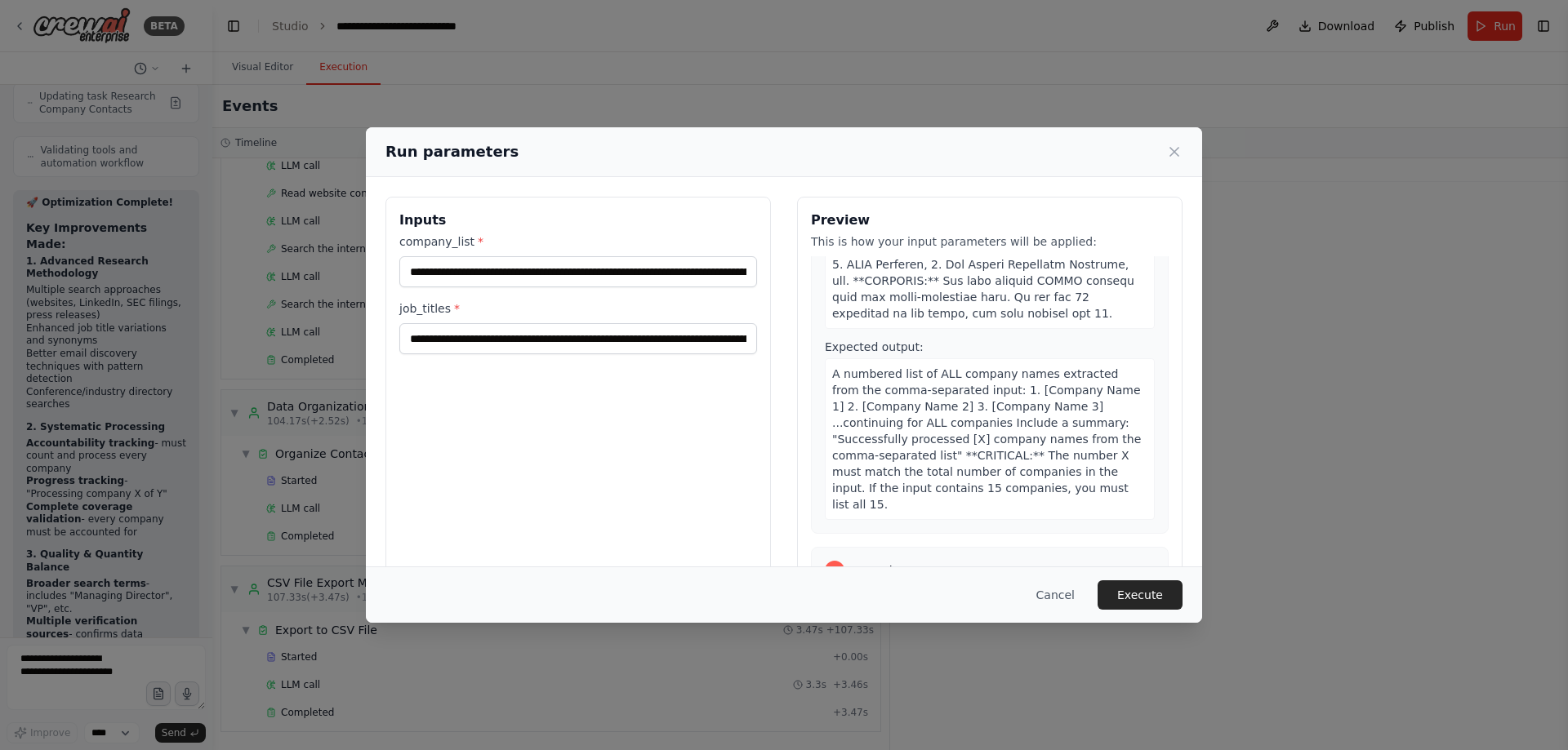
drag, startPoint x: 1016, startPoint y: 418, endPoint x: 1022, endPoint y: 505, distance: 87.2
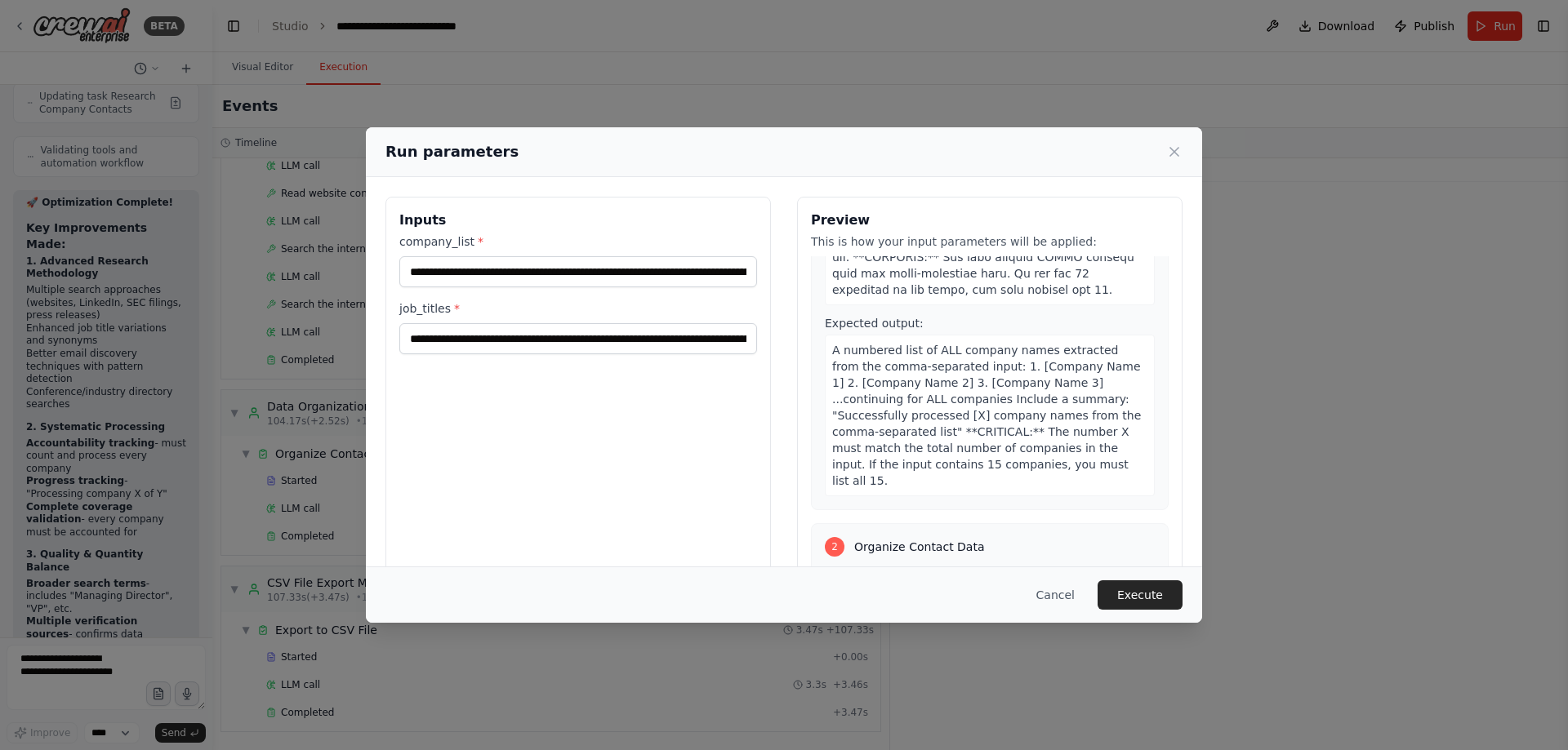
scroll to position [523, 0]
drag, startPoint x: 1019, startPoint y: 378, endPoint x: 1015, endPoint y: 387, distance: 9.8
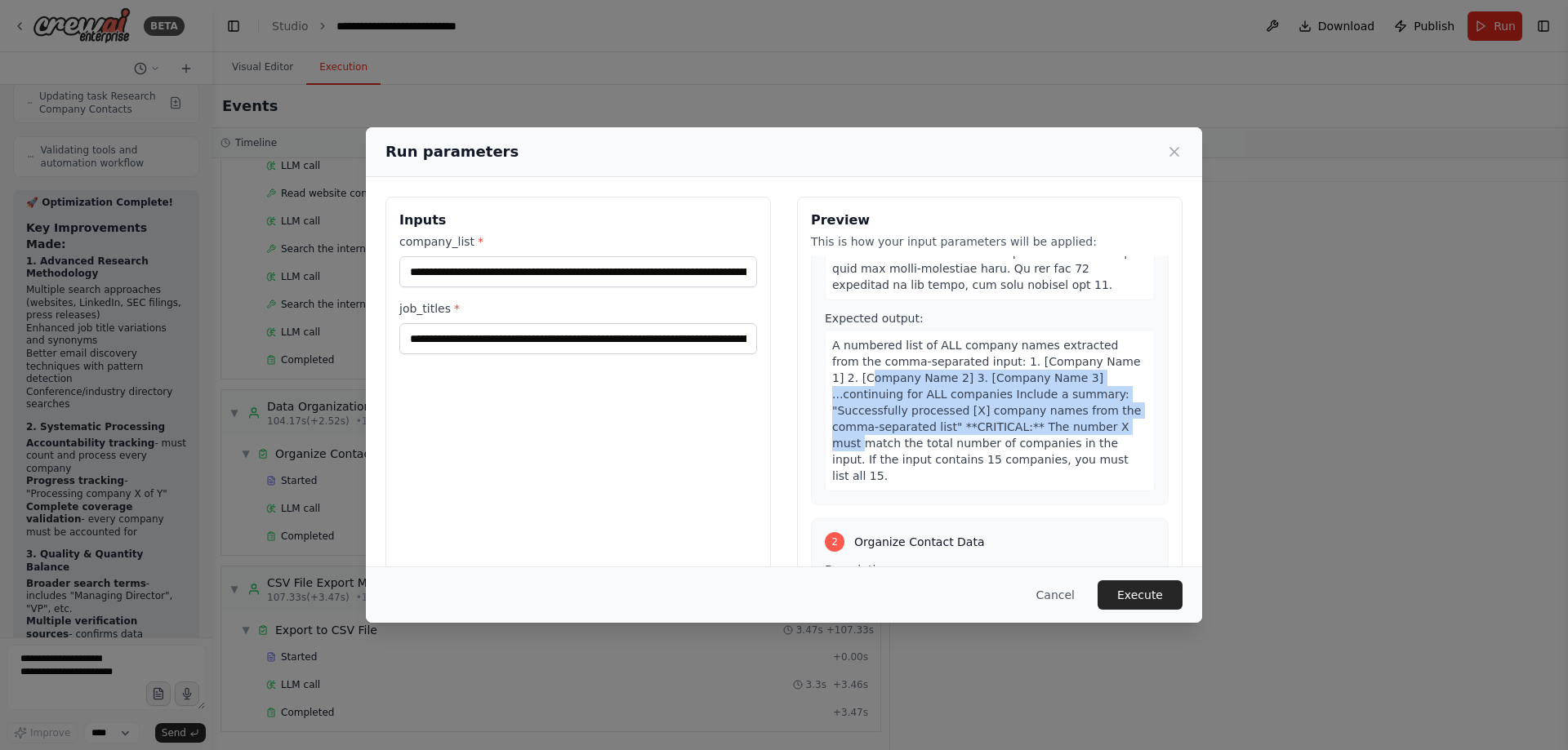
drag, startPoint x: 837, startPoint y: 340, endPoint x: 1020, endPoint y: 401, distance: 192.9
click at [1020, 401] on span "A numbered list of ALL company names extracted from the comma-separated input: …" at bounding box center [987, 411] width 309 height 144
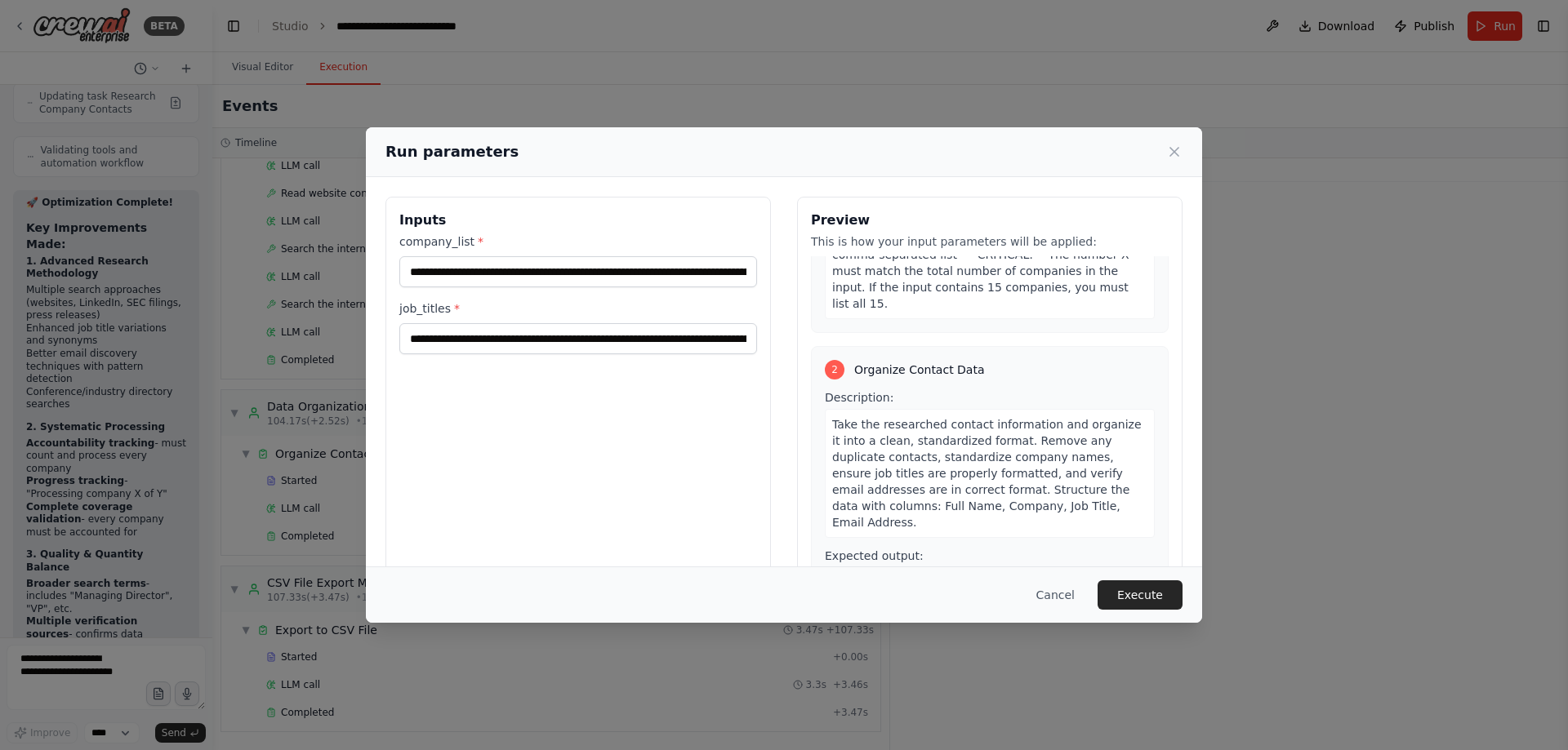
scroll to position [711, 0]
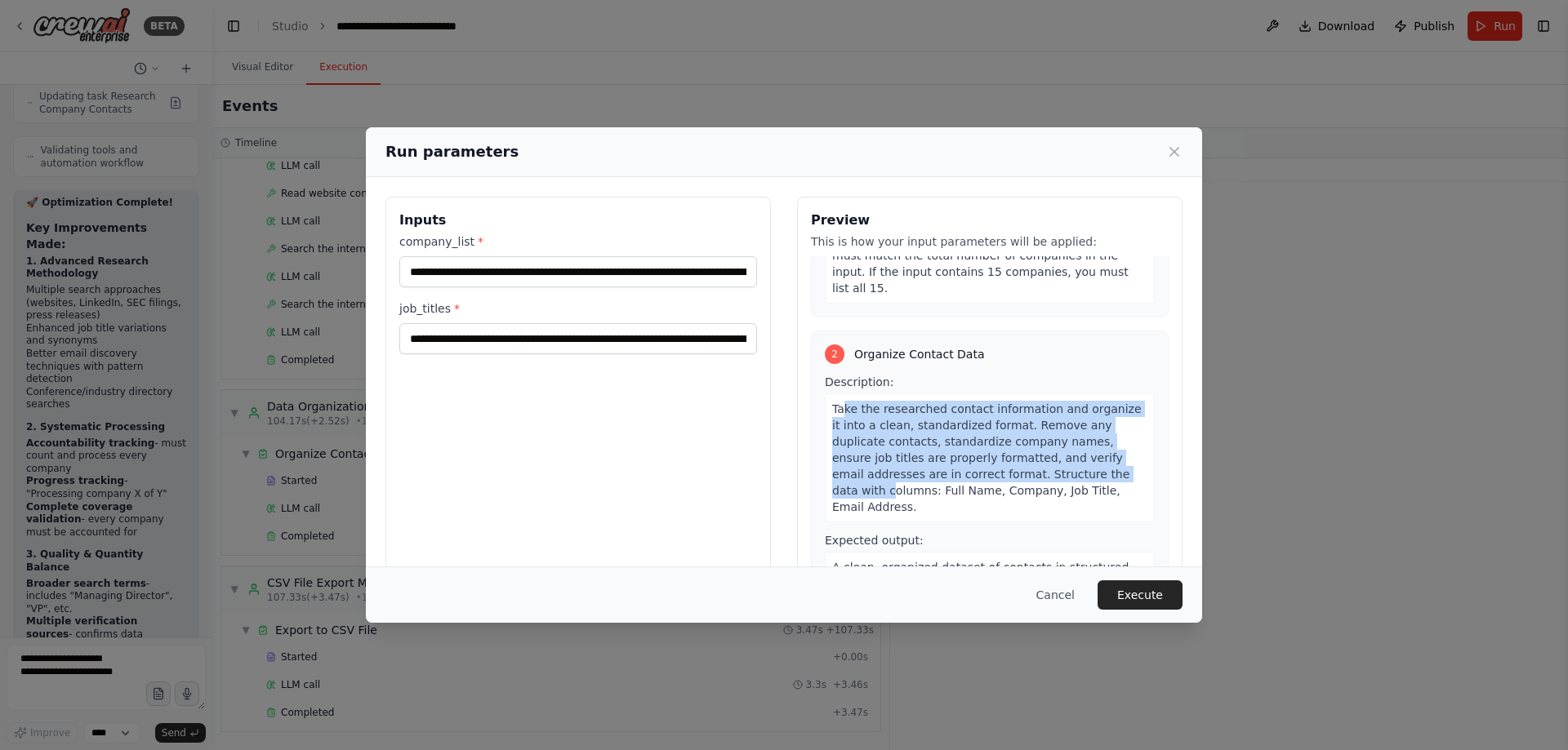
drag, startPoint x: 835, startPoint y: 361, endPoint x: 1030, endPoint y: 422, distance: 204.3
click at [1029, 422] on span "Take the researched contact information and organize it into a clean, standardi…" at bounding box center [987, 458] width 310 height 111
click at [1030, 422] on span "Take the researched contact information and organize it into a clean, standardi…" at bounding box center [987, 458] width 310 height 111
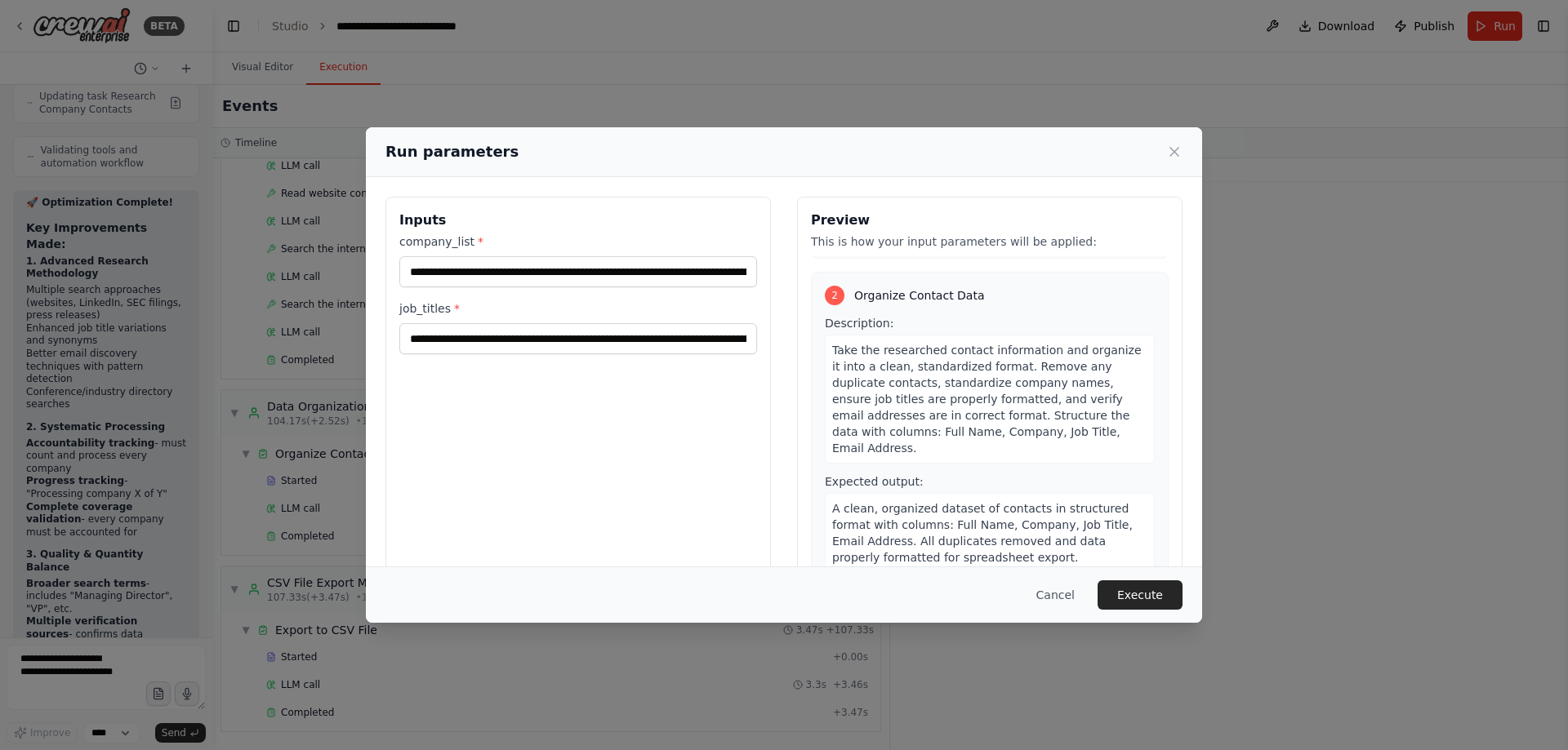
scroll to position [780, 0]
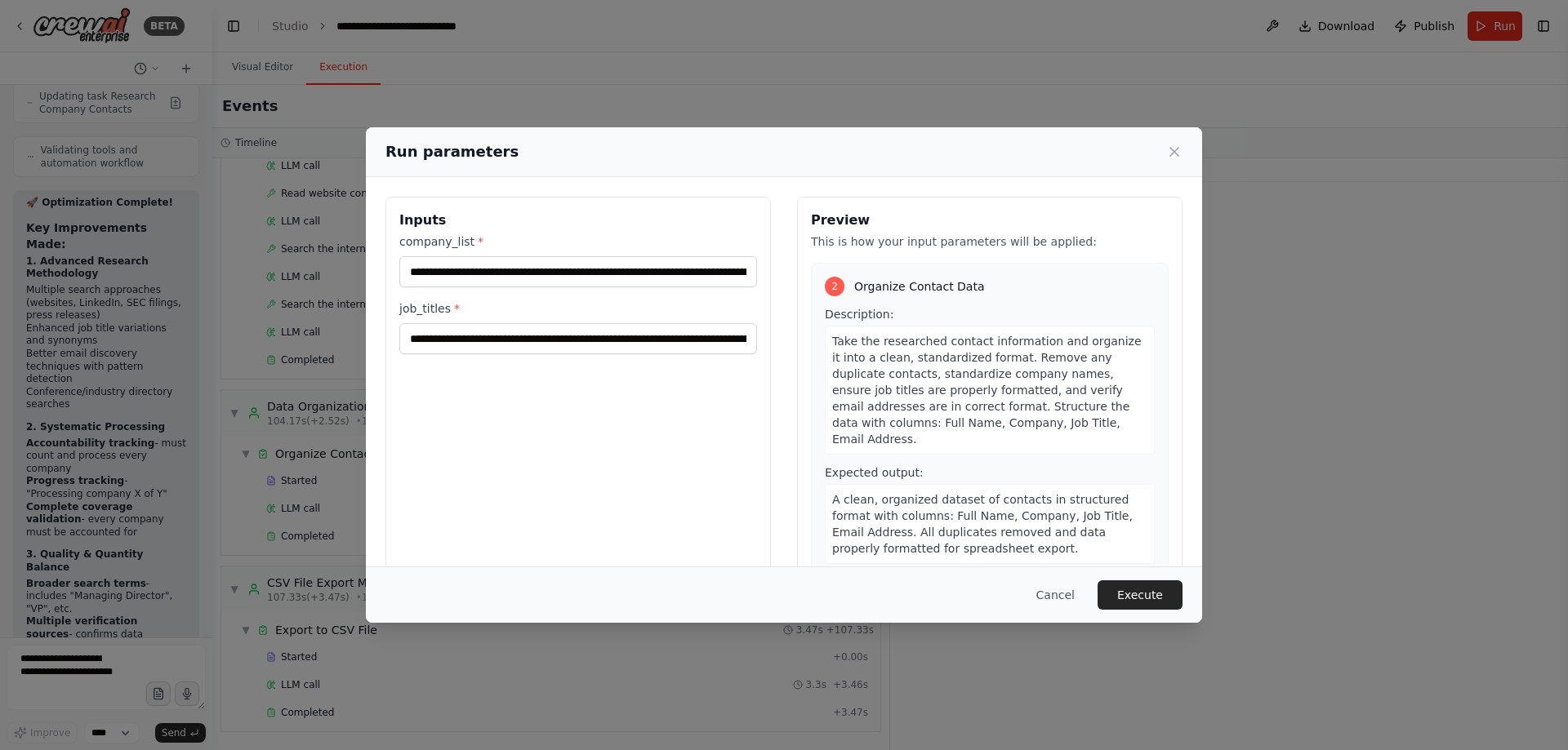
drag, startPoint x: 1069, startPoint y: 426, endPoint x: 1069, endPoint y: 454, distance: 28.0
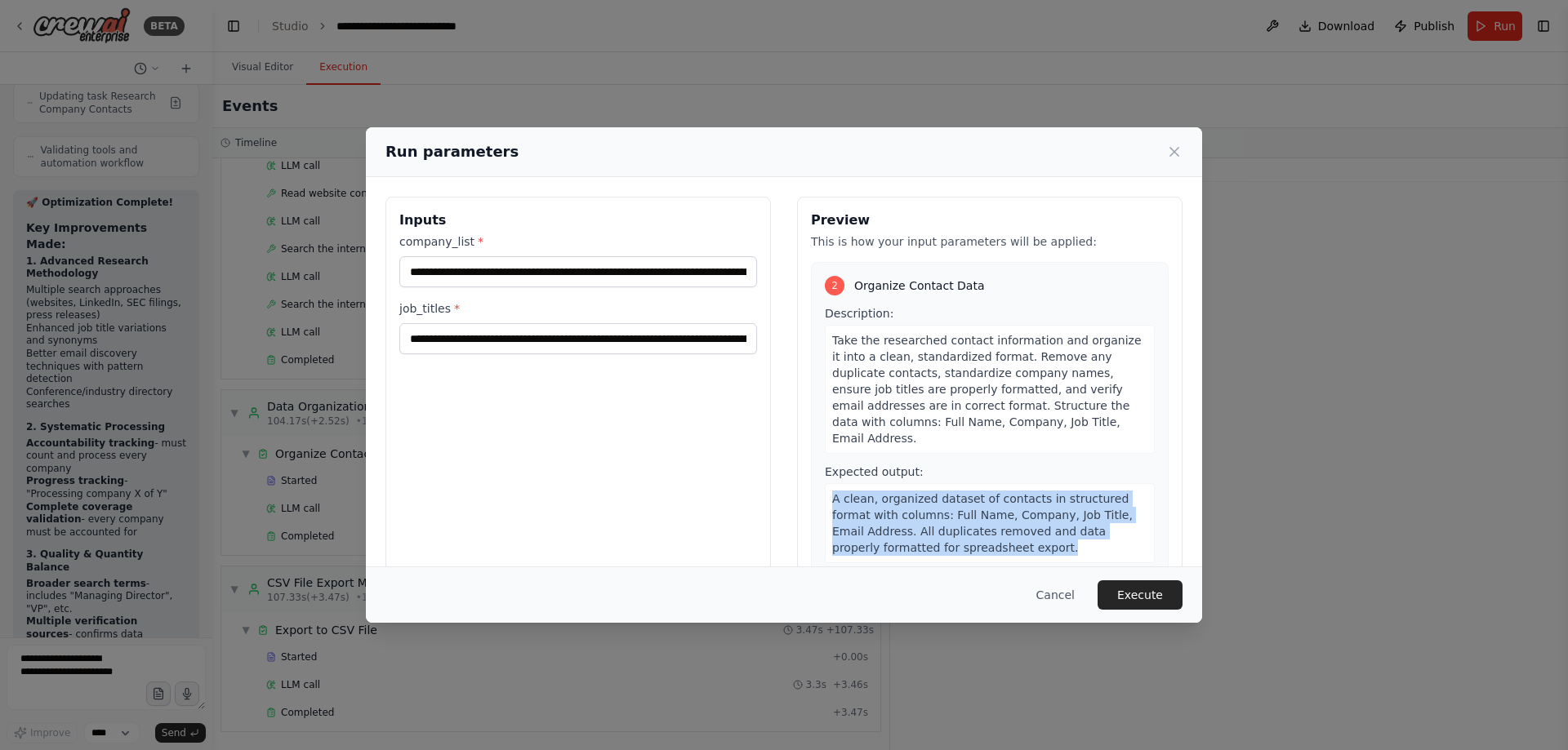
drag, startPoint x: 926, startPoint y: 412, endPoint x: 1034, endPoint y: 485, distance: 130.4
click at [1034, 485] on div "Expected output: A clean, organized dataset of contacts in structured format wi…" at bounding box center [990, 513] width 330 height 100
click at [1034, 485] on div "A clean, organized dataset of contacts in structured format with columns: Full …" at bounding box center [990, 523] width 330 height 80
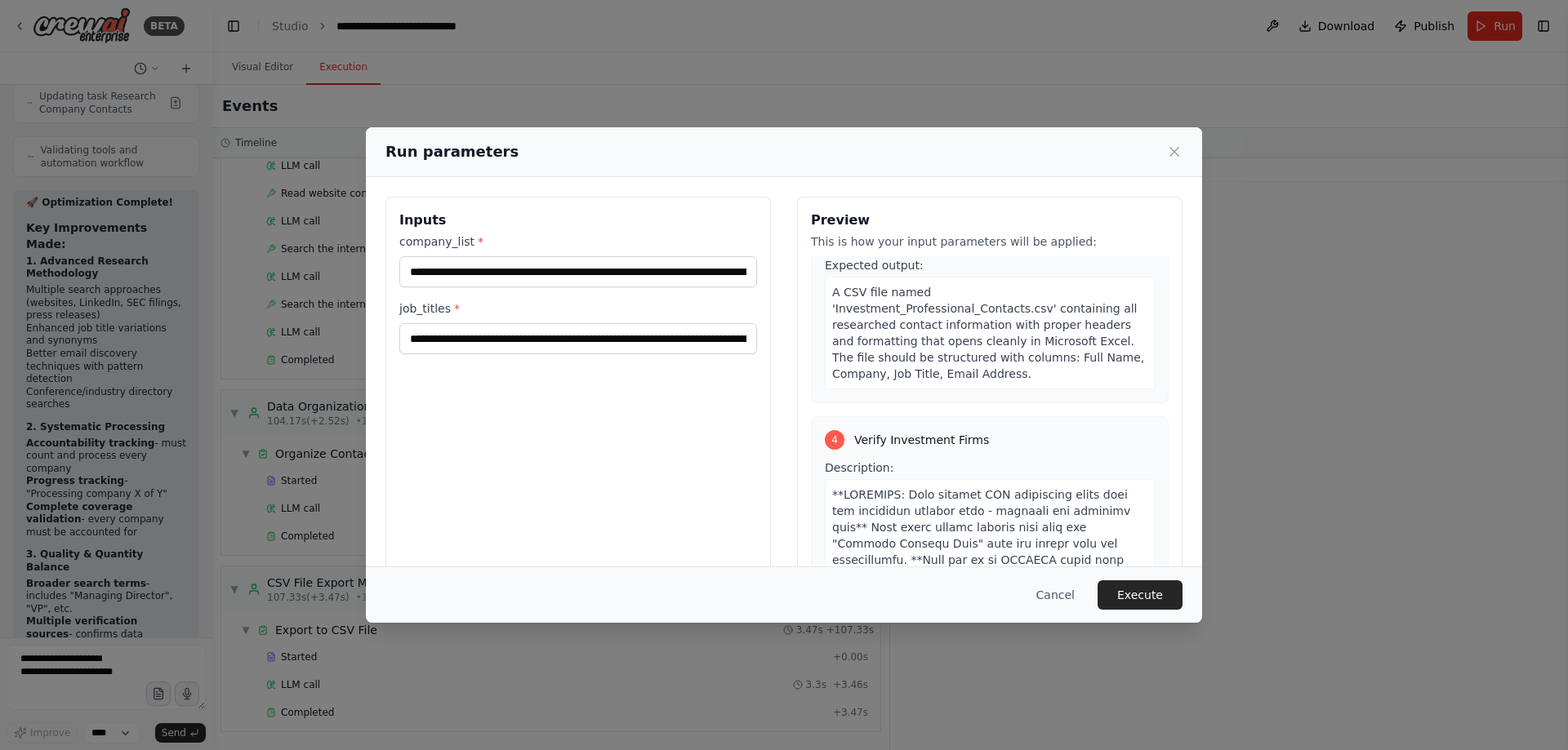
drag, startPoint x: 1029, startPoint y: 447, endPoint x: 1024, endPoint y: 502, distance: 55.2
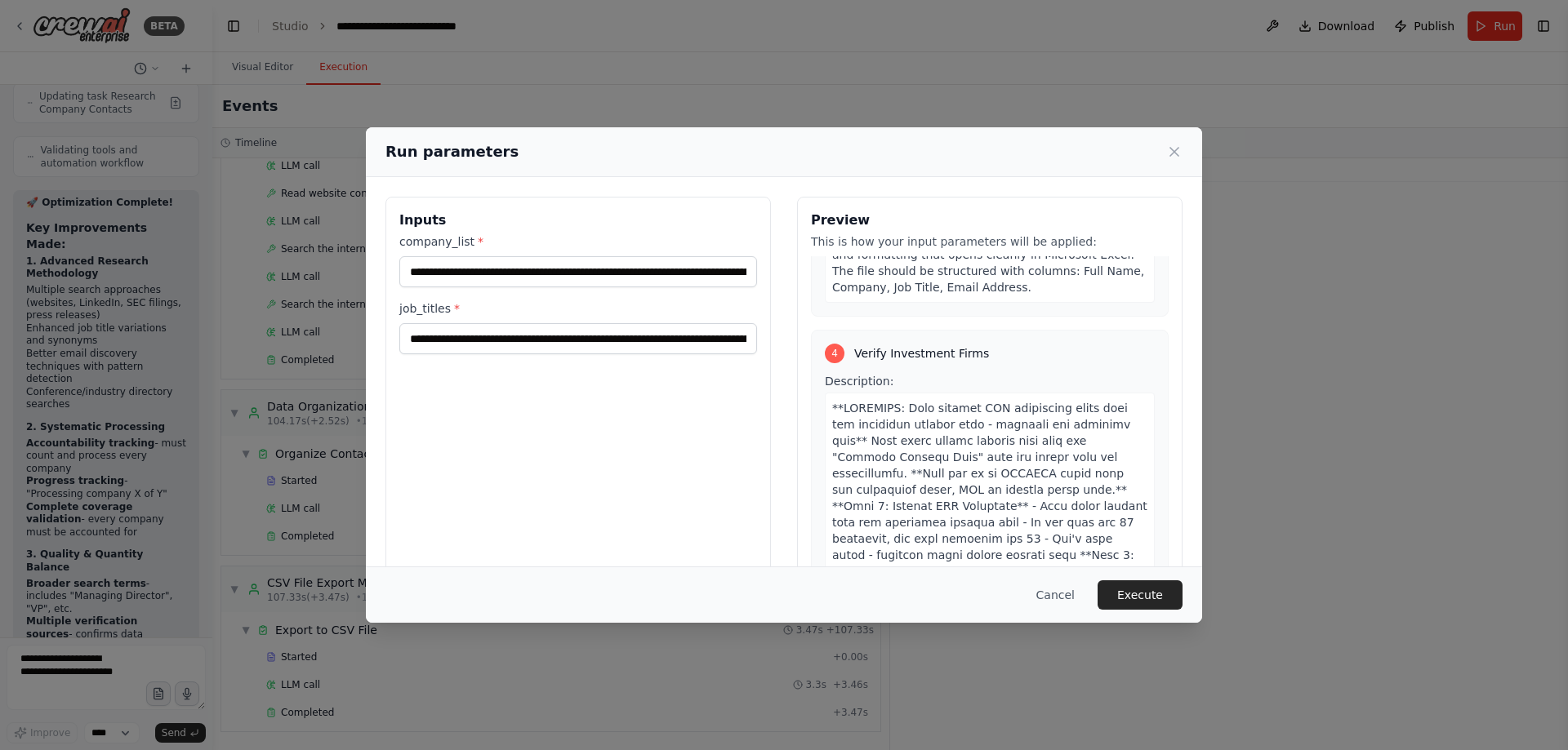
drag, startPoint x: 1017, startPoint y: 349, endPoint x: 1025, endPoint y: 395, distance: 46.7
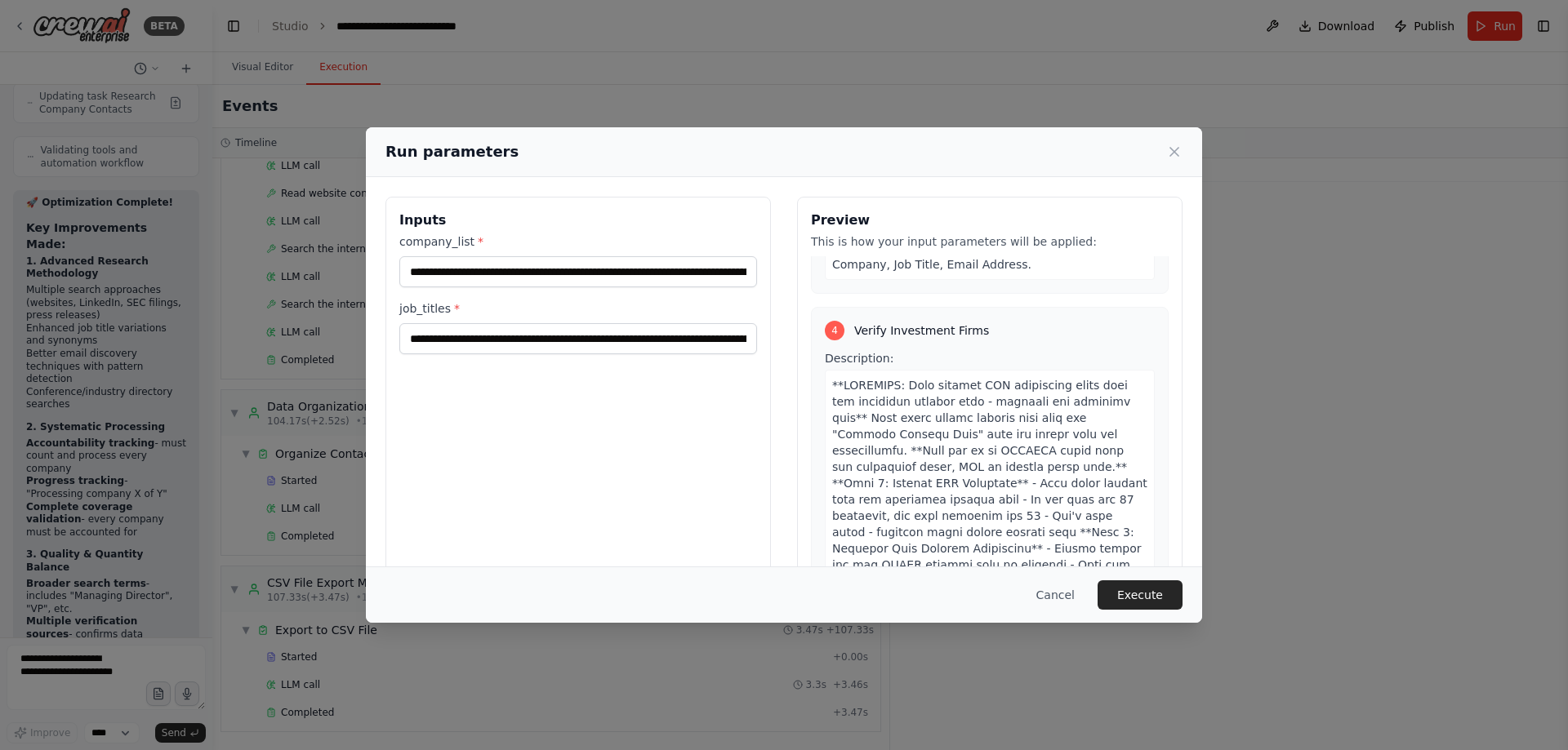
drag, startPoint x: 888, startPoint y: 326, endPoint x: 890, endPoint y: 341, distance: 15.1
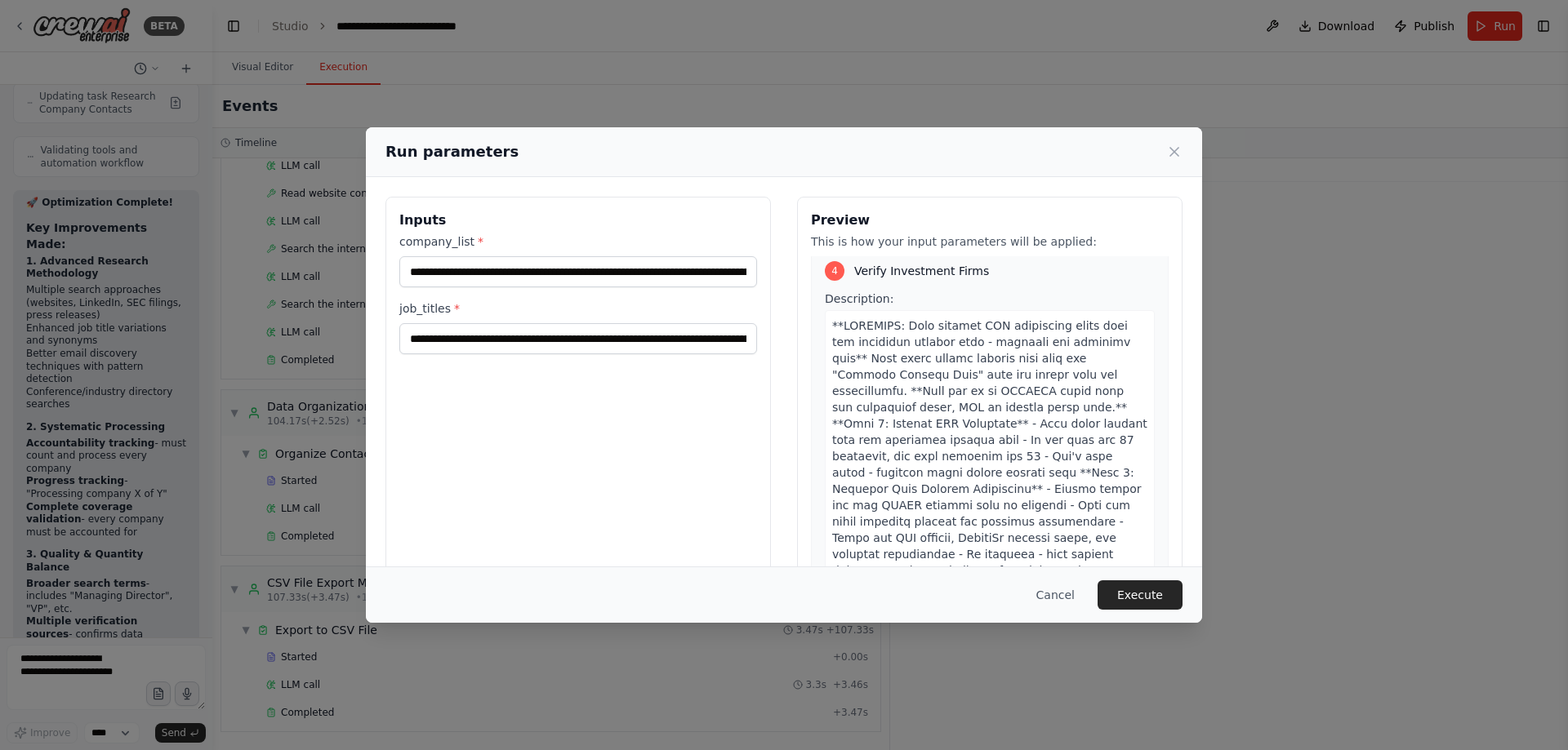
drag, startPoint x: 1005, startPoint y: 357, endPoint x: 1009, endPoint y: 378, distance: 21.4
drag, startPoint x: 919, startPoint y: 300, endPoint x: 1047, endPoint y: 322, distance: 129.9
click at [1047, 322] on span at bounding box center [990, 625] width 315 height 617
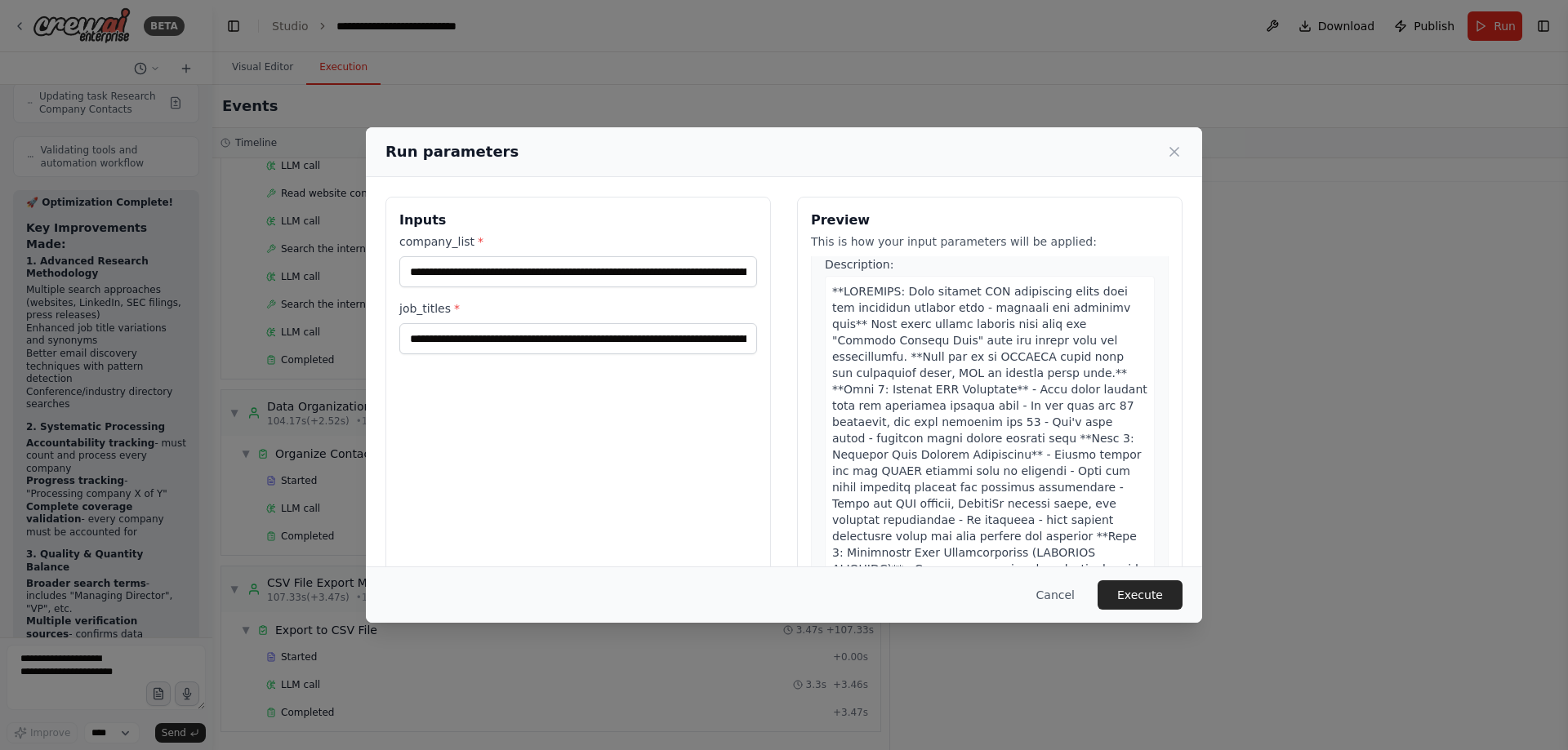
drag, startPoint x: 891, startPoint y: 303, endPoint x: 890, endPoint y: 332, distance: 29.0
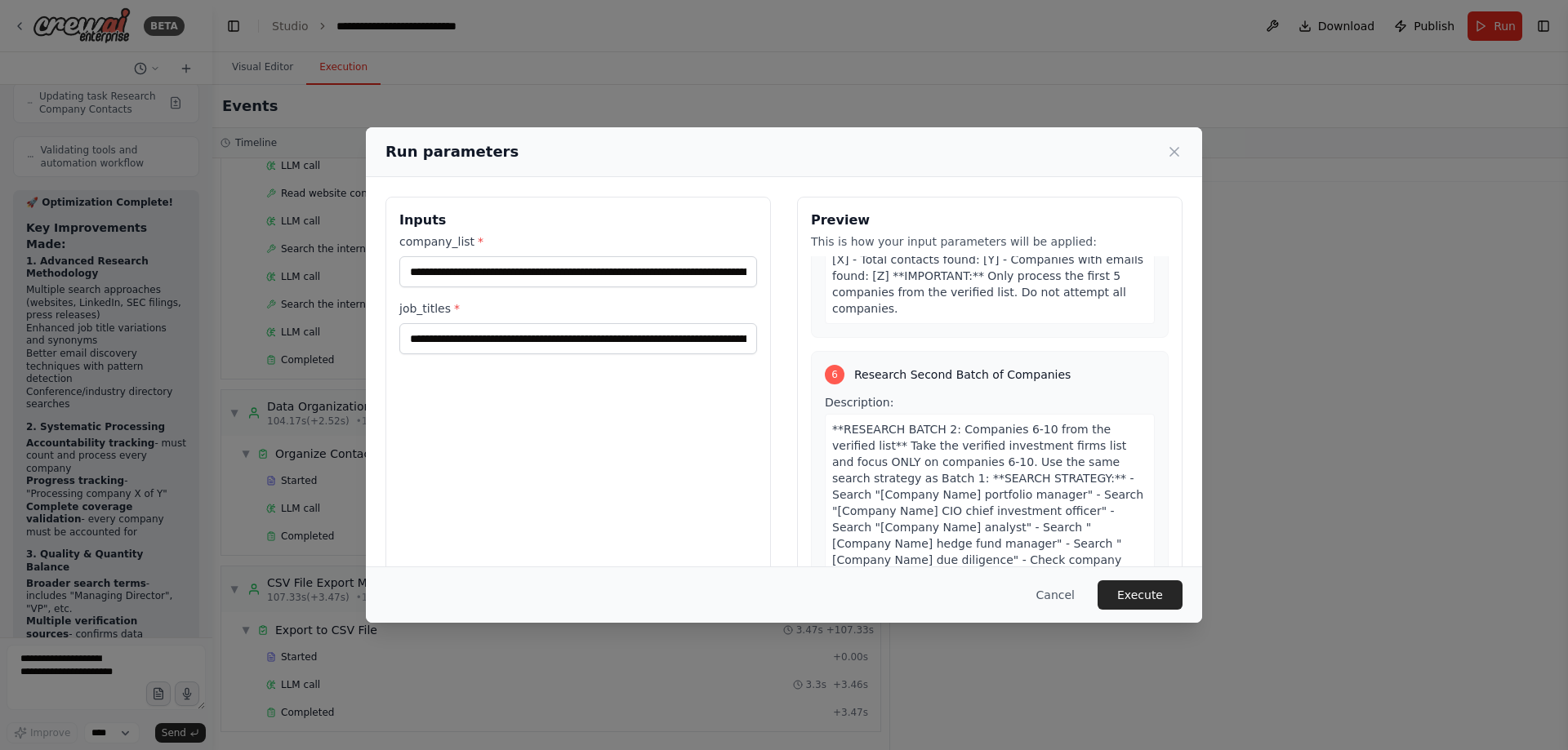
drag, startPoint x: 938, startPoint y: 338, endPoint x: 946, endPoint y: 480, distance: 142.2
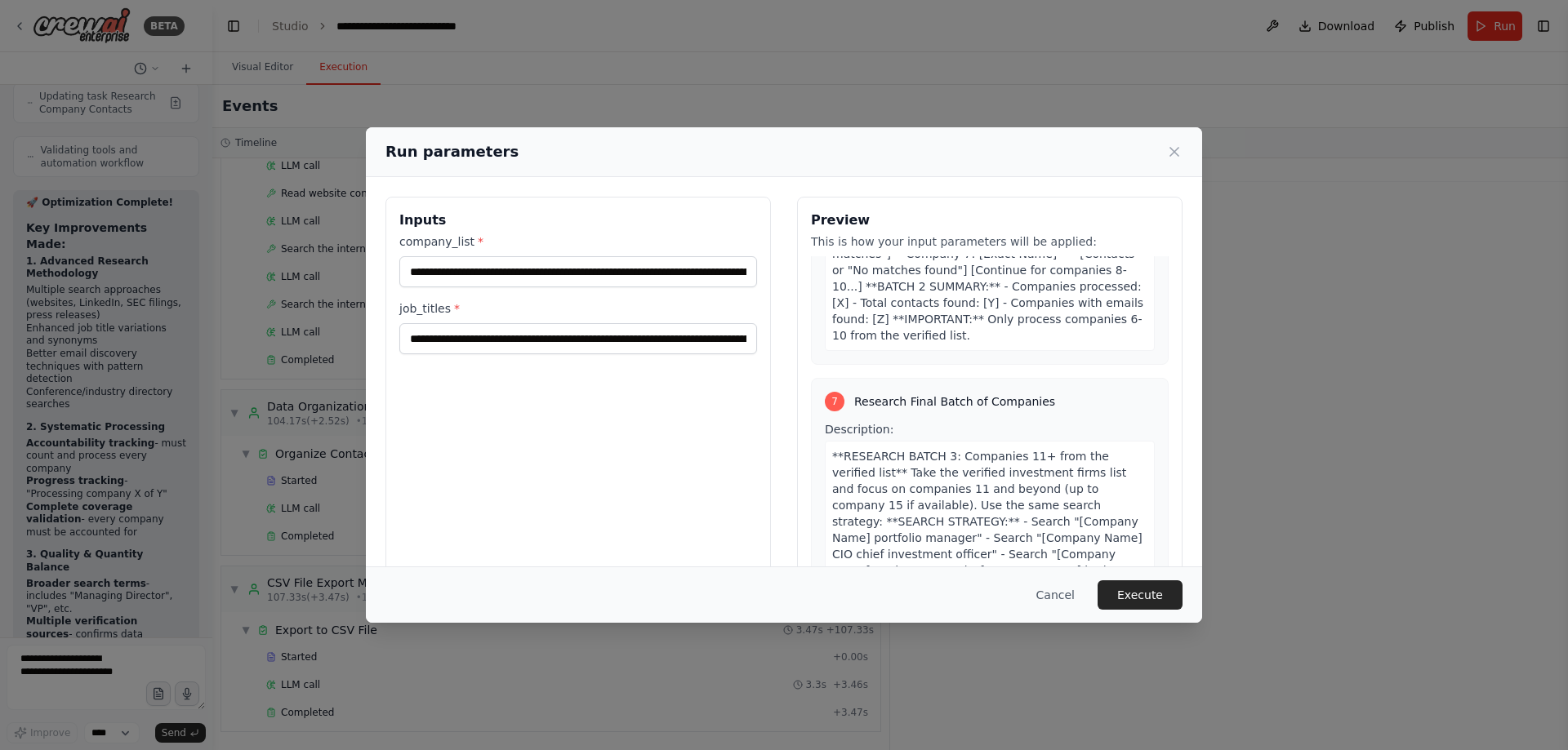
drag, startPoint x: 961, startPoint y: 487, endPoint x: 960, endPoint y: 504, distance: 17.0
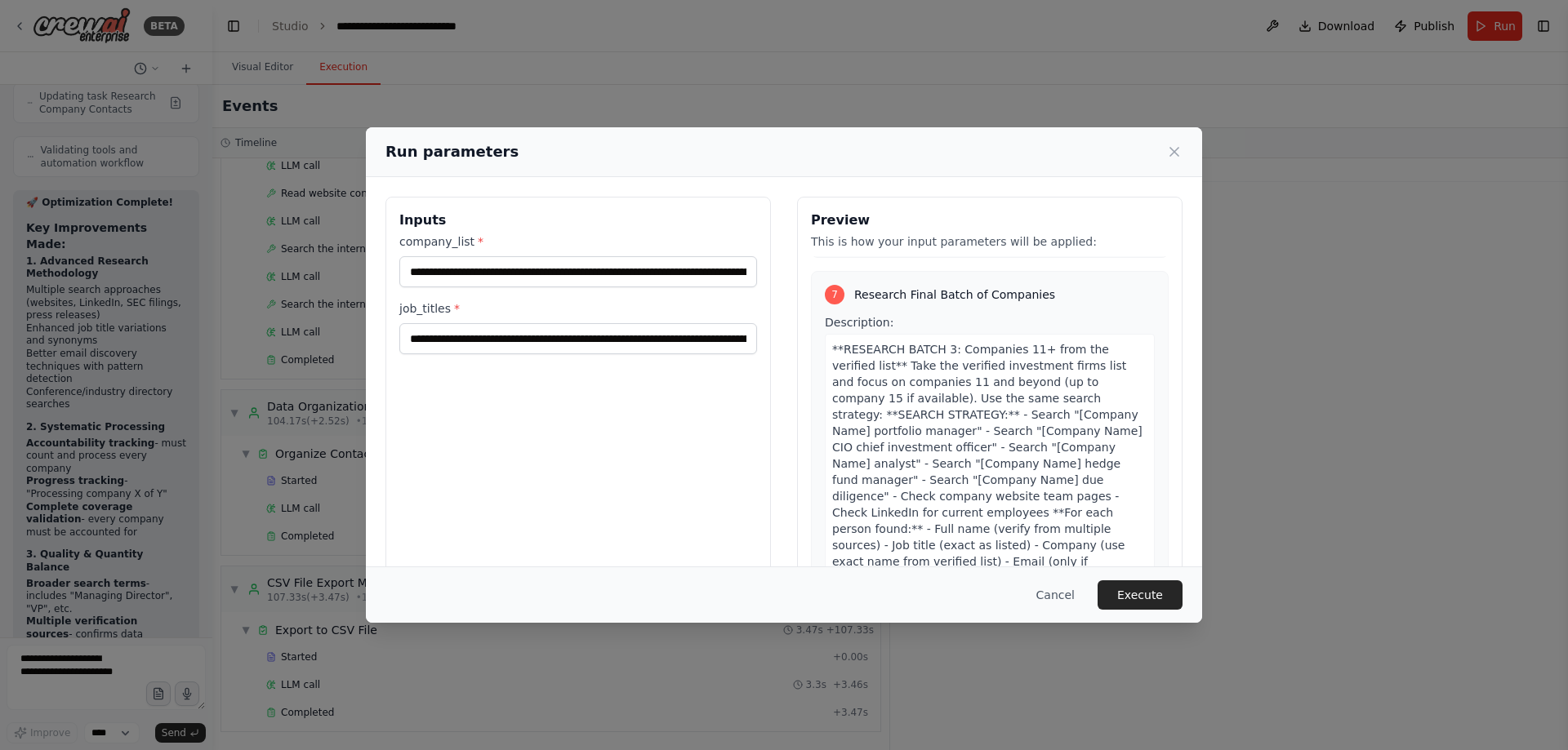
scroll to position [37, 0]
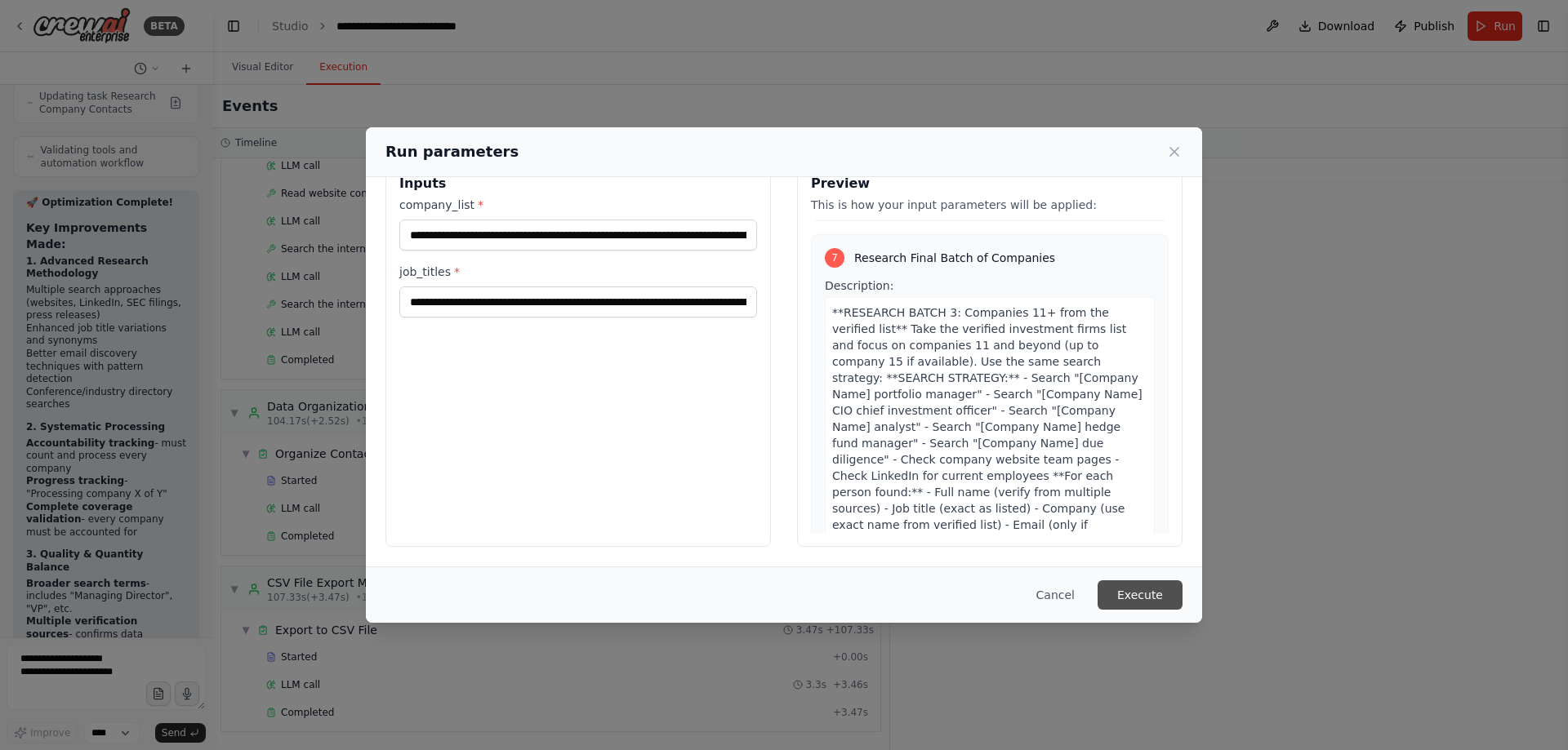
click at [1166, 589] on button "Execute" at bounding box center [1140, 595] width 85 height 29
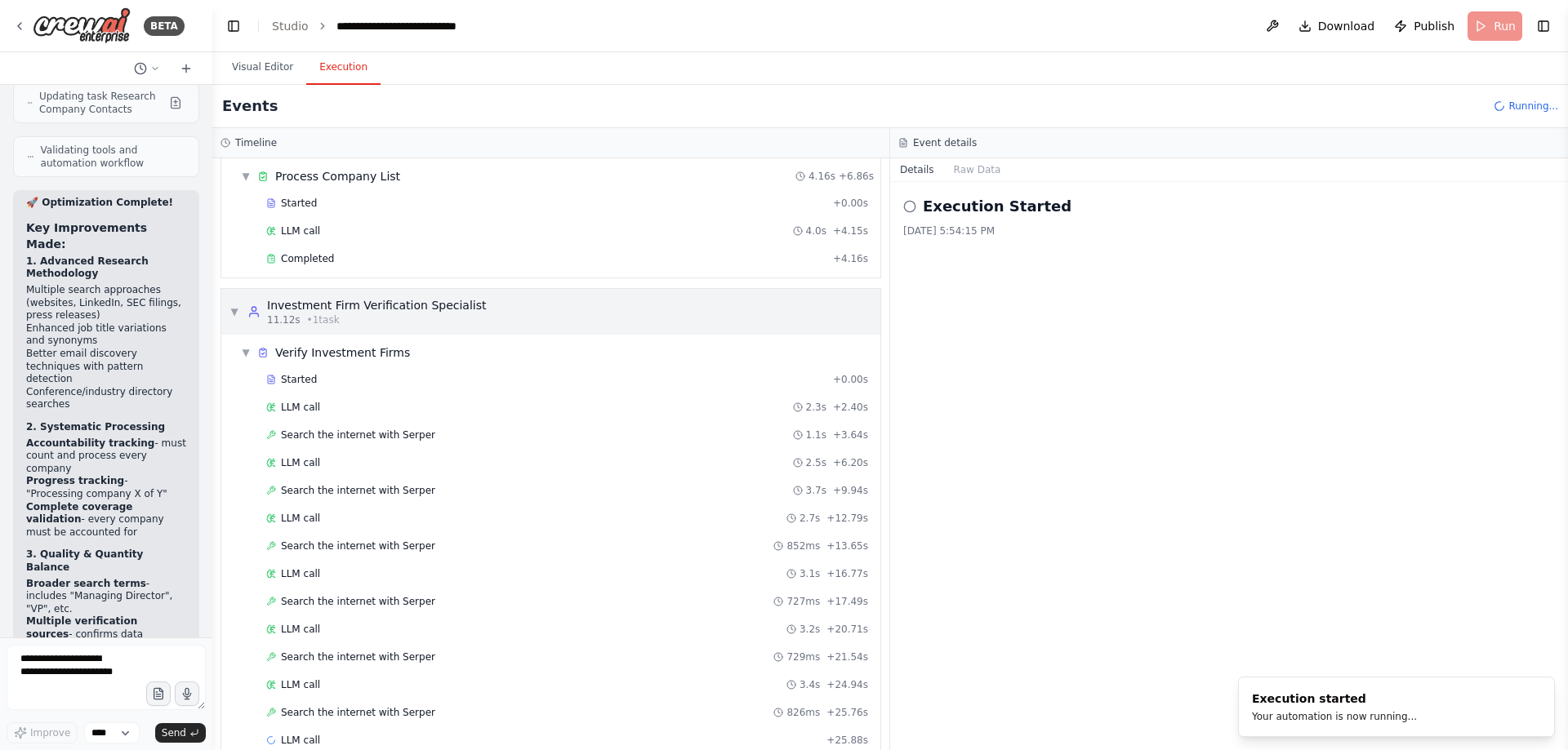
scroll to position [83, 0]
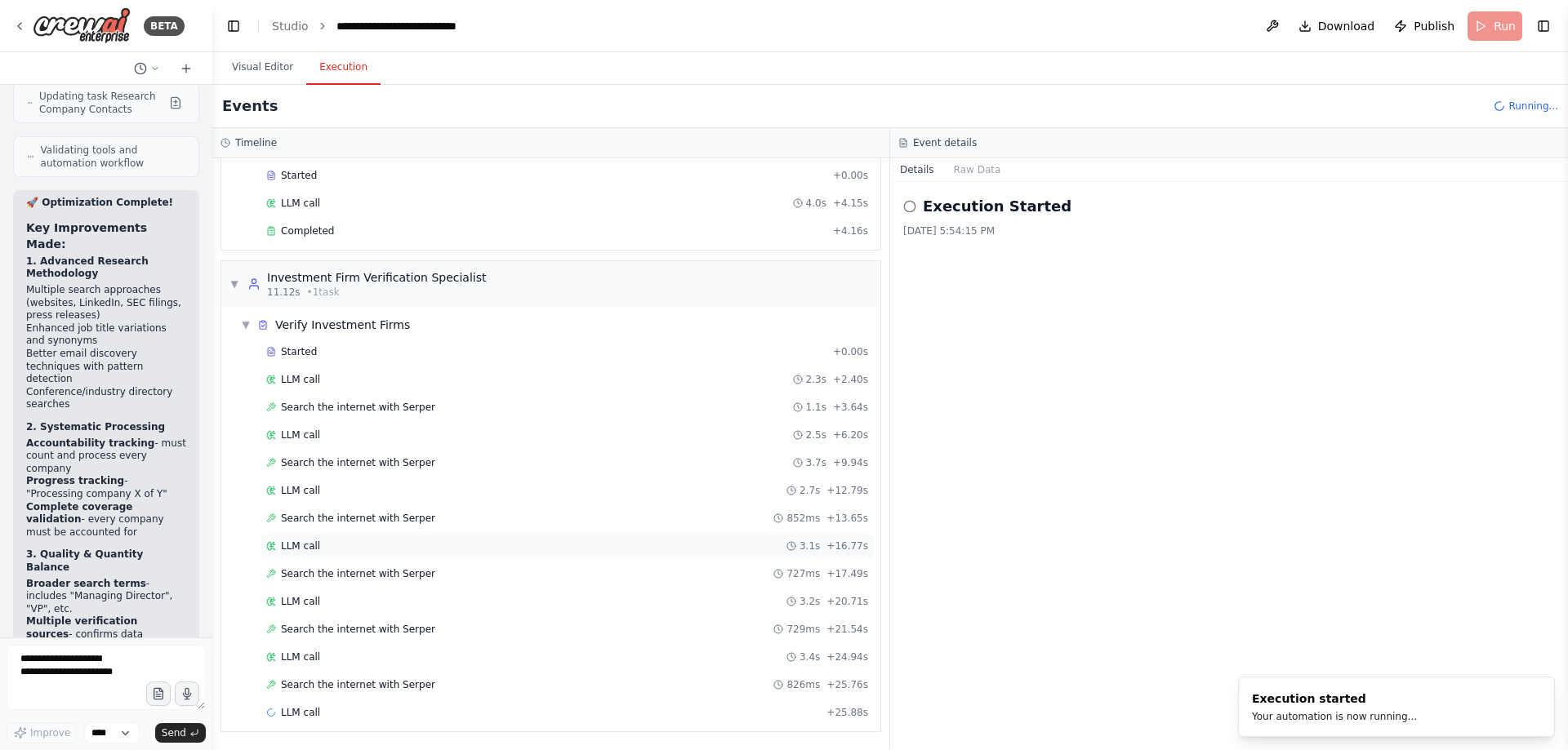
click at [488, 545] on div "LLM call 3.1s + 16.77s" at bounding box center [567, 545] width 602 height 13
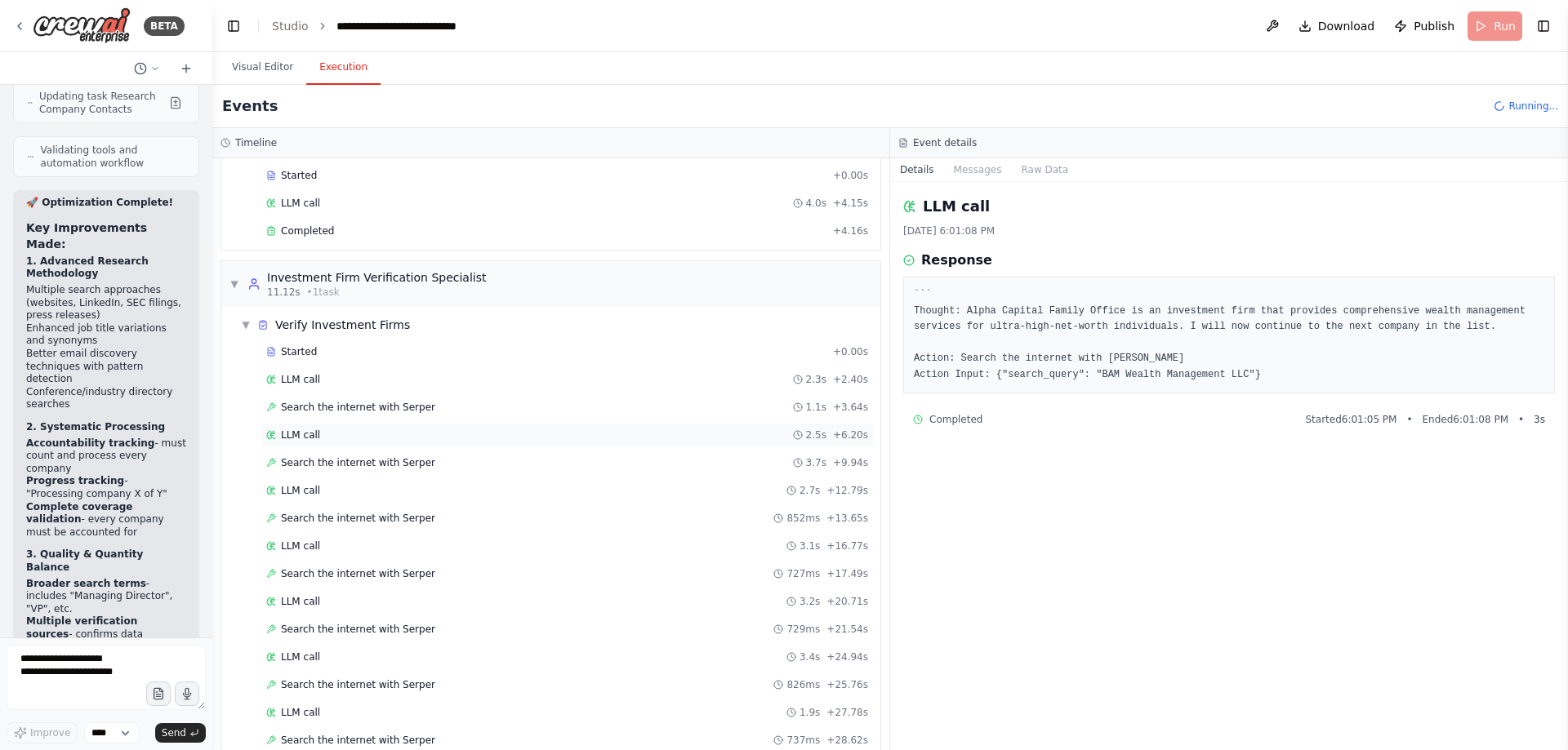
click at [688, 432] on div "LLM call 2.5s + 6.20s" at bounding box center [567, 435] width 602 height 13
click at [689, 485] on div "LLM call 2.7s + 12.79s" at bounding box center [567, 490] width 602 height 13
click at [691, 520] on div "Search the internet with [PERSON_NAME] 852ms + 13.65s" at bounding box center [567, 518] width 602 height 13
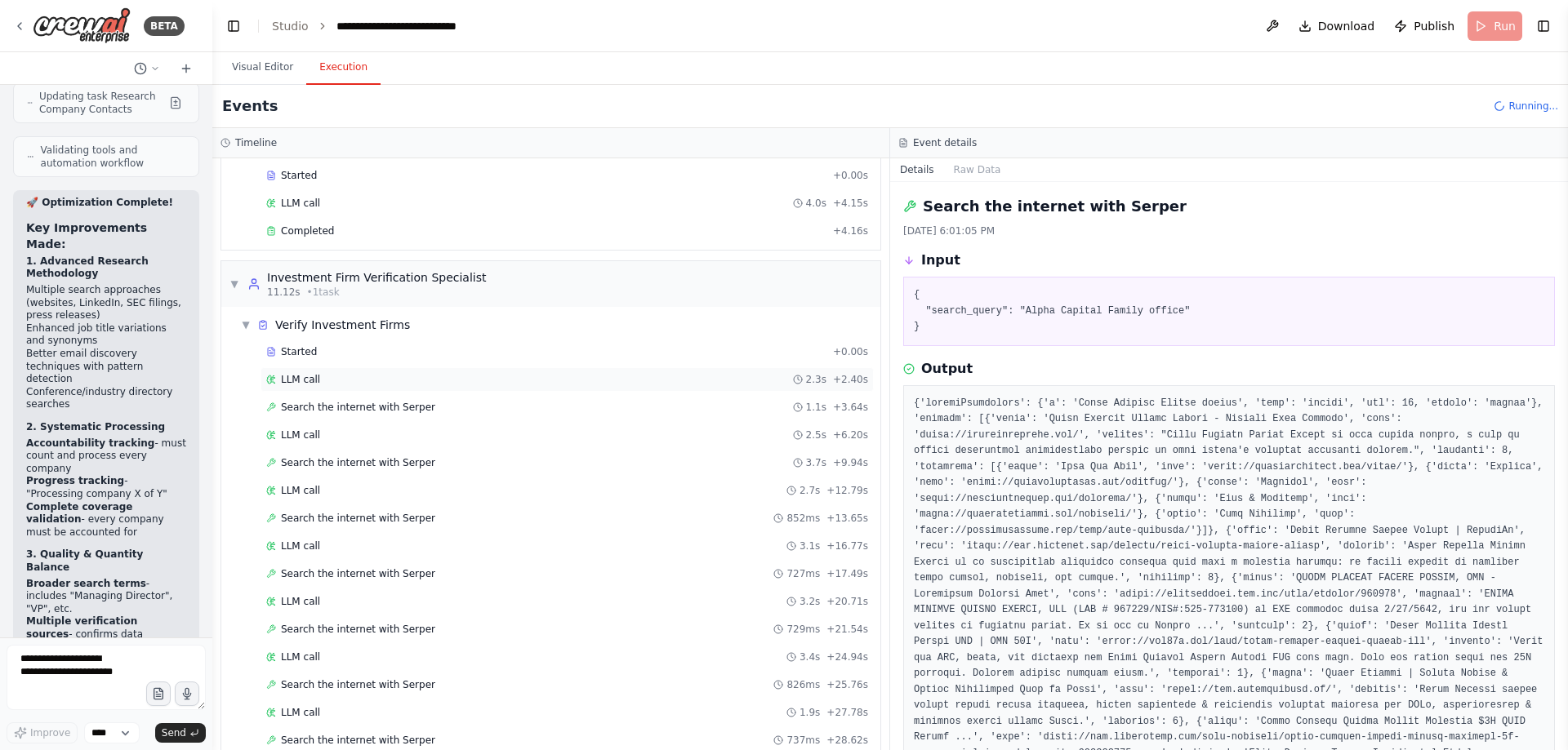
click at [614, 379] on div "LLM call 2.3s + 2.40s" at bounding box center [567, 379] width 602 height 13
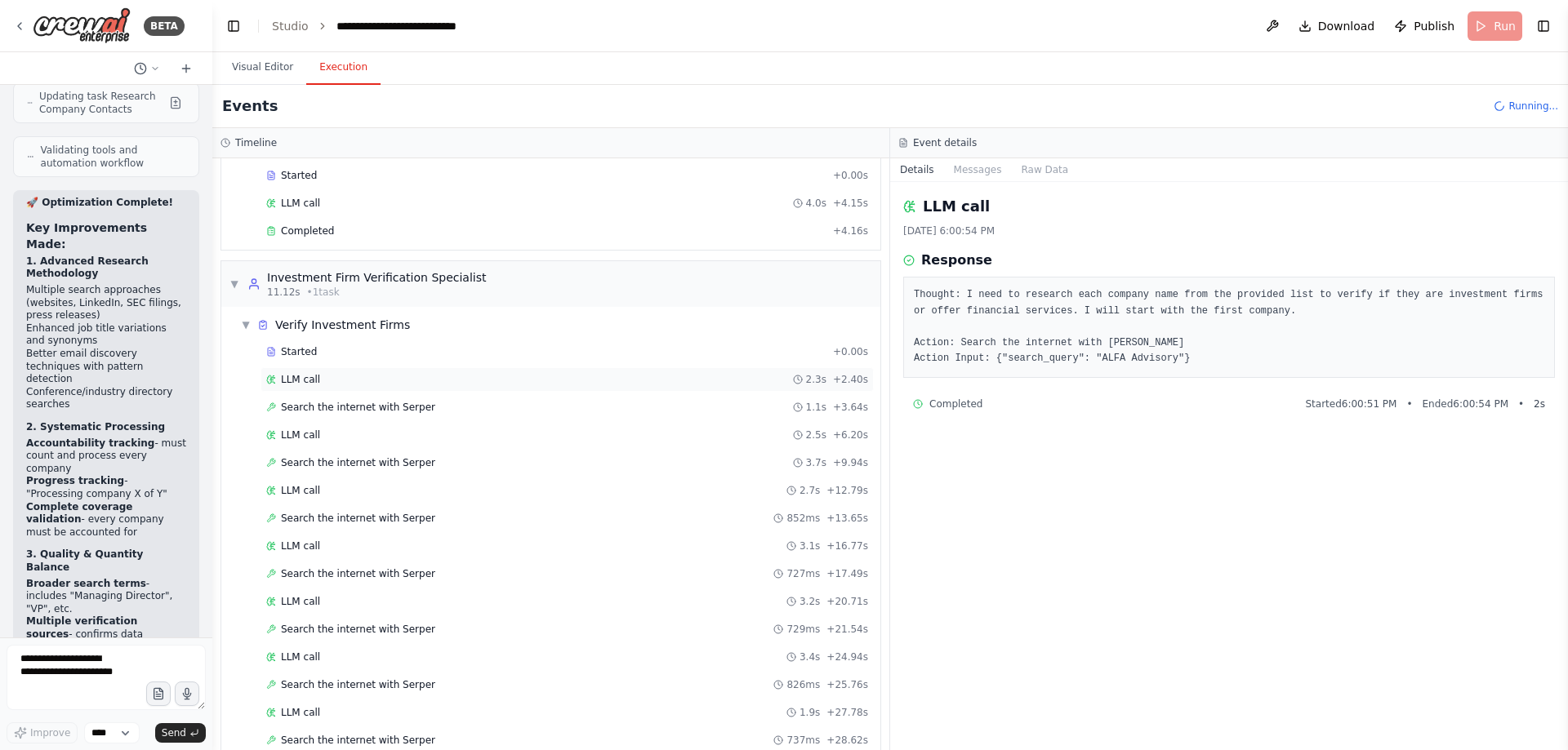
click at [533, 378] on div "LLM call 2.3s + 2.40s" at bounding box center [567, 379] width 602 height 13
click at [512, 446] on div "LLM call 2.5s + 6.20s" at bounding box center [567, 435] width 613 height 25
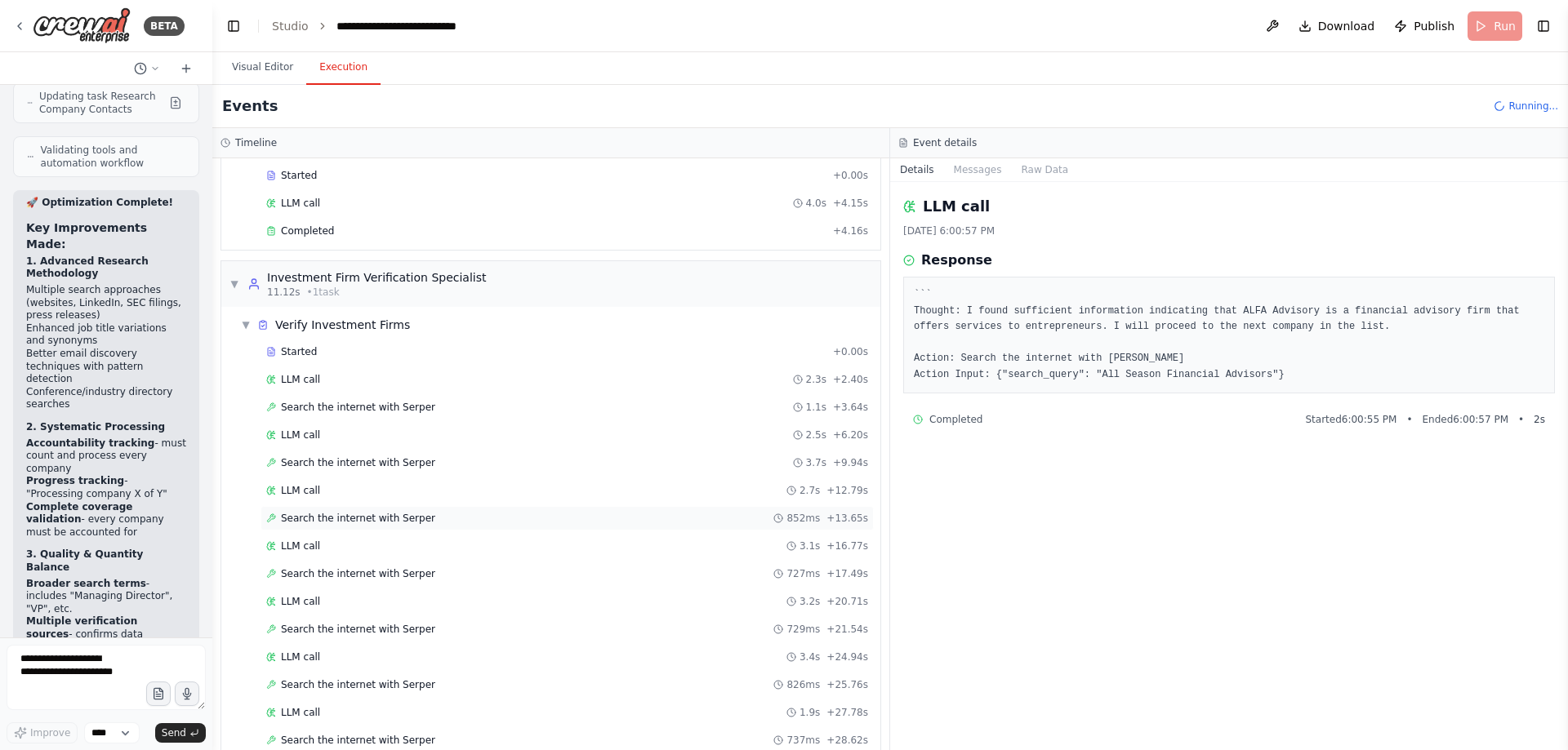
click at [531, 510] on div "Search the internet with [PERSON_NAME] 852ms + 13.65s" at bounding box center [567, 518] width 613 height 25
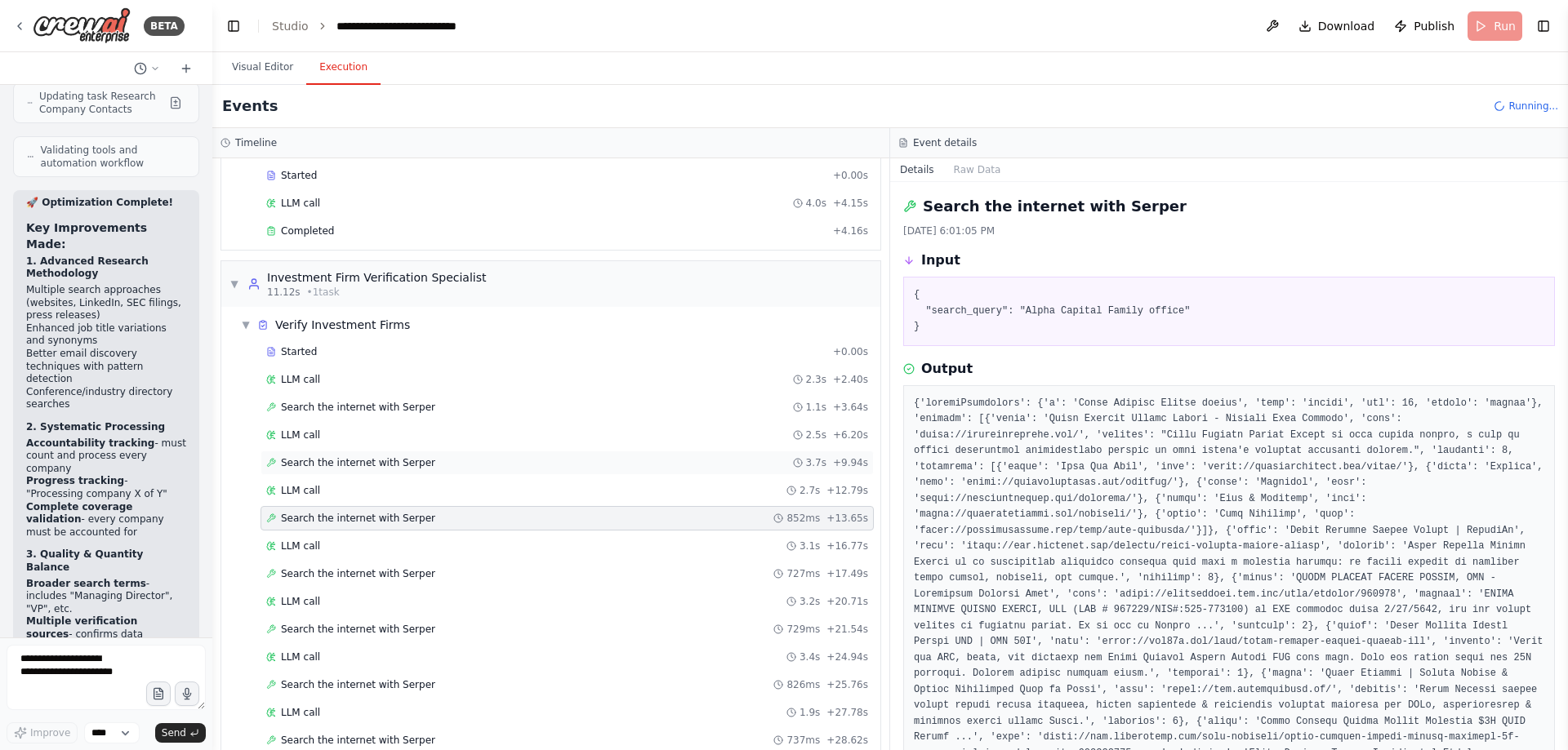
click at [535, 460] on div "Search the internet with [PERSON_NAME] 3.7s + 9.94s" at bounding box center [567, 462] width 602 height 13
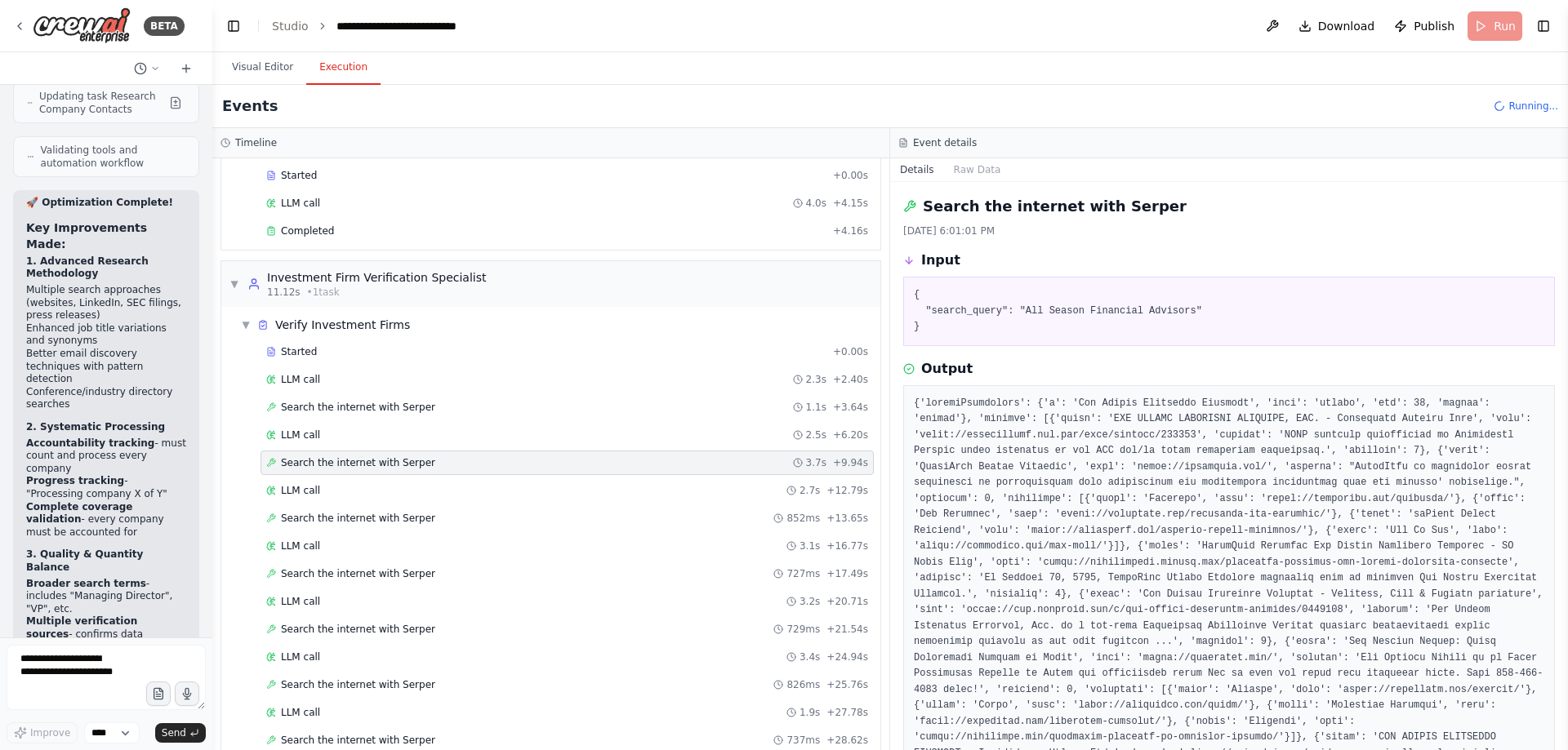
click at [529, 436] on div "LLM call 2.5s + 6.20s" at bounding box center [567, 435] width 602 height 13
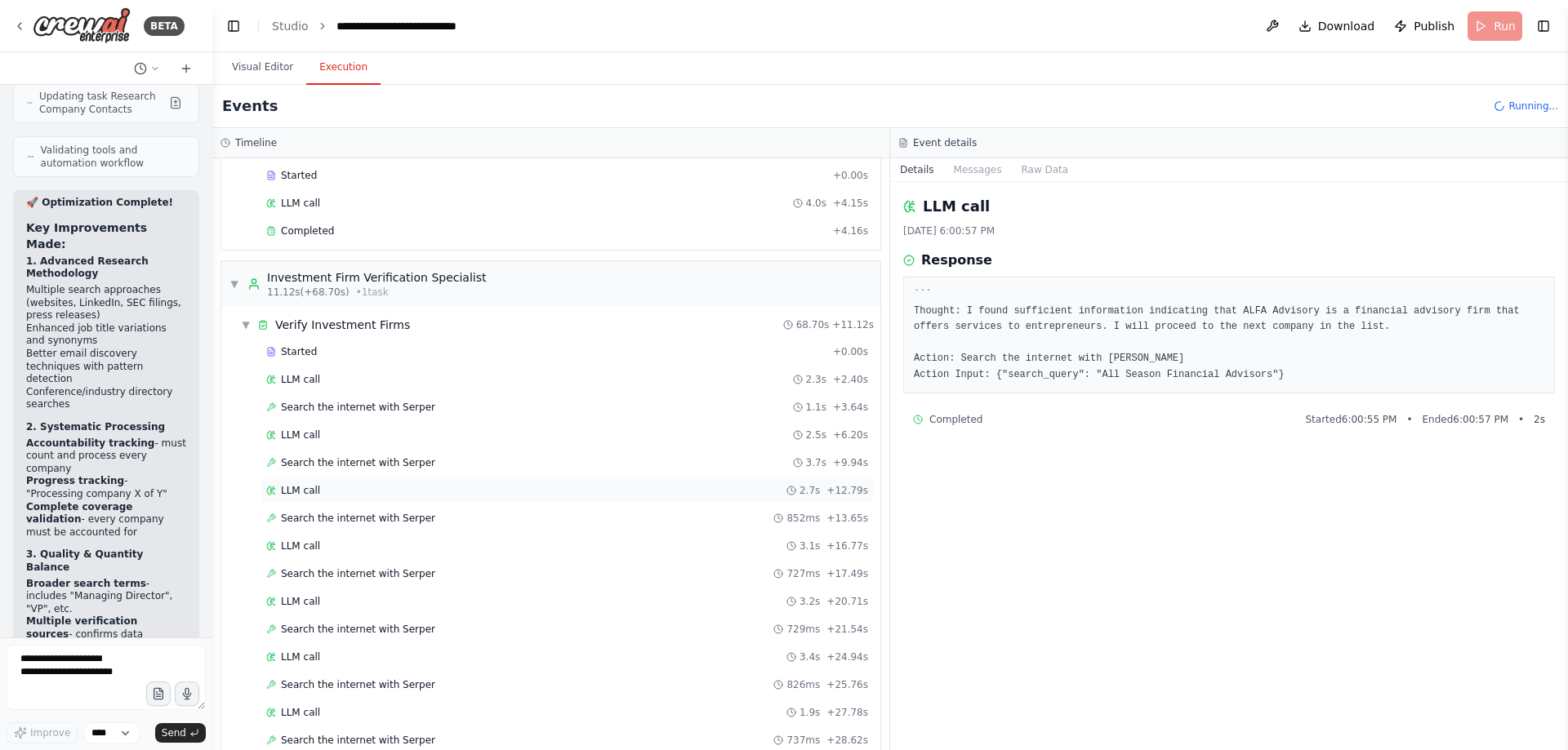
click at [506, 495] on div "LLM call 2.7s + 12.79s" at bounding box center [567, 490] width 602 height 13
click at [488, 544] on div "LLM call 3.1s + 16.77s" at bounding box center [567, 545] width 602 height 13
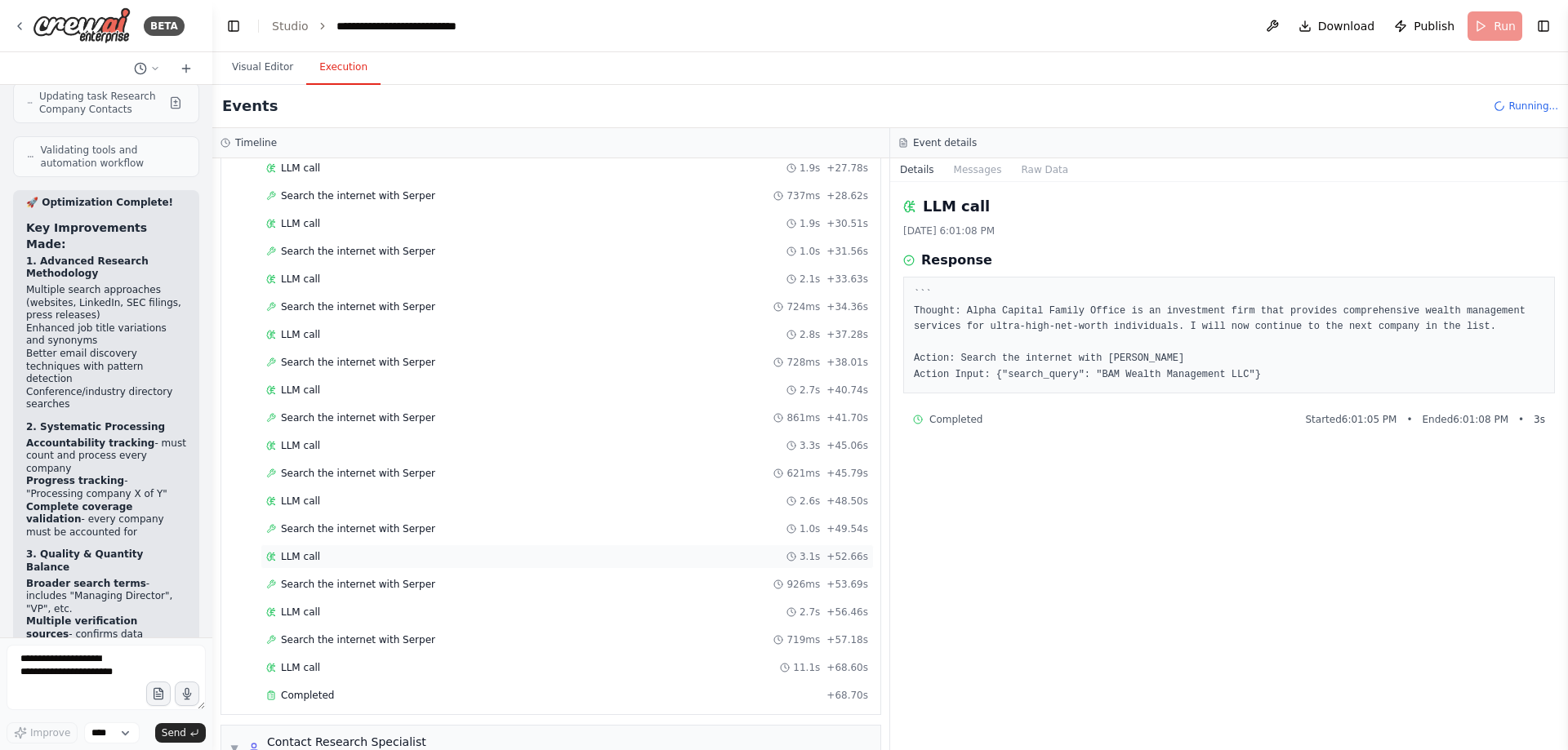
click at [472, 563] on div "LLM call 3.1s + 52.66s" at bounding box center [567, 557] width 613 height 25
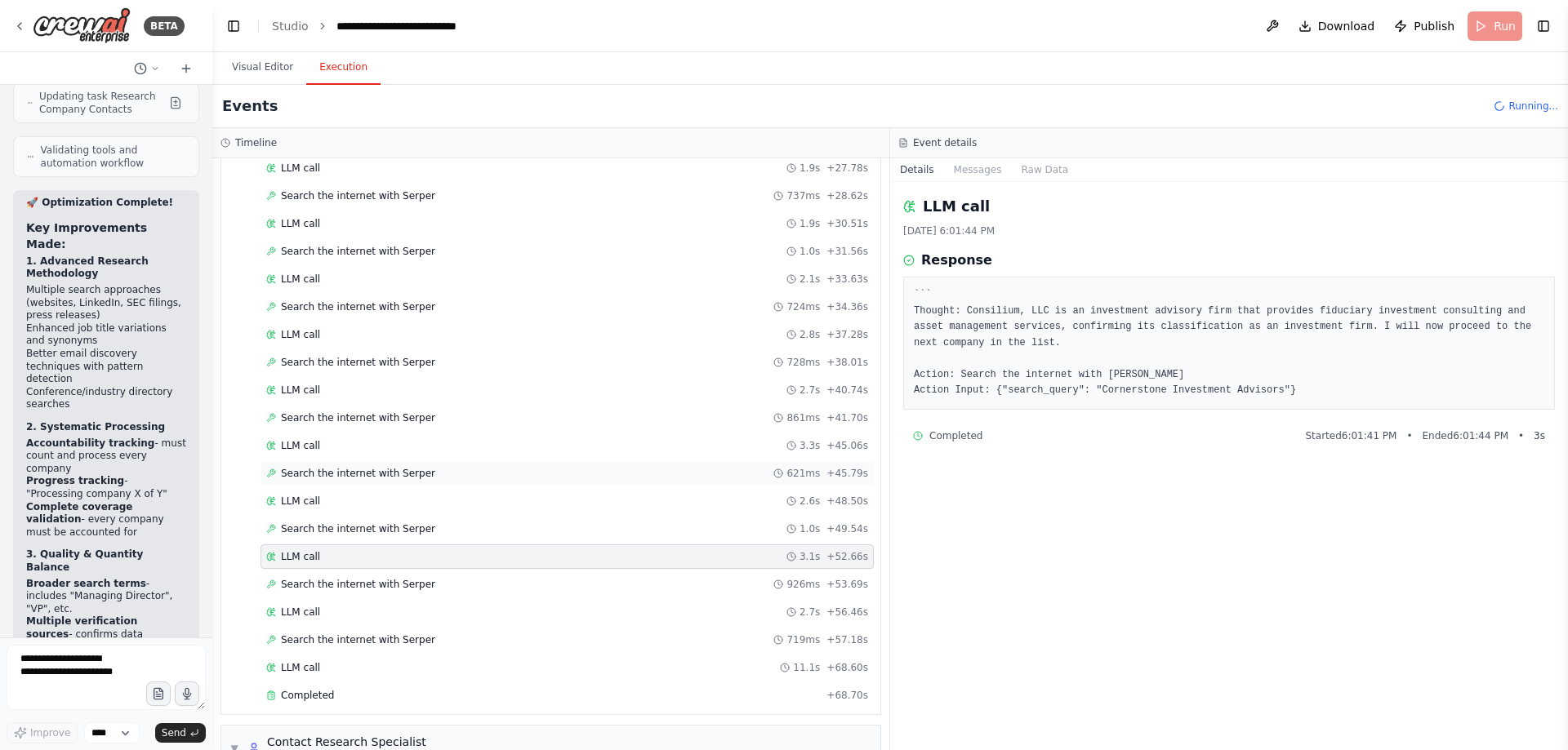
scroll to position [980, 0]
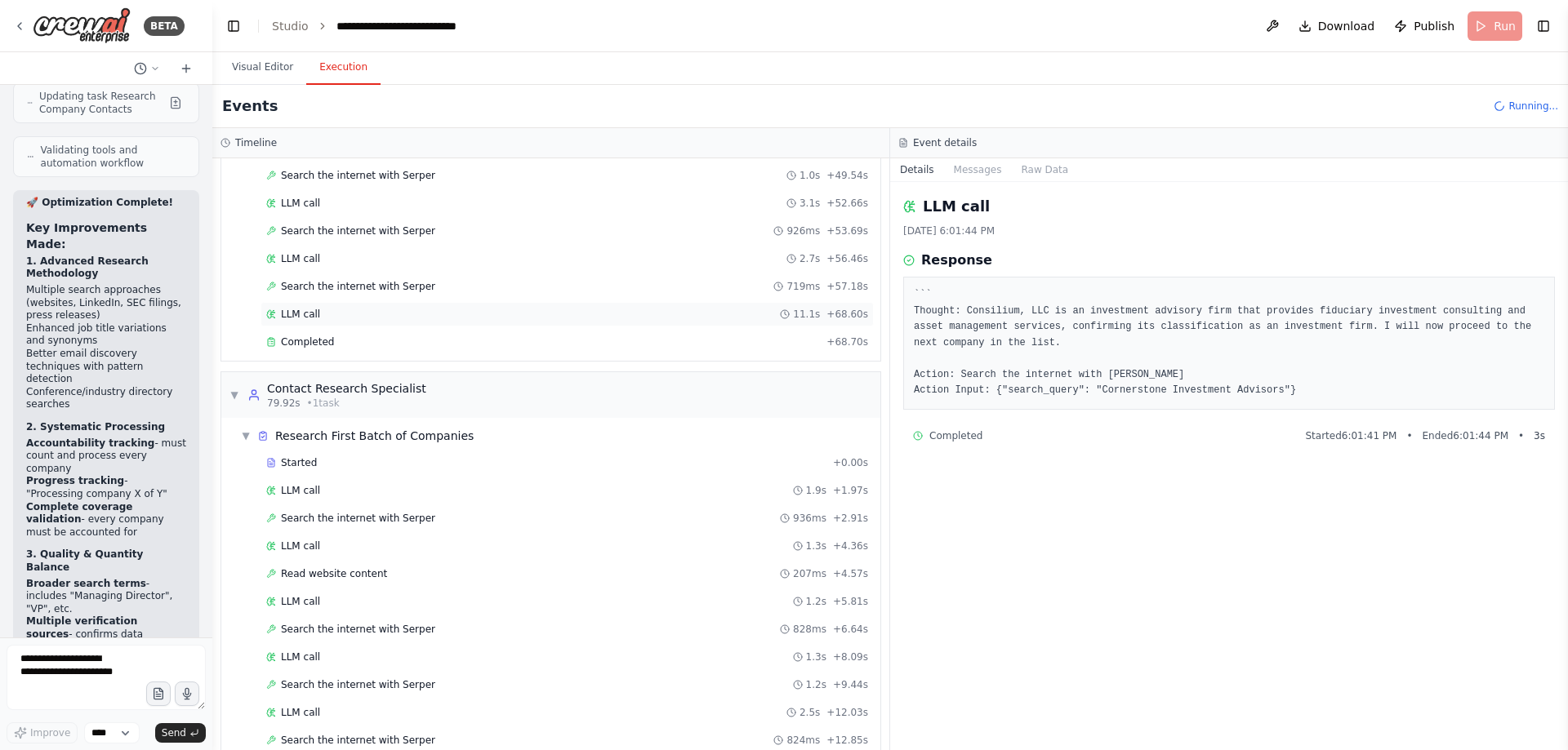
click at [466, 319] on div "LLM call 11.1s + 68.60s" at bounding box center [567, 314] width 602 height 13
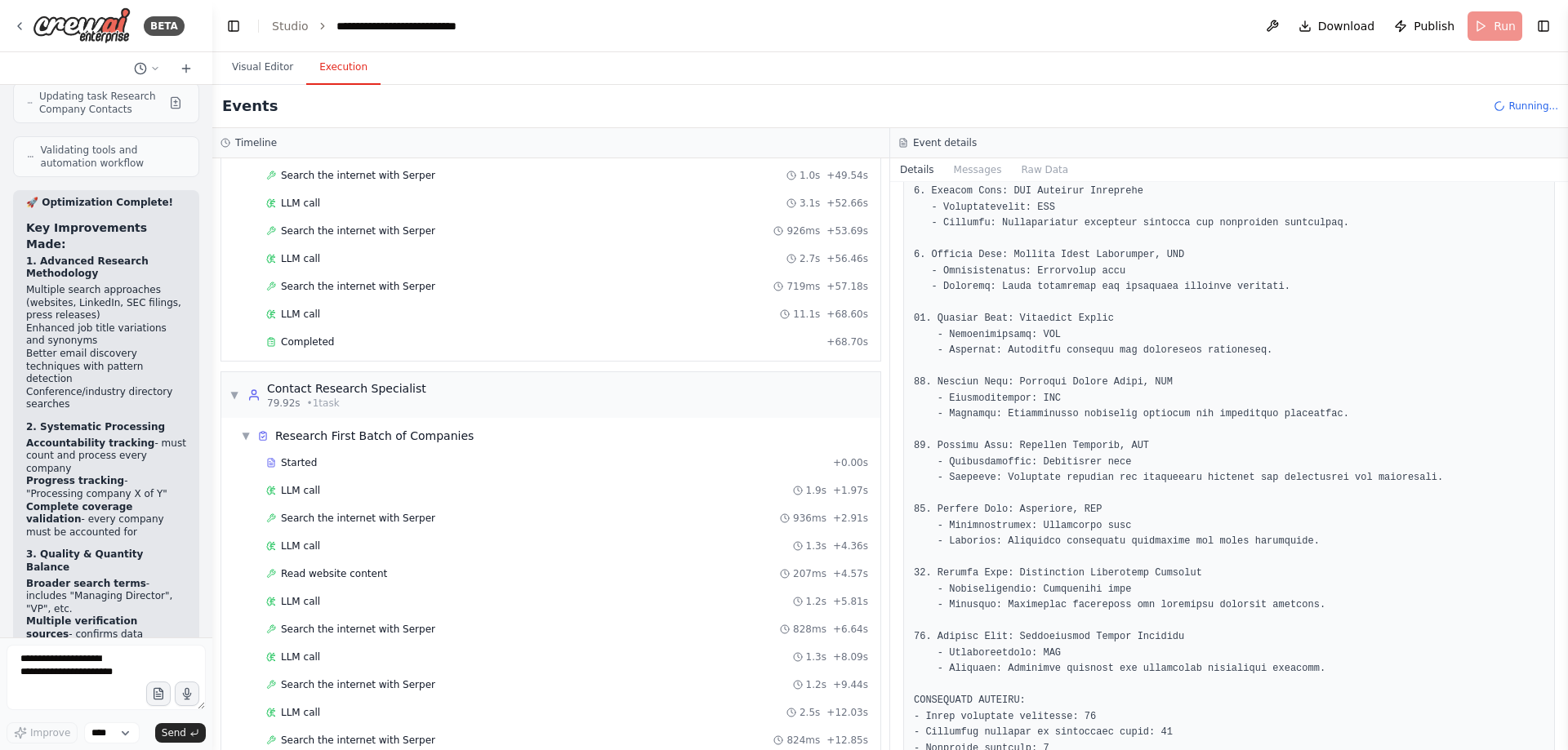
drag, startPoint x: 1217, startPoint y: 336, endPoint x: 1210, endPoint y: 418, distance: 82.3
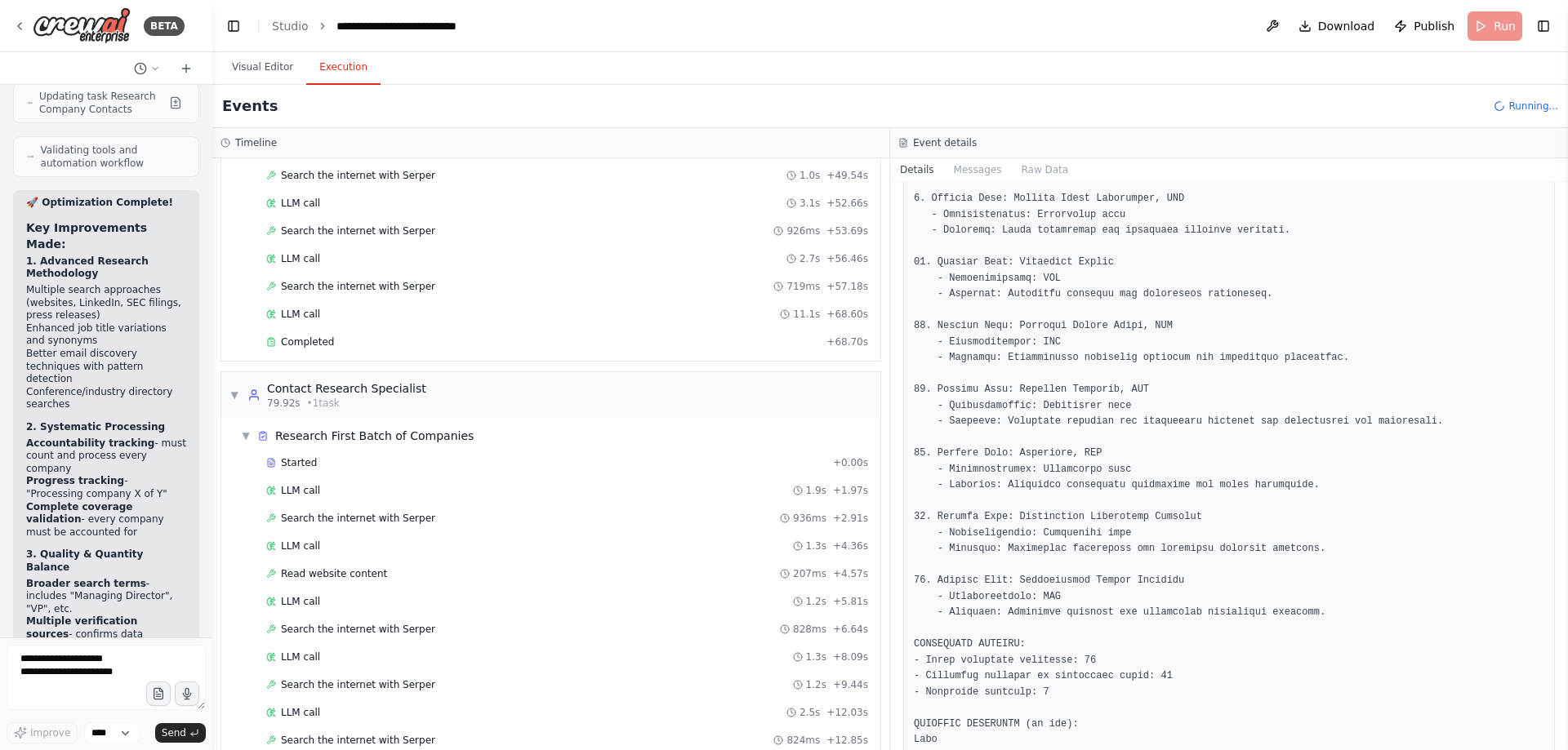
scroll to position [1313, 0]
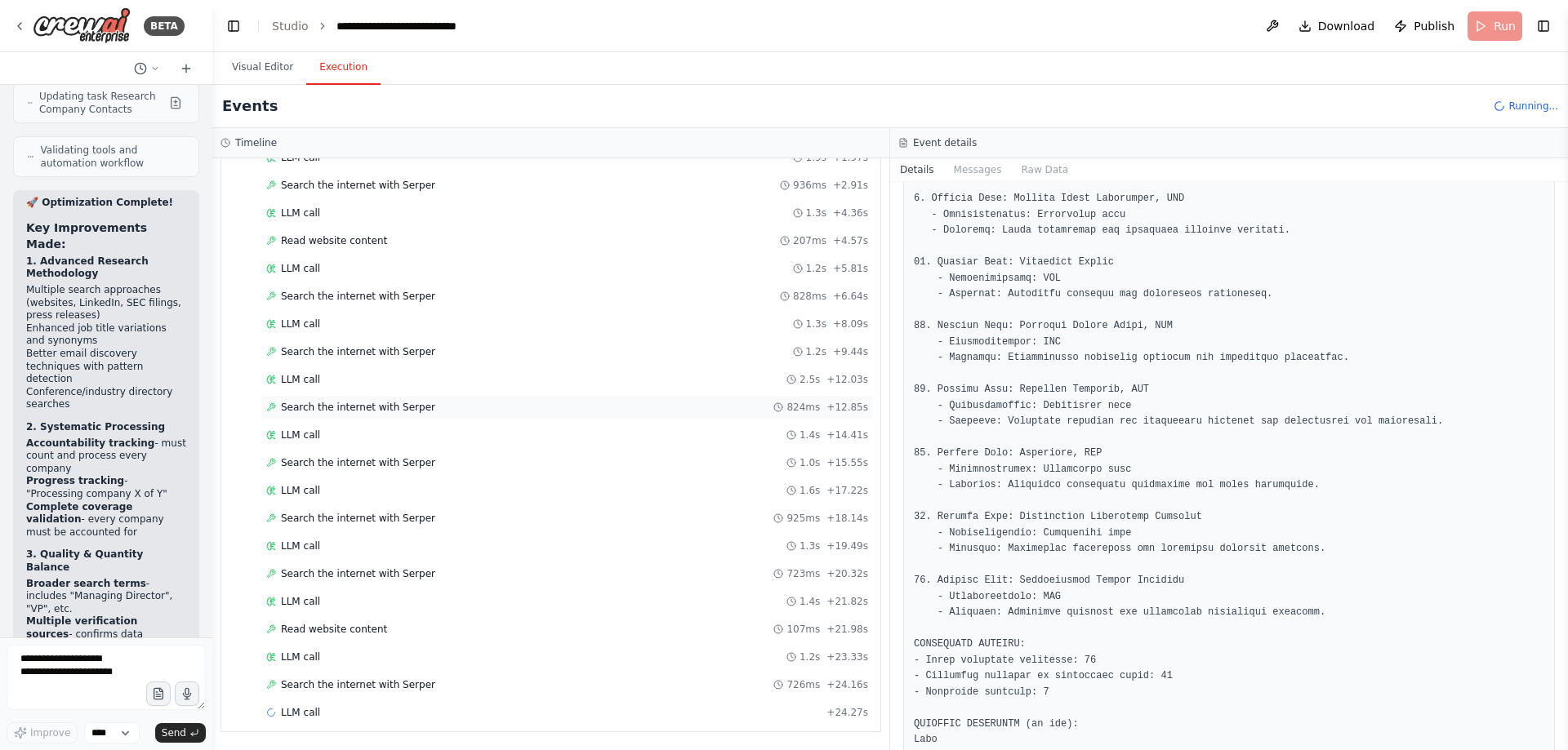
click at [573, 417] on div "Search the internet with [PERSON_NAME] 824ms + 12.85s" at bounding box center [567, 407] width 613 height 25
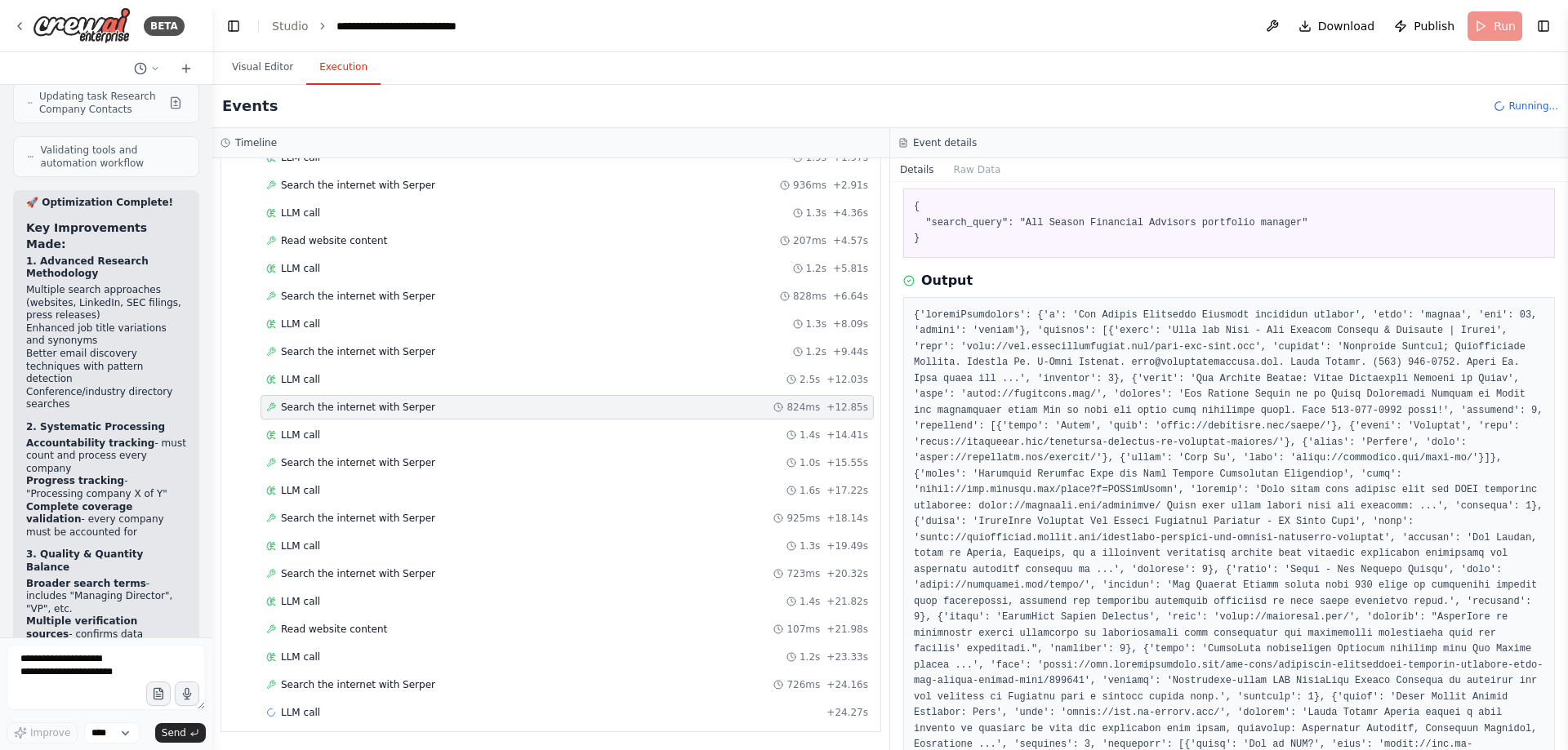
drag, startPoint x: 1114, startPoint y: 436, endPoint x: 1097, endPoint y: 490, distance: 56.6
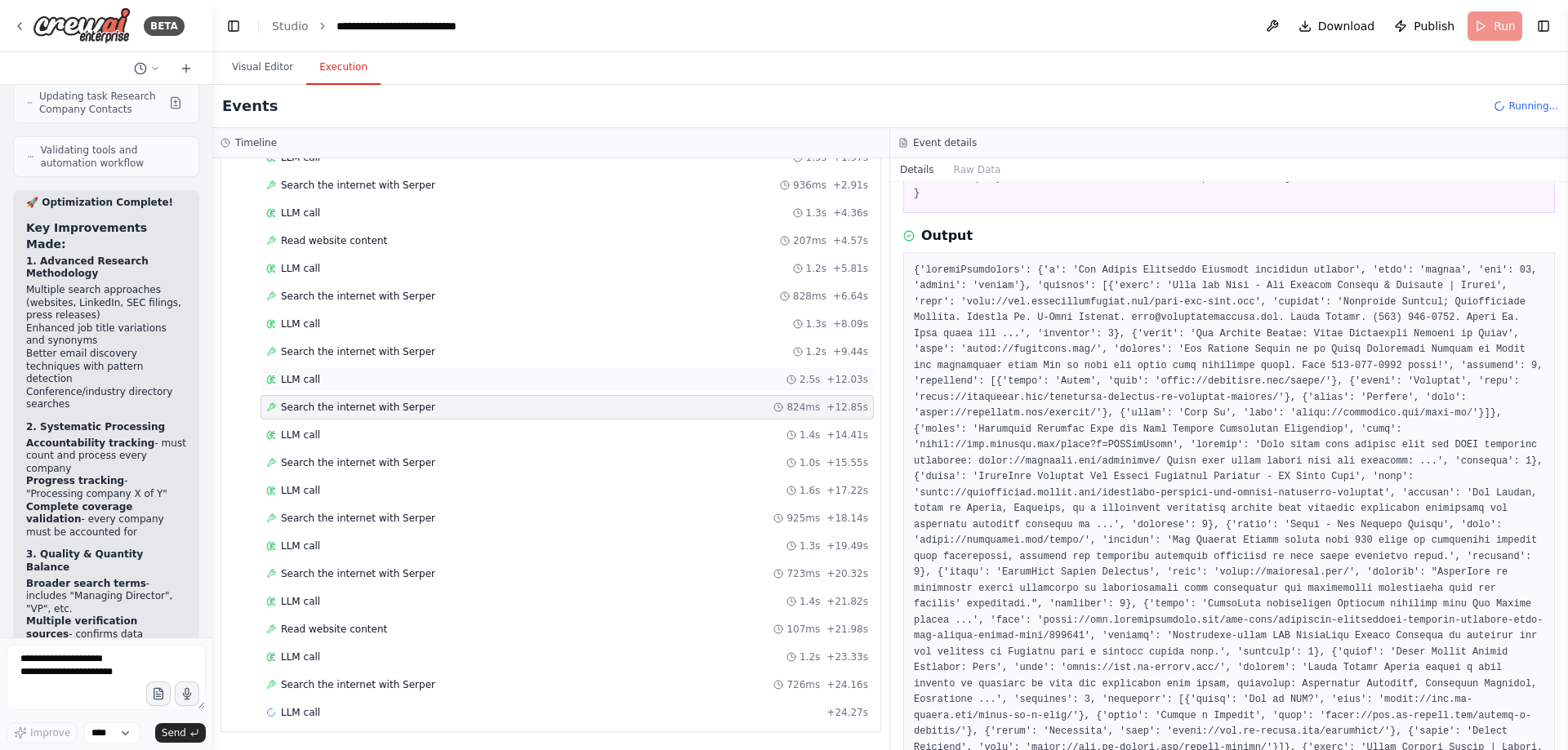
click at [507, 373] on div "LLM call 2.5s + 12.03s" at bounding box center [567, 379] width 602 height 13
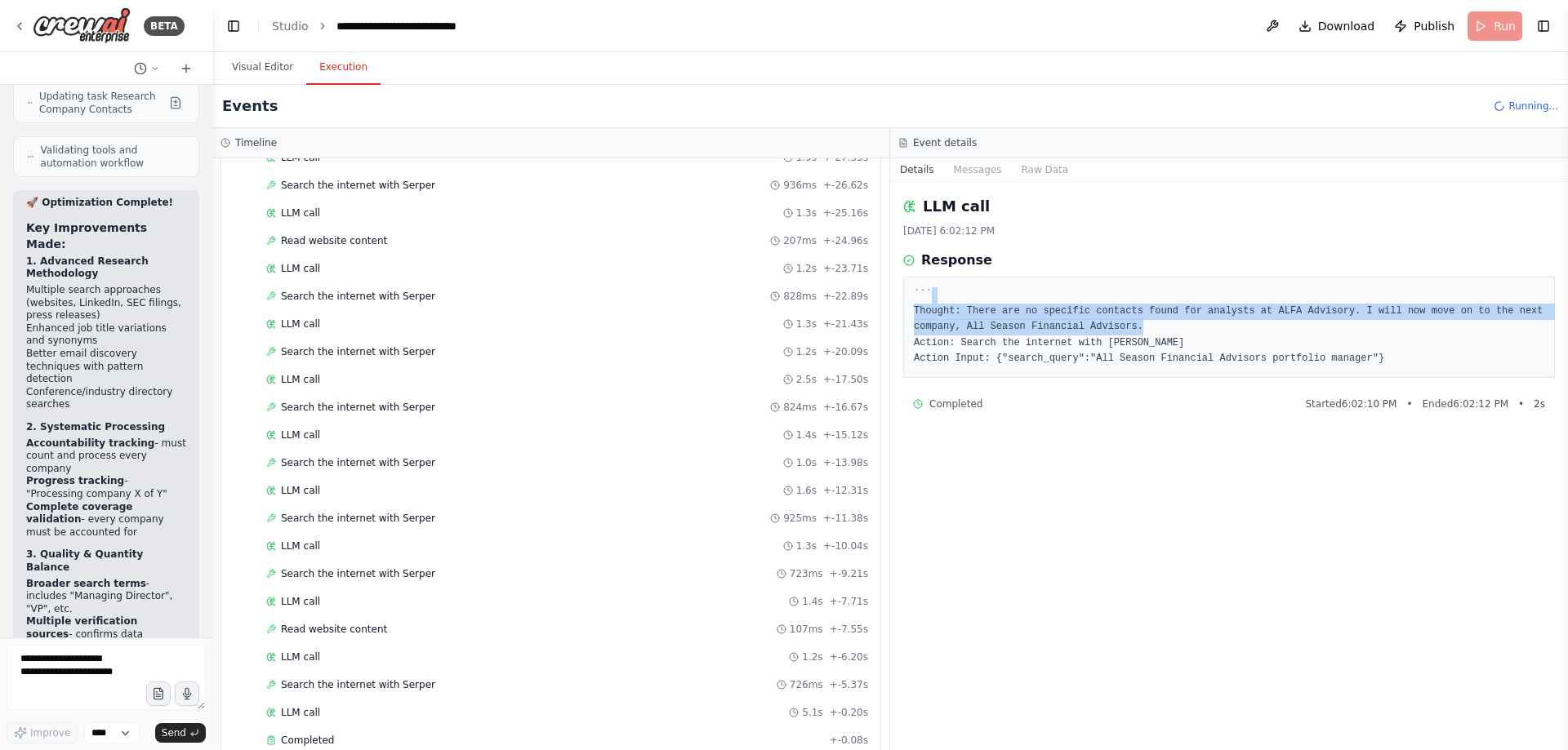
drag, startPoint x: 1259, startPoint y: 329, endPoint x: 1227, endPoint y: 301, distance: 42.5
click at [1227, 301] on pre "``` Thought: There are no specific contacts found for analysts at ALFA Advisory…" at bounding box center [1230, 327] width 631 height 80
click at [1244, 319] on pre "``` Thought: There are no specific contacts found for analysts at ALFA Advisory…" at bounding box center [1230, 327] width 631 height 80
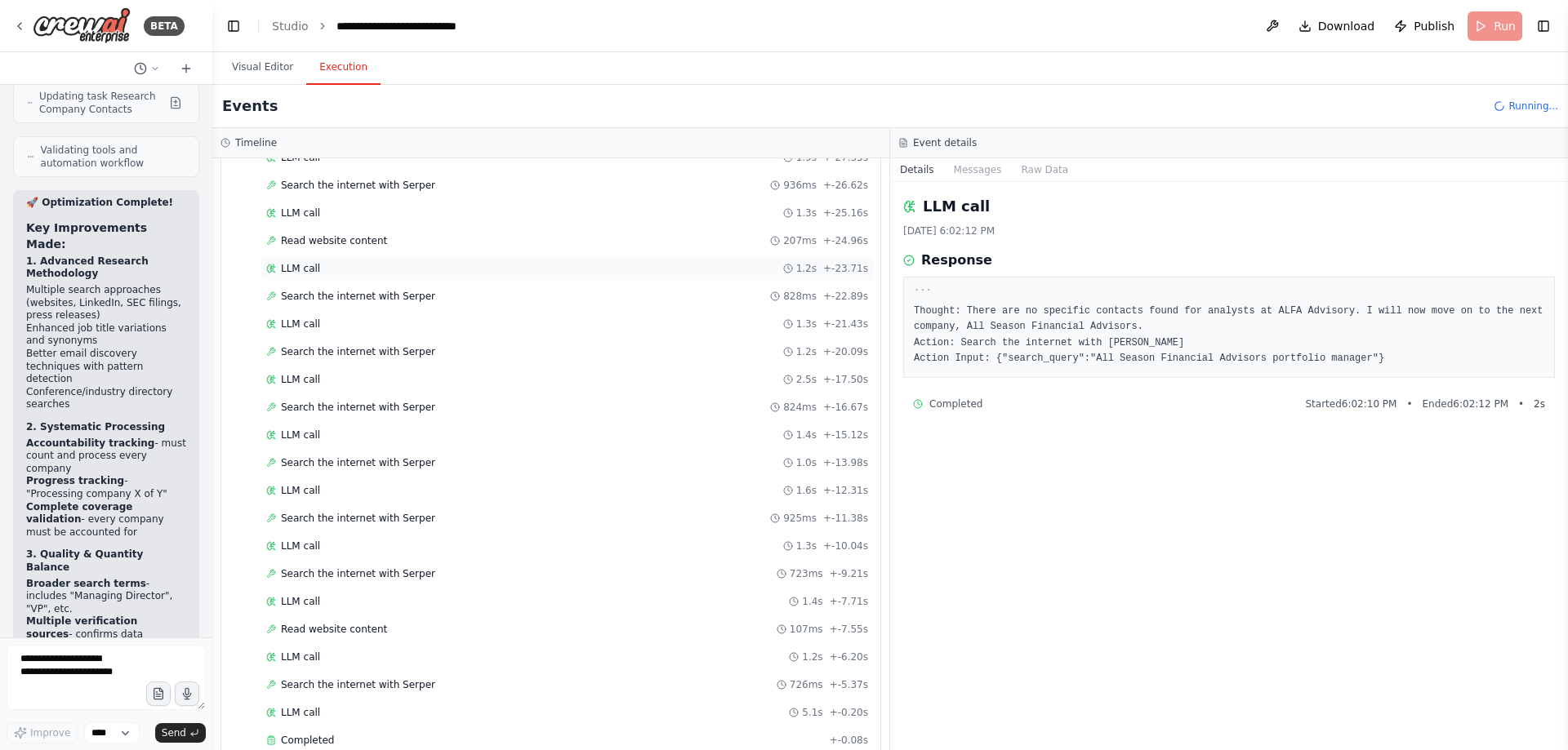
click at [471, 262] on div "LLM call 1.2s + -23.71s" at bounding box center [567, 268] width 602 height 13
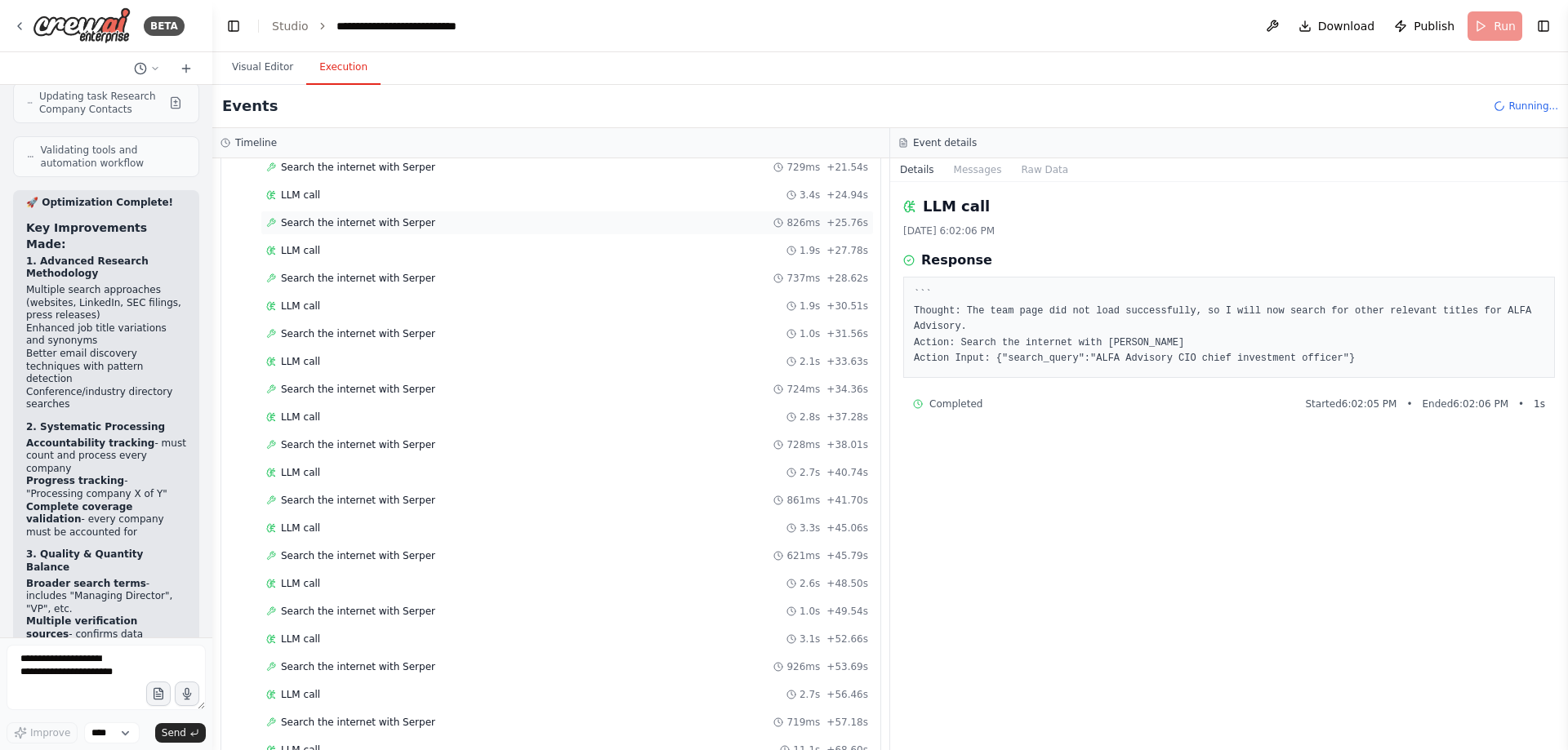
scroll to position [0, 0]
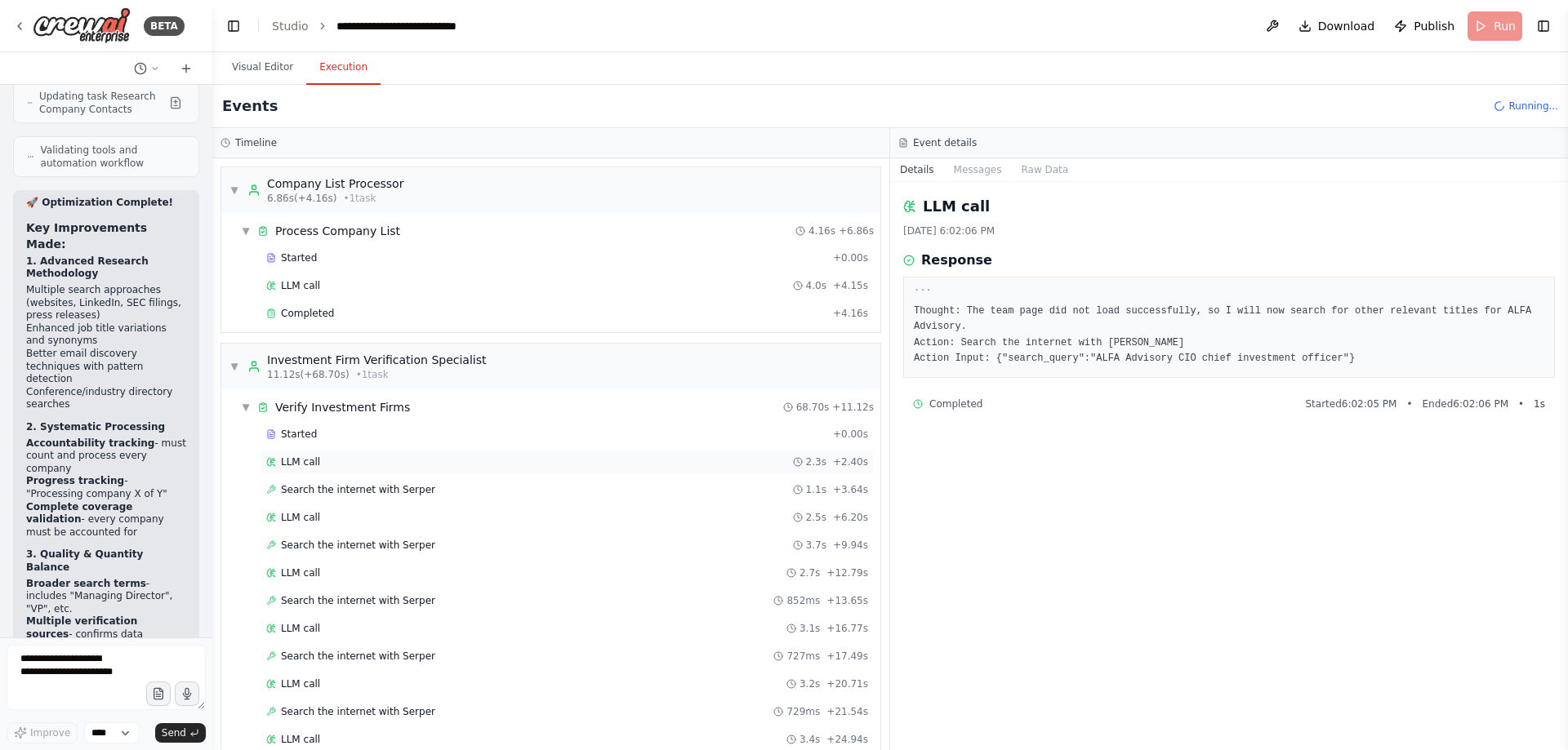
click at [519, 461] on div "LLM call 2.3s + 2.40s" at bounding box center [567, 462] width 602 height 13
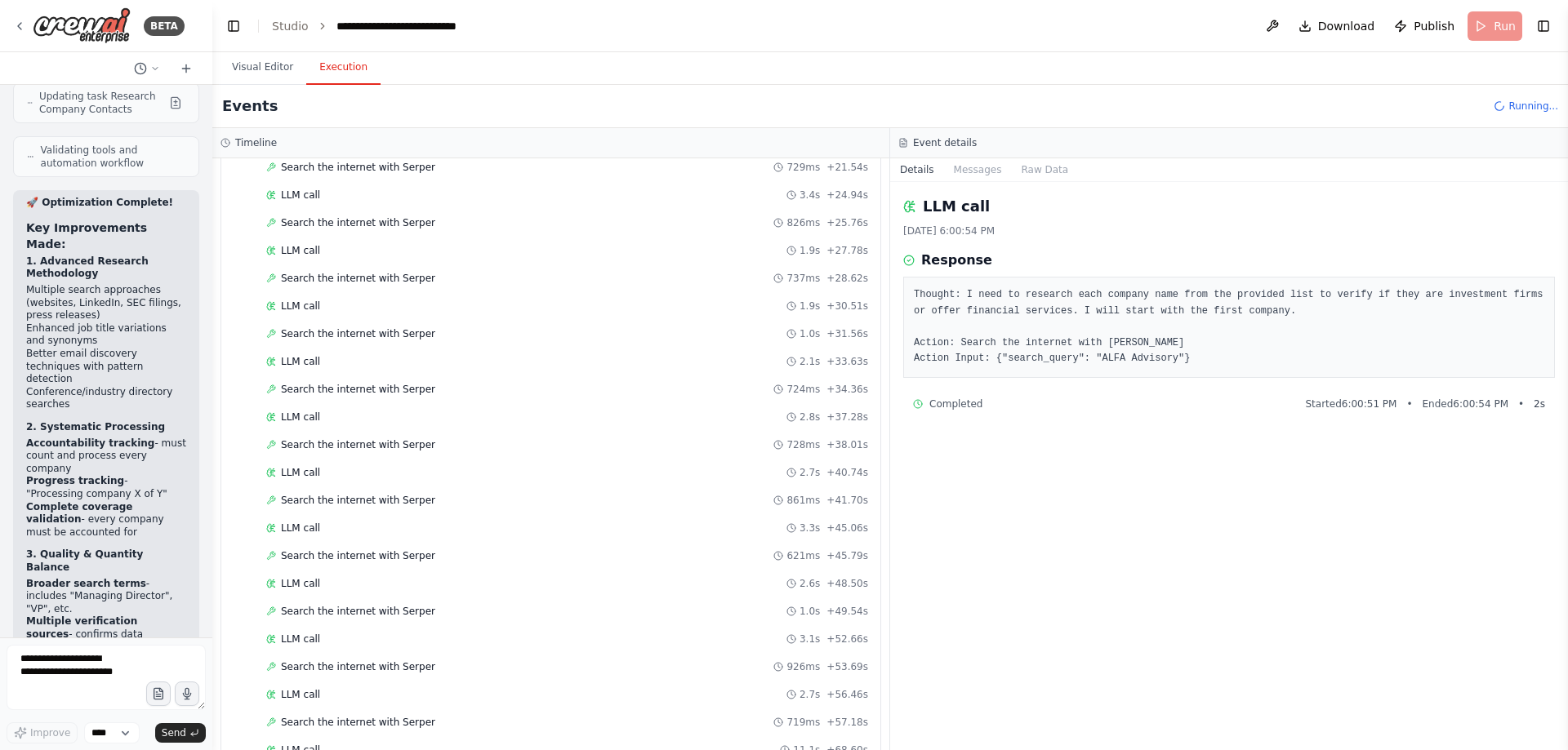
scroll to position [1088, 0]
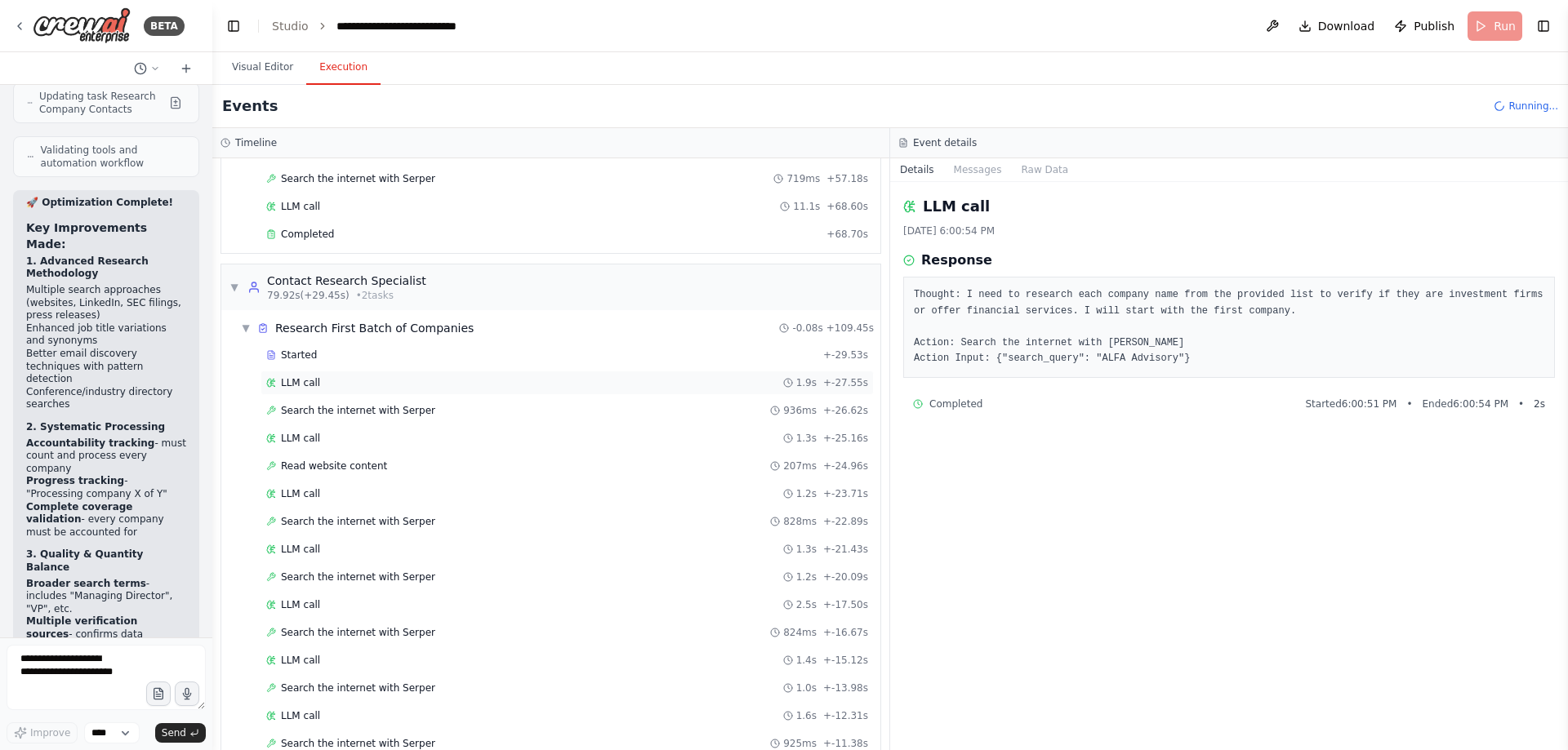
click at [453, 383] on div "LLM call 1.9s + -27.55s" at bounding box center [567, 383] width 602 height 13
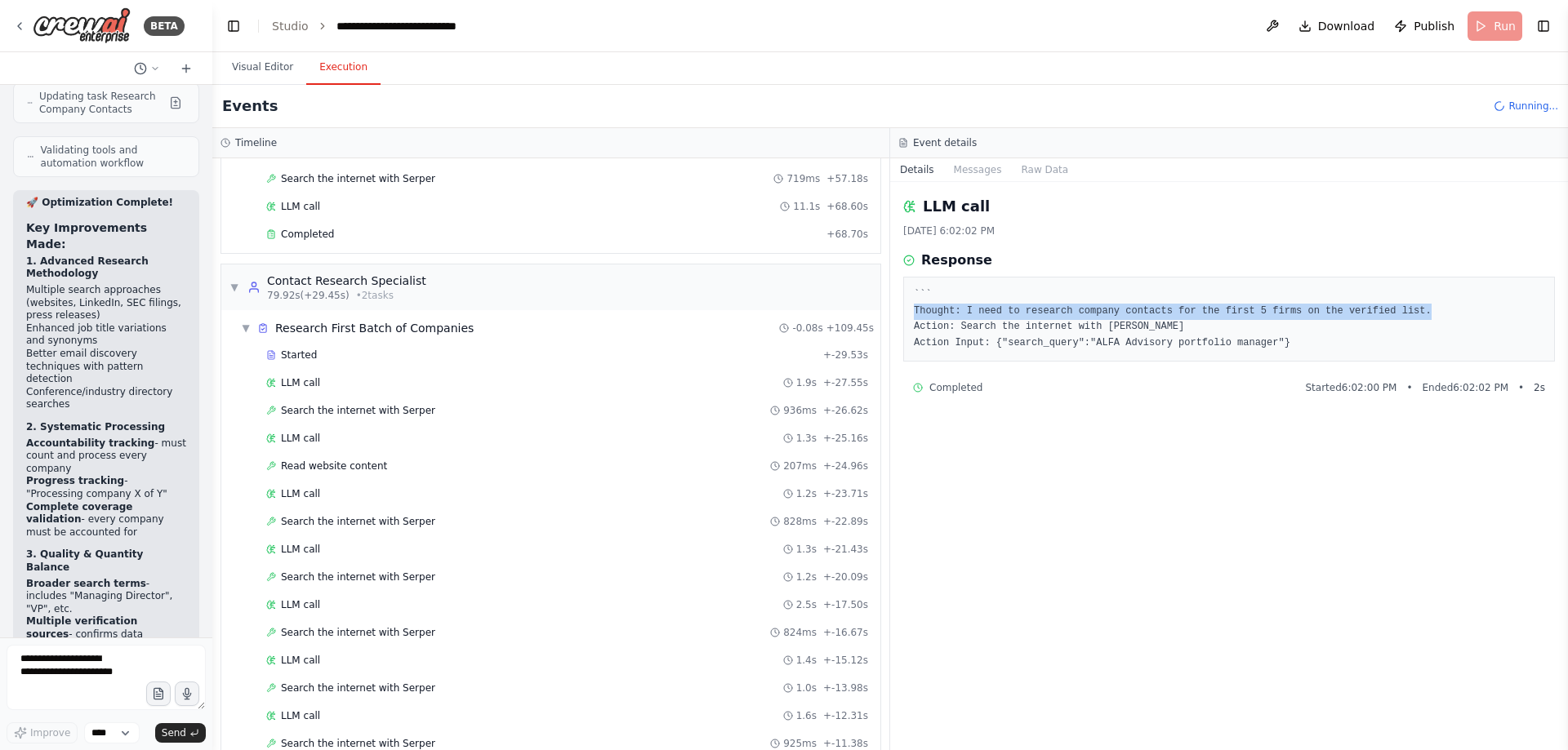
drag, startPoint x: 1264, startPoint y: 312, endPoint x: 906, endPoint y: 315, distance: 358.0
click at [906, 315] on div "``` Thought: I need to research company contacts for the first 5 firms on the v…" at bounding box center [1229, 320] width 651 height 85
click at [1079, 332] on pre "``` Thought: I need to research company contacts for the first 5 firms on the v…" at bounding box center [1230, 319] width 631 height 64
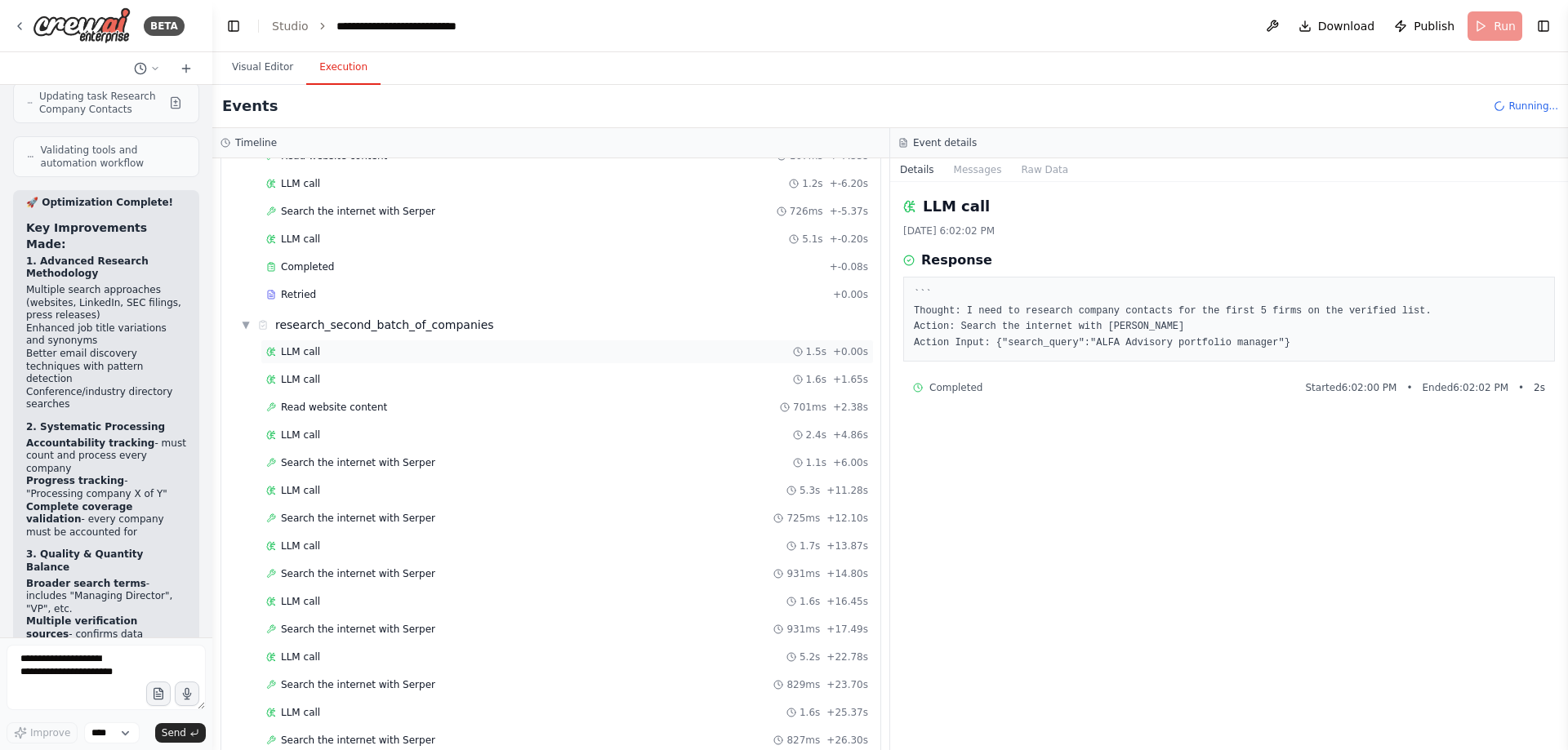
scroll to position [1243, 0]
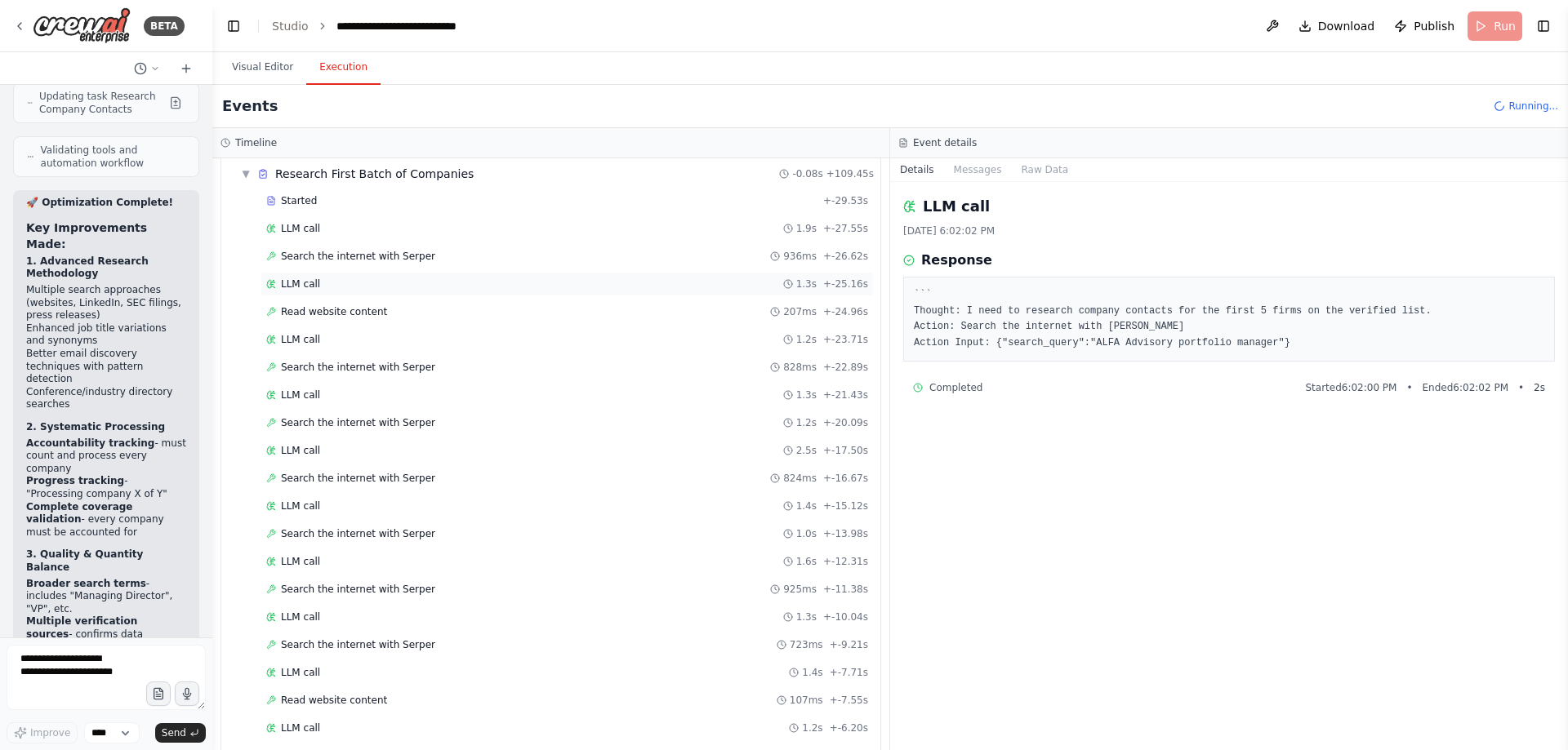
click at [580, 285] on div "LLM call 1.3s + -25.16s" at bounding box center [567, 284] width 602 height 13
click at [564, 349] on div "LLM call 1.2s + -23.71s" at bounding box center [567, 339] width 613 height 25
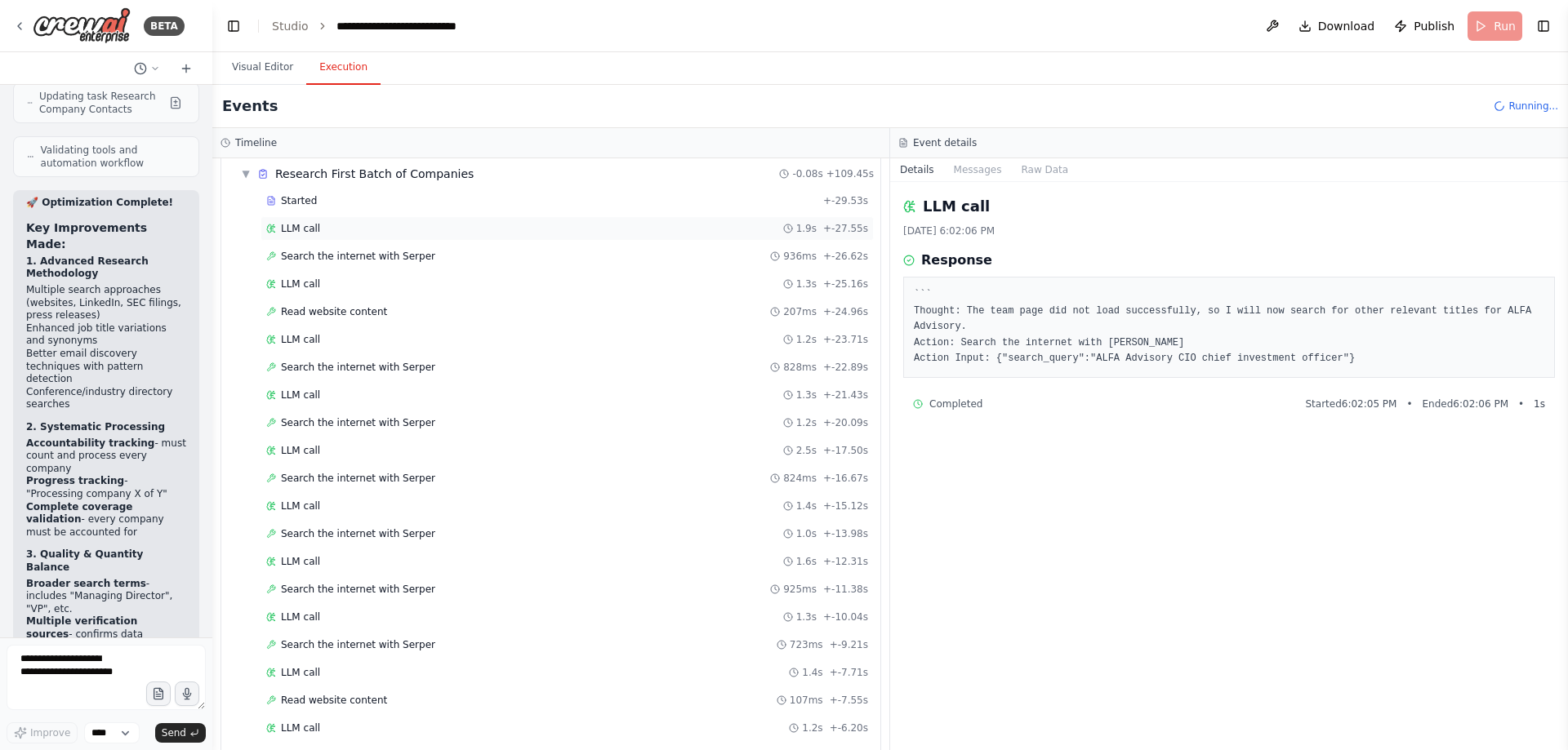
click at [563, 236] on div "LLM call 1.9s + -27.55s" at bounding box center [567, 228] width 613 height 25
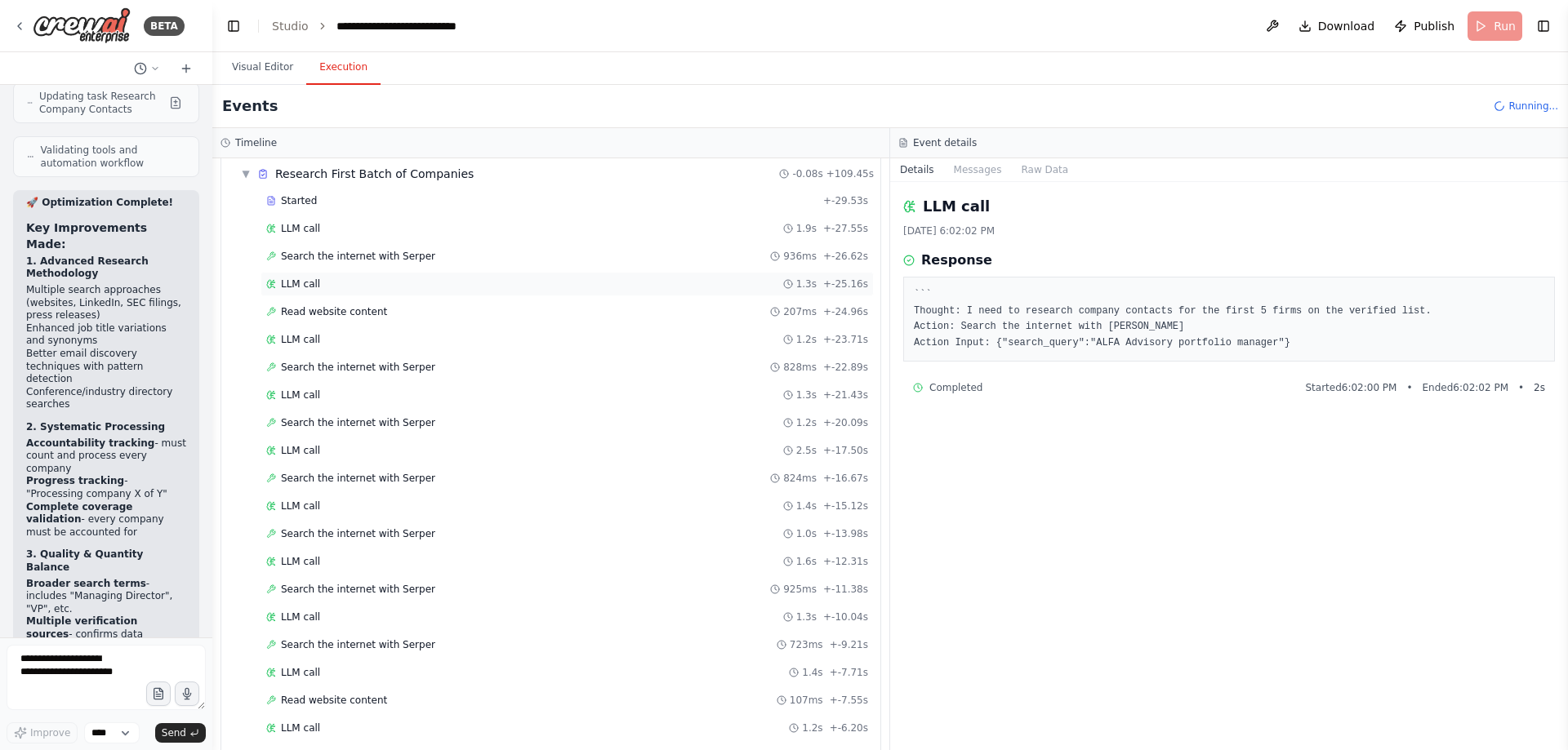
click at [539, 282] on div "LLM call 1.3s + -25.16s" at bounding box center [567, 284] width 602 height 13
click at [534, 343] on div "LLM call 1.2s + -23.71s" at bounding box center [567, 339] width 602 height 13
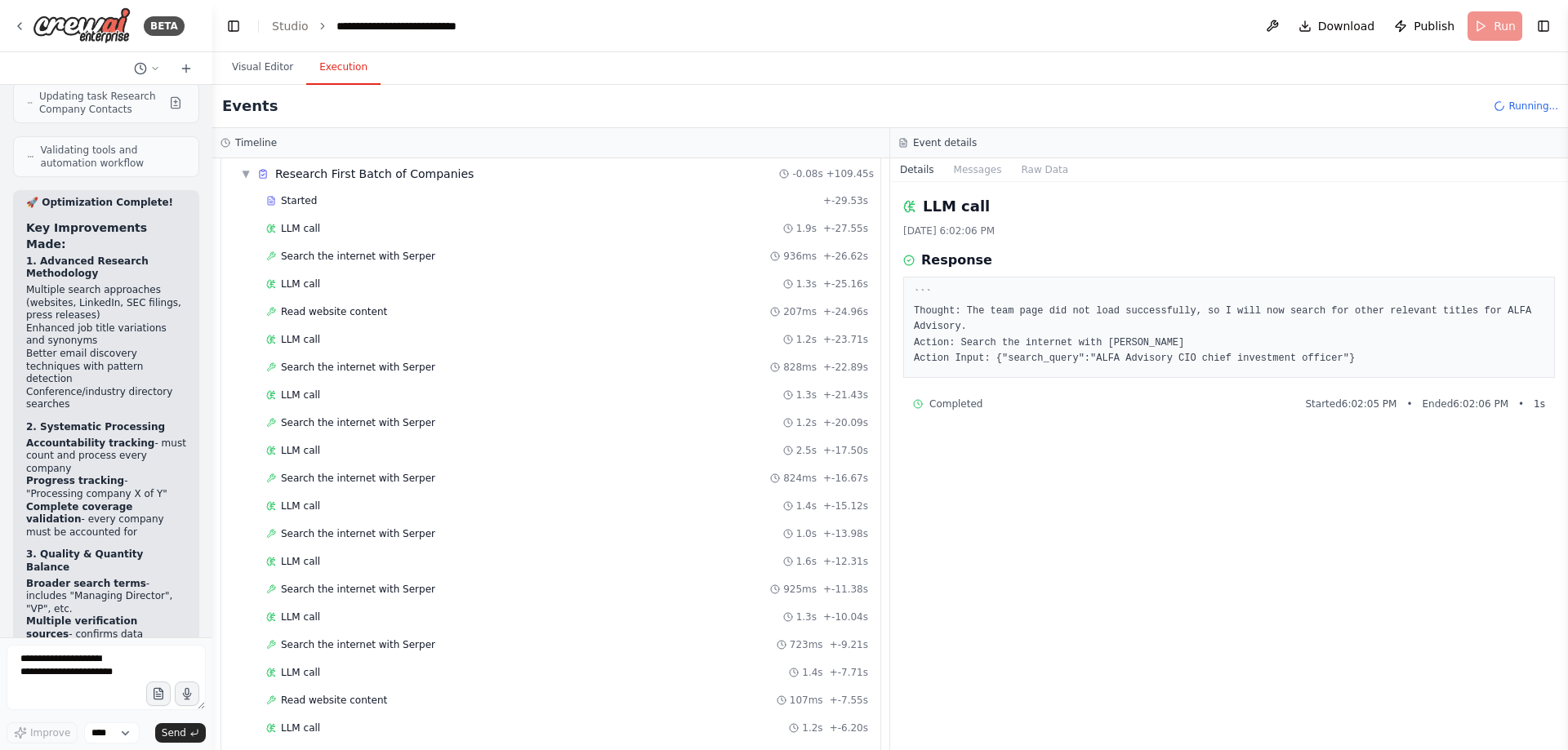
scroll to position [2397, 0]
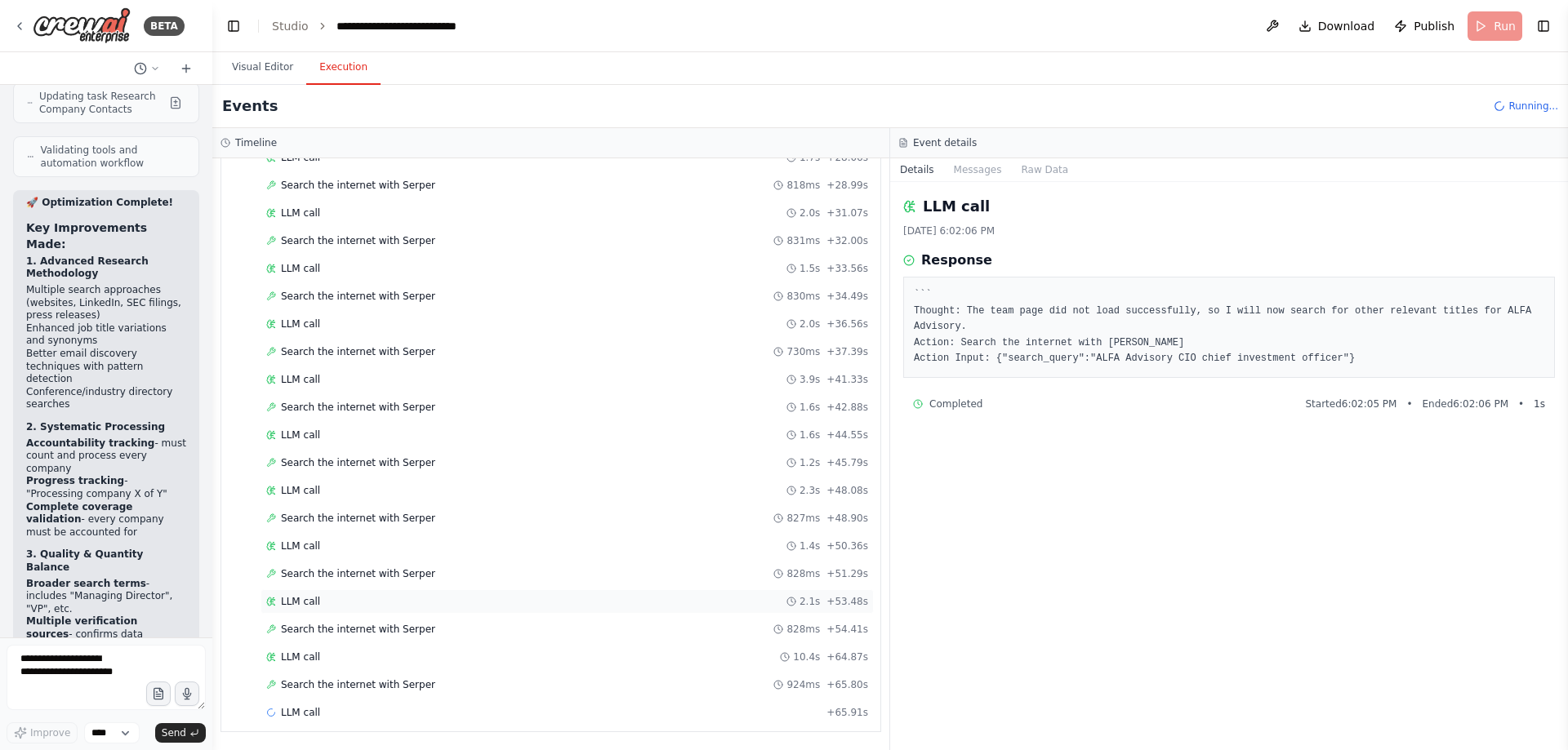
click at [534, 601] on div "LLM call 2.1s + 53.48s" at bounding box center [567, 601] width 602 height 13
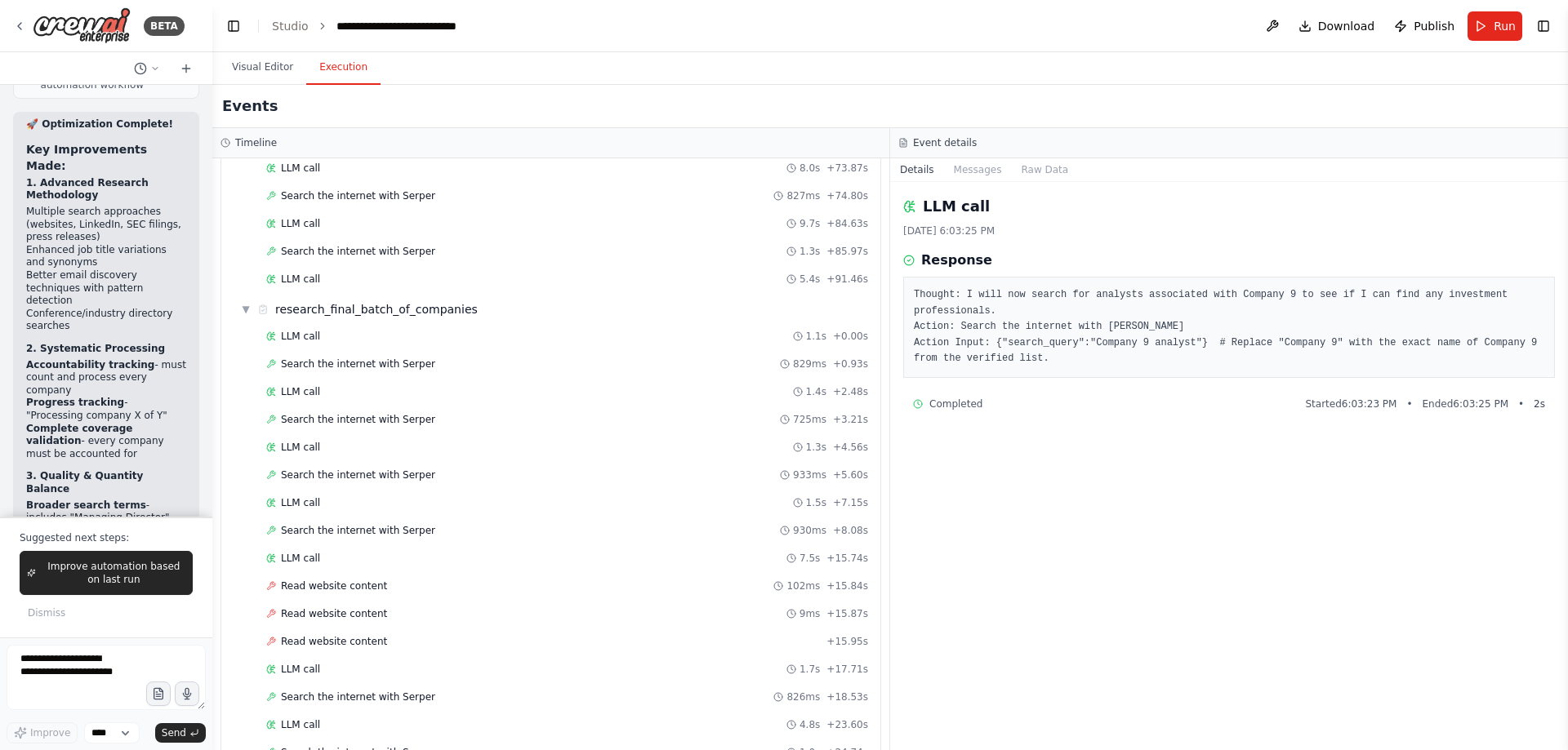
scroll to position [3668, 0]
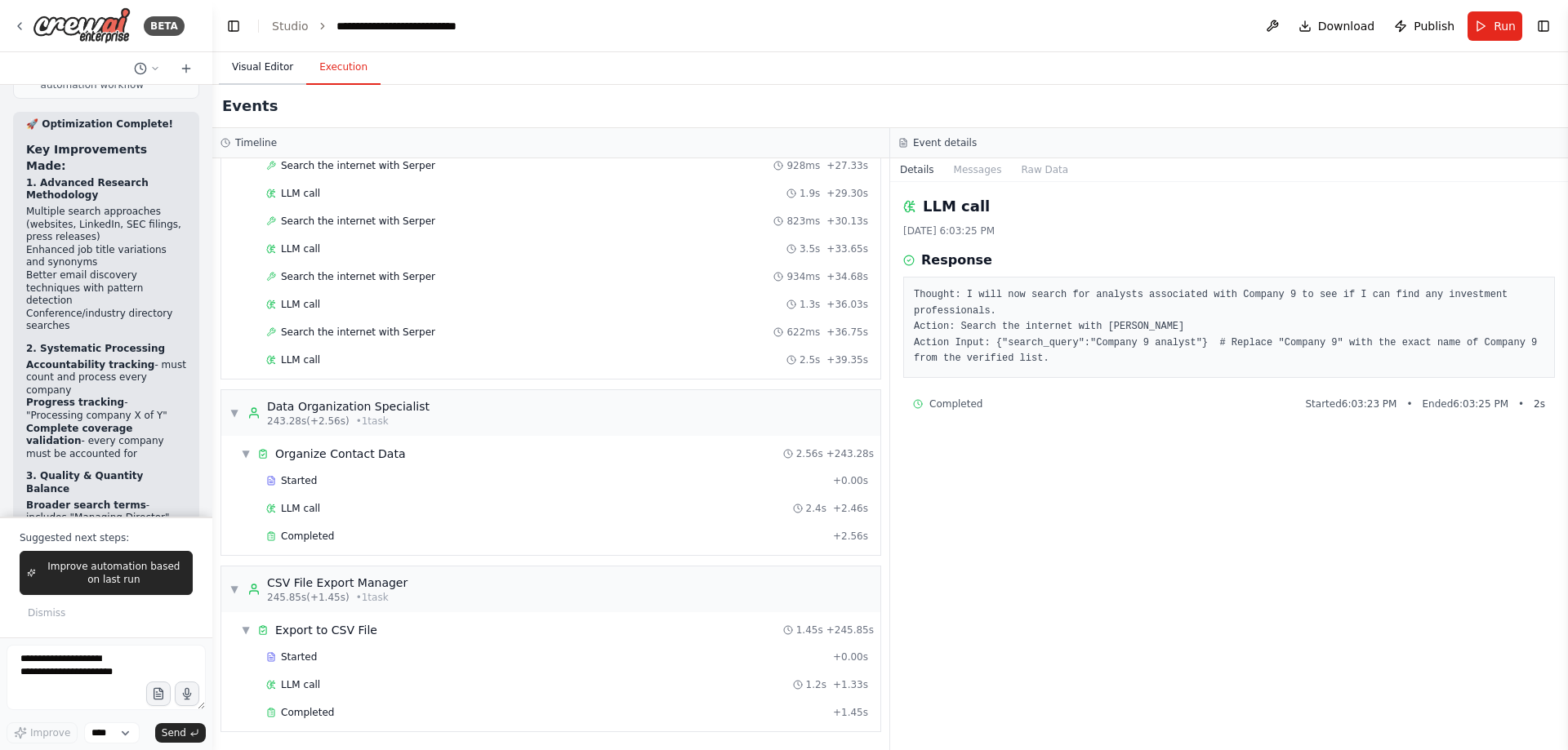
click at [240, 61] on button "Visual Editor" at bounding box center [263, 67] width 87 height 34
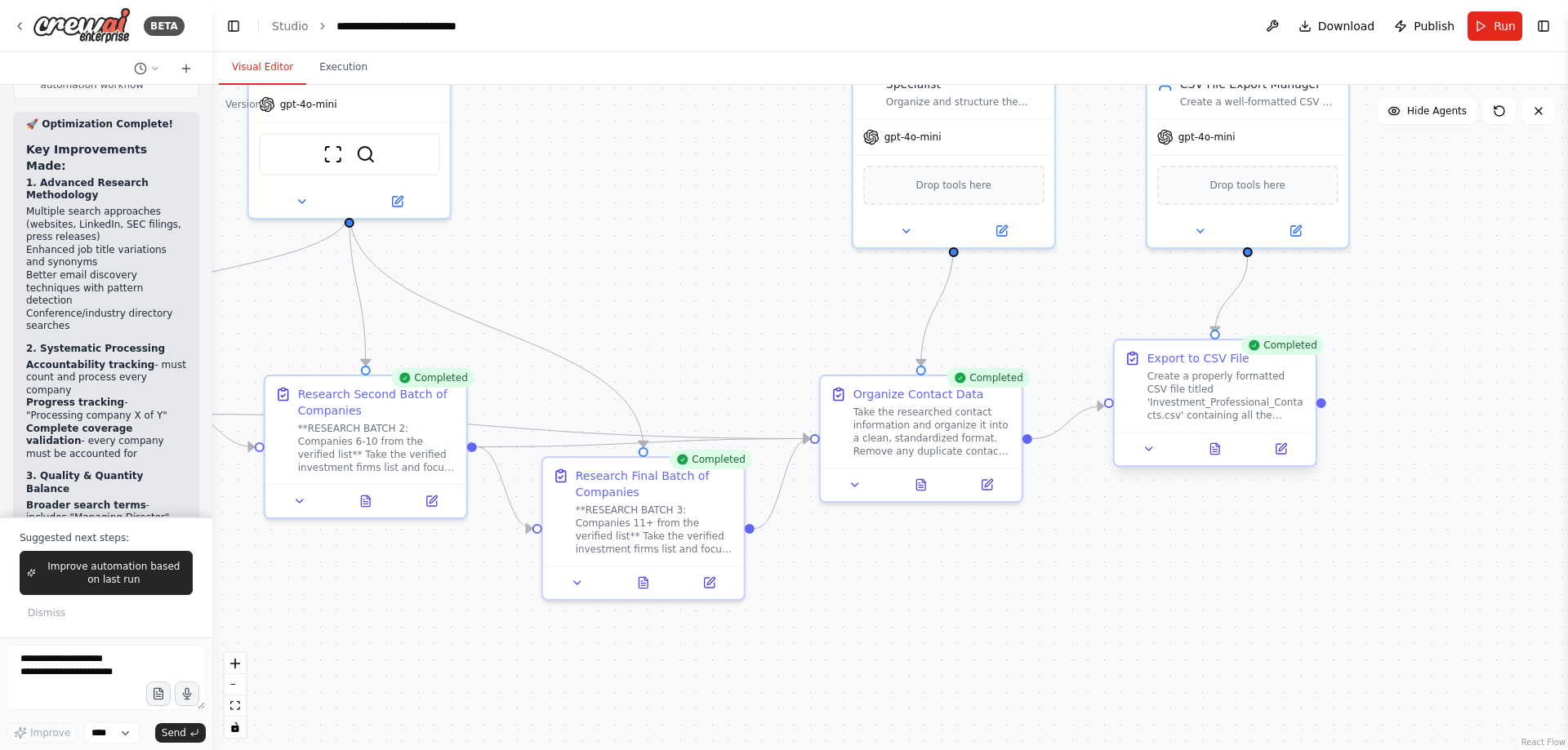
click at [1196, 367] on div "Export to CSV File Create a properly formatted CSV file titled 'Investment_Prof…" at bounding box center [1227, 386] width 159 height 72
click at [1156, 445] on button at bounding box center [1149, 448] width 56 height 20
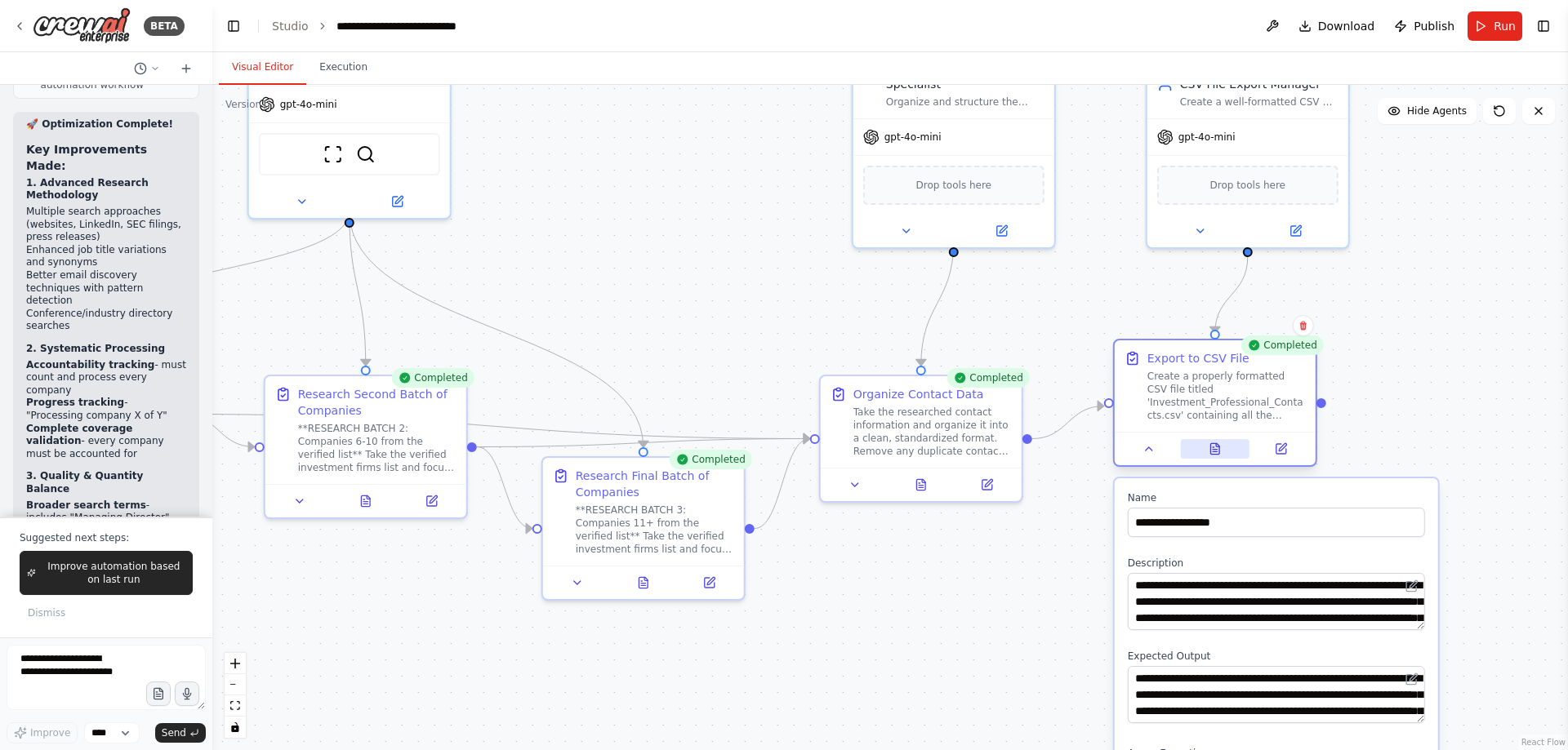
click at [1211, 454] on icon at bounding box center [1215, 448] width 9 height 10
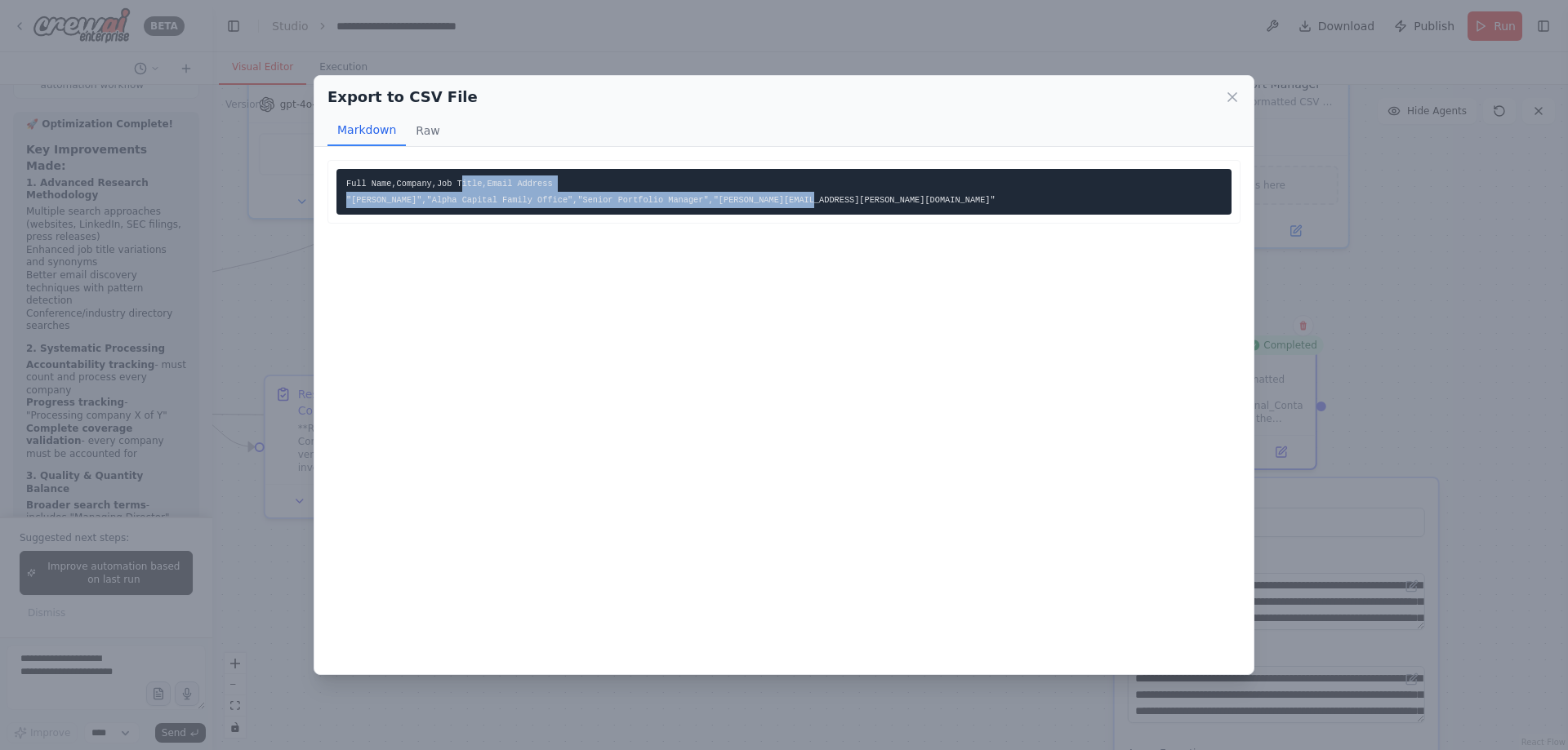
drag, startPoint x: 492, startPoint y: 195, endPoint x: 783, endPoint y: 228, distance: 292.9
click at [778, 229] on div "Full Name,Company,Job Title,Email Address "[PERSON_NAME]","Alpha Capital Family…" at bounding box center [784, 410] width 940 height 528
click at [811, 214] on pre "Full Name,Company,Job Title,Email Address "[PERSON_NAME]","Alpha Capital Family…" at bounding box center [784, 192] width 895 height 46
click at [1232, 91] on icon at bounding box center [1232, 96] width 16 height 16
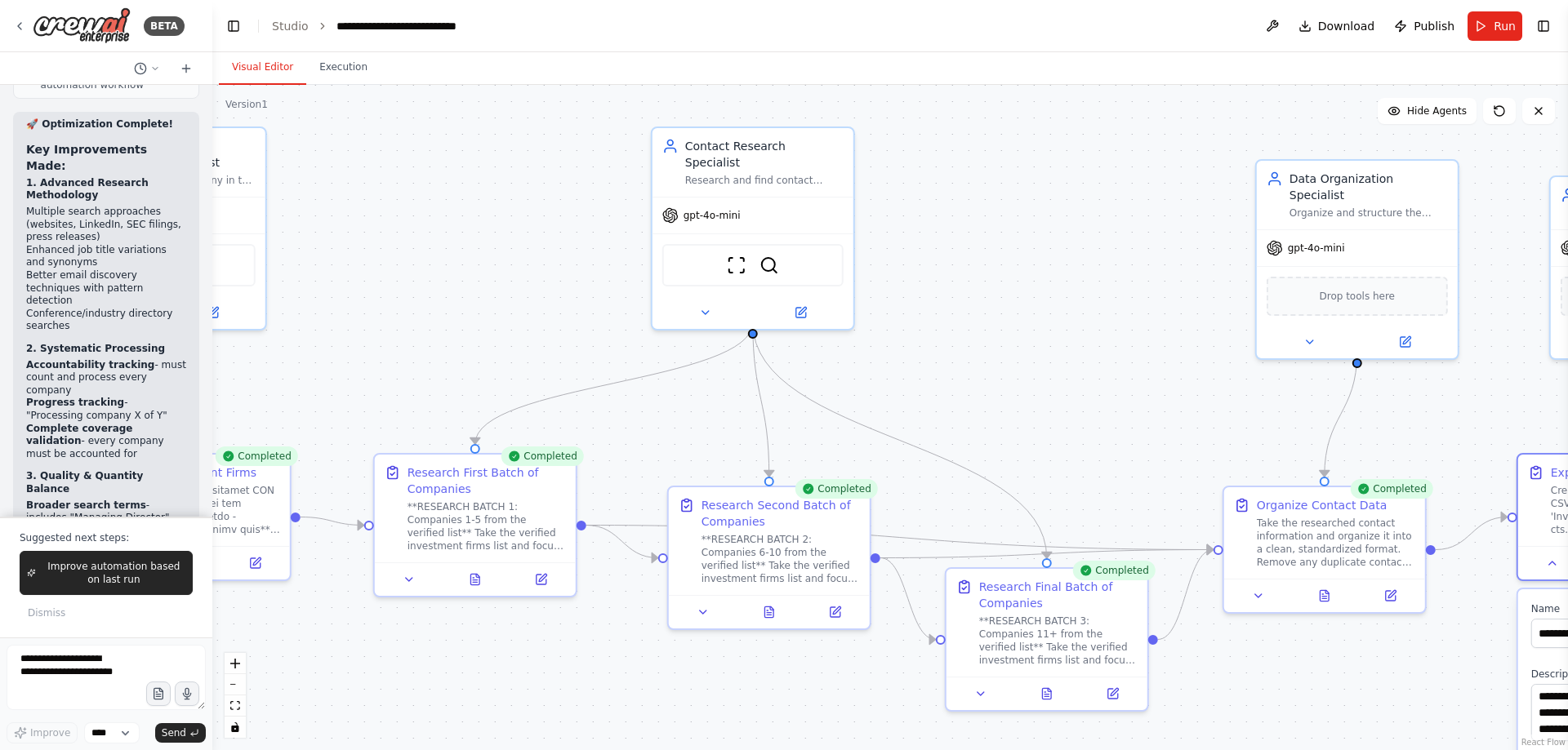
drag, startPoint x: 718, startPoint y: 276, endPoint x: 1120, endPoint y: 373, distance: 413.5
click at [1123, 384] on div ".deletable-edge-delete-btn { width: 20px; height: 20px; border: 0px solid #ffff…" at bounding box center [890, 418] width 1356 height 666
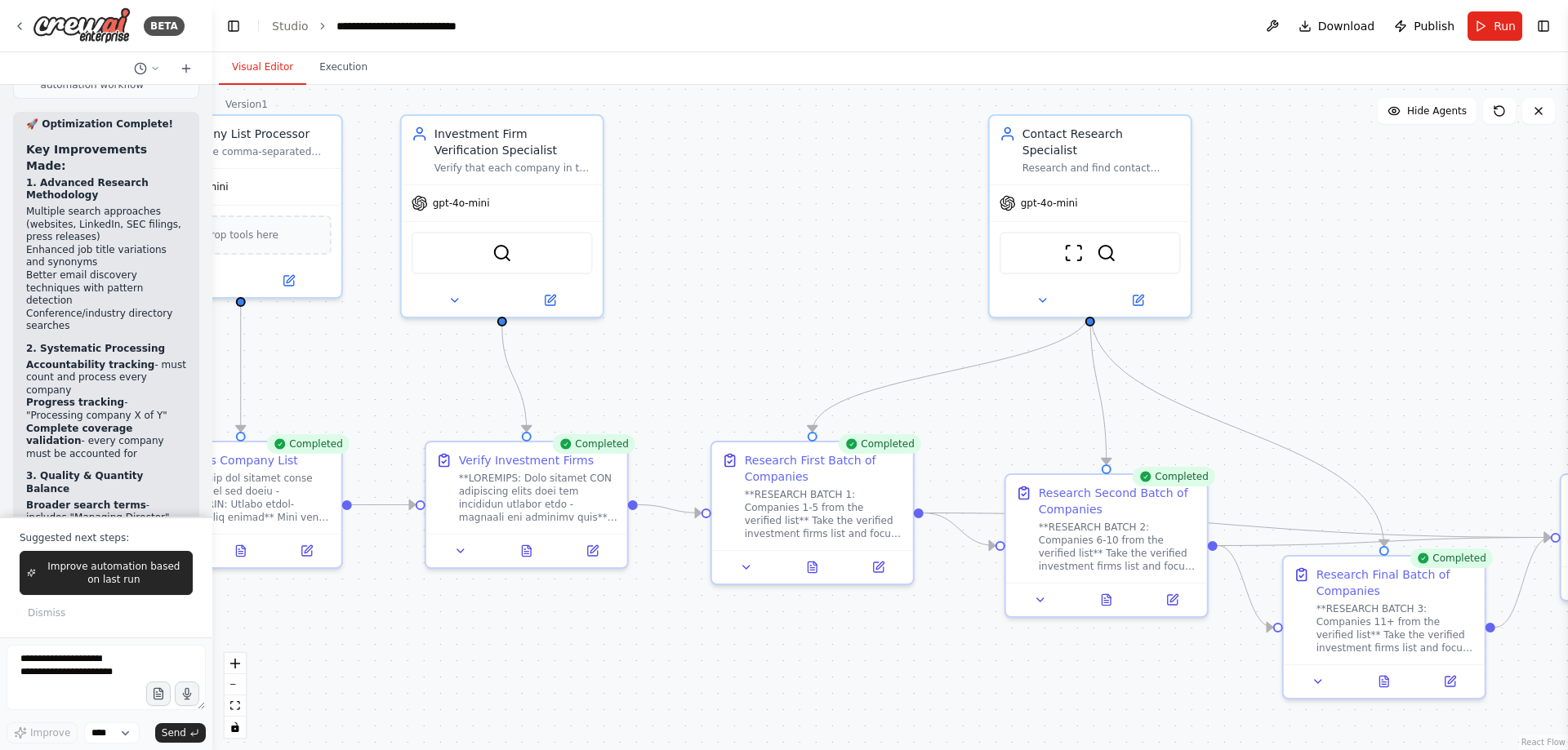
drag, startPoint x: 541, startPoint y: 270, endPoint x: 881, endPoint y: 257, distance: 340.2
click at [881, 257] on div ".deletable-edge-delete-btn { width: 20px; height: 20px; border: 0px solid #ffff…" at bounding box center [890, 418] width 1356 height 666
click at [235, 26] on button "Toggle Left Sidebar" at bounding box center [234, 26] width 23 height 23
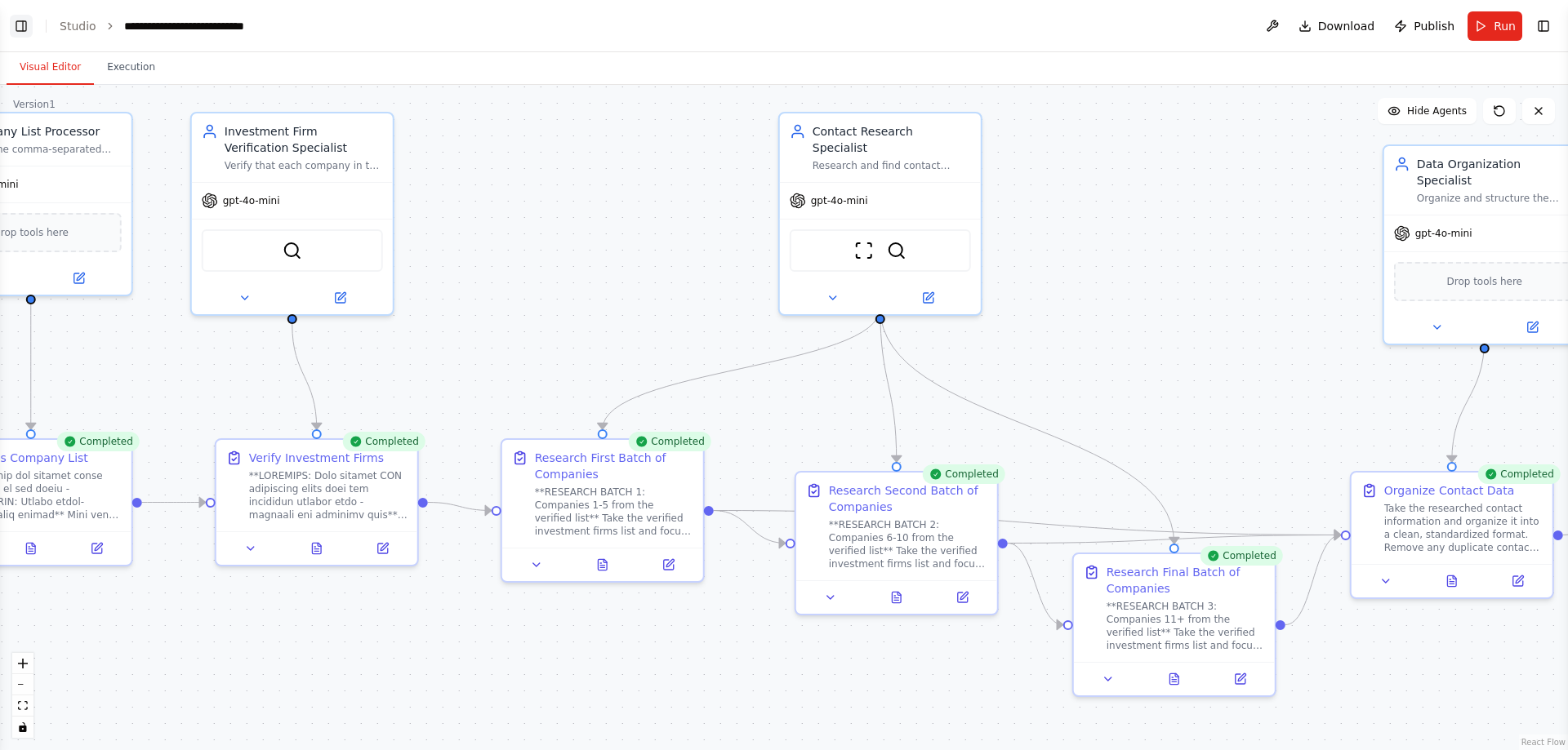
click at [14, 25] on button "Toggle Left Sidebar" at bounding box center [20, 26] width 23 height 23
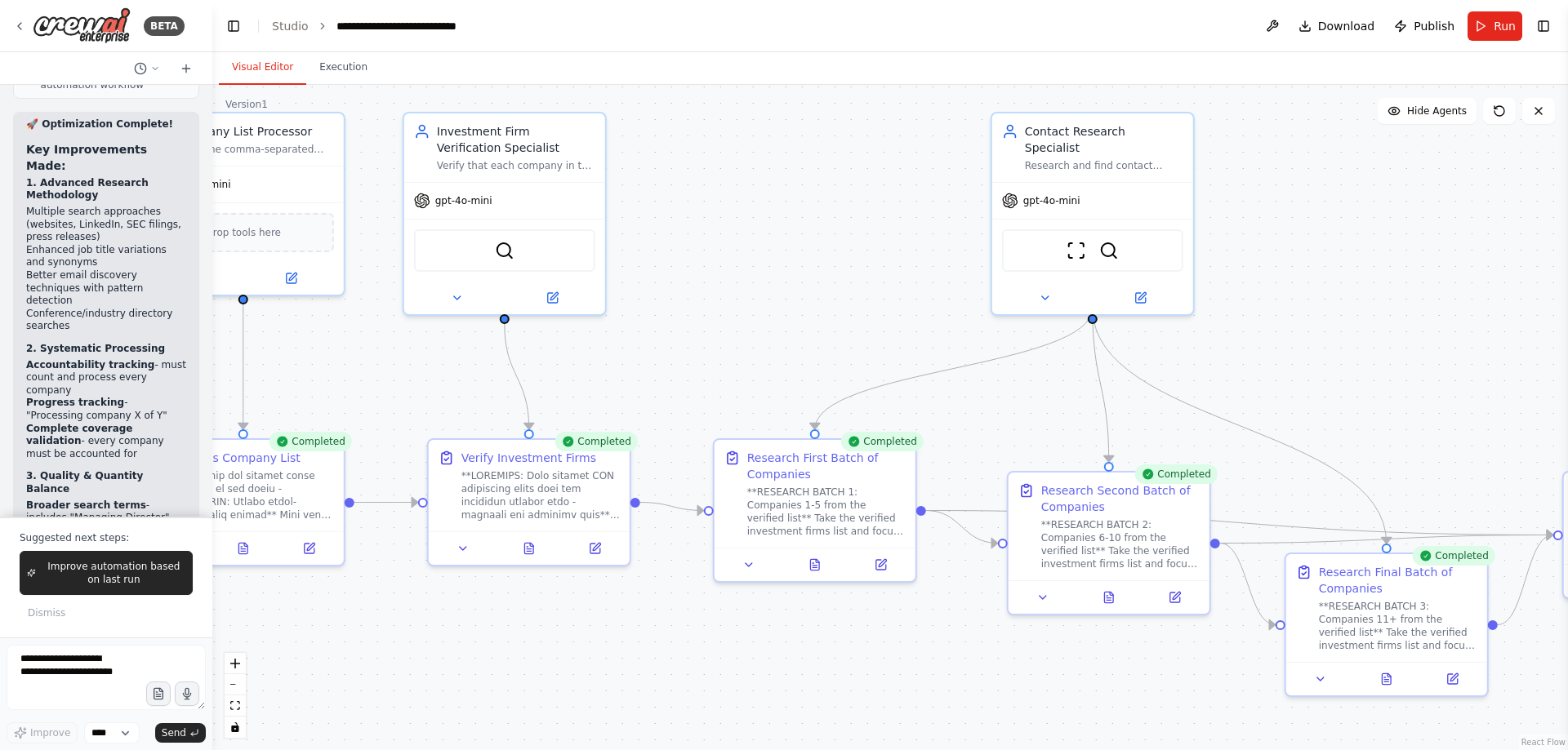
scroll to position [50670, 0]
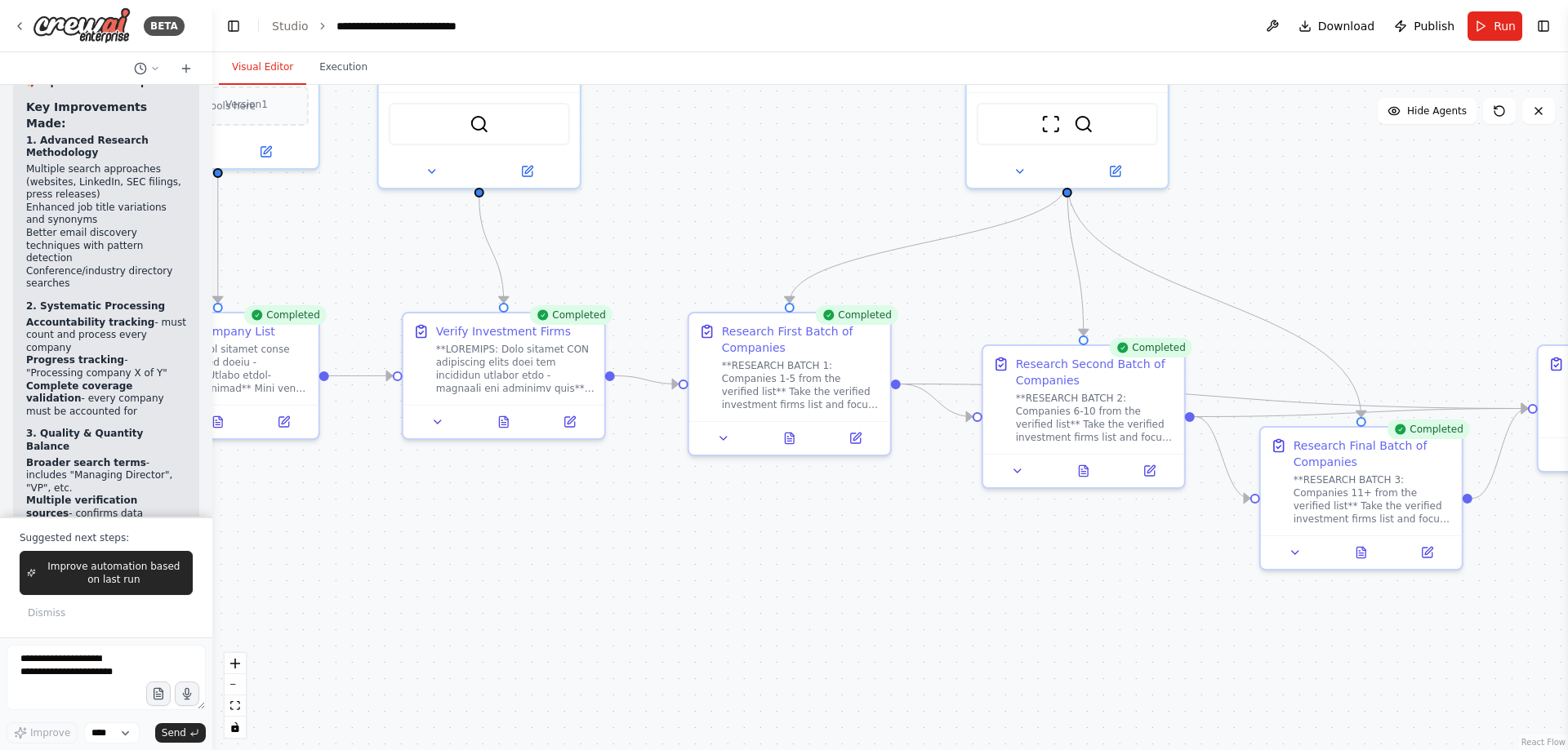
drag, startPoint x: 792, startPoint y: 313, endPoint x: 772, endPoint y: 230, distance: 85.4
click at [772, 230] on div ".deletable-edge-delete-btn { width: 20px; height: 20px; border: 0px solid #ffff…" at bounding box center [890, 418] width 1356 height 666
